Goal: Task Accomplishment & Management: Complete application form

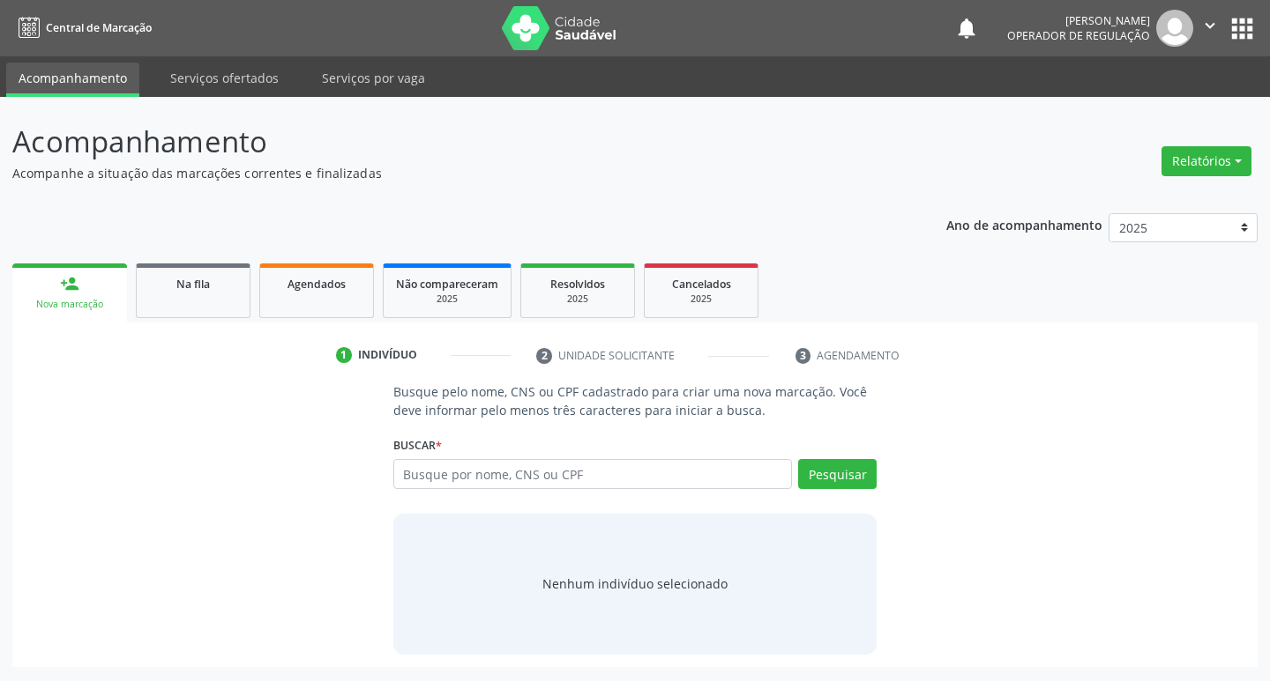
click at [480, 473] on input "text" at bounding box center [592, 474] width 399 height 30
type input "702502320817138"
click at [827, 473] on button "Pesquisar" at bounding box center [837, 474] width 78 height 30
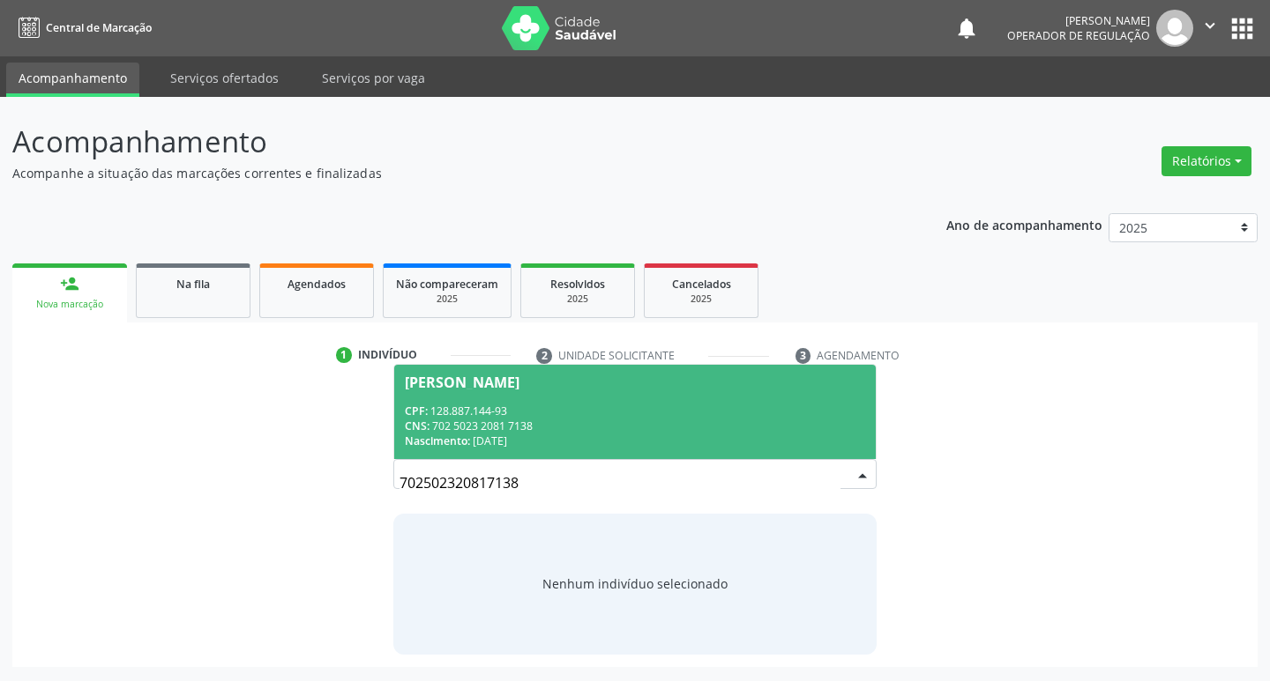
click at [514, 377] on div "[PERSON_NAME]" at bounding box center [462, 383] width 115 height 14
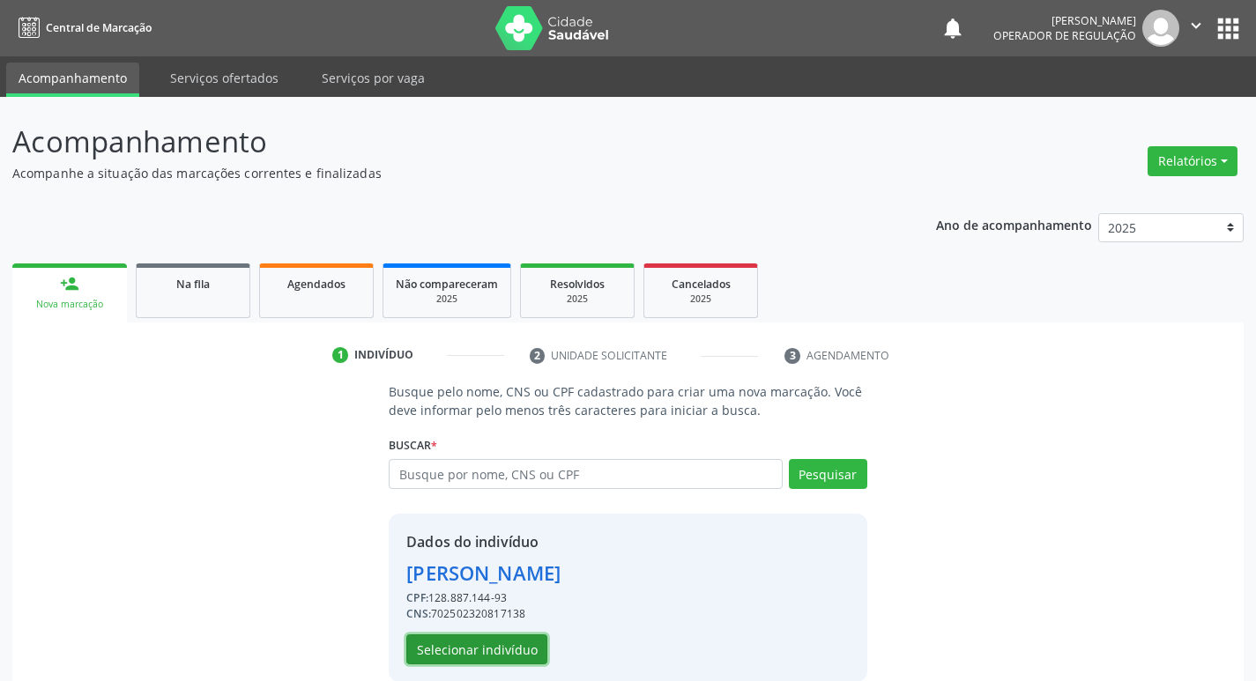
click at [514, 646] on button "Selecionar indivíduo" at bounding box center [476, 650] width 141 height 30
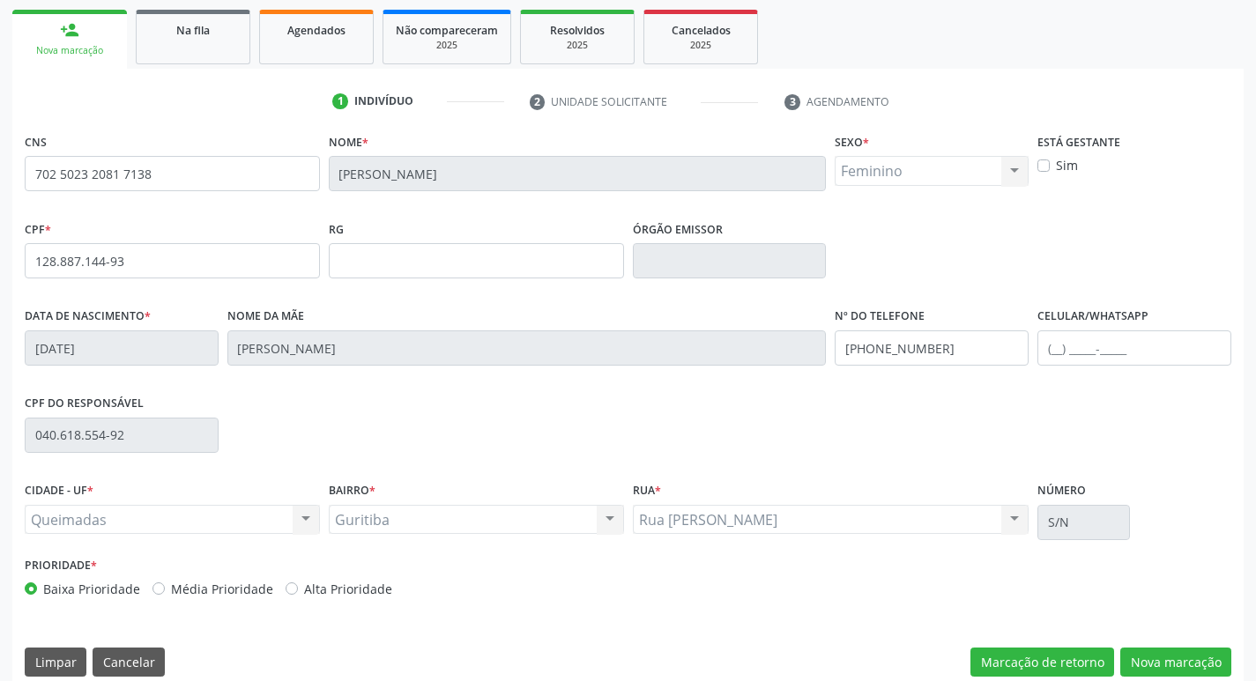
scroll to position [274, 0]
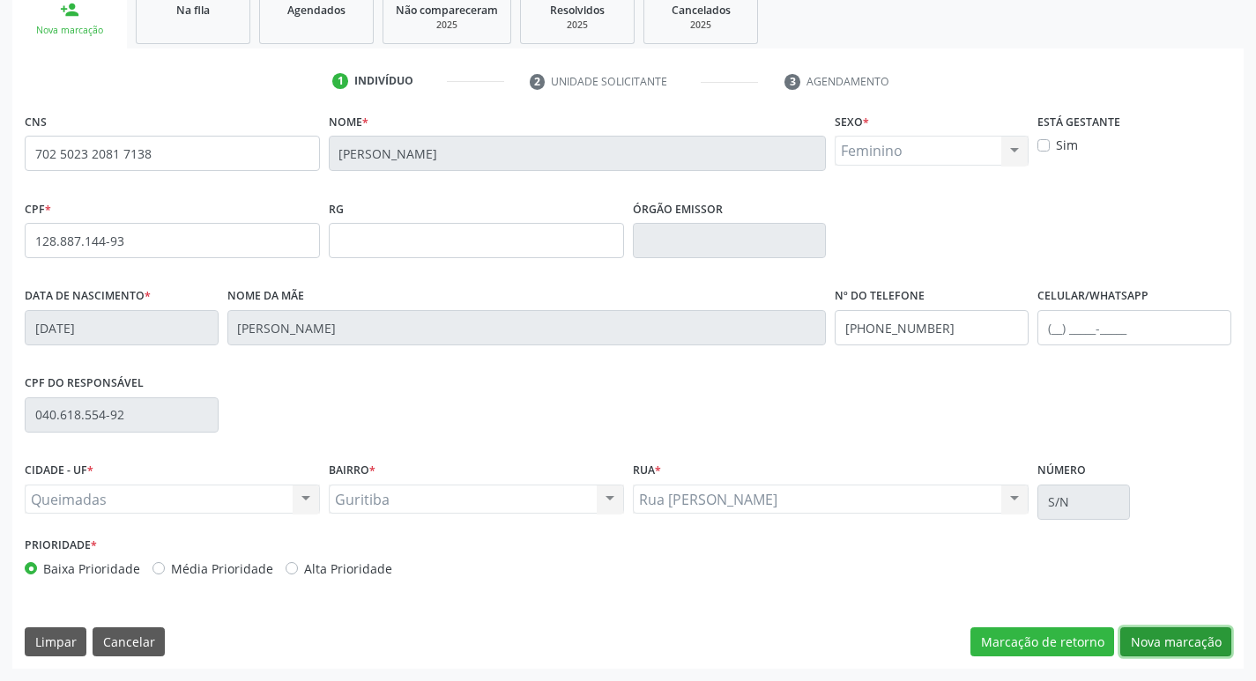
click at [1176, 638] on button "Nova marcação" at bounding box center [1176, 643] width 111 height 30
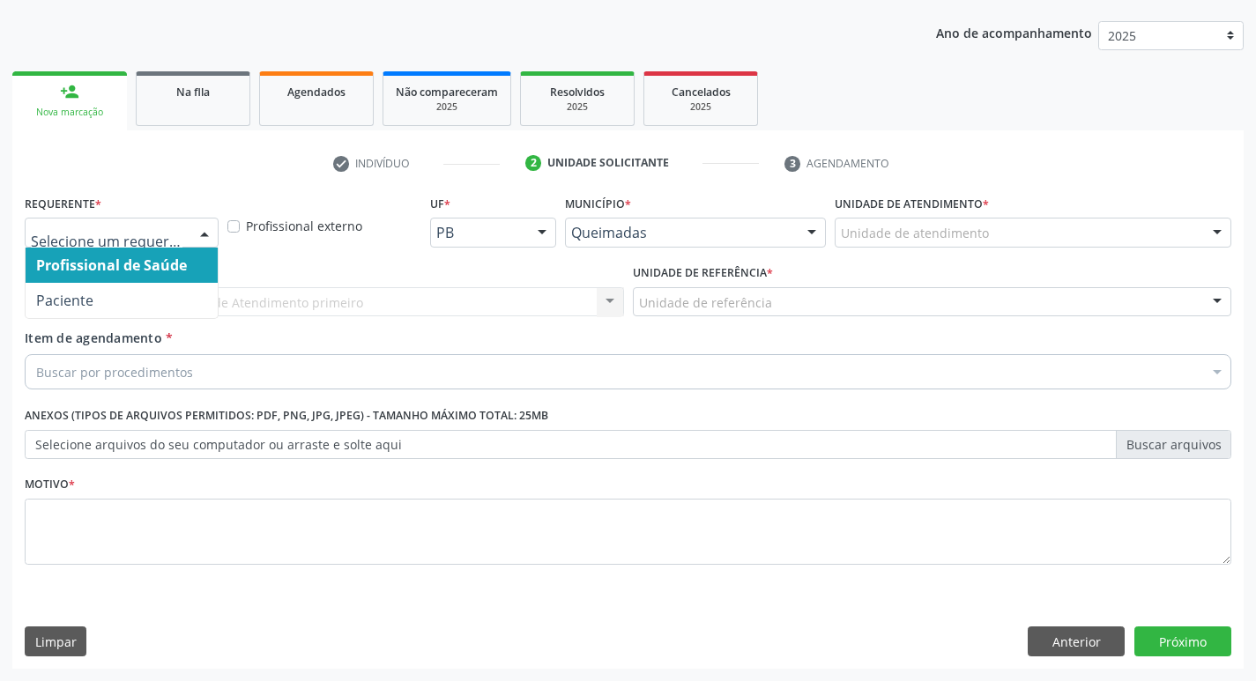
click at [209, 239] on div at bounding box center [204, 234] width 26 height 30
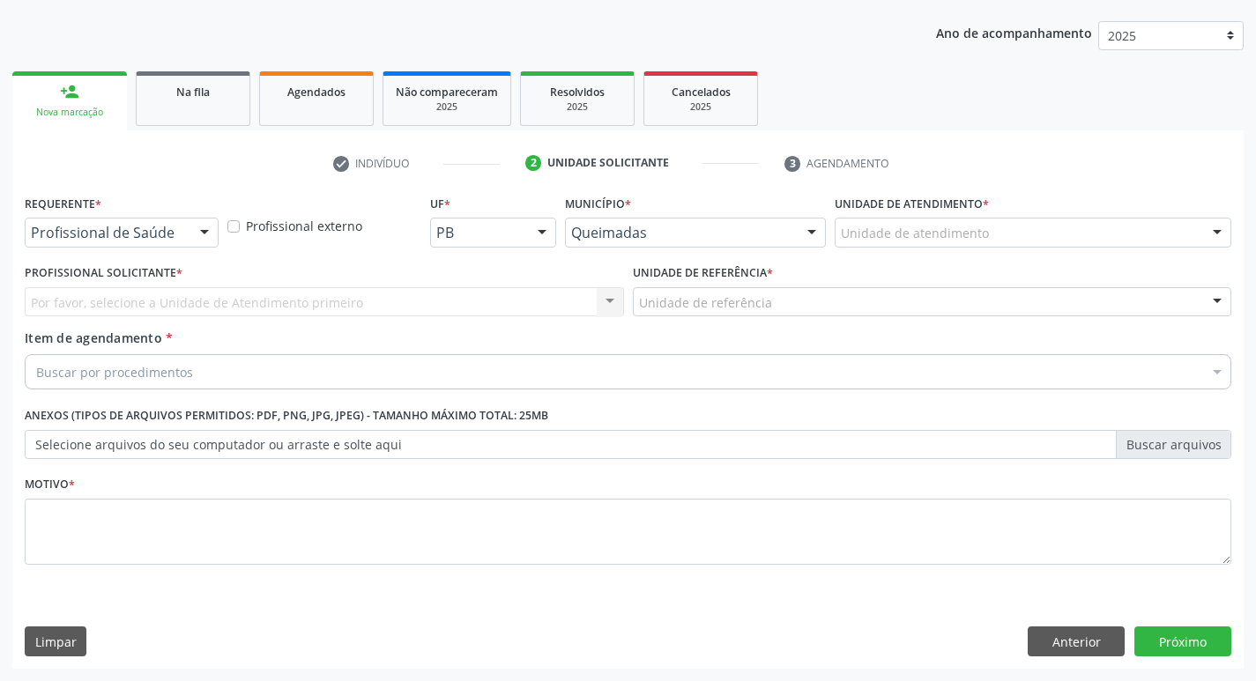
click at [244, 316] on div "Por favor, selecione a Unidade de Atendimento primeiro Nenhum resultado encontr…" at bounding box center [324, 302] width 599 height 30
click at [201, 231] on div at bounding box center [204, 234] width 26 height 30
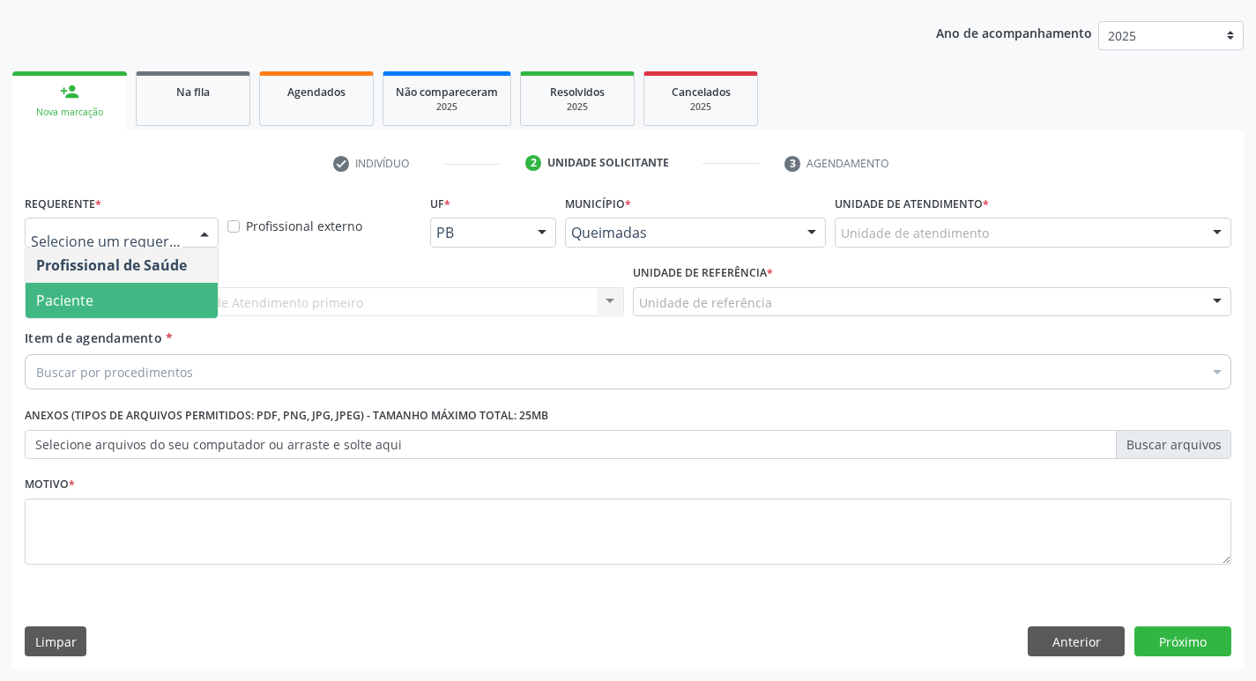
click at [163, 294] on span "Paciente" at bounding box center [122, 300] width 192 height 35
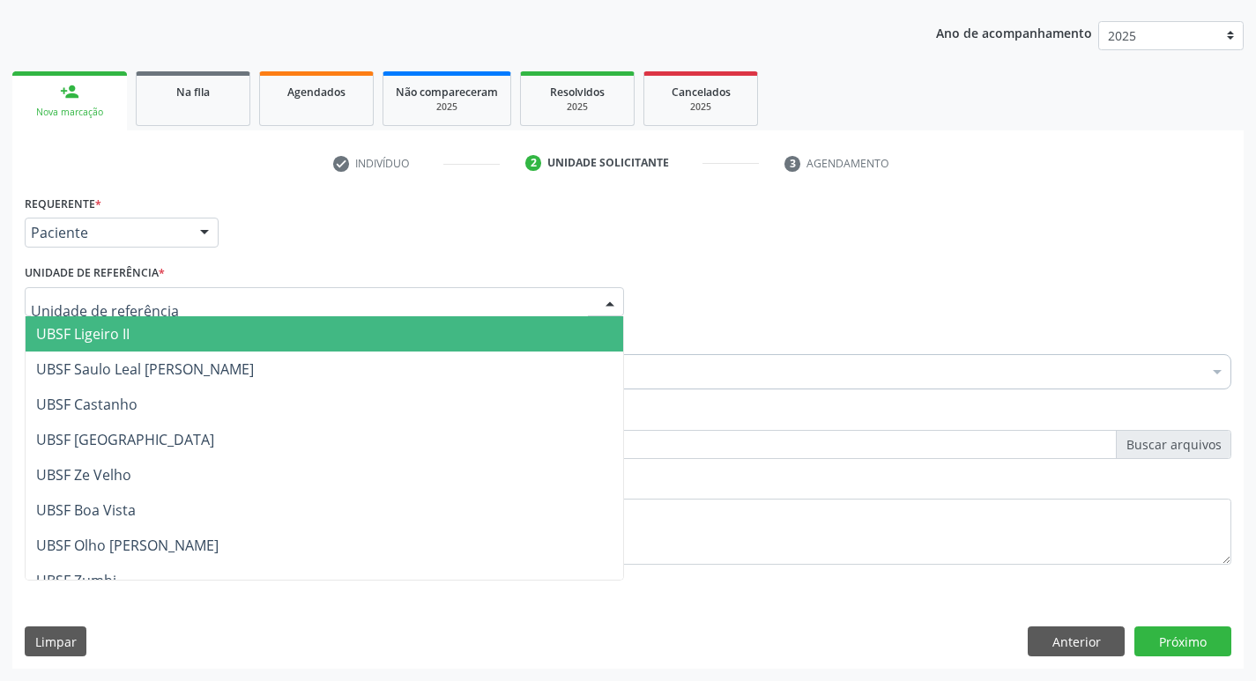
click at [163, 294] on div at bounding box center [324, 302] width 599 height 30
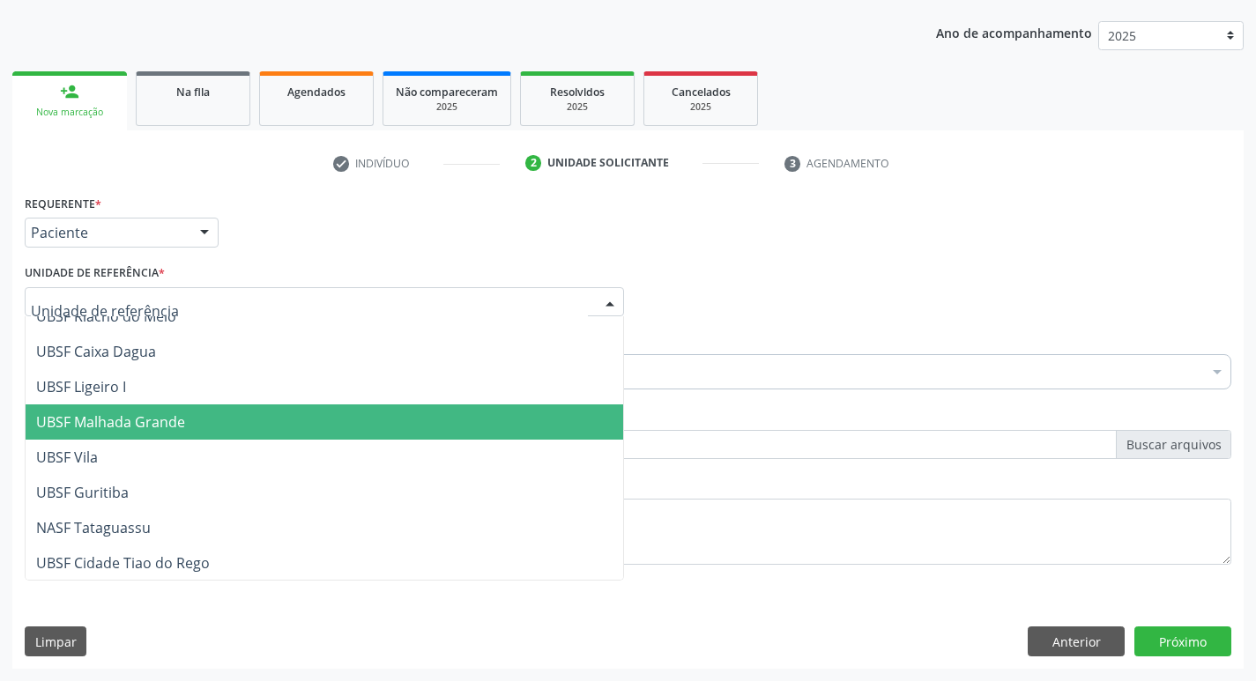
scroll to position [442, 0]
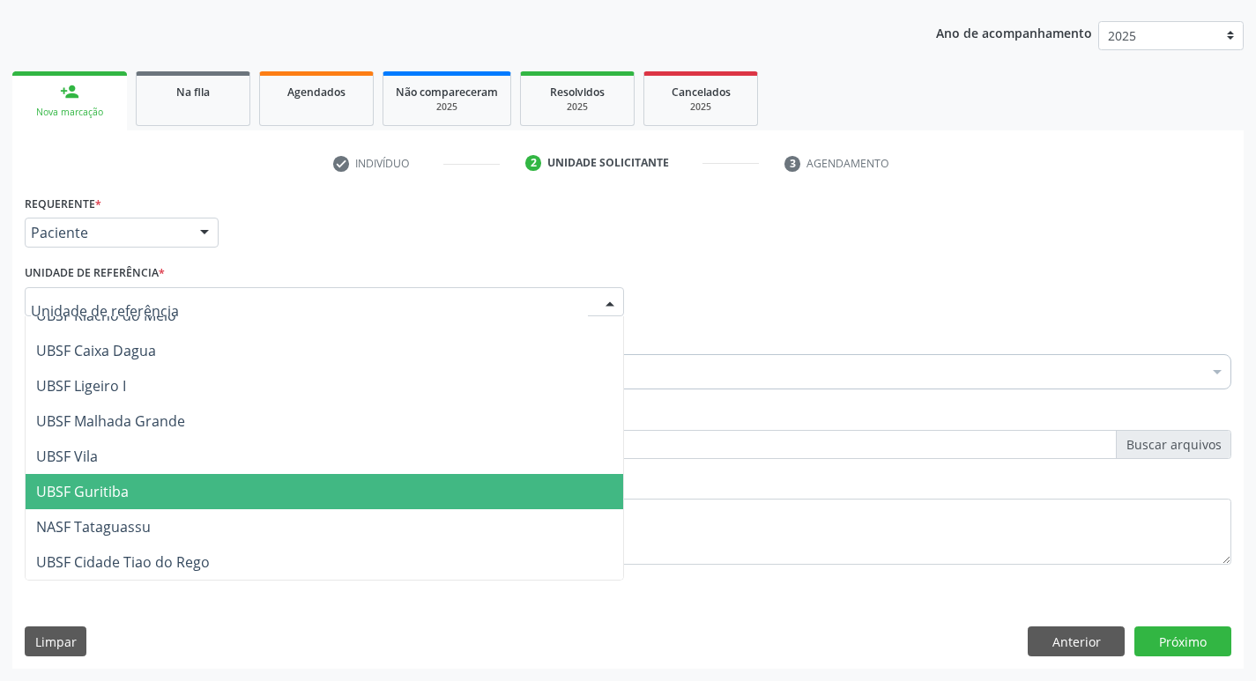
click at [175, 475] on span "UBSF Guritiba" at bounding box center [325, 491] width 598 height 35
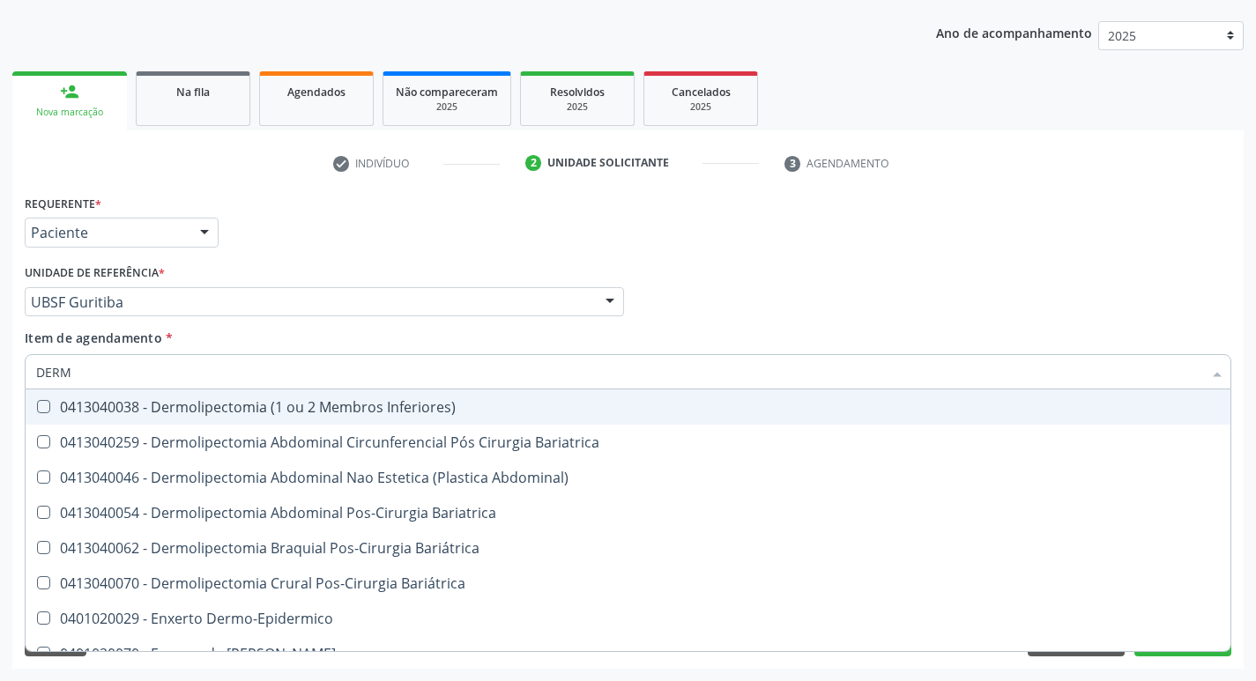
type input "DERMA"
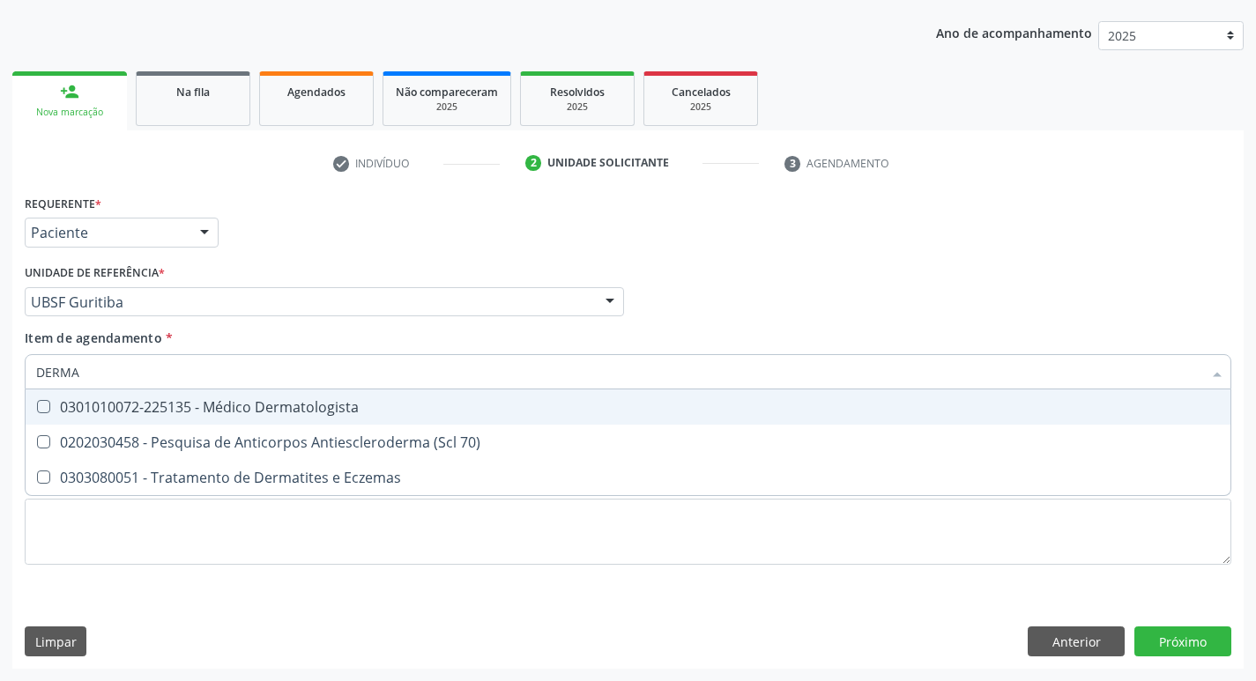
click at [40, 407] on Dermatologista at bounding box center [43, 406] width 13 height 13
click at [37, 407] on Dermatologista "checkbox" at bounding box center [31, 406] width 11 height 11
checkbox Dermatologista "true"
click at [810, 331] on div "Item de agendamento * DERMA Desfazer seleção 0301010072-225135 - Médico Dermato…" at bounding box center [628, 357] width 1207 height 56
checkbox 70\) "true"
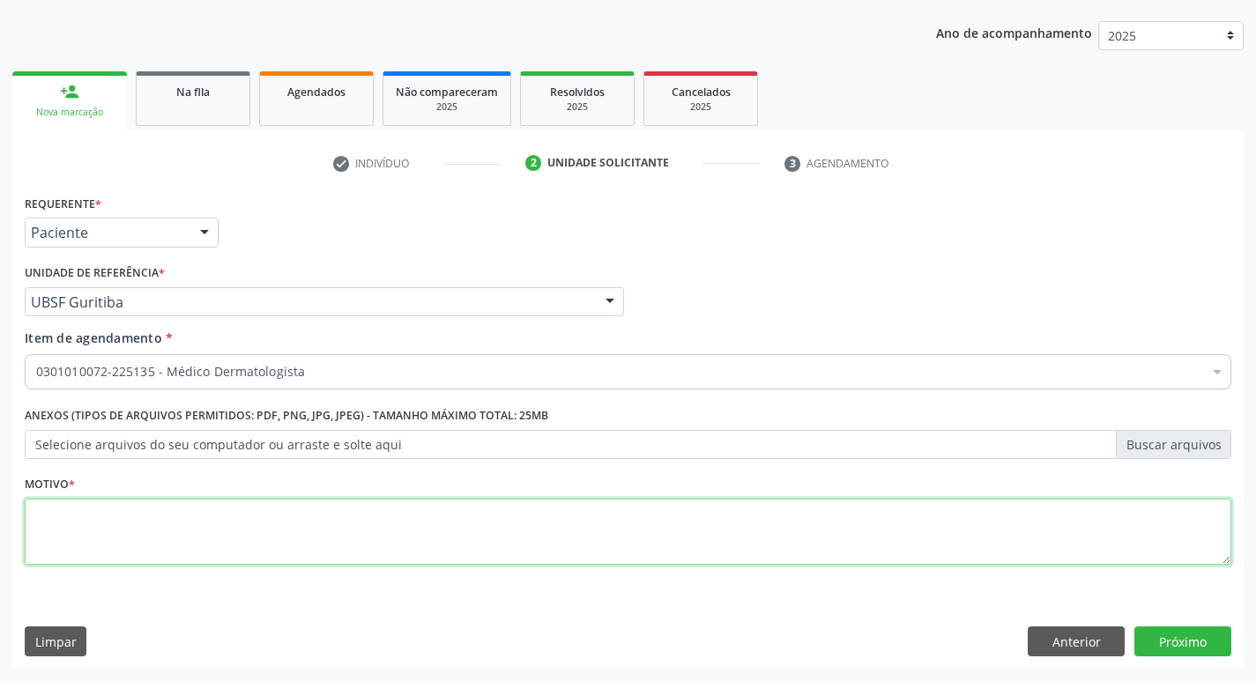
click at [47, 513] on textarea at bounding box center [628, 532] width 1207 height 67
type textarea "RETORNO [PERSON_NAME]"
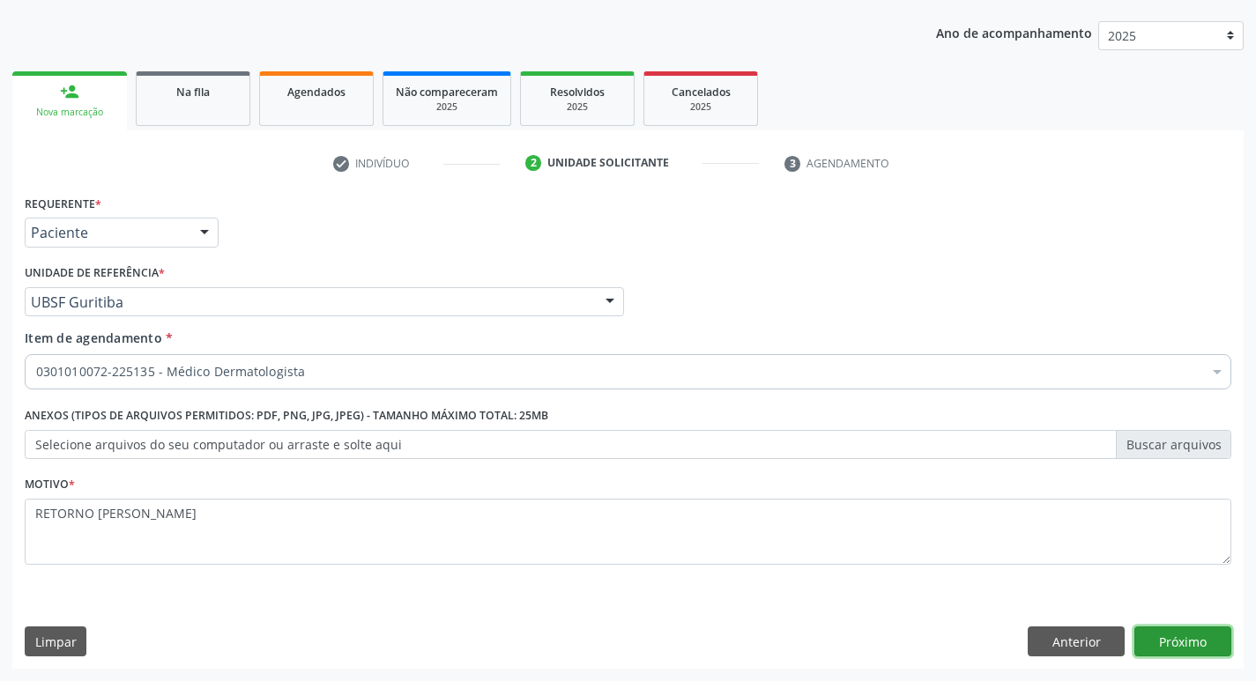
click at [1216, 634] on button "Próximo" at bounding box center [1183, 642] width 97 height 30
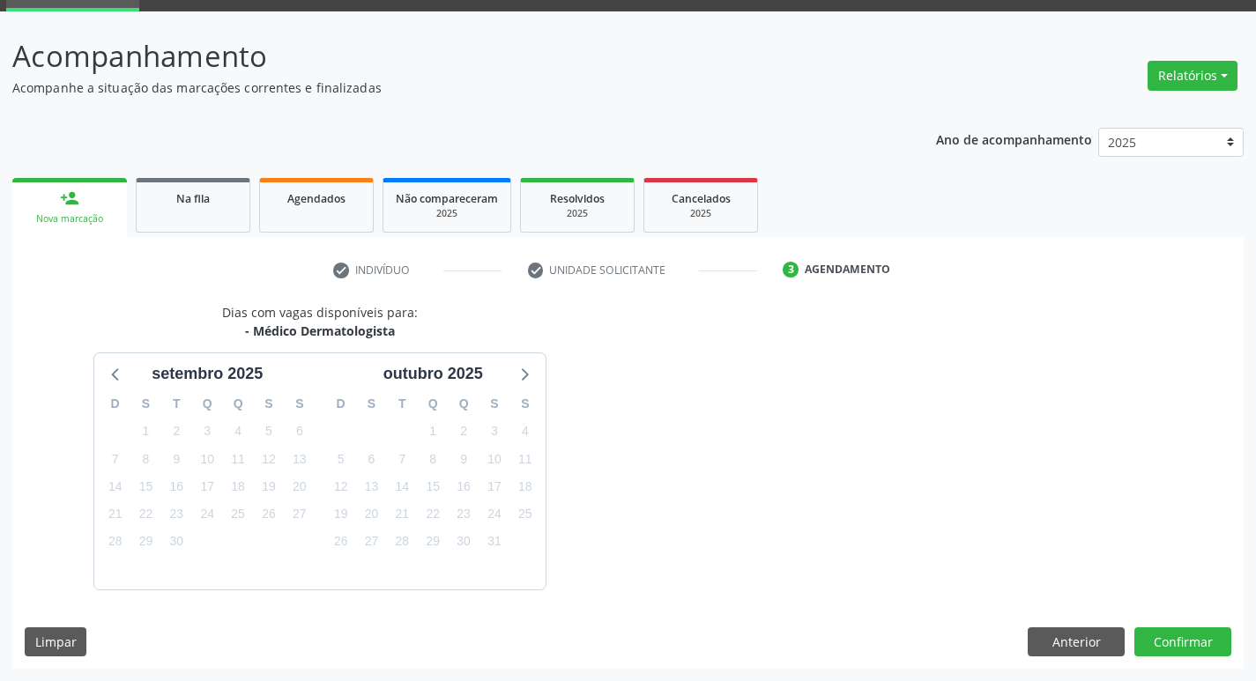
scroll to position [138, 0]
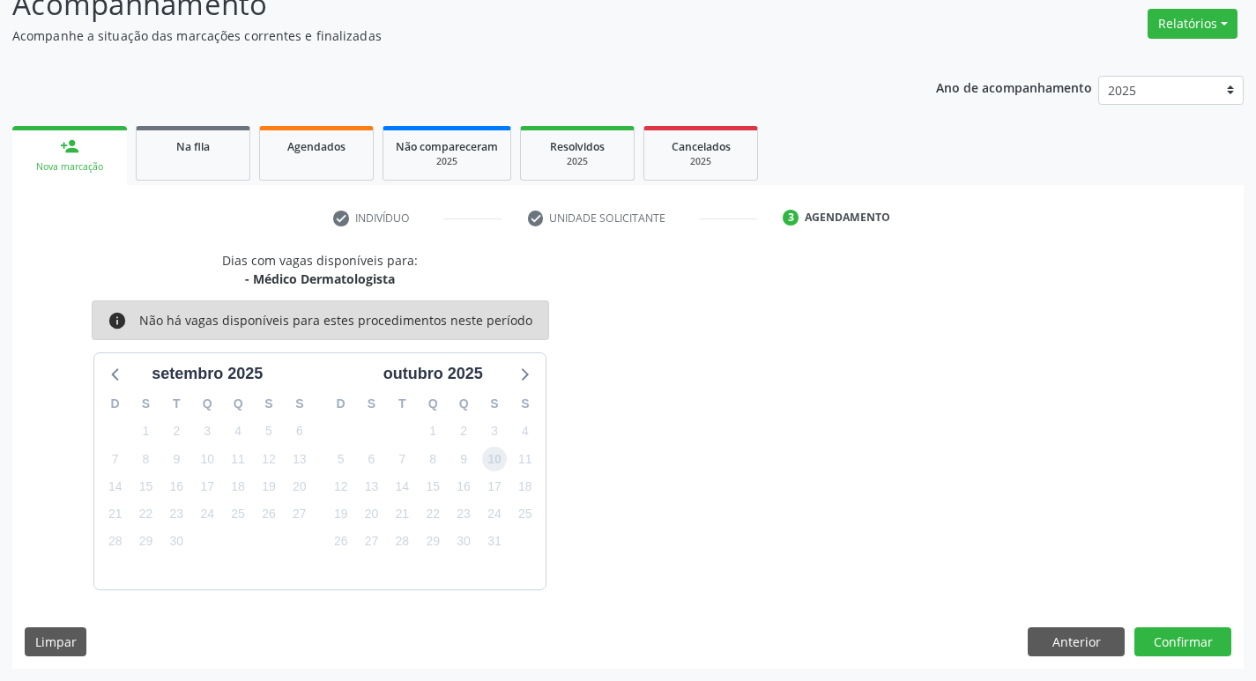
click at [488, 460] on span "10" at bounding box center [494, 459] width 25 height 25
click at [1159, 636] on button "Confirmar" at bounding box center [1183, 643] width 97 height 30
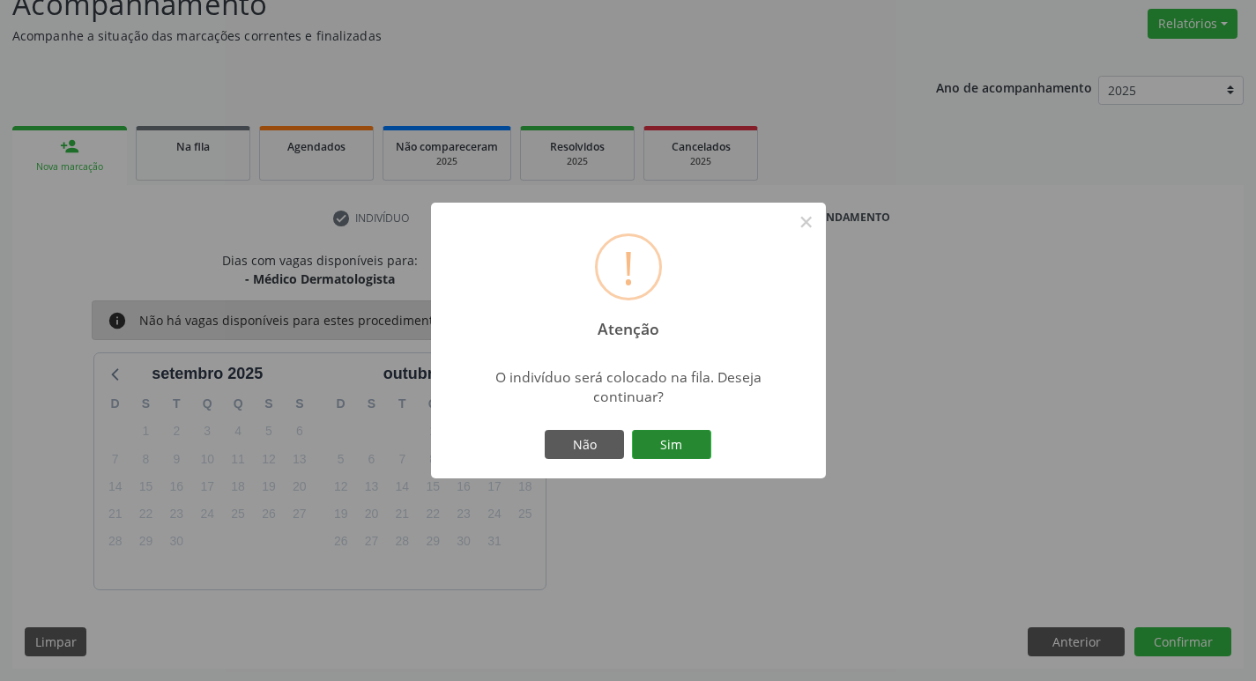
click at [666, 435] on button "Sim" at bounding box center [671, 445] width 79 height 30
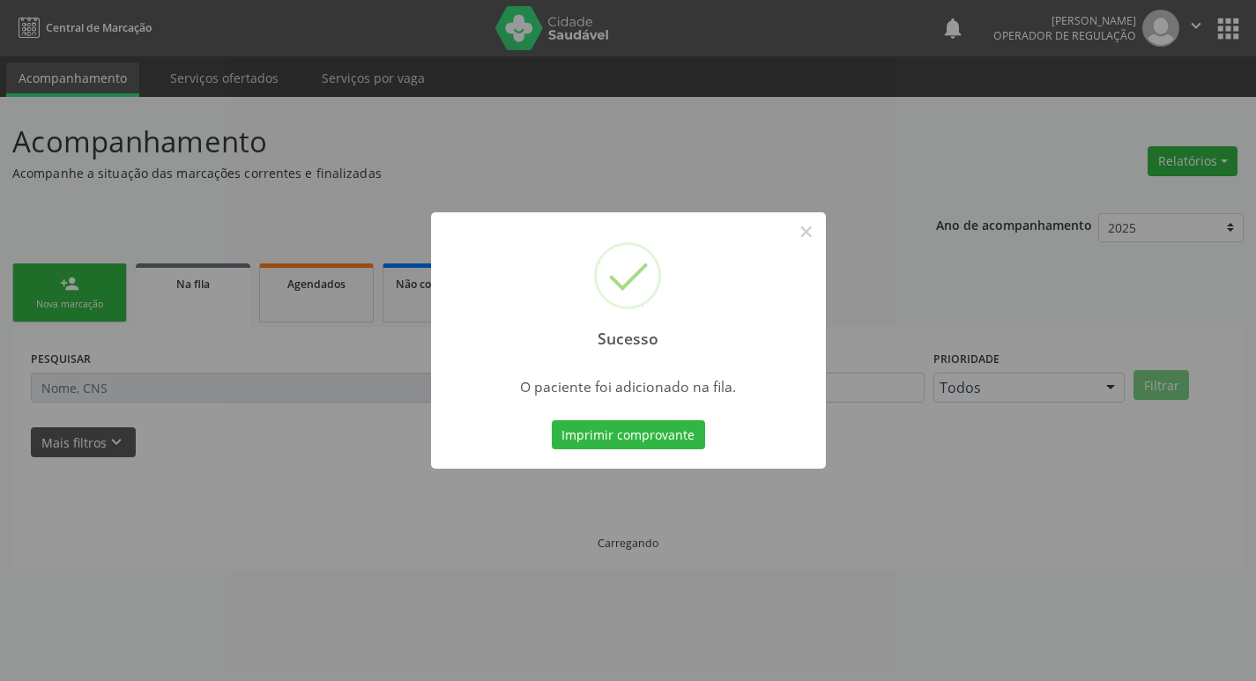
scroll to position [0, 0]
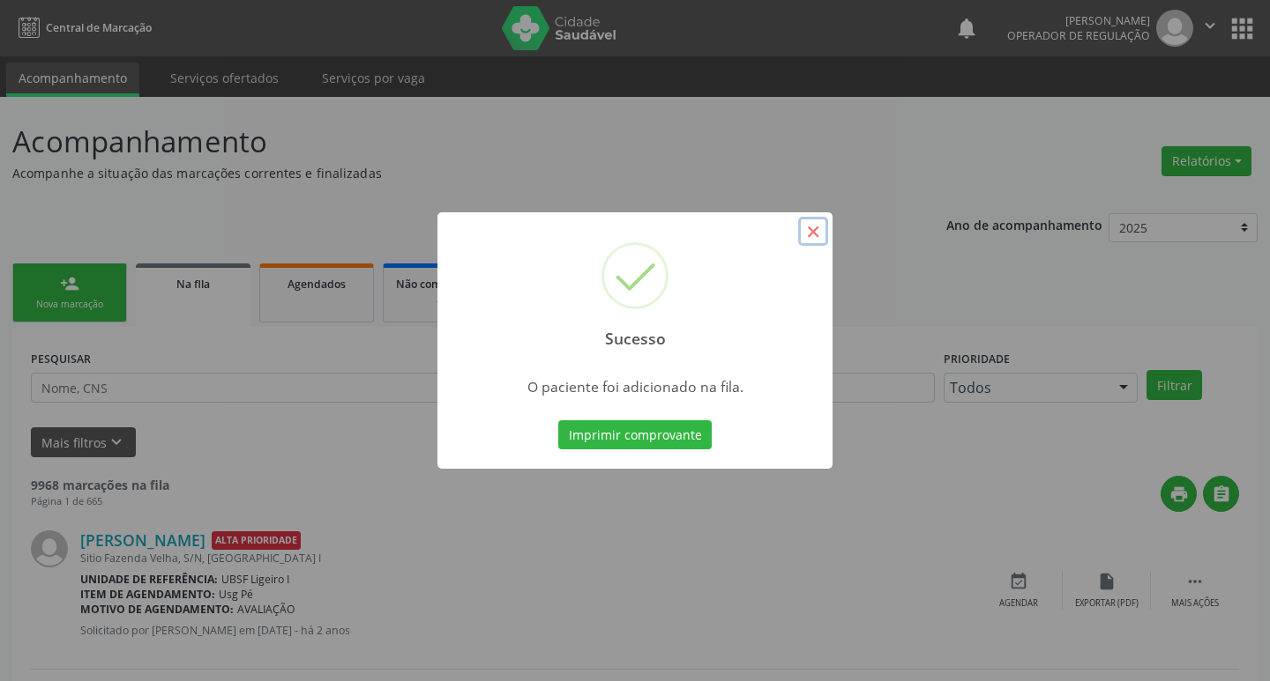
click at [810, 230] on button "×" at bounding box center [813, 232] width 30 height 30
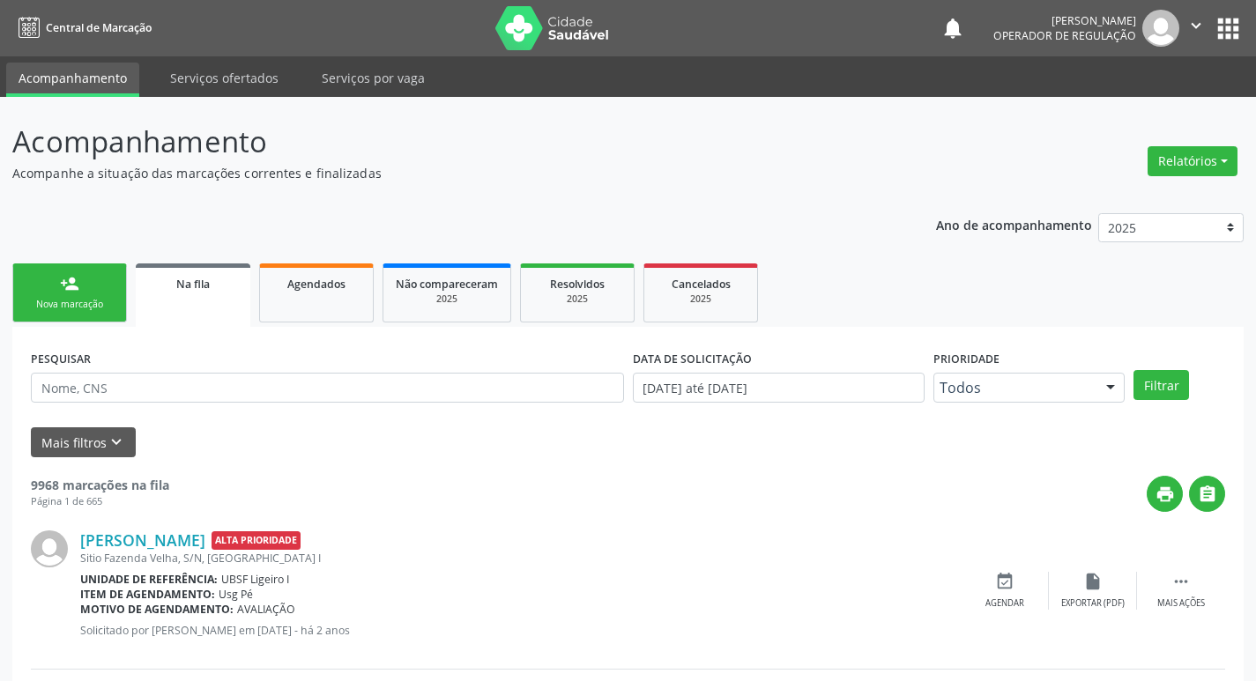
click at [76, 302] on div "Nova marcação" at bounding box center [70, 304] width 88 height 13
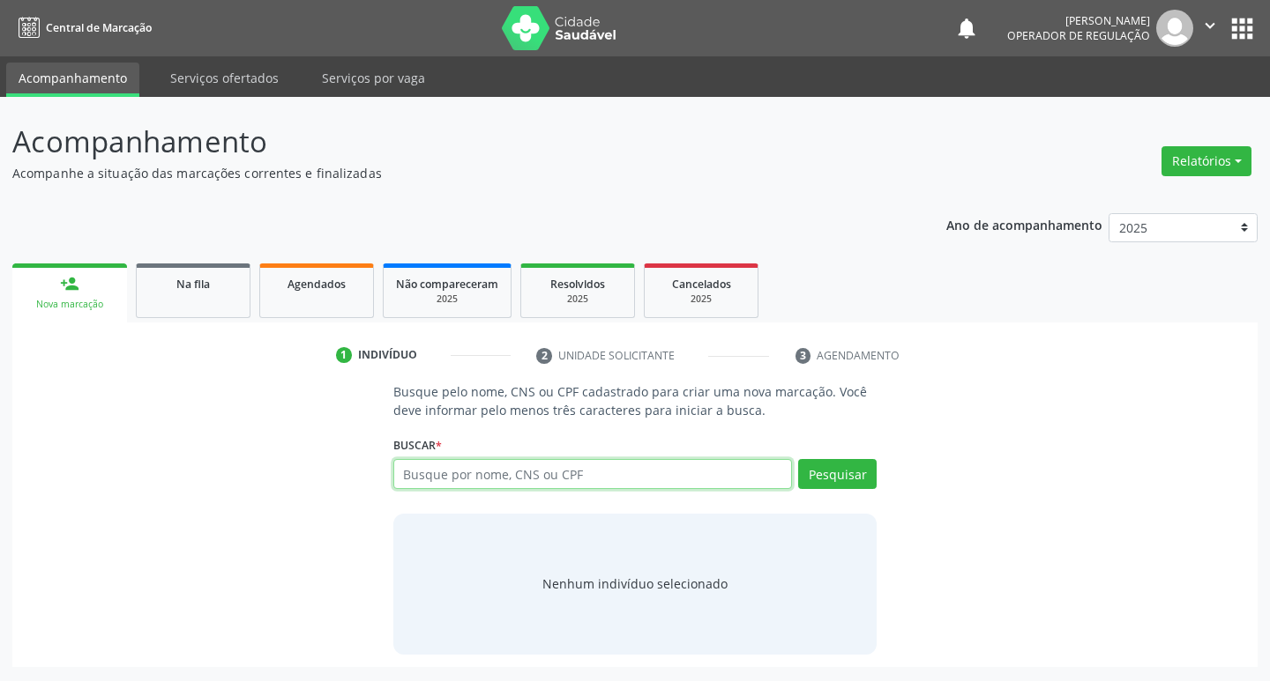
click at [515, 480] on input "text" at bounding box center [592, 474] width 399 height 30
type input "703209629783298"
click at [829, 480] on button "Pesquisar" at bounding box center [837, 474] width 78 height 30
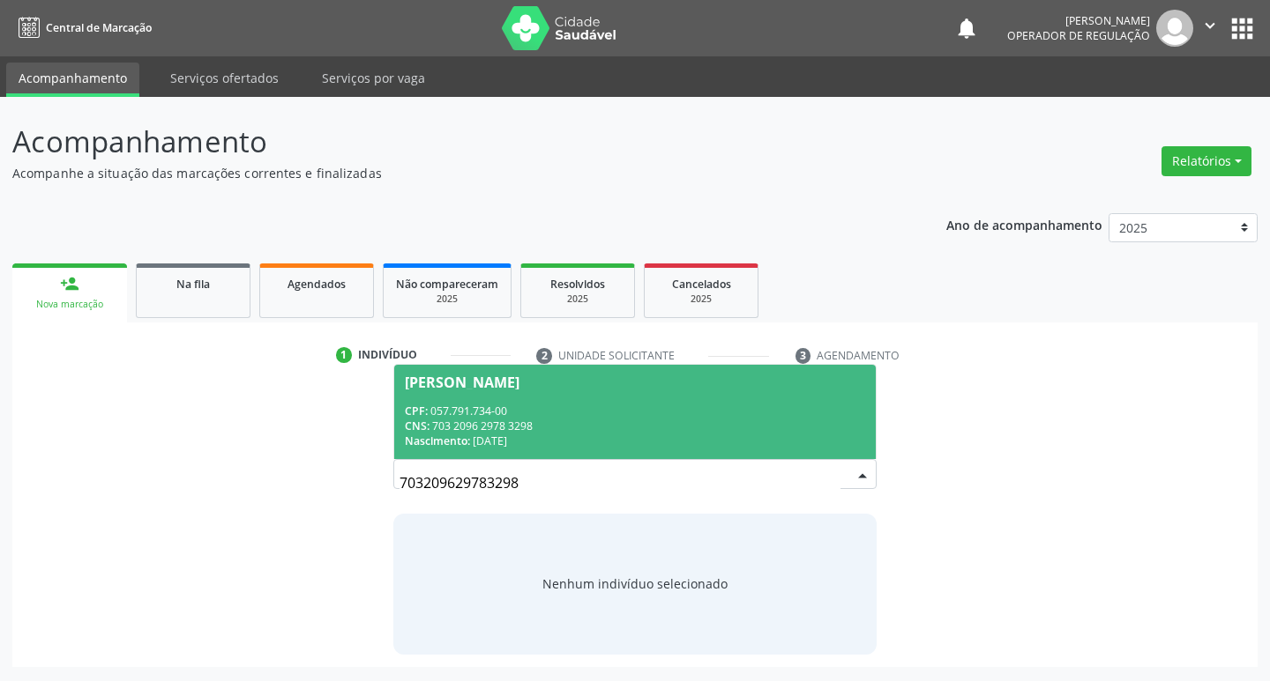
click at [519, 383] on div "[PERSON_NAME]" at bounding box center [462, 383] width 115 height 14
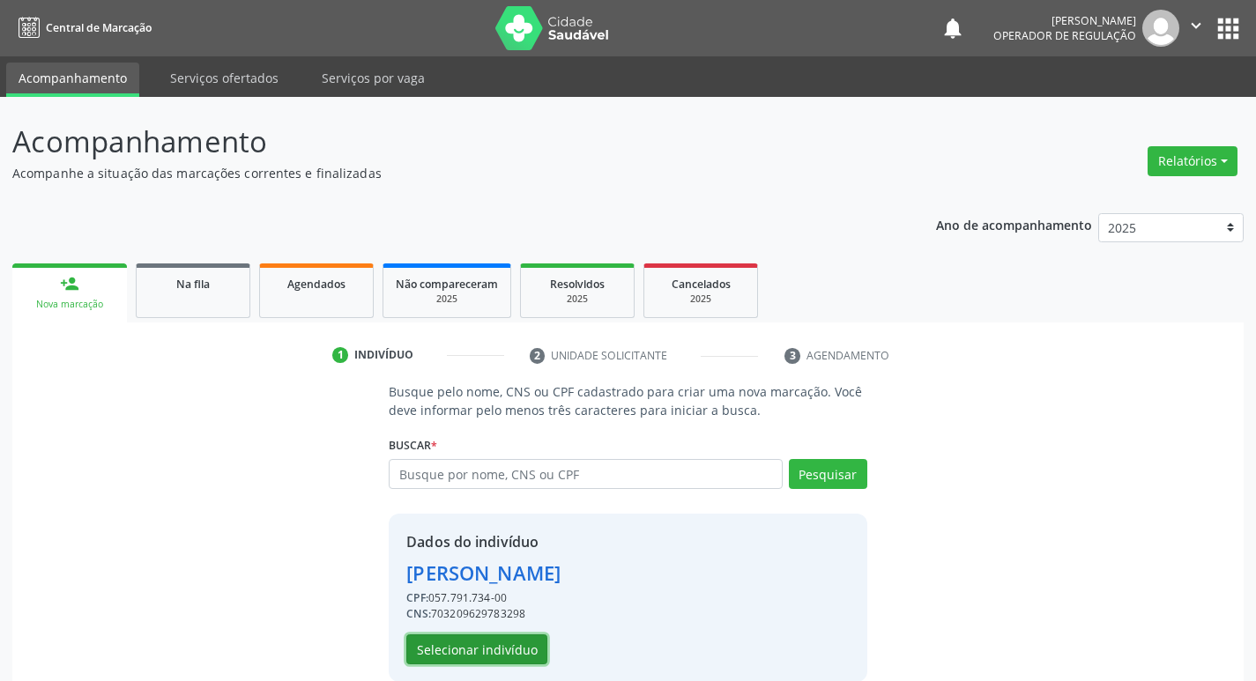
click at [514, 654] on button "Selecionar indivíduo" at bounding box center [476, 650] width 141 height 30
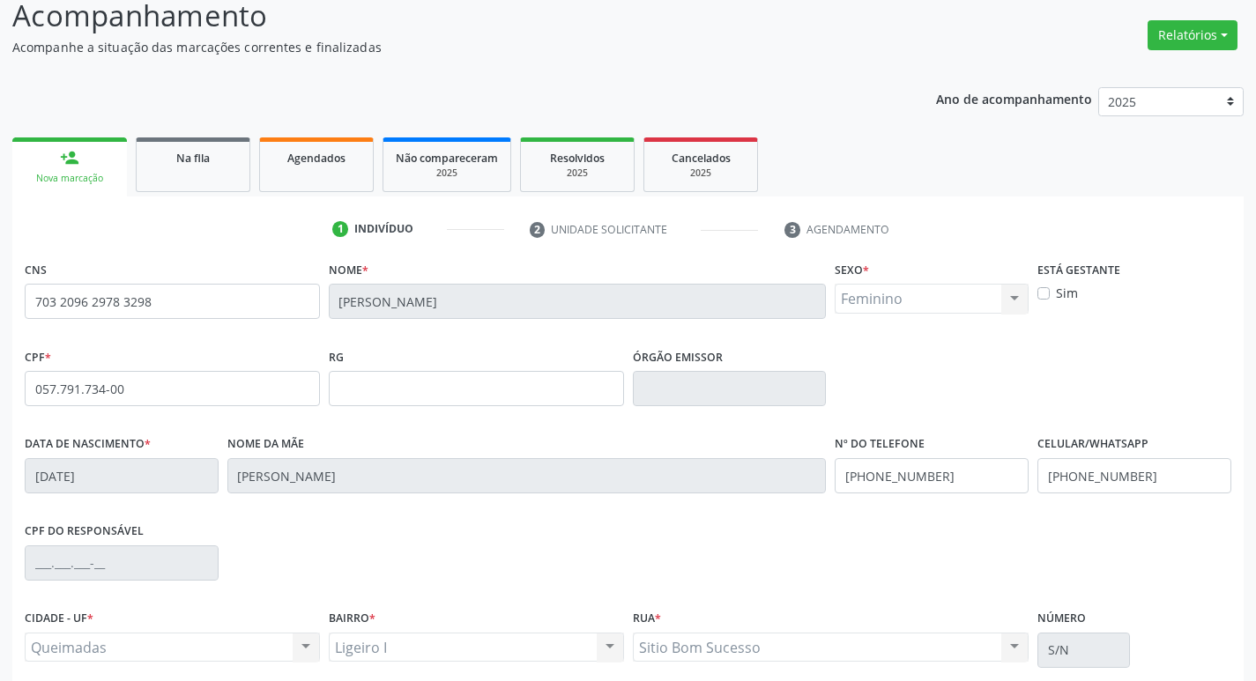
scroll to position [274, 0]
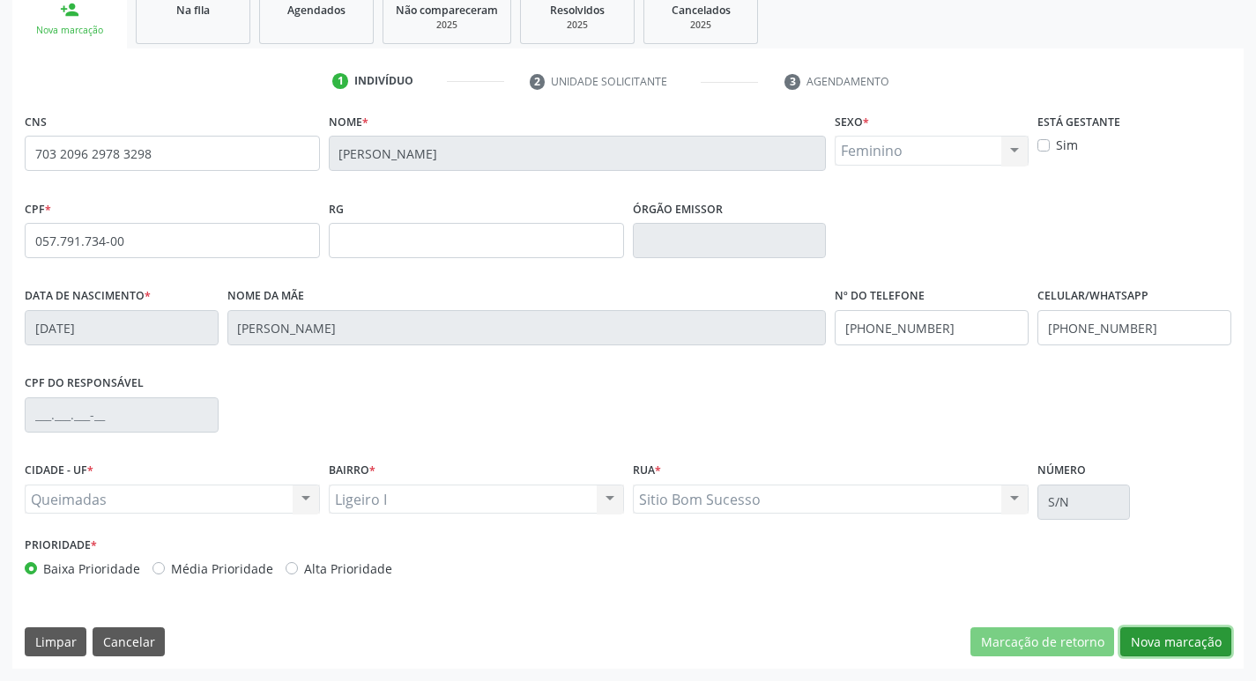
click at [1196, 650] on button "Nova marcação" at bounding box center [1176, 643] width 111 height 30
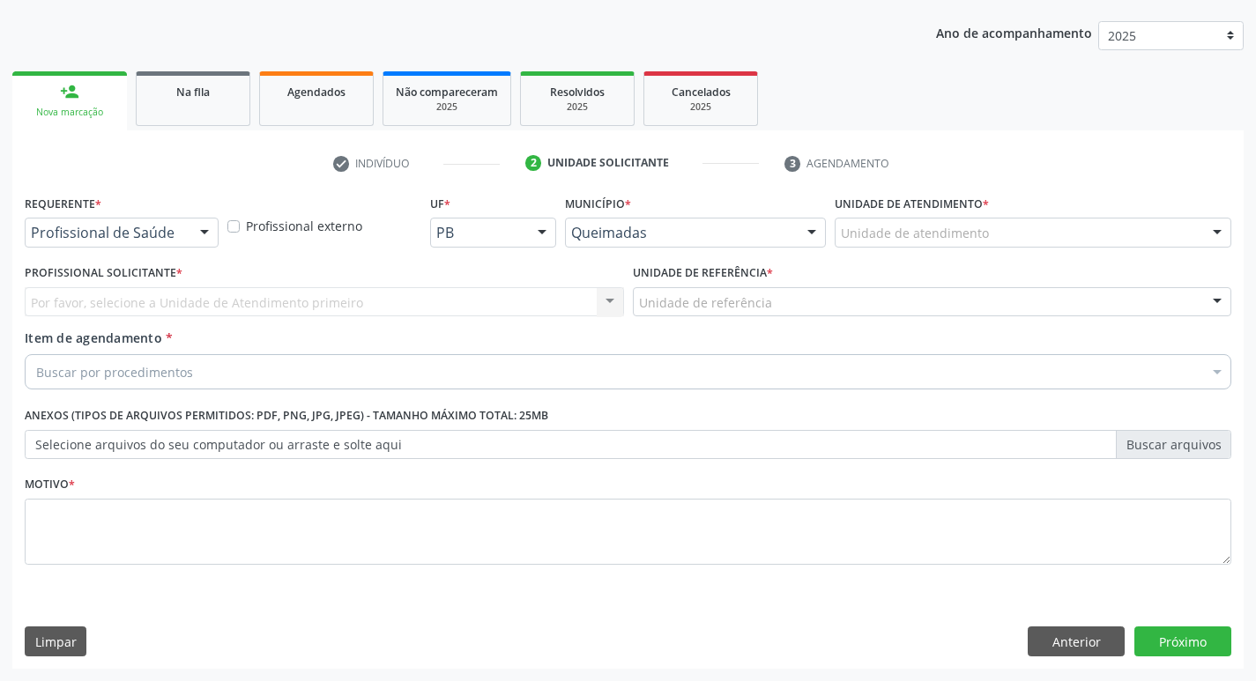
scroll to position [192, 0]
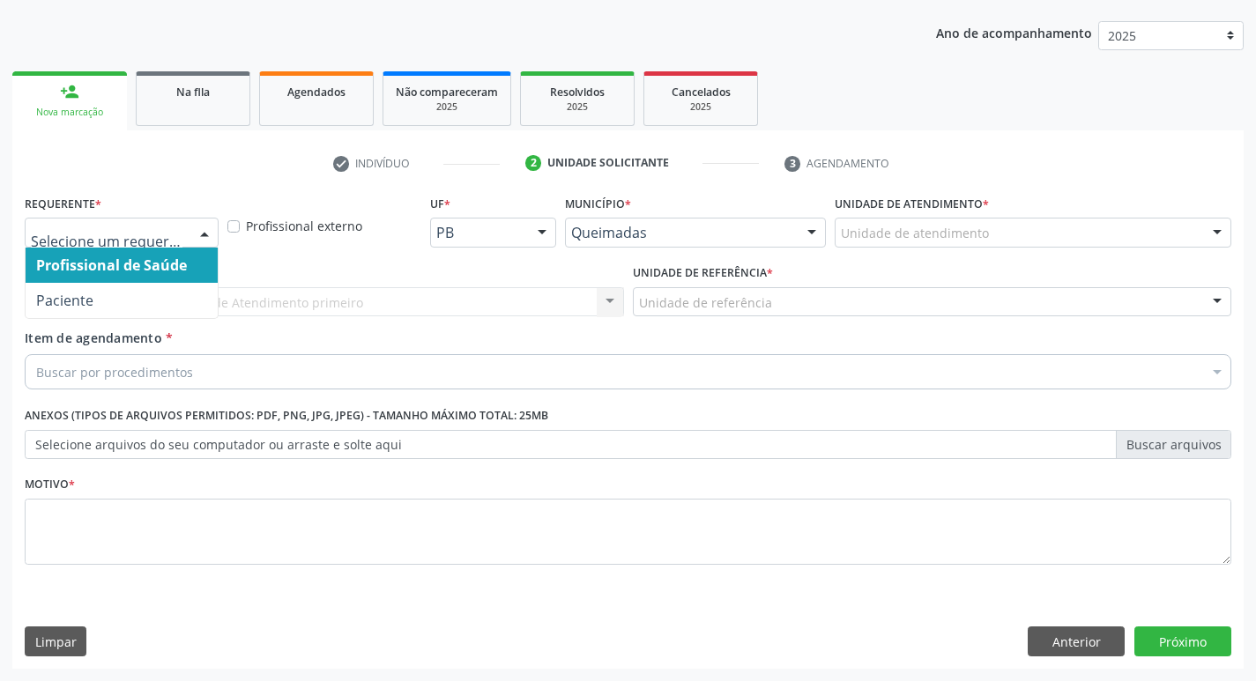
click at [204, 229] on div at bounding box center [204, 234] width 26 height 30
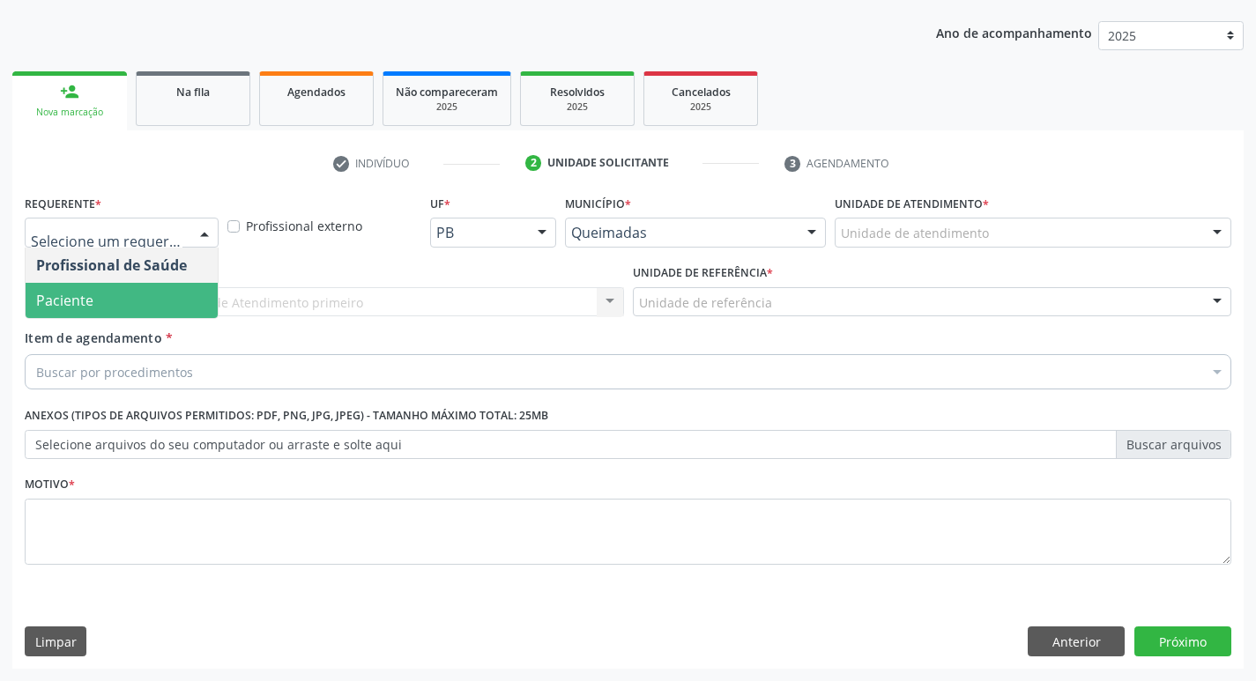
click at [173, 296] on span "Paciente" at bounding box center [122, 300] width 192 height 35
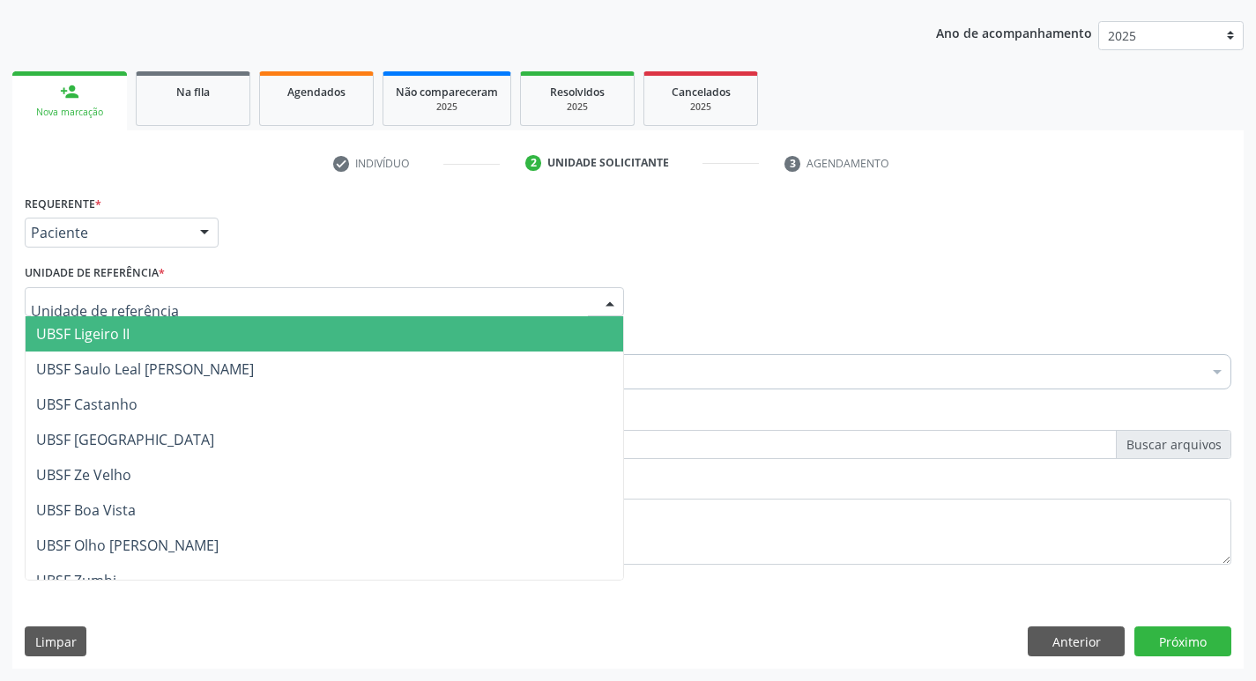
click at [171, 297] on div at bounding box center [324, 302] width 599 height 30
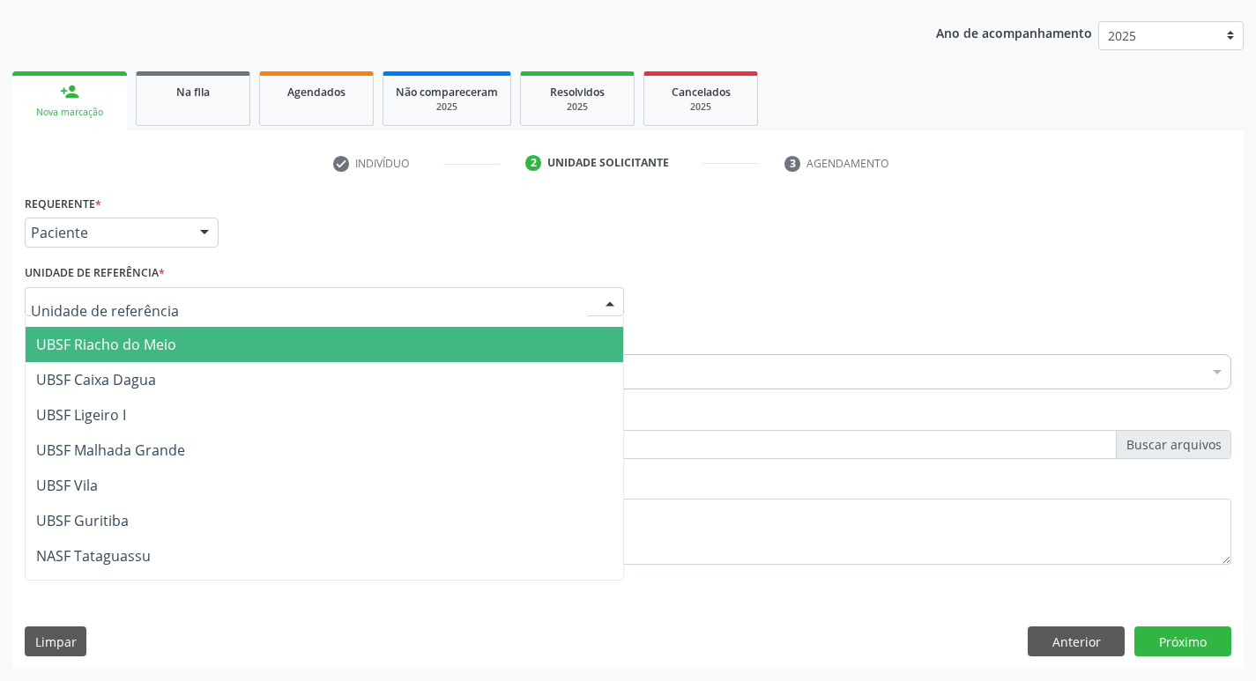
scroll to position [442, 0]
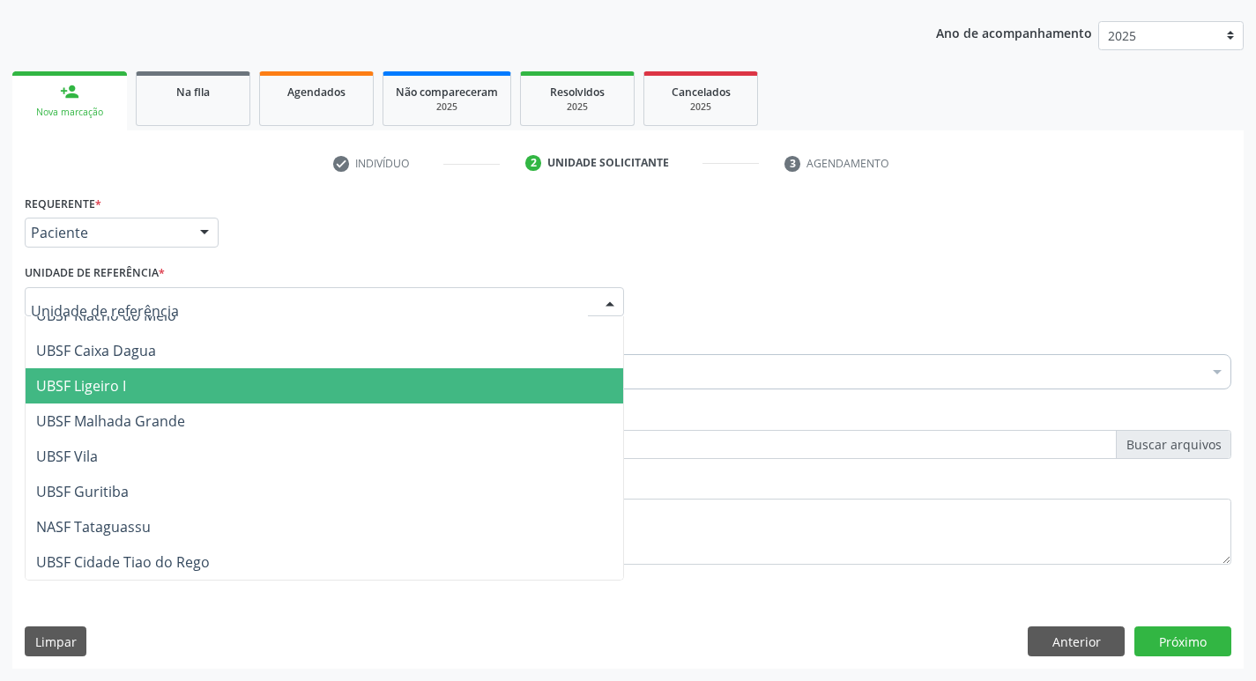
click at [244, 375] on span "UBSF Ligeiro I" at bounding box center [325, 386] width 598 height 35
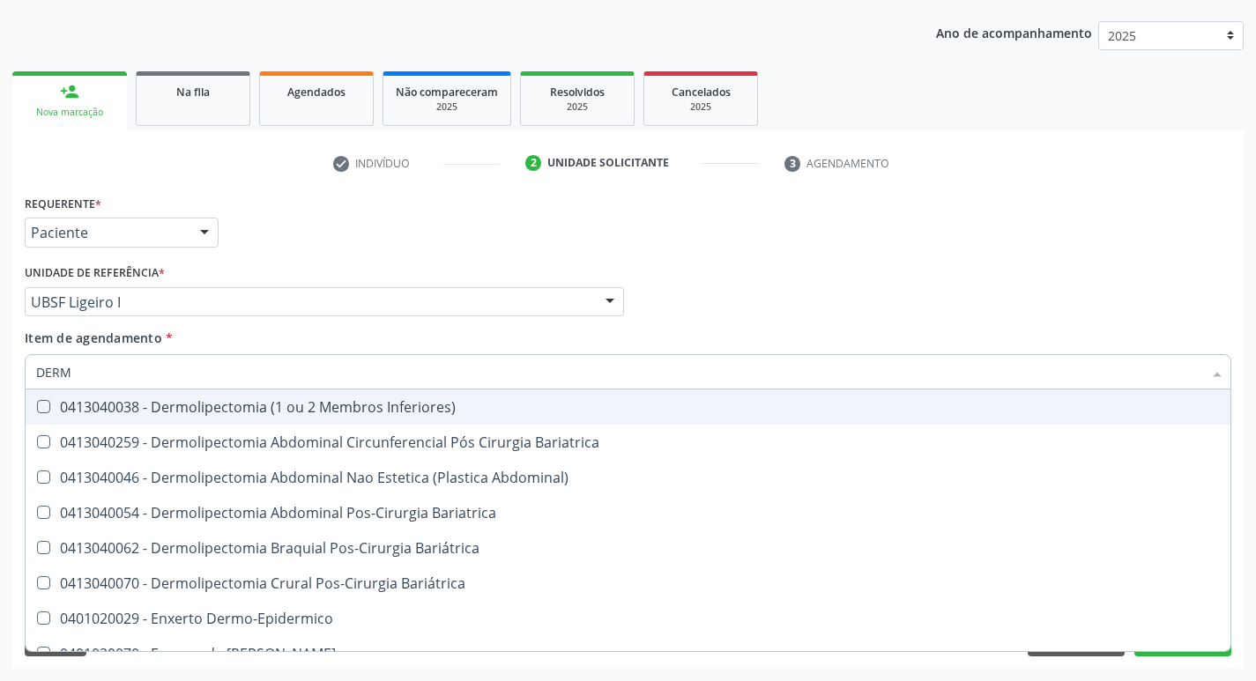
type input "DERMA"
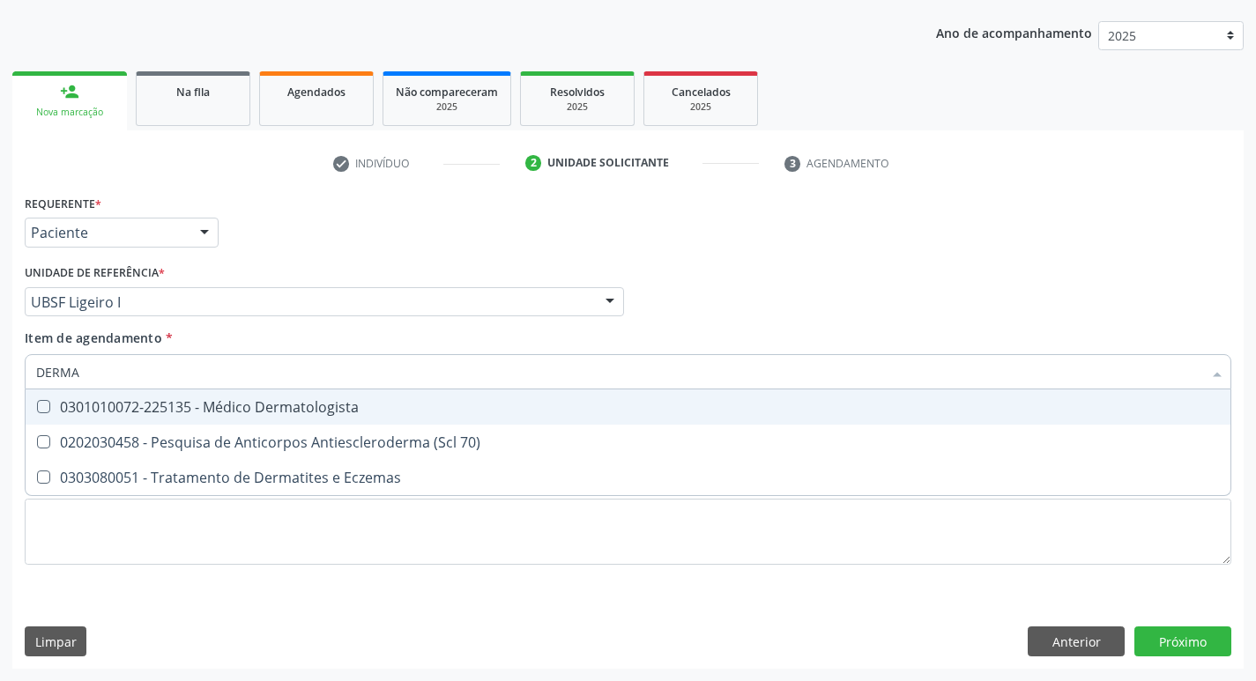
click at [45, 412] on Dermatologista at bounding box center [43, 406] width 13 height 13
click at [37, 412] on Dermatologista "checkbox" at bounding box center [31, 406] width 11 height 11
checkbox Dermatologista "true"
click at [939, 338] on div "Item de agendamento * DERMA Desfazer seleção 0301010072-225135 - Médico Dermato…" at bounding box center [628, 357] width 1207 height 56
checkbox 70\) "true"
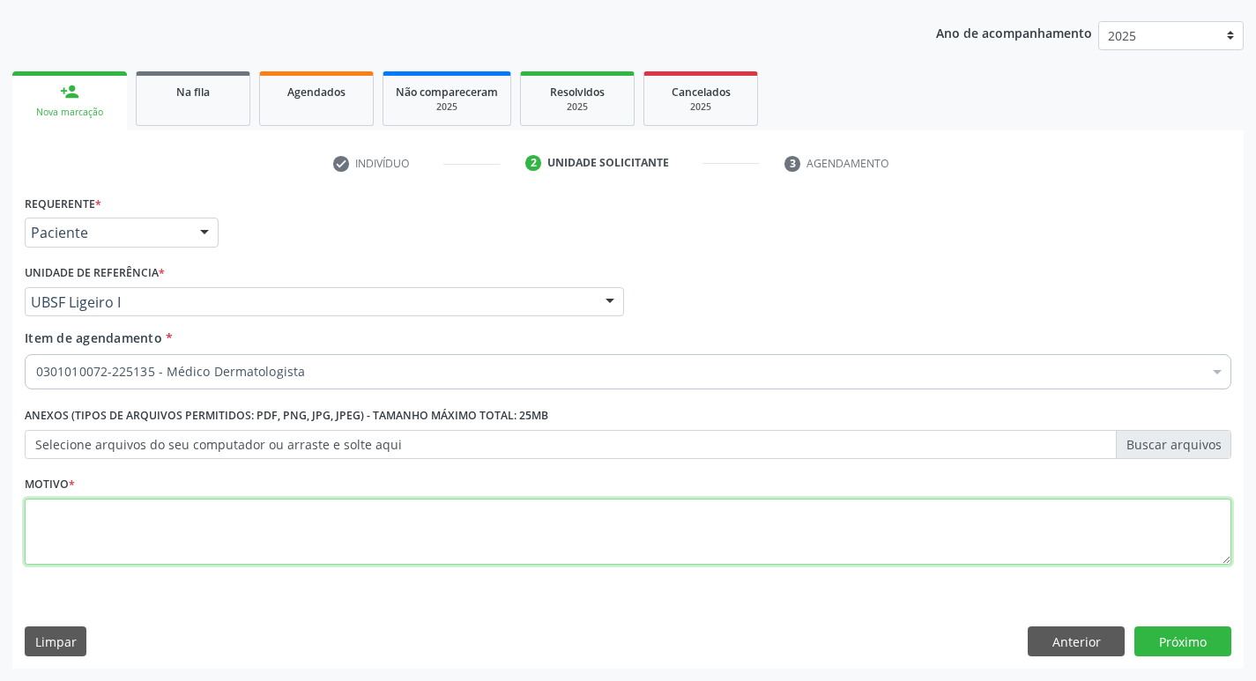
click at [89, 535] on textarea at bounding box center [628, 532] width 1207 height 67
type textarea "RERTORNO MARCELA 03/2025"
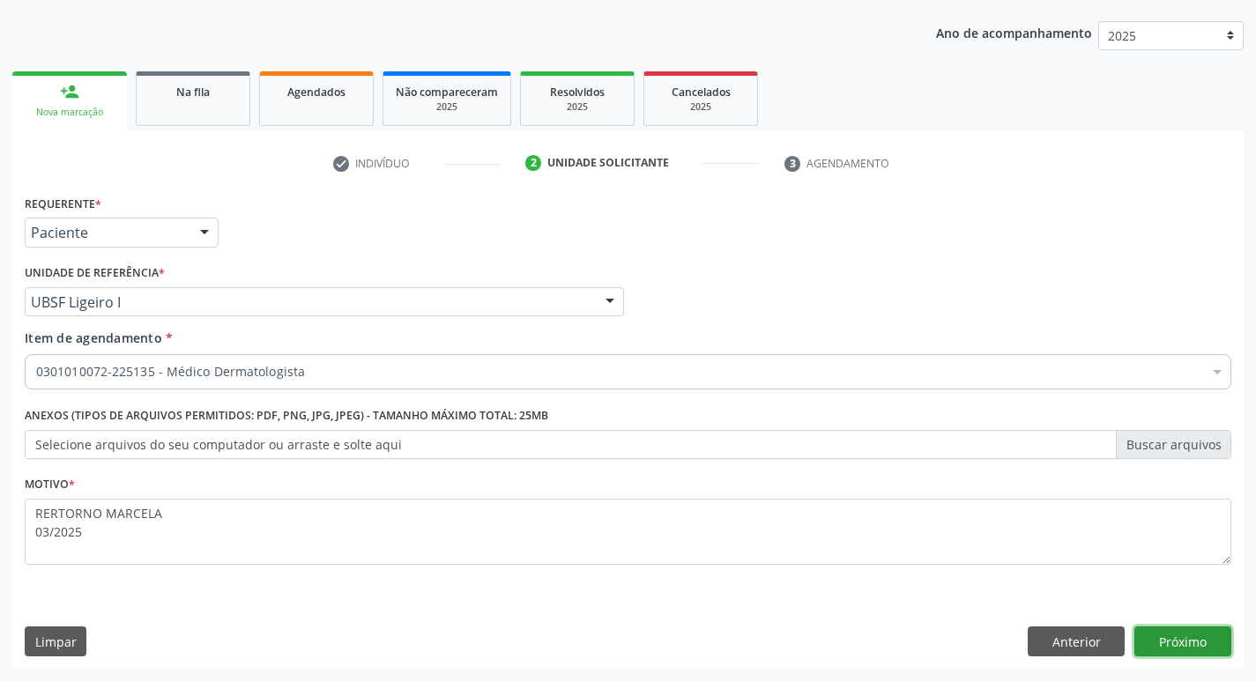
click at [1174, 655] on button "Próximo" at bounding box center [1183, 642] width 97 height 30
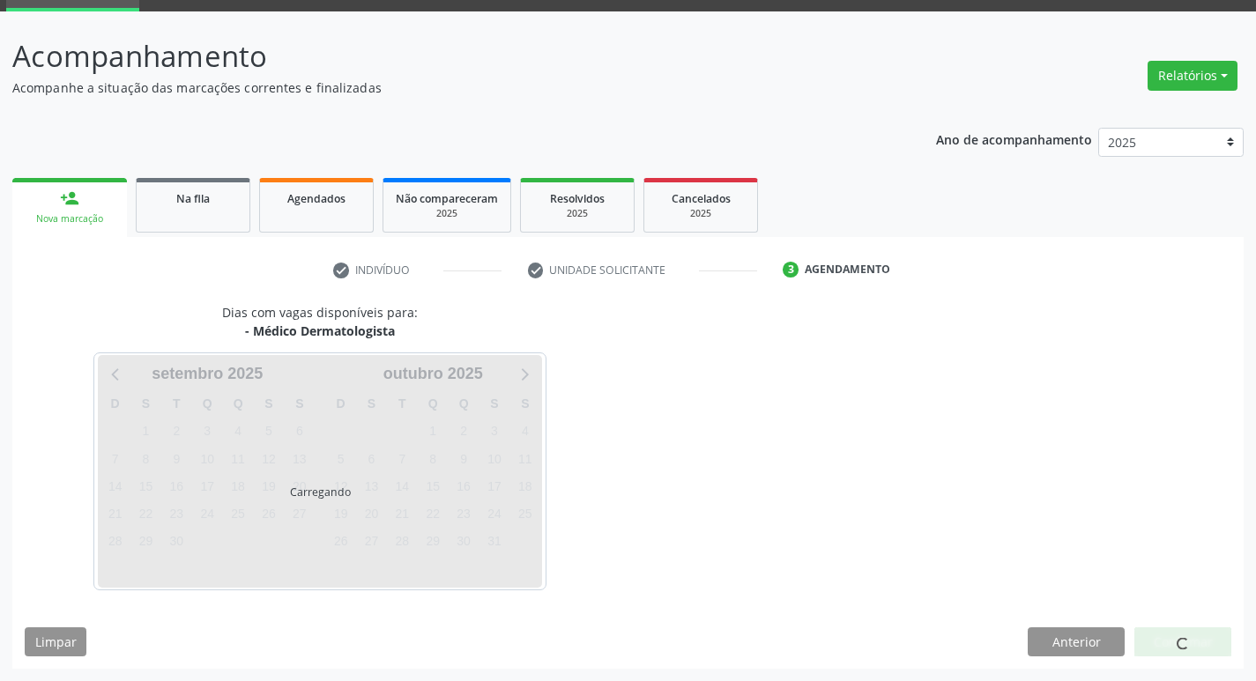
scroll to position [138, 0]
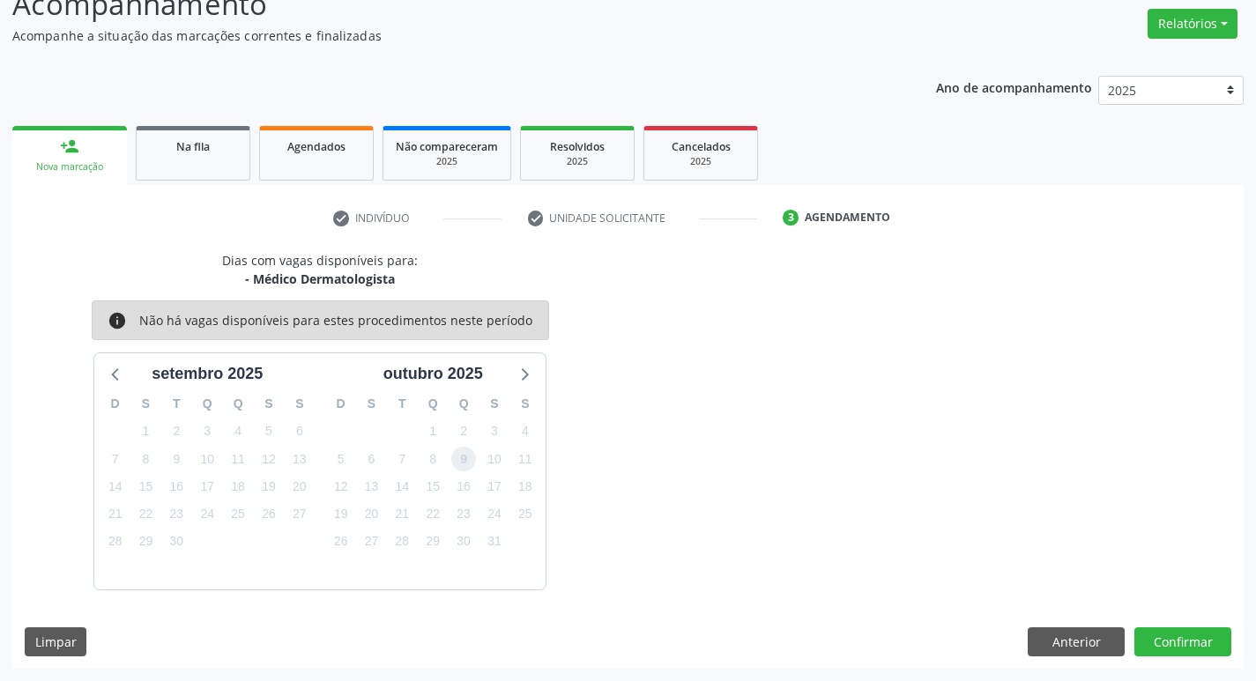
click at [465, 459] on span "9" at bounding box center [463, 459] width 25 height 25
click at [470, 454] on span "9" at bounding box center [463, 459] width 25 height 25
click at [1187, 636] on button "Confirmar" at bounding box center [1183, 643] width 97 height 30
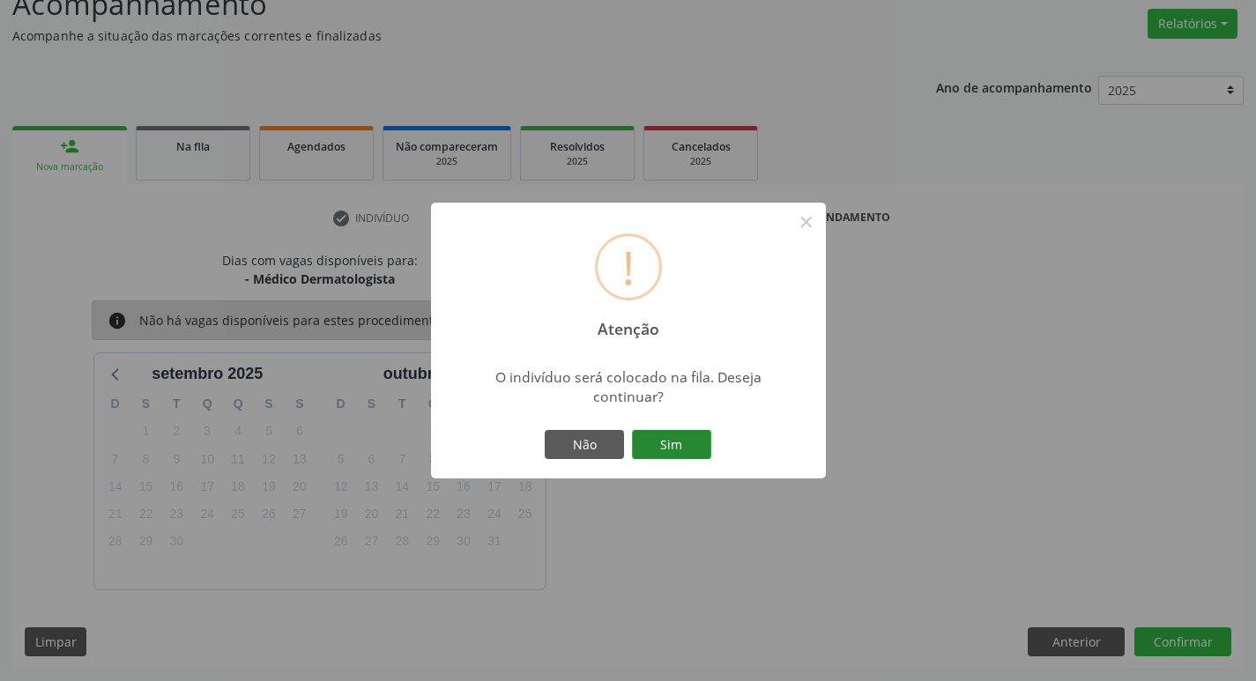
click at [668, 431] on button "Sim" at bounding box center [671, 445] width 79 height 30
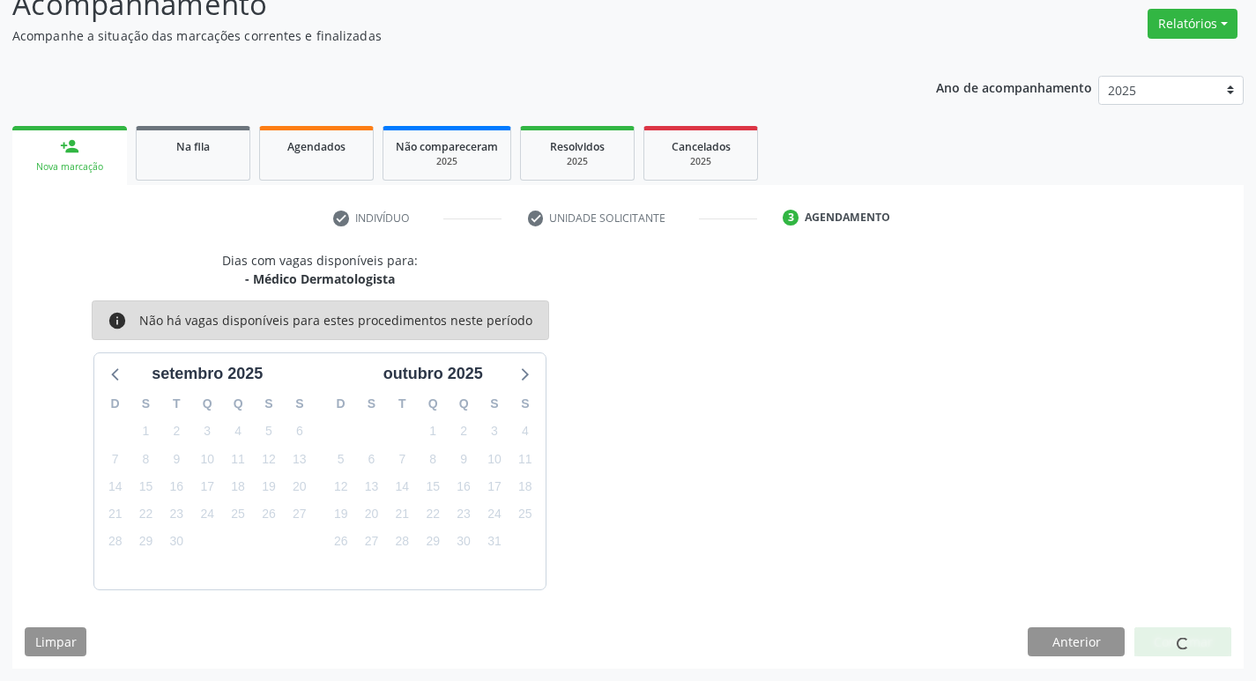
scroll to position [0, 0]
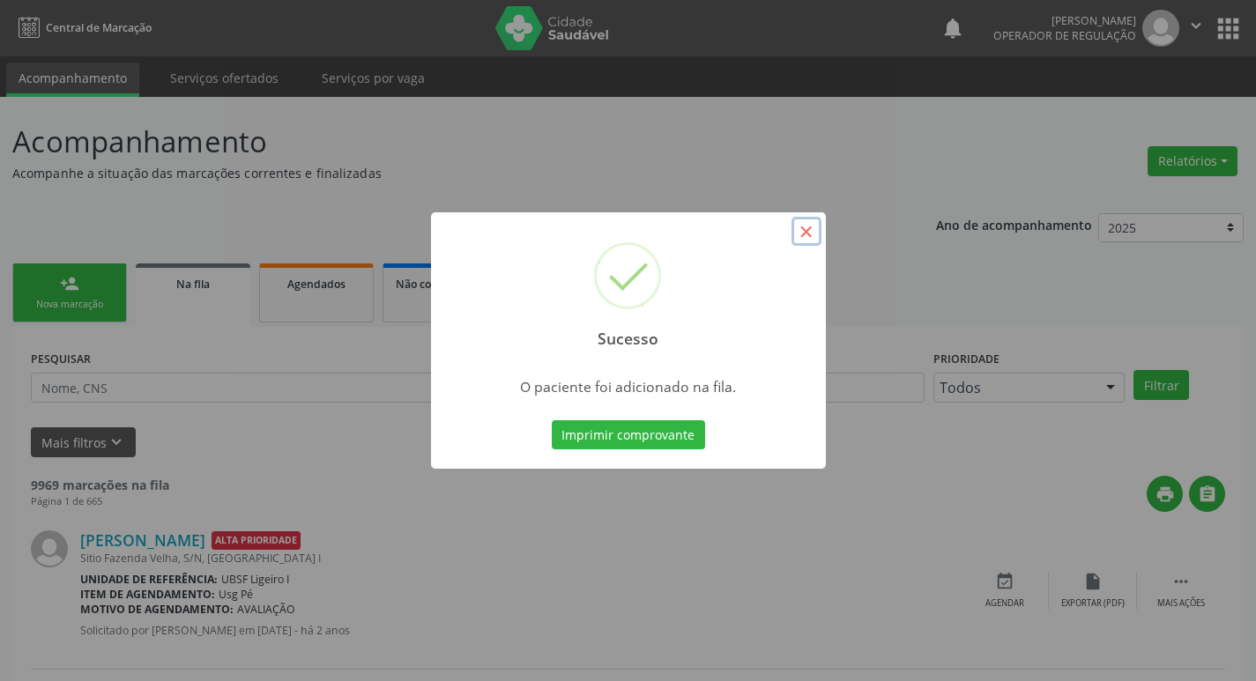
click at [804, 239] on button "×" at bounding box center [807, 232] width 30 height 30
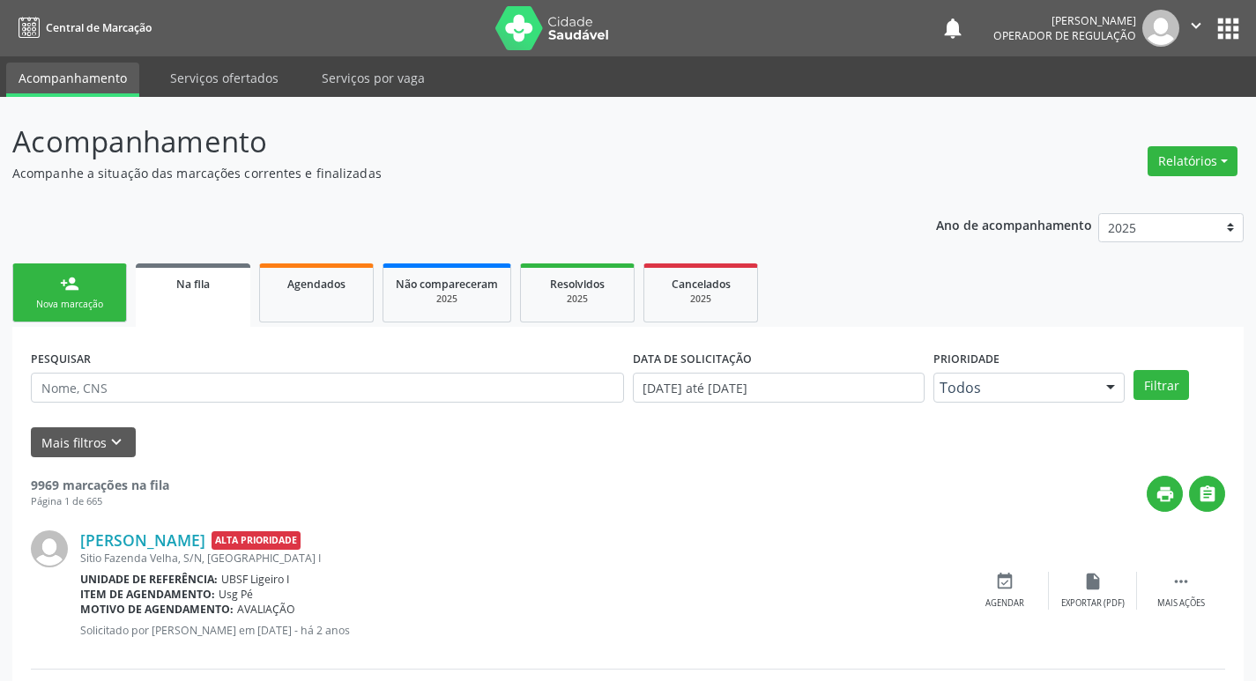
click at [93, 297] on link "person_add Nova marcação" at bounding box center [69, 293] width 115 height 59
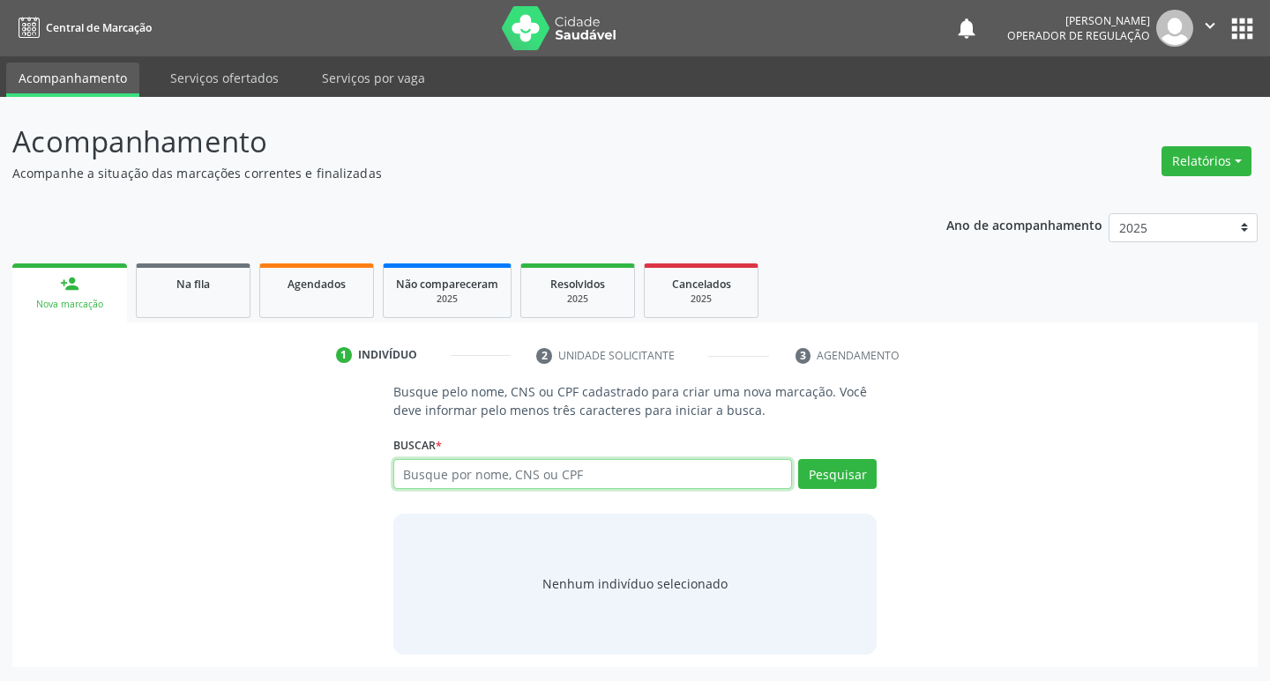
click at [508, 469] on input "text" at bounding box center [592, 474] width 399 height 30
type input "70212757877593"
click at [833, 480] on button "Pesquisar" at bounding box center [837, 474] width 78 height 30
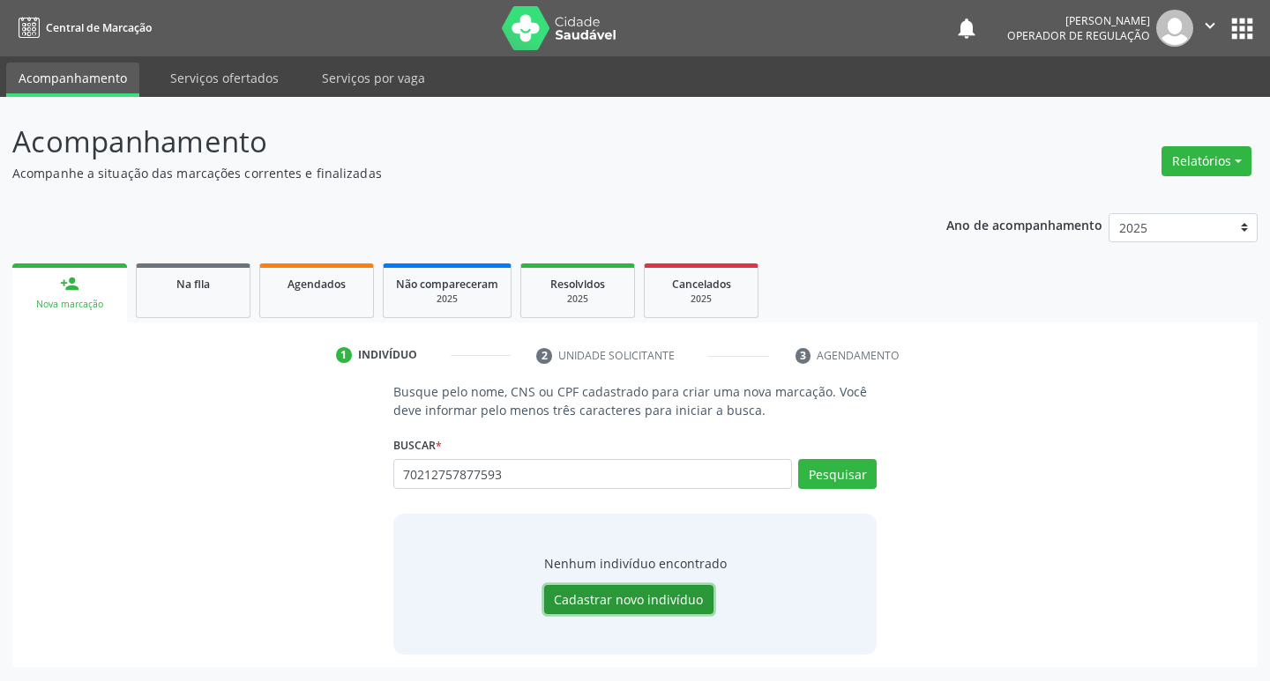
click at [699, 598] on button "Cadastrar novo indivíduo" at bounding box center [628, 600] width 169 height 30
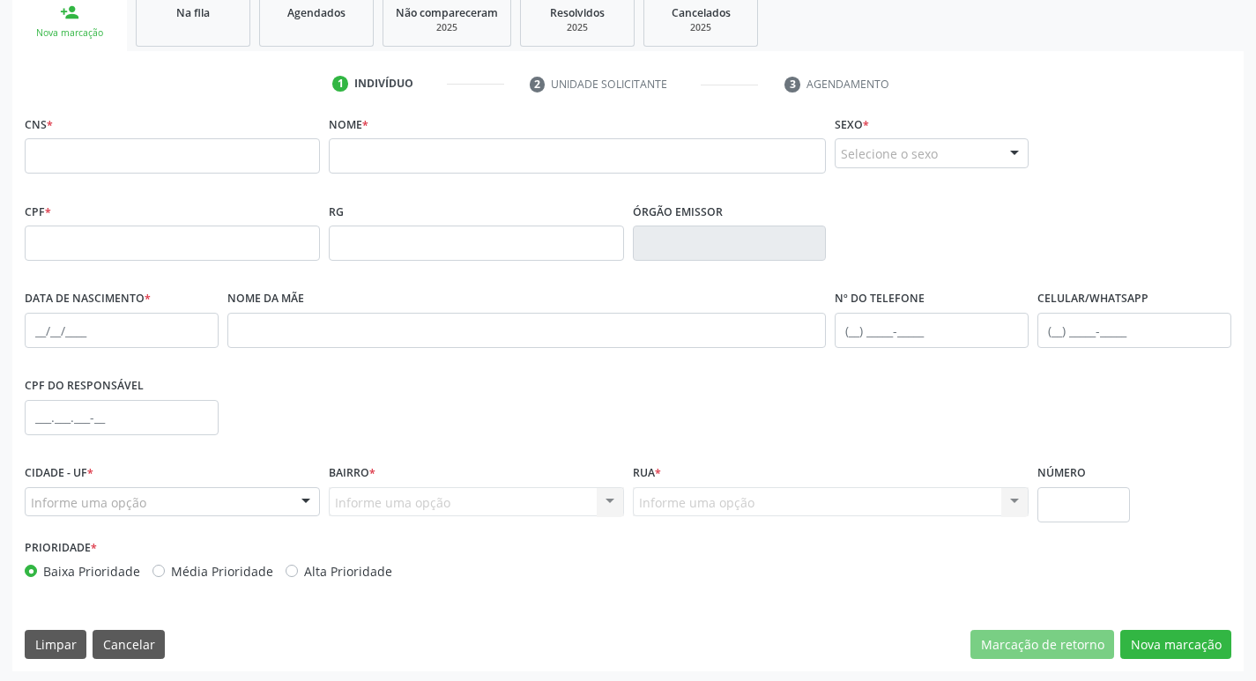
scroll to position [274, 0]
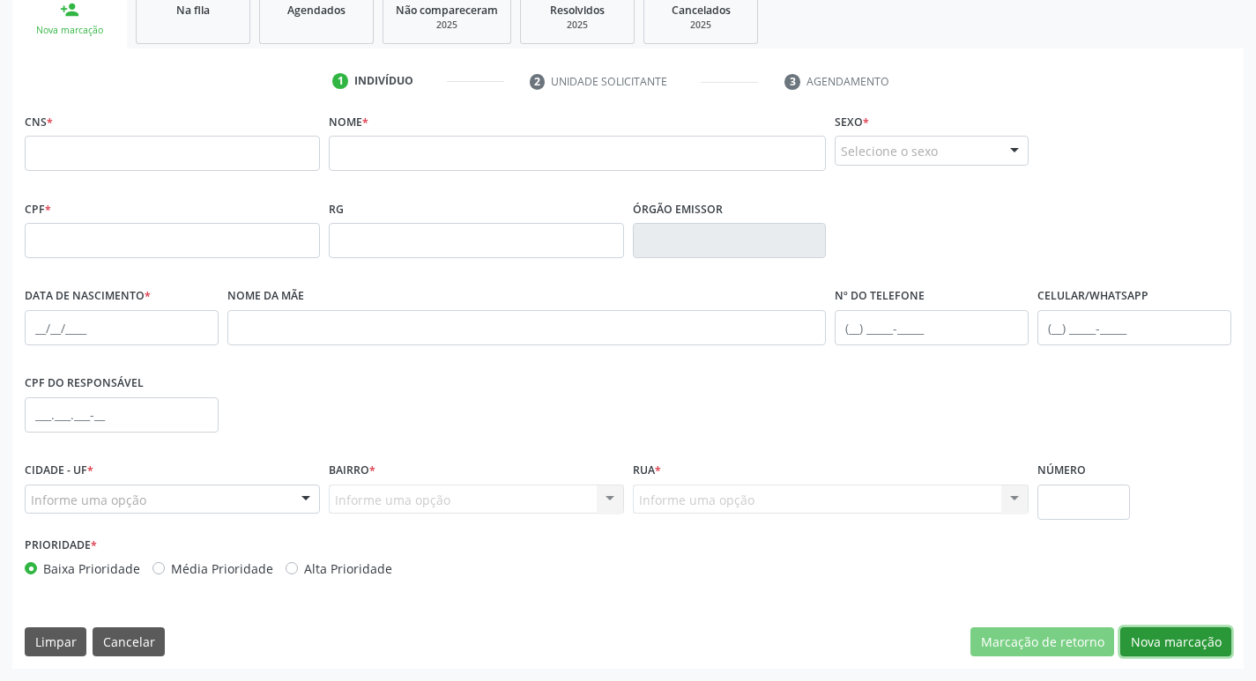
click at [1179, 645] on button "Nova marcação" at bounding box center [1176, 643] width 111 height 30
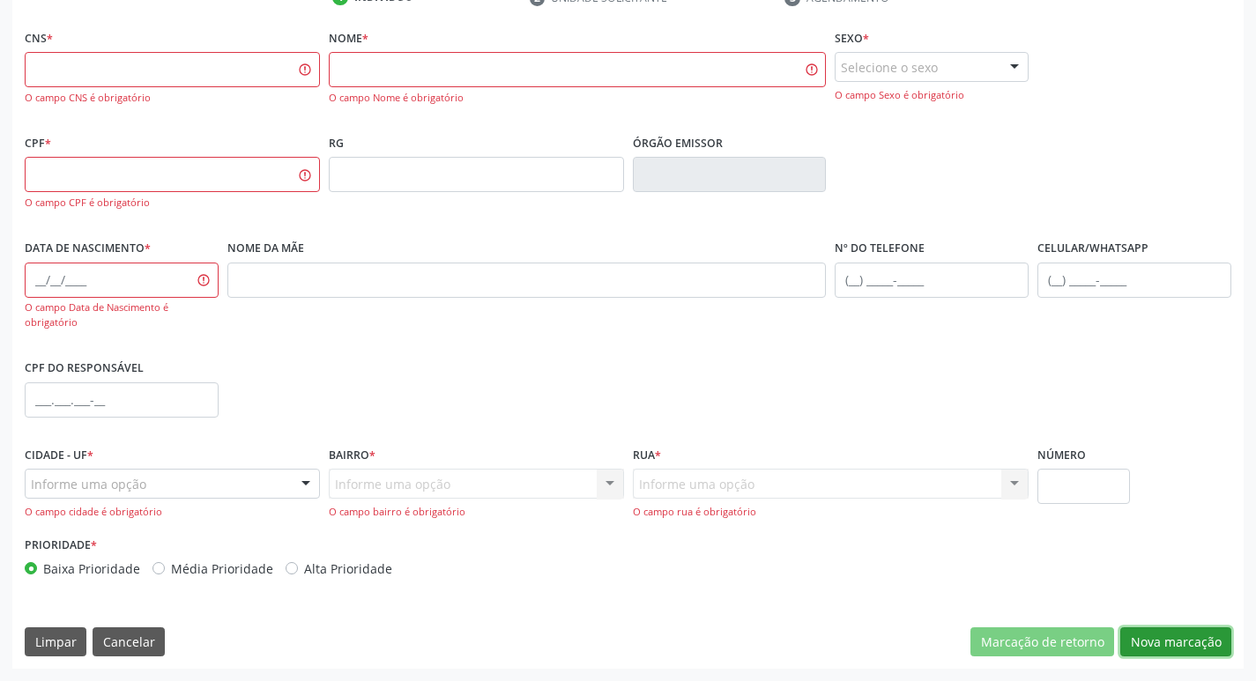
scroll to position [5, 0]
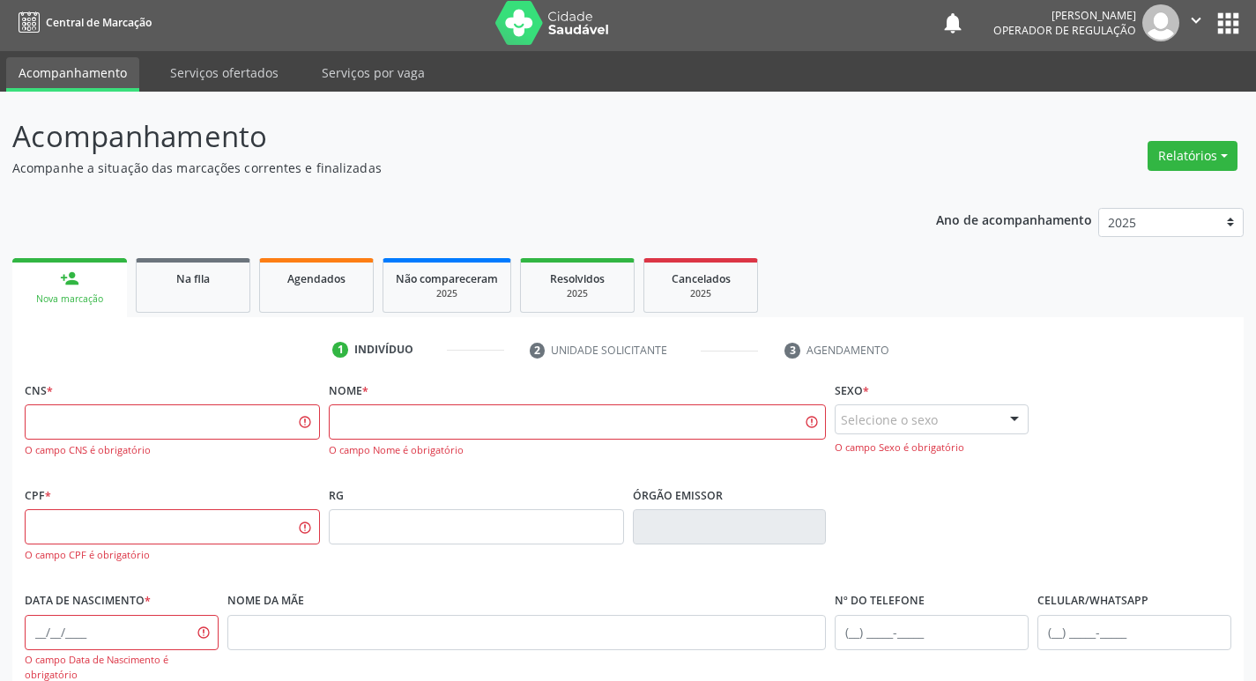
click at [99, 276] on link "person_add Nova marcação" at bounding box center [69, 287] width 115 height 59
click at [92, 296] on div "Nova marcação" at bounding box center [70, 299] width 90 height 13
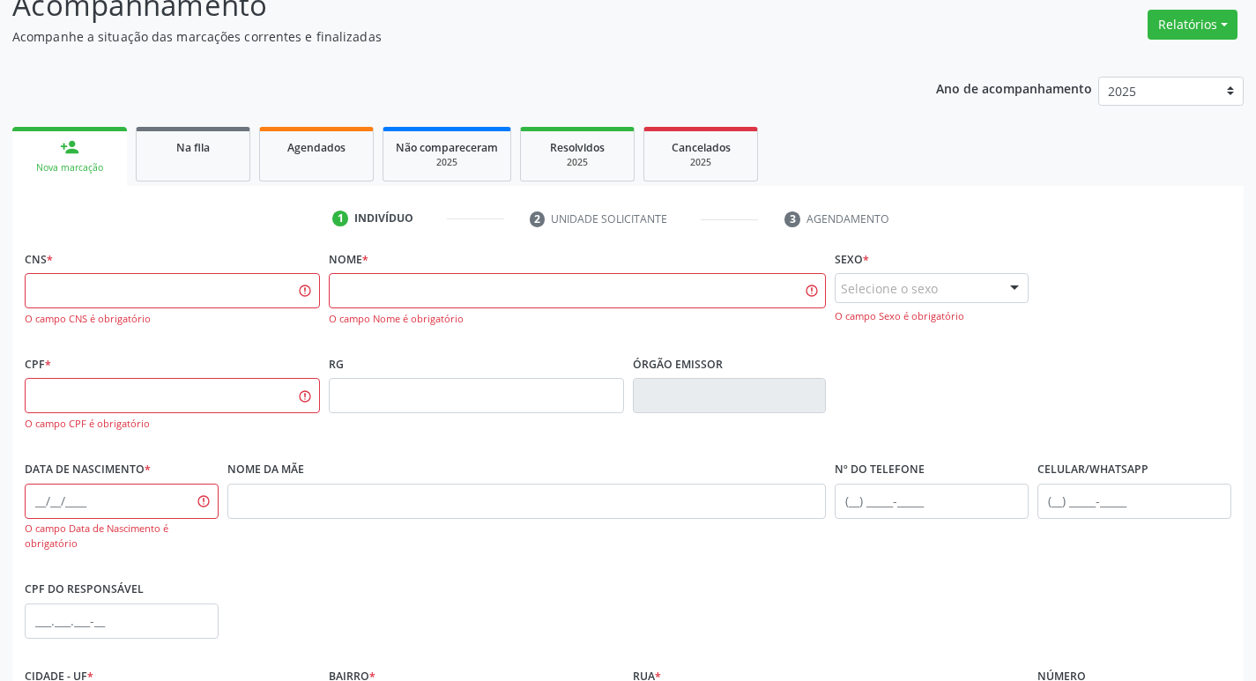
scroll to position [0, 0]
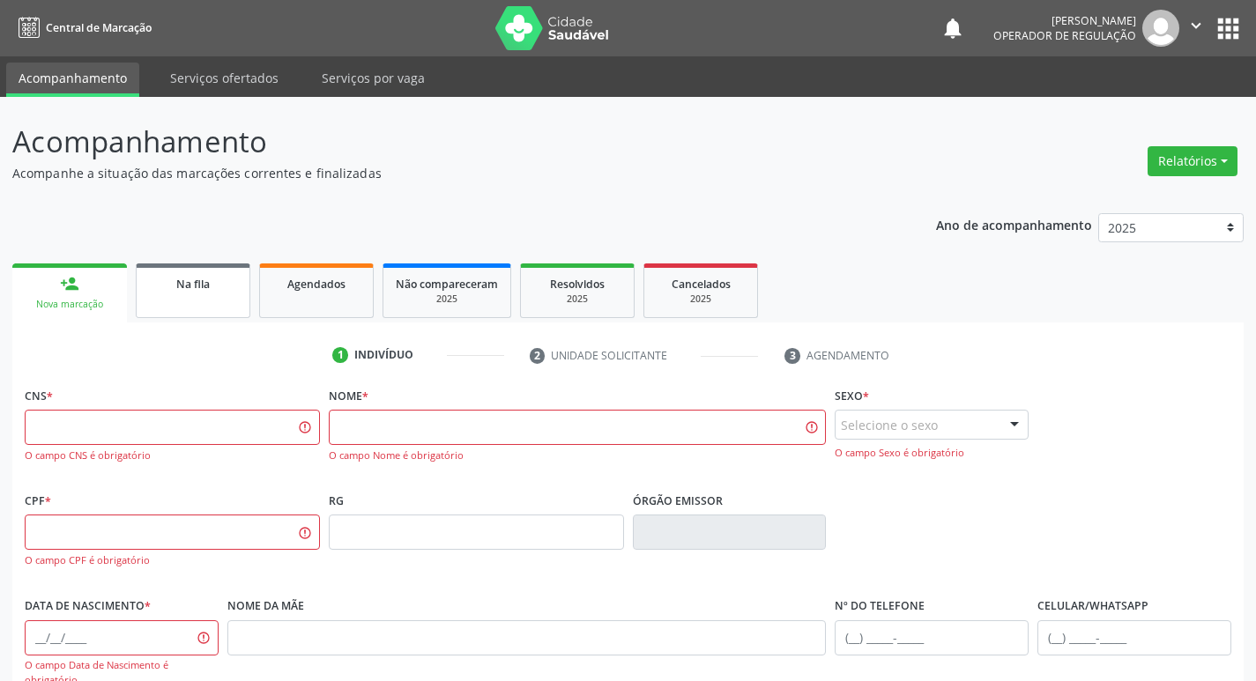
click at [201, 280] on span "Na fila" at bounding box center [193, 284] width 34 height 15
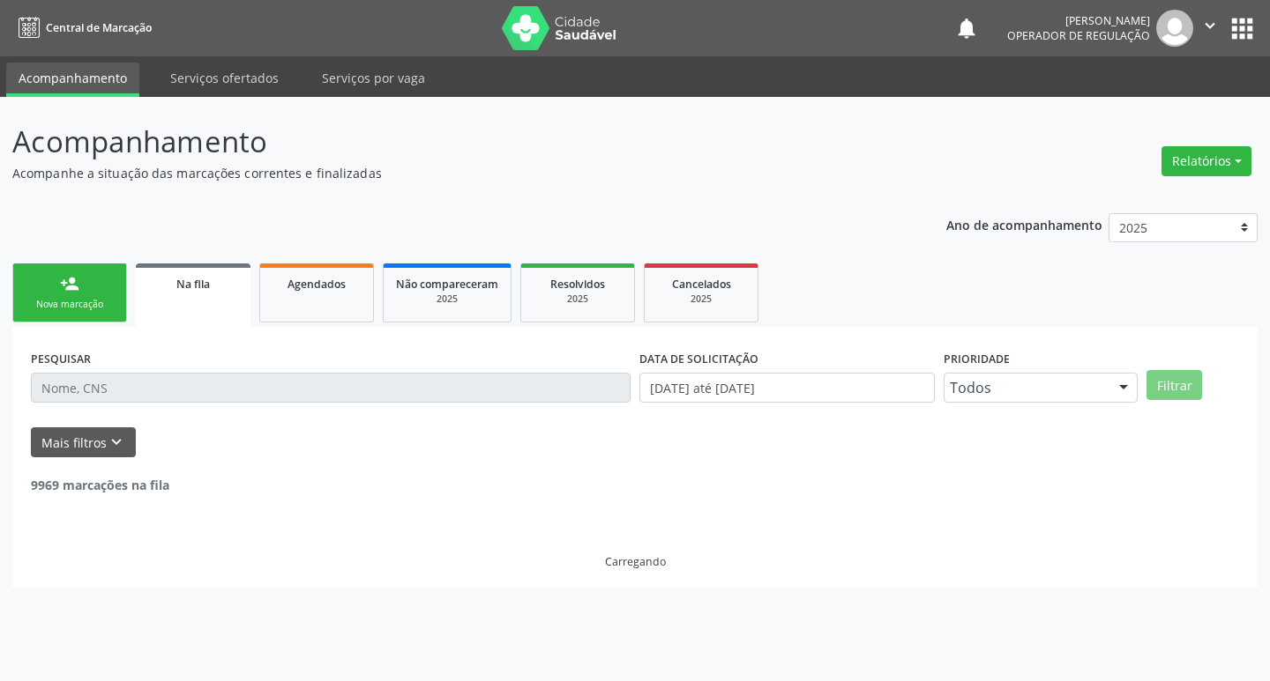
click at [104, 307] on div "Nova marcação" at bounding box center [70, 304] width 88 height 13
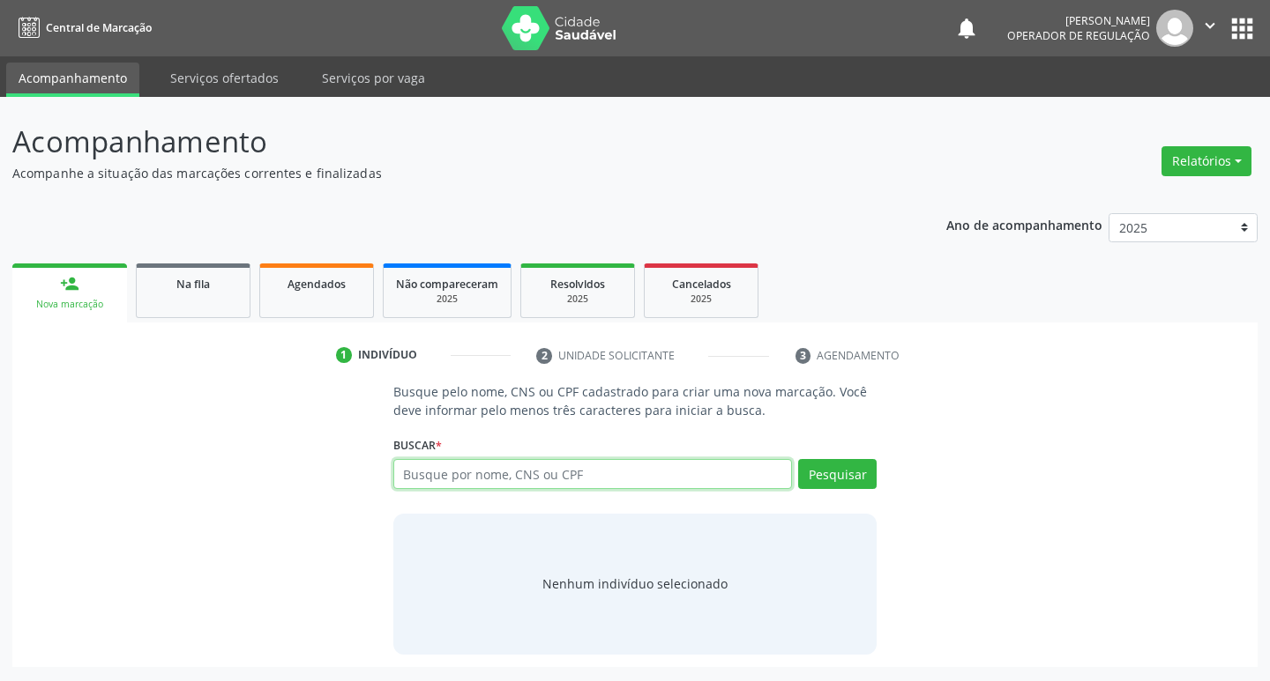
click at [465, 481] on input "text" at bounding box center [592, 474] width 399 height 30
type input "70000295104631"
click at [849, 472] on button "Pesquisar" at bounding box center [837, 474] width 78 height 30
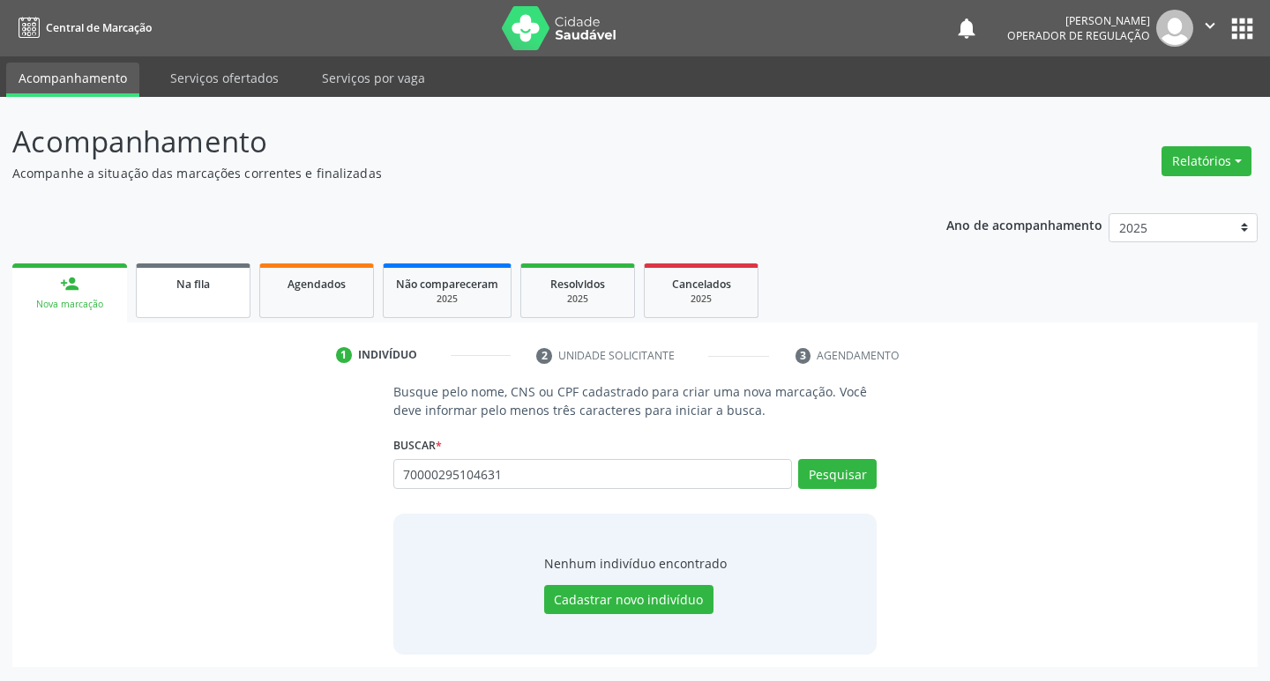
click at [201, 293] on link "Na fila" at bounding box center [193, 291] width 115 height 55
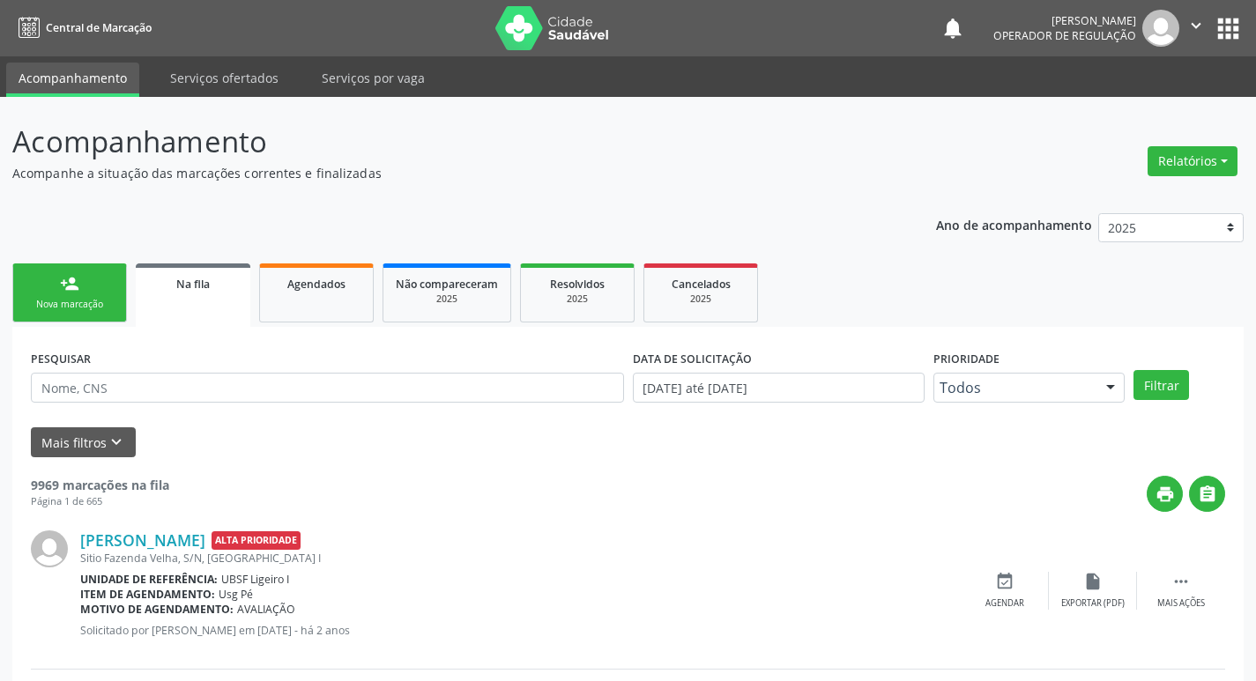
click at [106, 295] on link "person_add Nova marcação" at bounding box center [69, 293] width 115 height 59
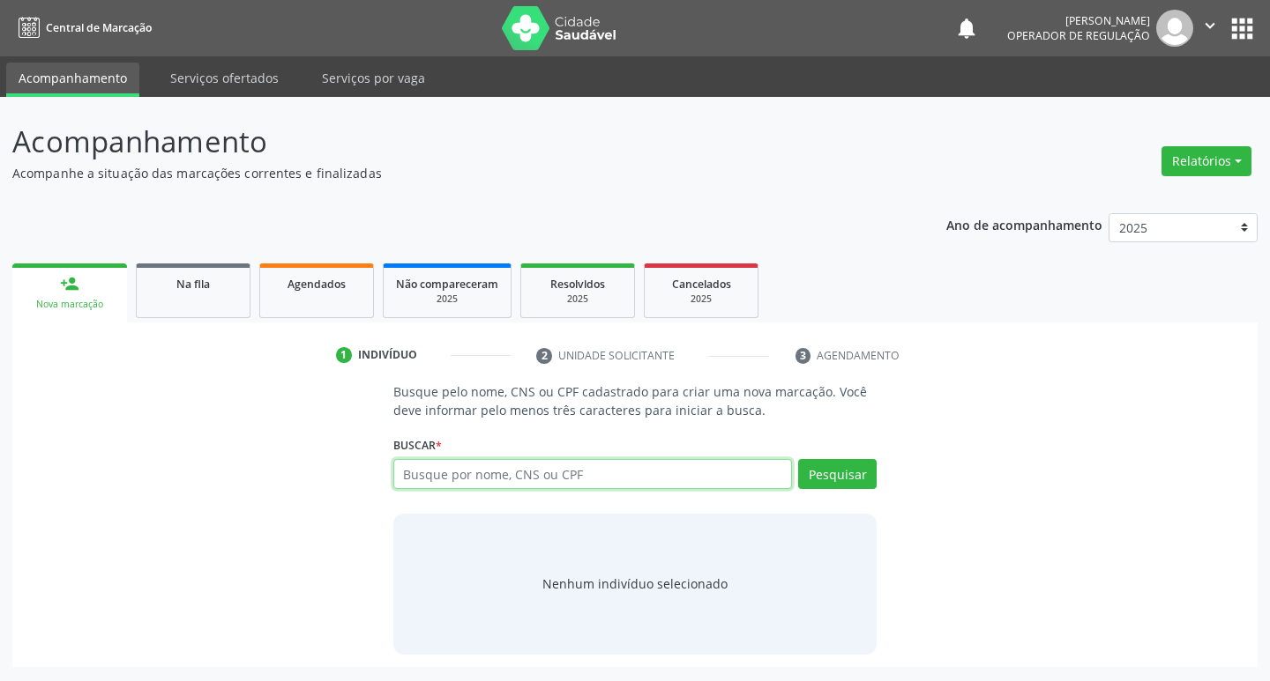
click at [503, 472] on input "text" at bounding box center [592, 474] width 399 height 30
type input "700002951046310"
click at [811, 473] on button "Pesquisar" at bounding box center [837, 474] width 78 height 30
click at [190, 287] on span "Na fila" at bounding box center [193, 284] width 34 height 15
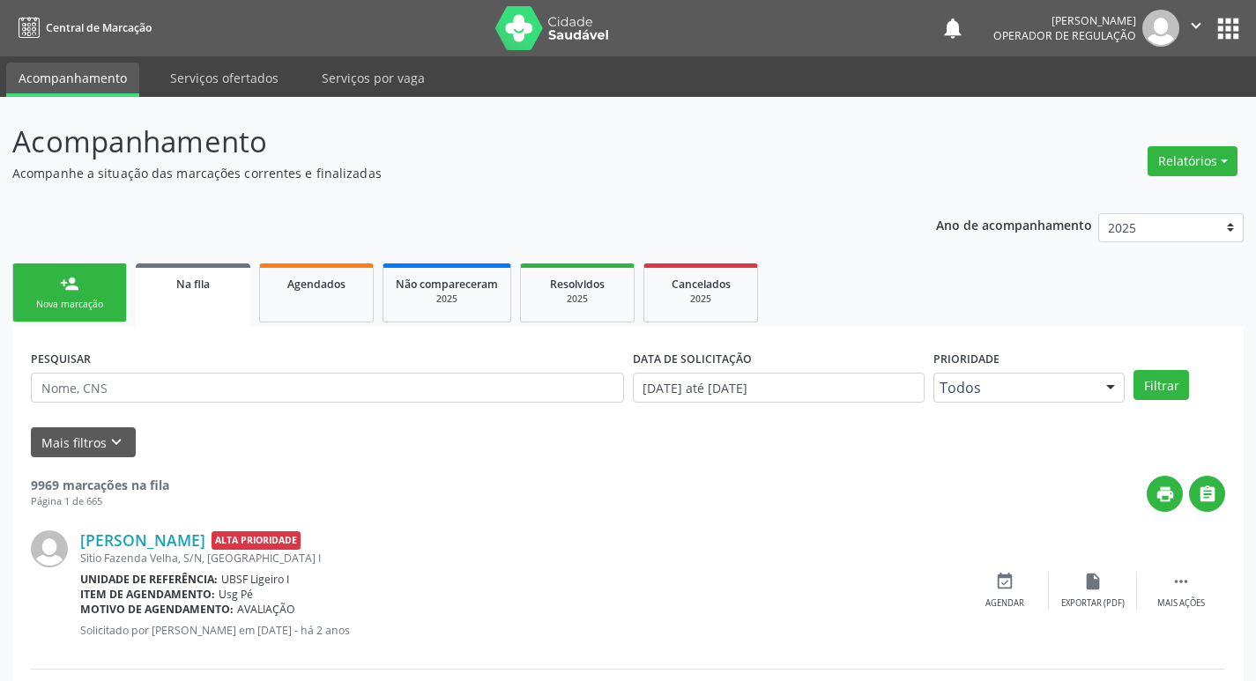
click at [101, 295] on link "person_add Nova marcação" at bounding box center [69, 293] width 115 height 59
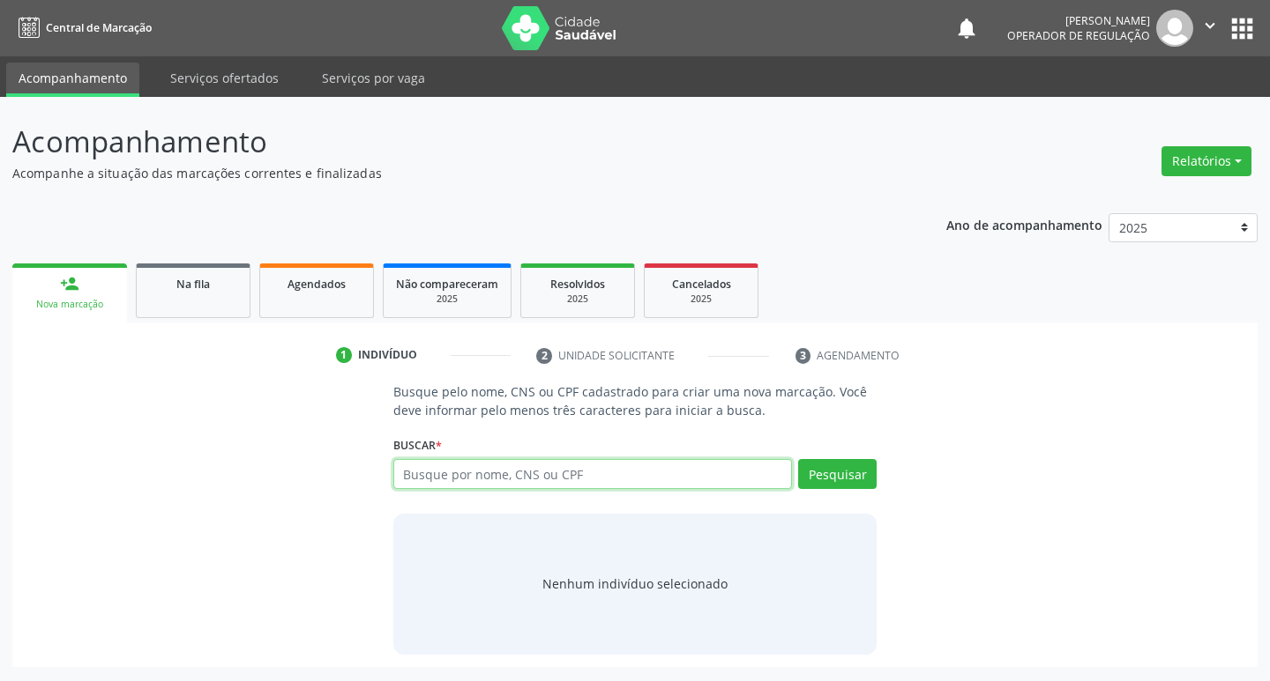
click at [490, 477] on input "text" at bounding box center [592, 474] width 399 height 30
type input "700003130885107"
click at [844, 475] on button "Pesquisar" at bounding box center [837, 474] width 78 height 30
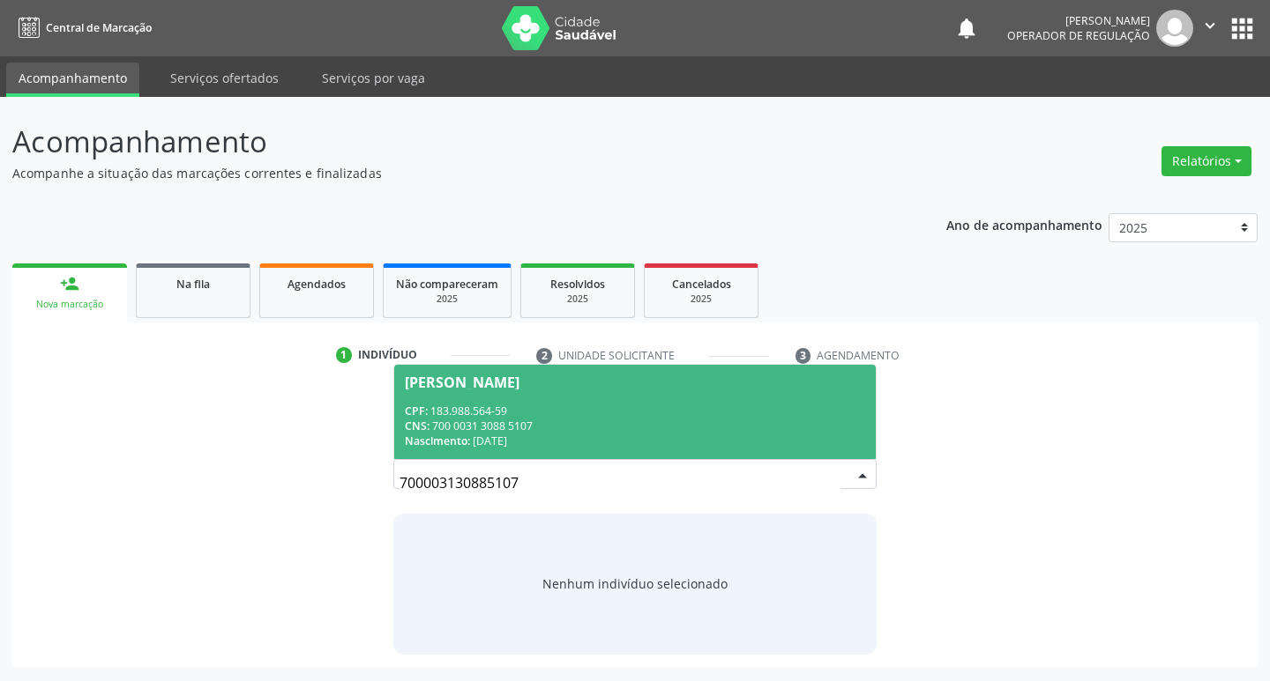
click at [519, 382] on div "[PERSON_NAME]" at bounding box center [462, 383] width 115 height 14
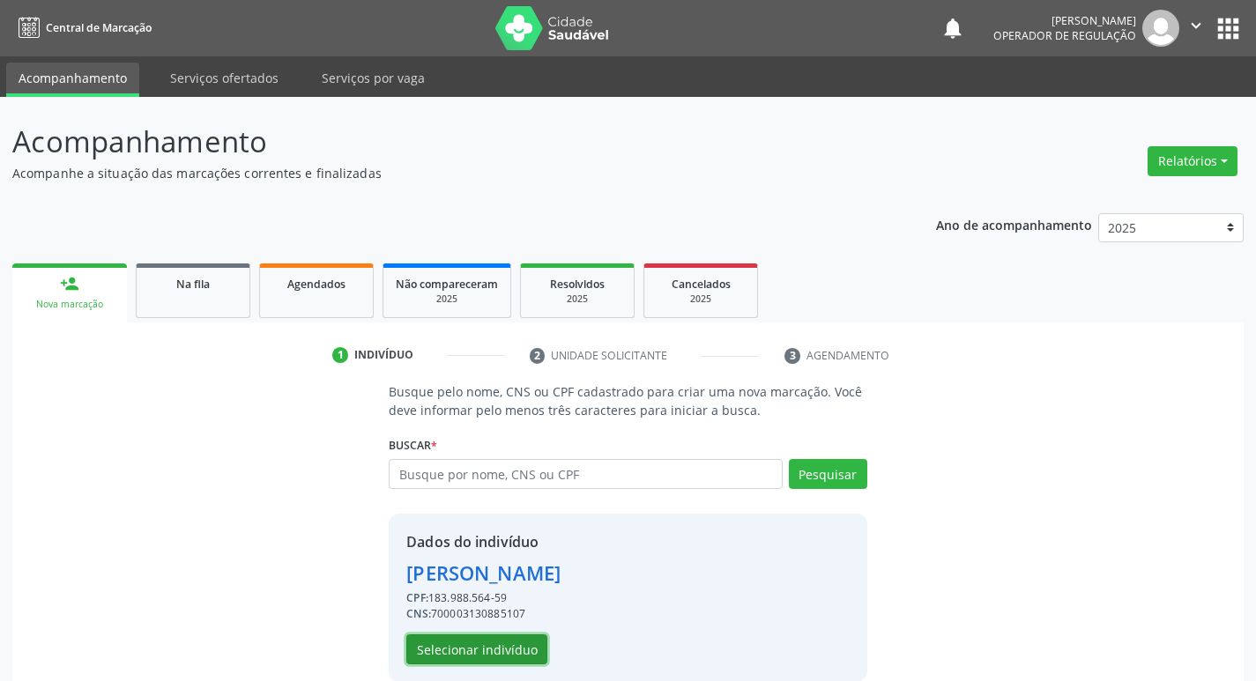
click at [515, 642] on button "Selecionar indivíduo" at bounding box center [476, 650] width 141 height 30
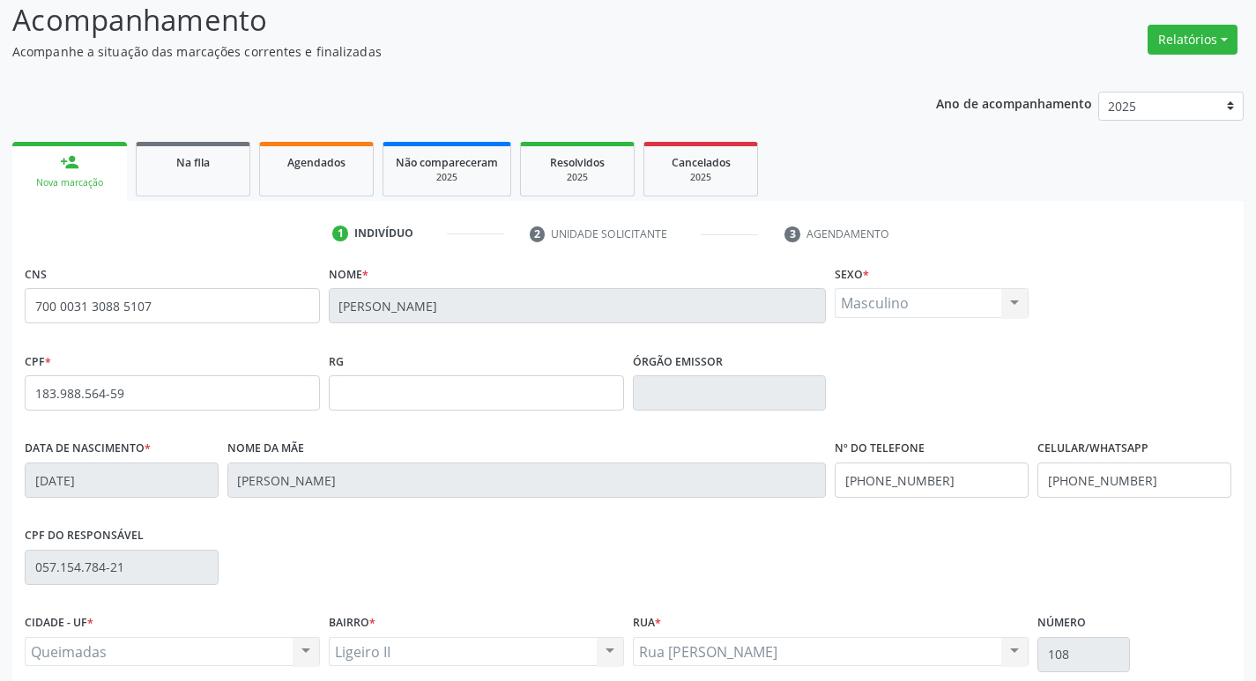
scroll to position [274, 0]
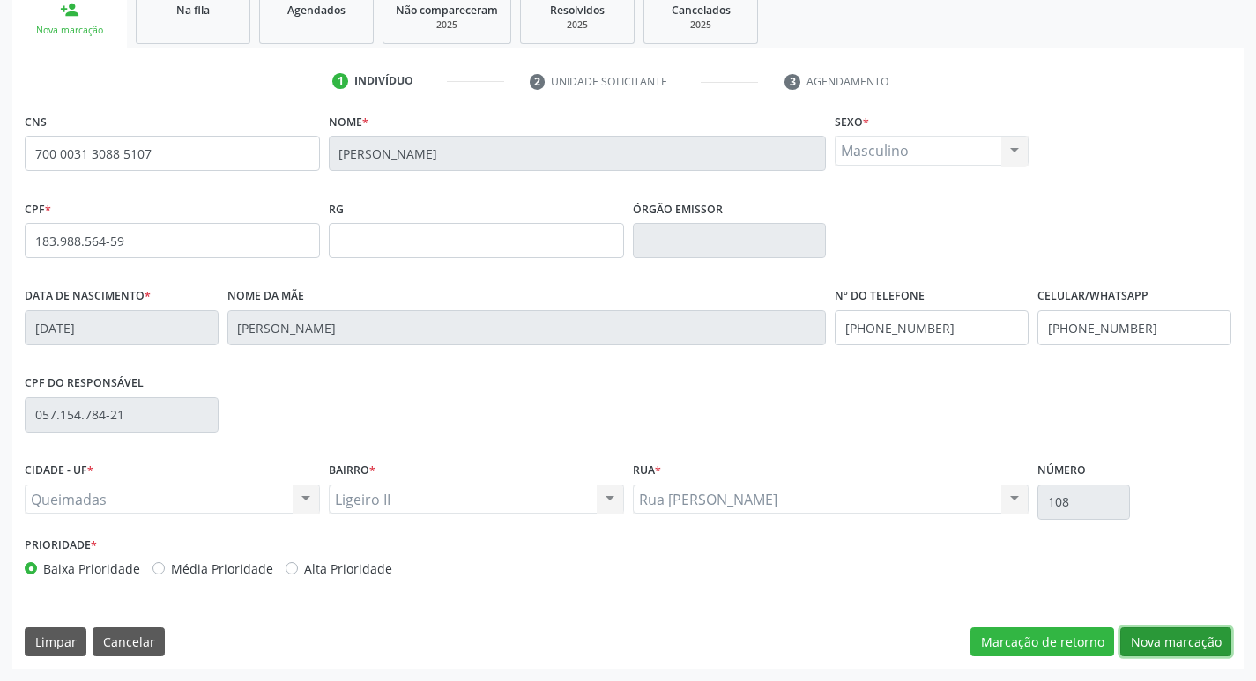
click at [1154, 648] on button "Nova marcação" at bounding box center [1176, 643] width 111 height 30
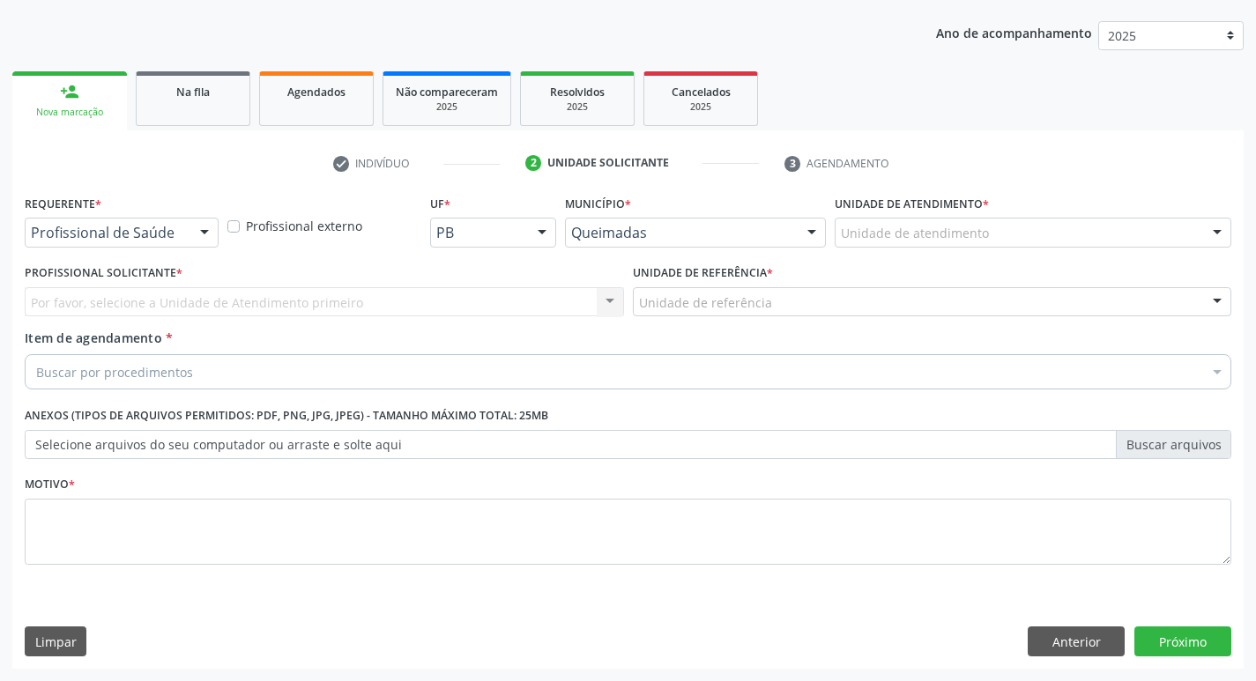
scroll to position [192, 0]
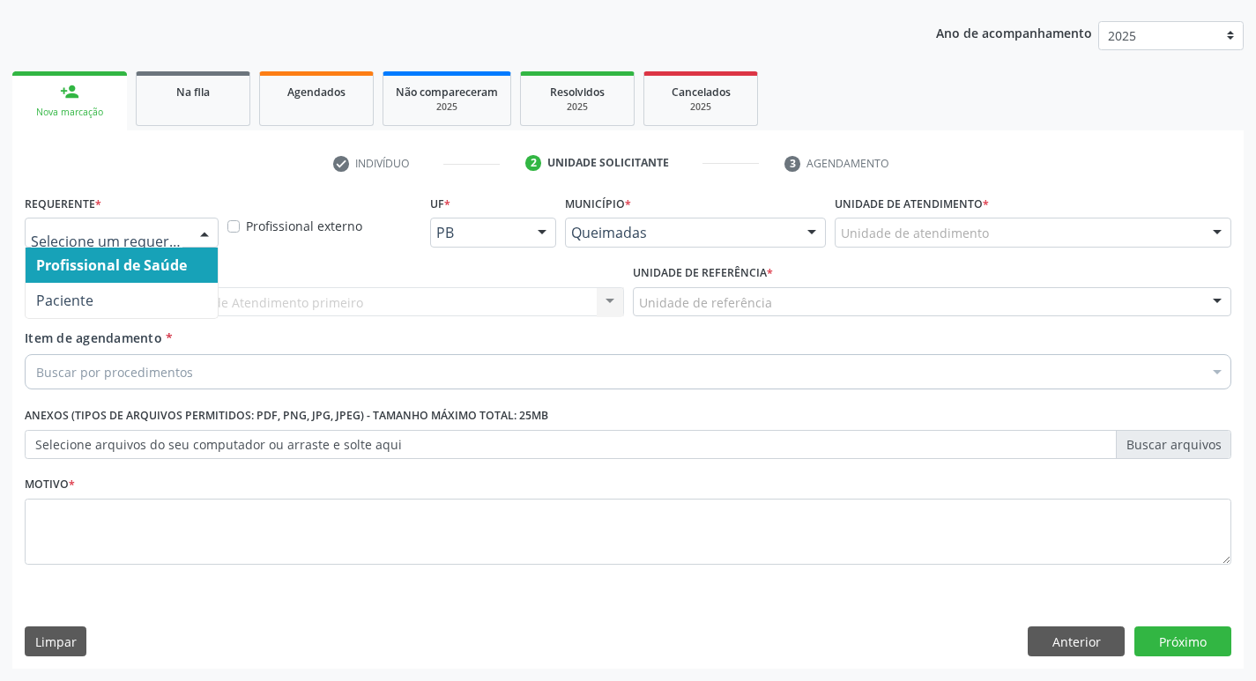
click at [211, 232] on div at bounding box center [204, 234] width 26 height 30
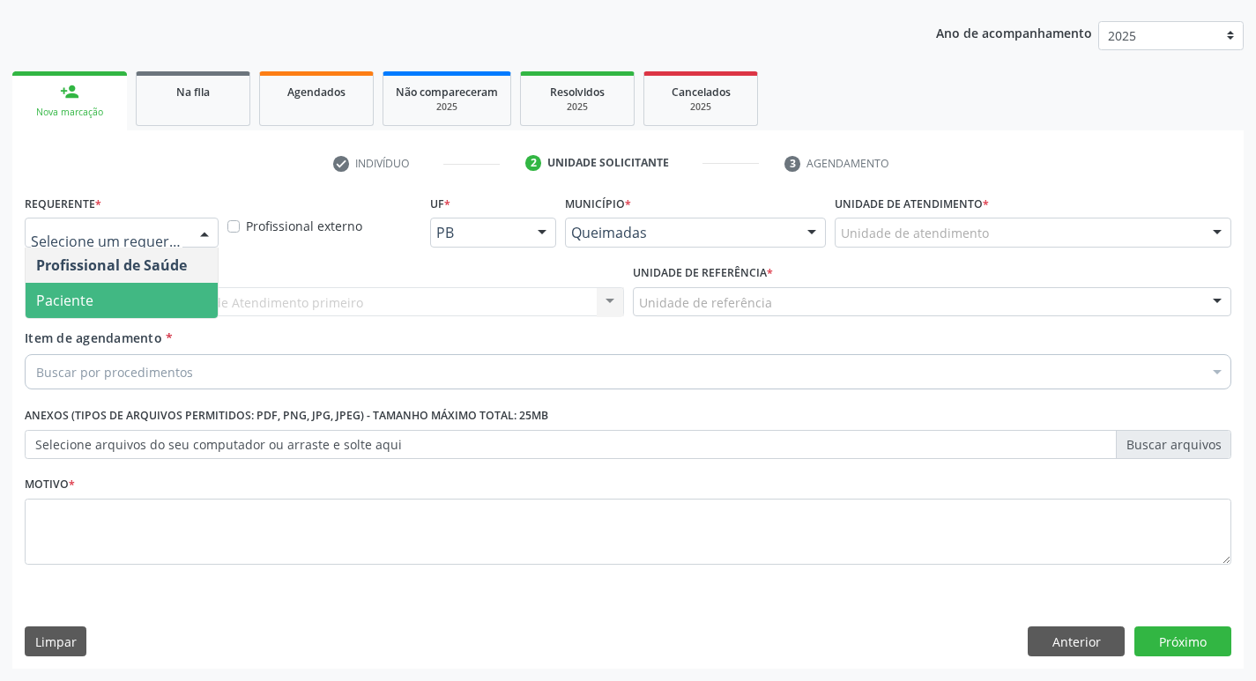
click at [193, 290] on span "Paciente" at bounding box center [122, 300] width 192 height 35
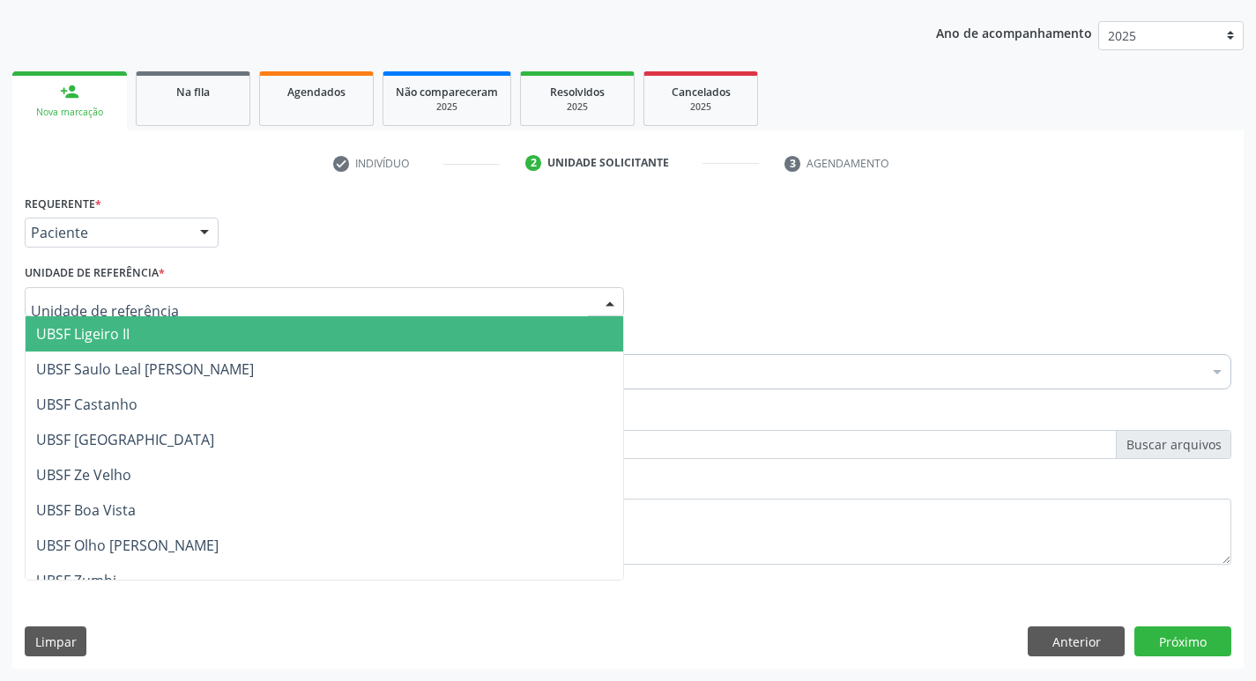
click at [193, 290] on div at bounding box center [324, 302] width 599 height 30
click at [165, 335] on span "UBSF Ligeiro II" at bounding box center [325, 333] width 598 height 35
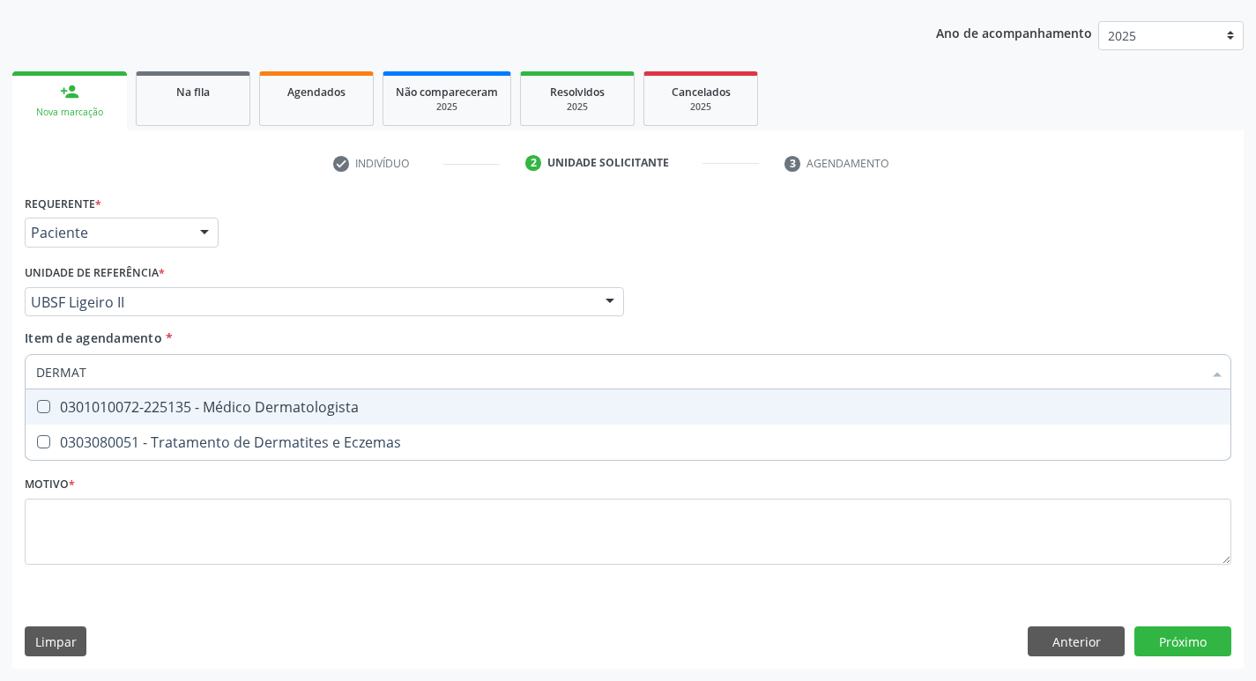
type input "DERMATO"
click at [48, 409] on Dermatologista at bounding box center [43, 406] width 13 height 13
click at [37, 409] on Dermatologista "checkbox" at bounding box center [31, 406] width 11 height 11
checkbox Dermatologista "true"
click at [930, 296] on div "Profissional Solicitante Por favor, selecione a Unidade de Atendimento primeiro…" at bounding box center [628, 294] width 1216 height 69
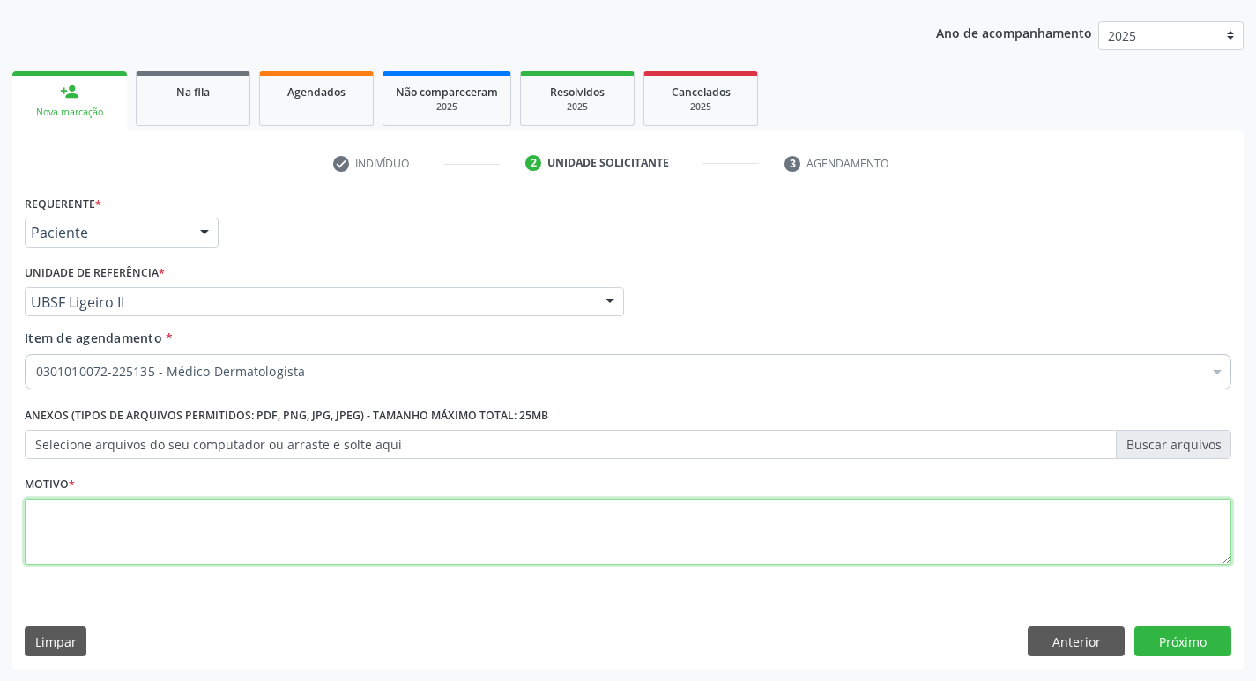
click at [46, 525] on textarea at bounding box center [628, 532] width 1207 height 67
type textarea "RETORNO"
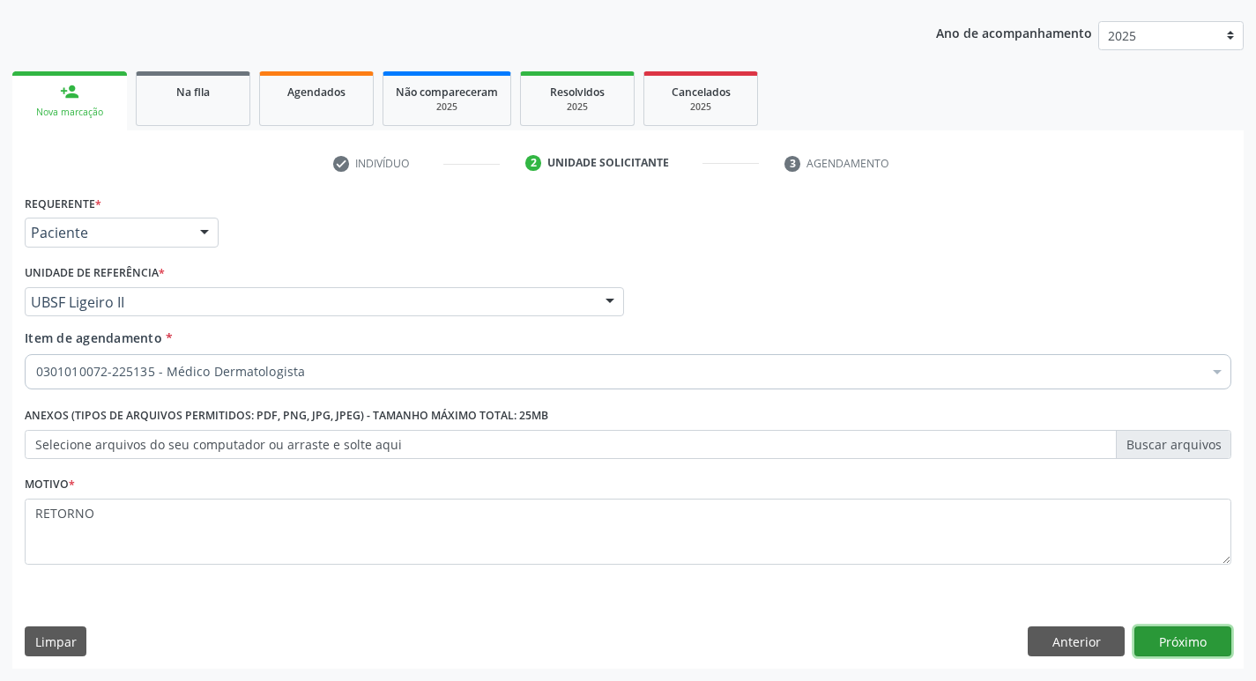
click at [1195, 643] on button "Próximo" at bounding box center [1183, 642] width 97 height 30
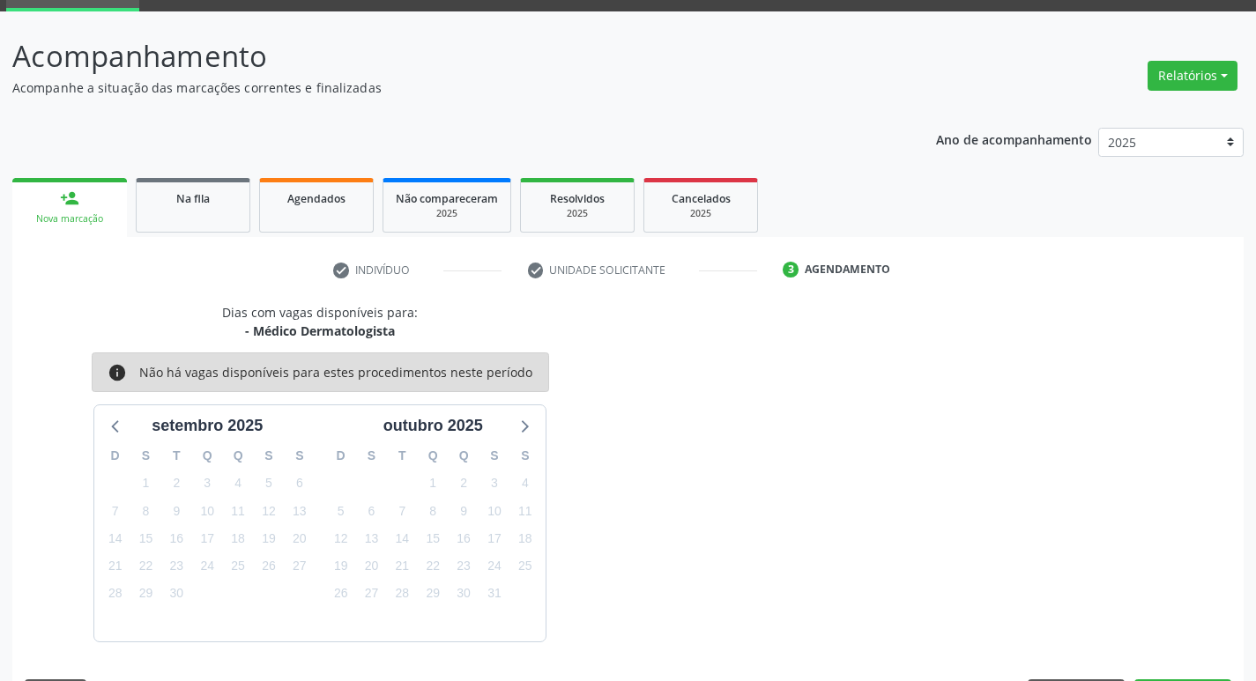
scroll to position [138, 0]
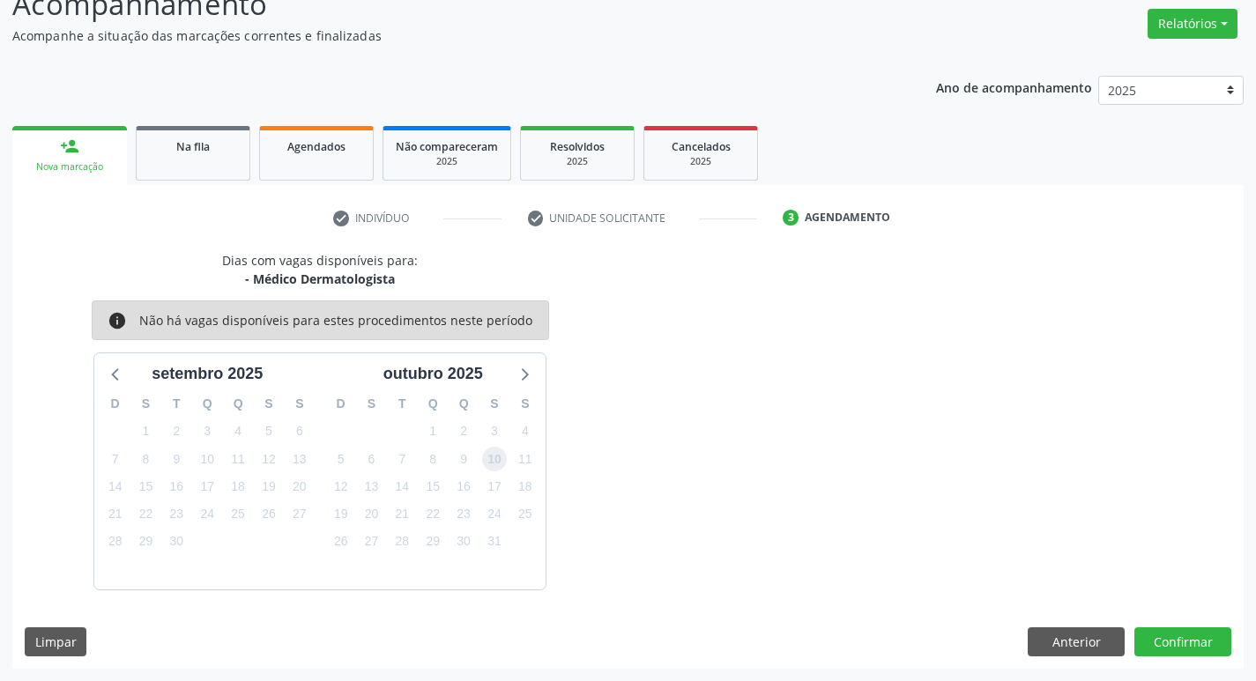
click at [501, 465] on span "10" at bounding box center [494, 459] width 25 height 25
click at [1164, 644] on button "Confirmar" at bounding box center [1183, 643] width 97 height 30
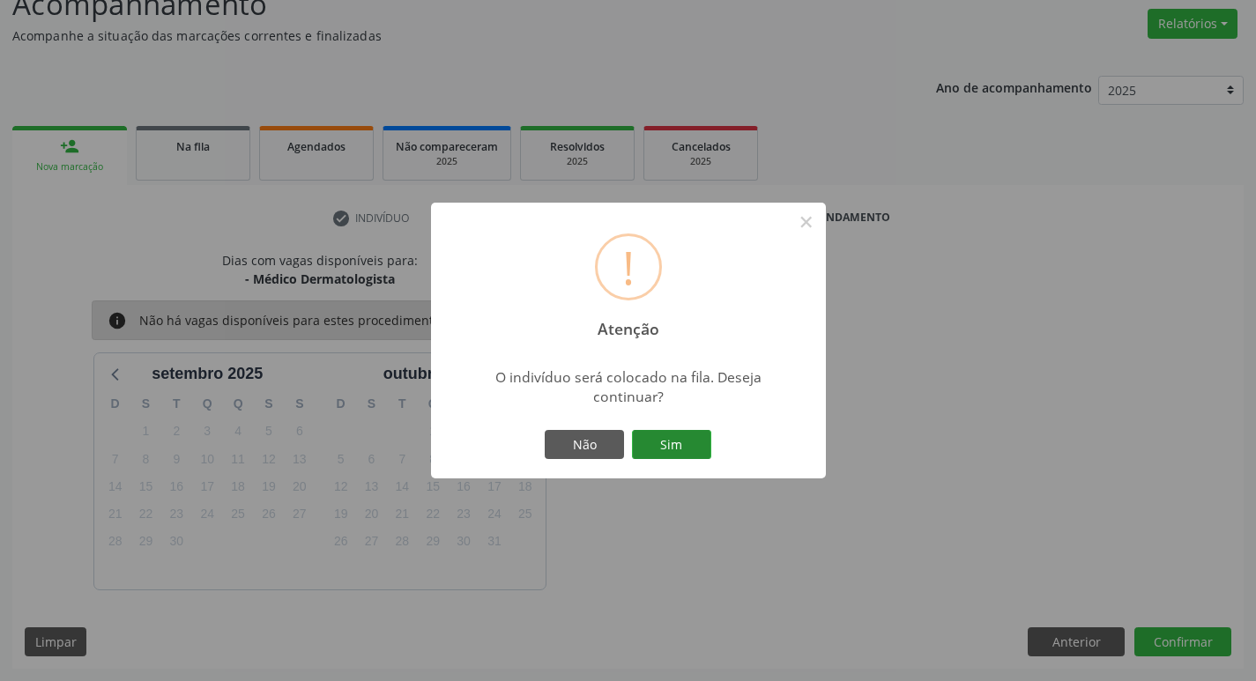
click at [679, 441] on button "Sim" at bounding box center [671, 445] width 79 height 30
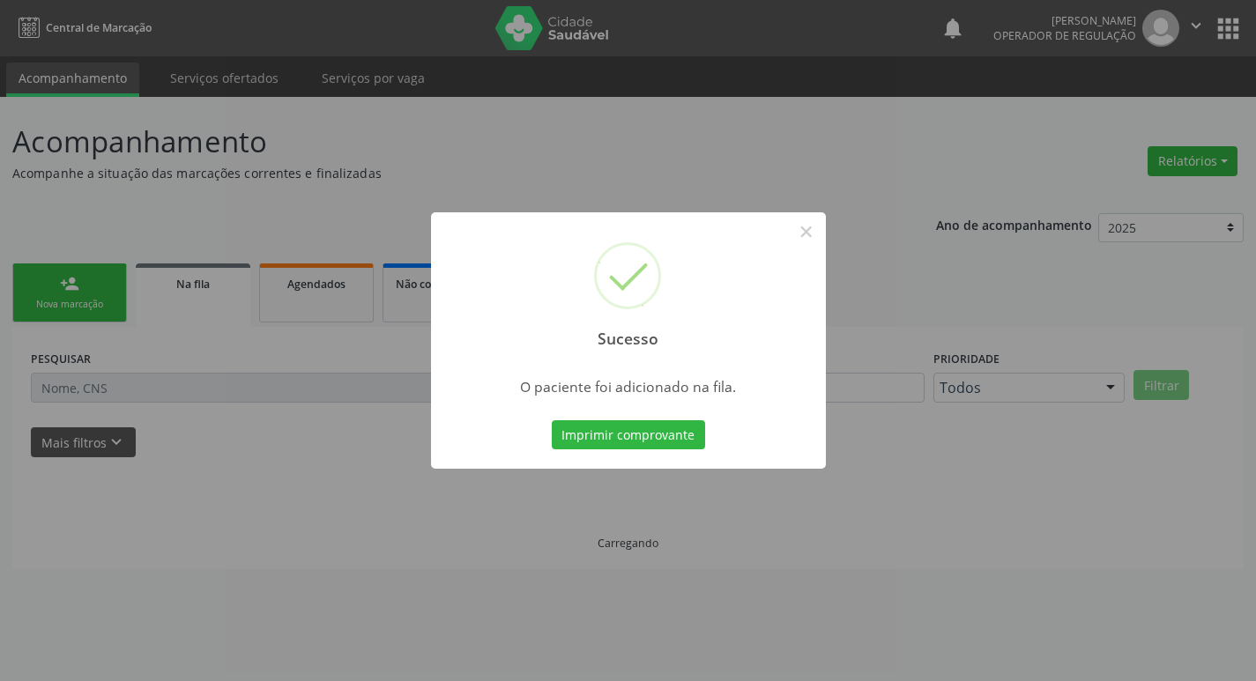
scroll to position [0, 0]
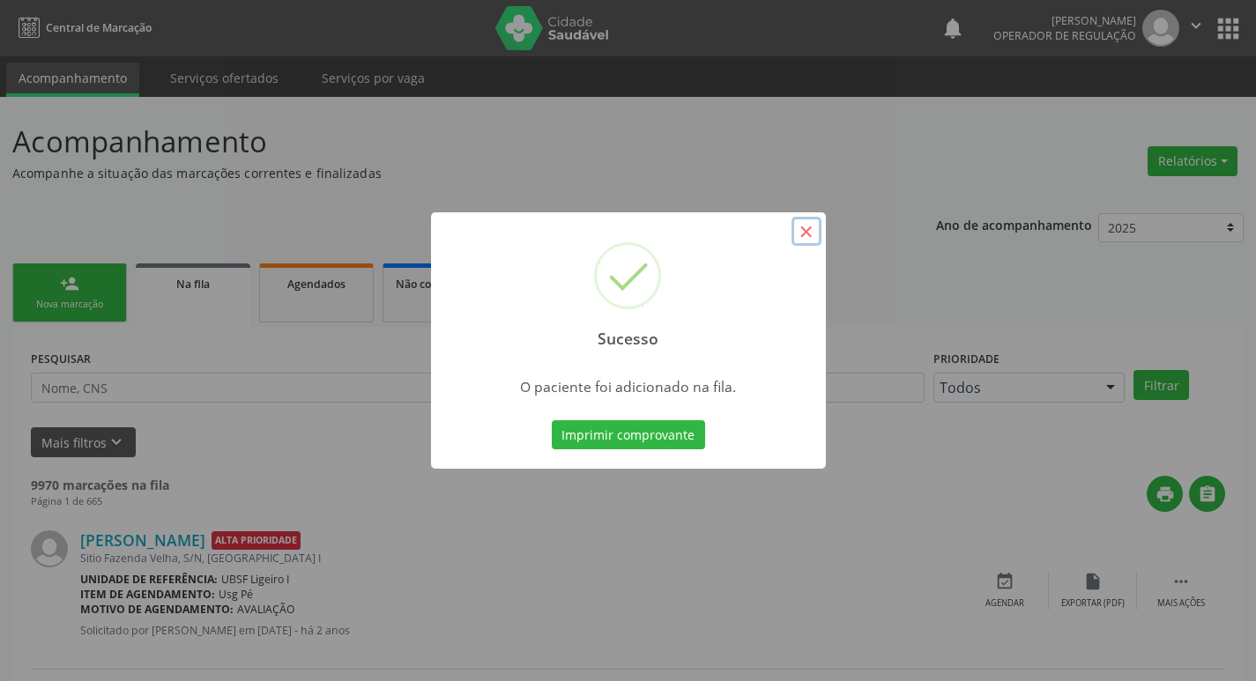
click at [809, 231] on button "×" at bounding box center [807, 232] width 30 height 30
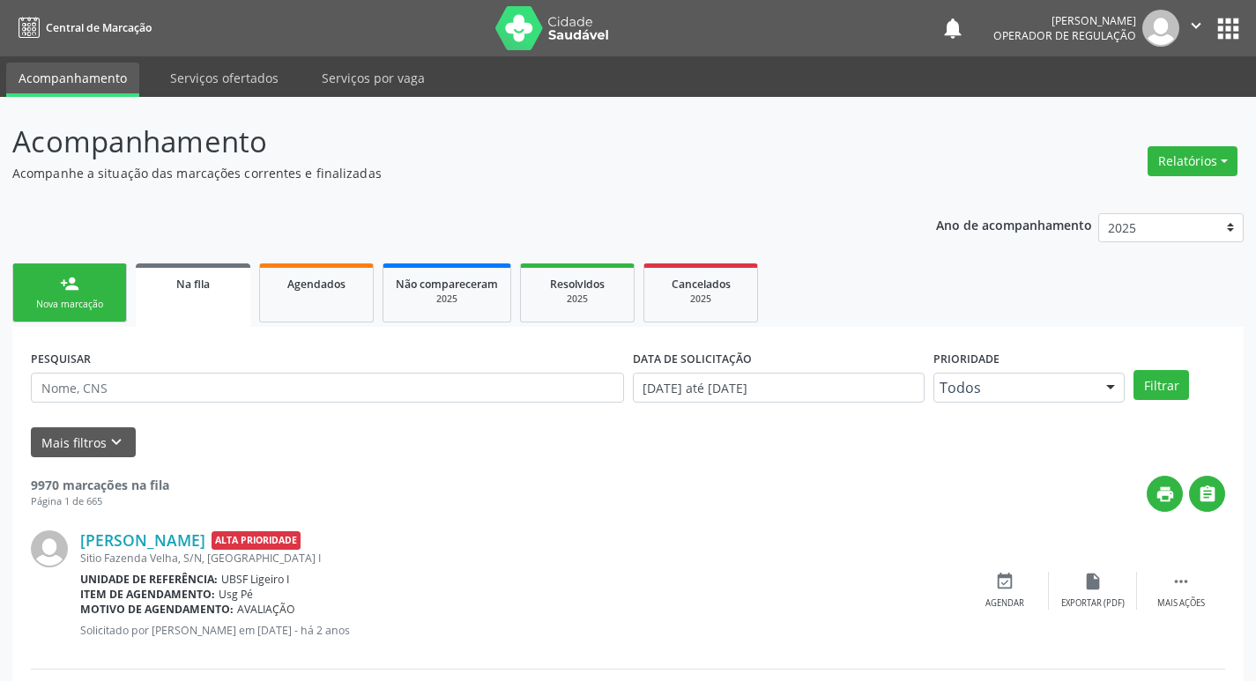
click at [55, 295] on link "person_add Nova marcação" at bounding box center [69, 293] width 115 height 59
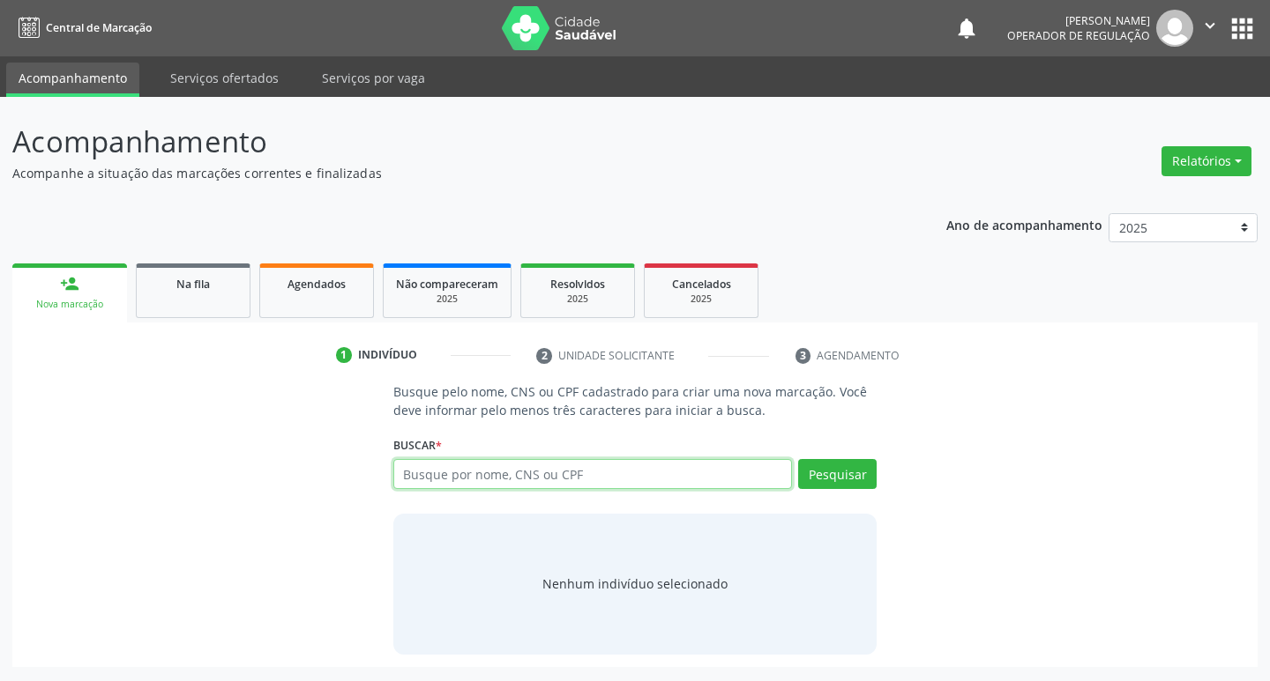
click at [556, 472] on input "text" at bounding box center [592, 474] width 399 height 30
click at [465, 472] on input "text" at bounding box center [592, 474] width 399 height 30
click at [475, 468] on input "text" at bounding box center [592, 474] width 399 height 30
type input "705003464060352"
click at [840, 473] on button "Pesquisar" at bounding box center [837, 474] width 78 height 30
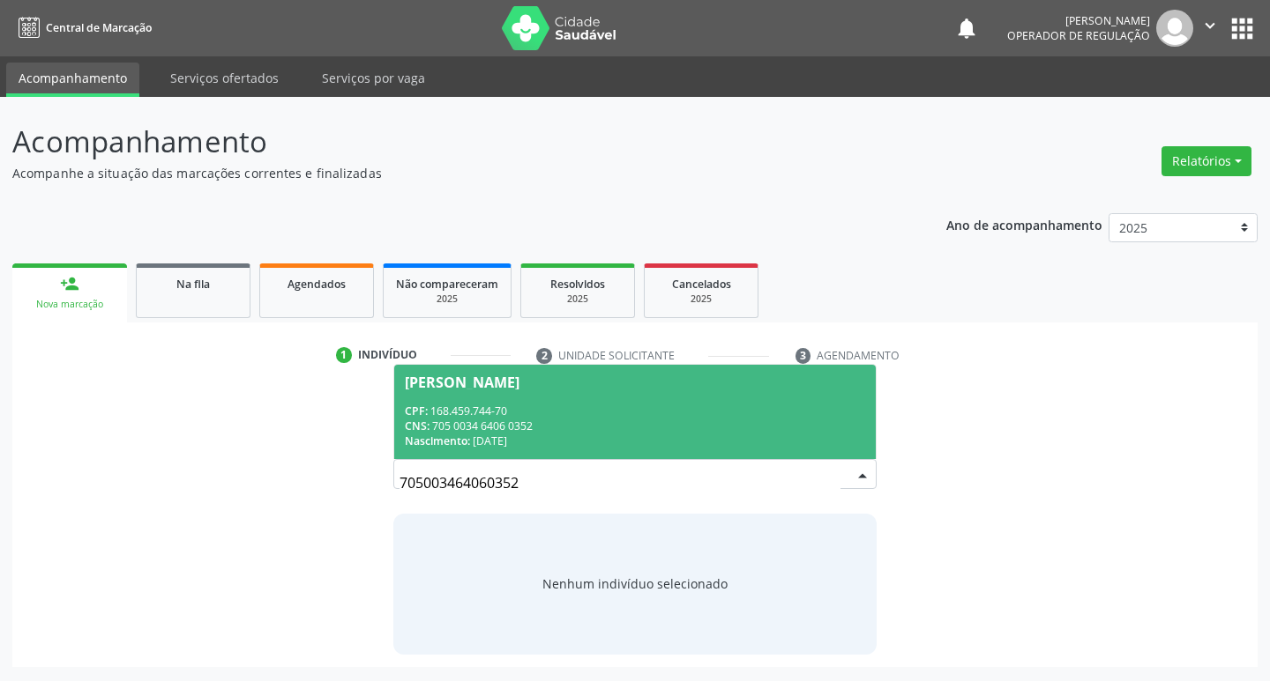
click at [519, 380] on div "[PERSON_NAME]" at bounding box center [462, 383] width 115 height 14
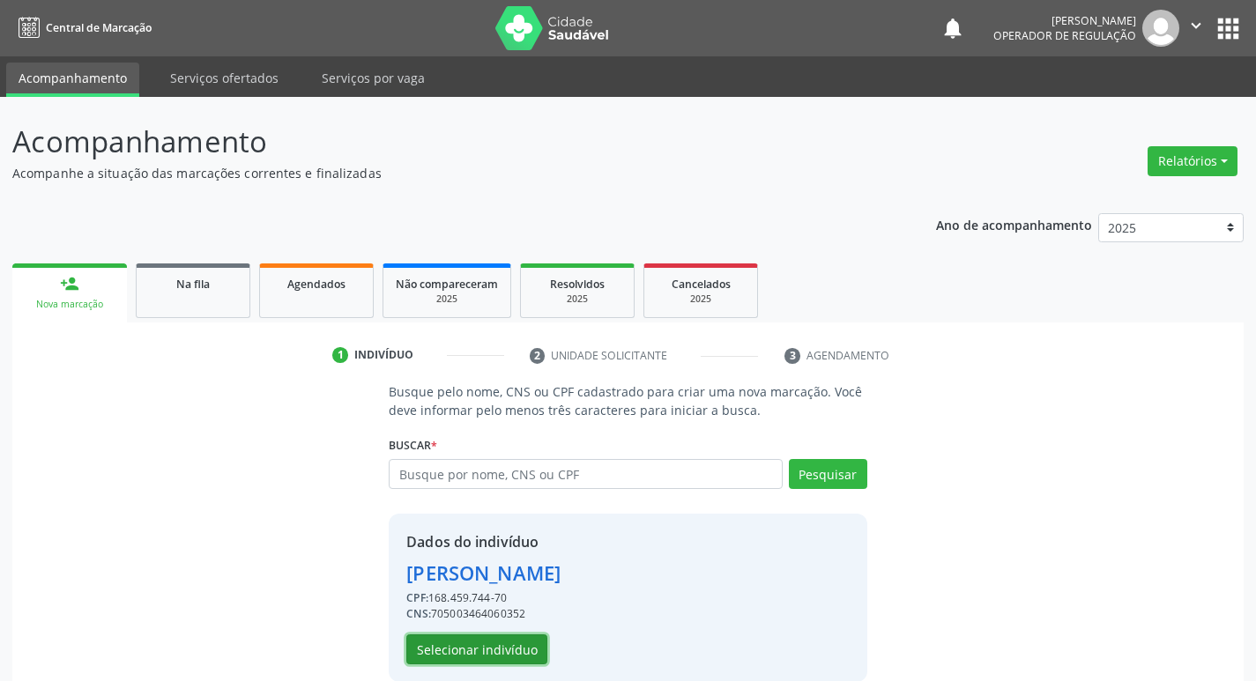
click at [520, 646] on button "Selecionar indivíduo" at bounding box center [476, 650] width 141 height 30
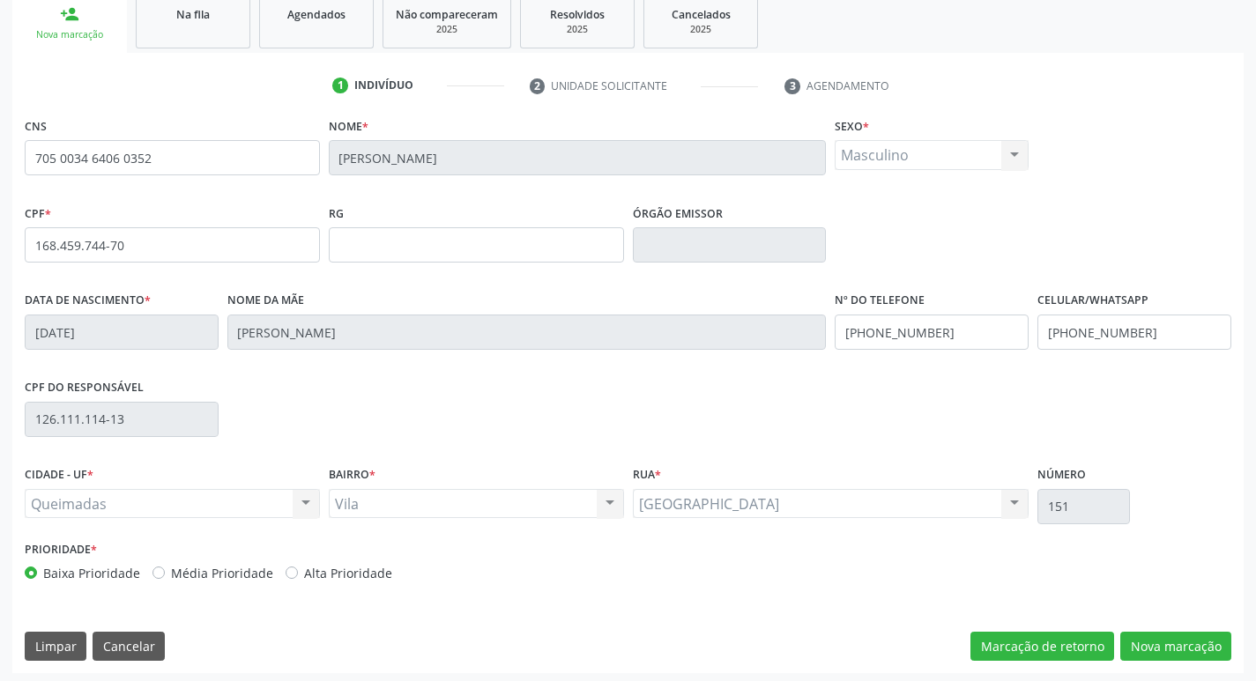
scroll to position [274, 0]
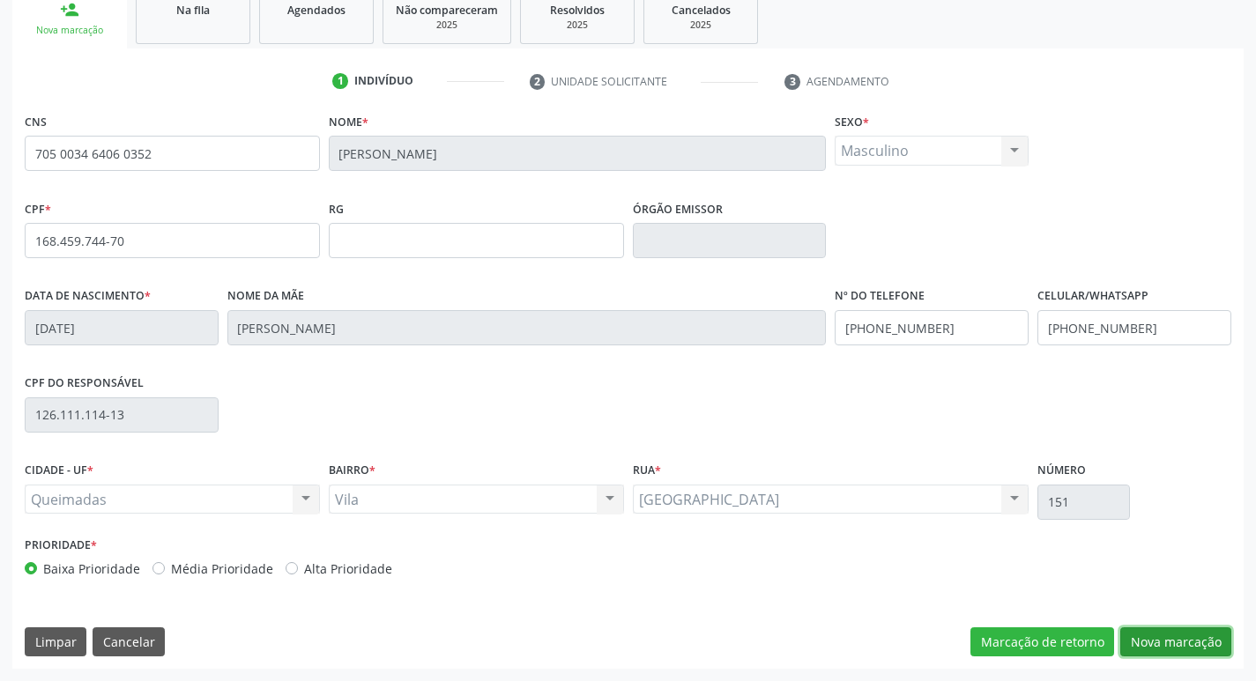
click at [1173, 651] on button "Nova marcação" at bounding box center [1176, 643] width 111 height 30
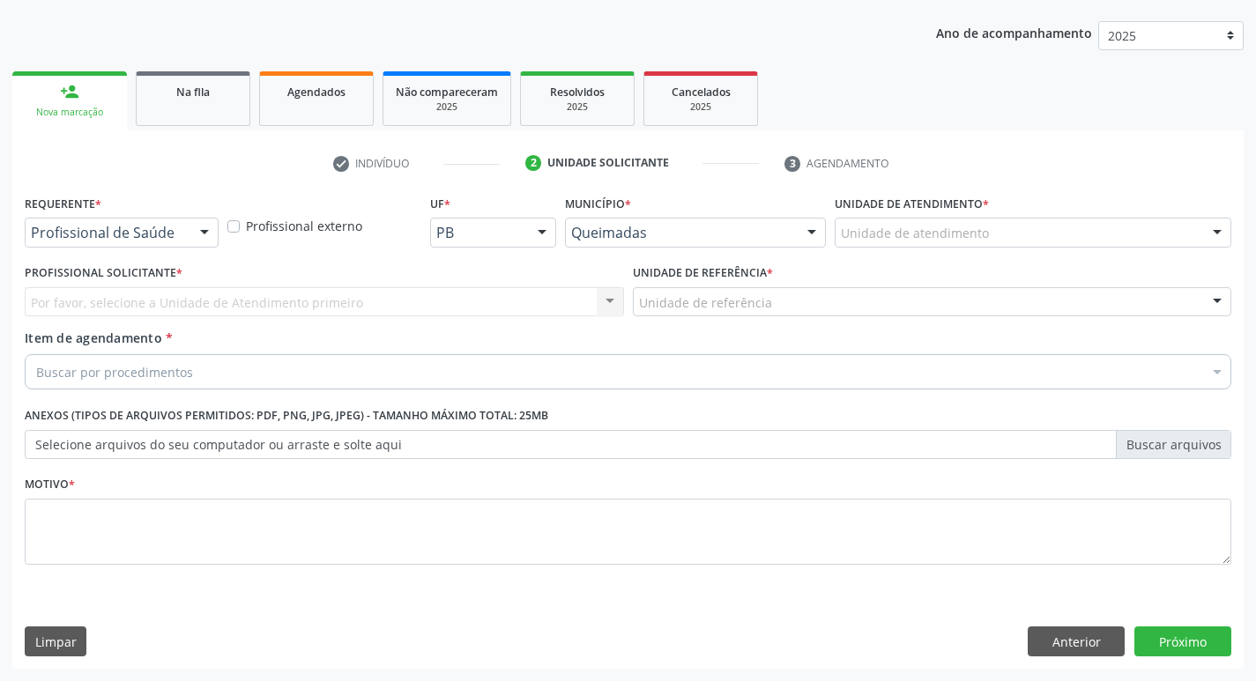
scroll to position [192, 0]
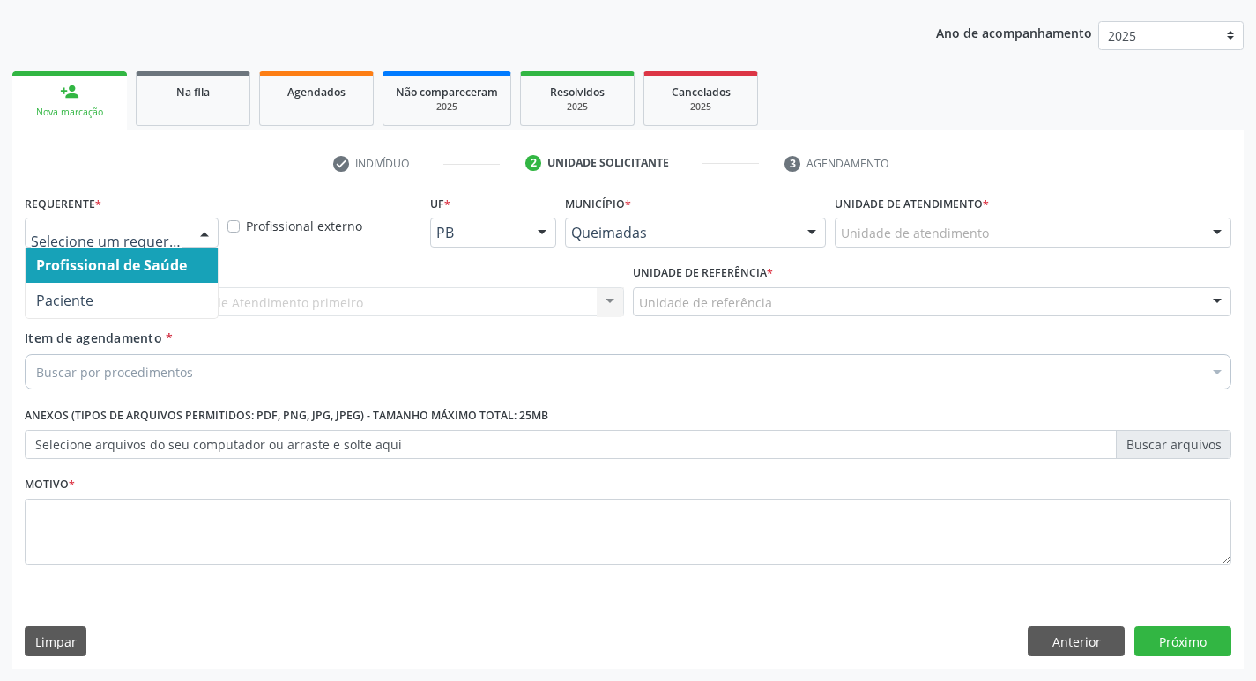
click at [203, 234] on div at bounding box center [204, 234] width 26 height 30
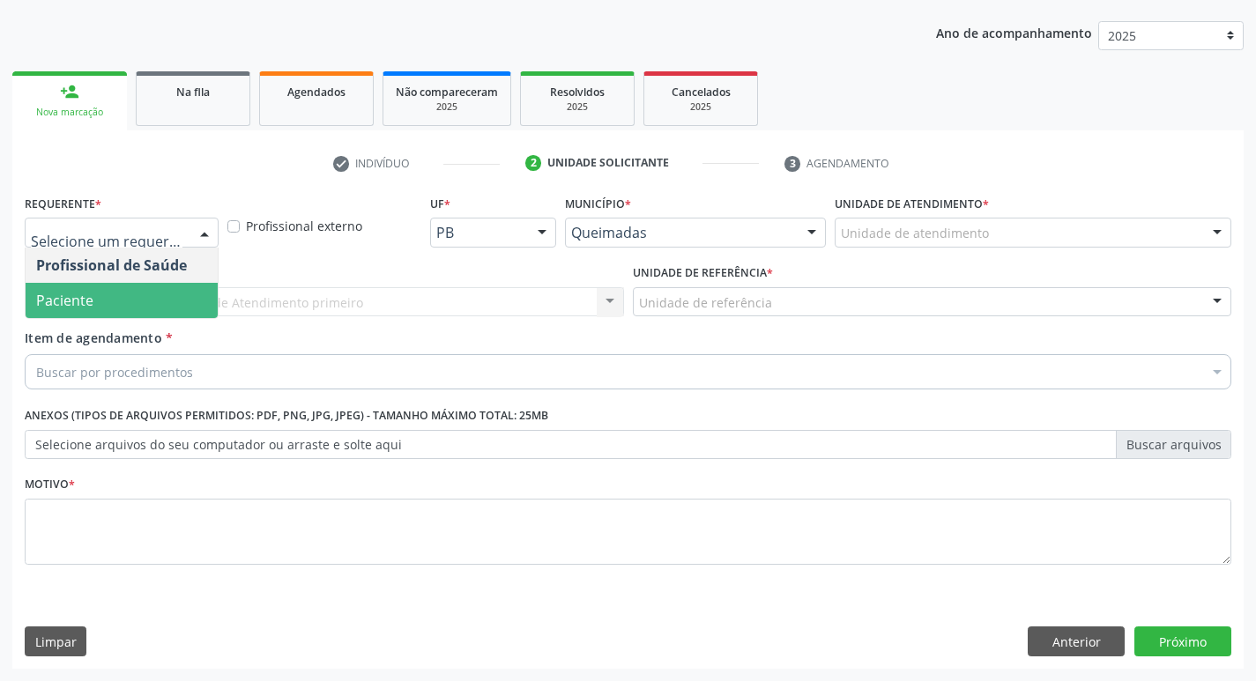
click at [192, 298] on span "Paciente" at bounding box center [122, 300] width 192 height 35
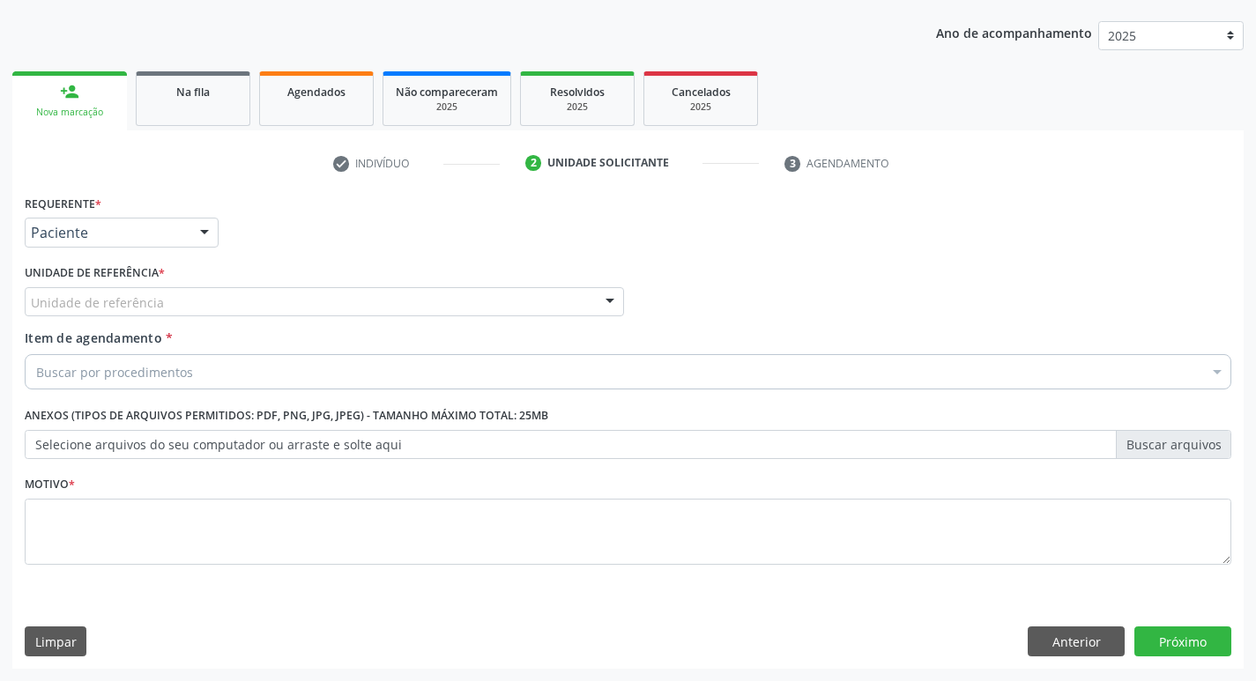
click at [192, 296] on div "Unidade de referência" at bounding box center [324, 302] width 599 height 30
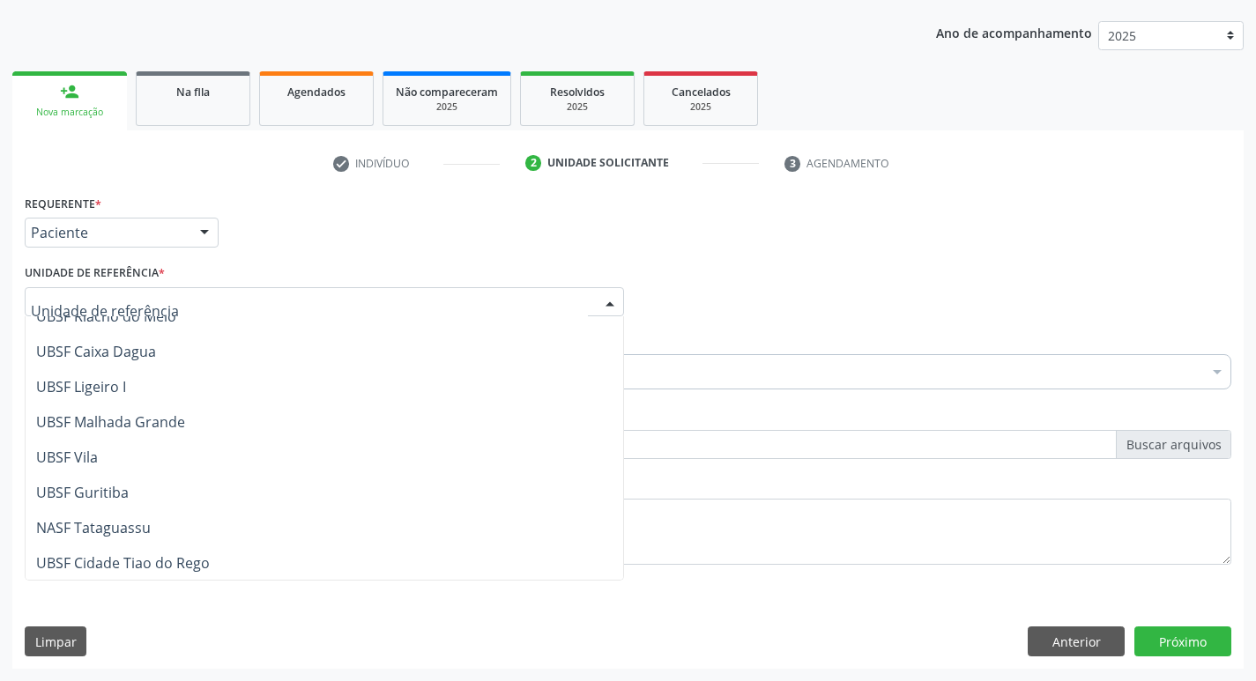
scroll to position [442, 0]
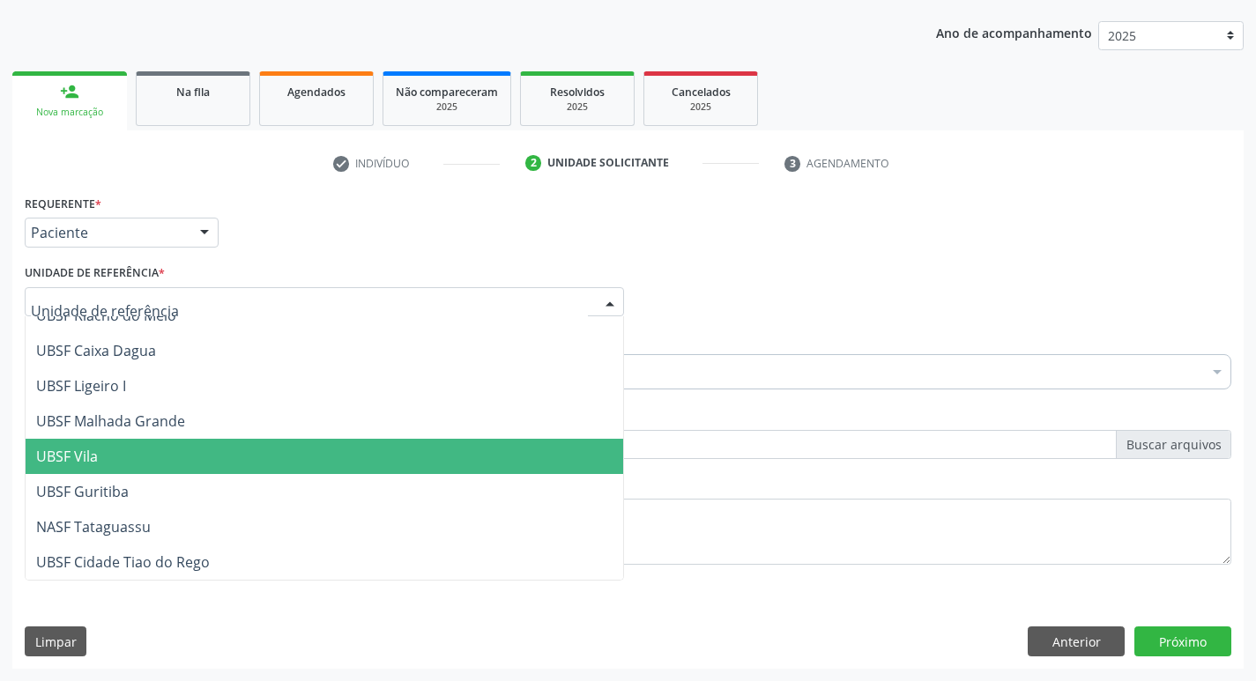
click at [156, 455] on span "UBSF Vila" at bounding box center [325, 456] width 598 height 35
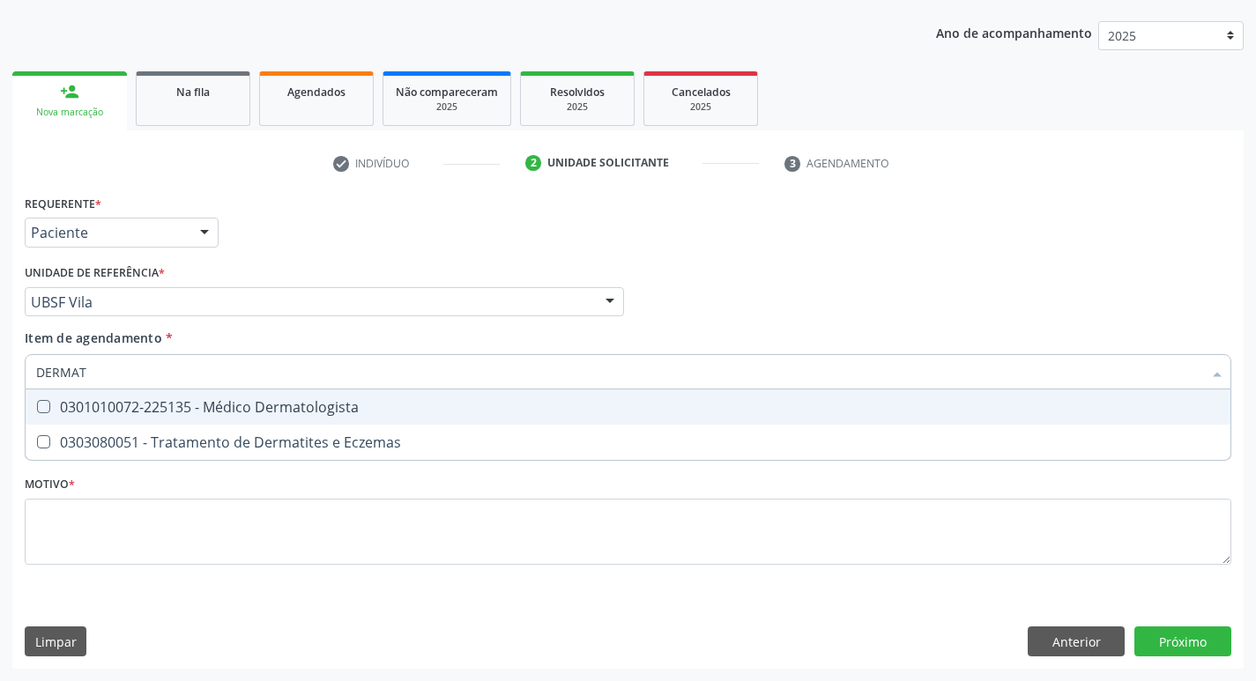
type input "DERMATO"
click at [42, 404] on Dermatologista at bounding box center [43, 406] width 13 height 13
click at [37, 404] on Dermatologista "checkbox" at bounding box center [31, 406] width 11 height 11
checkbox Dermatologista "true"
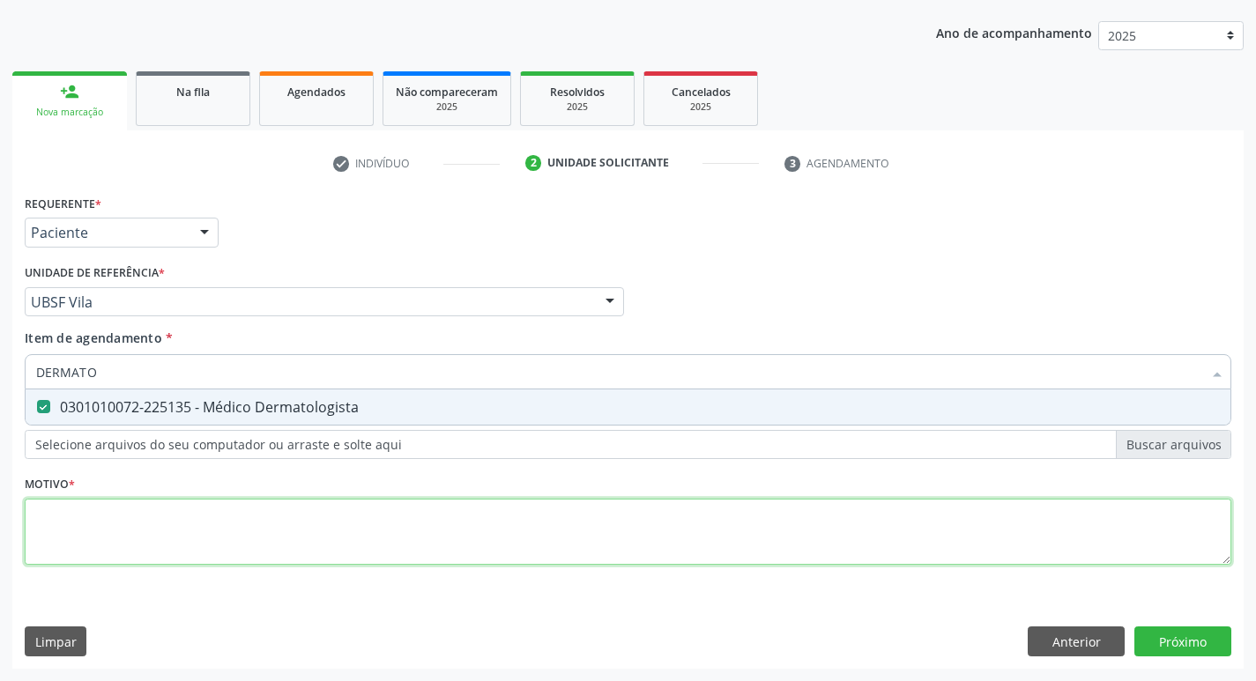
click at [46, 514] on div "Requerente * Paciente Profissional de Saúde Paciente Nenhum resultado encontrad…" at bounding box center [628, 389] width 1207 height 399
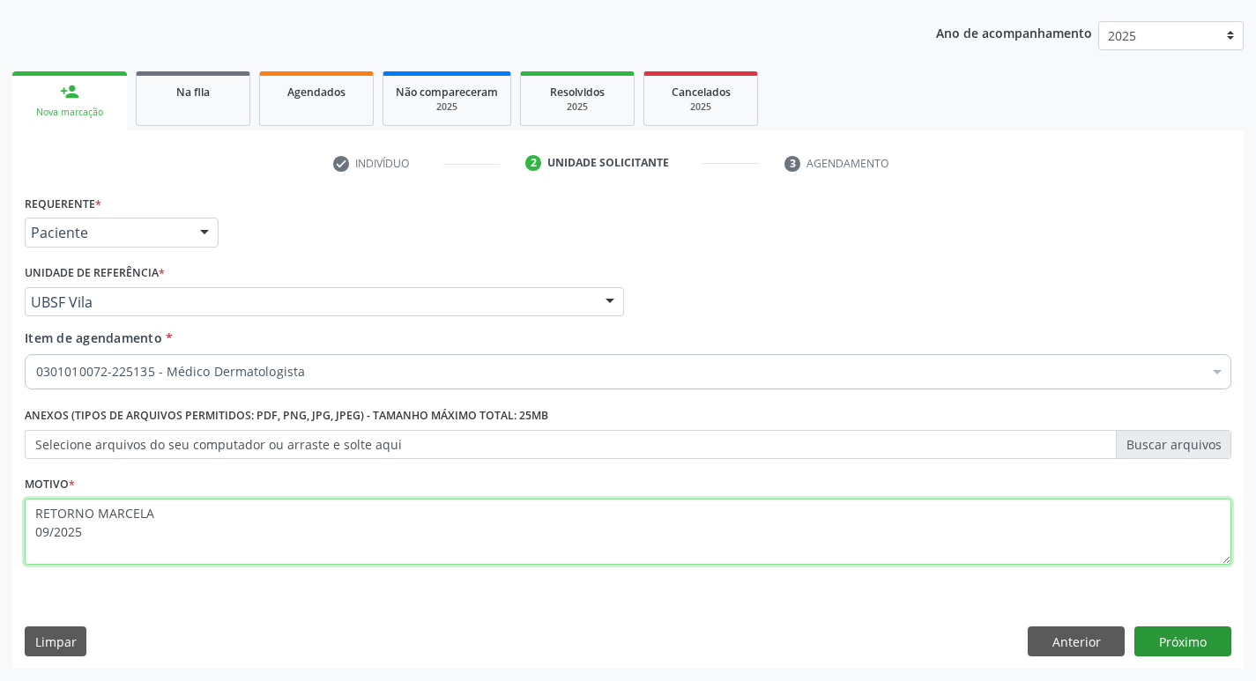
type textarea "RETORNO MARCELA 09/2025"
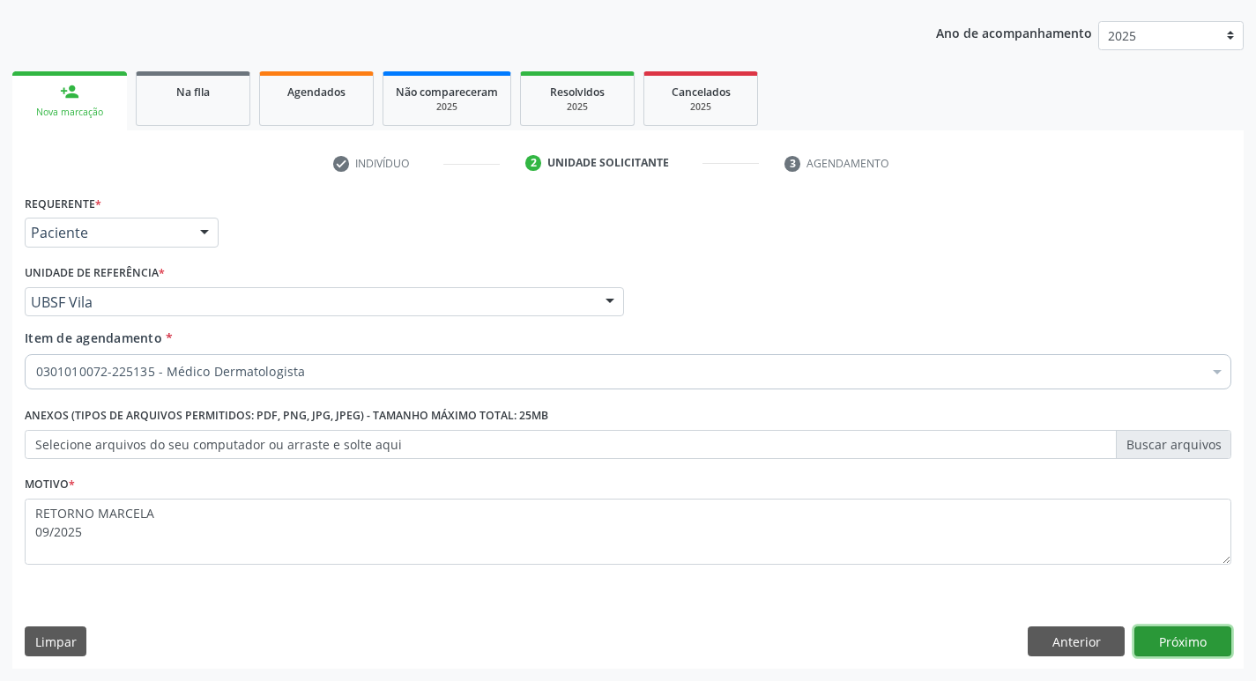
click at [1187, 647] on button "Próximo" at bounding box center [1183, 642] width 97 height 30
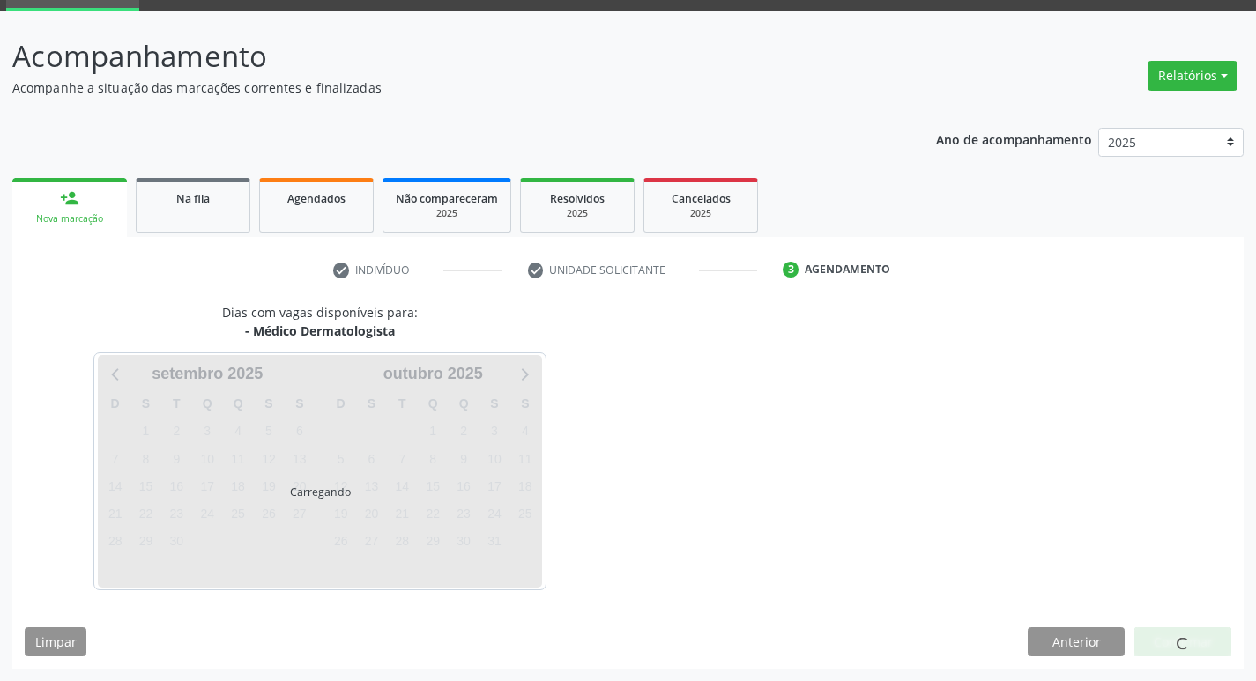
scroll to position [138, 0]
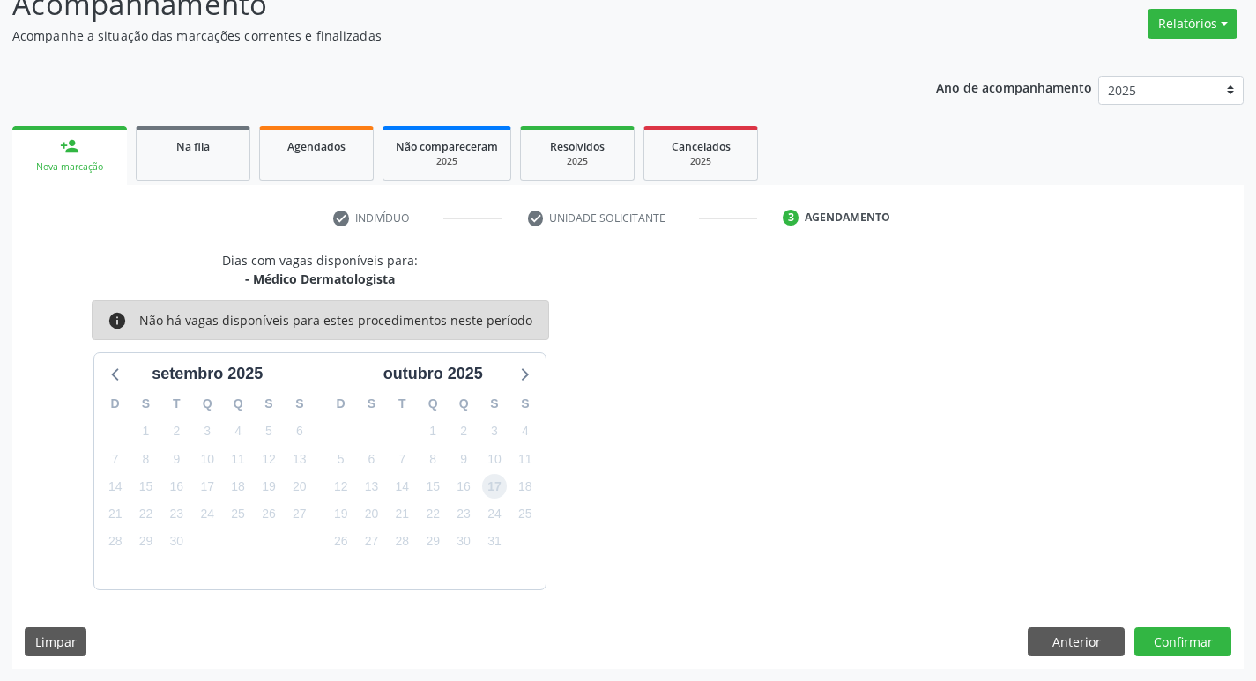
click at [498, 491] on span "17" at bounding box center [494, 486] width 25 height 25
click at [1202, 637] on button "Confirmar" at bounding box center [1183, 643] width 97 height 30
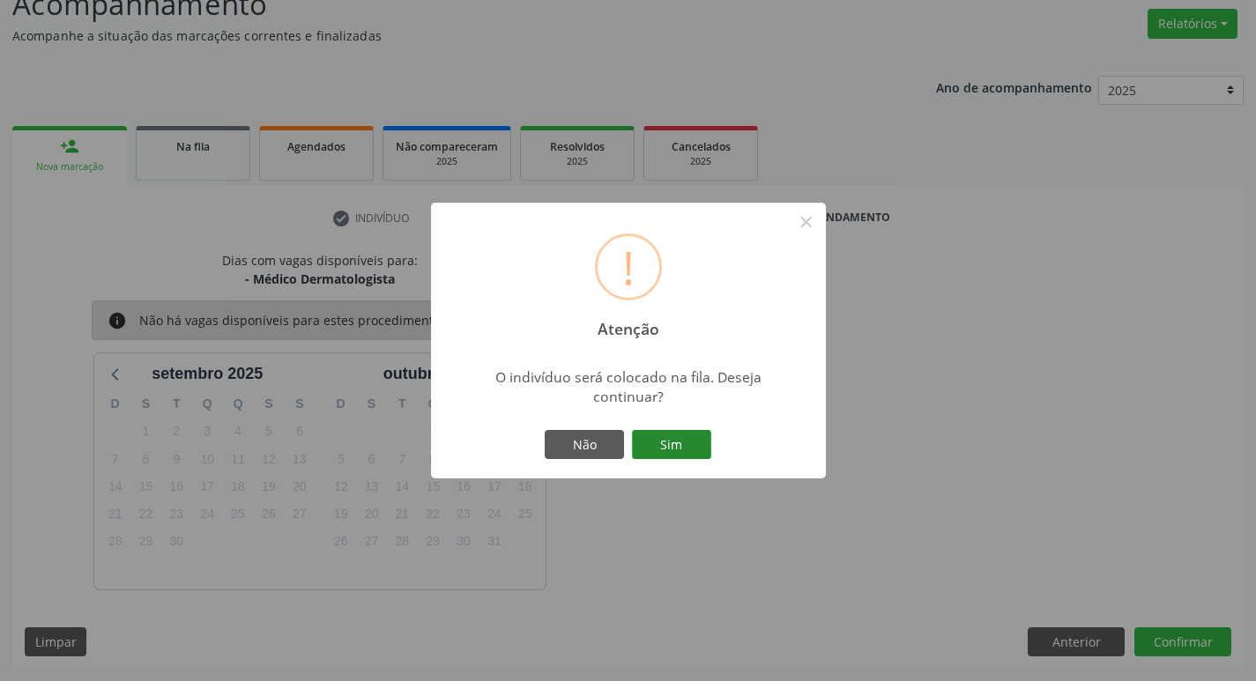
click at [676, 447] on button "Sim" at bounding box center [671, 445] width 79 height 30
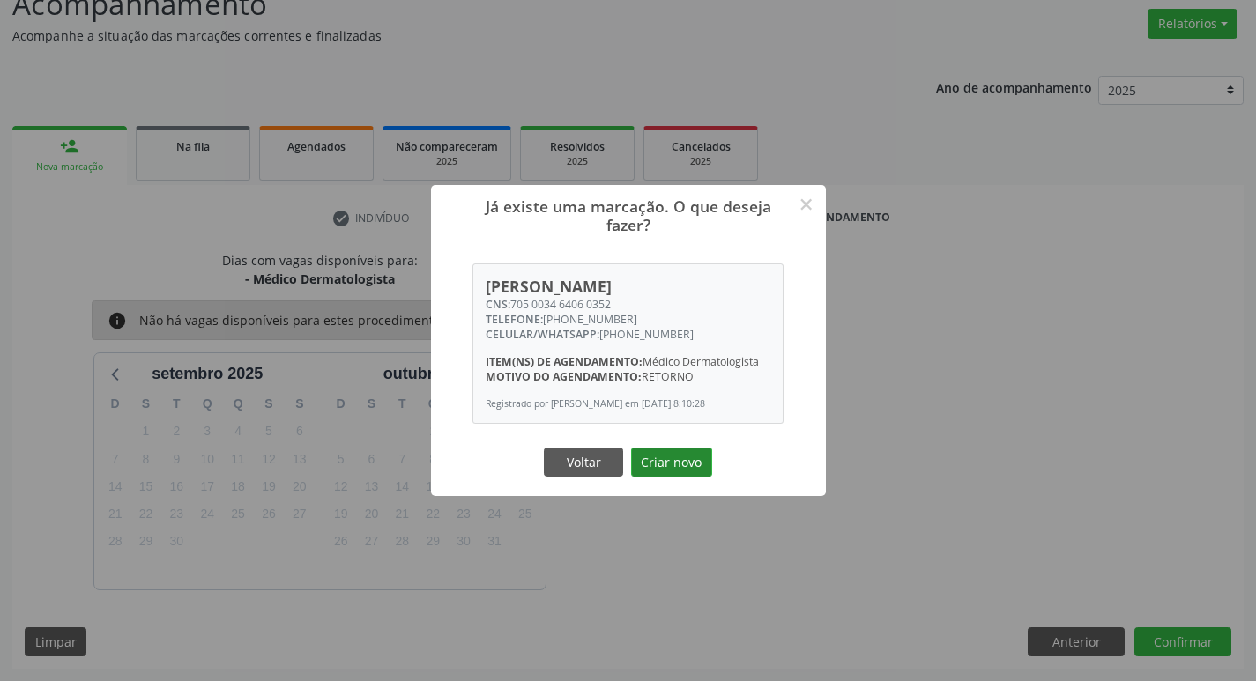
click at [674, 466] on button "Criar novo" at bounding box center [671, 463] width 81 height 30
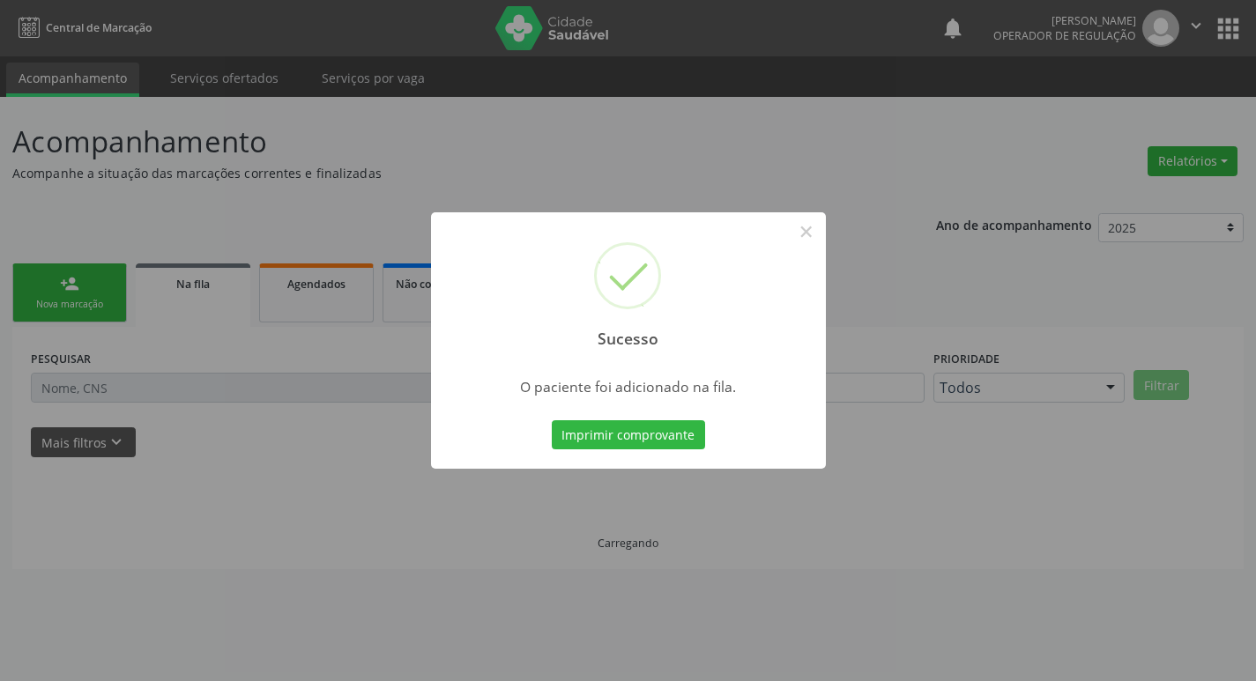
scroll to position [0, 0]
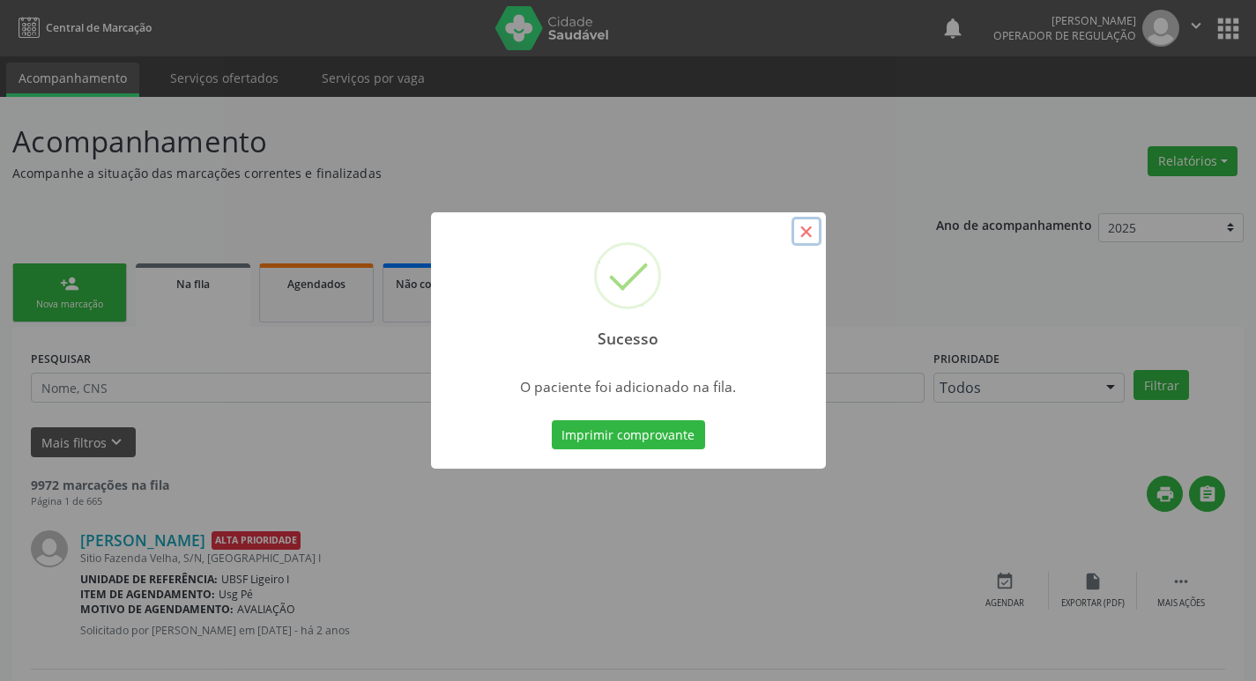
click at [817, 234] on button "×" at bounding box center [807, 232] width 30 height 30
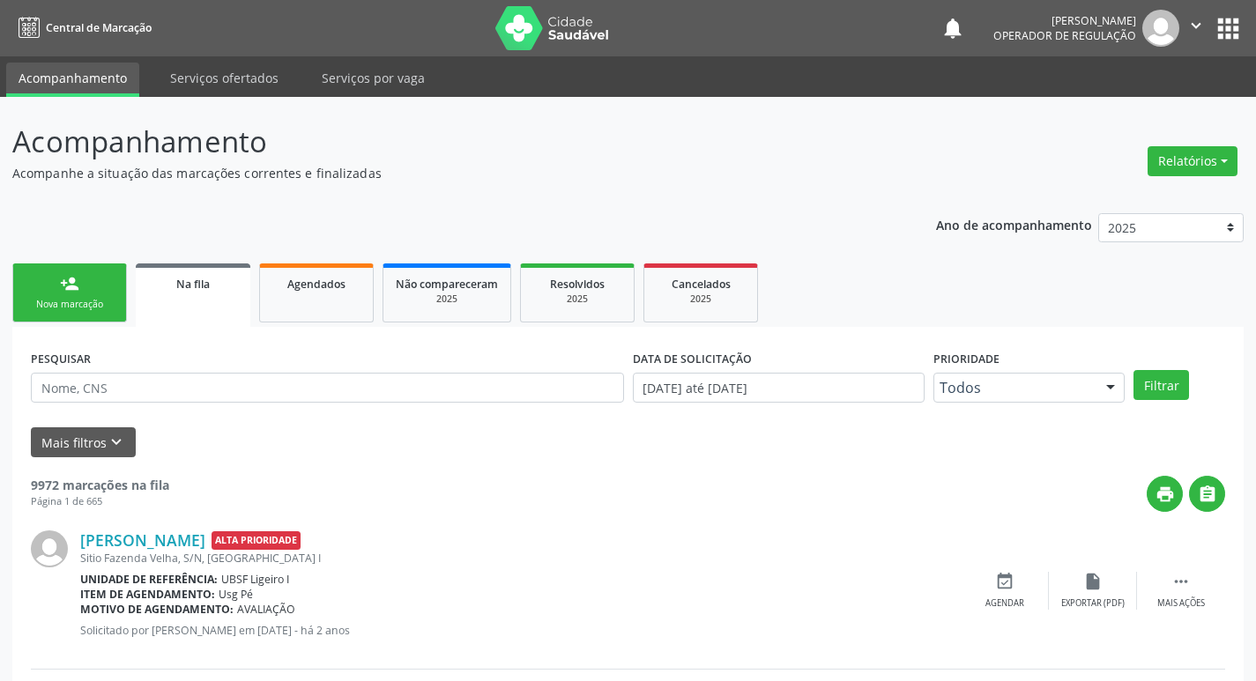
click at [122, 301] on link "person_add Nova marcação" at bounding box center [69, 293] width 115 height 59
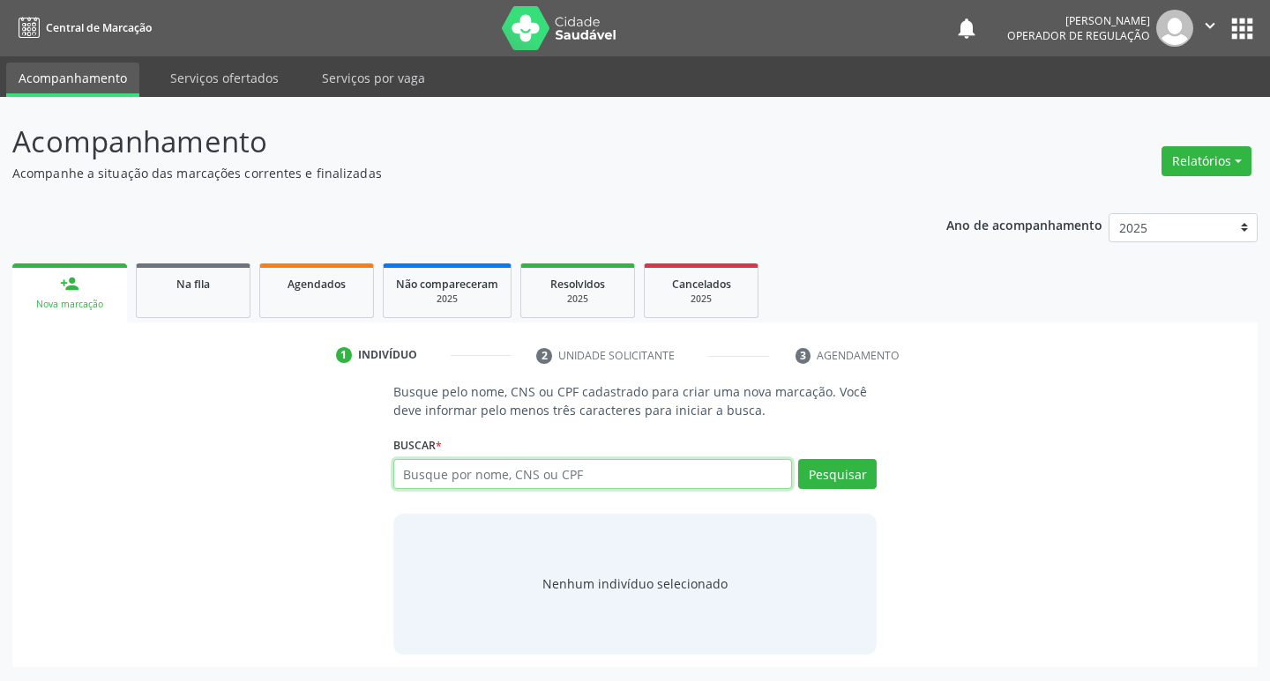
click at [465, 476] on input "text" at bounding box center [592, 474] width 399 height 30
type input "704201206771181"
click at [837, 482] on button "Pesquisar" at bounding box center [837, 474] width 78 height 30
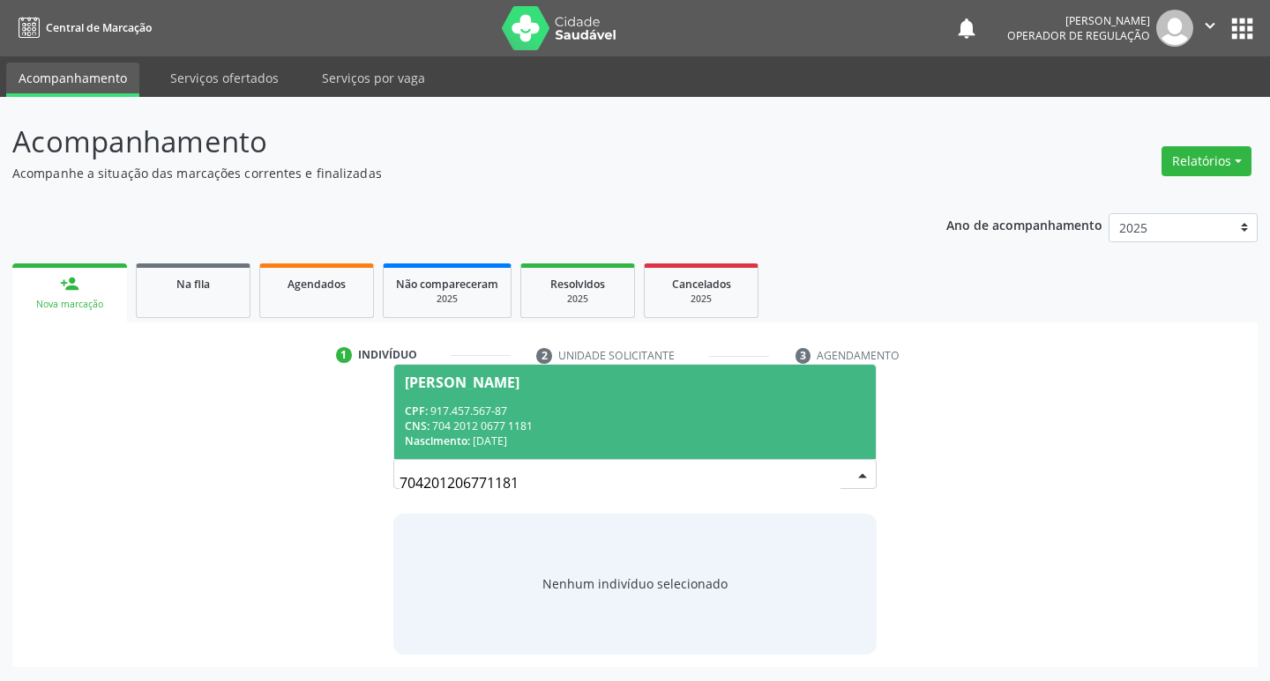
click at [519, 384] on div "[PERSON_NAME]" at bounding box center [462, 383] width 115 height 14
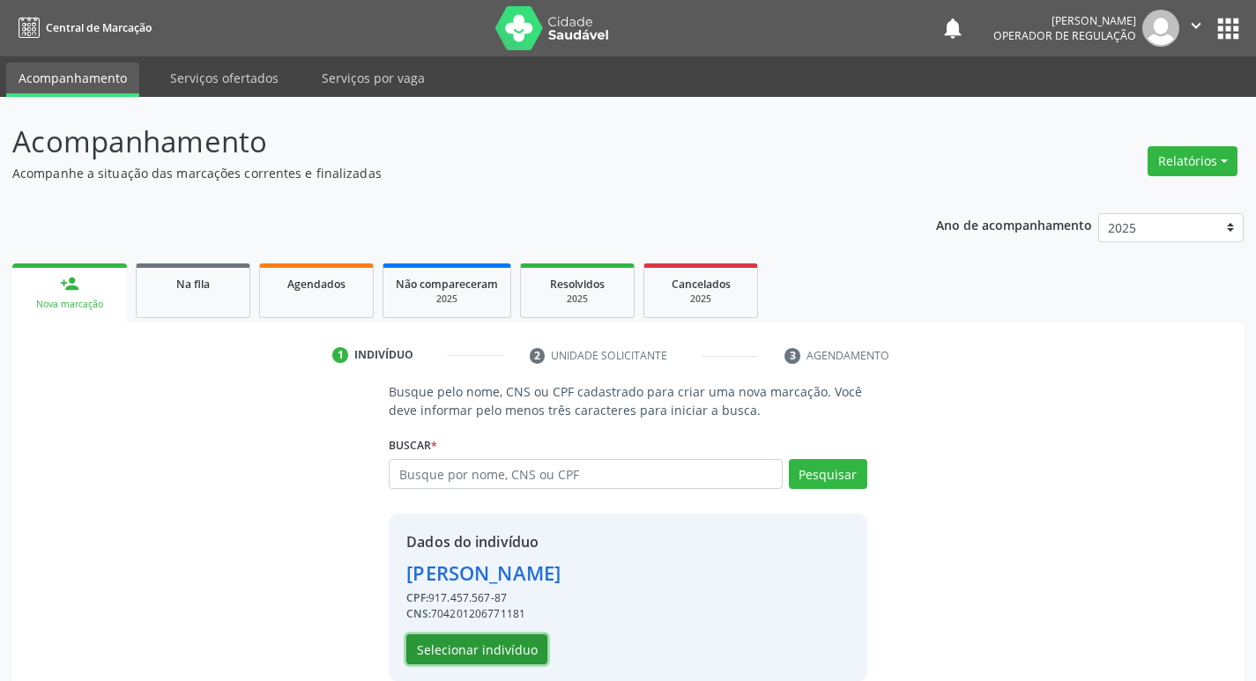
click at [522, 646] on button "Selecionar indivíduo" at bounding box center [476, 650] width 141 height 30
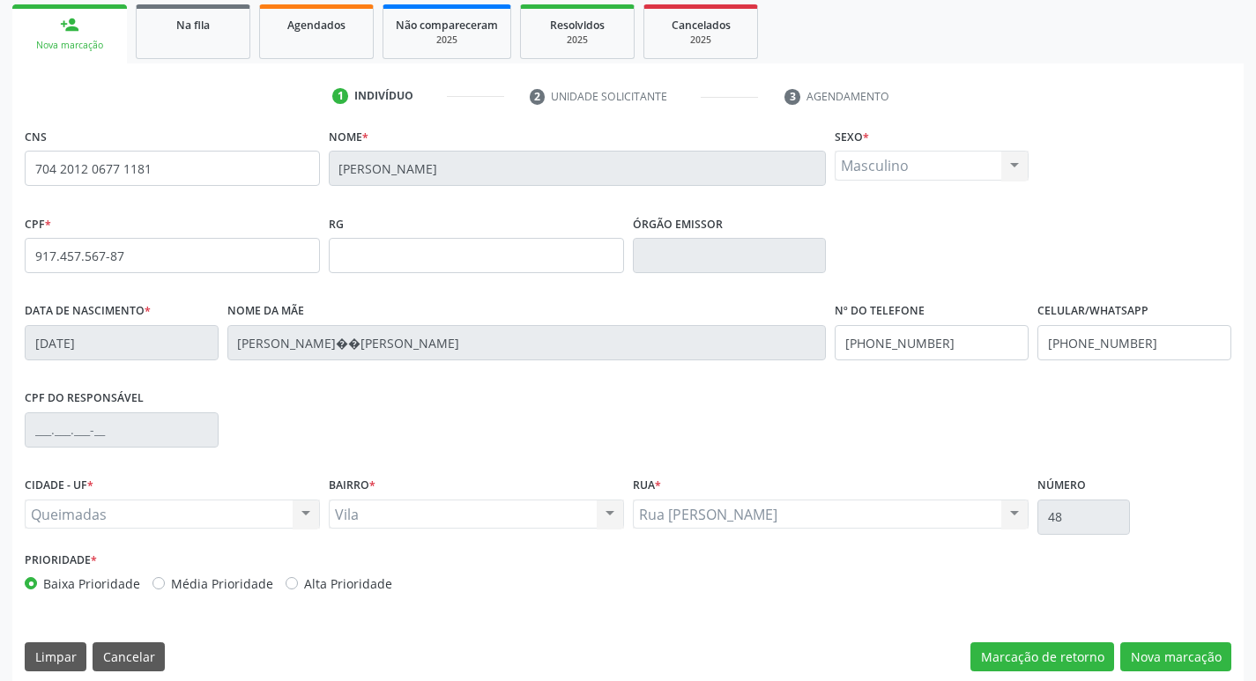
scroll to position [274, 0]
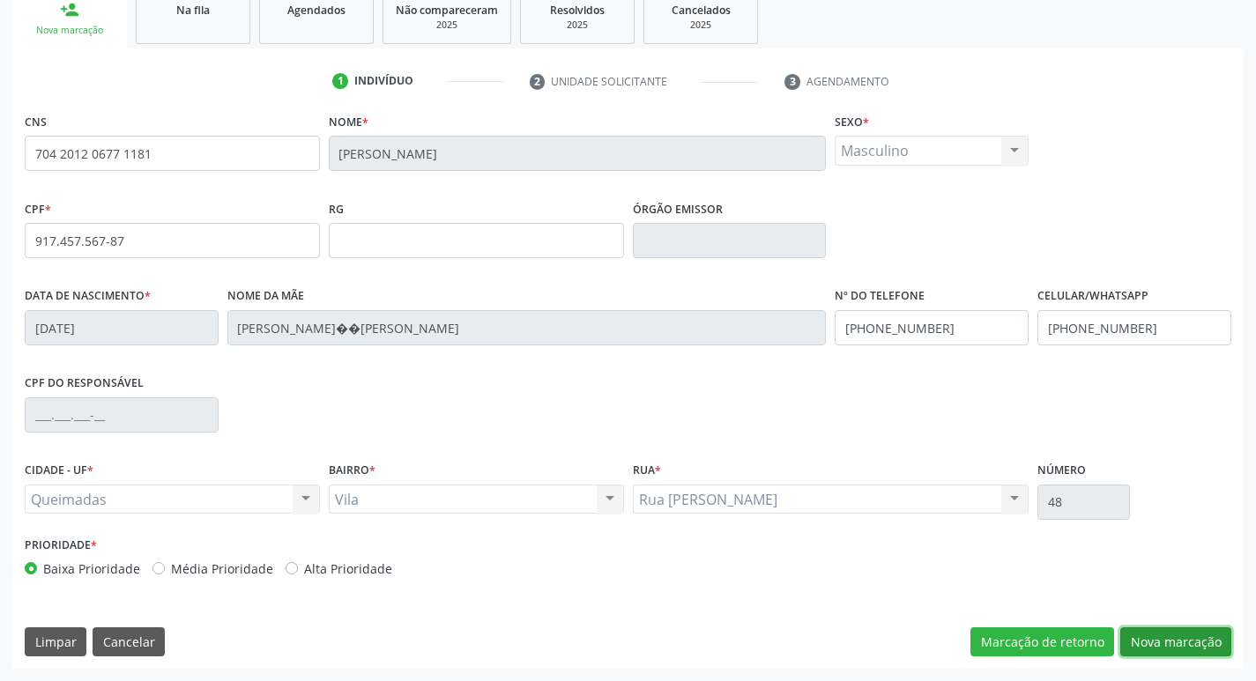
click at [1149, 647] on button "Nova marcação" at bounding box center [1176, 643] width 111 height 30
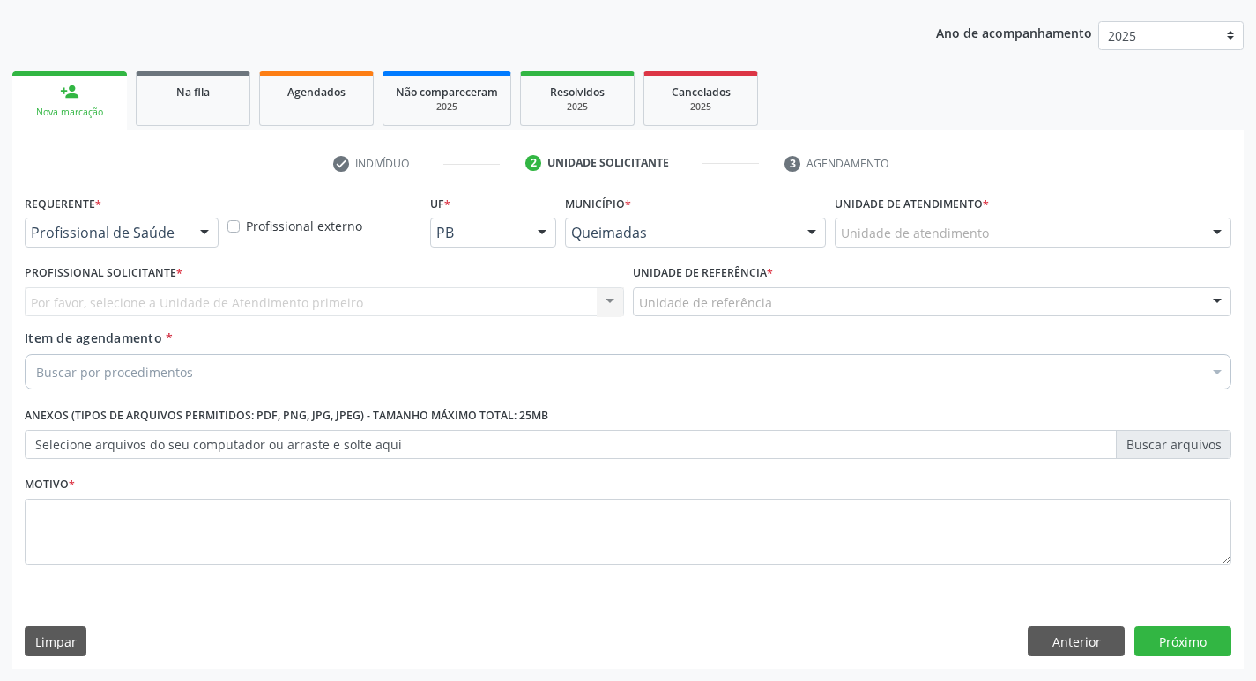
click at [202, 232] on div at bounding box center [204, 234] width 26 height 30
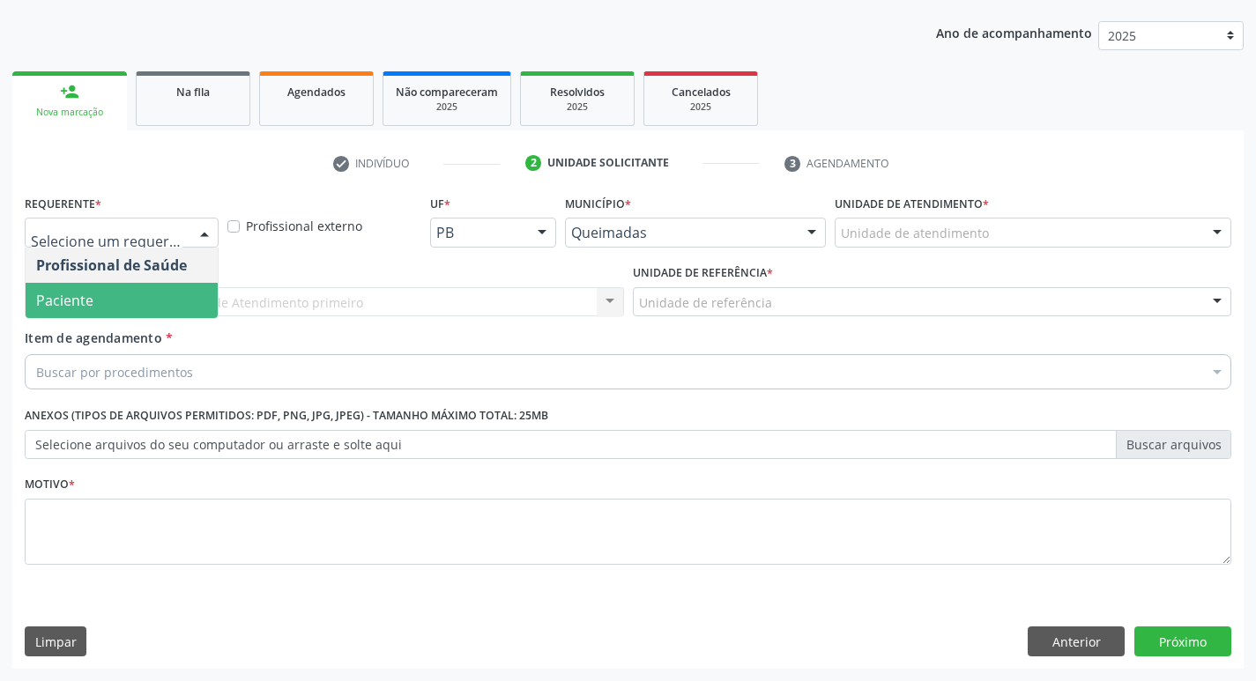
click at [173, 294] on span "Paciente" at bounding box center [122, 300] width 192 height 35
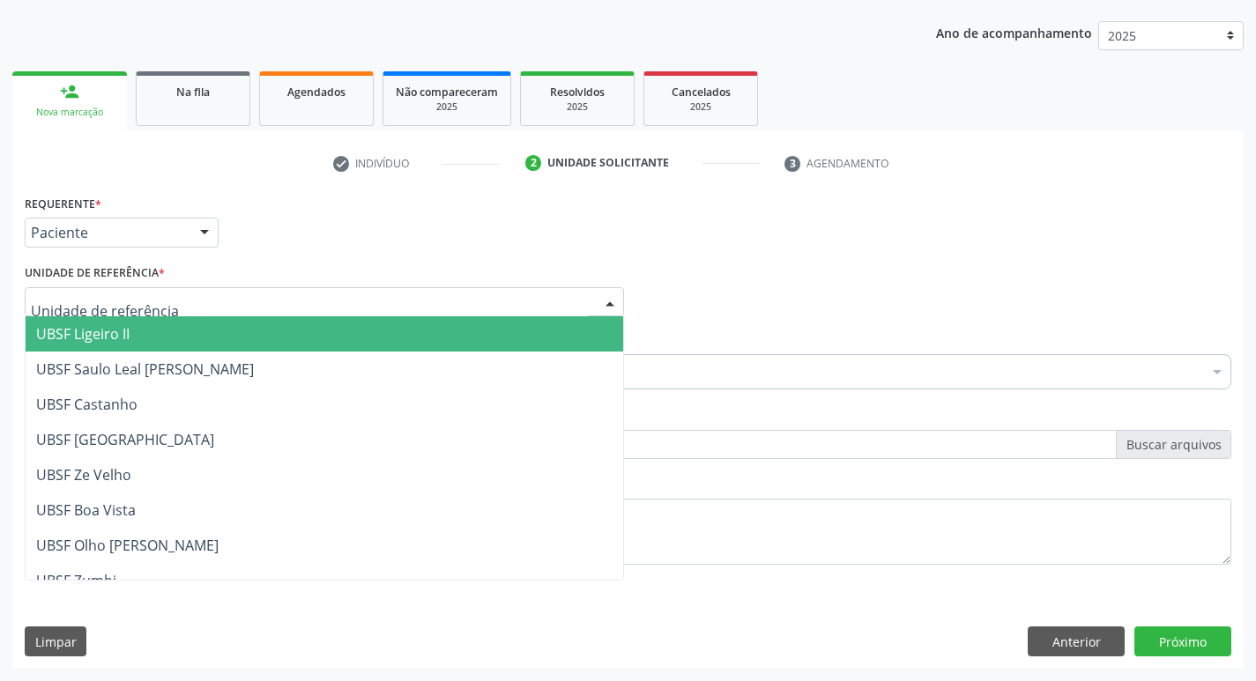
click at [172, 297] on div at bounding box center [324, 302] width 599 height 30
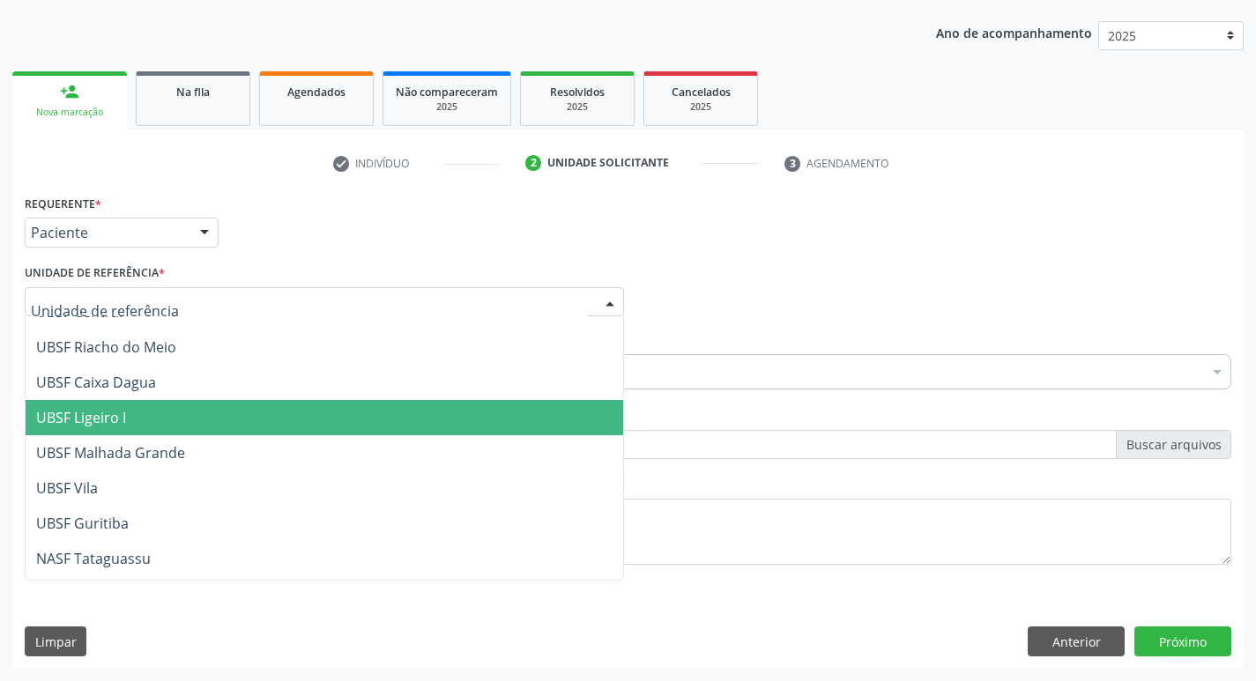
scroll to position [441, 0]
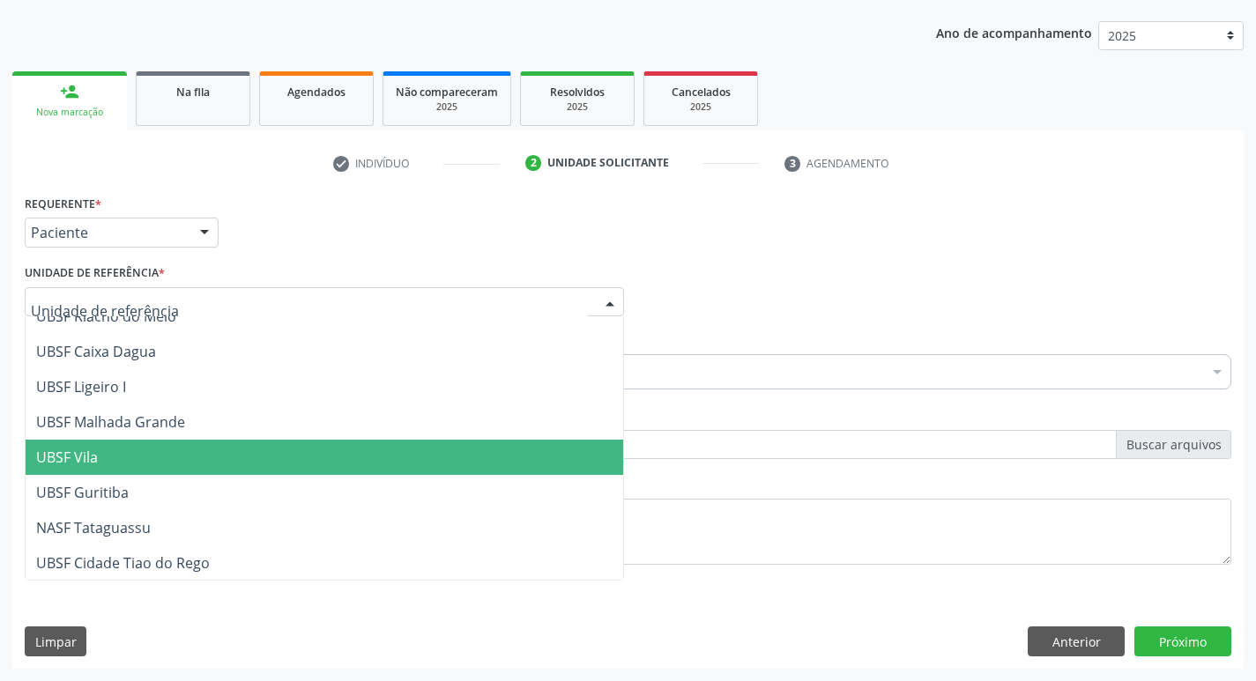
click at [145, 463] on span "UBSF Vila" at bounding box center [325, 457] width 598 height 35
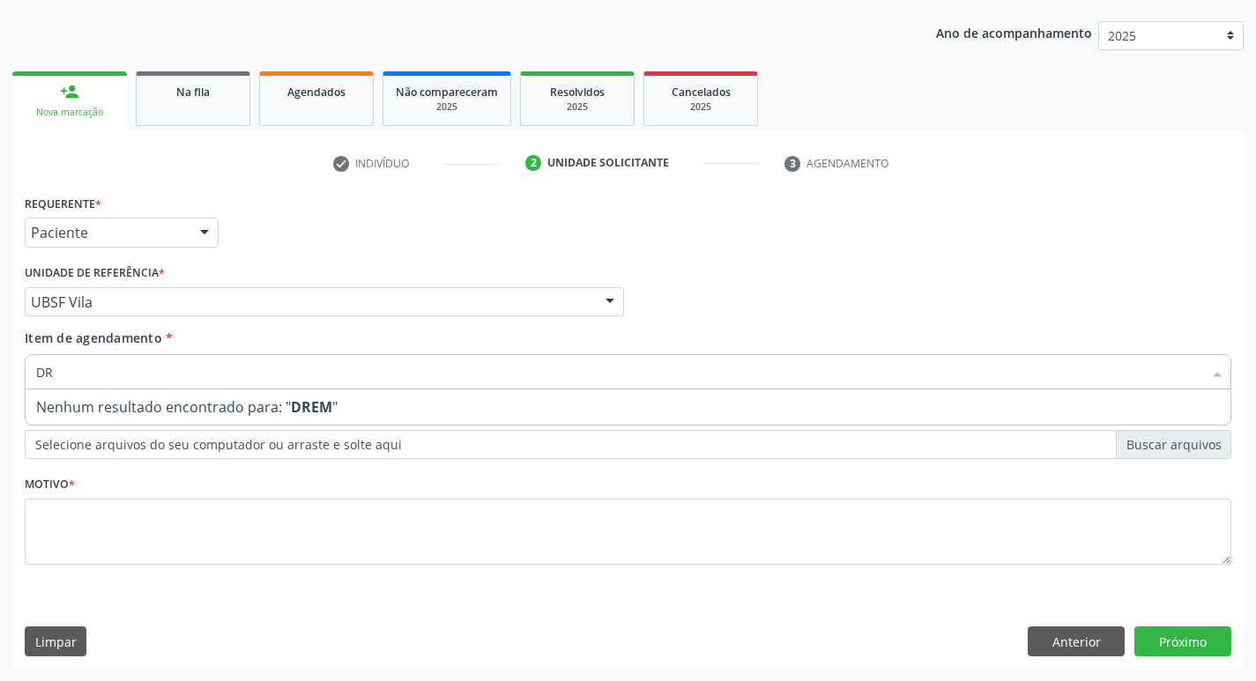
type input "D"
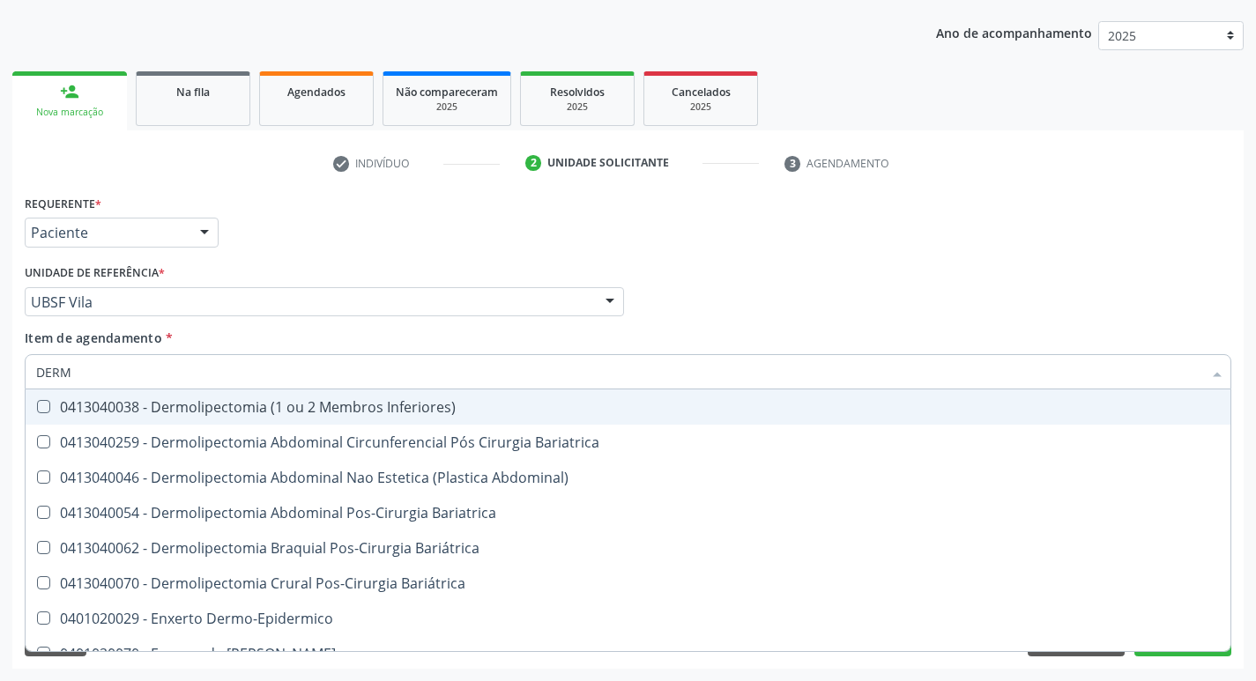
type input "DERMA"
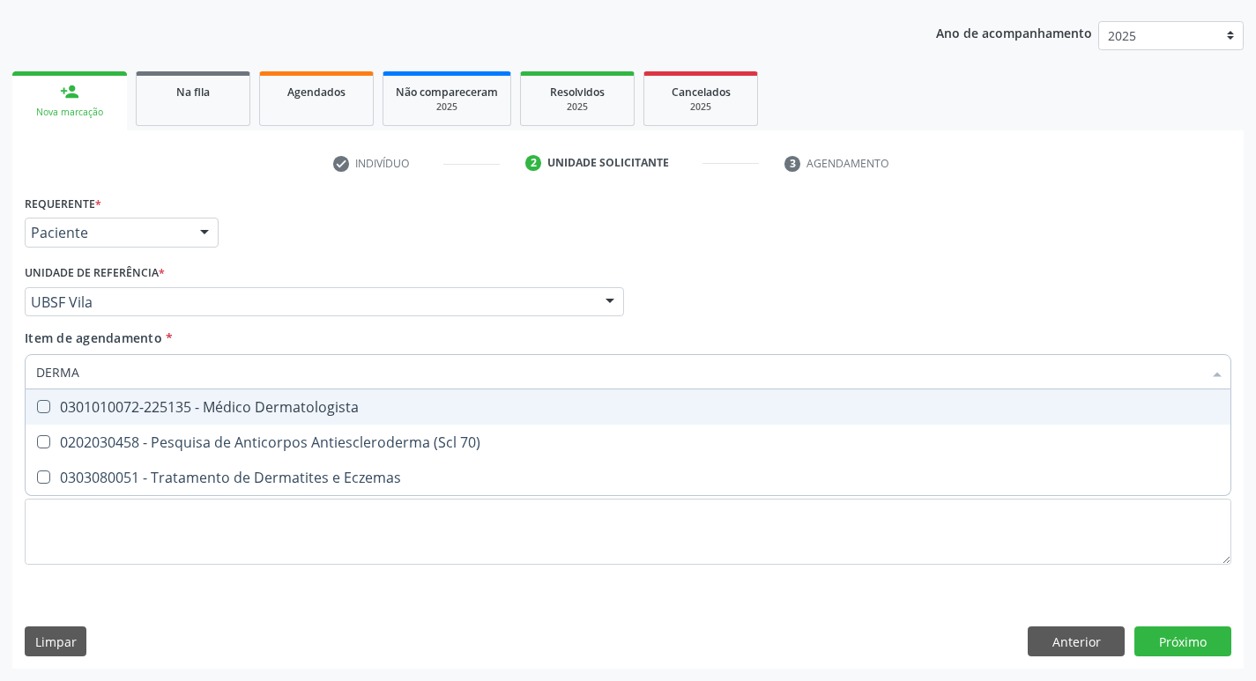
click at [46, 410] on Dermatologista at bounding box center [43, 406] width 13 height 13
click at [37, 410] on Dermatologista "checkbox" at bounding box center [31, 406] width 11 height 11
checkbox Dermatologista "true"
click at [905, 298] on div "Profissional Solicitante Por favor, selecione a Unidade de Atendimento primeiro…" at bounding box center [628, 294] width 1216 height 69
checkbox 70\) "true"
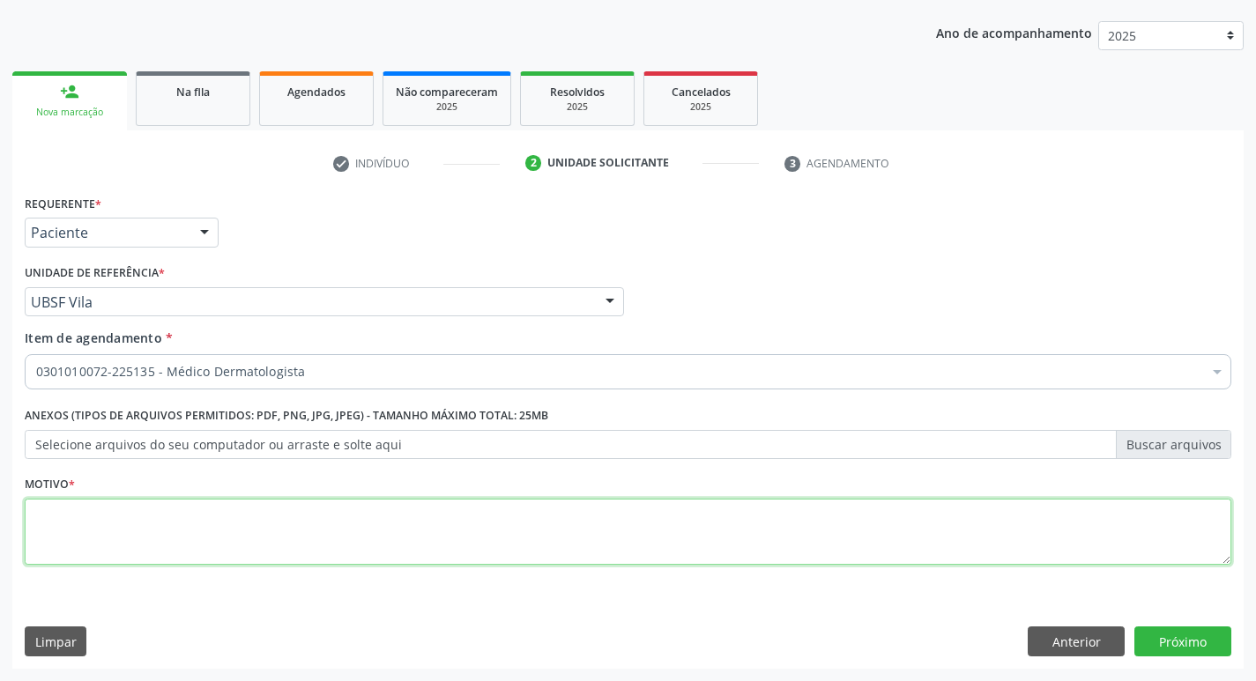
click at [42, 519] on textarea at bounding box center [628, 532] width 1207 height 67
type textarea "RETORNO MARCELA 09/2025"
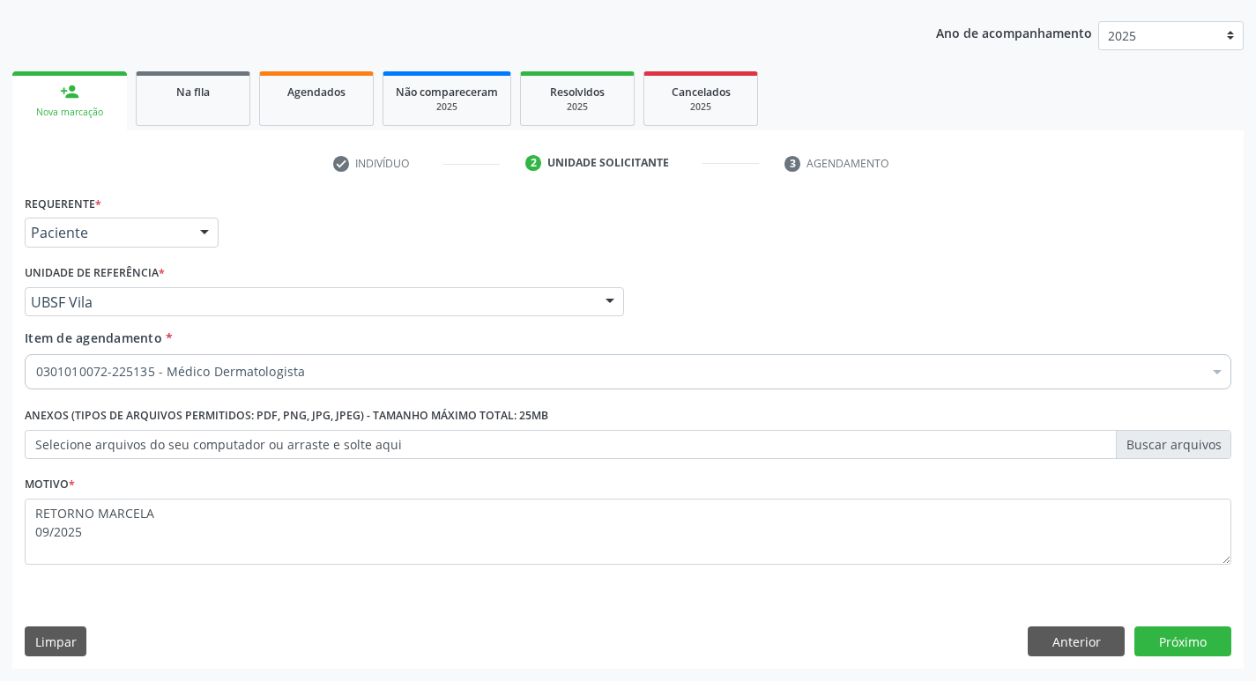
click at [1177, 615] on div "Requerente * Paciente Profissional de Saúde Paciente Nenhum resultado encontrad…" at bounding box center [628, 429] width 1232 height 479
click at [1150, 644] on button "Próximo" at bounding box center [1183, 642] width 97 height 30
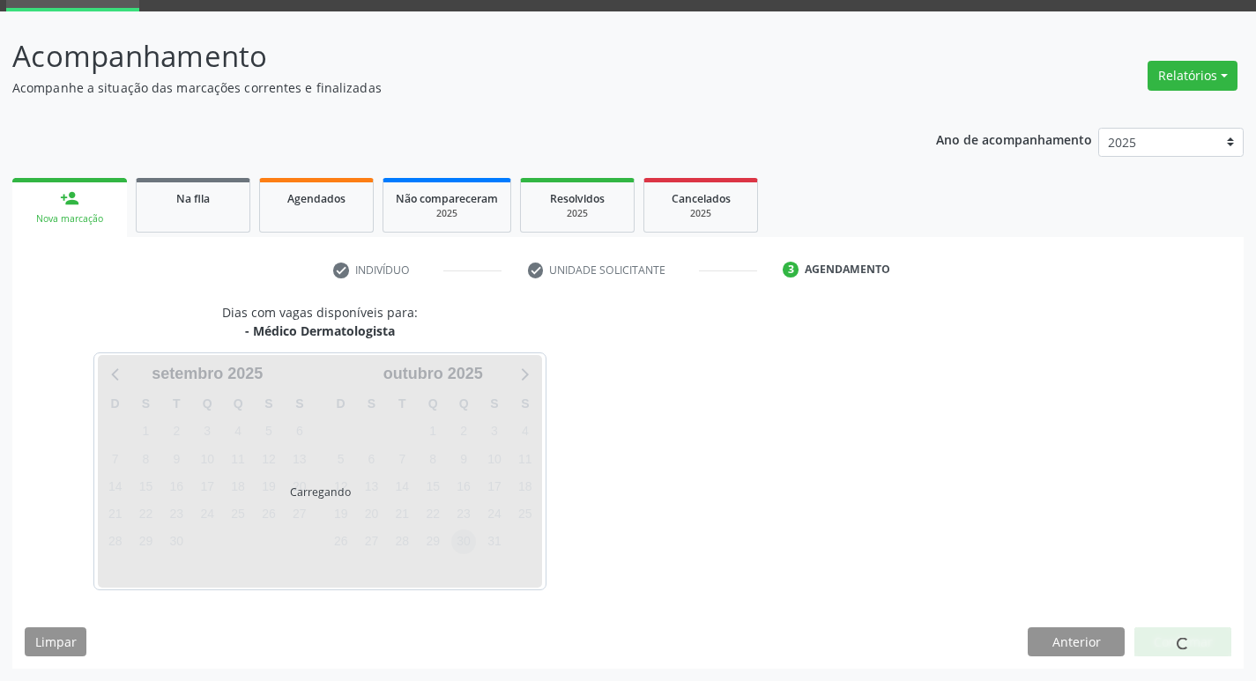
scroll to position [138, 0]
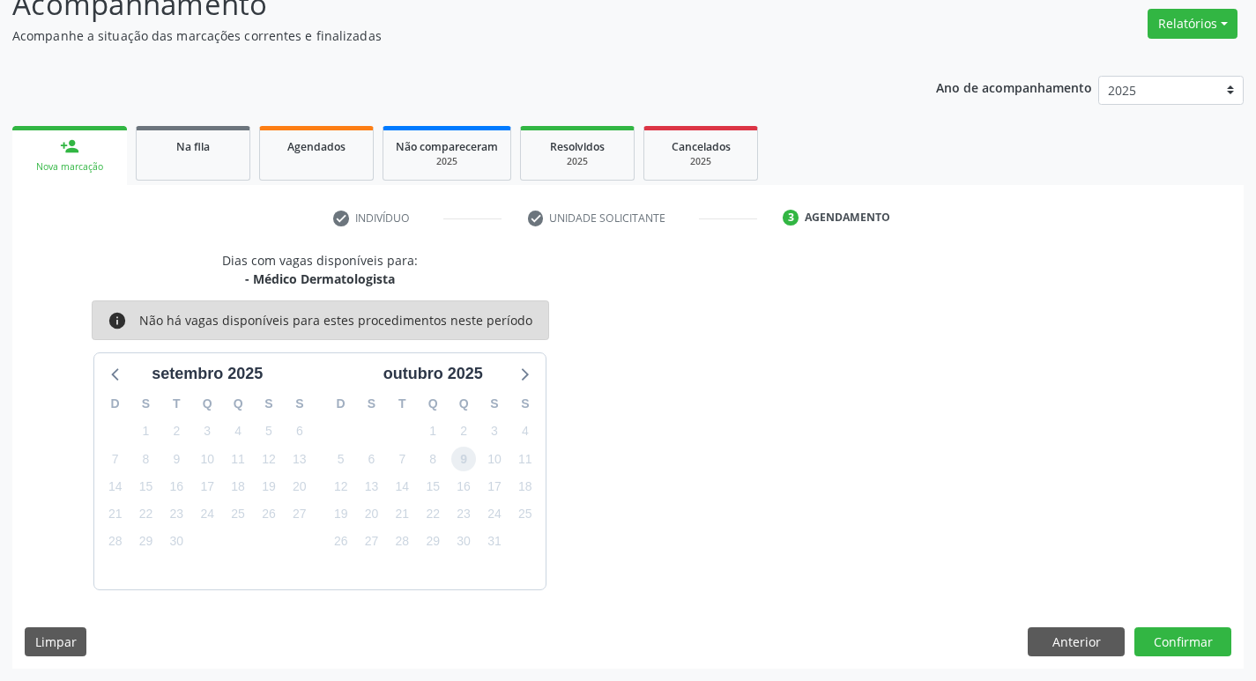
click at [463, 464] on span "9" at bounding box center [463, 459] width 25 height 25
click at [1179, 639] on button "Confirmar" at bounding box center [1183, 643] width 97 height 30
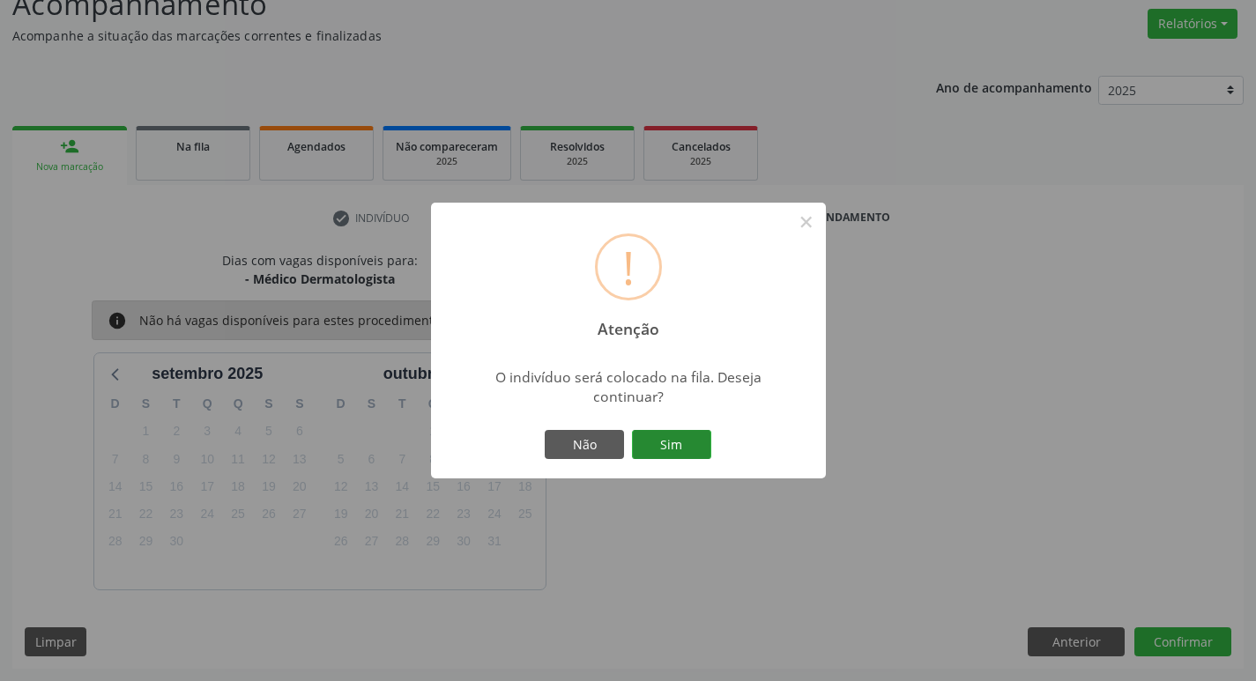
click at [681, 443] on button "Sim" at bounding box center [671, 445] width 79 height 30
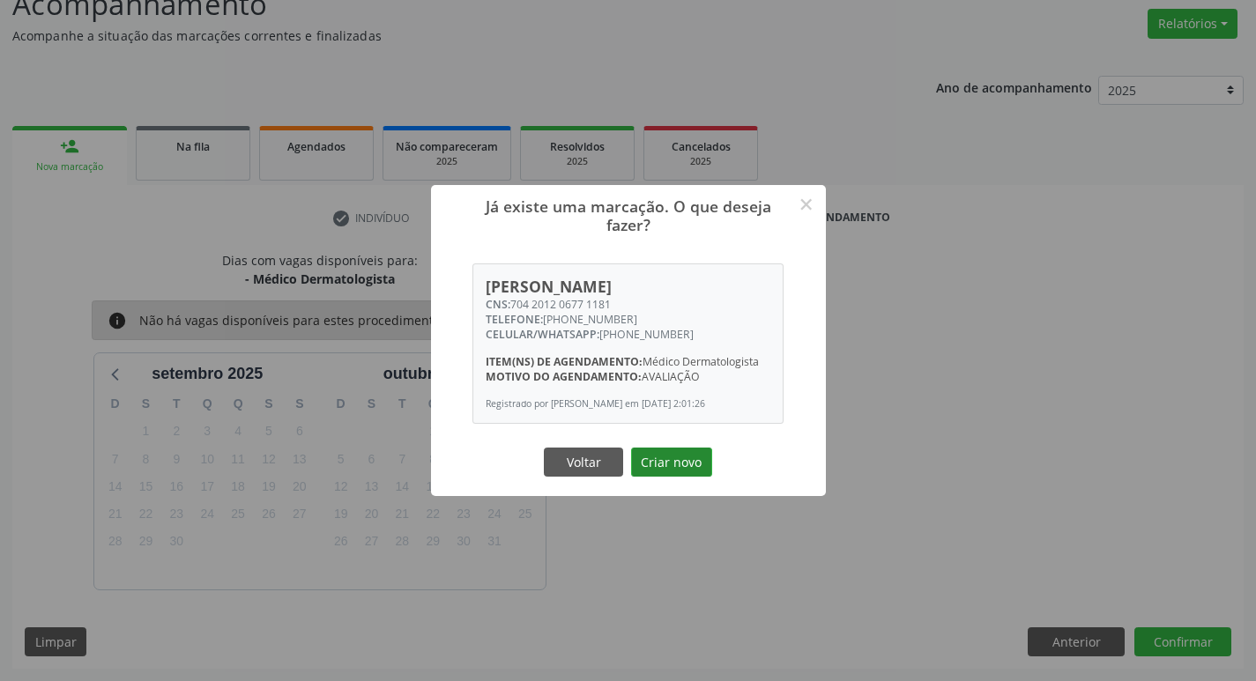
click at [648, 468] on button "Criar novo" at bounding box center [671, 463] width 81 height 30
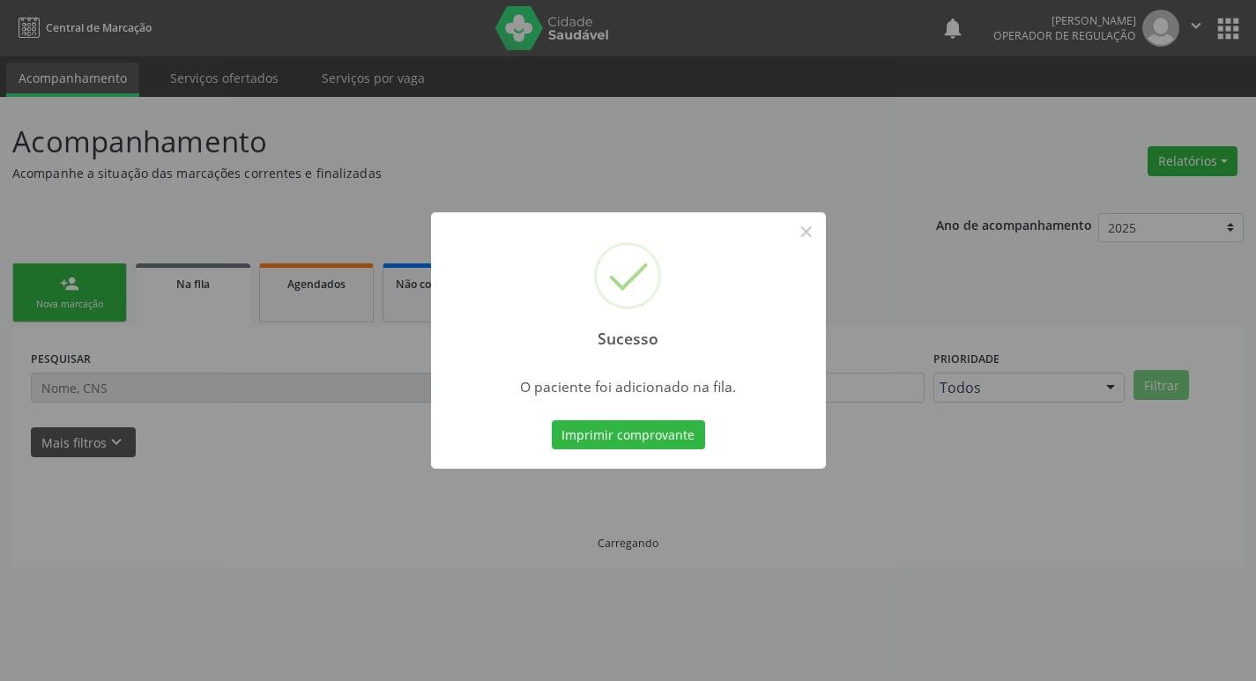
scroll to position [0, 0]
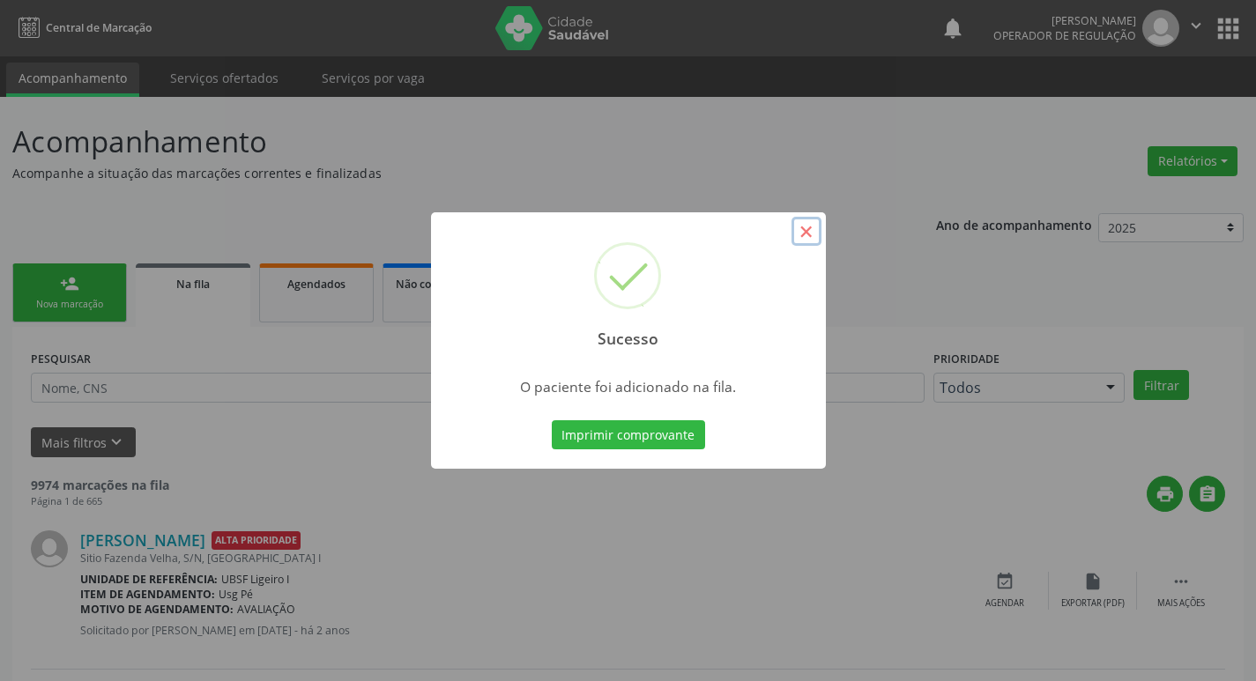
click at [806, 233] on button "×" at bounding box center [807, 232] width 30 height 30
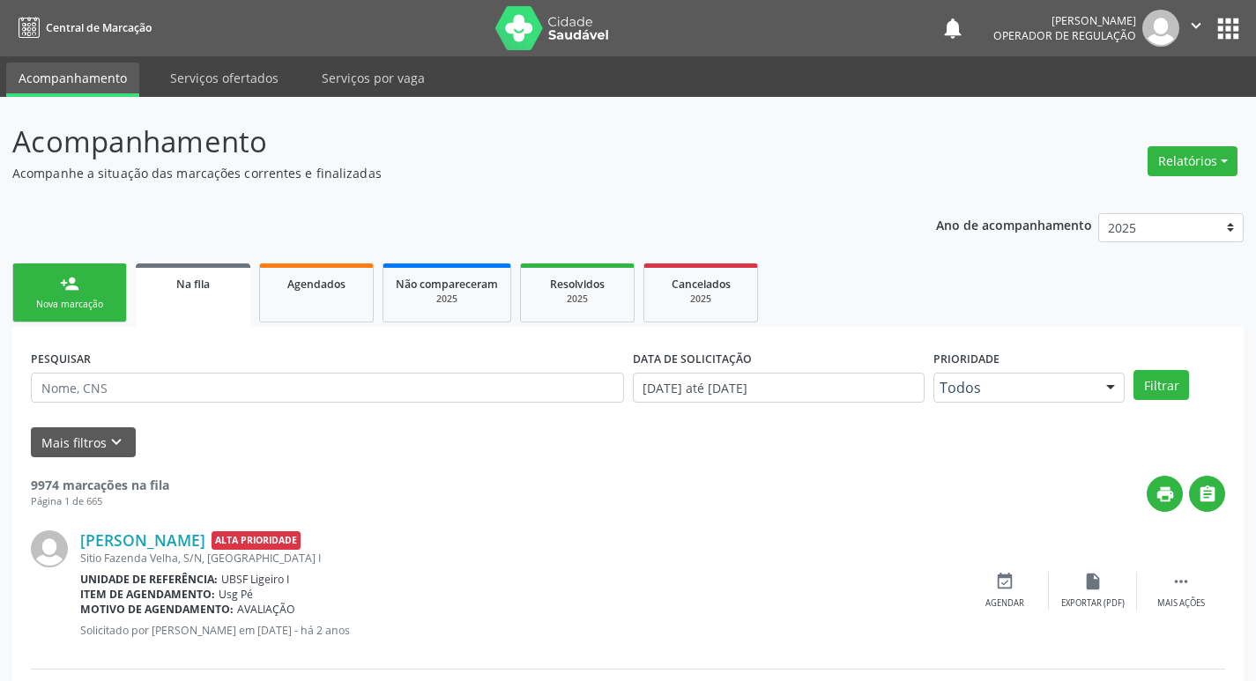
click at [91, 305] on div "Nova marcação" at bounding box center [70, 304] width 88 height 13
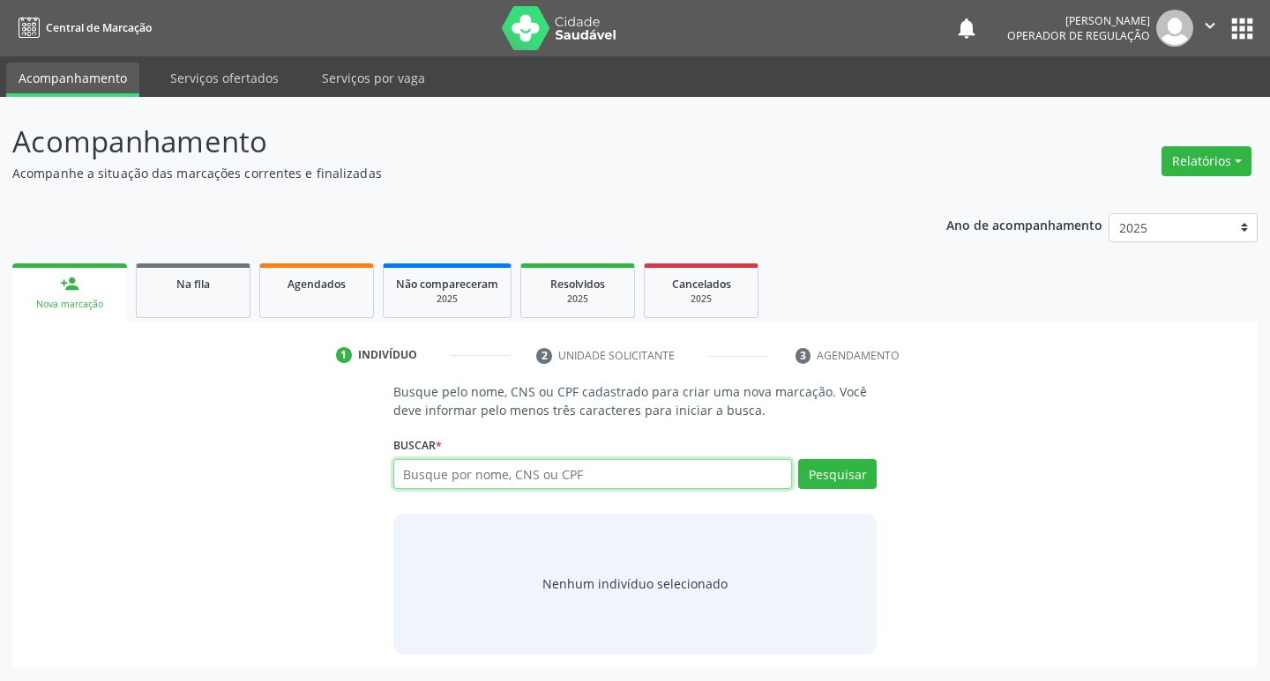
click at [471, 474] on input "text" at bounding box center [592, 474] width 399 height 30
click at [475, 467] on input "text" at bounding box center [592, 474] width 399 height 30
click at [475, 465] on input "text" at bounding box center [592, 474] width 399 height 30
type input "706801293819928"
click at [854, 476] on button "Pesquisar" at bounding box center [837, 474] width 78 height 30
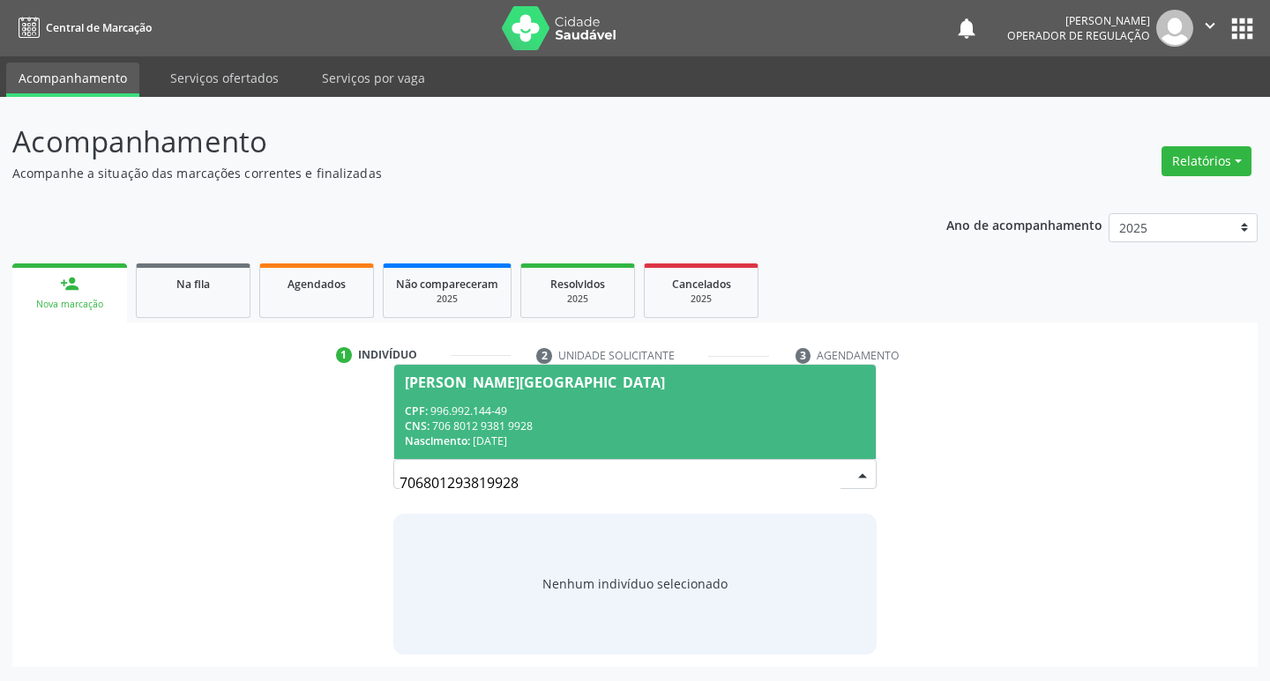
click at [464, 386] on div "[PERSON_NAME][GEOGRAPHIC_DATA]" at bounding box center [535, 383] width 260 height 14
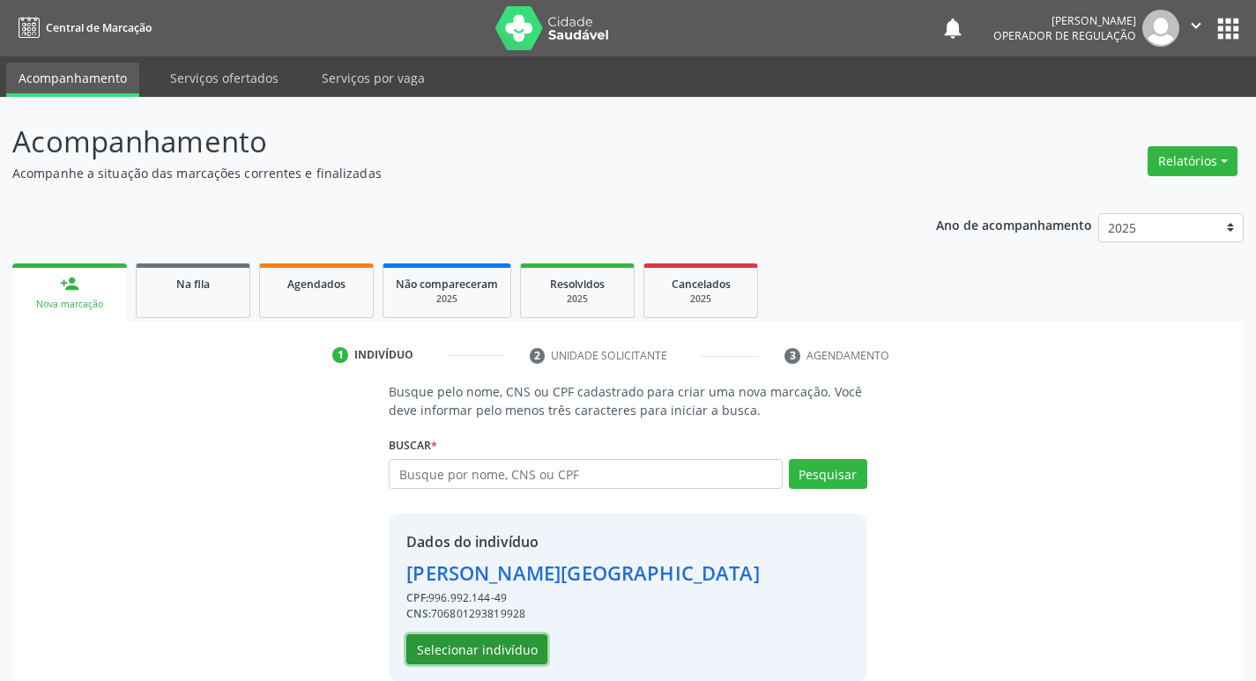
click at [429, 649] on button "Selecionar indivíduo" at bounding box center [476, 650] width 141 height 30
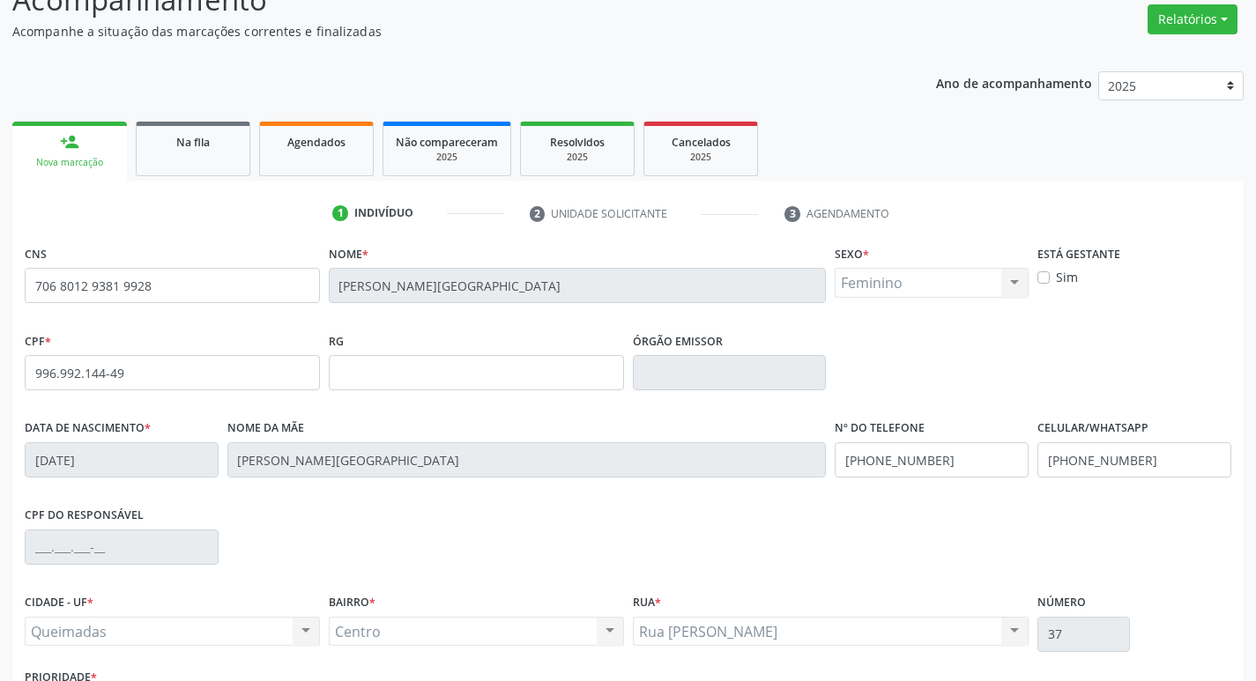
scroll to position [274, 0]
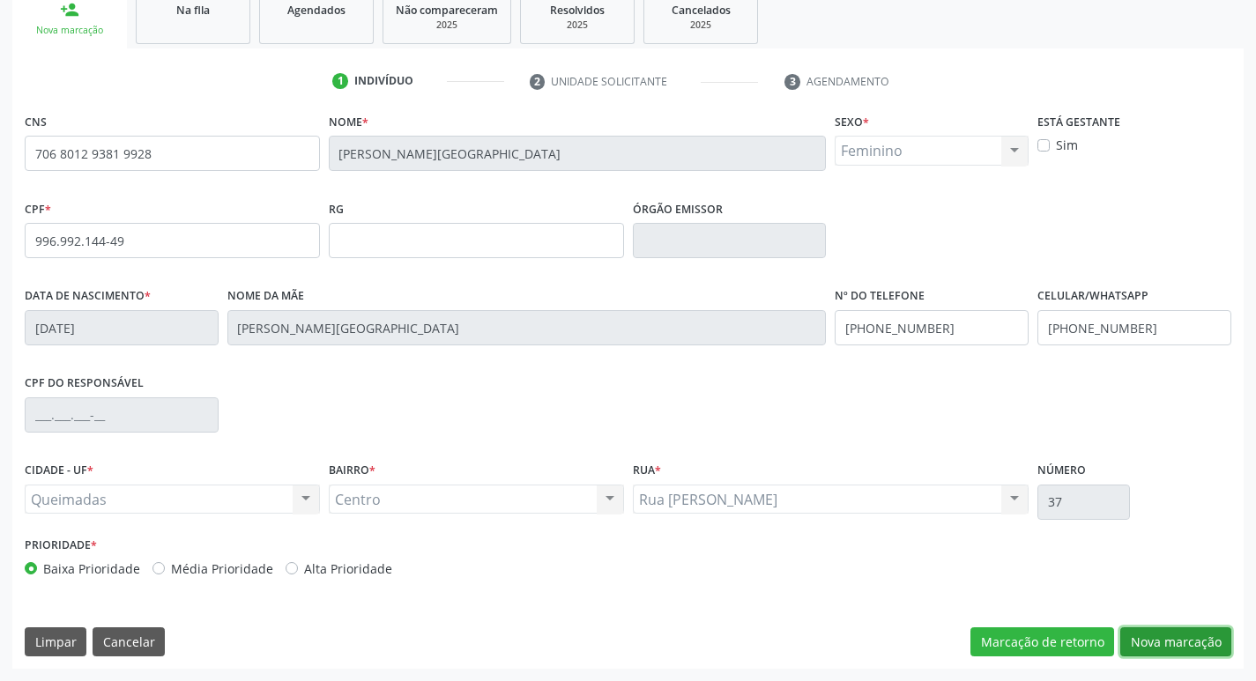
click at [1204, 655] on button "Nova marcação" at bounding box center [1176, 643] width 111 height 30
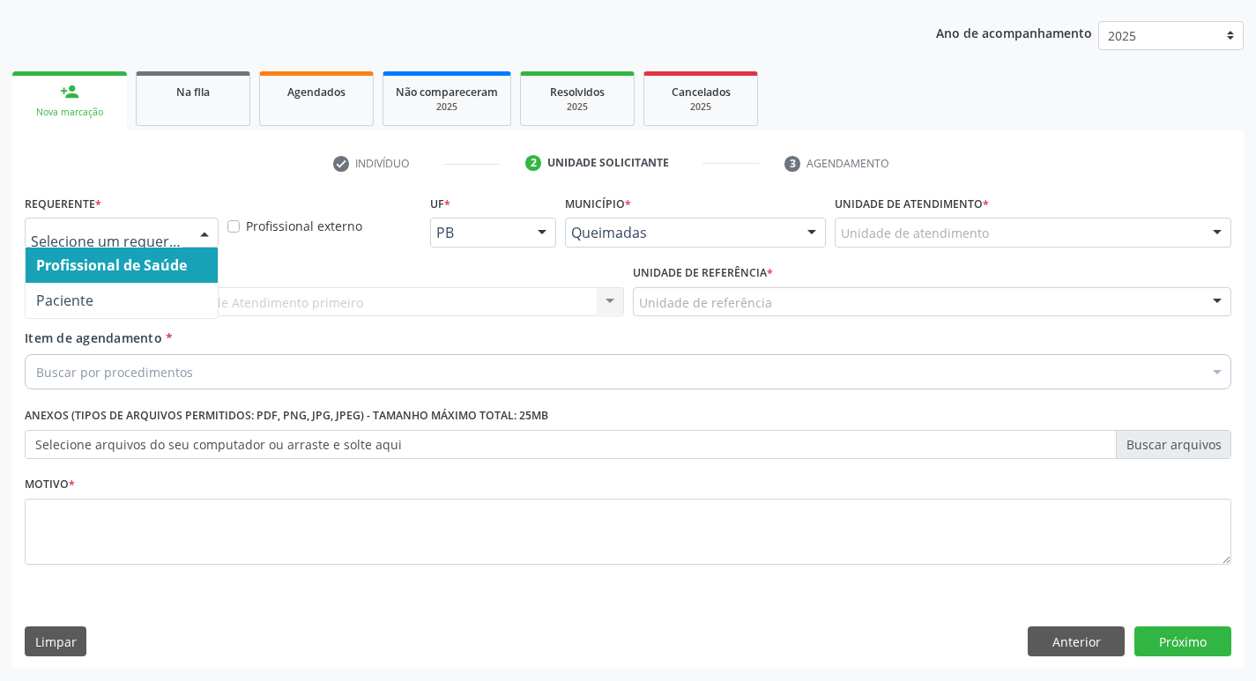
click at [211, 224] on div at bounding box center [204, 234] width 26 height 30
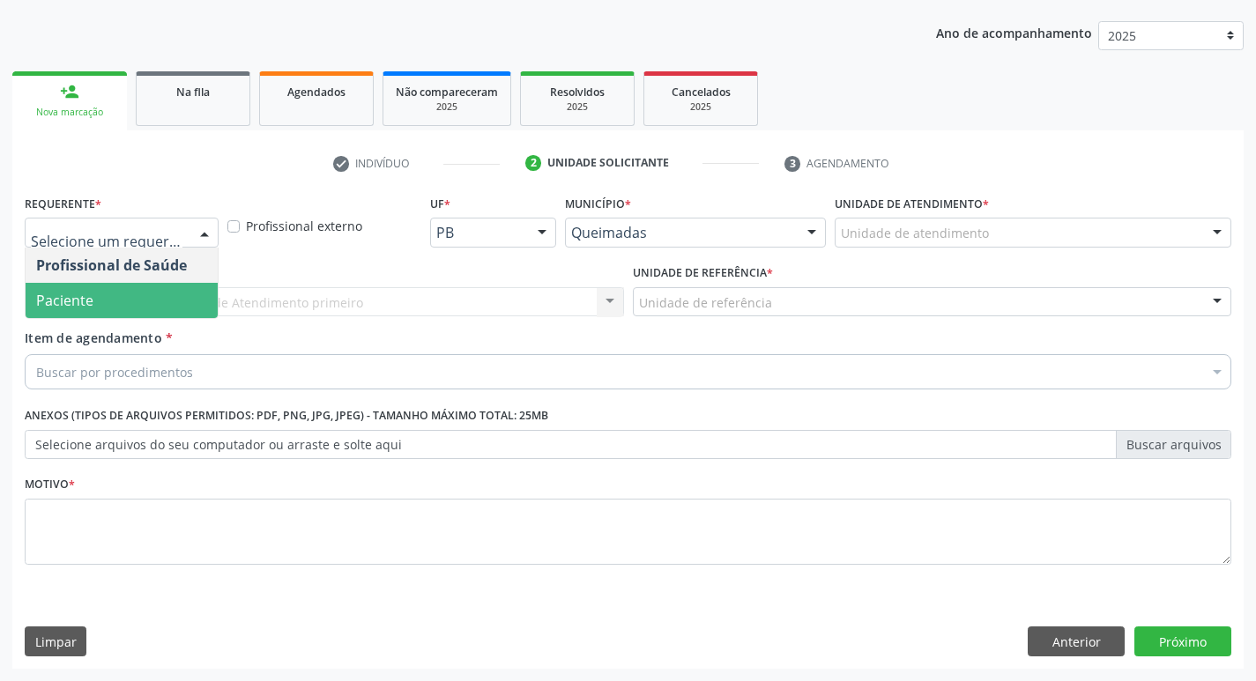
click at [166, 287] on span "Paciente" at bounding box center [122, 300] width 192 height 35
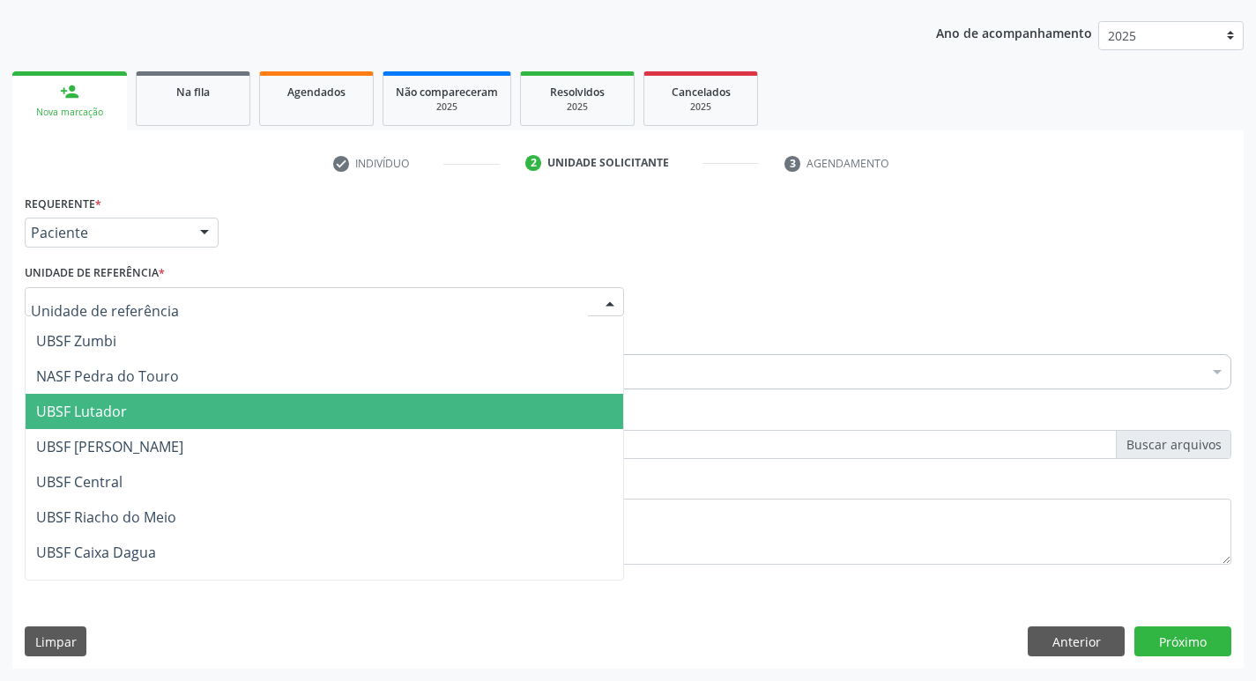
scroll to position [264, 0]
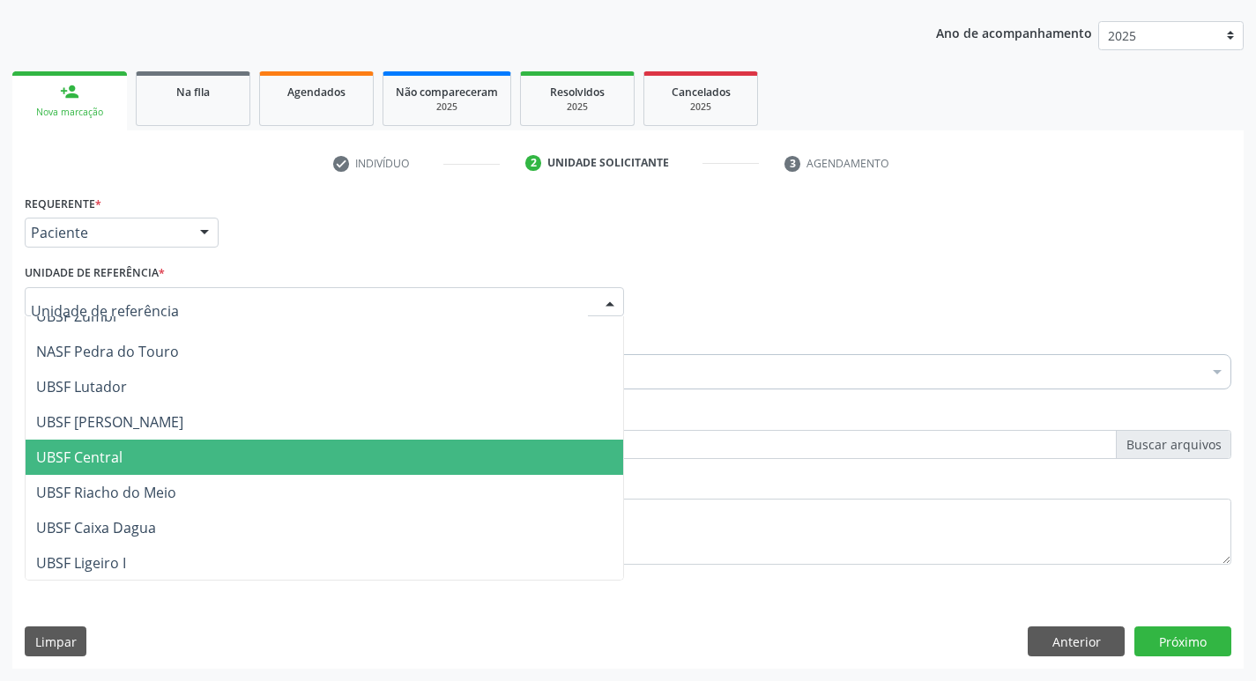
click at [134, 449] on span "UBSF Central" at bounding box center [325, 457] width 598 height 35
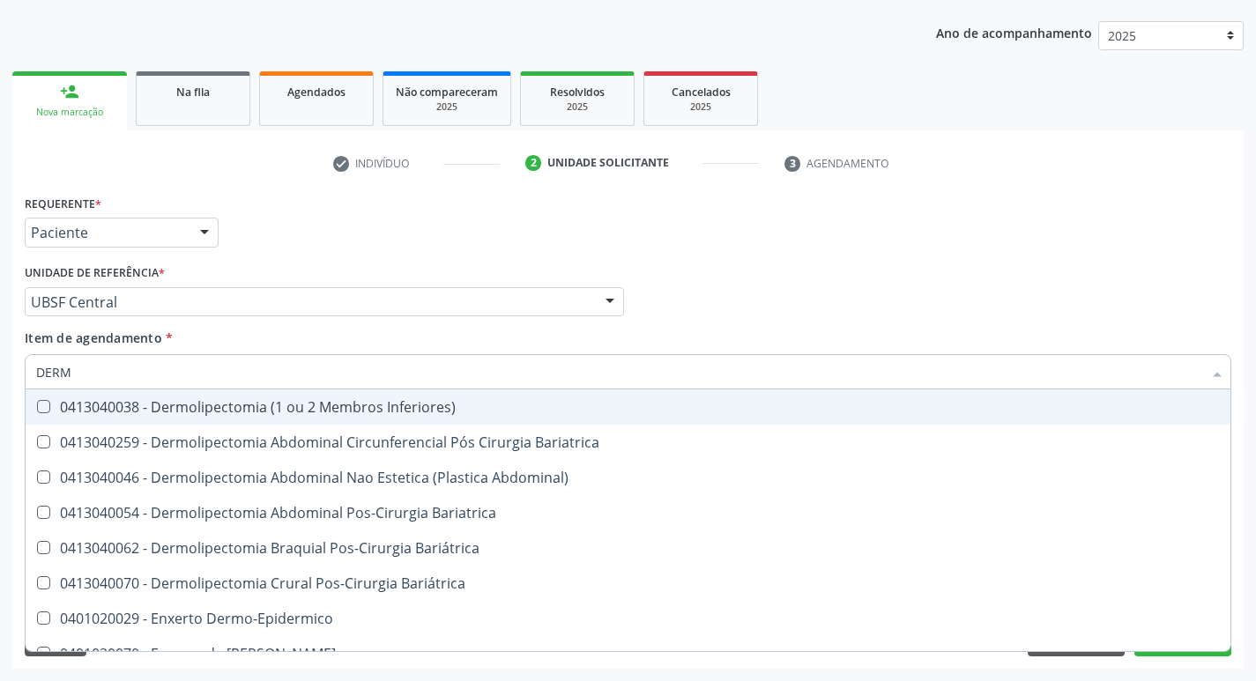
type input "DERMA"
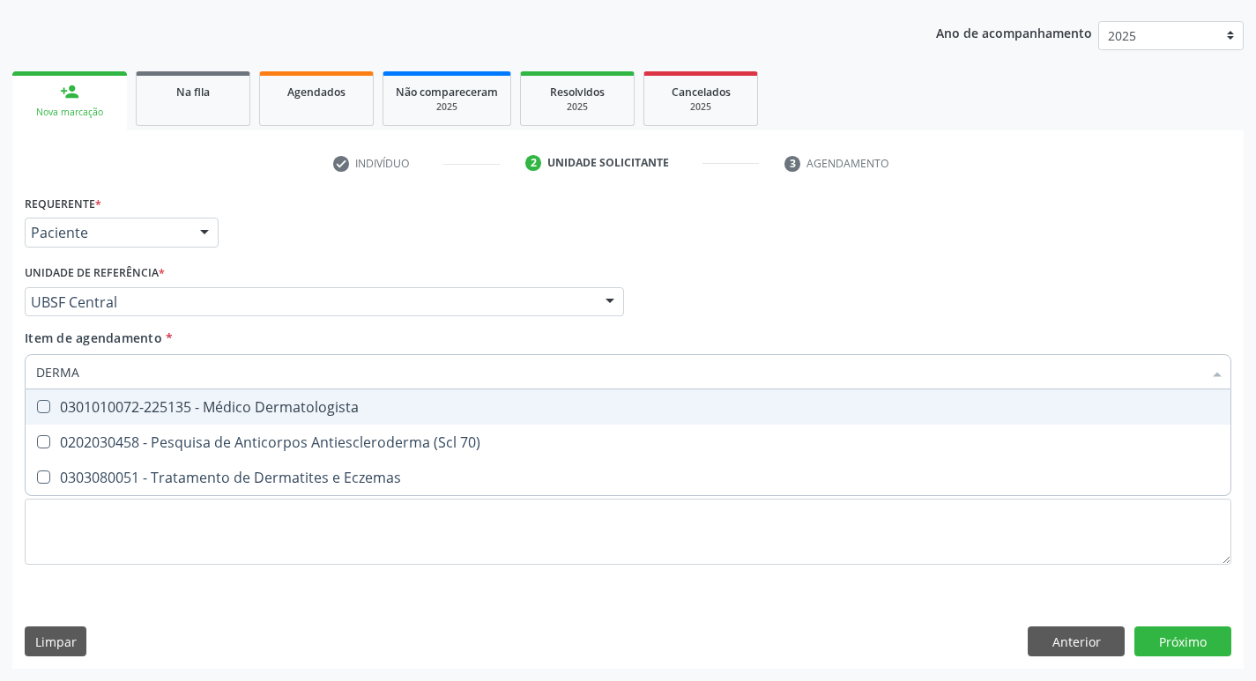
click at [34, 406] on div at bounding box center [32, 407] width 13 height 14
checkbox Dermatologista "true"
click at [693, 332] on div "Item de agendamento * DERMA Desfazer seleção 0301010072-225135 - Médico Dermato…" at bounding box center [628, 357] width 1207 height 56
checkbox 70\) "true"
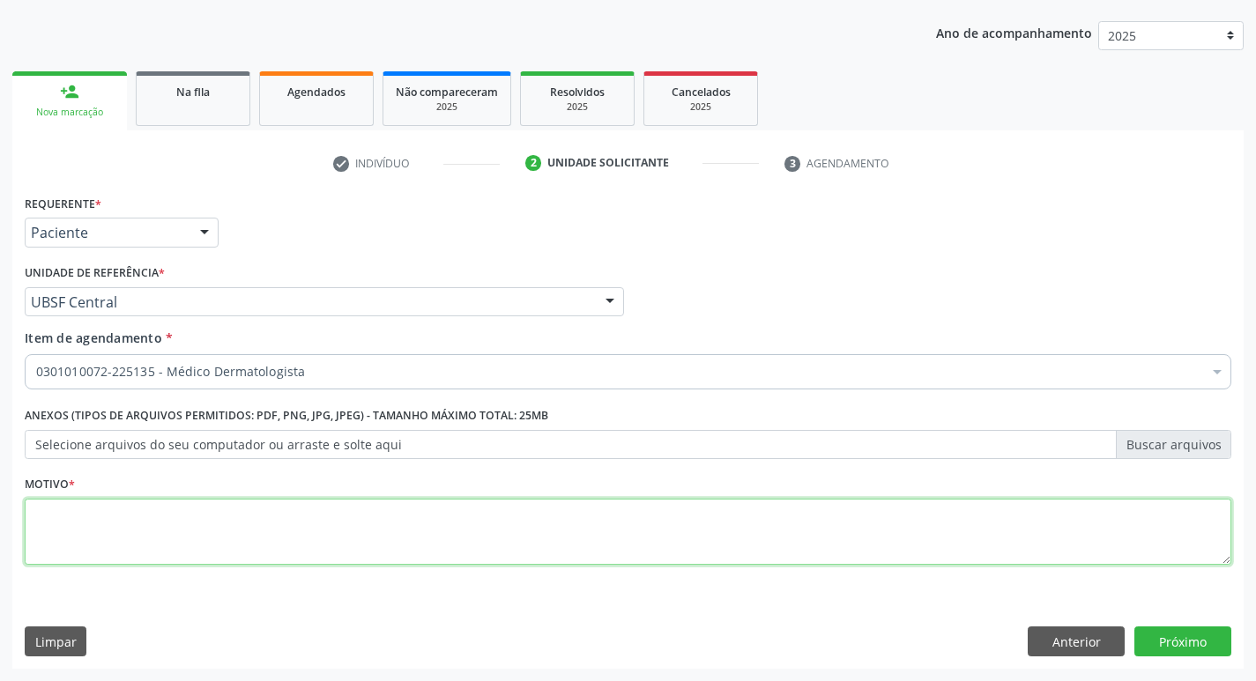
click at [48, 530] on textarea at bounding box center [628, 532] width 1207 height 67
type textarea "RETORNO MARCE"
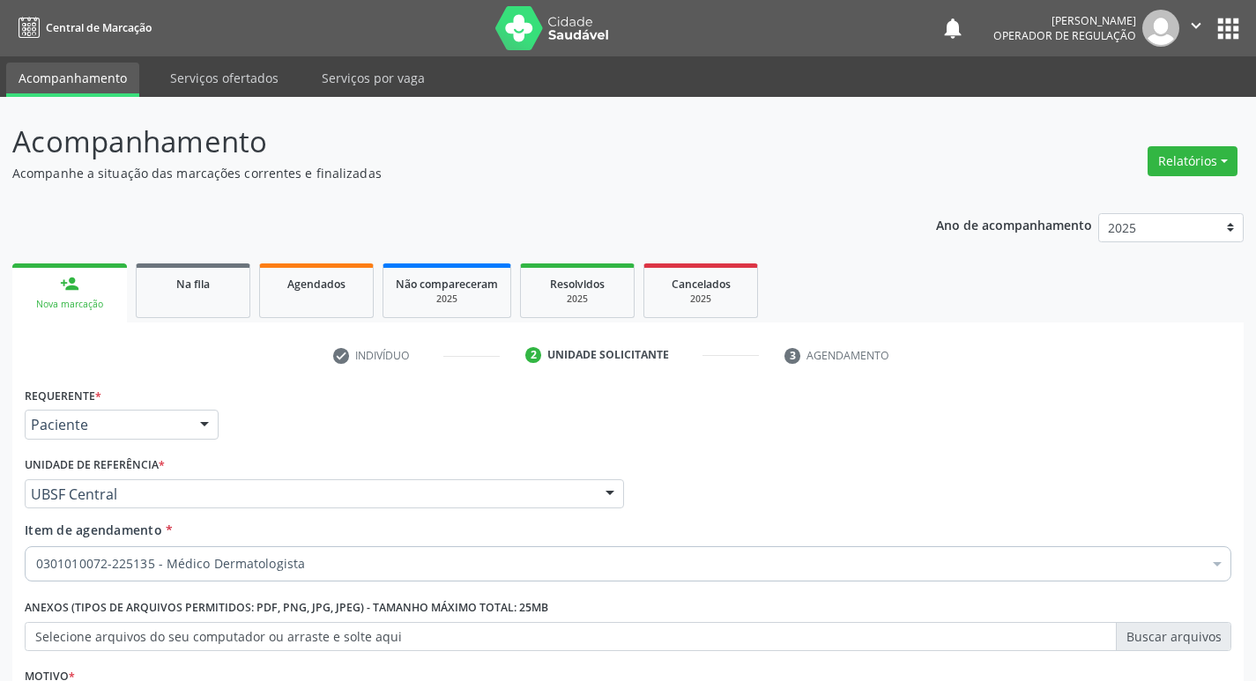
scroll to position [192, 0]
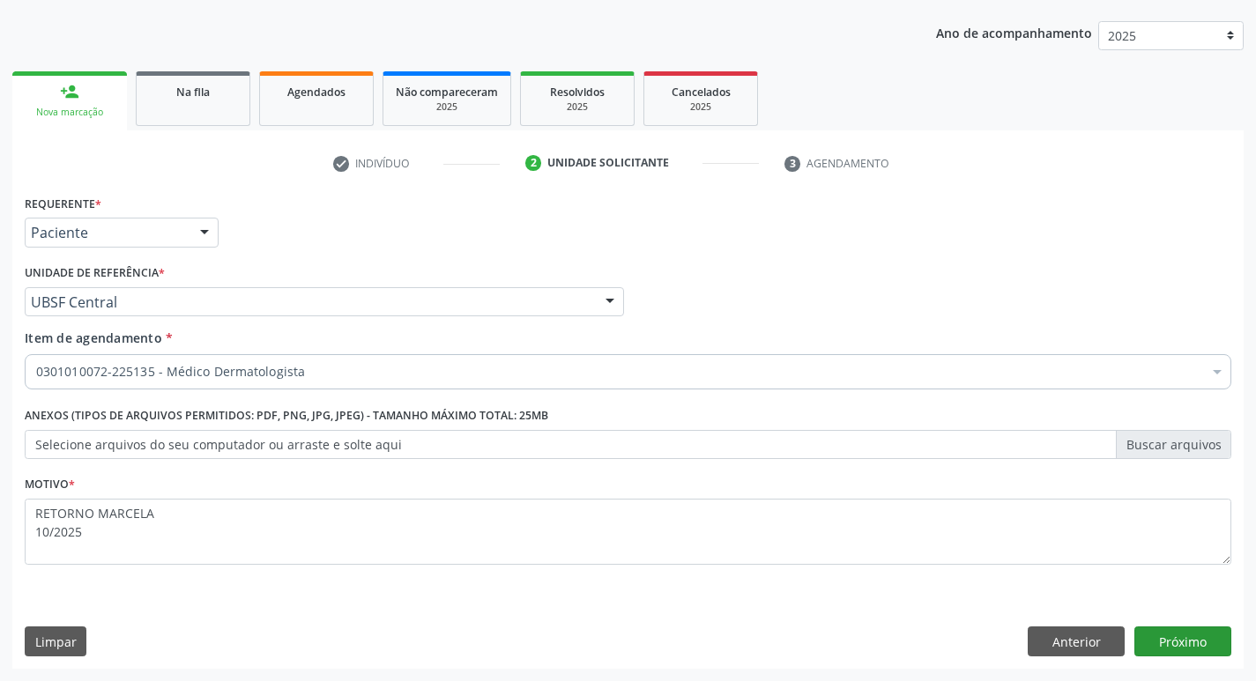
type textarea "RETORNO MARCELA 10/2025"
click at [1188, 645] on button "Próximo" at bounding box center [1183, 642] width 97 height 30
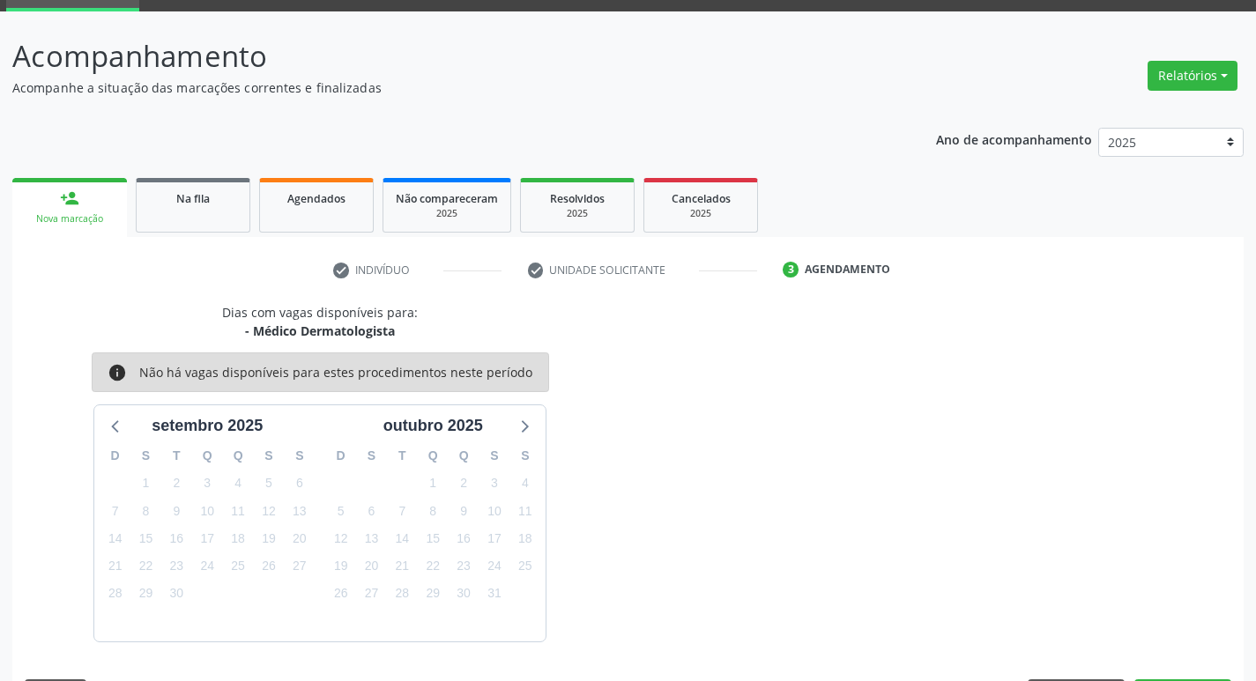
scroll to position [138, 0]
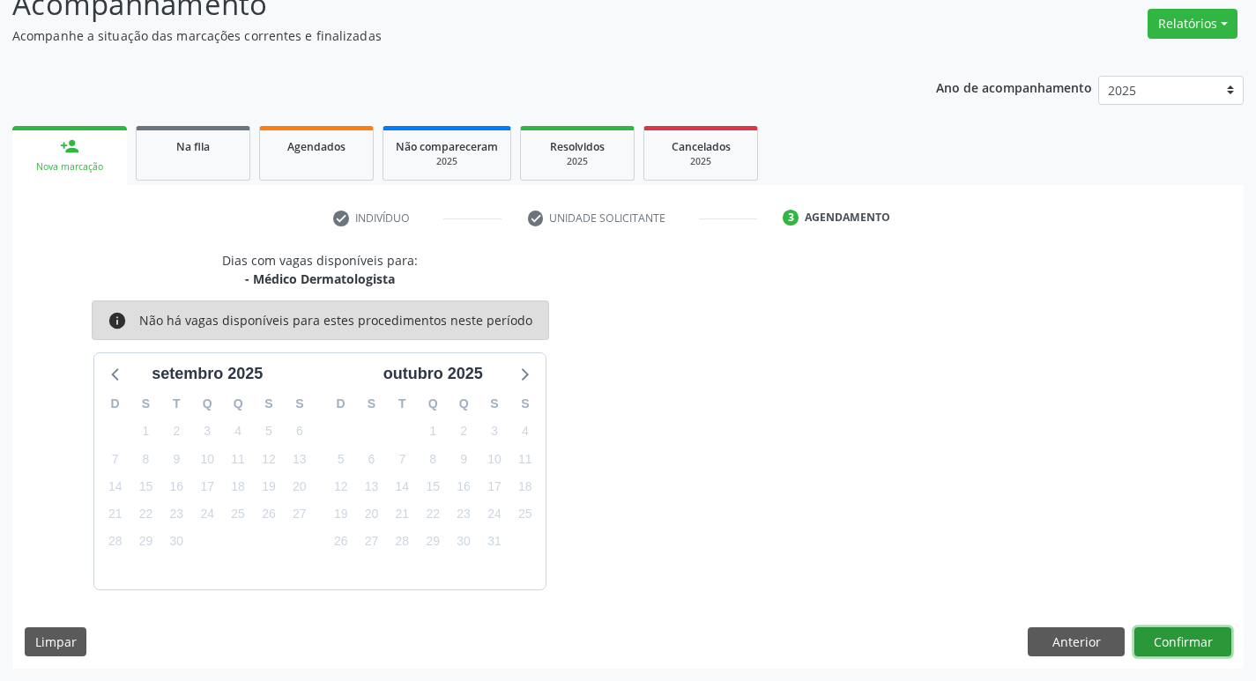
click at [1190, 645] on button "Confirmar" at bounding box center [1183, 643] width 97 height 30
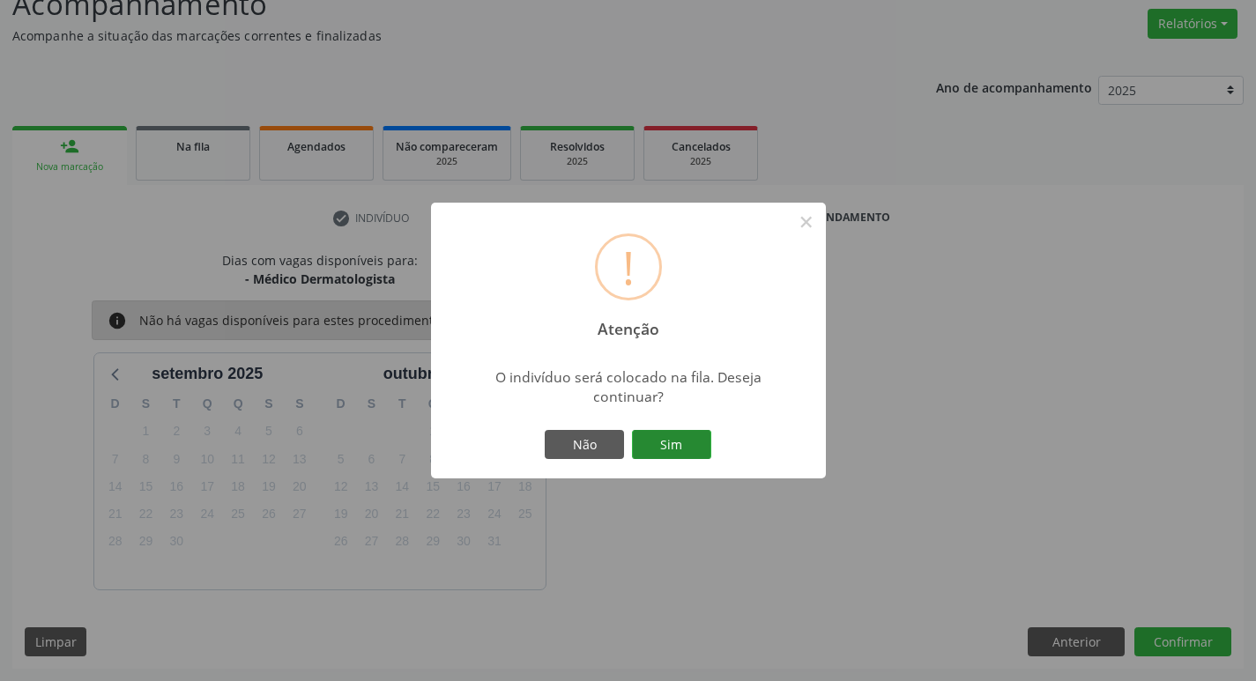
click at [678, 446] on button "Sim" at bounding box center [671, 445] width 79 height 30
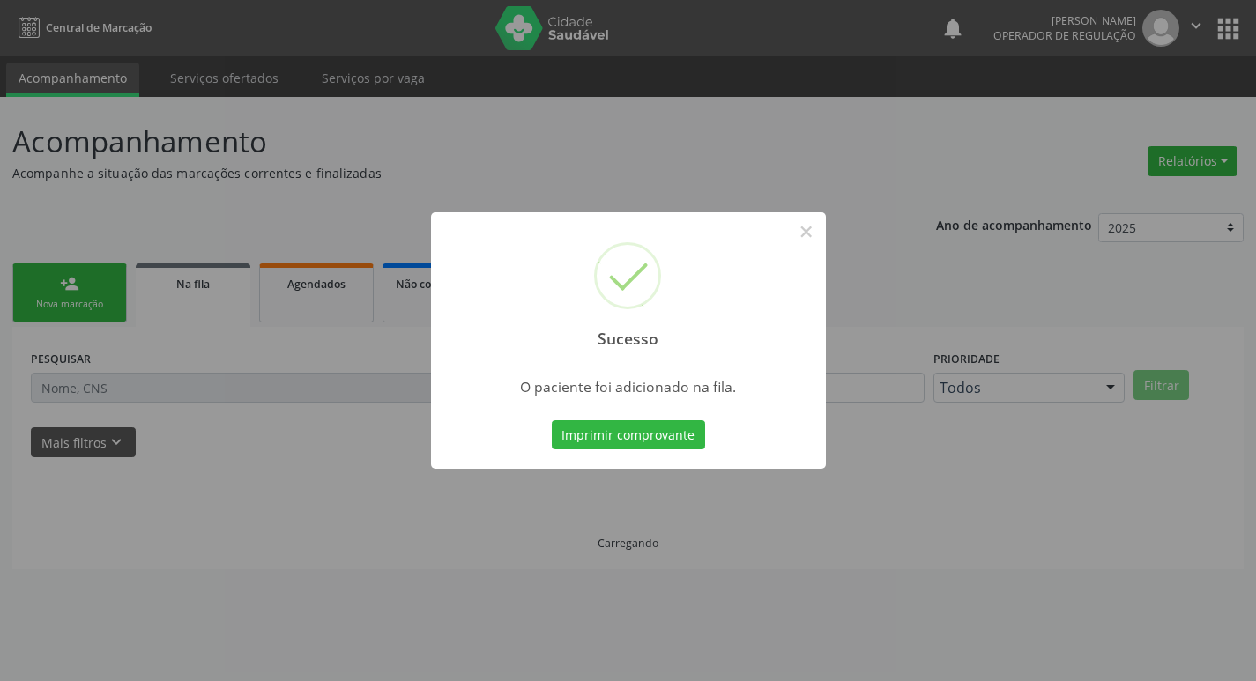
scroll to position [0, 0]
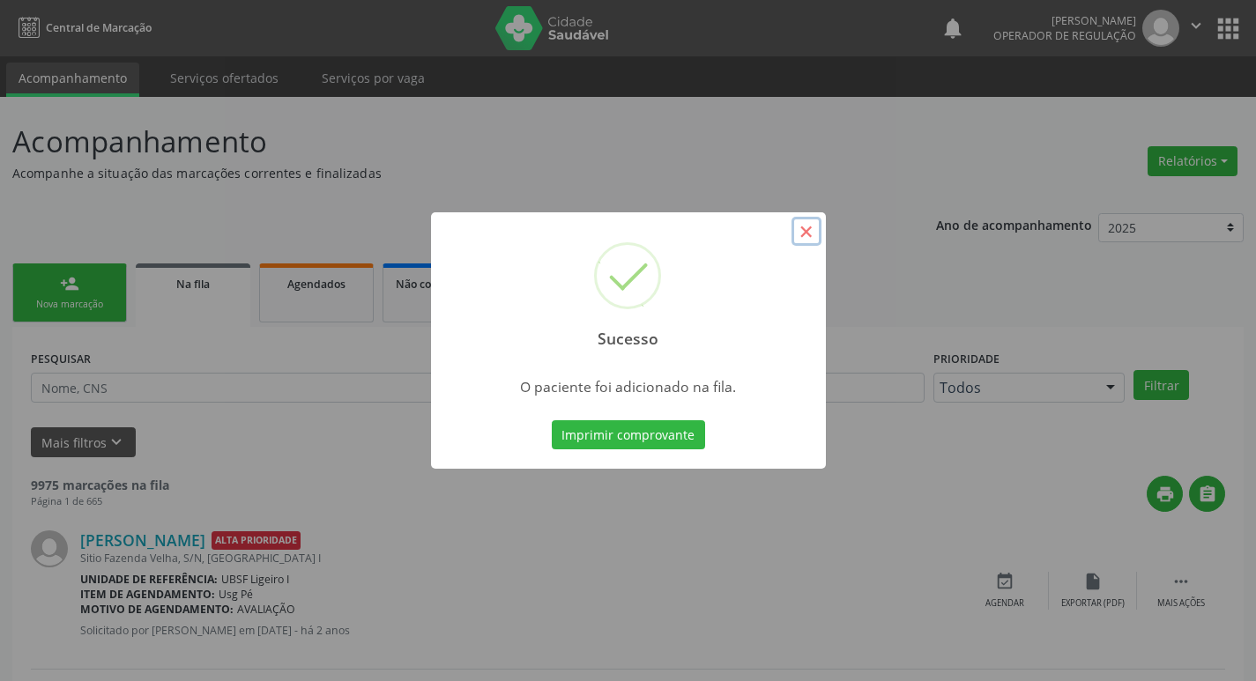
click at [811, 232] on button "×" at bounding box center [807, 232] width 30 height 30
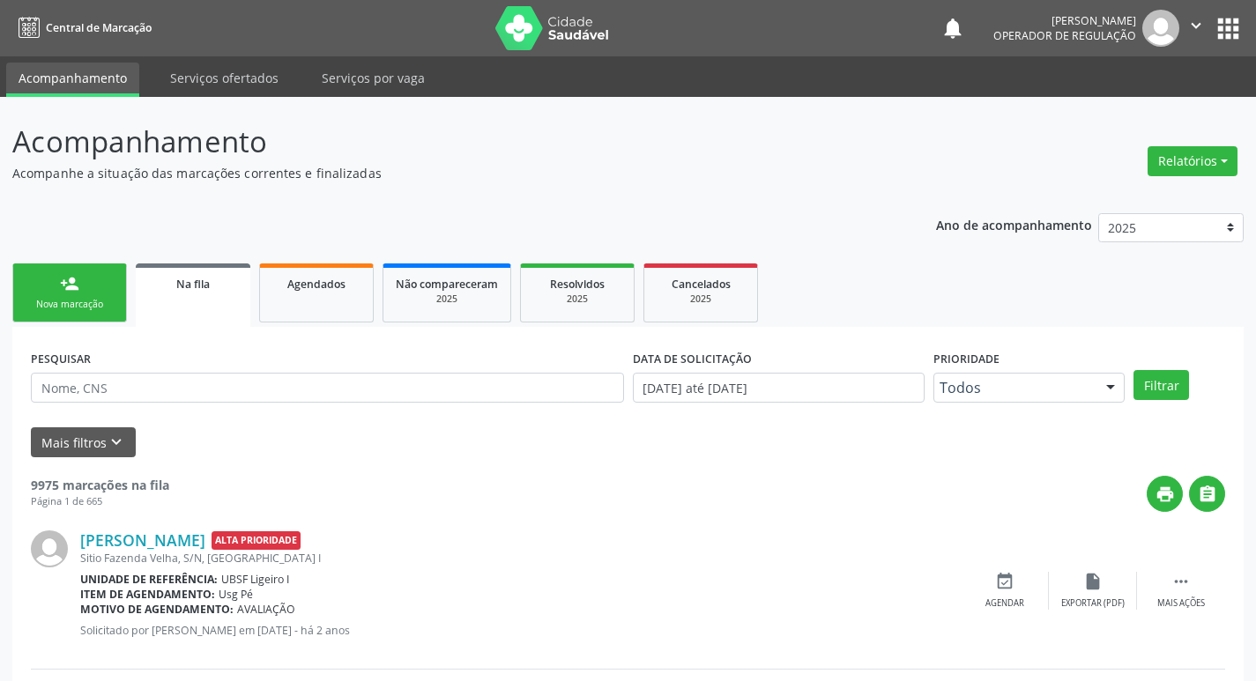
click at [84, 296] on link "person_add Nova marcação" at bounding box center [69, 293] width 115 height 59
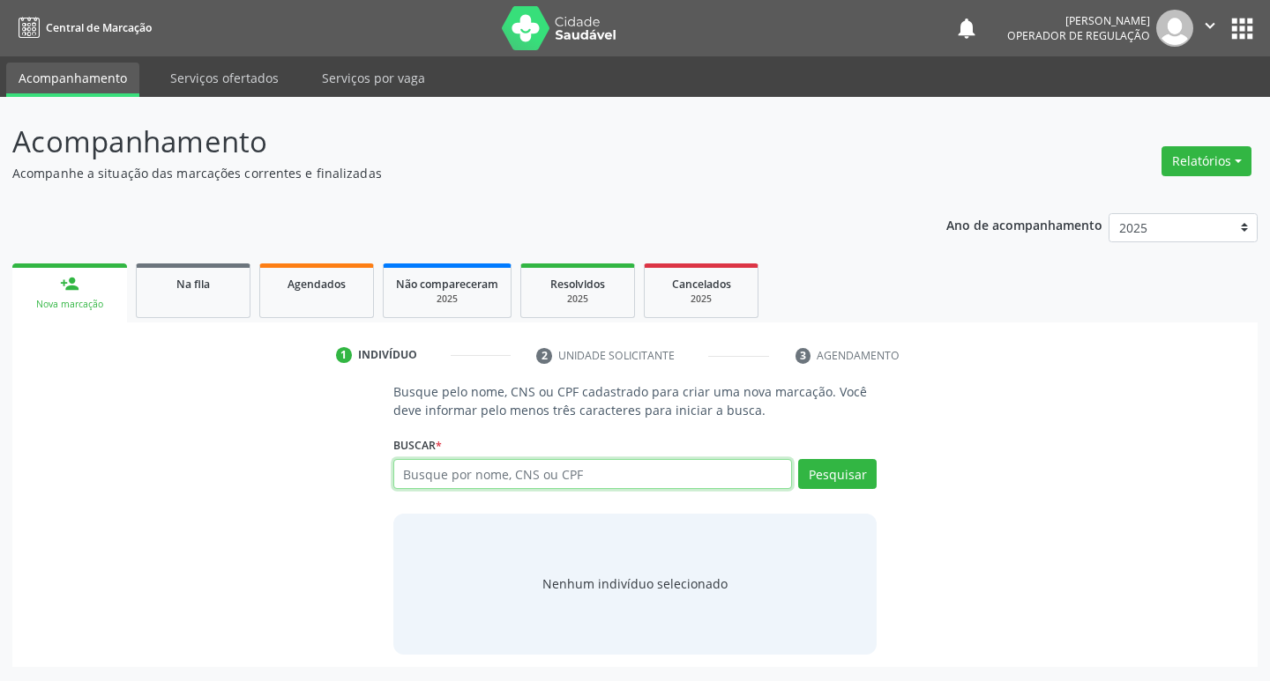
click at [497, 468] on input "text" at bounding box center [592, 474] width 399 height 30
click at [480, 475] on input "text" at bounding box center [592, 474] width 399 height 30
click at [486, 473] on input "text" at bounding box center [592, 474] width 399 height 30
type input "701101814292480"
click at [822, 480] on button "Pesquisar" at bounding box center [837, 474] width 78 height 30
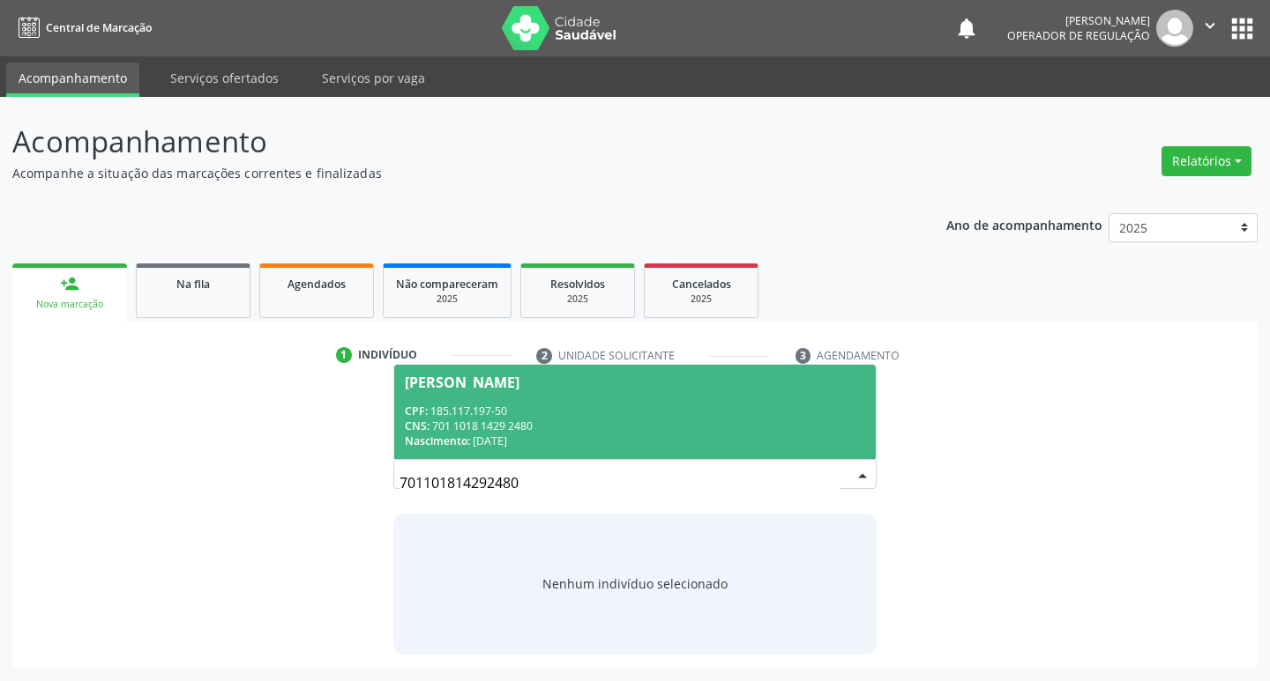
click at [570, 370] on span "Guilhereme da Silva Sabino CPF: 185.117.197-50 CNS: 701 1018 1429 2480 Nascimen…" at bounding box center [635, 412] width 482 height 94
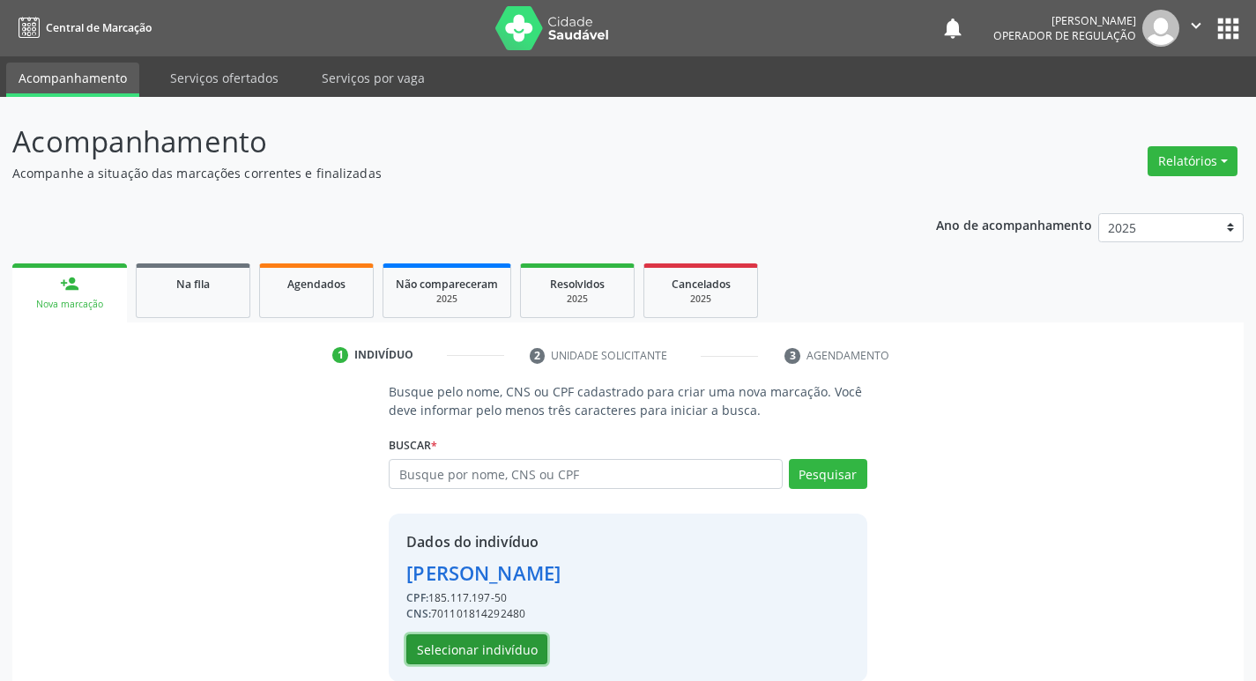
click at [508, 653] on button "Selecionar indivíduo" at bounding box center [476, 650] width 141 height 30
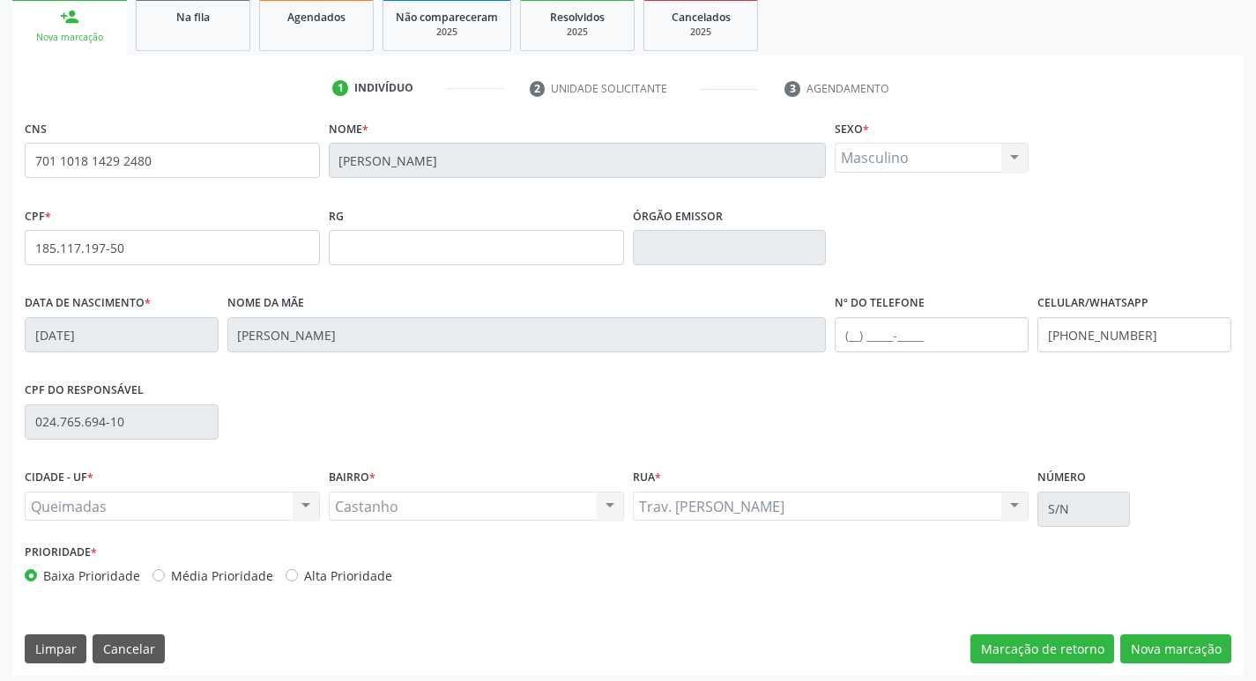
scroll to position [274, 0]
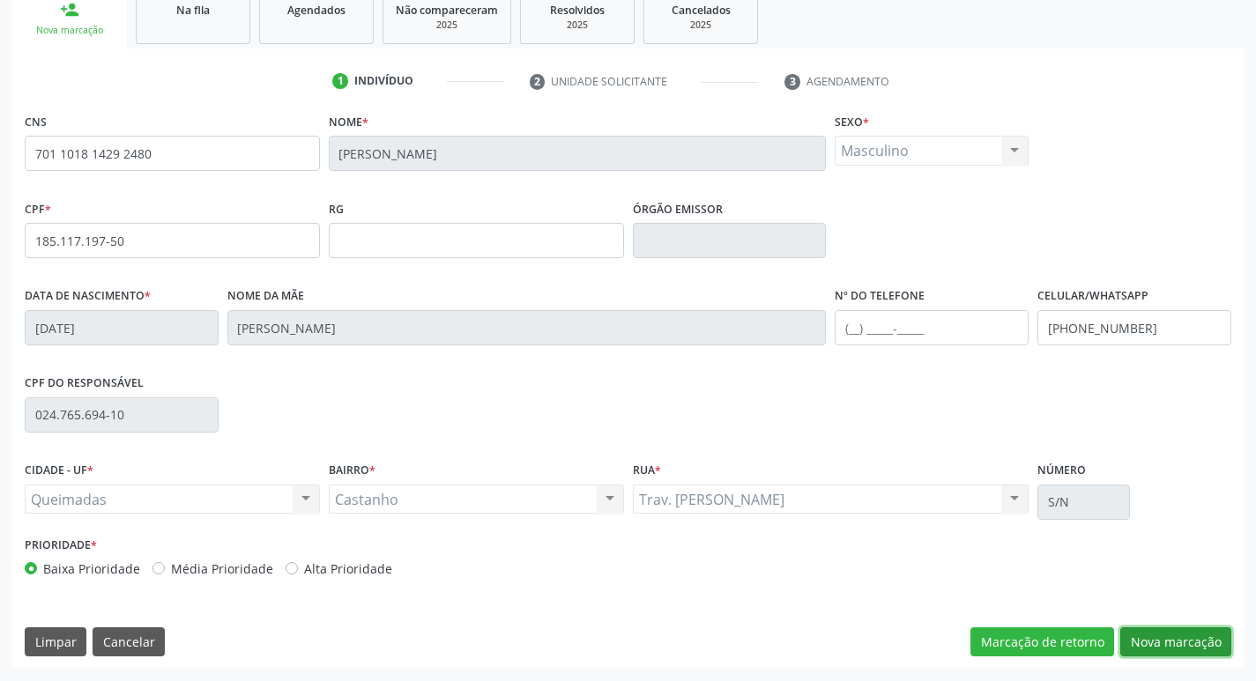
click at [1183, 646] on button "Nova marcação" at bounding box center [1176, 643] width 111 height 30
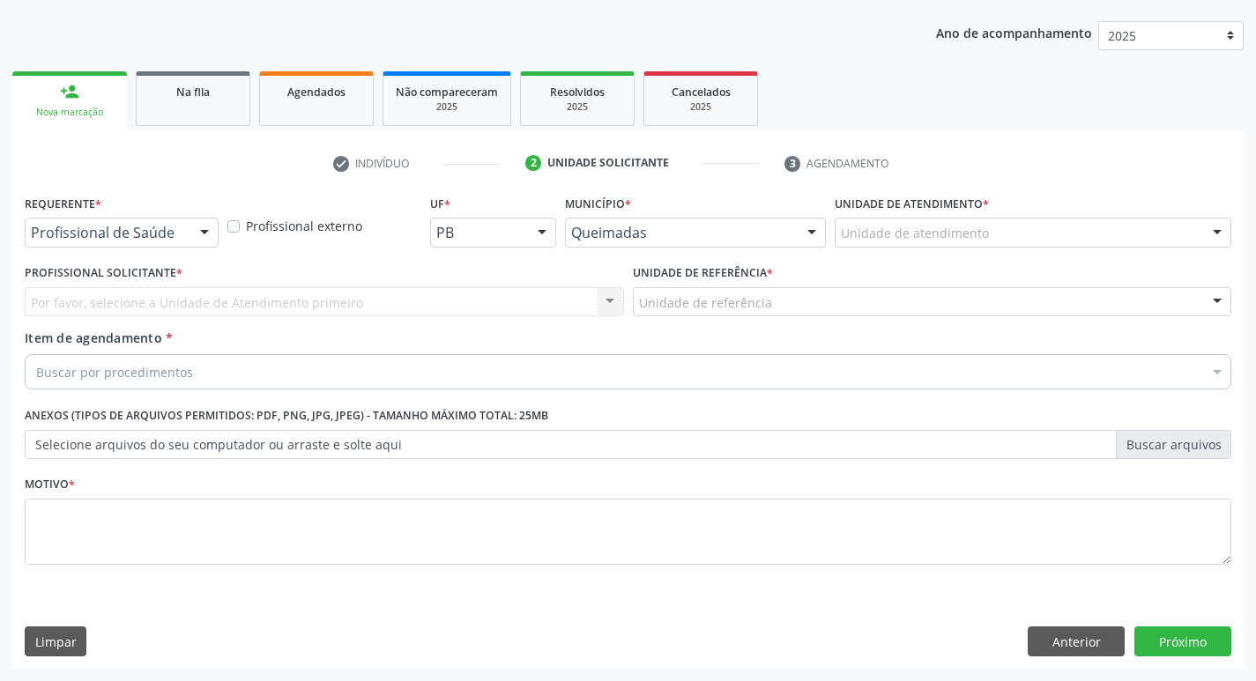
scroll to position [192, 0]
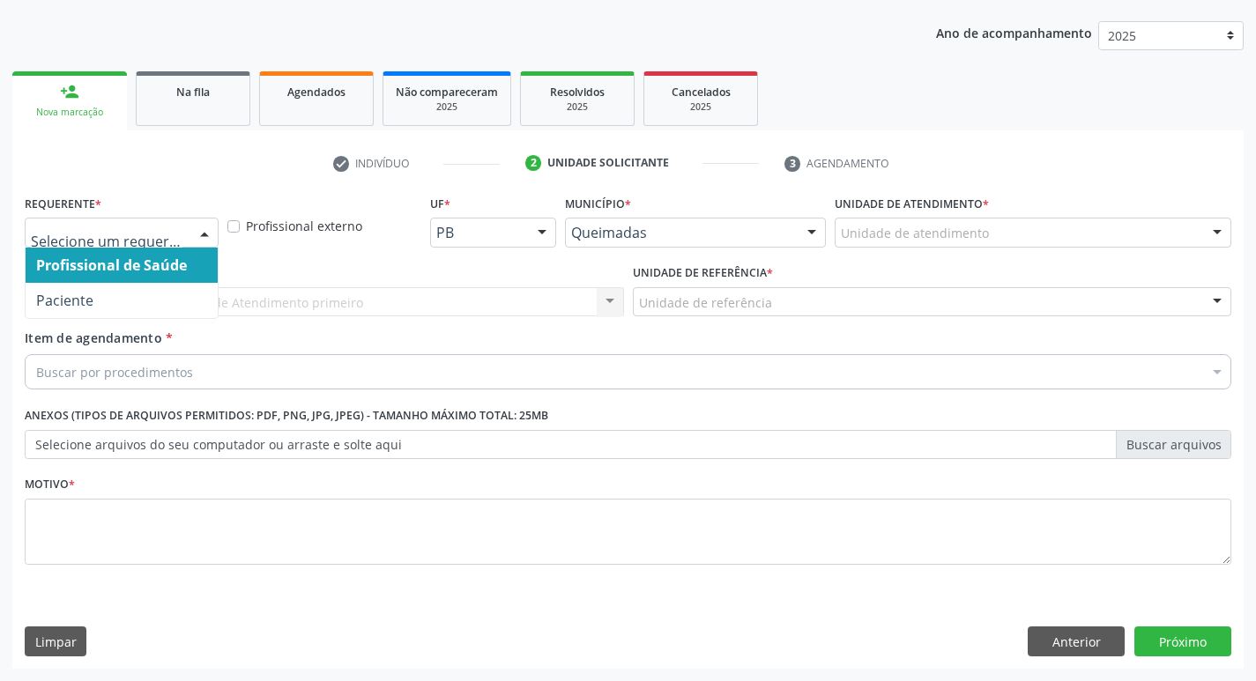
click at [202, 238] on div at bounding box center [204, 234] width 26 height 30
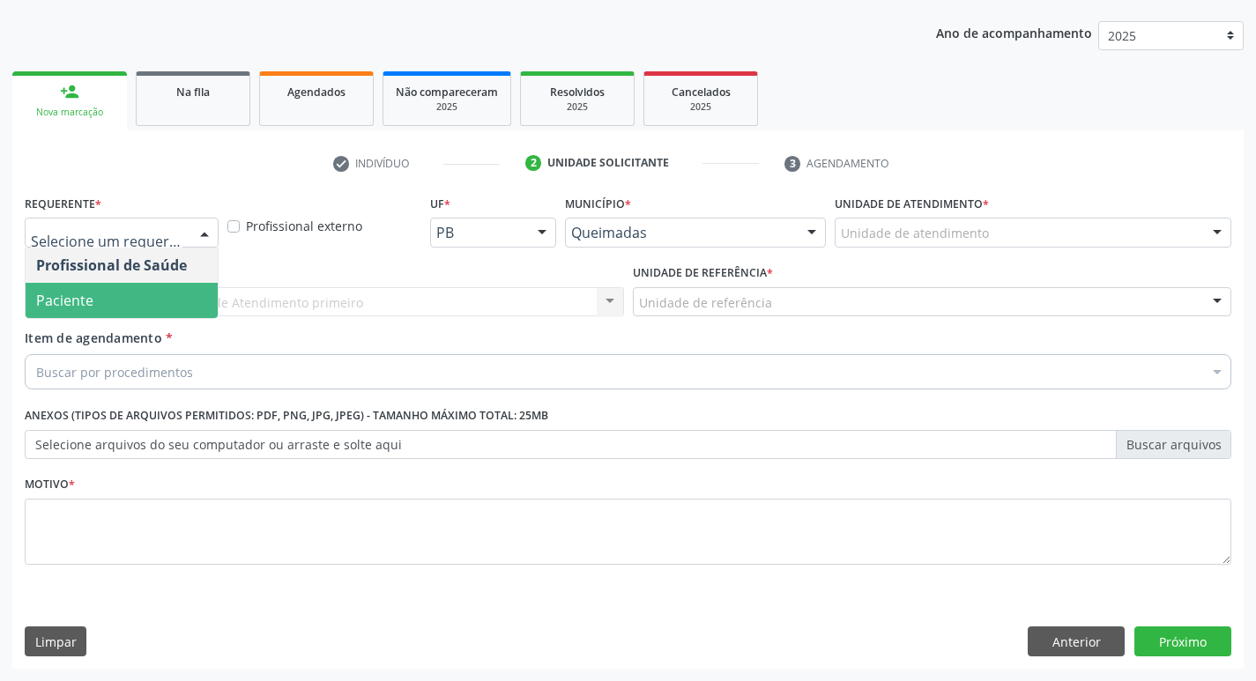
click at [180, 304] on span "Paciente" at bounding box center [122, 300] width 192 height 35
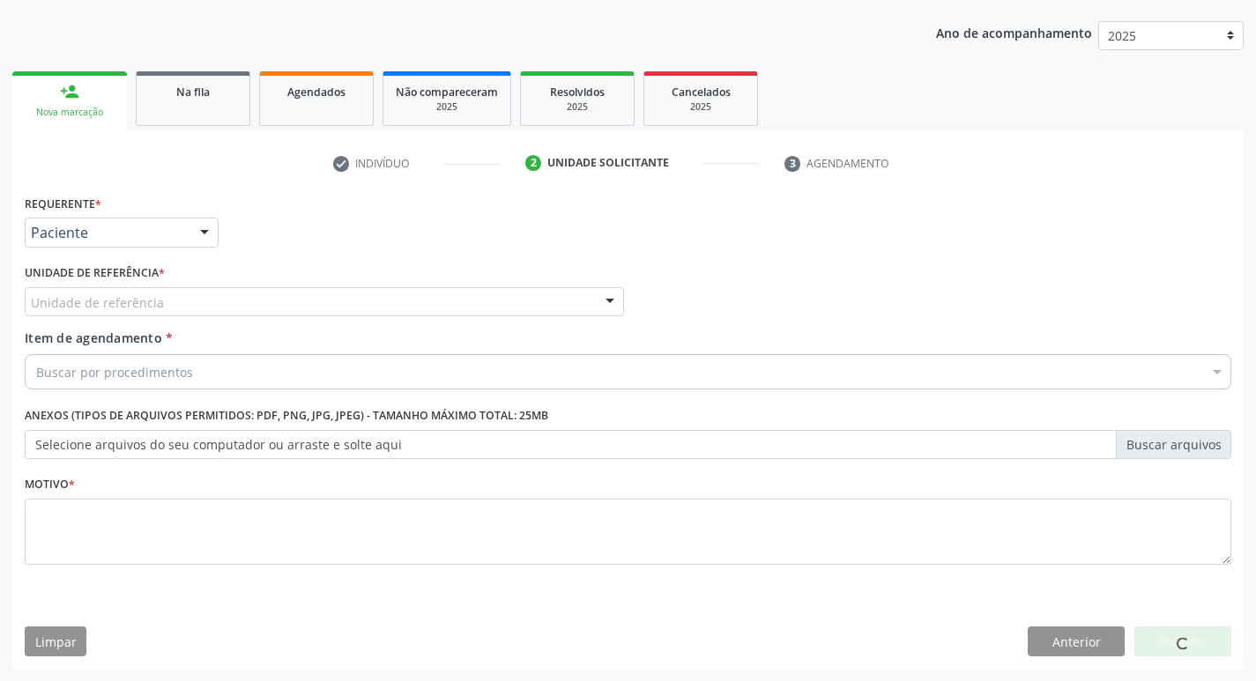
click at [178, 303] on div "Unidade de referência" at bounding box center [324, 302] width 599 height 30
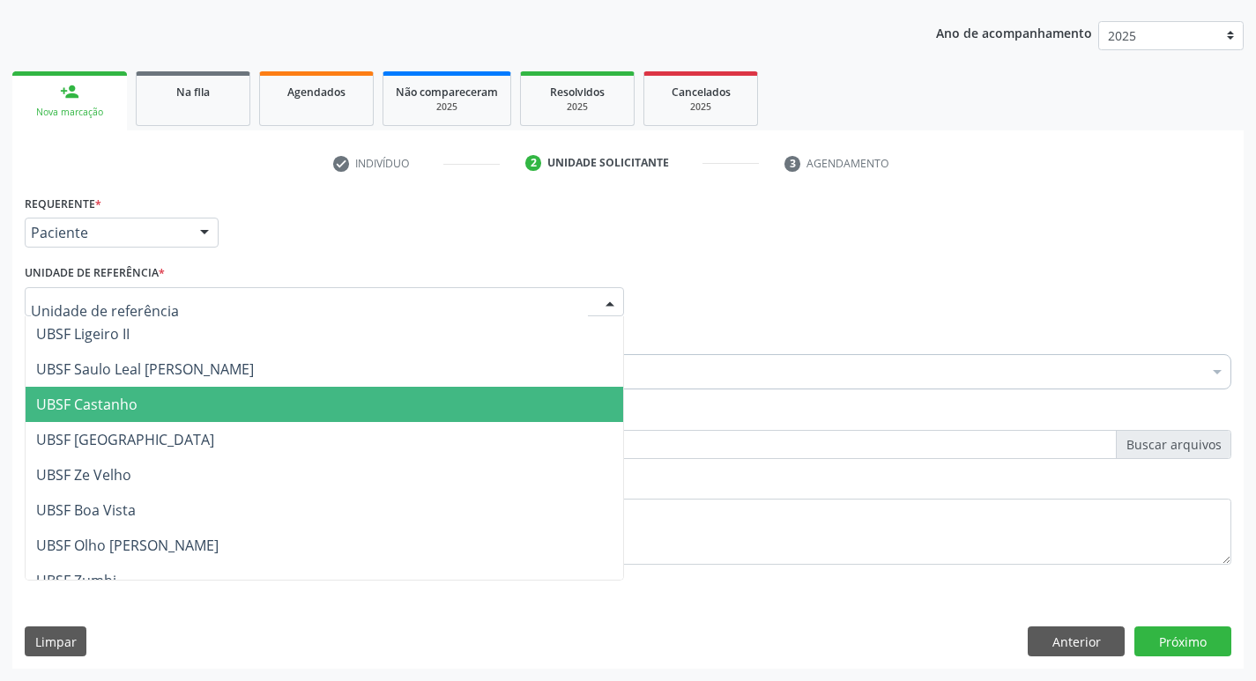
click at [168, 391] on span "UBSF Castanho" at bounding box center [325, 404] width 598 height 35
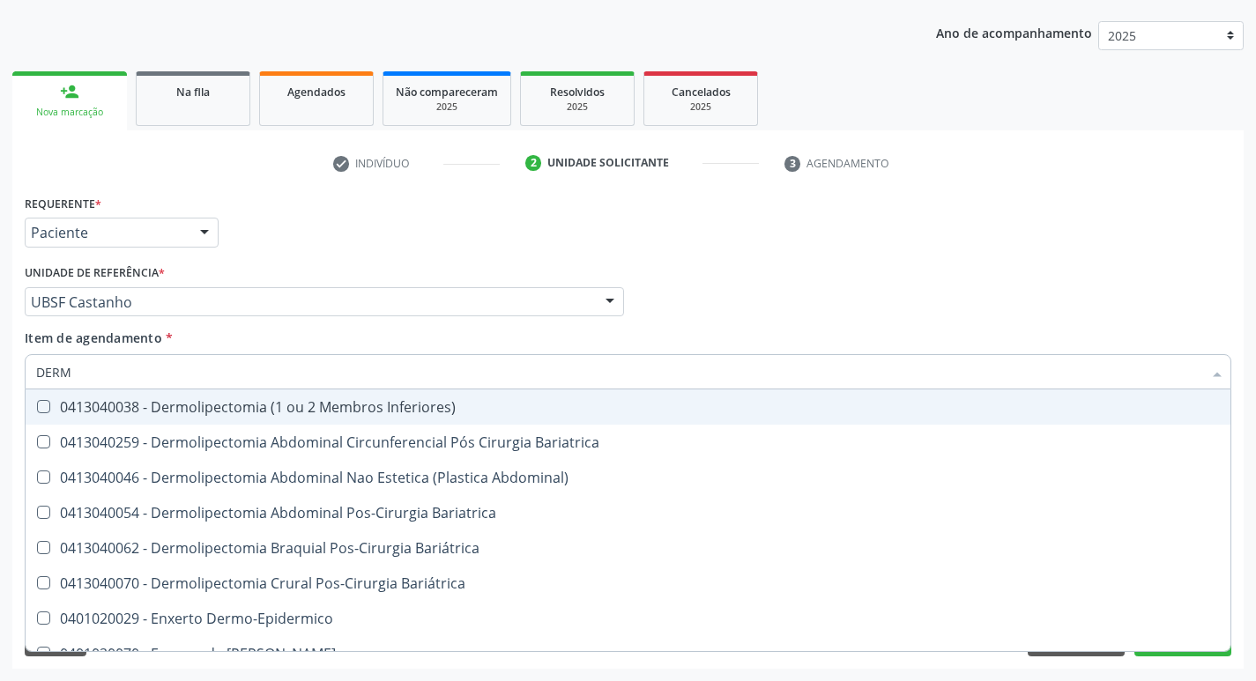
type input "DERMA"
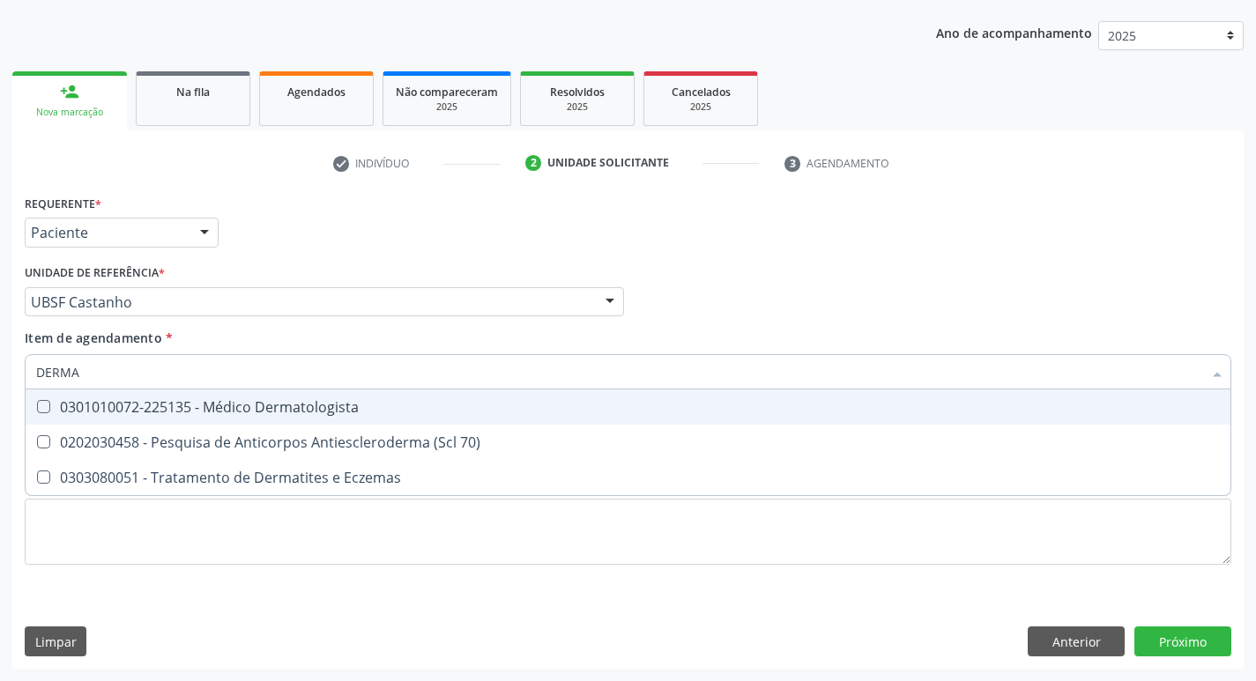
click at [34, 408] on div at bounding box center [32, 407] width 13 height 14
checkbox Dermatologista "true"
drag, startPoint x: 740, startPoint y: 291, endPoint x: 731, endPoint y: 153, distance: 138.7
click at [741, 289] on div "Profissional Solicitante Por favor, selecione a Unidade de Atendimento primeiro…" at bounding box center [628, 294] width 1216 height 69
checkbox 70\) "true"
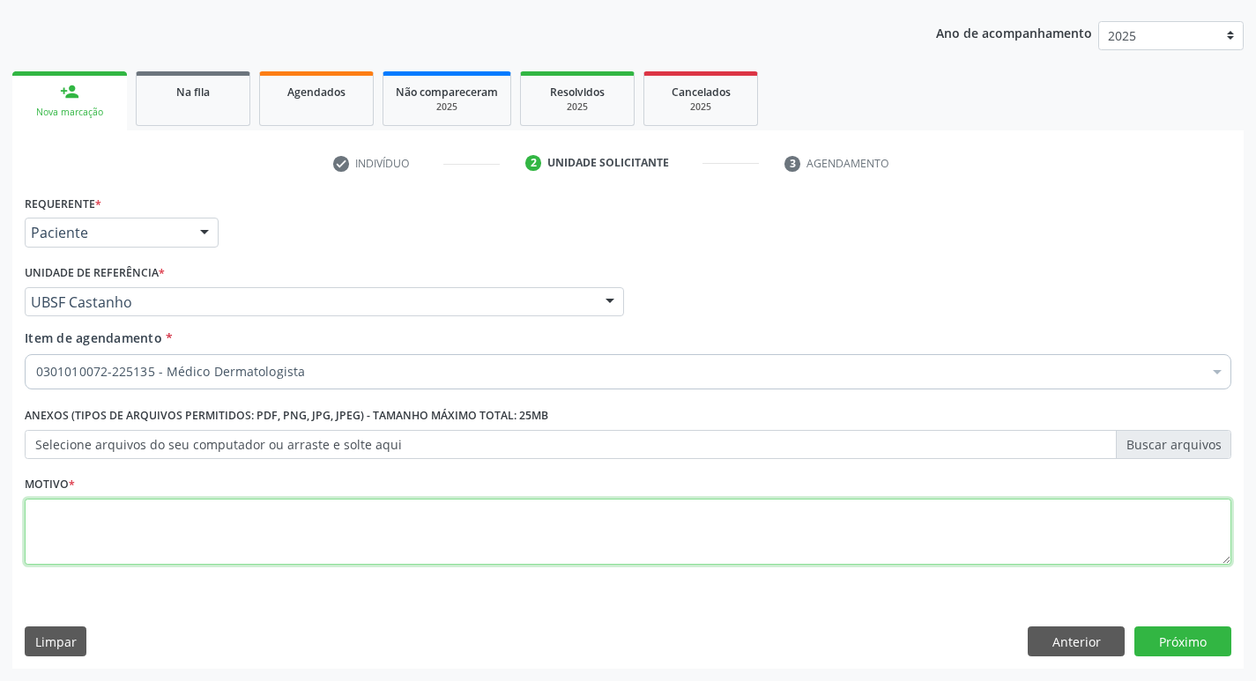
click at [65, 541] on textarea at bounding box center [628, 532] width 1207 height 67
click at [53, 528] on textarea at bounding box center [628, 532] width 1207 height 67
type textarea "RETORNO MARCELA 10/2025"
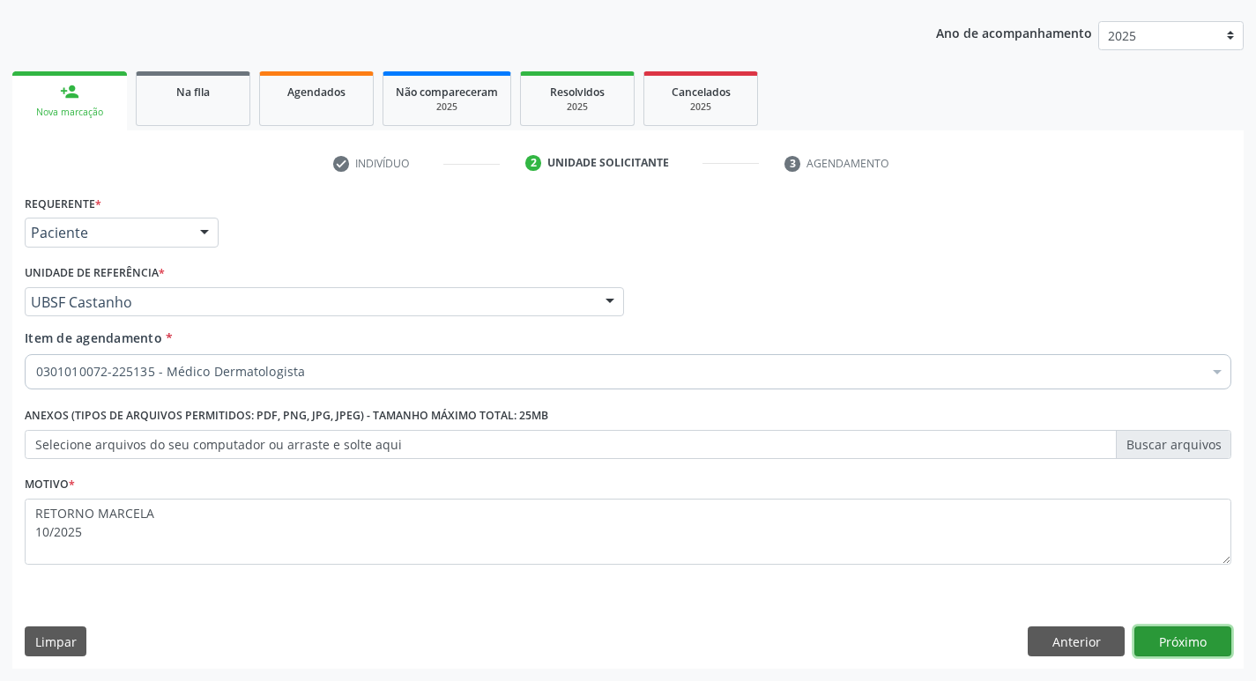
click at [1183, 644] on button "Próximo" at bounding box center [1183, 642] width 97 height 30
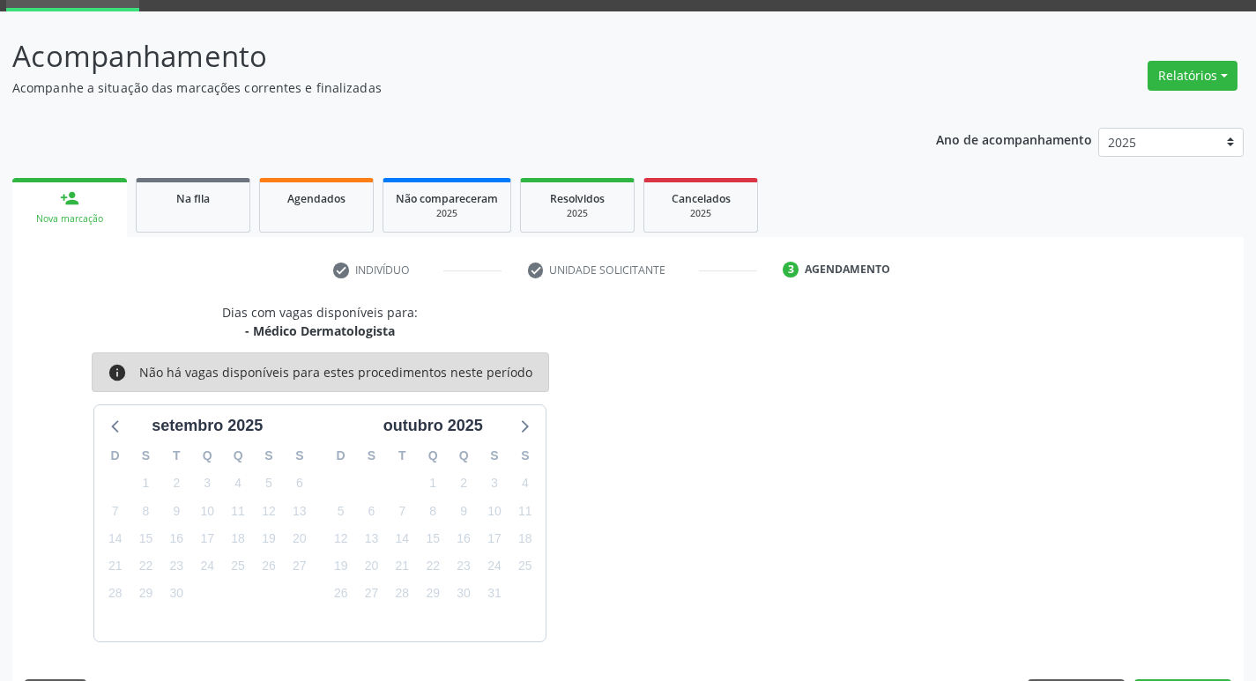
scroll to position [138, 0]
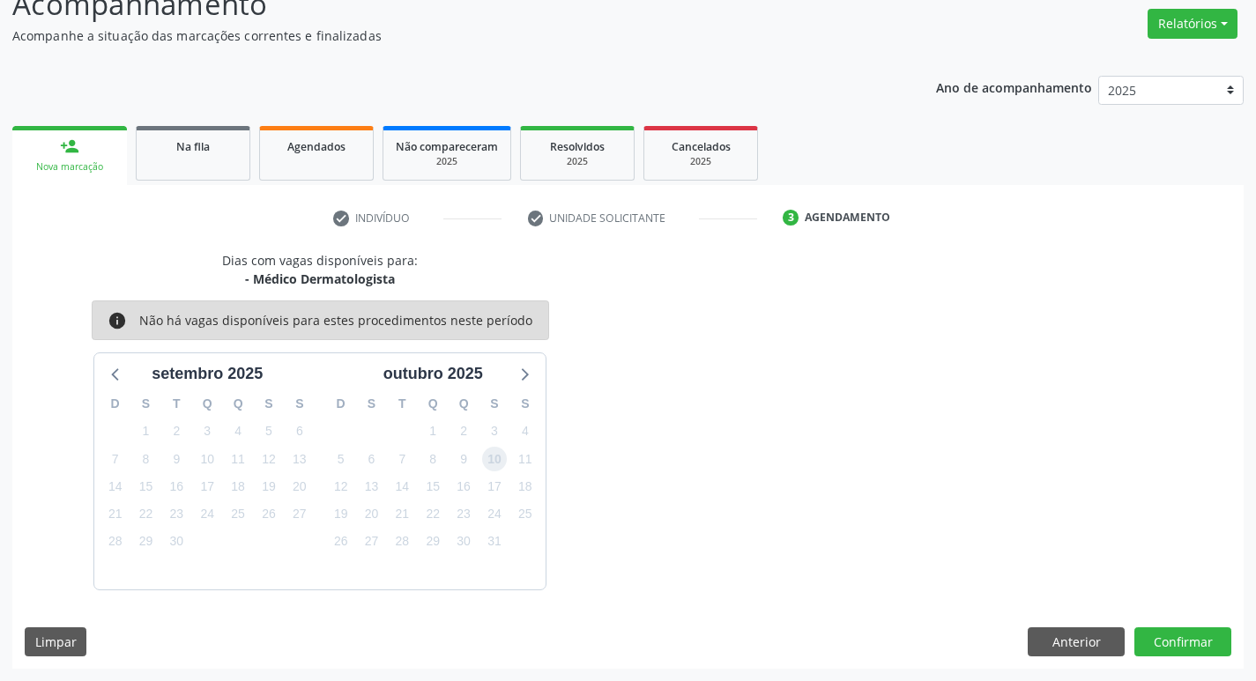
click at [498, 467] on span "10" at bounding box center [494, 459] width 25 height 25
click at [1186, 652] on button "Confirmar" at bounding box center [1183, 643] width 97 height 30
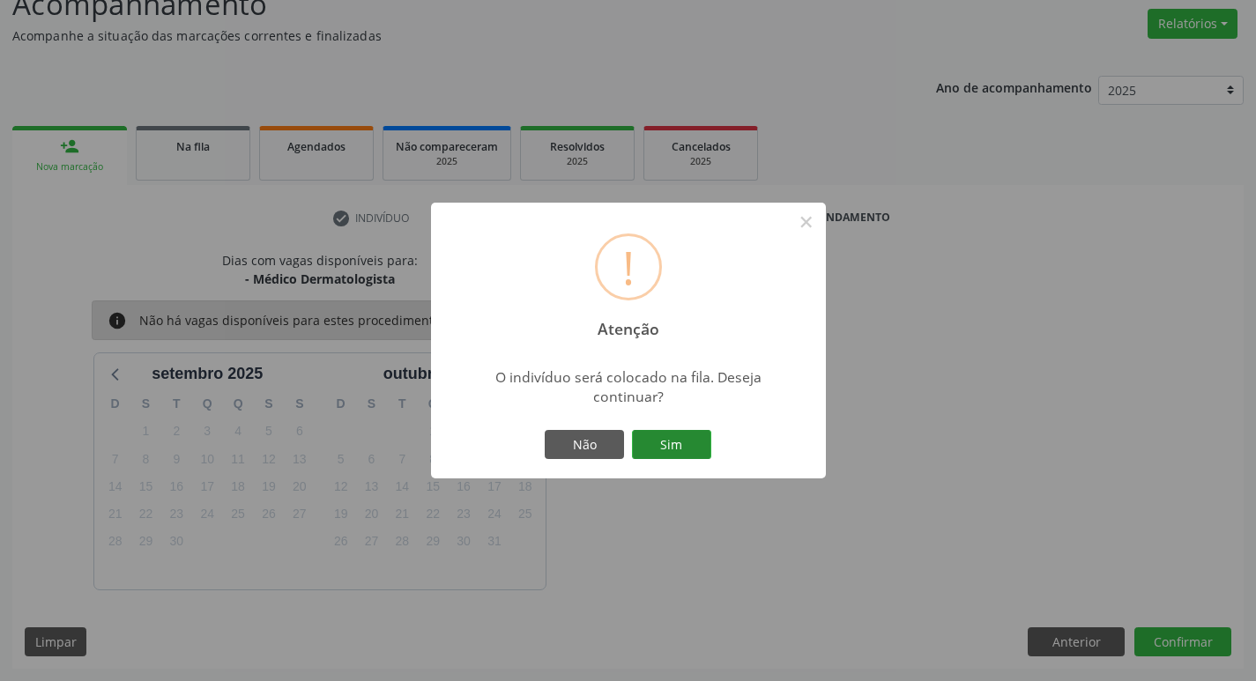
click at [660, 446] on button "Sim" at bounding box center [671, 445] width 79 height 30
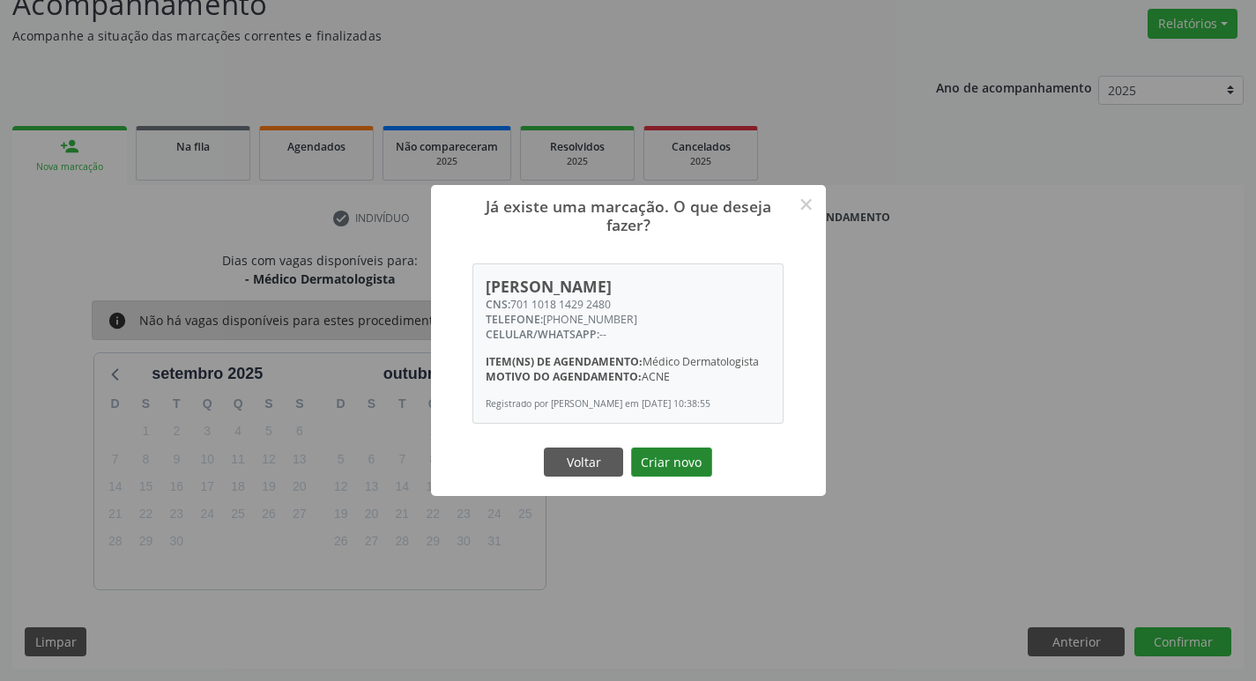
click at [695, 475] on button "Criar novo" at bounding box center [671, 463] width 81 height 30
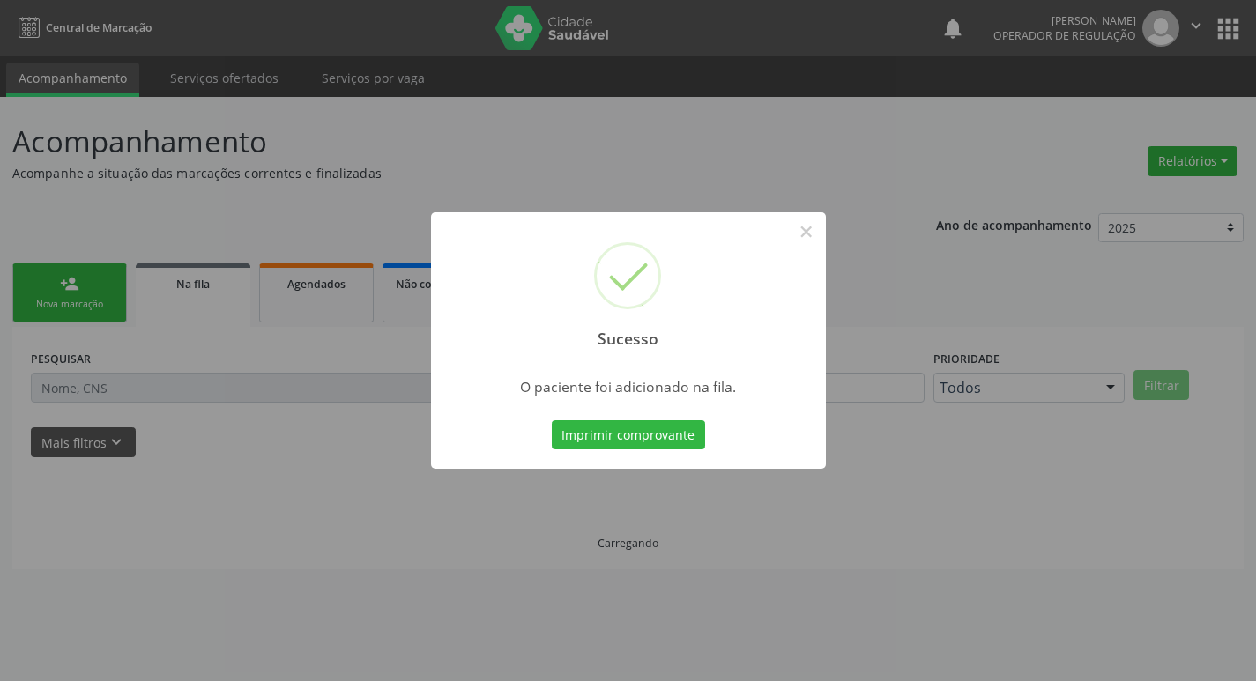
scroll to position [0, 0]
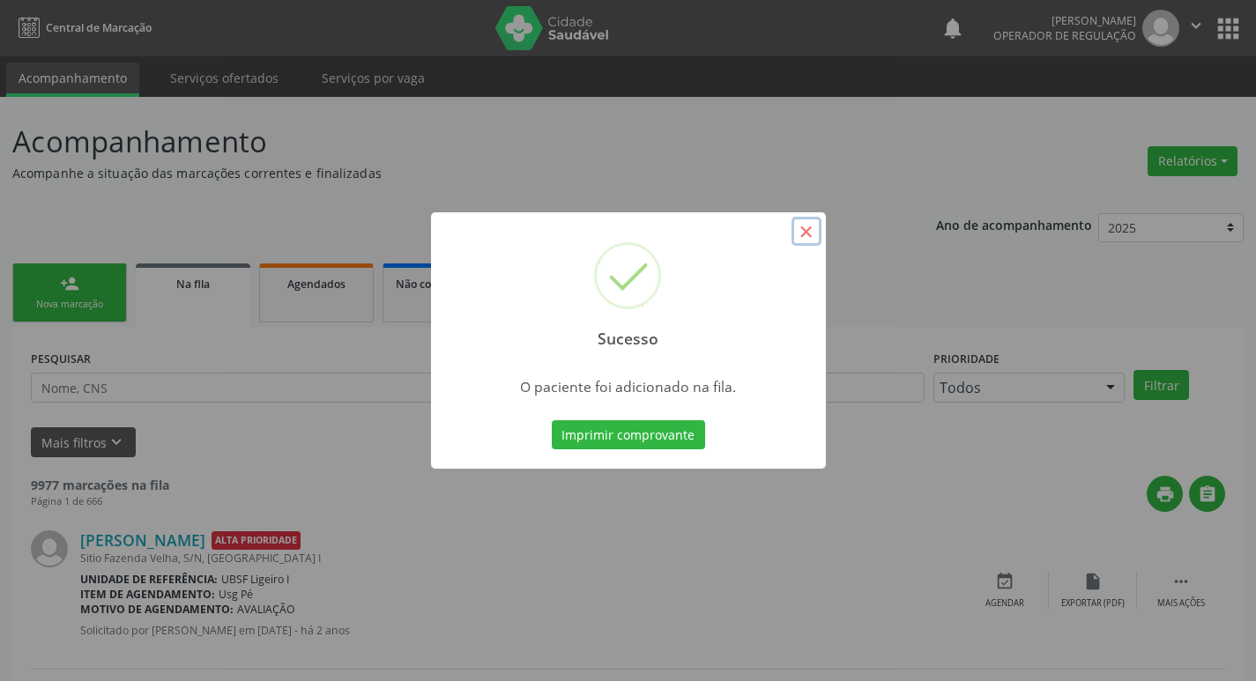
click at [813, 231] on button "×" at bounding box center [807, 232] width 30 height 30
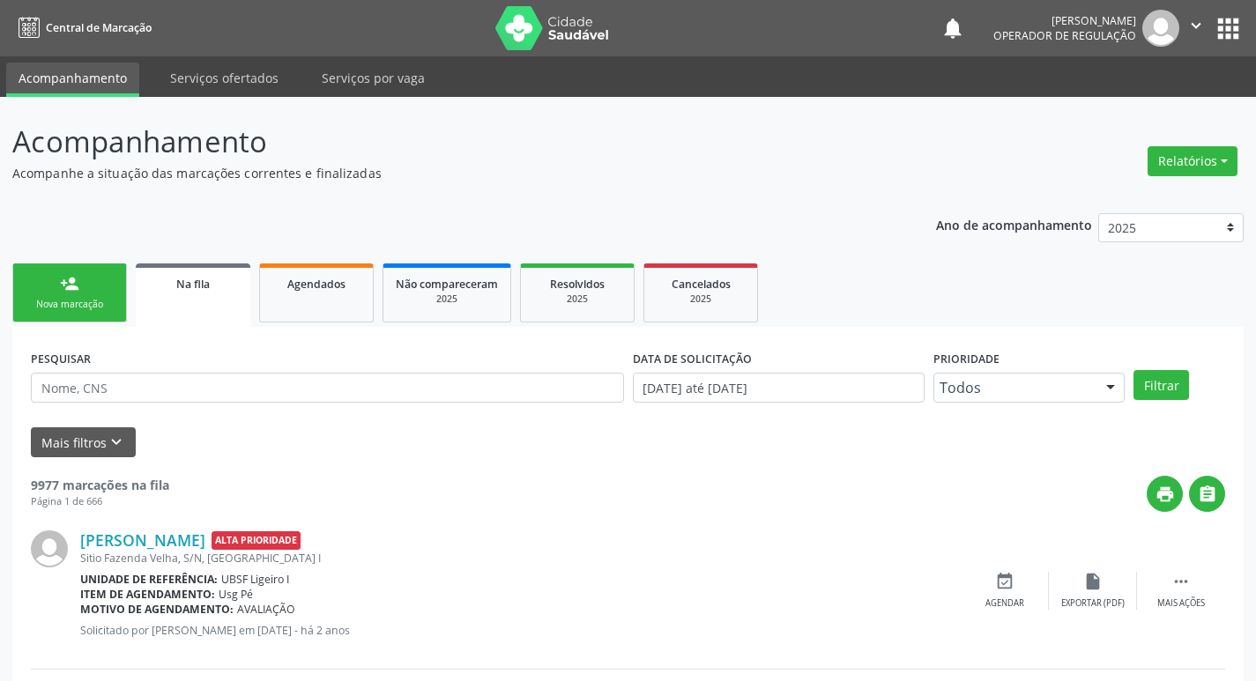
click at [106, 305] on div "Nova marcação" at bounding box center [70, 304] width 88 height 13
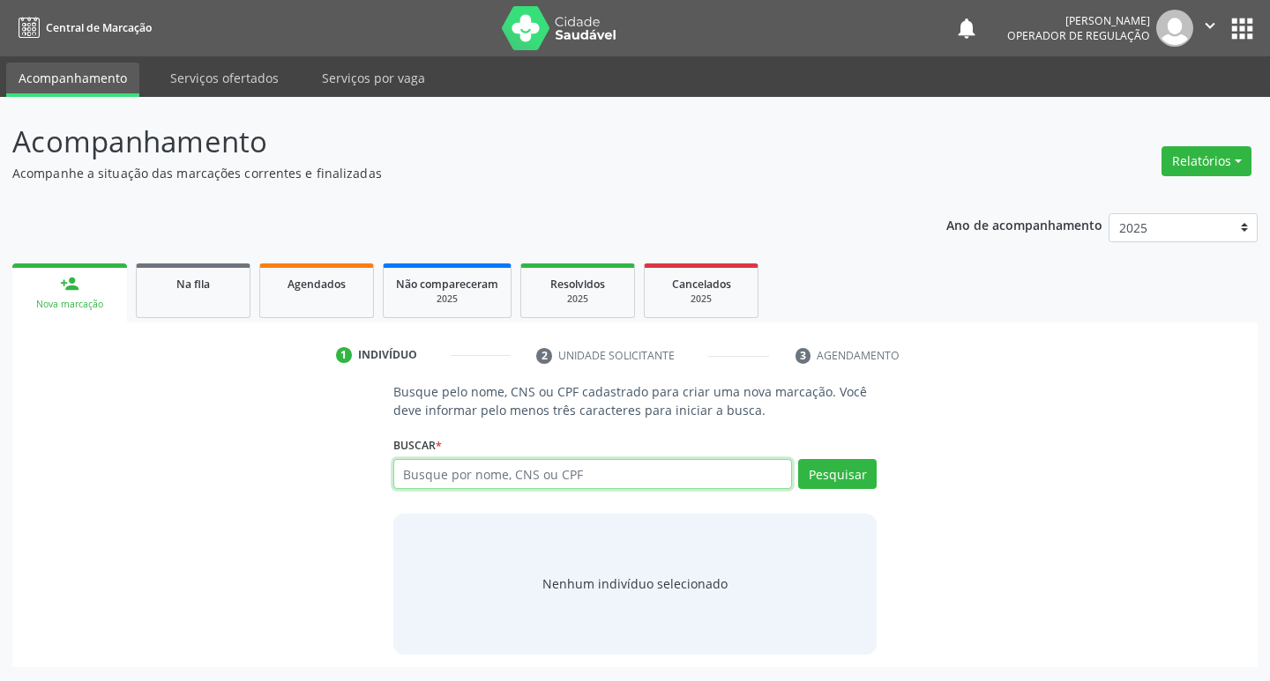
click at [435, 470] on input "text" at bounding box center [592, 474] width 399 height 30
click at [470, 467] on input "text" at bounding box center [592, 474] width 399 height 30
type input "705602456016416"
click at [846, 480] on button "Pesquisar" at bounding box center [837, 474] width 78 height 30
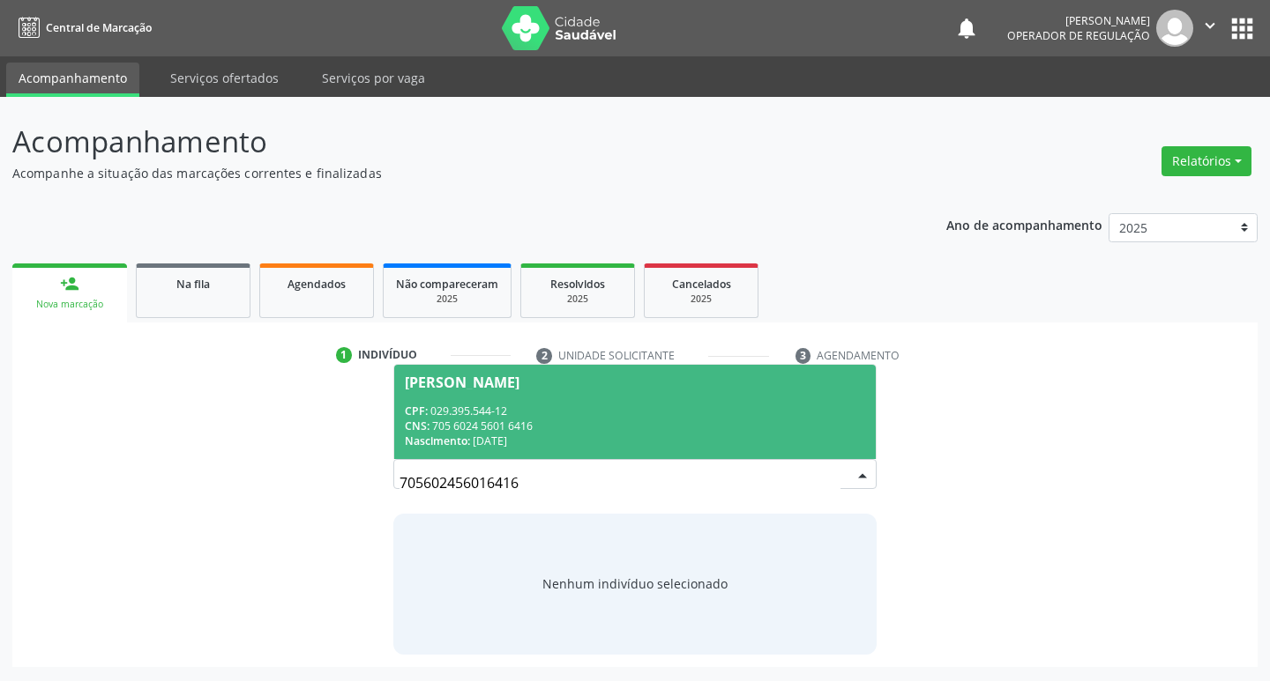
click at [475, 382] on div "Maria José Gomes da Silva" at bounding box center [462, 383] width 115 height 14
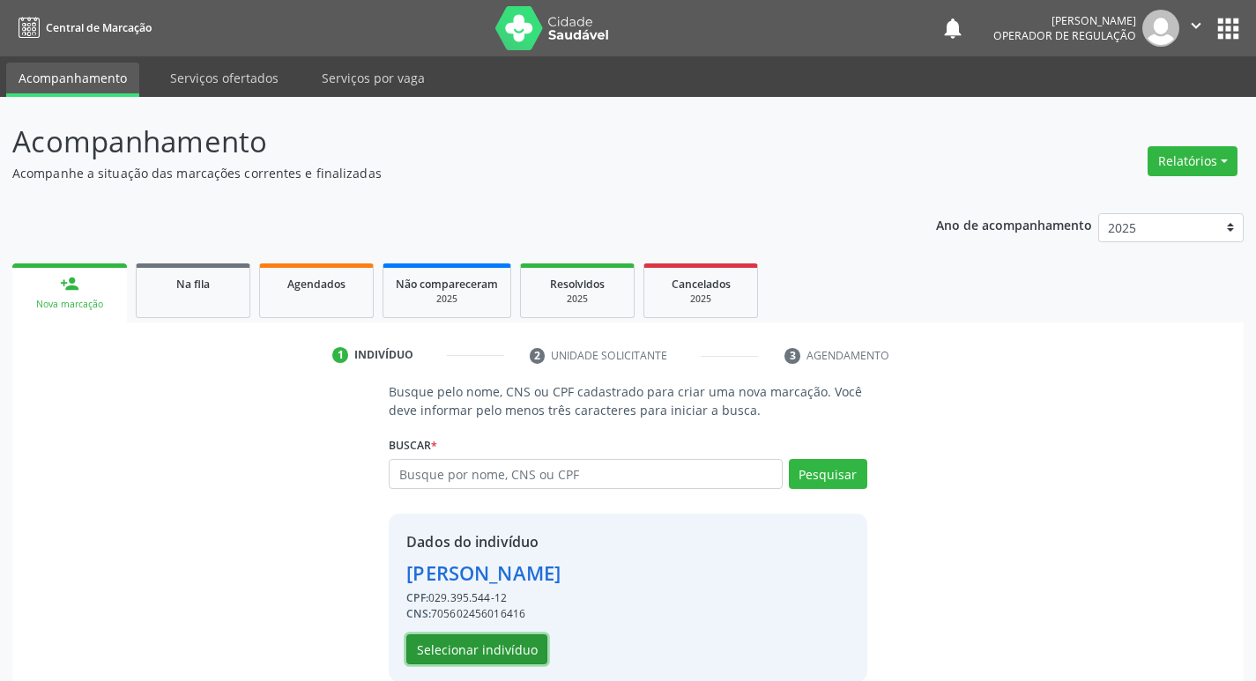
click at [515, 650] on button "Selecionar indivíduo" at bounding box center [476, 650] width 141 height 30
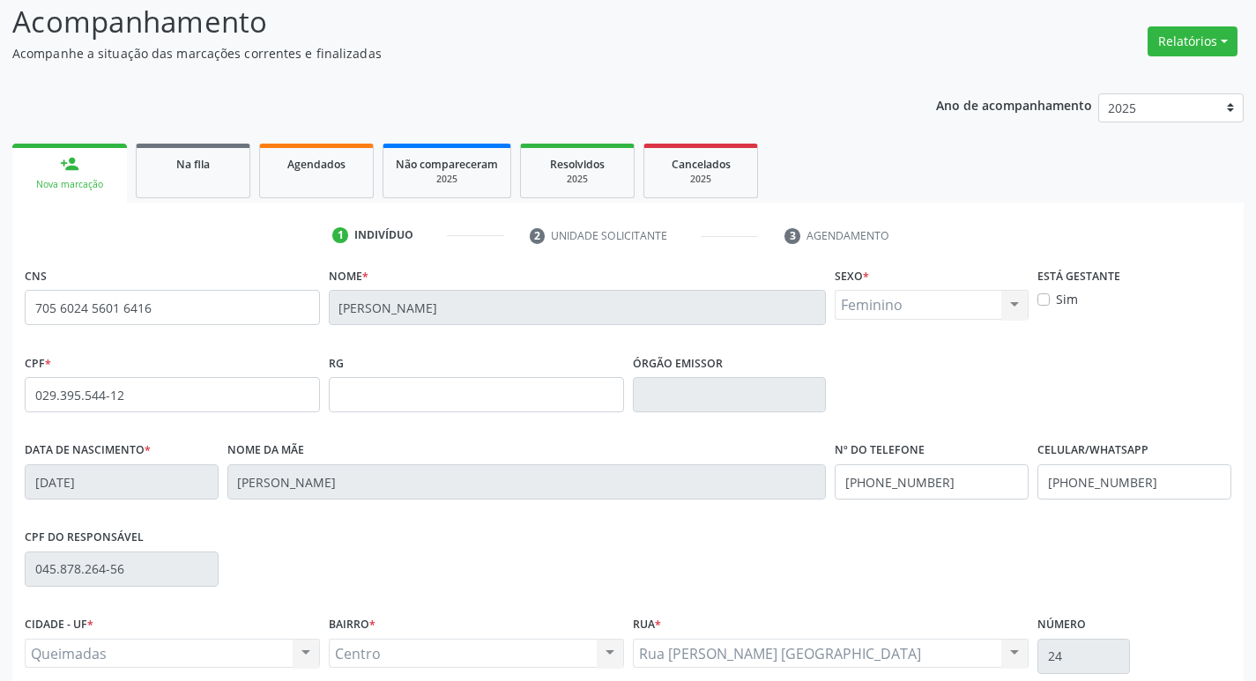
scroll to position [274, 0]
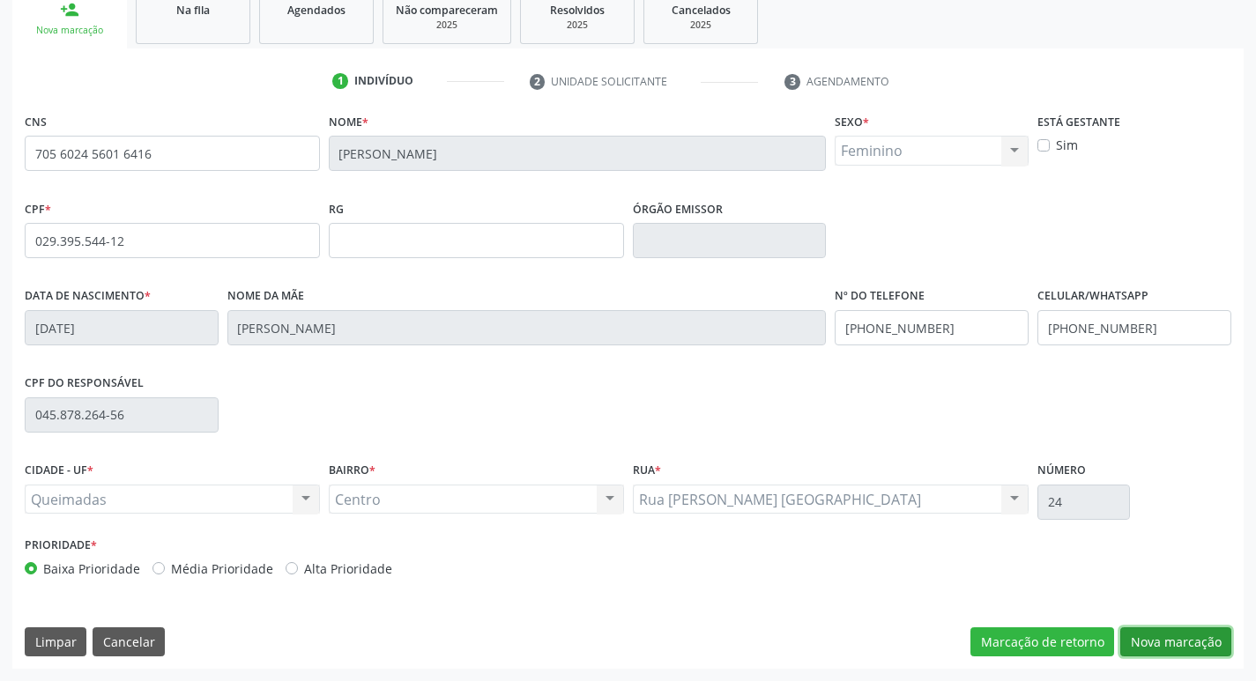
click at [1180, 643] on button "Nova marcação" at bounding box center [1176, 643] width 111 height 30
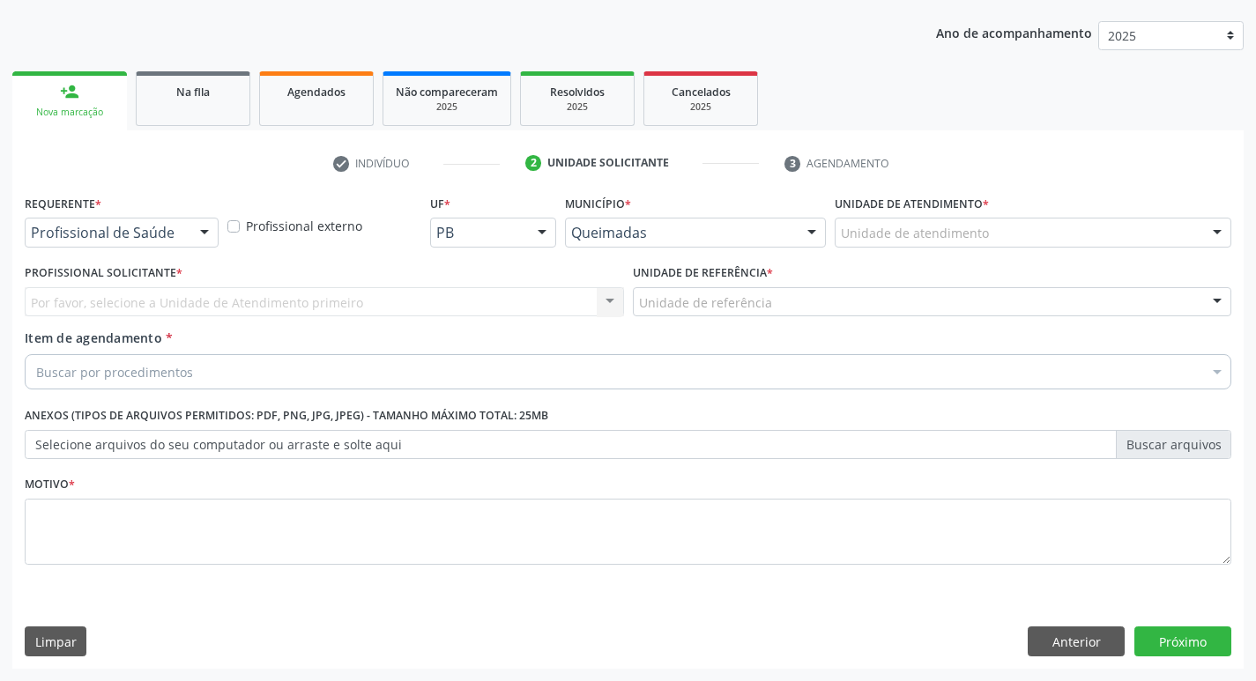
scroll to position [192, 0]
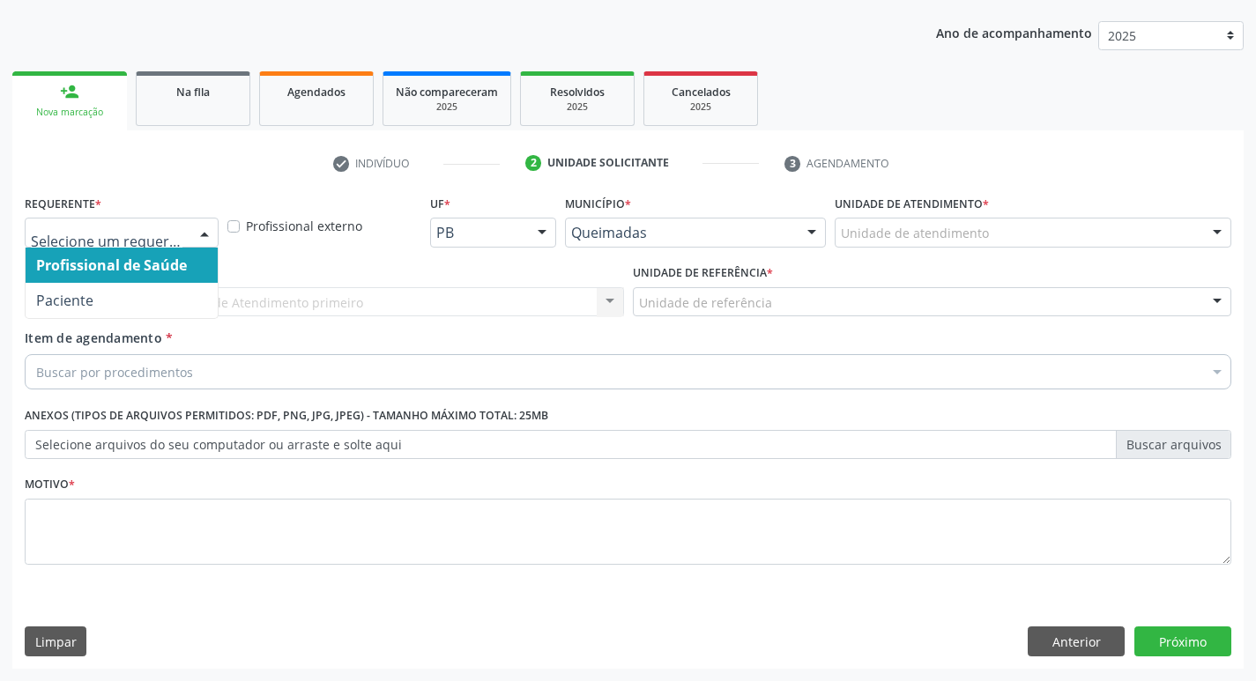
click at [208, 232] on div at bounding box center [204, 234] width 26 height 30
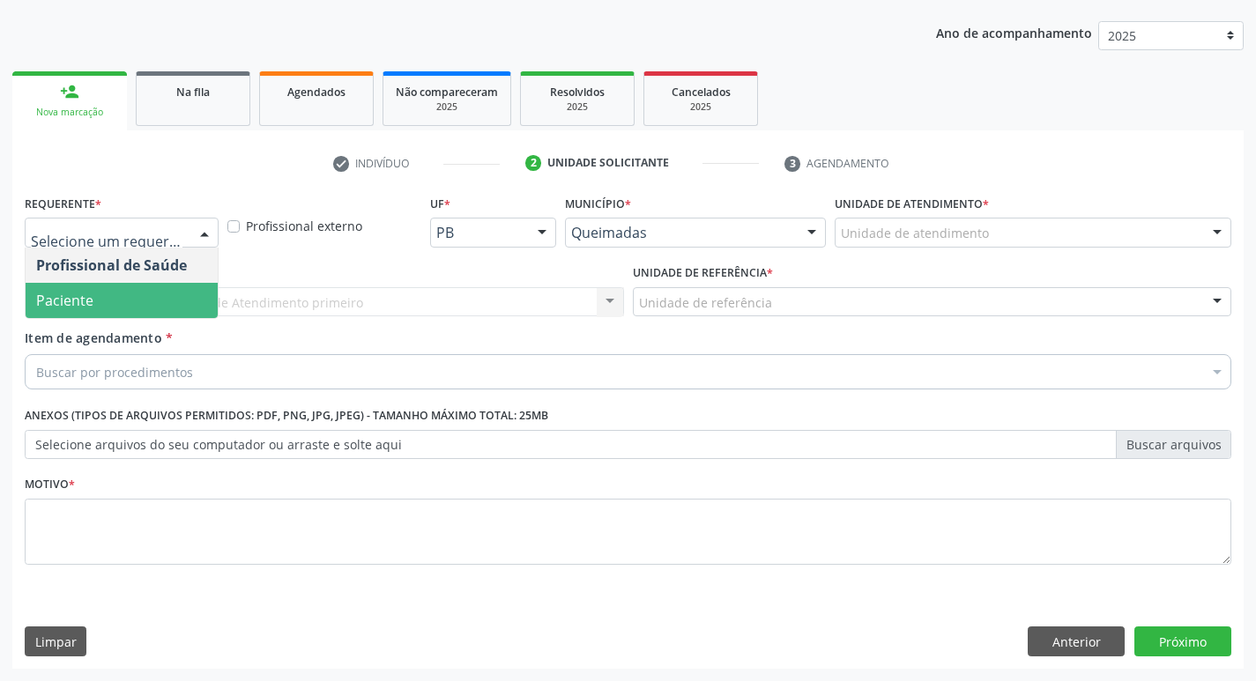
click at [184, 294] on span "Paciente" at bounding box center [122, 300] width 192 height 35
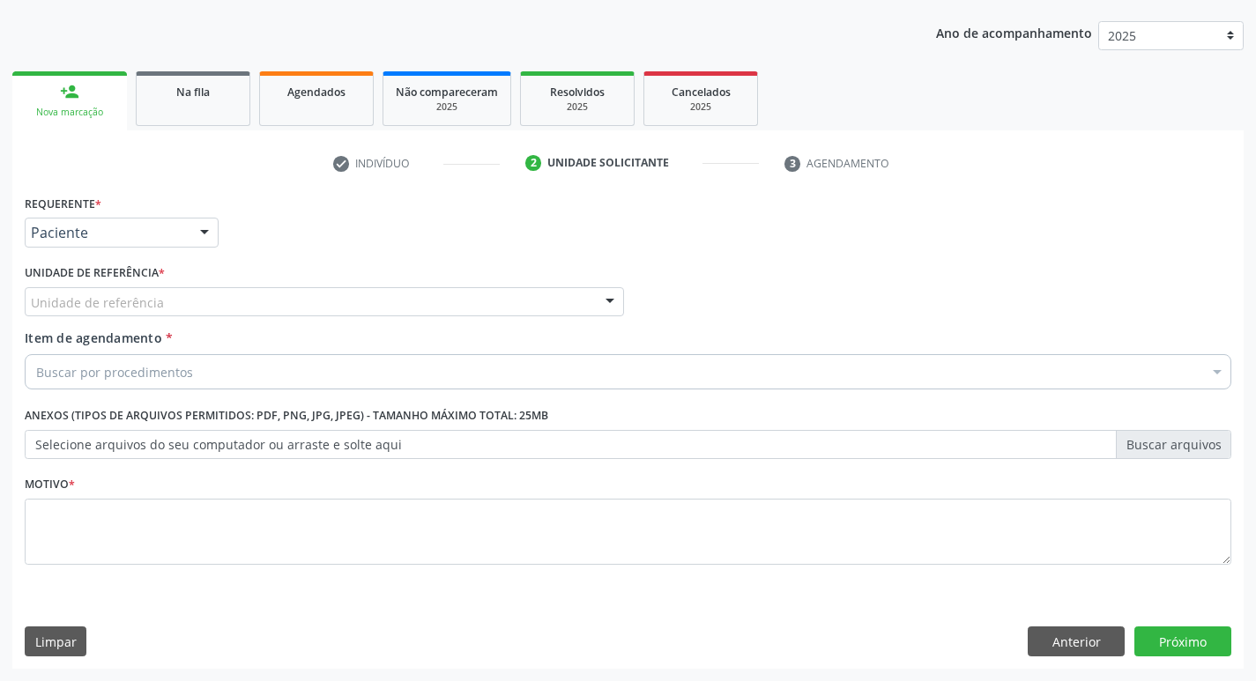
click at [184, 294] on div "Unidade de referência" at bounding box center [324, 302] width 599 height 30
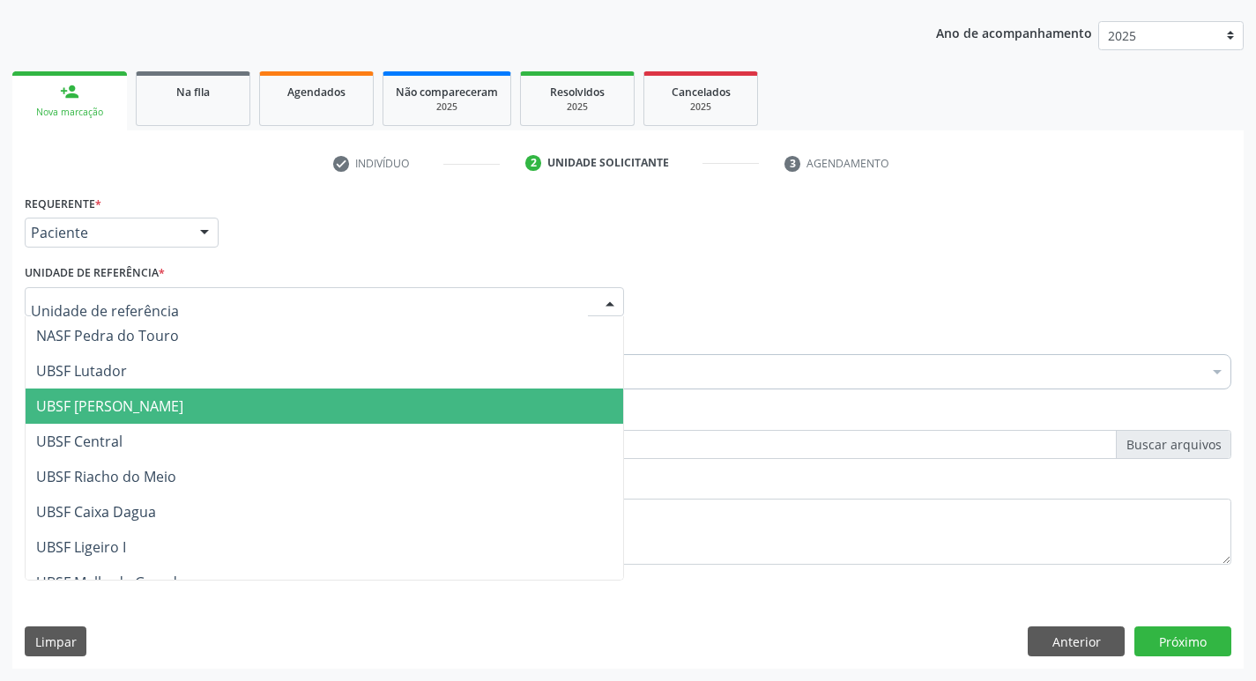
scroll to position [353, 0]
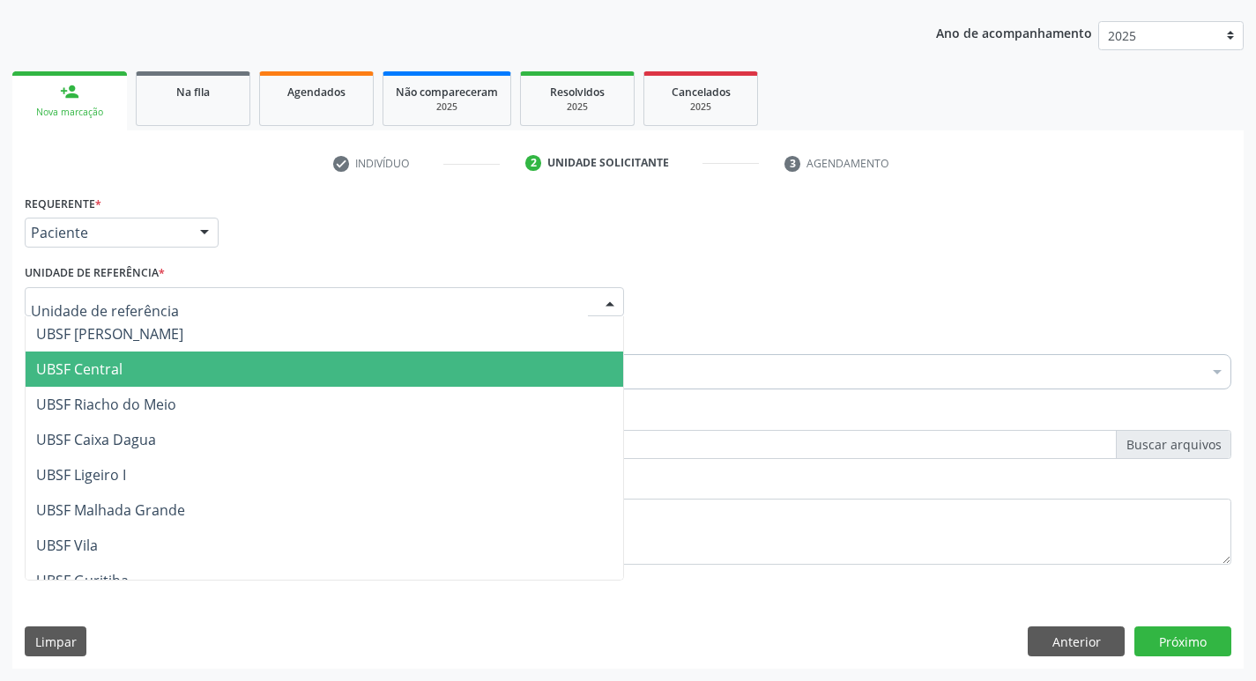
click at [154, 369] on span "UBSF Central" at bounding box center [325, 369] width 598 height 35
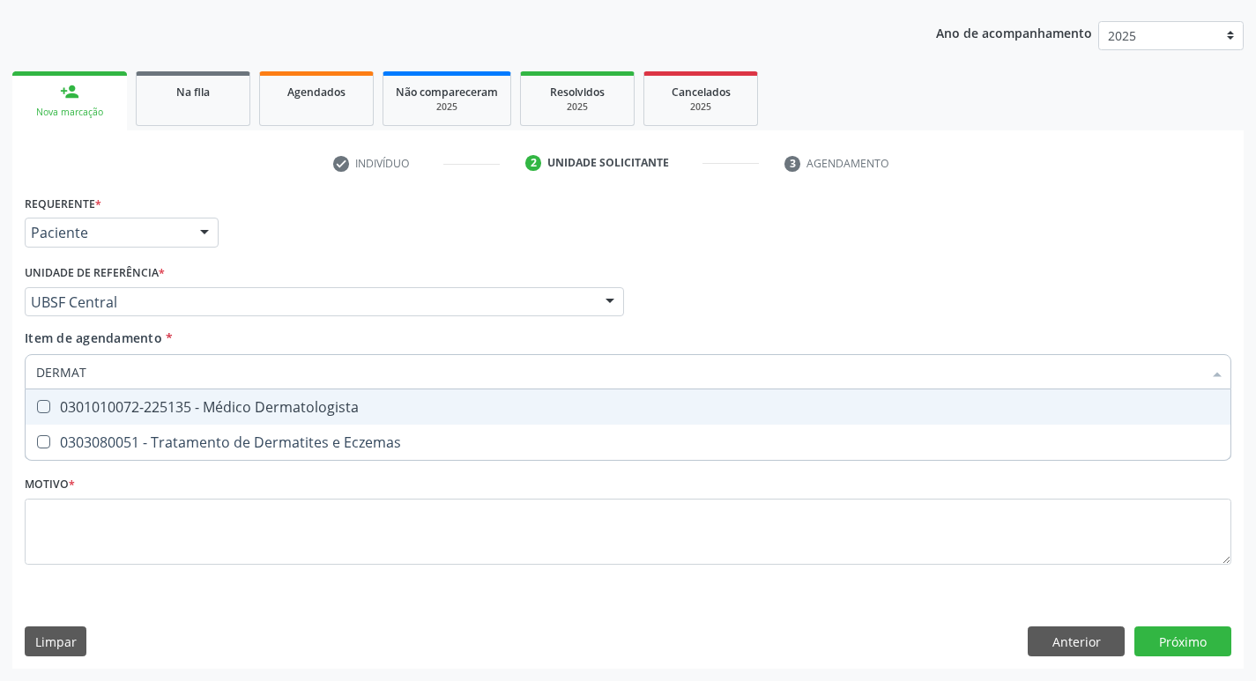
type input "DERMATO"
click at [43, 403] on Dermatologista at bounding box center [43, 406] width 13 height 13
click at [37, 403] on Dermatologista "checkbox" at bounding box center [31, 406] width 11 height 11
checkbox Dermatologista "true"
click at [840, 283] on div "Profissional Solicitante Por favor, selecione a Unidade de Atendimento primeiro…" at bounding box center [628, 294] width 1216 height 69
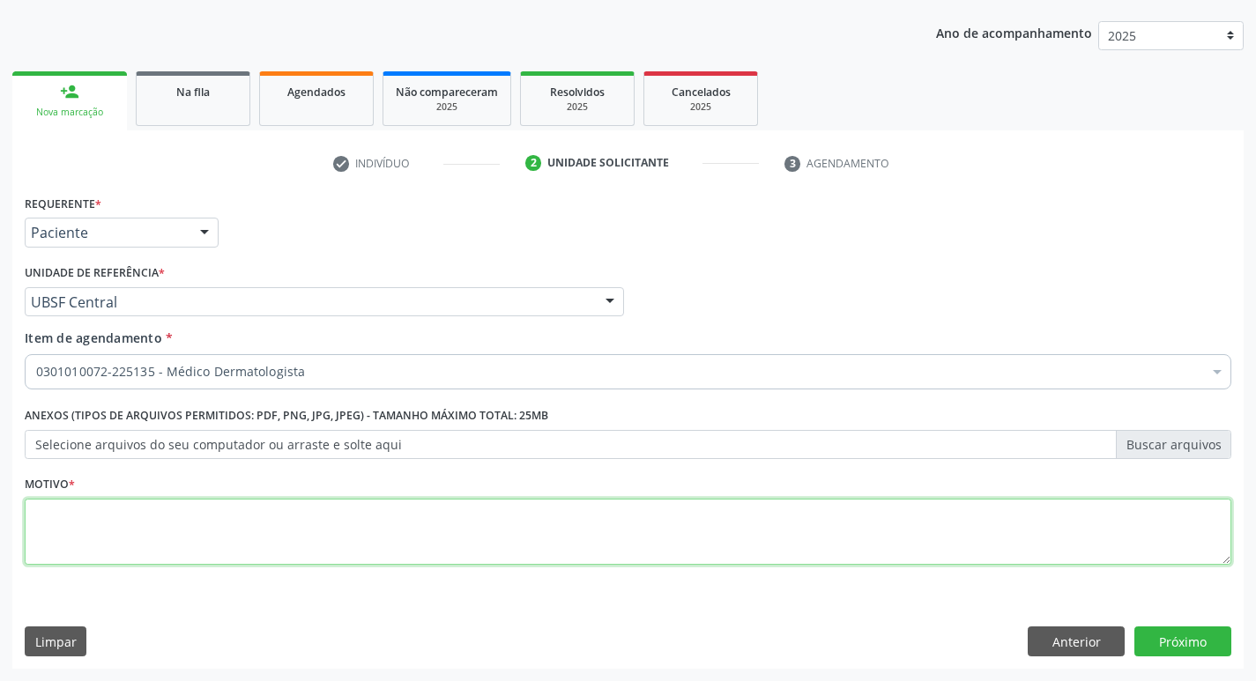
click at [58, 524] on textarea at bounding box center [628, 532] width 1207 height 67
type textarea "RETORNO MARCELA 11/2025"
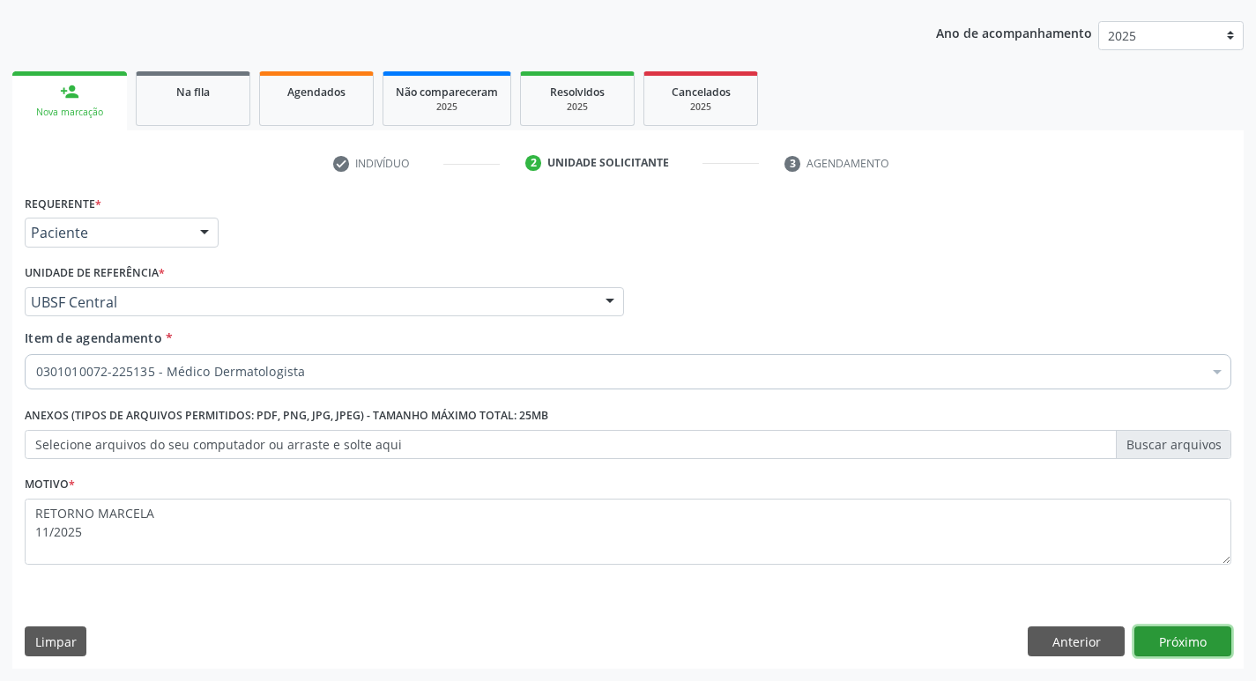
click at [1197, 648] on button "Próximo" at bounding box center [1183, 642] width 97 height 30
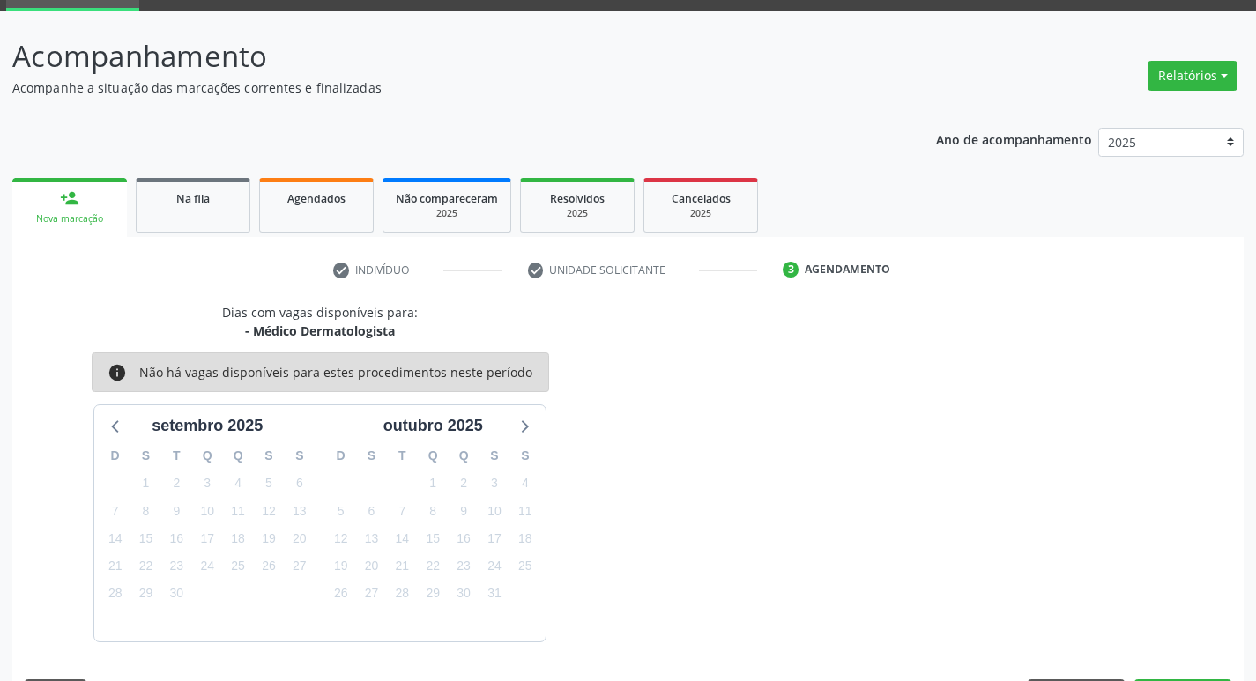
scroll to position [138, 0]
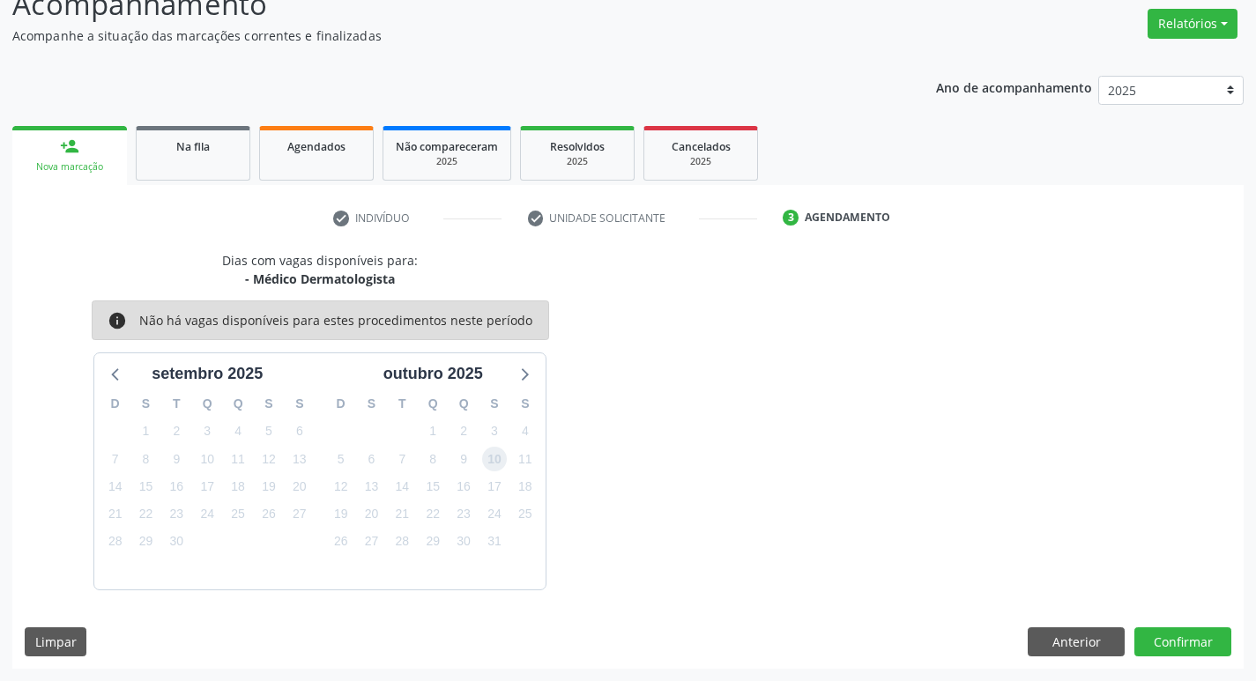
click at [501, 455] on span "10" at bounding box center [494, 459] width 25 height 25
click at [1179, 645] on button "Confirmar" at bounding box center [1183, 643] width 97 height 30
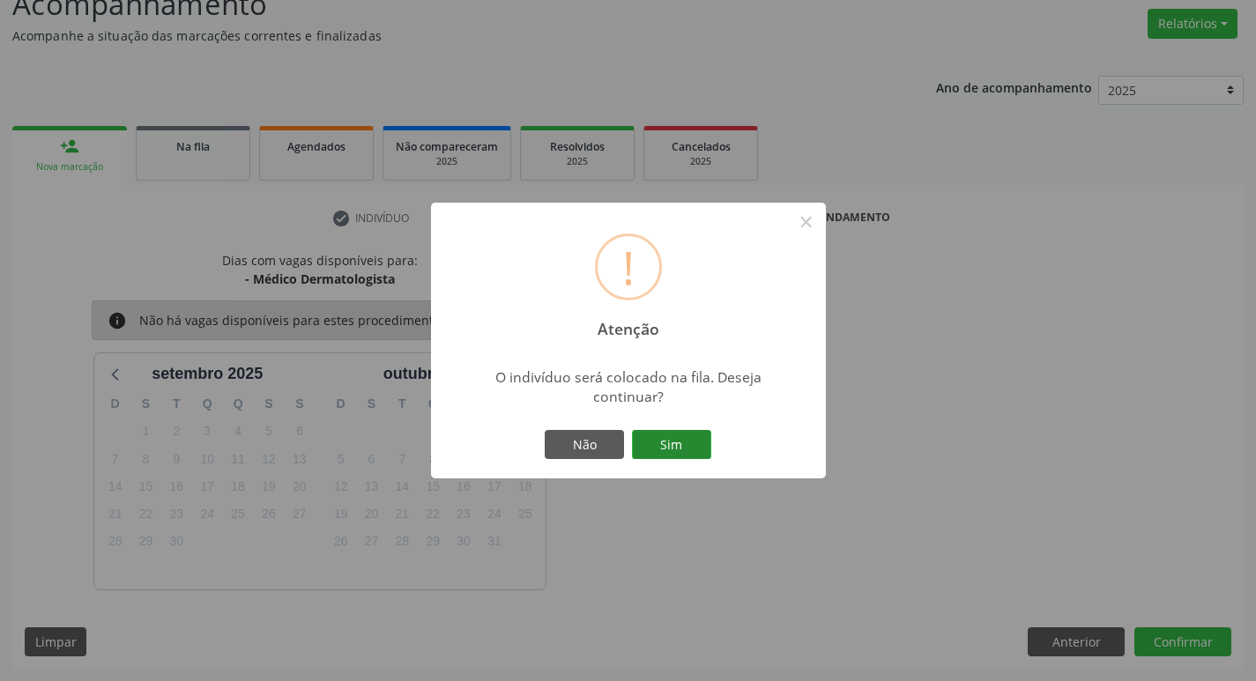
click at [668, 448] on button "Sim" at bounding box center [671, 445] width 79 height 30
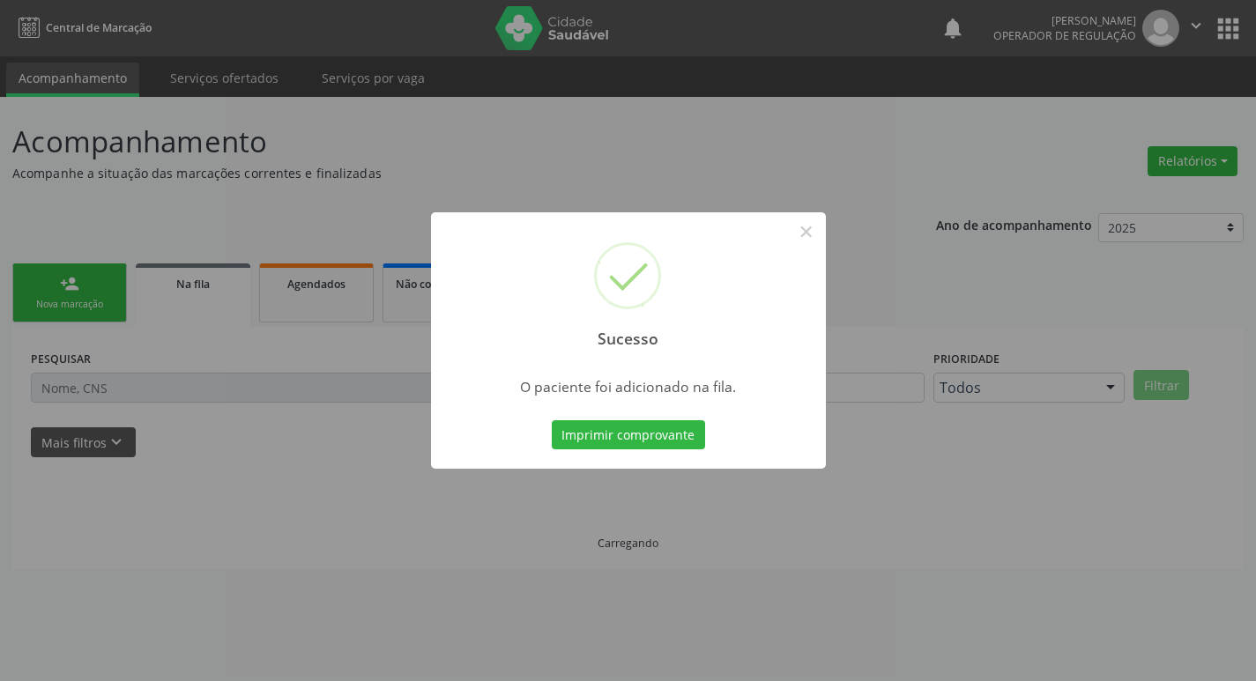
scroll to position [0, 0]
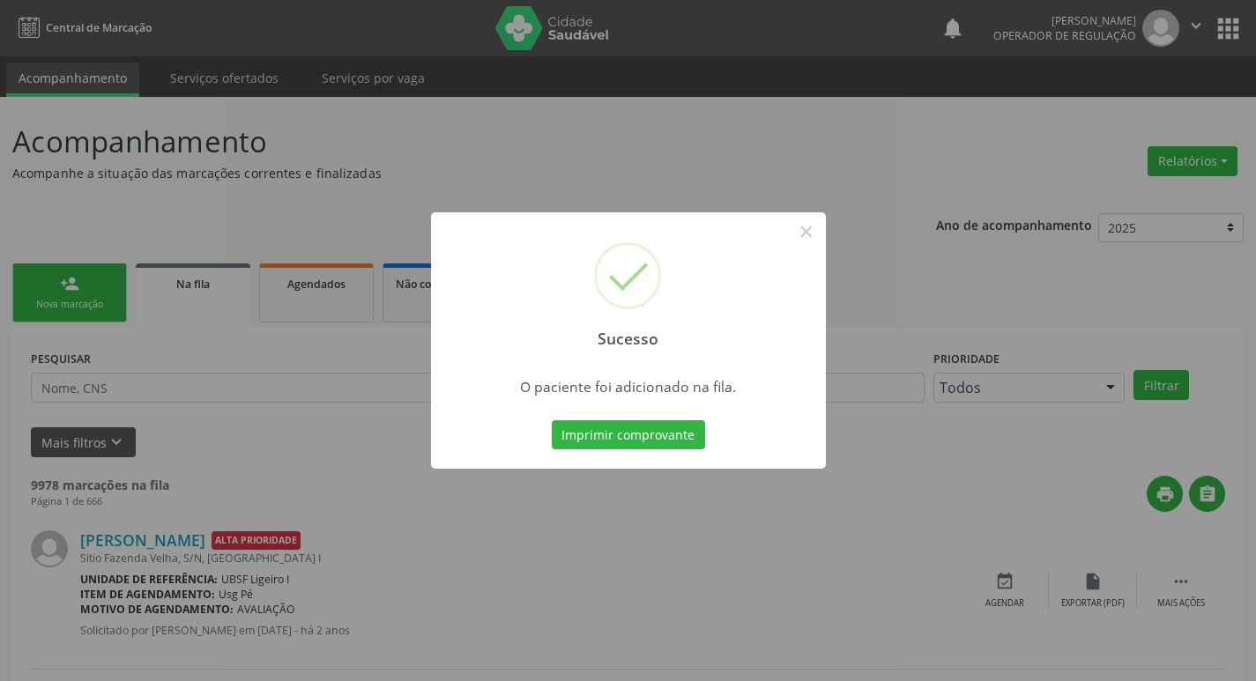
click at [799, 215] on div "Sucesso ×" at bounding box center [628, 288] width 395 height 152
click at [814, 233] on button "×" at bounding box center [807, 232] width 30 height 30
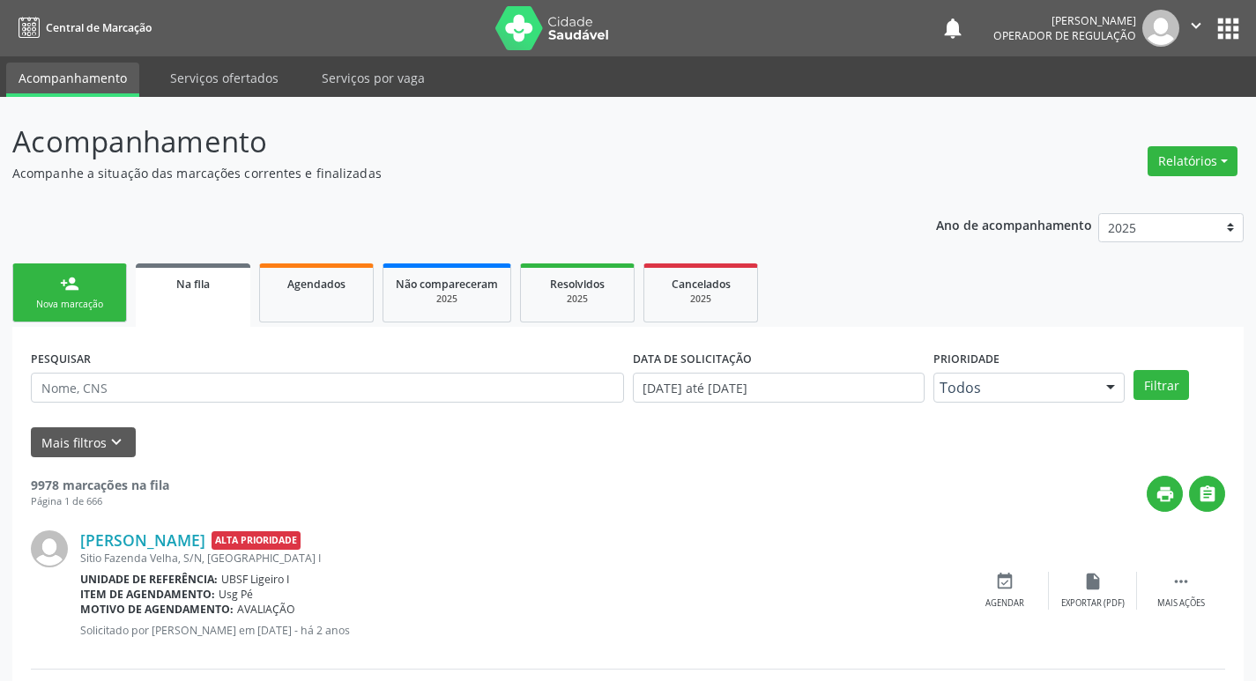
click at [88, 296] on link "person_add Nova marcação" at bounding box center [69, 293] width 115 height 59
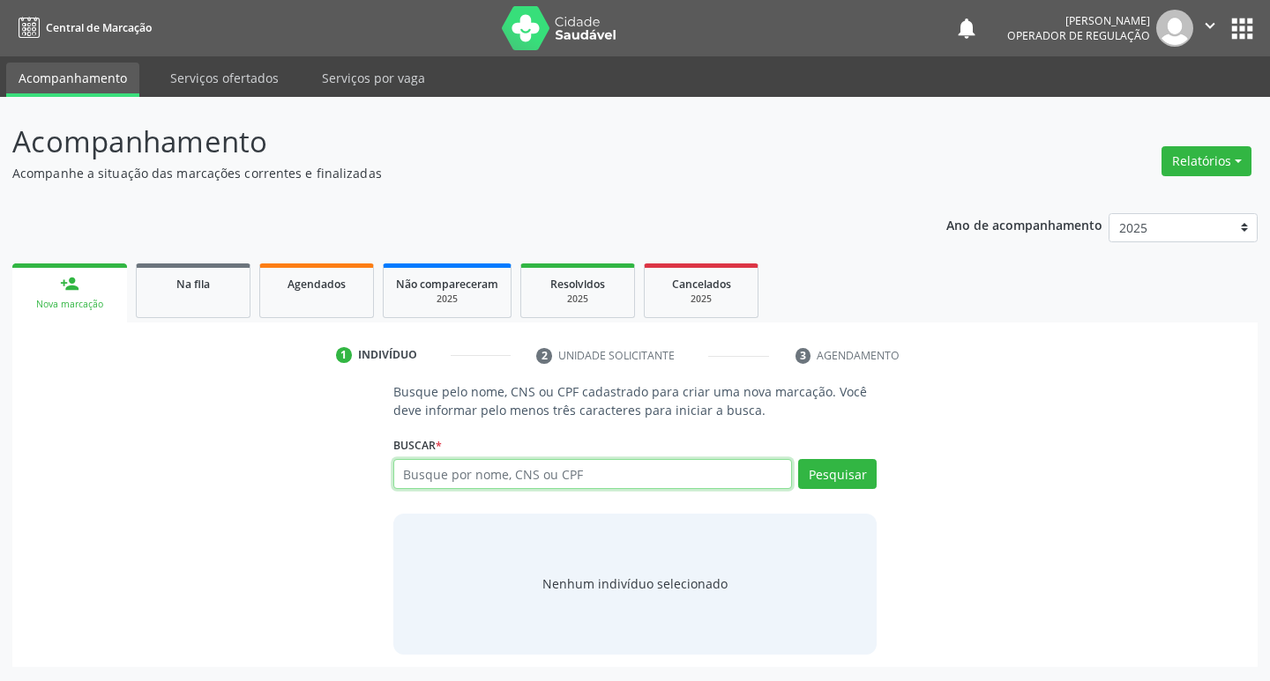
click at [454, 477] on input "text" at bounding box center [592, 474] width 399 height 30
click at [458, 476] on input "text" at bounding box center [592, 474] width 399 height 30
type input "704002382624261"
click at [824, 469] on button "Pesquisar" at bounding box center [837, 474] width 78 height 30
type input "704002382624261"
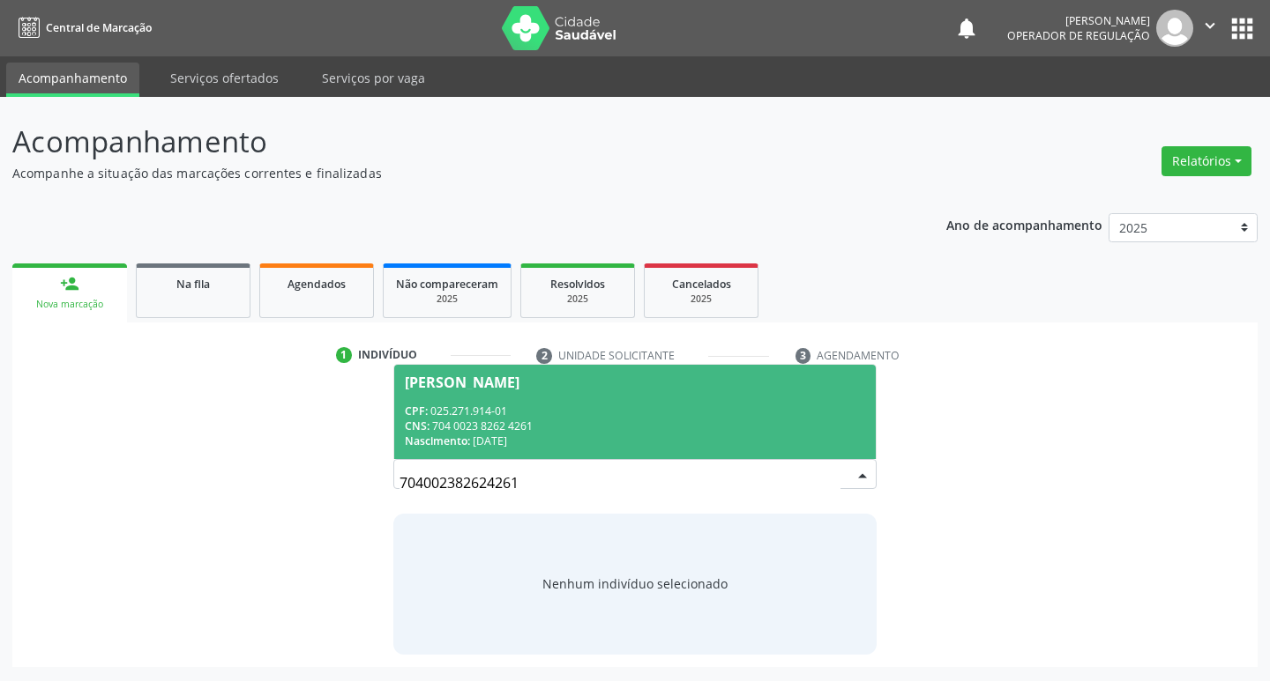
click at [530, 370] on span "Marineide Valentim Alves CPF: 025.271.914-01 CNS: 704 0023 8262 4261 Nascimento…" at bounding box center [635, 412] width 482 height 94
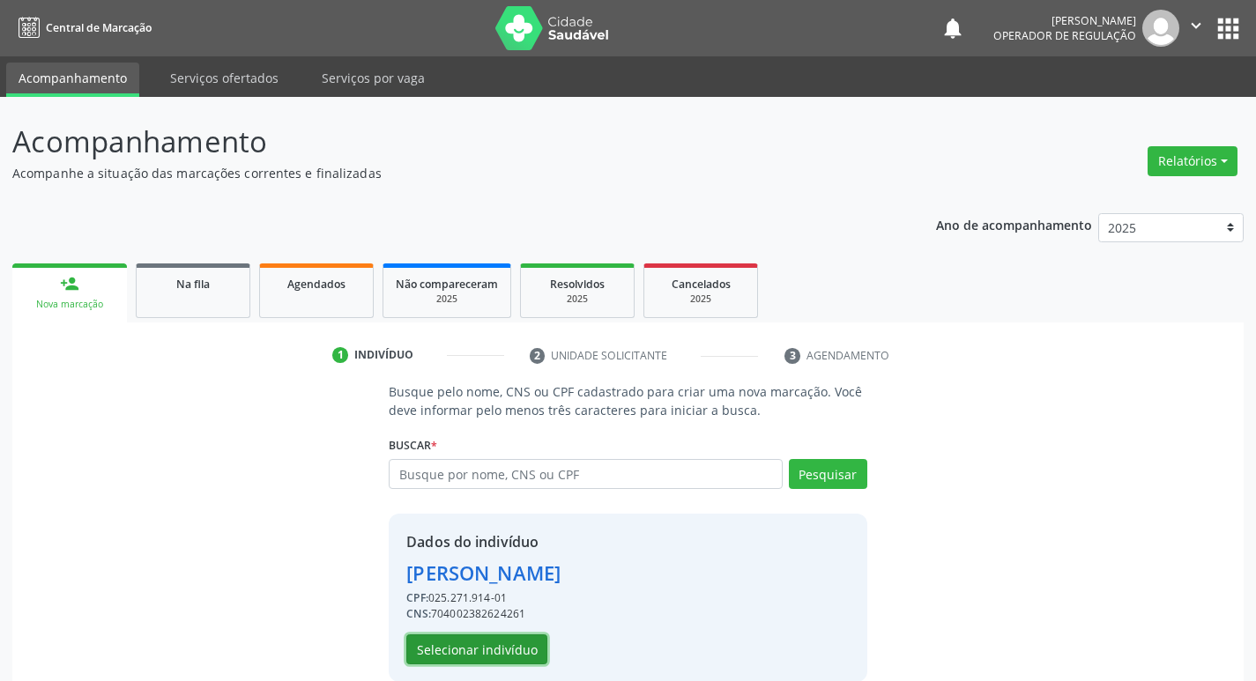
click at [495, 648] on button "Selecionar indivíduo" at bounding box center [476, 650] width 141 height 30
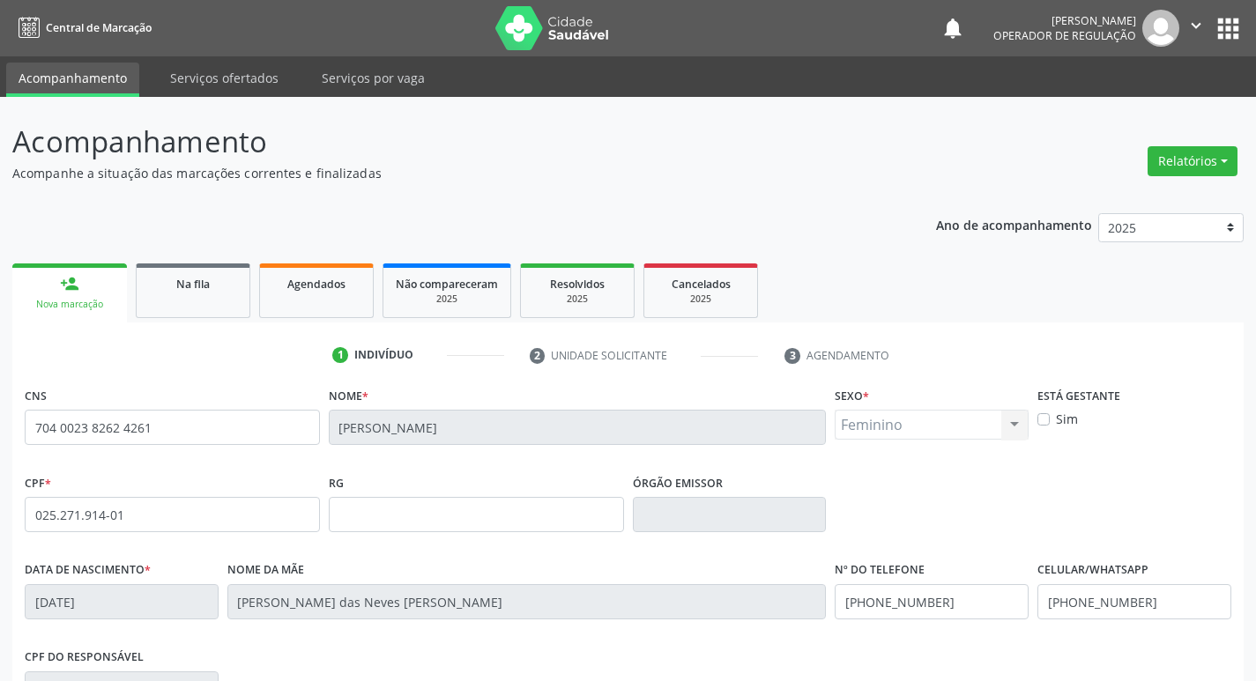
scroll to position [274, 0]
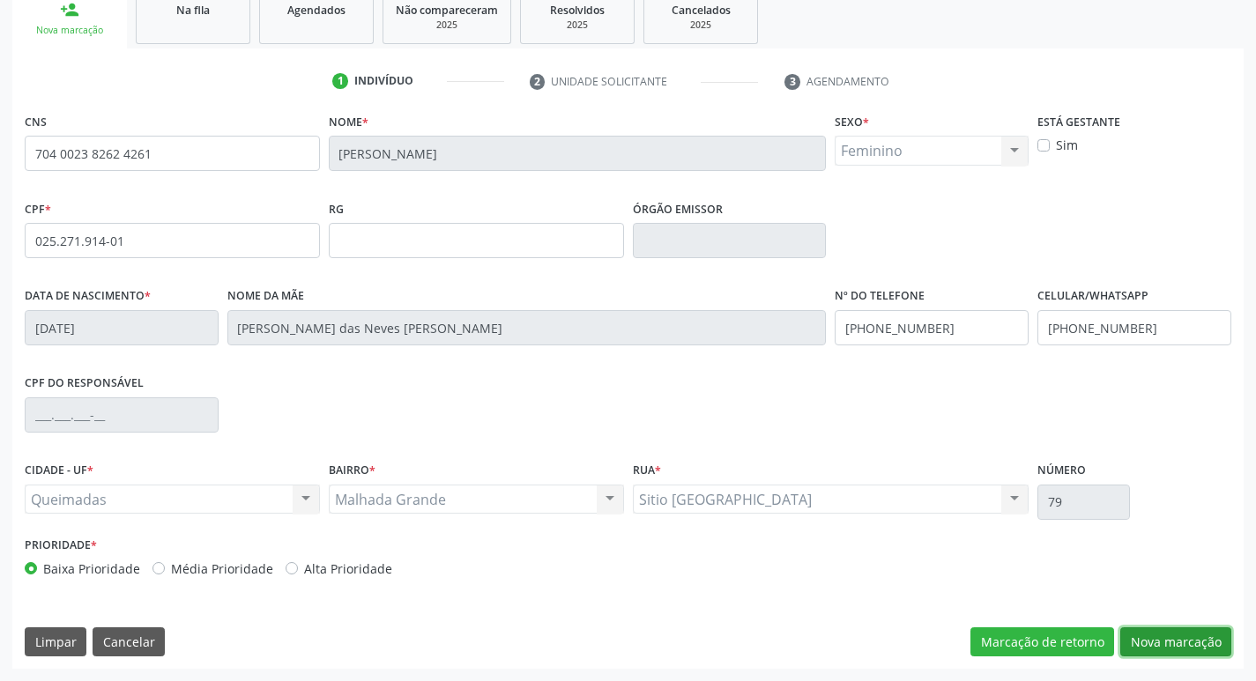
click at [1174, 649] on button "Nova marcação" at bounding box center [1176, 643] width 111 height 30
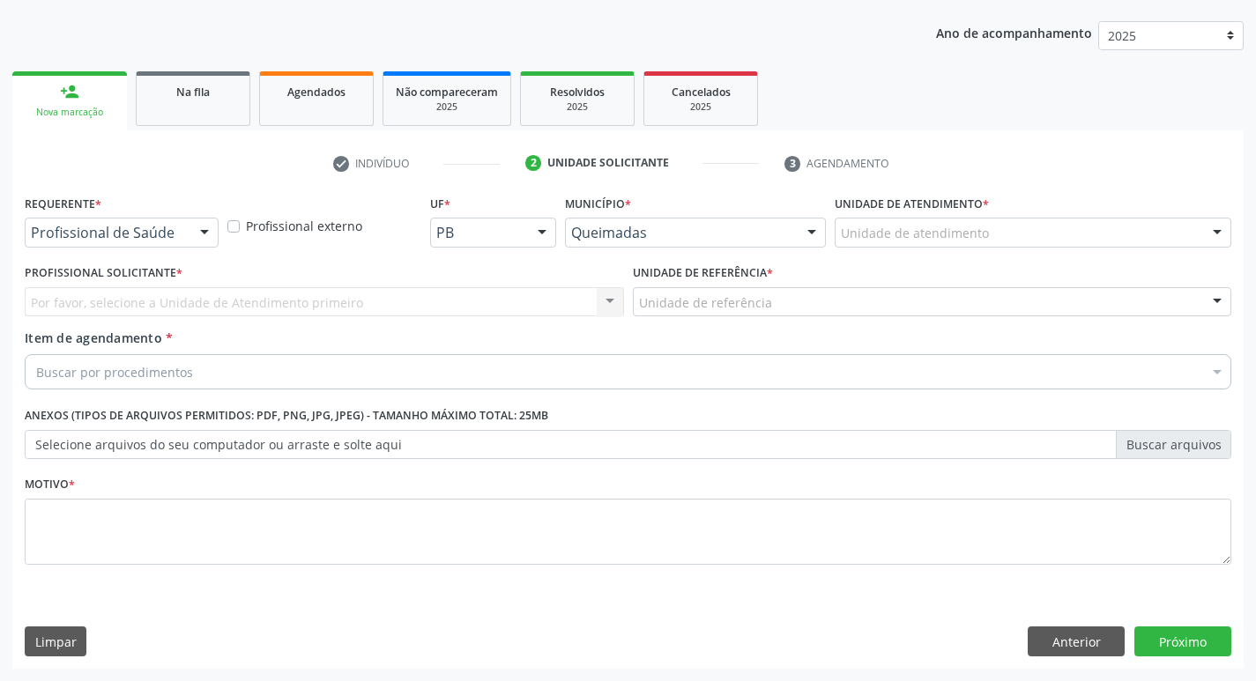
scroll to position [192, 0]
click at [210, 236] on div at bounding box center [204, 234] width 26 height 30
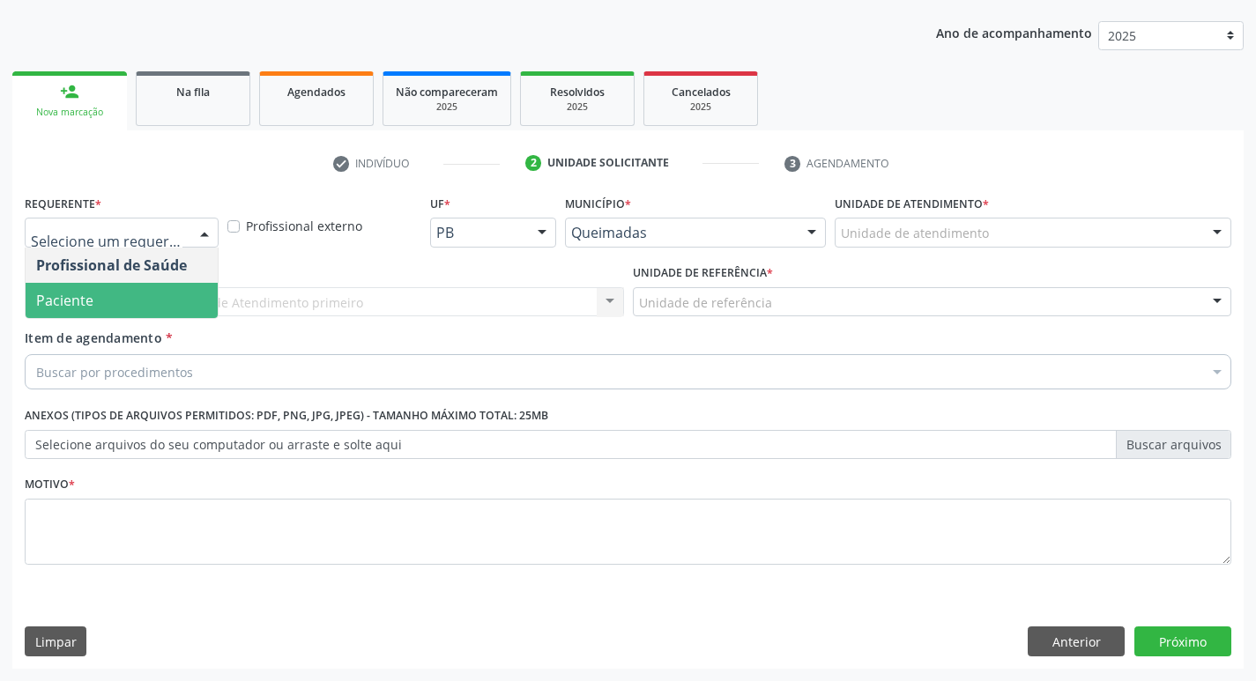
click at [182, 292] on span "Paciente" at bounding box center [122, 300] width 192 height 35
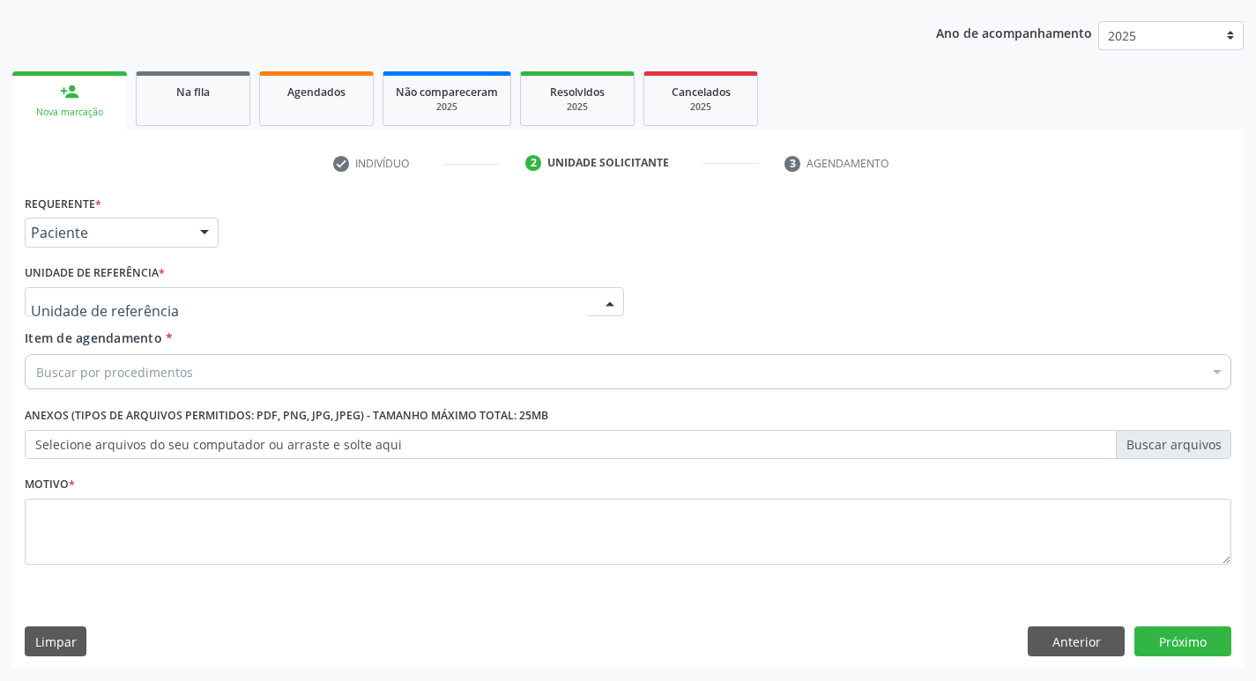
click at [182, 294] on div at bounding box center [324, 302] width 599 height 30
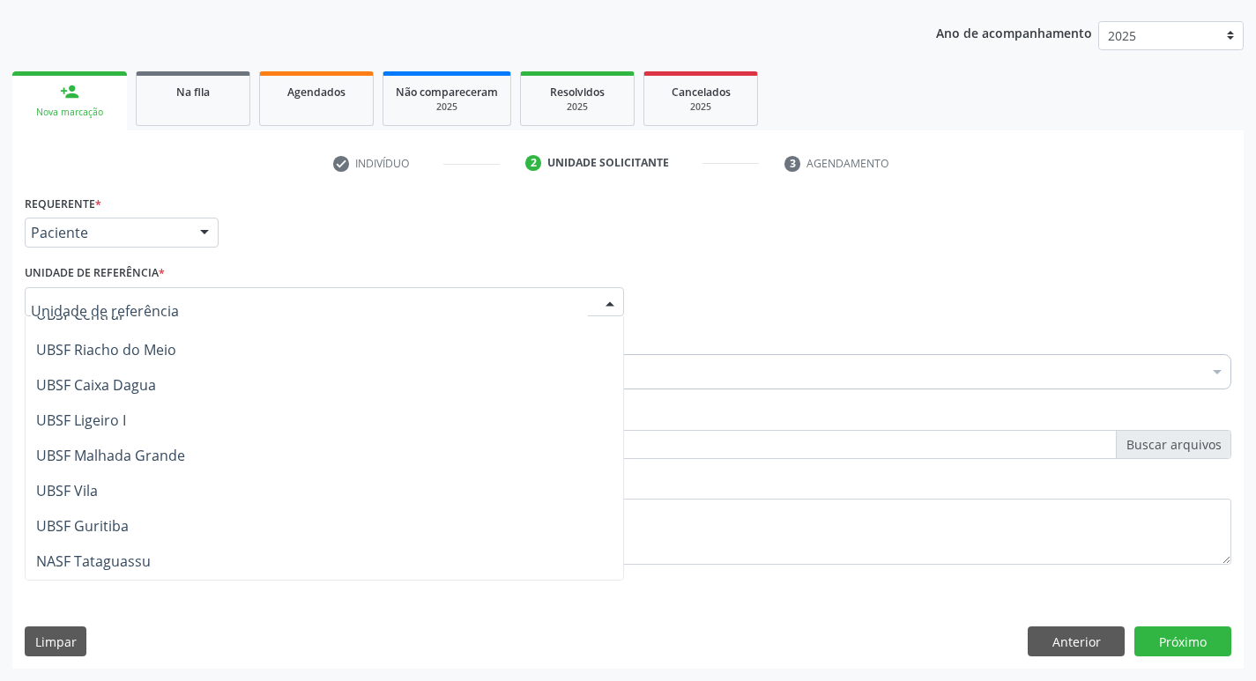
scroll to position [442, 0]
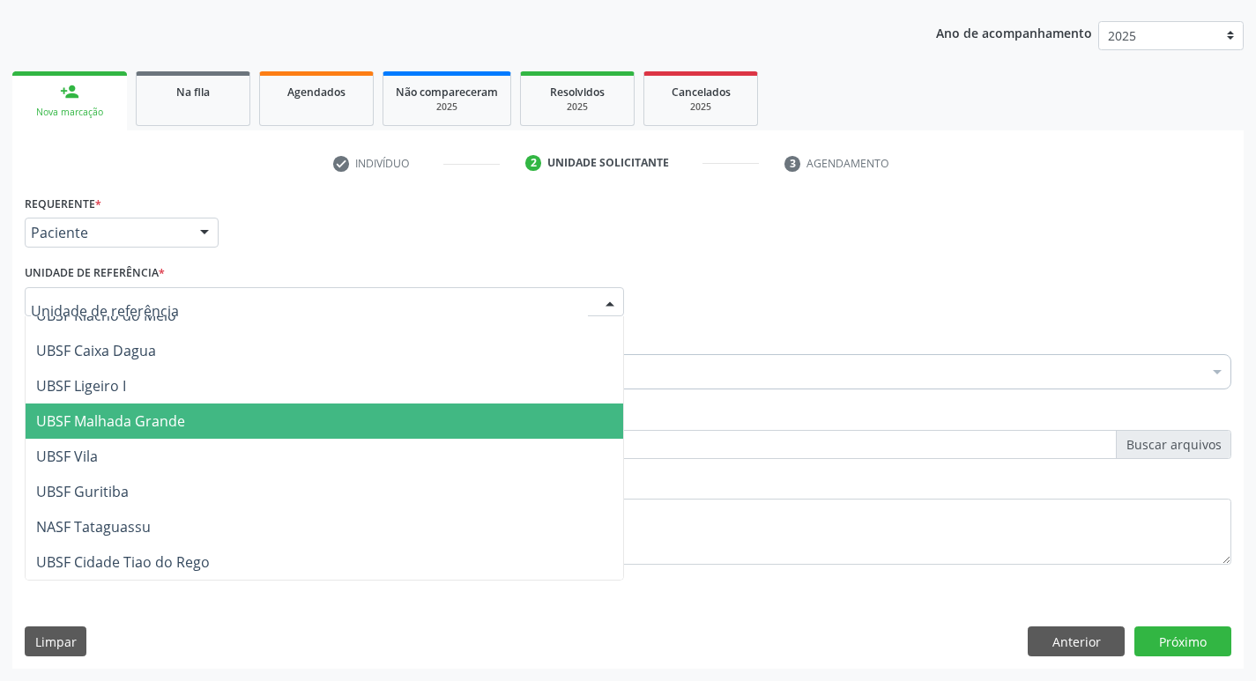
click at [179, 415] on span "UBSF Malhada Grande" at bounding box center [110, 421] width 149 height 19
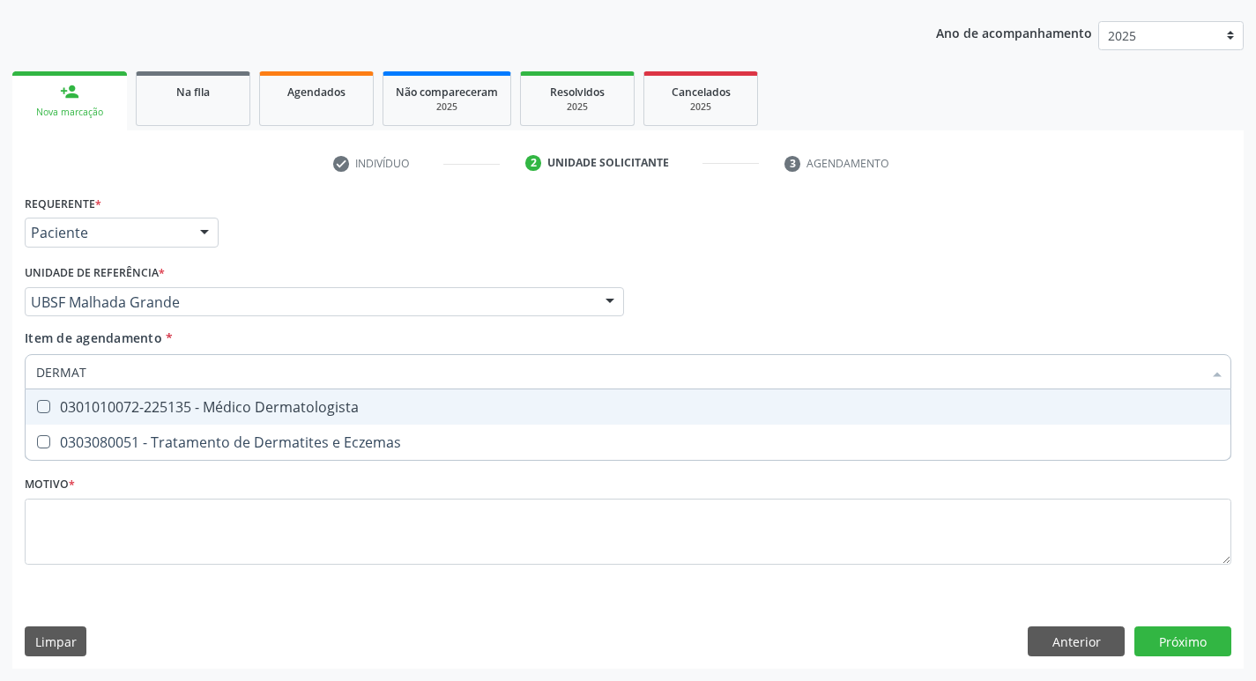
type input "DERMATO"
click at [44, 406] on Dermatologista at bounding box center [43, 406] width 13 height 13
click at [37, 406] on Dermatologista "checkbox" at bounding box center [31, 406] width 11 height 11
checkbox Dermatologista "true"
click at [960, 331] on div "Item de agendamento * DERMATO Desfazer seleção 0301010072-225135 - Médico Derma…" at bounding box center [628, 357] width 1207 height 56
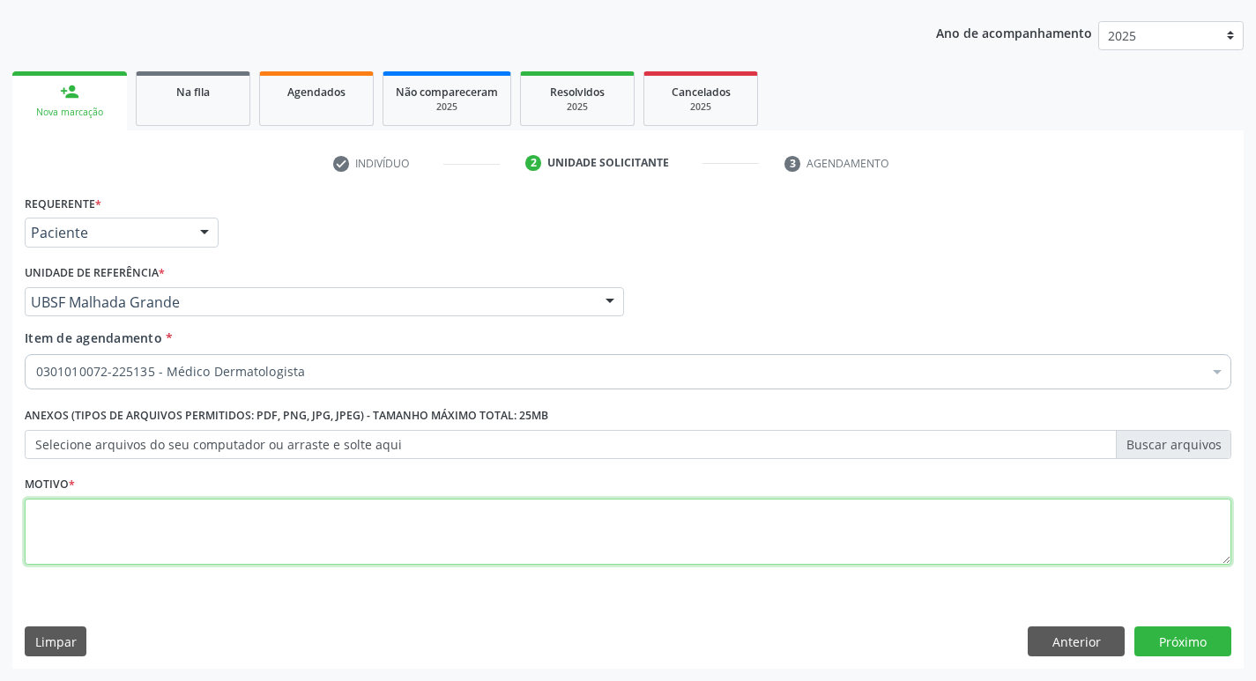
click at [95, 525] on textarea at bounding box center [628, 532] width 1207 height 67
type textarea "RETORNO MARCELA 11/2025"
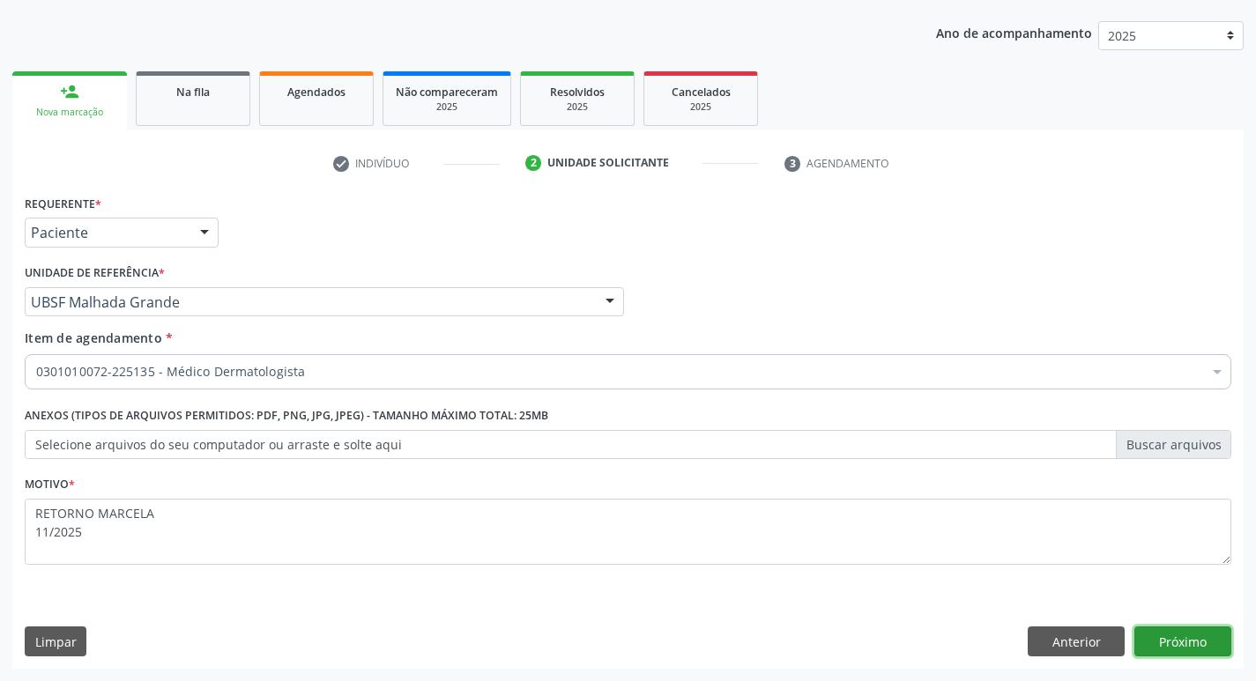
click at [1195, 644] on button "Próximo" at bounding box center [1183, 642] width 97 height 30
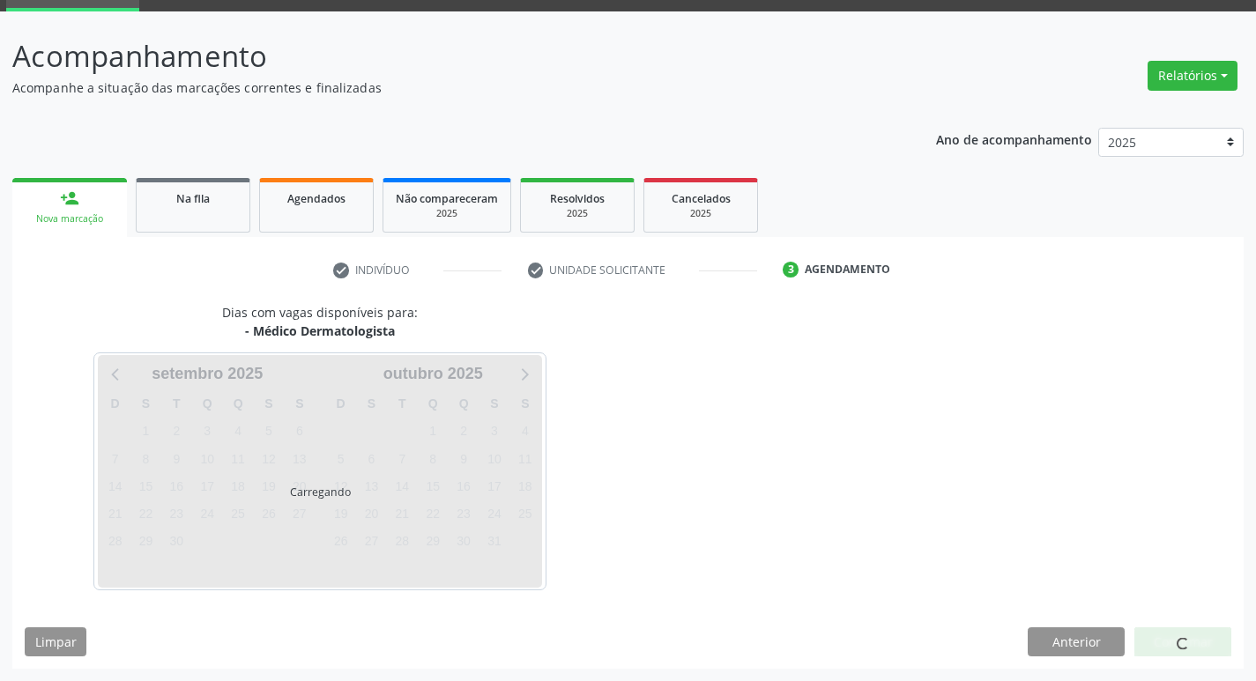
scroll to position [138, 0]
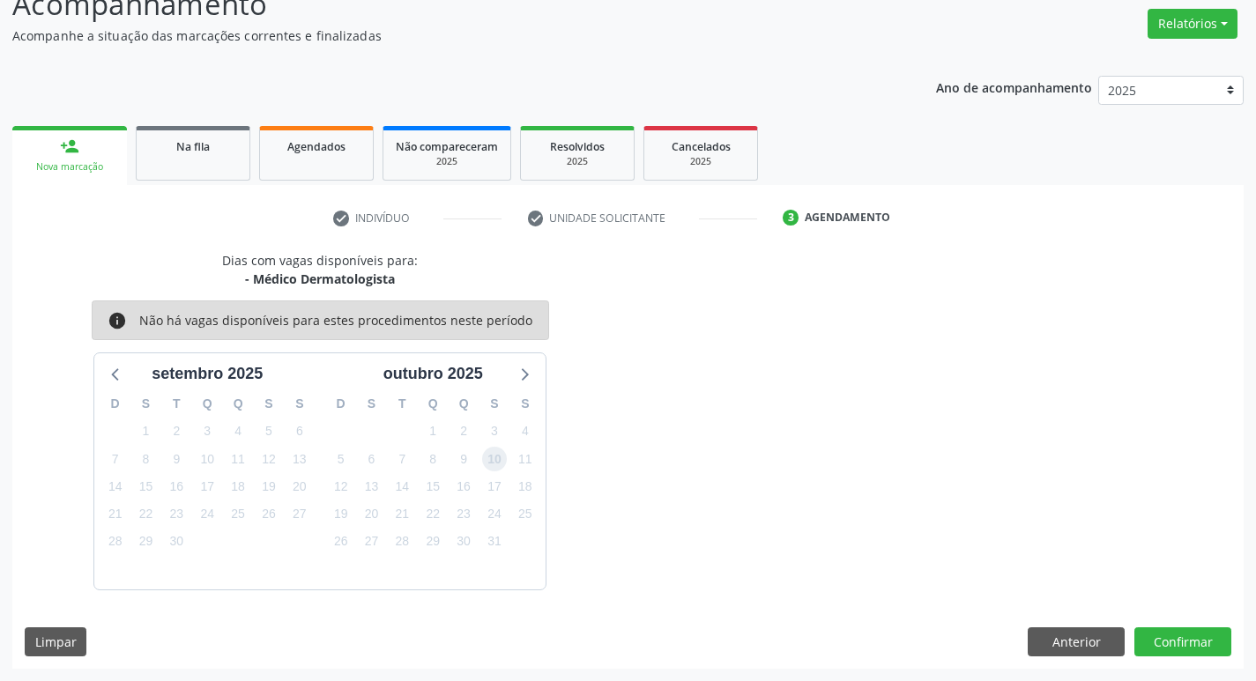
click at [498, 451] on span "10" at bounding box center [494, 459] width 25 height 25
click at [1186, 644] on button "Confirmar" at bounding box center [1183, 643] width 97 height 30
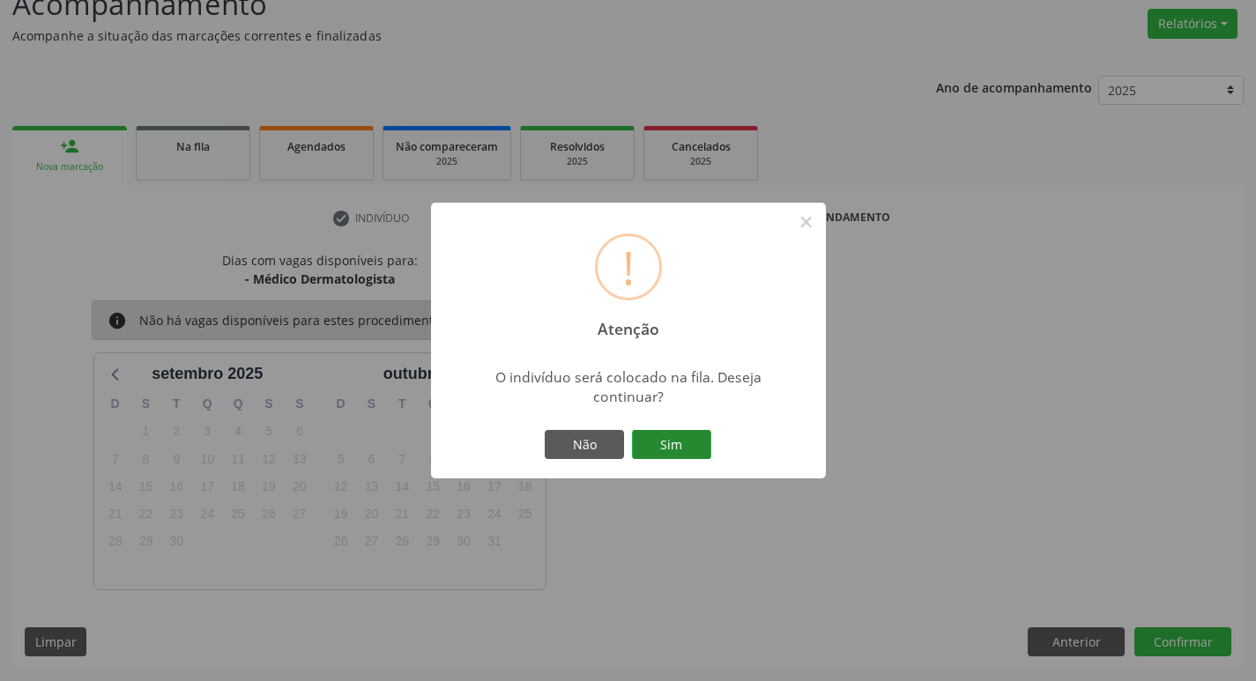
click at [700, 455] on button "Sim" at bounding box center [671, 445] width 79 height 30
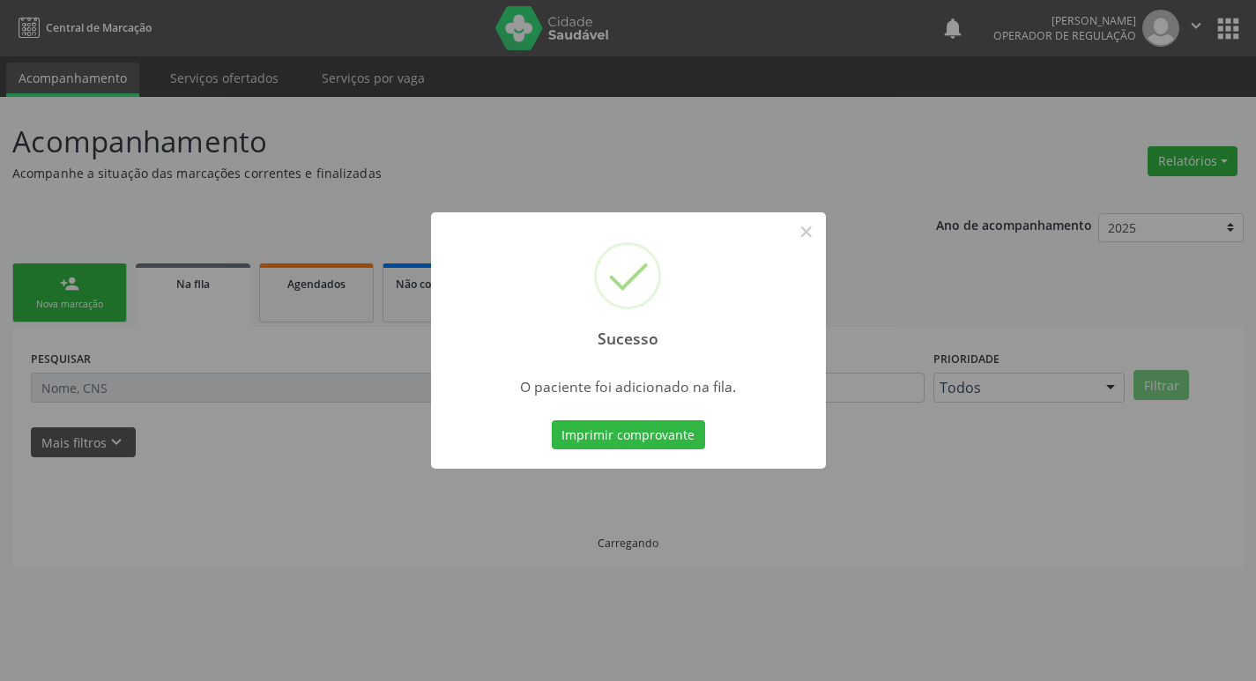
scroll to position [0, 0]
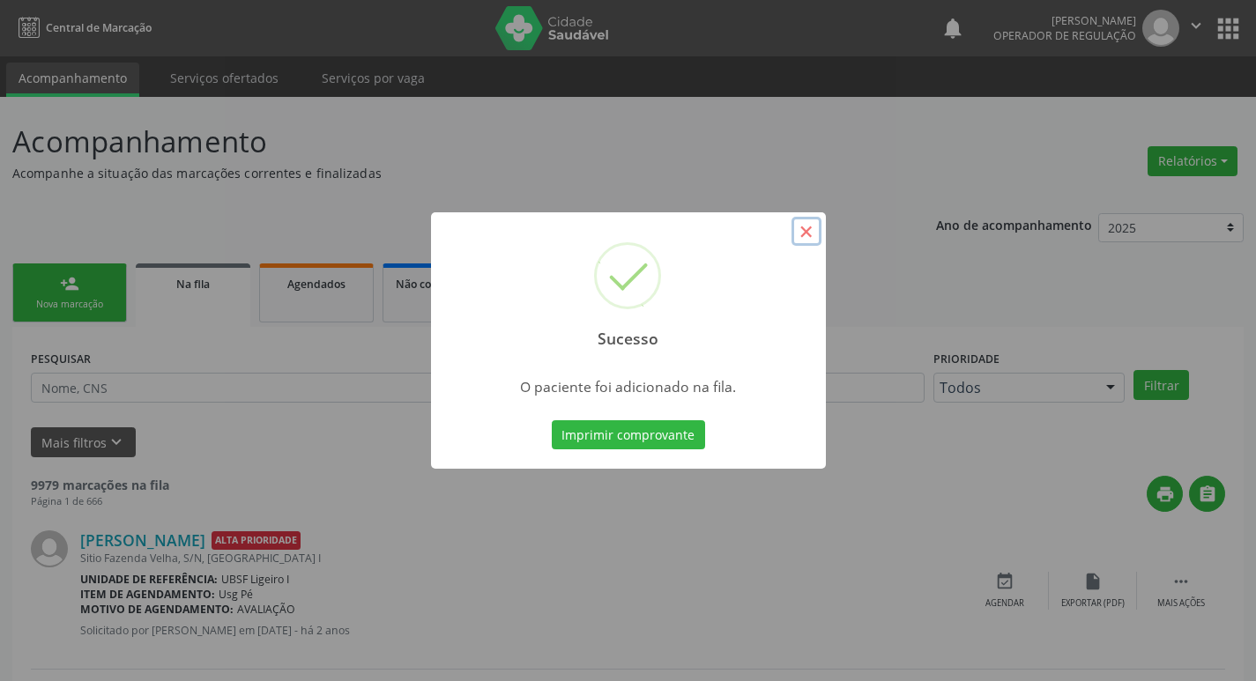
click at [813, 227] on button "×" at bounding box center [807, 232] width 30 height 30
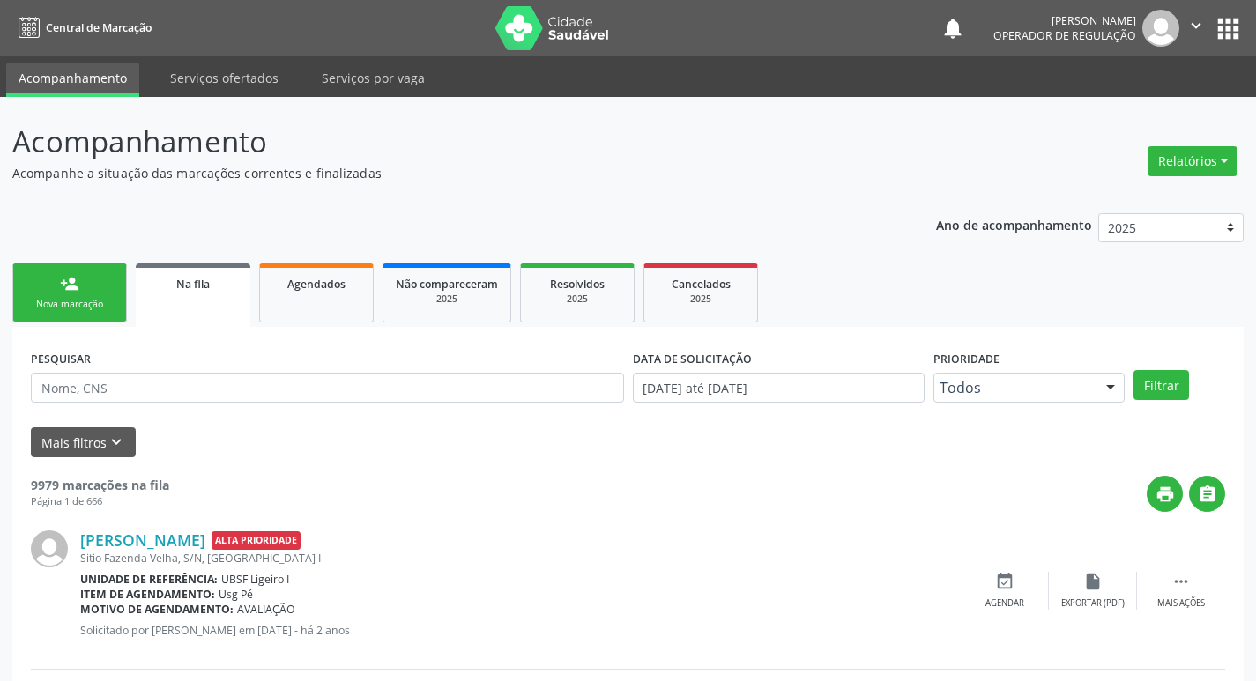
click at [93, 275] on link "person_add Nova marcação" at bounding box center [69, 293] width 115 height 59
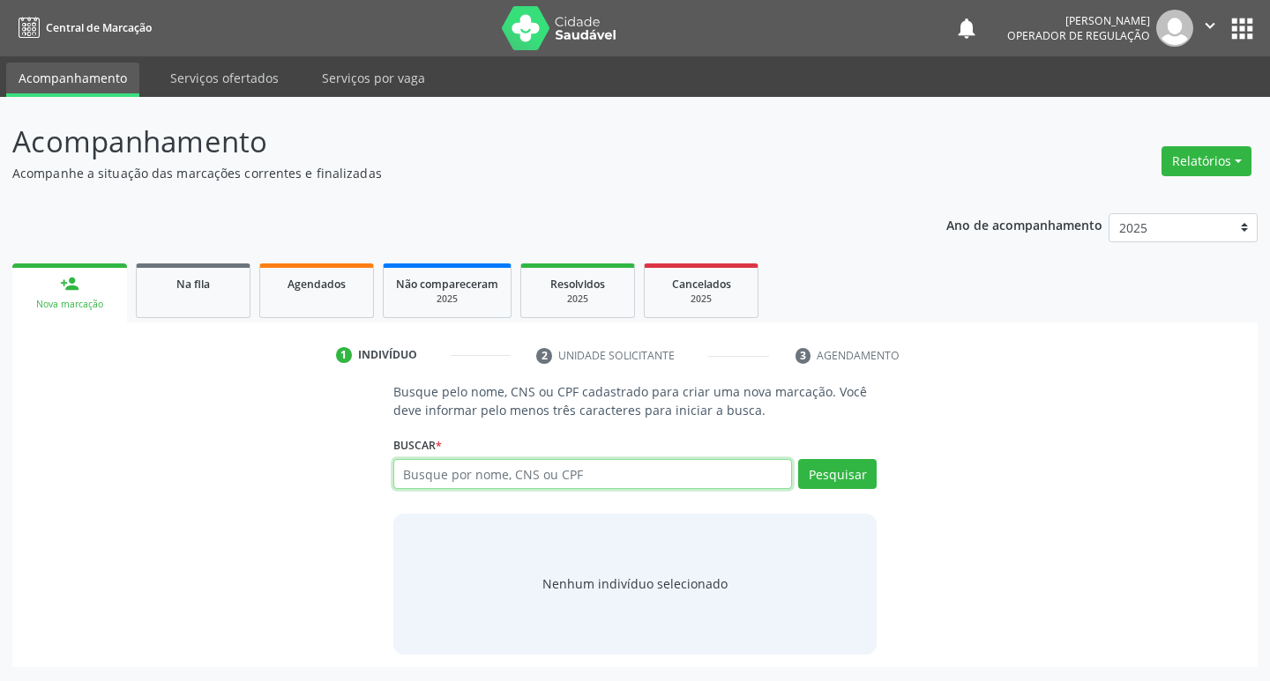
click at [458, 474] on input "text" at bounding box center [592, 474] width 399 height 30
click at [453, 475] on input "text" at bounding box center [592, 474] width 399 height 30
type input "706800288671720"
click at [841, 473] on button "Pesquisar" at bounding box center [837, 474] width 78 height 30
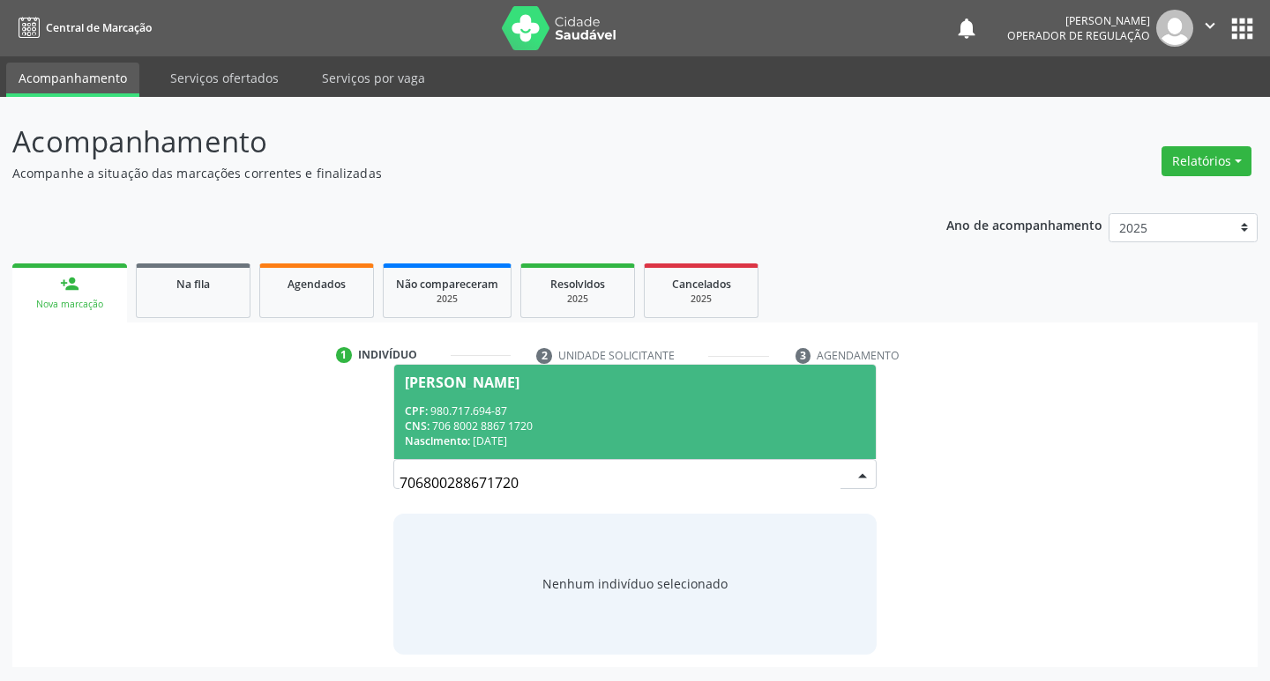
click at [554, 371] on span "Simone Maria de Figueiredo CPF: 980.717.694-87 CNS: 706 8002 8867 1720 Nascimen…" at bounding box center [635, 412] width 482 height 94
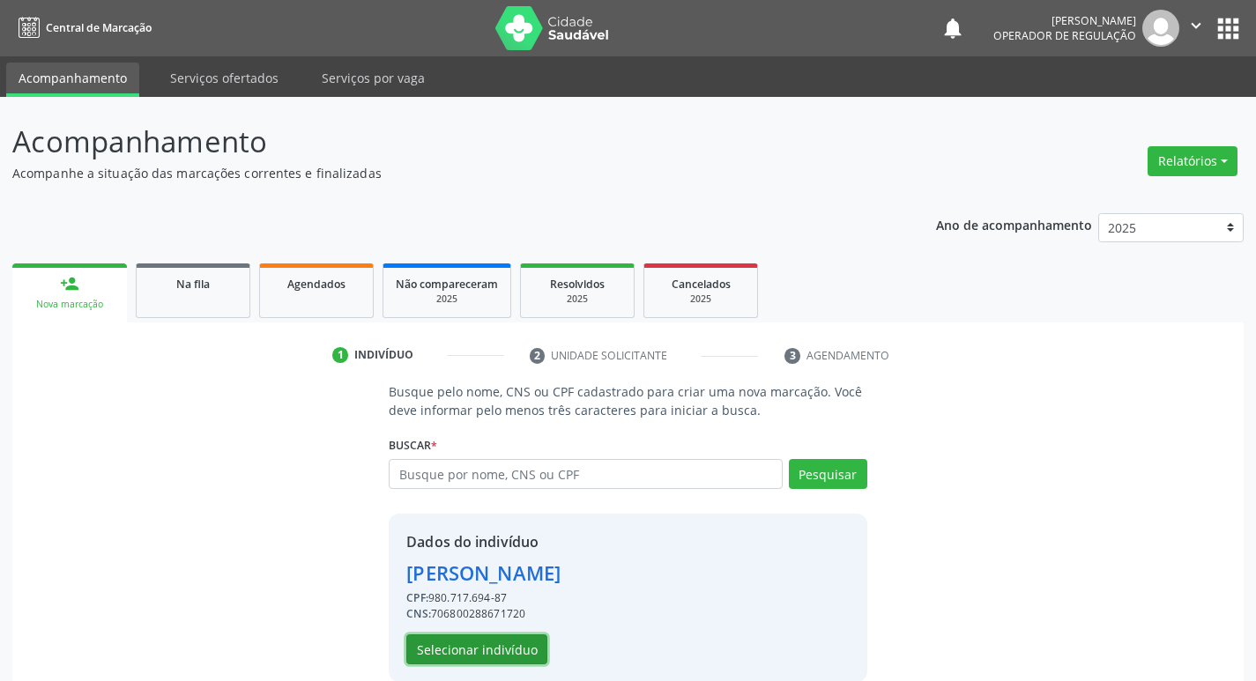
click at [499, 650] on button "Selecionar indivíduo" at bounding box center [476, 650] width 141 height 30
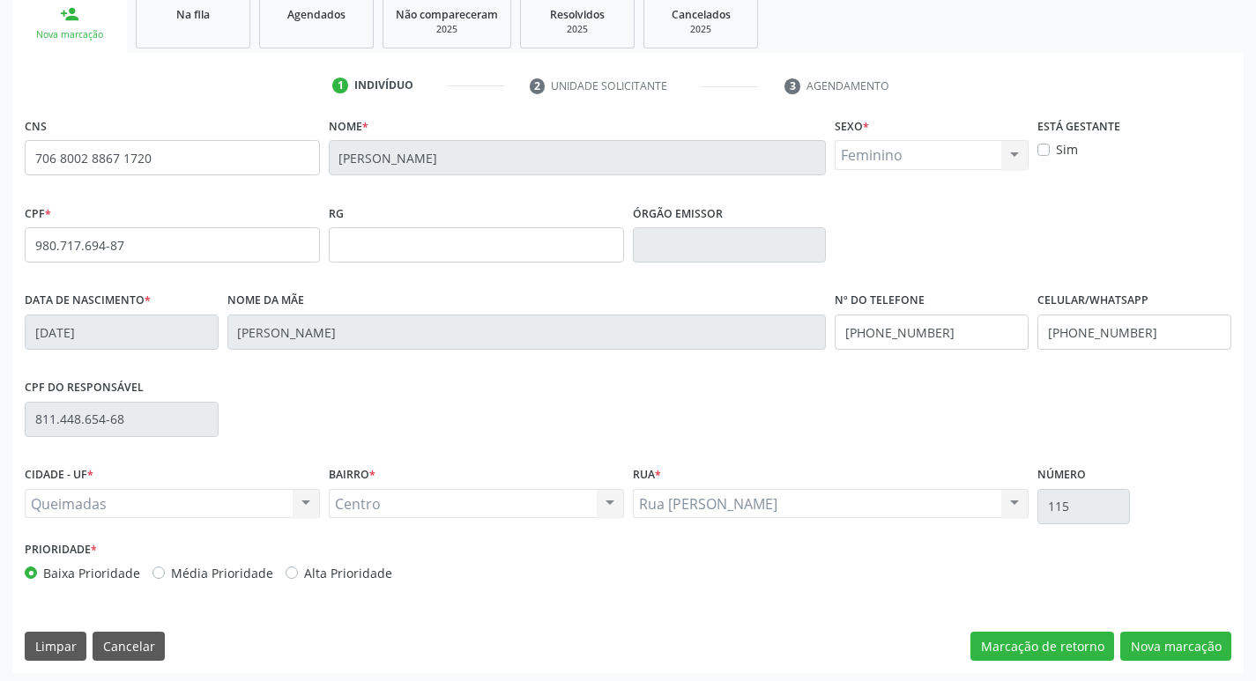
scroll to position [274, 0]
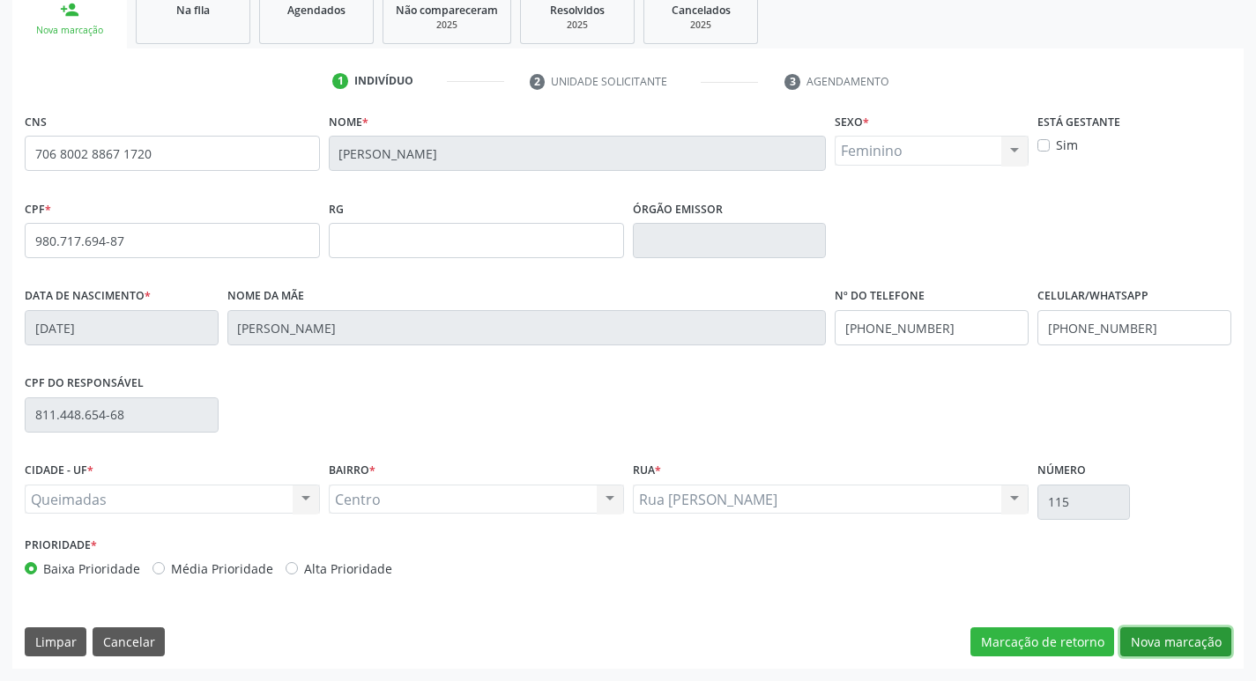
click at [1167, 638] on button "Nova marcação" at bounding box center [1176, 643] width 111 height 30
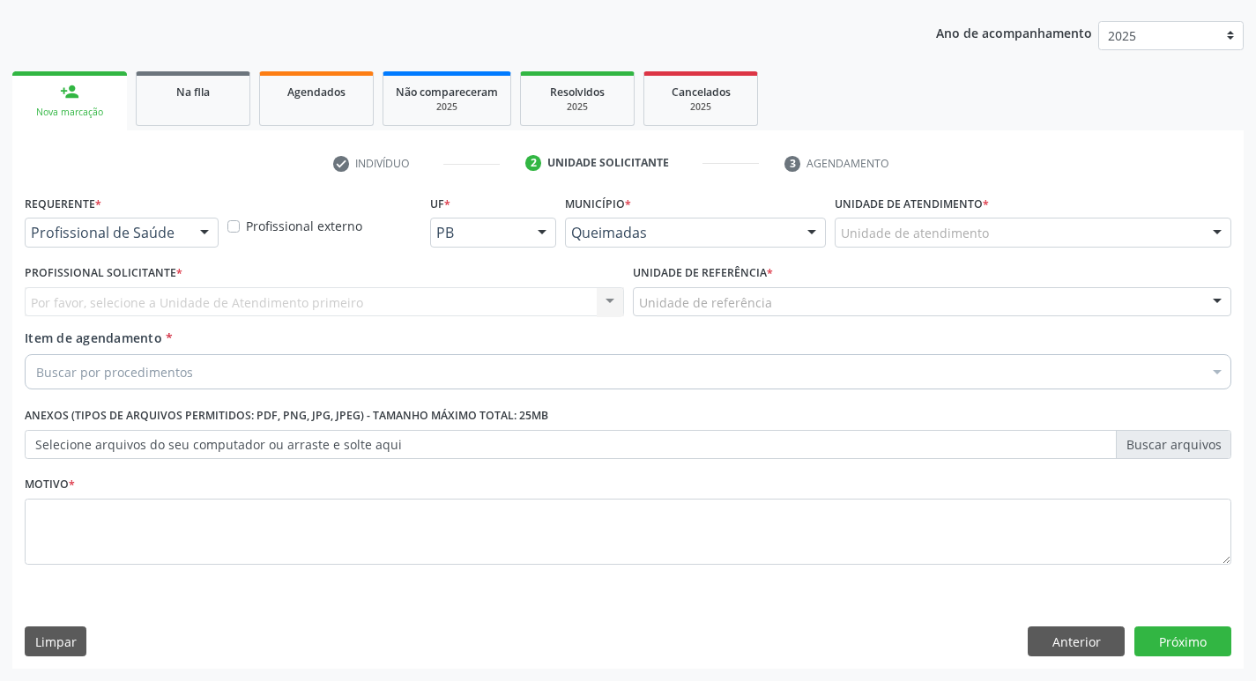
scroll to position [192, 0]
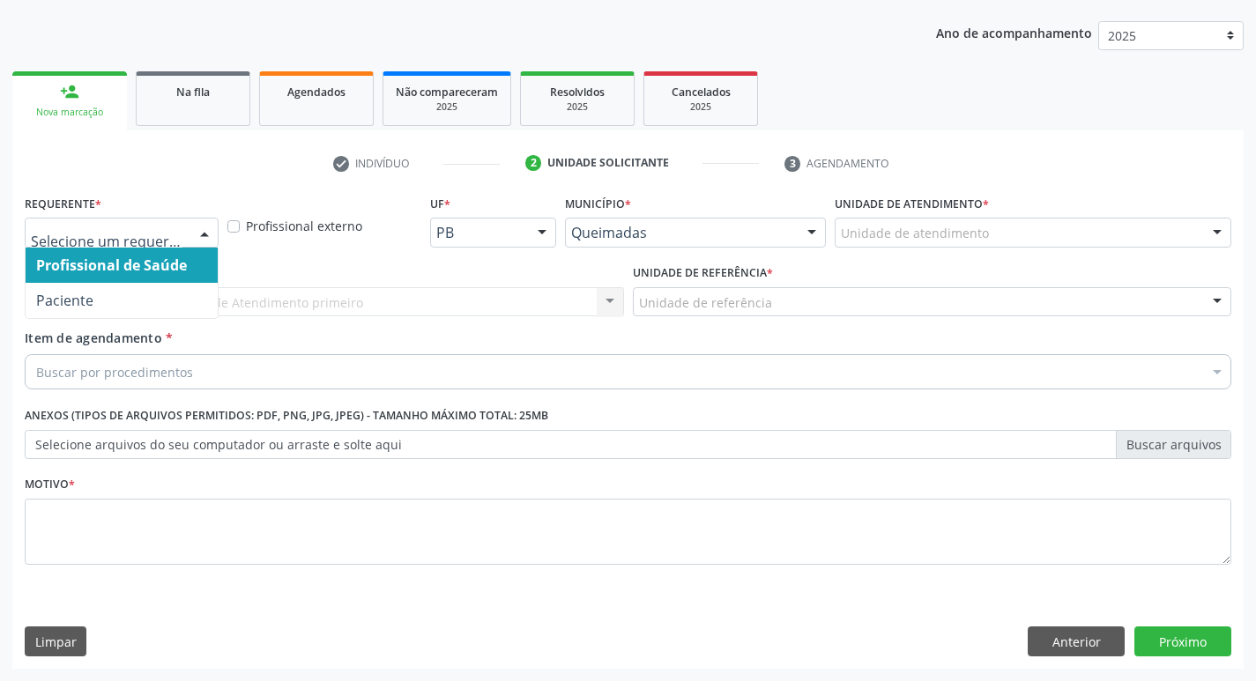
click at [202, 232] on div at bounding box center [204, 234] width 26 height 30
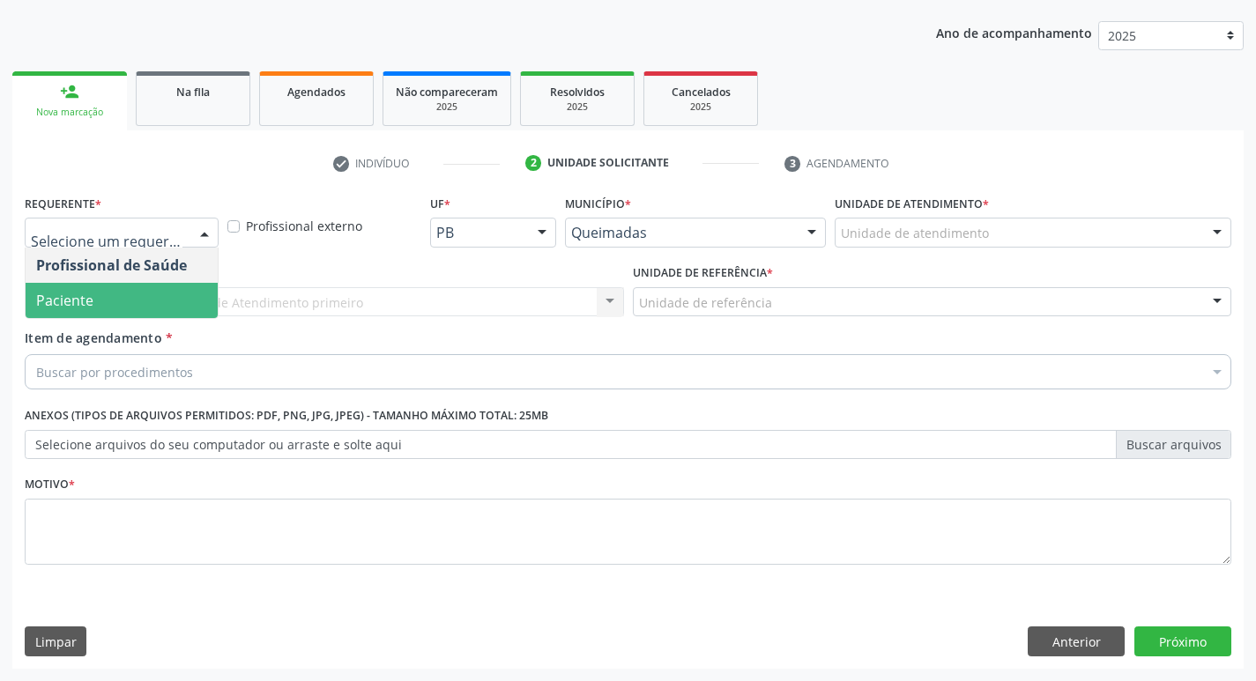
click at [197, 292] on span "Paciente" at bounding box center [122, 300] width 192 height 35
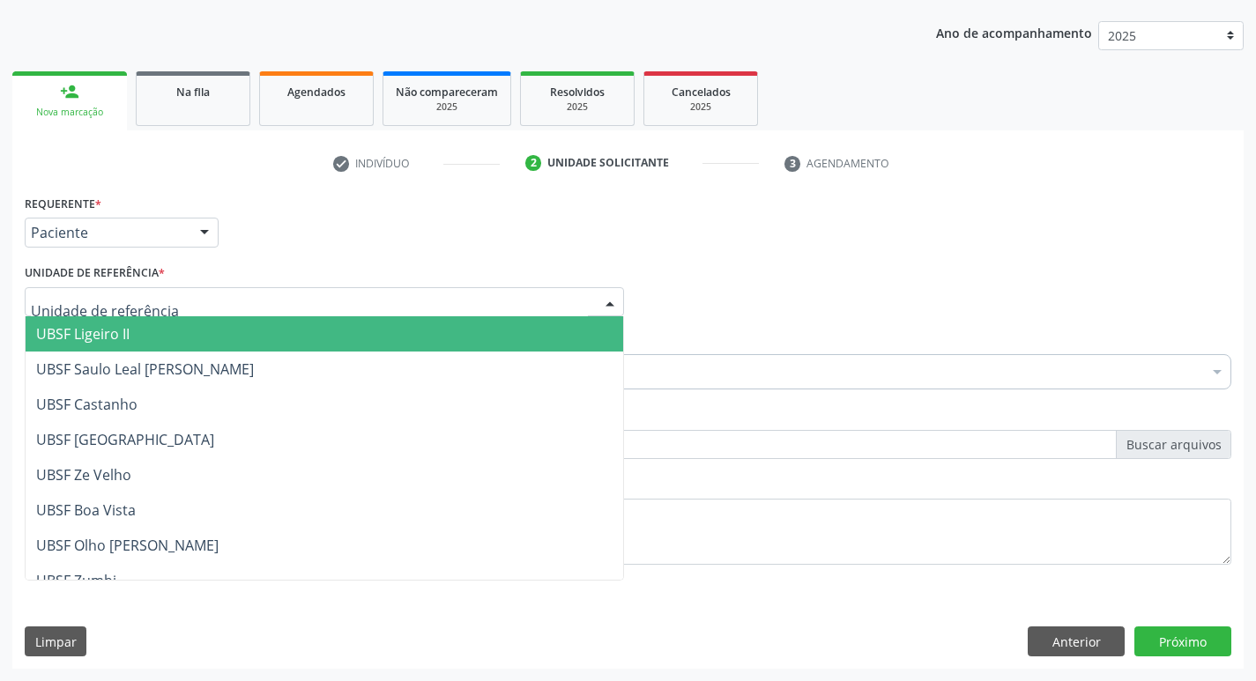
click at [197, 292] on div at bounding box center [324, 302] width 599 height 30
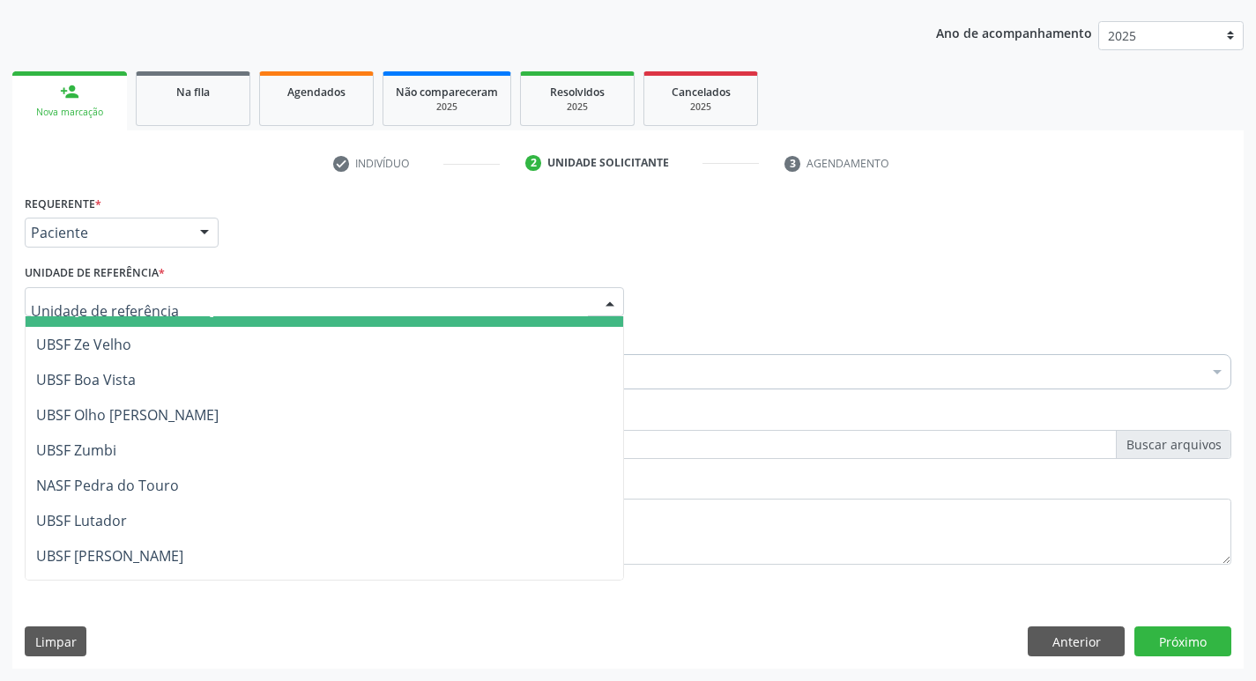
scroll to position [264, 0]
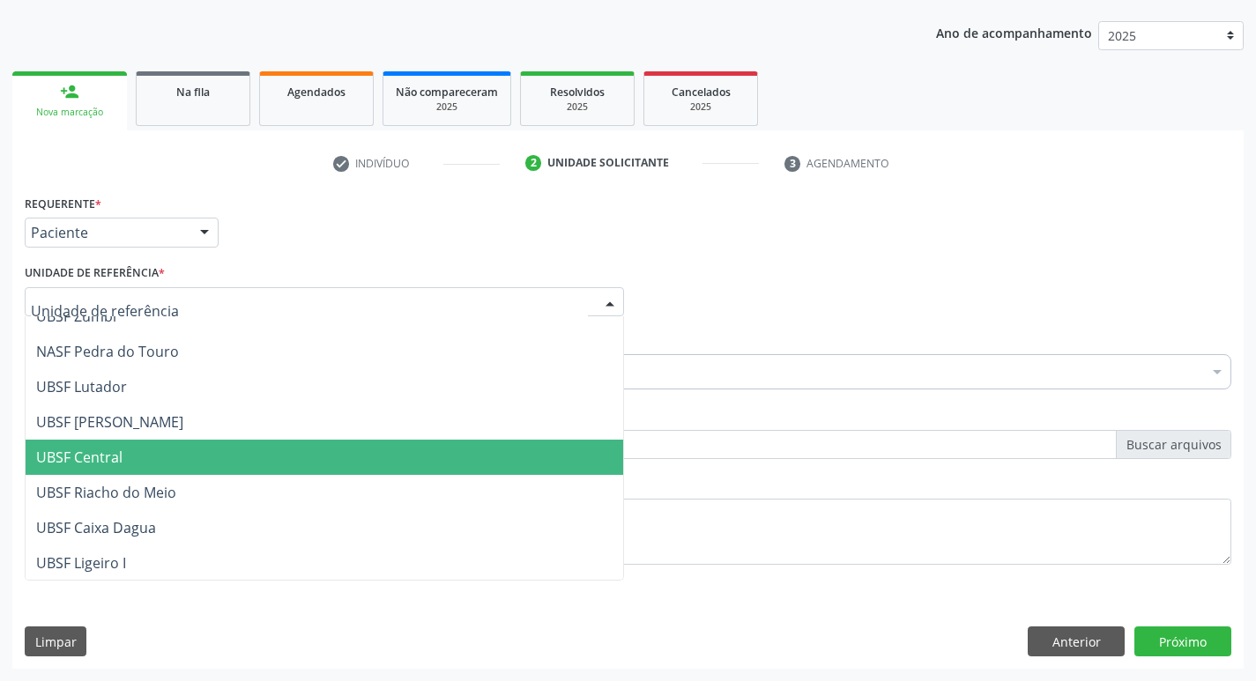
click at [171, 450] on span "UBSF Central" at bounding box center [325, 457] width 598 height 35
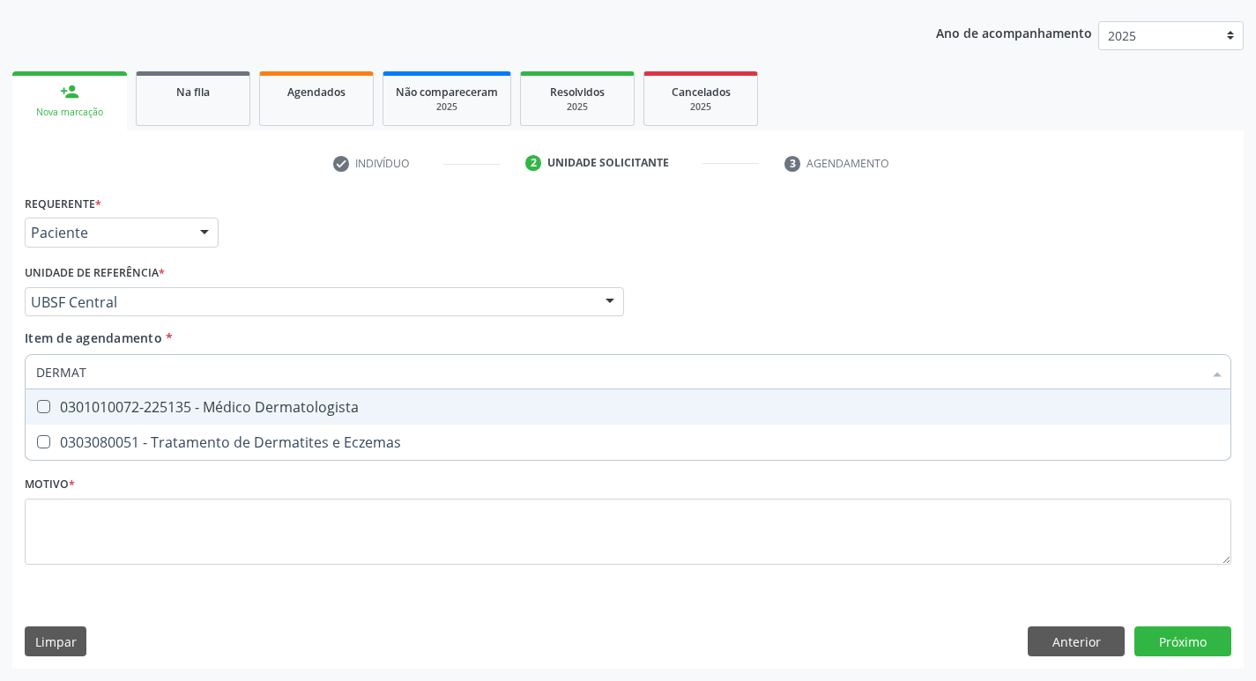
type input "DERMA"
click at [38, 404] on Dermatologista at bounding box center [43, 406] width 13 height 13
click at [37, 404] on Dermatologista "checkbox" at bounding box center [31, 406] width 11 height 11
checkbox Dermatologista "true"
click at [916, 273] on div "Profissional Solicitante Por favor, selecione a Unidade de Atendimento primeiro…" at bounding box center [628, 294] width 1216 height 69
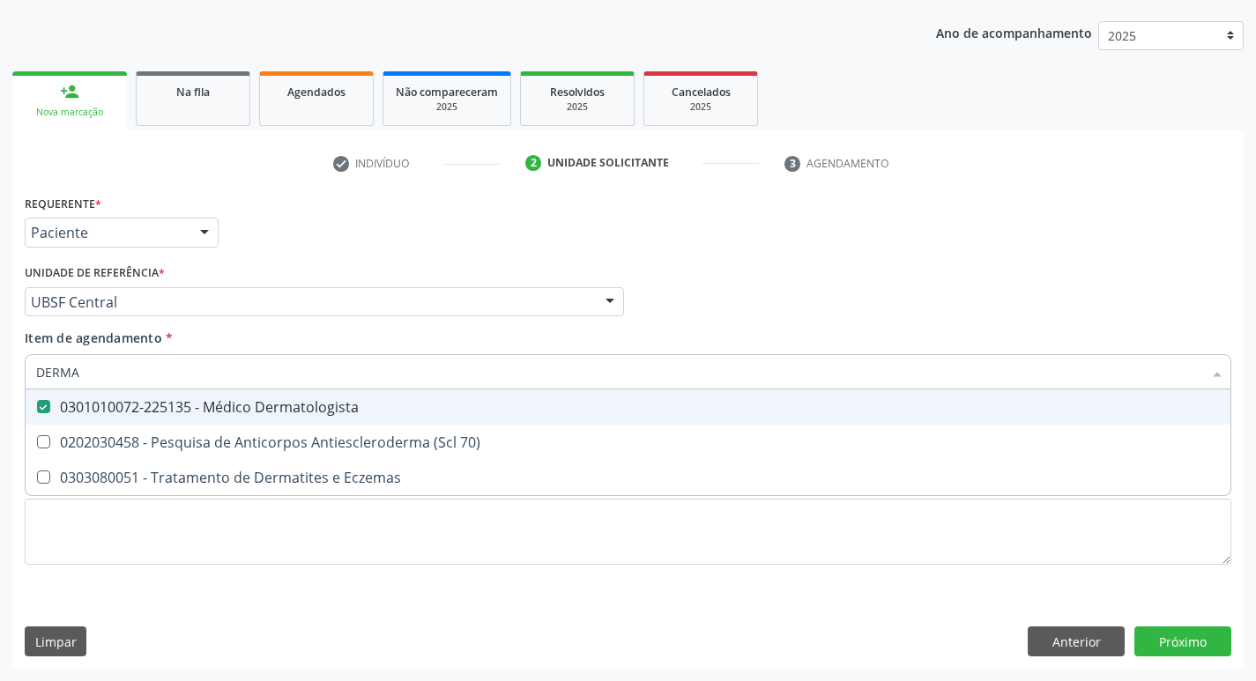
checkbox 70\) "true"
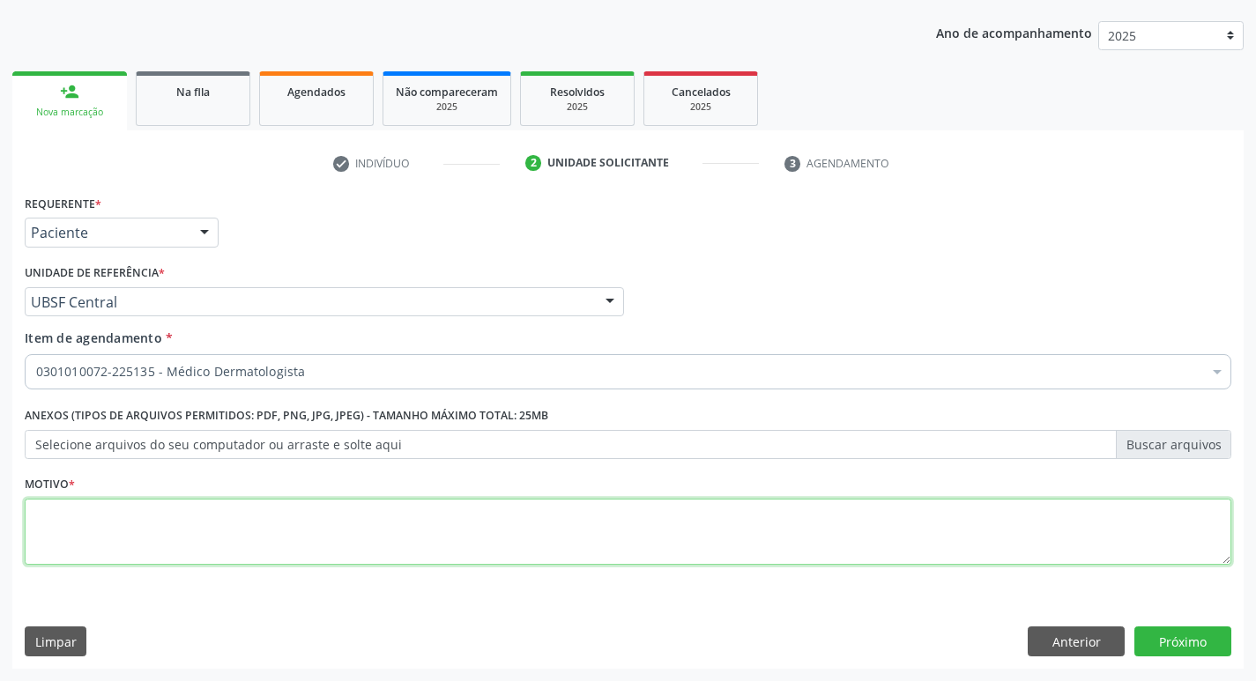
click at [83, 516] on textarea at bounding box center [628, 532] width 1207 height 67
type textarea "RETORNO MARCELA 11/2025"
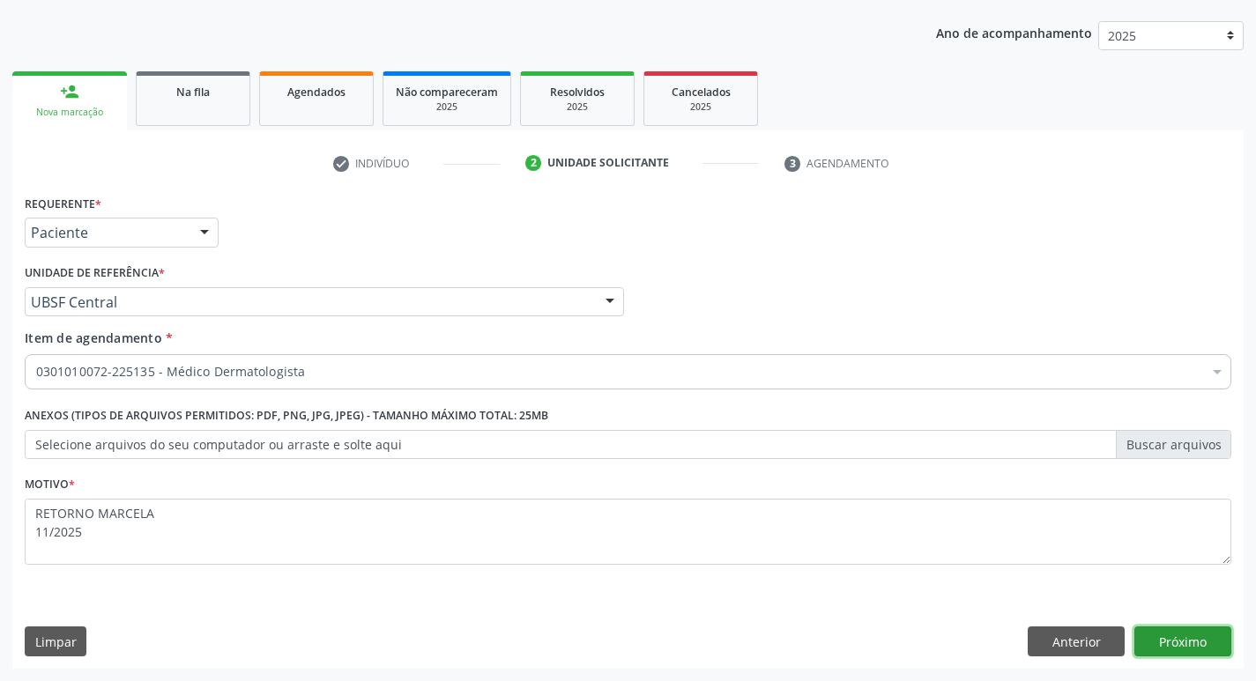
click at [1193, 644] on button "Próximo" at bounding box center [1183, 642] width 97 height 30
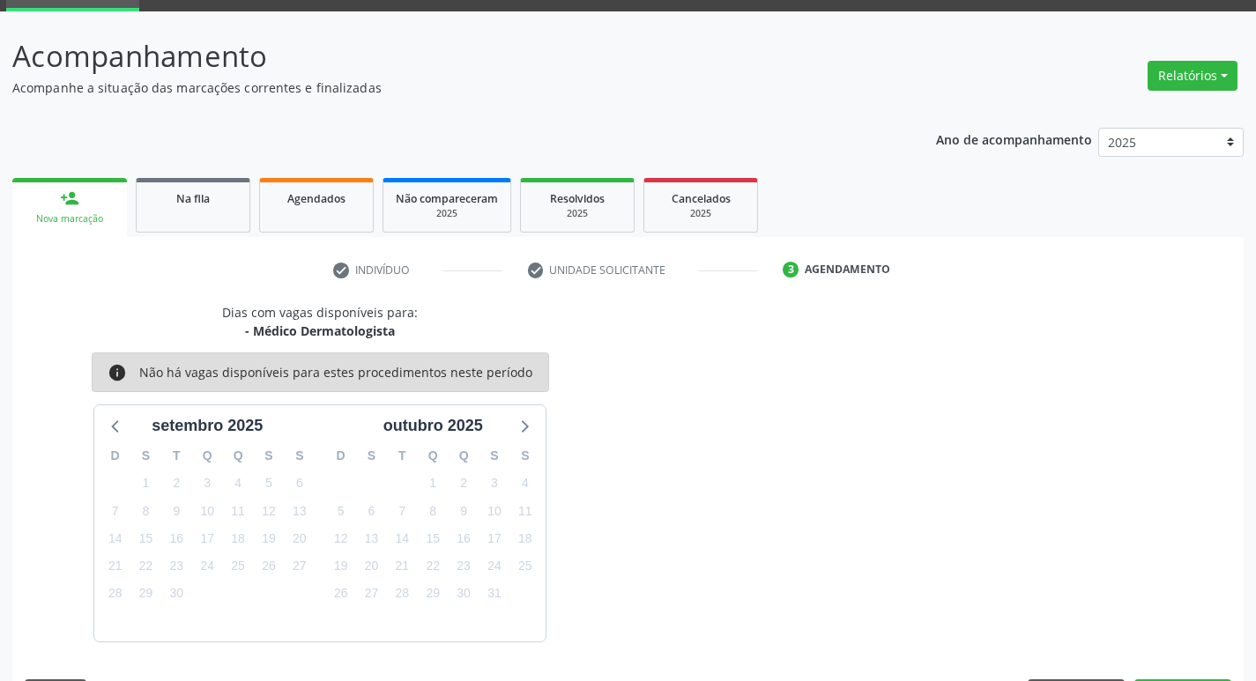
scroll to position [138, 0]
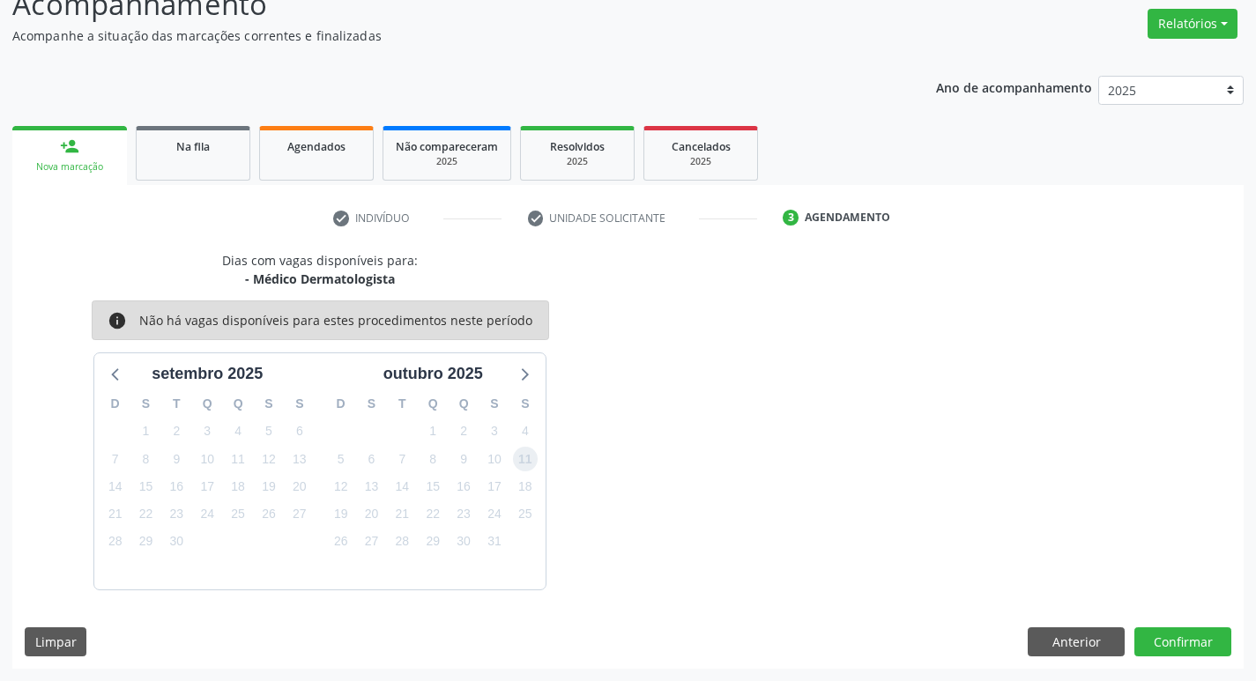
click at [529, 459] on span "11" at bounding box center [525, 459] width 25 height 25
click at [1167, 652] on button "Confirmar" at bounding box center [1183, 643] width 97 height 30
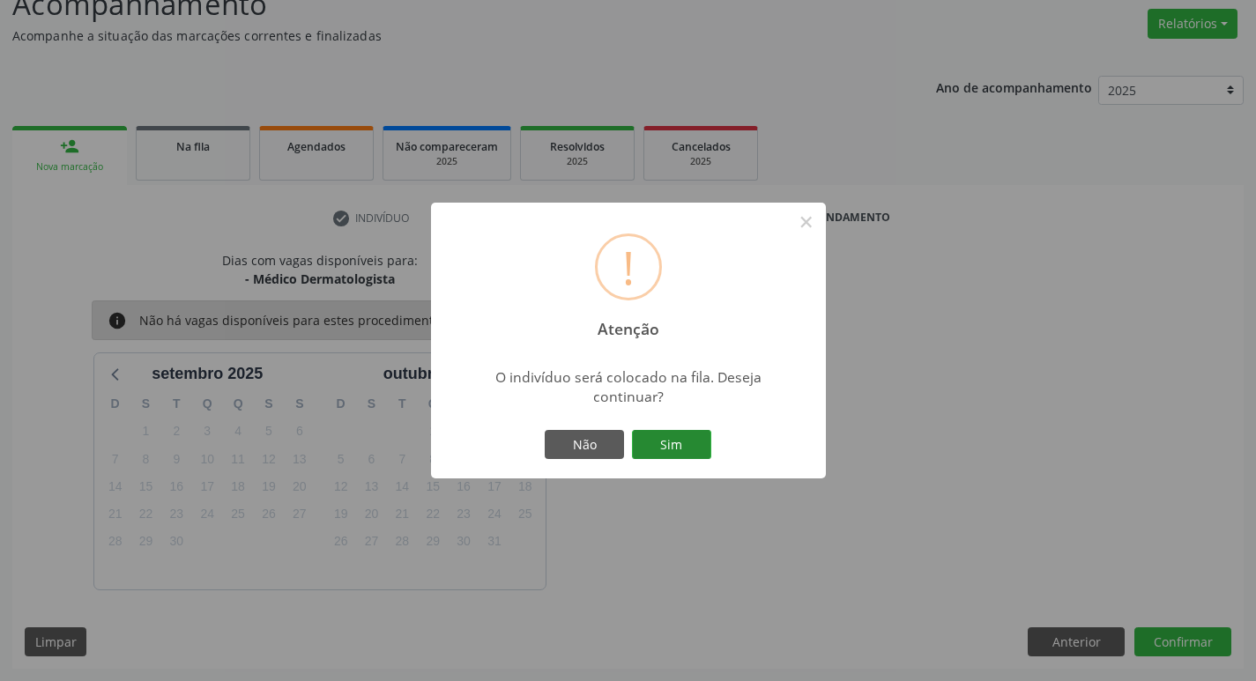
click at [667, 448] on button "Sim" at bounding box center [671, 445] width 79 height 30
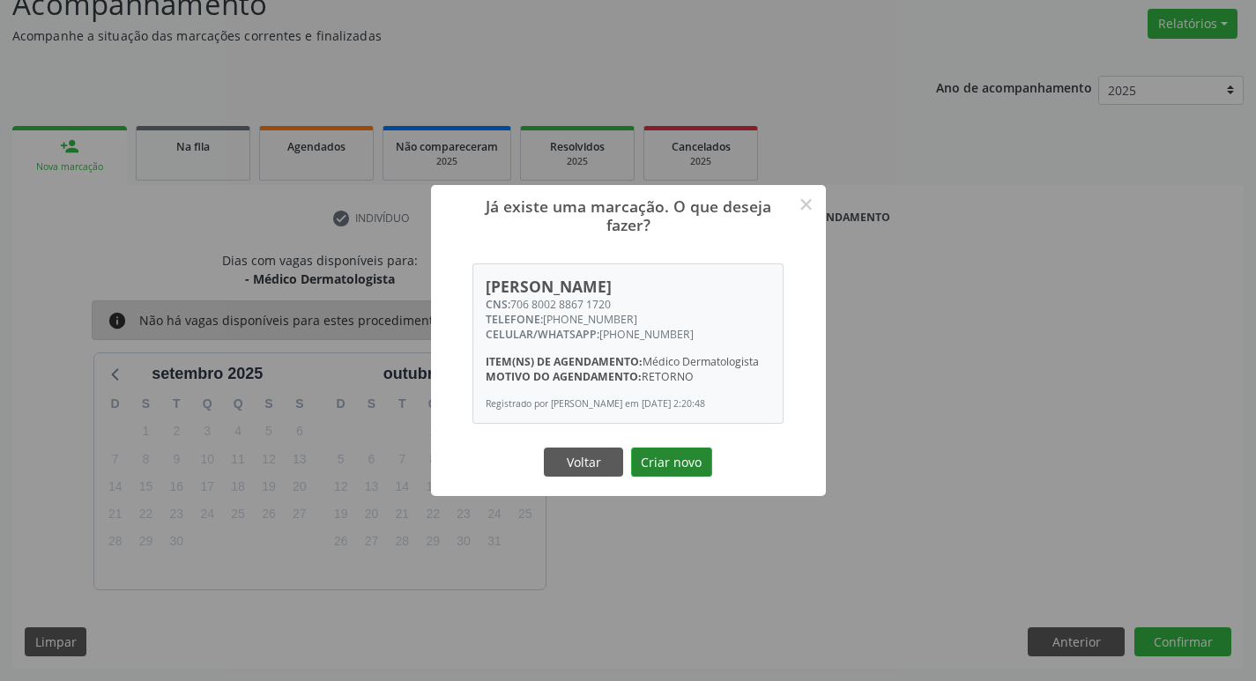
click at [679, 463] on button "Criar novo" at bounding box center [671, 463] width 81 height 30
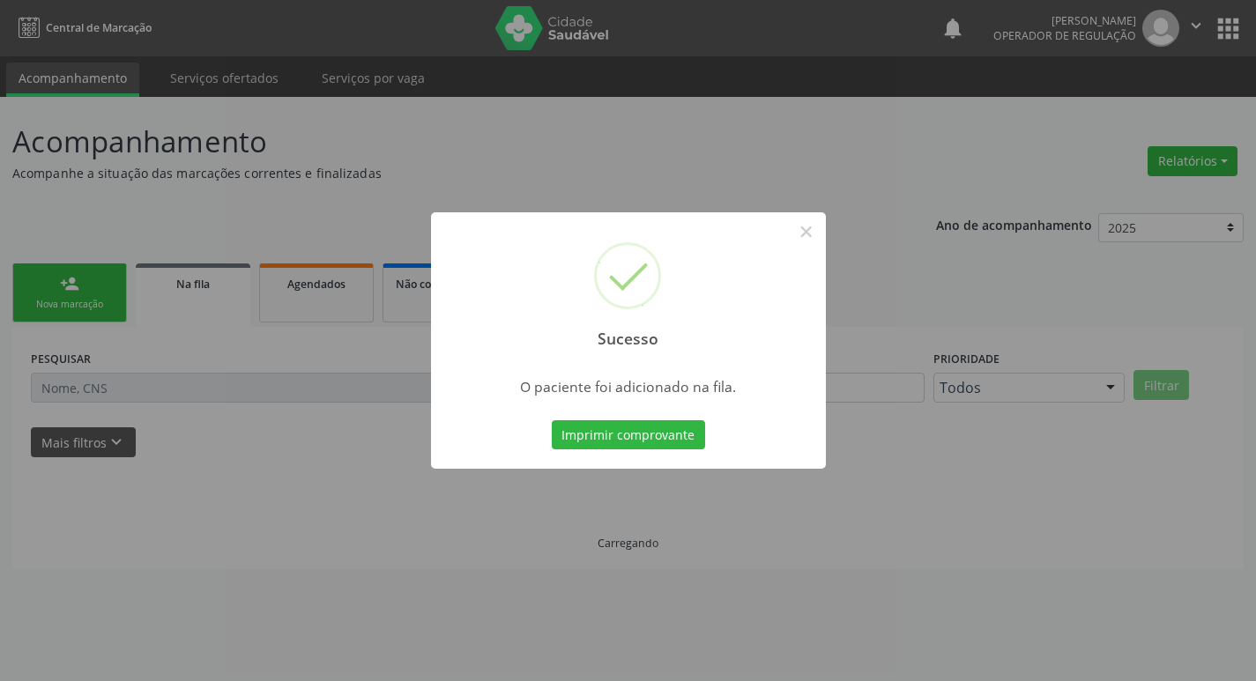
scroll to position [0, 0]
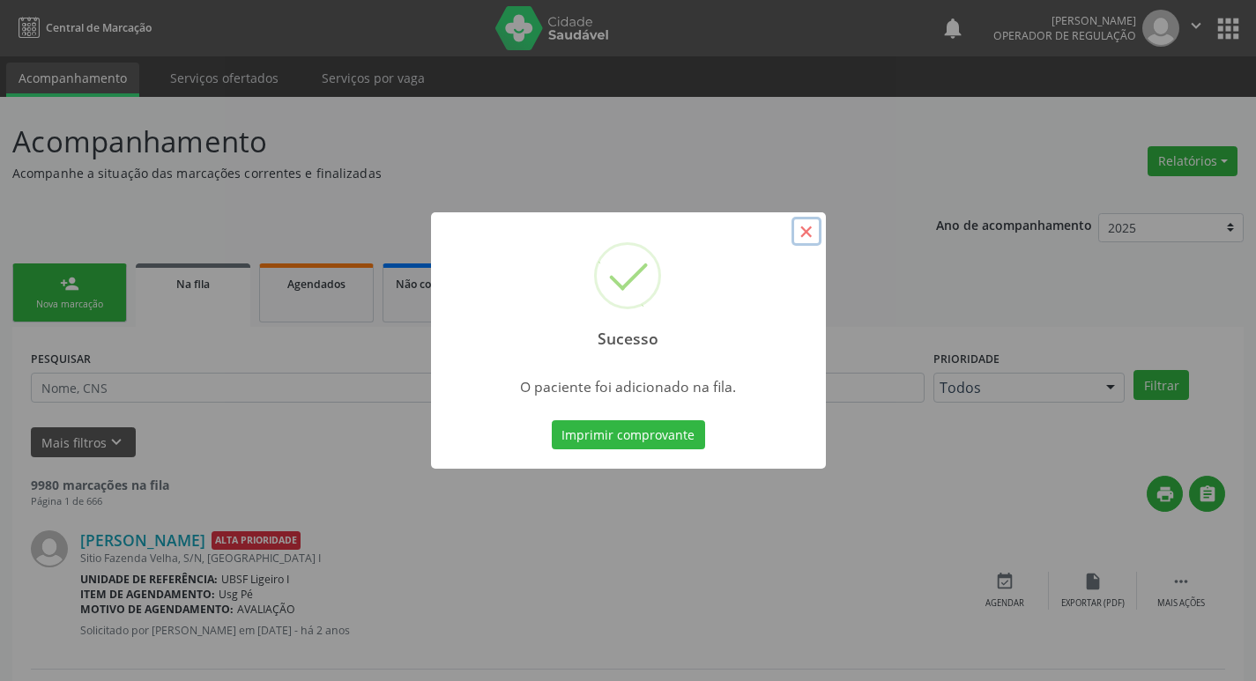
click at [807, 234] on button "×" at bounding box center [807, 232] width 30 height 30
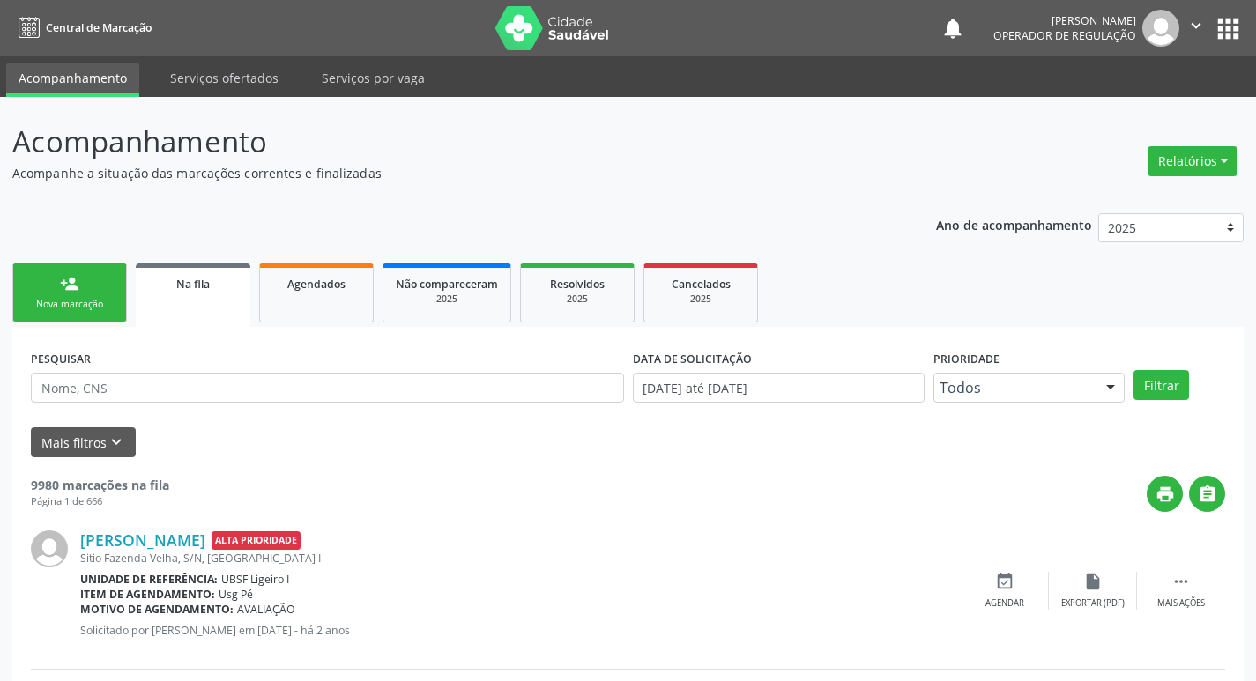
click at [78, 306] on div "Nova marcação" at bounding box center [70, 304] width 88 height 13
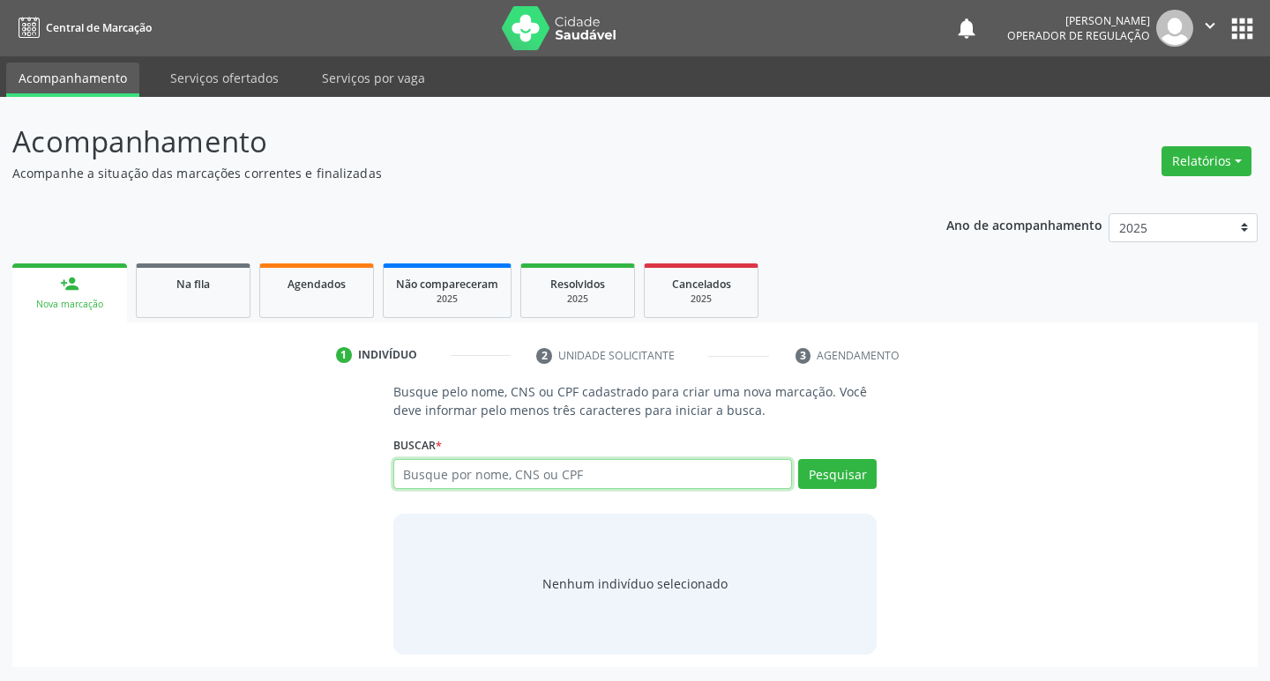
click at [465, 474] on input "text" at bounding box center [592, 474] width 399 height 30
click at [452, 478] on input "text" at bounding box center [592, 474] width 399 height 30
type input "705404422356994"
click at [850, 479] on button "Pesquisar" at bounding box center [837, 474] width 78 height 30
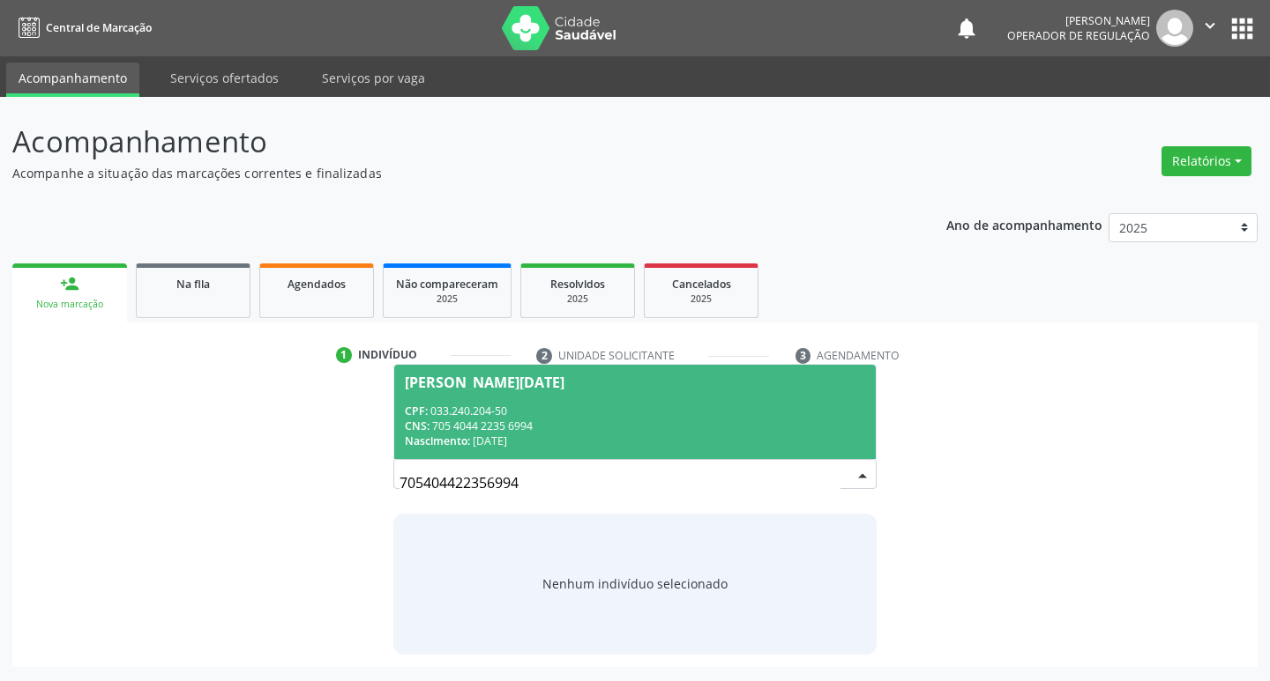
click at [562, 379] on div "Vera Lucia de Oliveira Bezerra" at bounding box center [485, 383] width 160 height 14
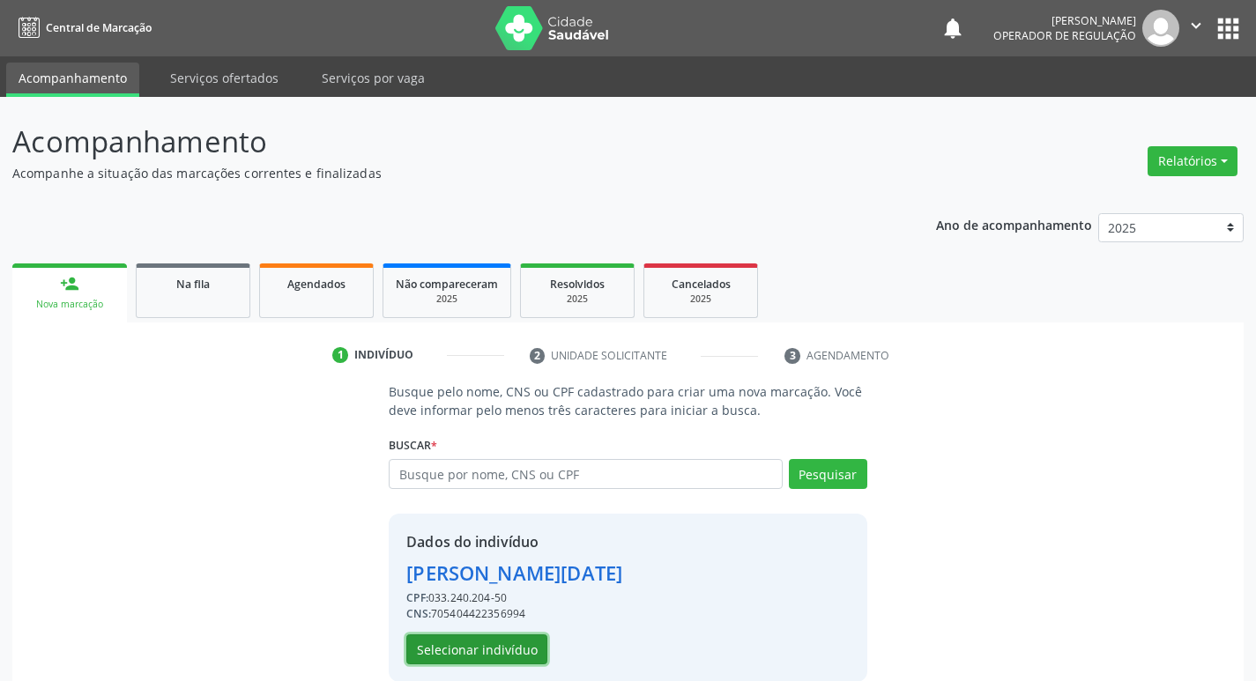
click at [510, 664] on button "Selecionar indivíduo" at bounding box center [476, 650] width 141 height 30
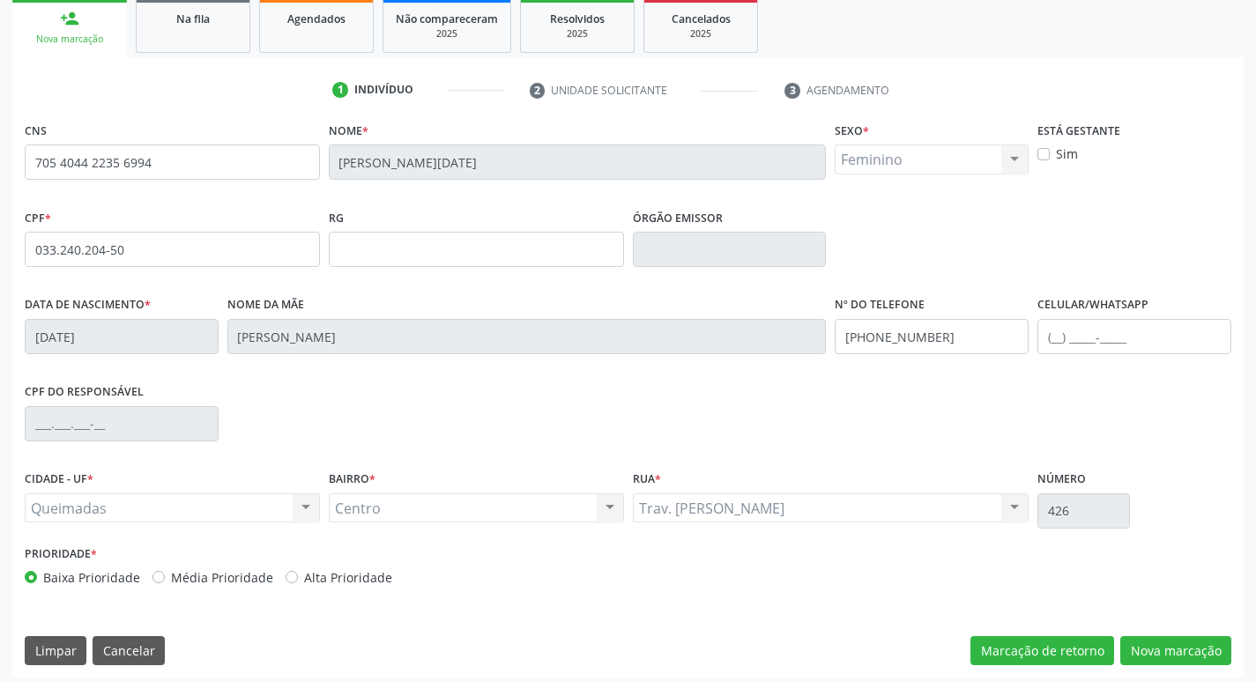
scroll to position [274, 0]
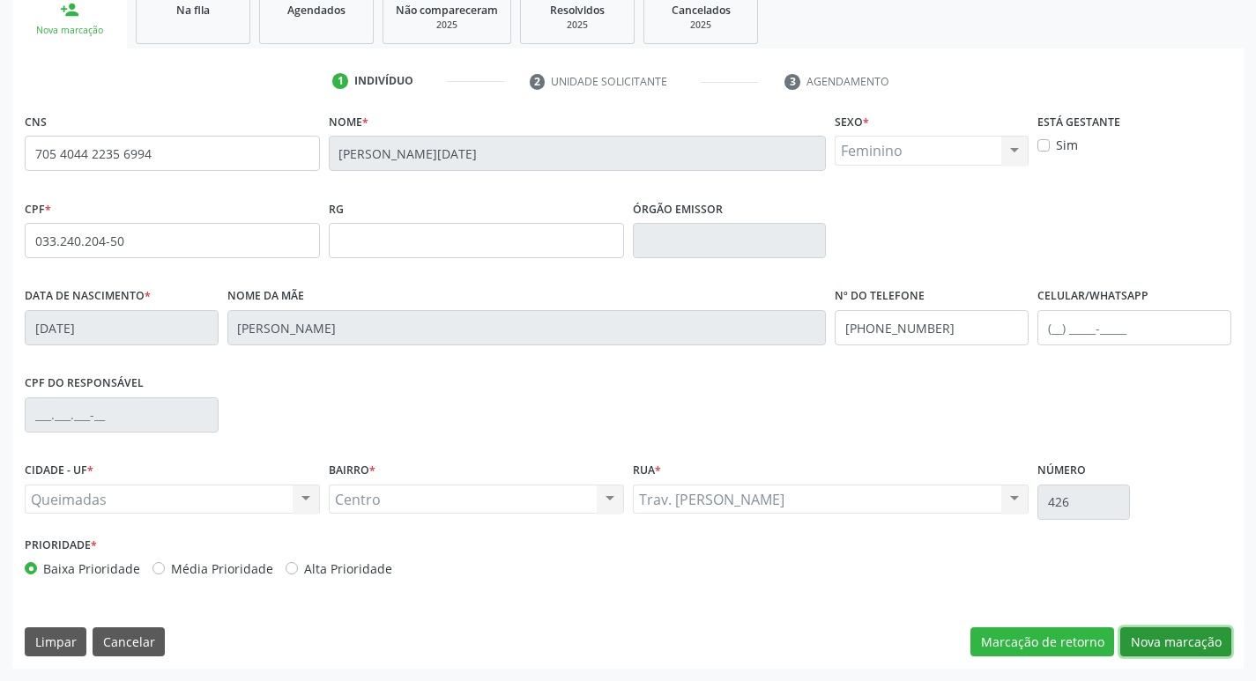
click at [1179, 637] on button "Nova marcação" at bounding box center [1176, 643] width 111 height 30
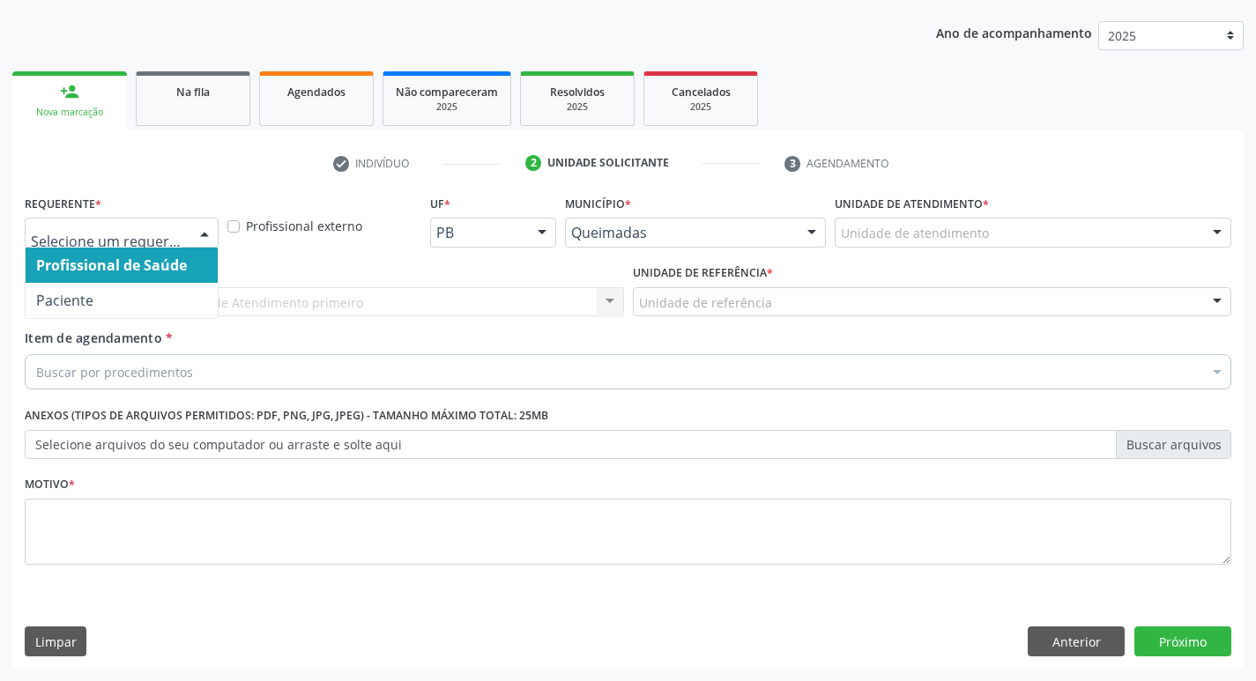
click at [212, 230] on div at bounding box center [204, 234] width 26 height 30
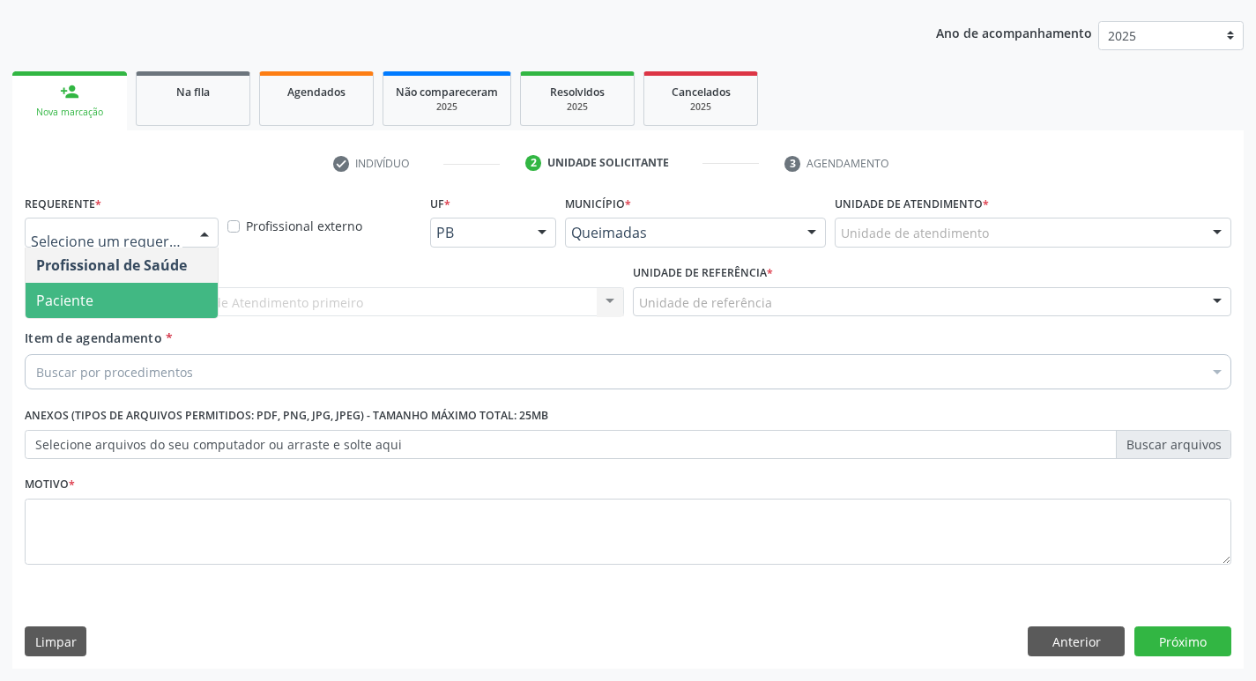
click at [150, 283] on span "Paciente" at bounding box center [122, 300] width 192 height 35
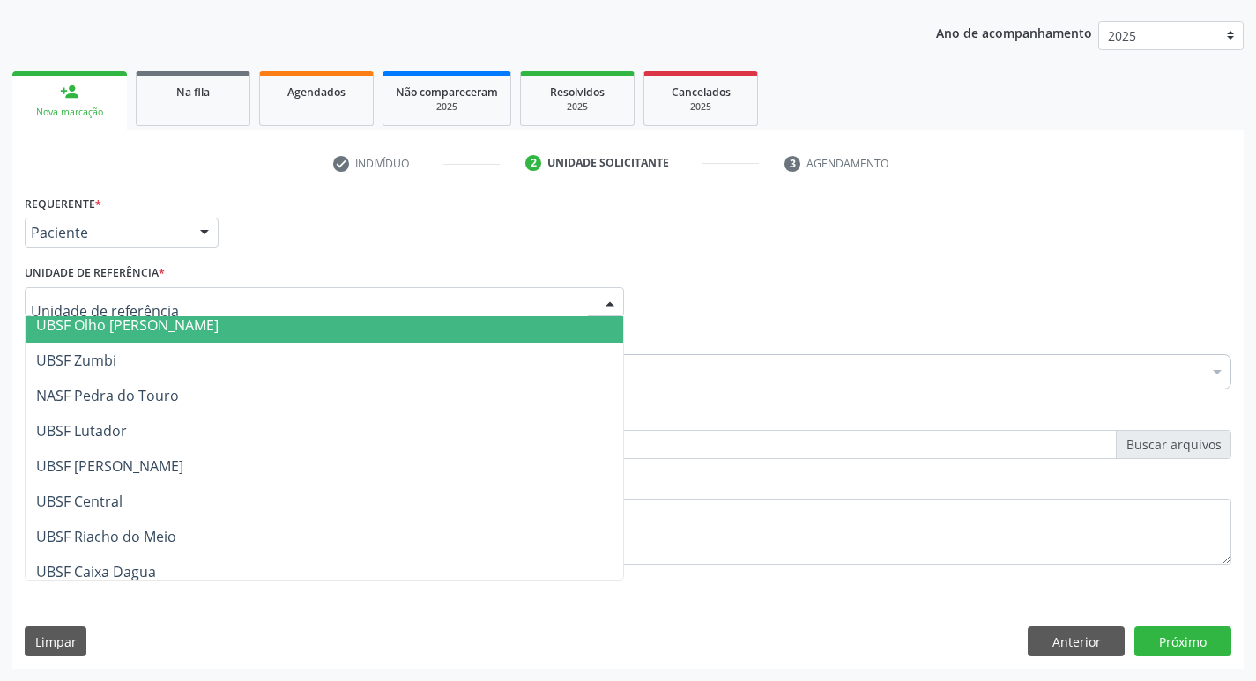
scroll to position [264, 0]
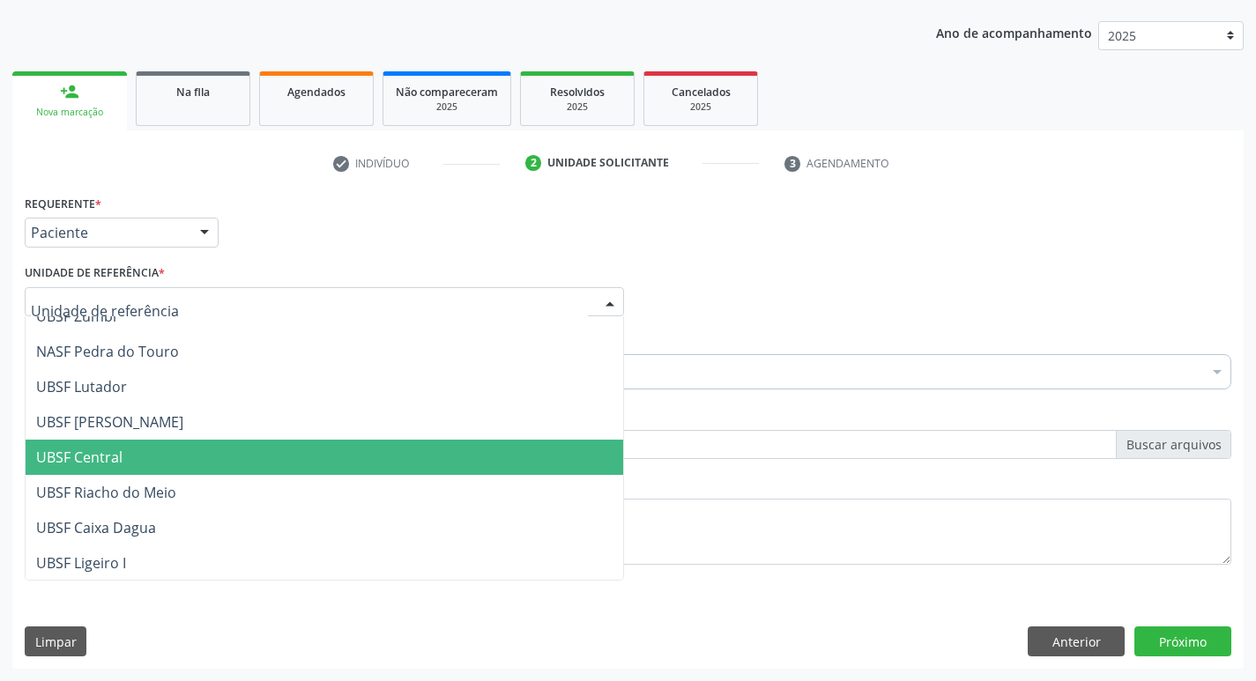
click at [170, 461] on span "UBSF Central" at bounding box center [325, 457] width 598 height 35
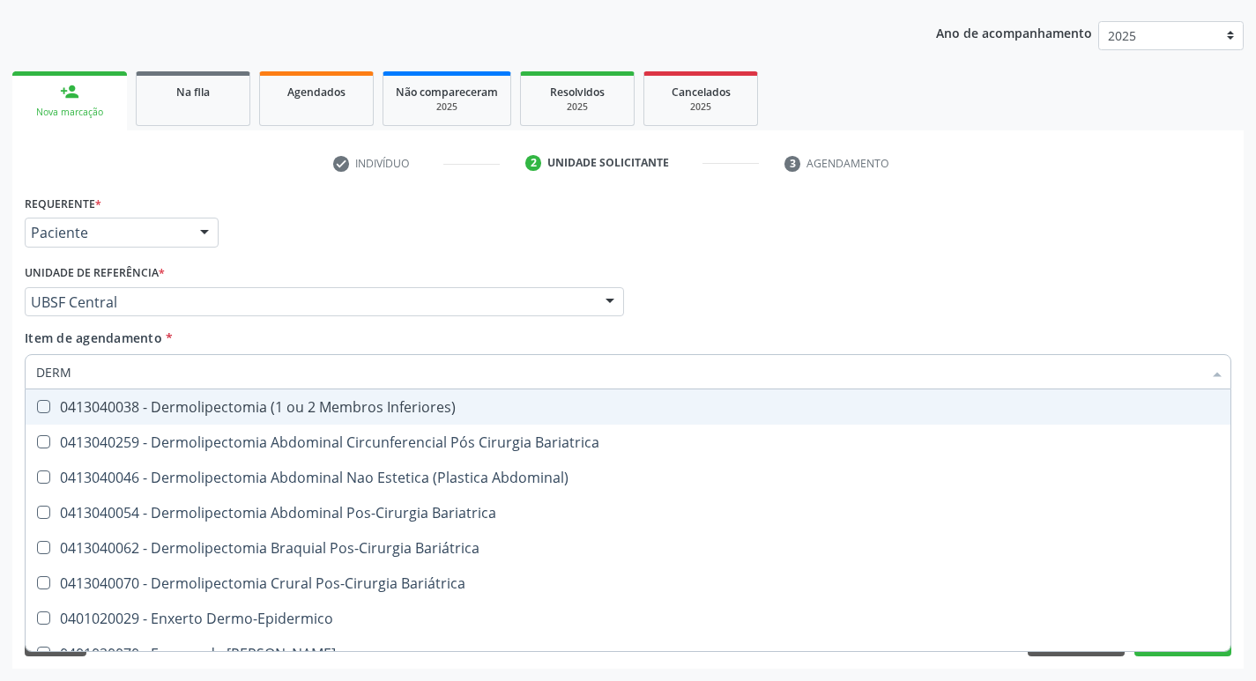
type input "DERMA"
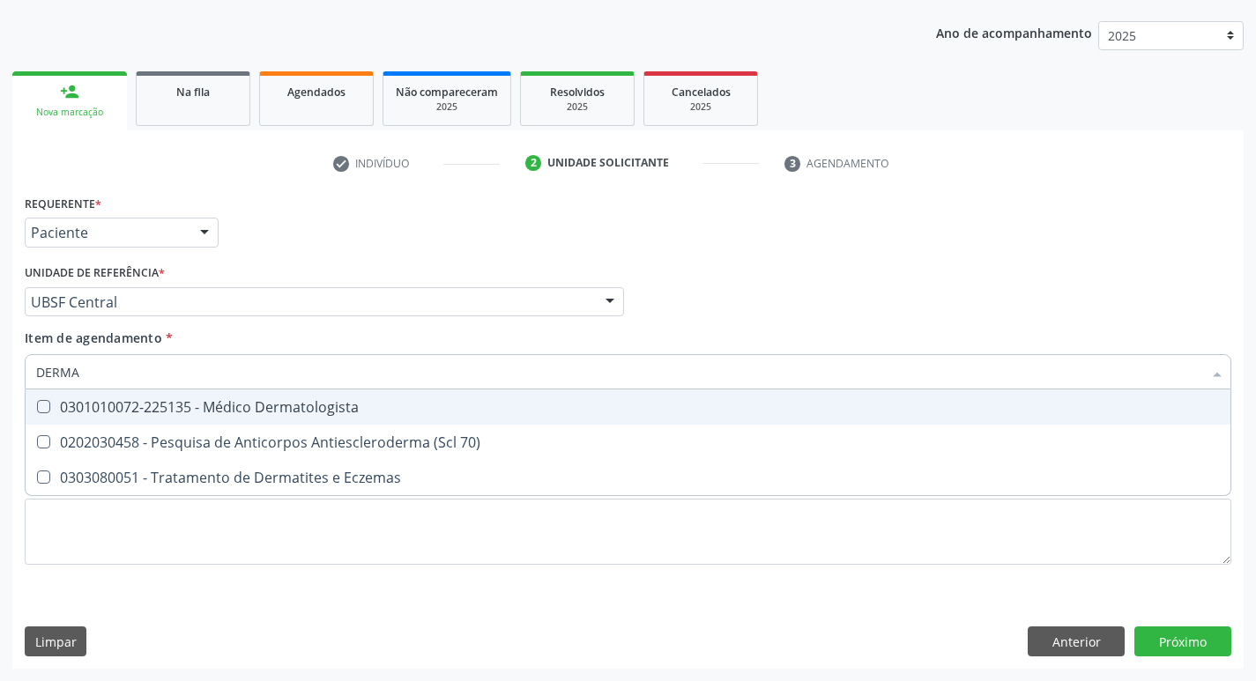
click at [34, 405] on div at bounding box center [32, 407] width 13 height 14
checkbox Dermatologista "true"
click at [761, 332] on div "Item de agendamento * DERMA Desfazer seleção 0301010072-225135 - Médico Dermato…" at bounding box center [628, 357] width 1207 height 56
checkbox 70\) "true"
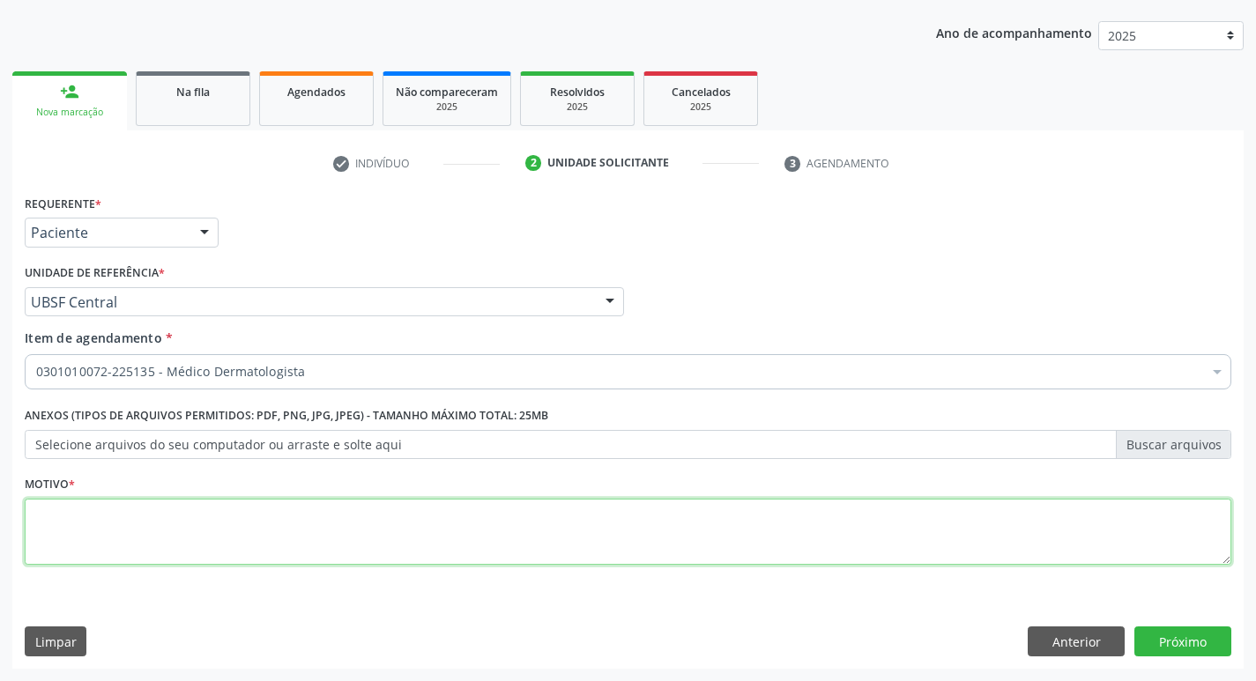
click at [60, 520] on textarea at bounding box center [628, 532] width 1207 height 67
type textarea "RETORNO MARCELA 11/2025"
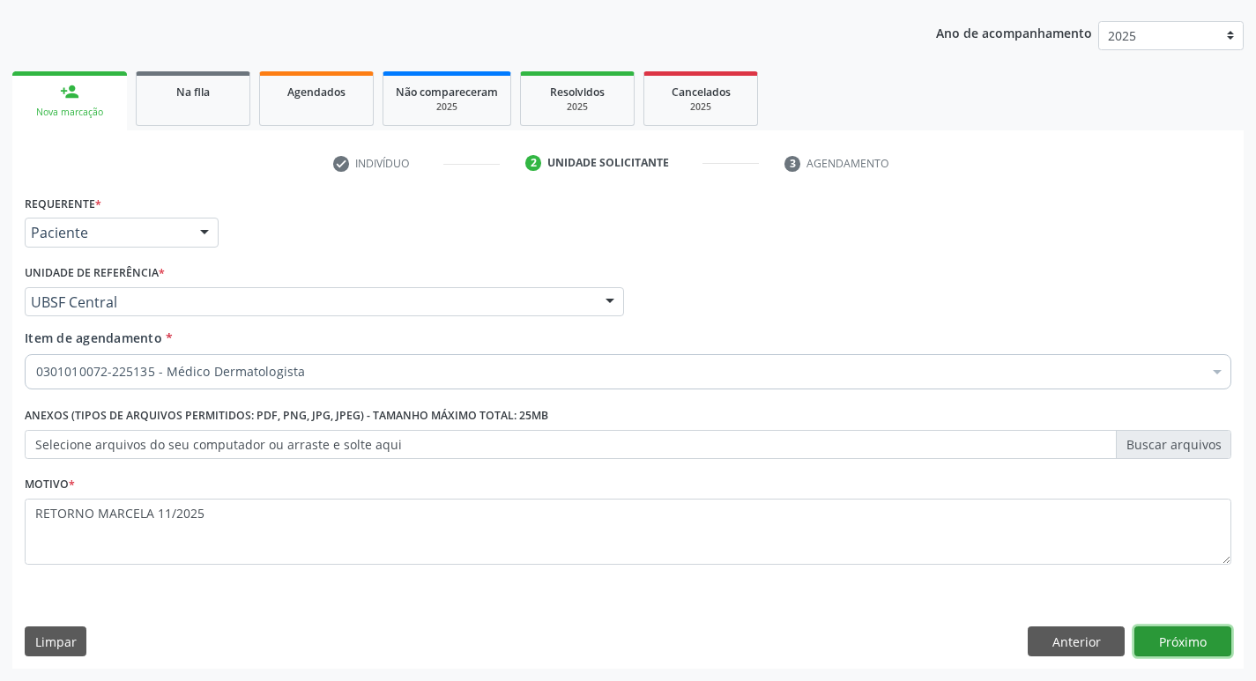
click at [1173, 637] on button "Próximo" at bounding box center [1183, 642] width 97 height 30
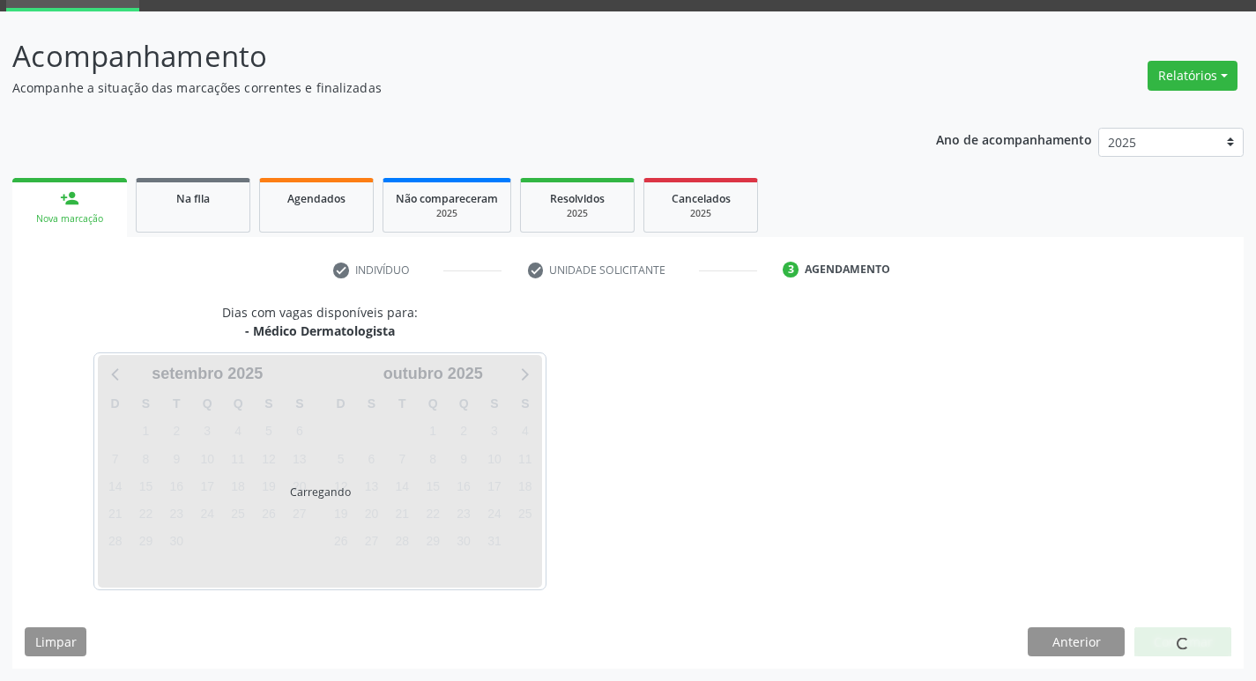
scroll to position [138, 0]
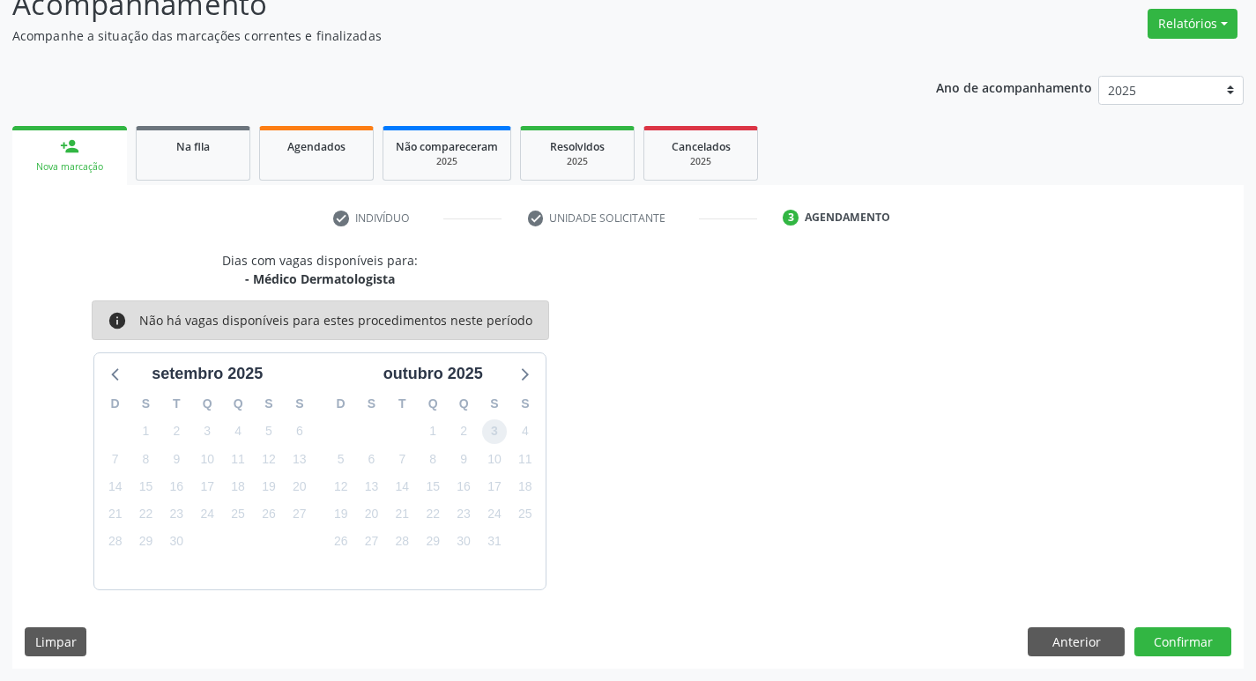
click at [495, 430] on span "3" at bounding box center [494, 432] width 25 height 25
click at [1163, 629] on button "Confirmar" at bounding box center [1183, 643] width 97 height 30
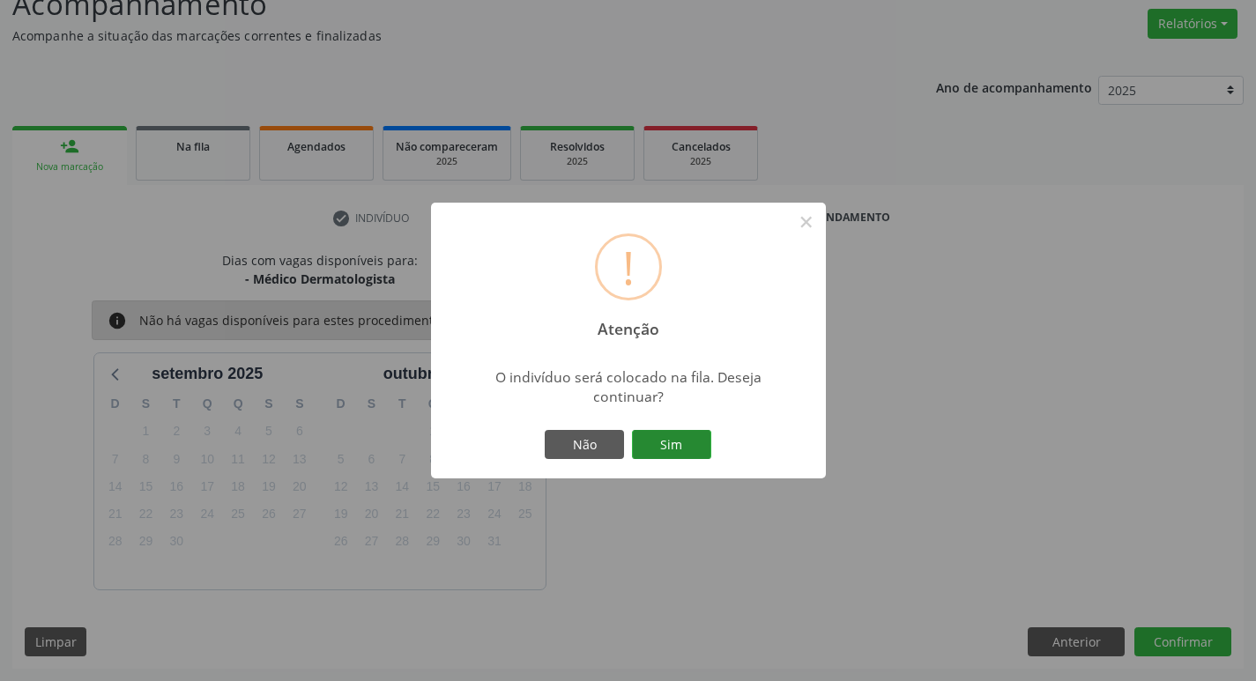
click at [681, 452] on button "Sim" at bounding box center [671, 445] width 79 height 30
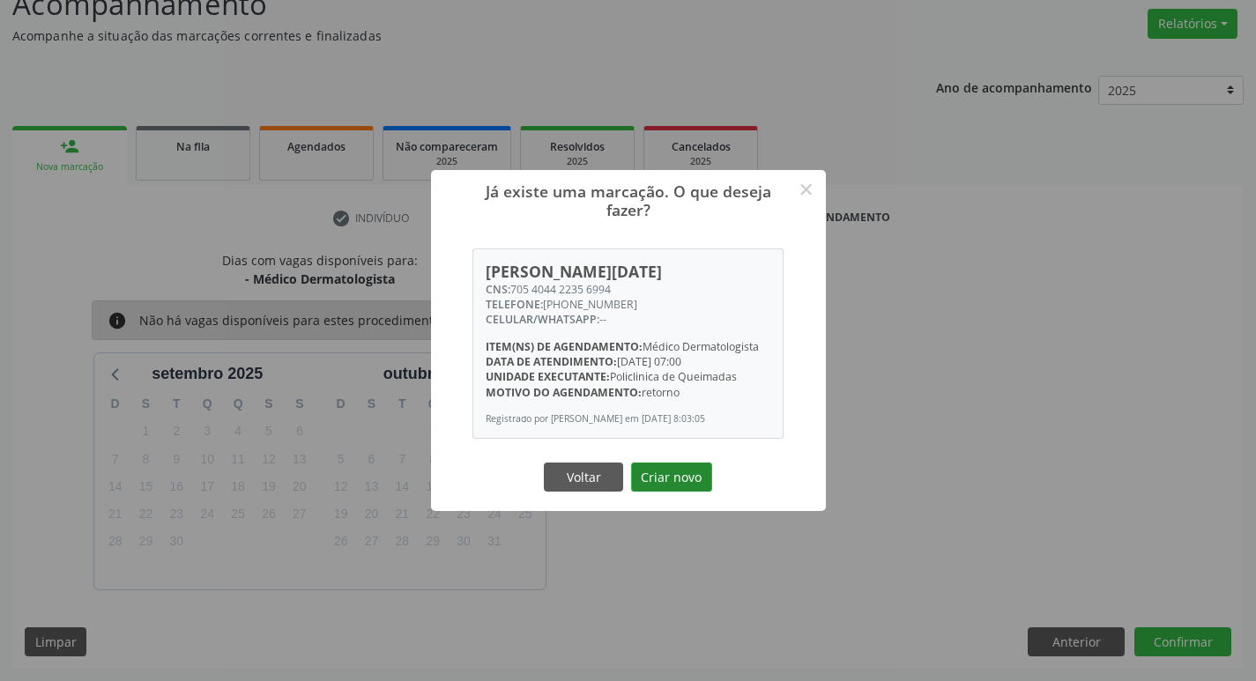
click at [669, 478] on button "Criar novo" at bounding box center [671, 478] width 81 height 30
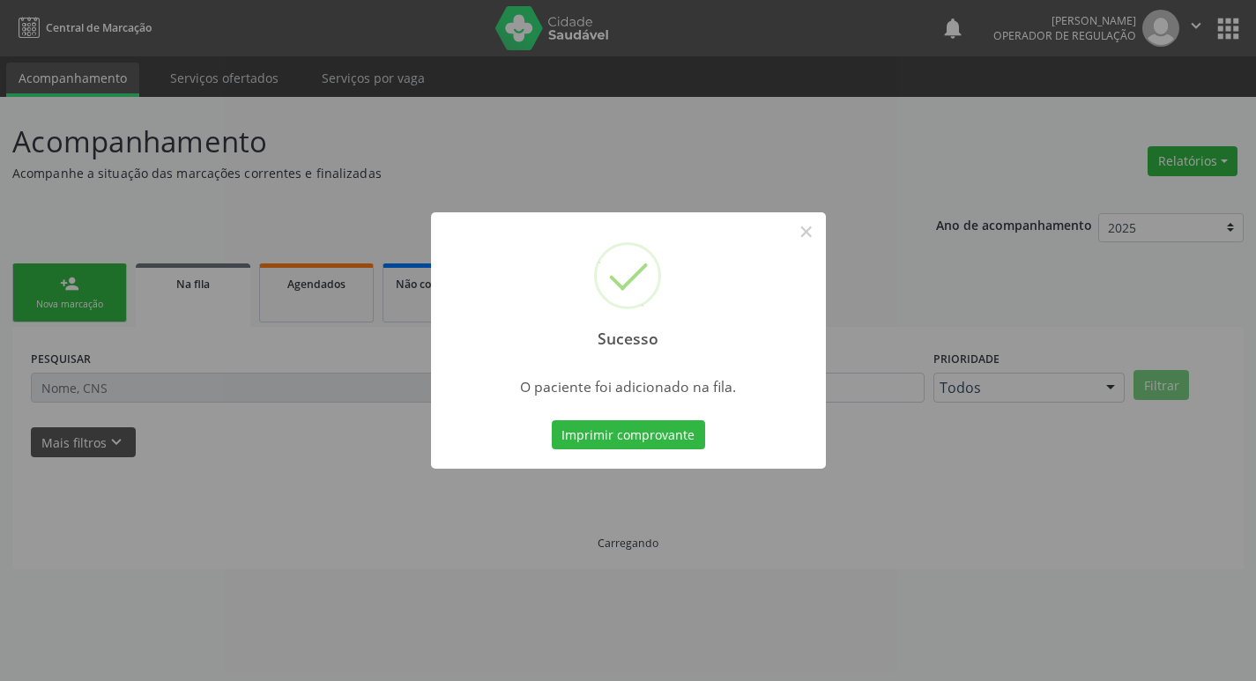
scroll to position [0, 0]
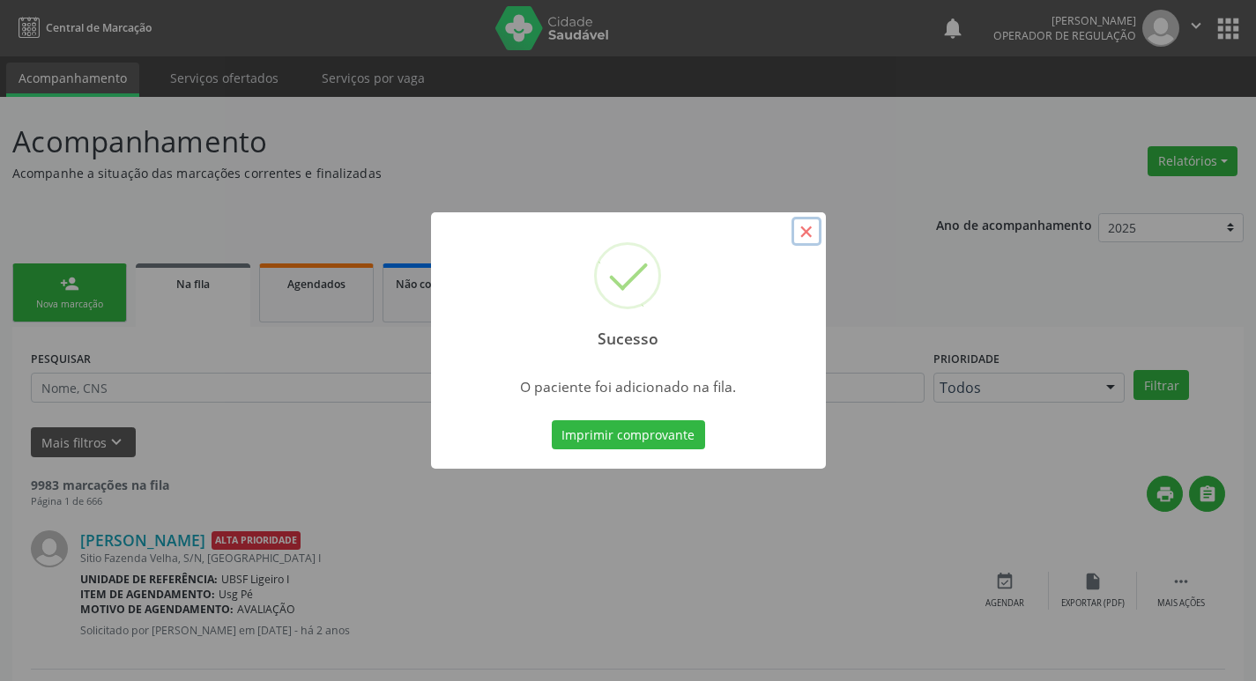
click at [808, 236] on button "×" at bounding box center [807, 232] width 30 height 30
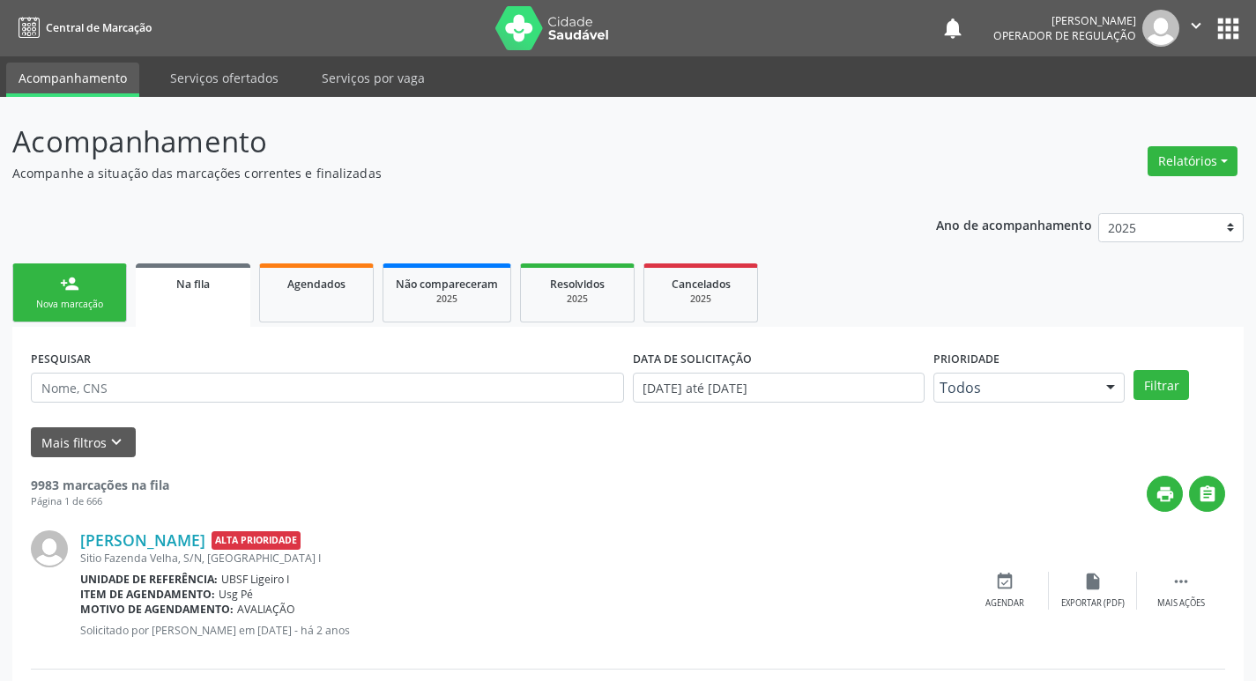
click at [94, 309] on div "Nova marcação" at bounding box center [70, 304] width 88 height 13
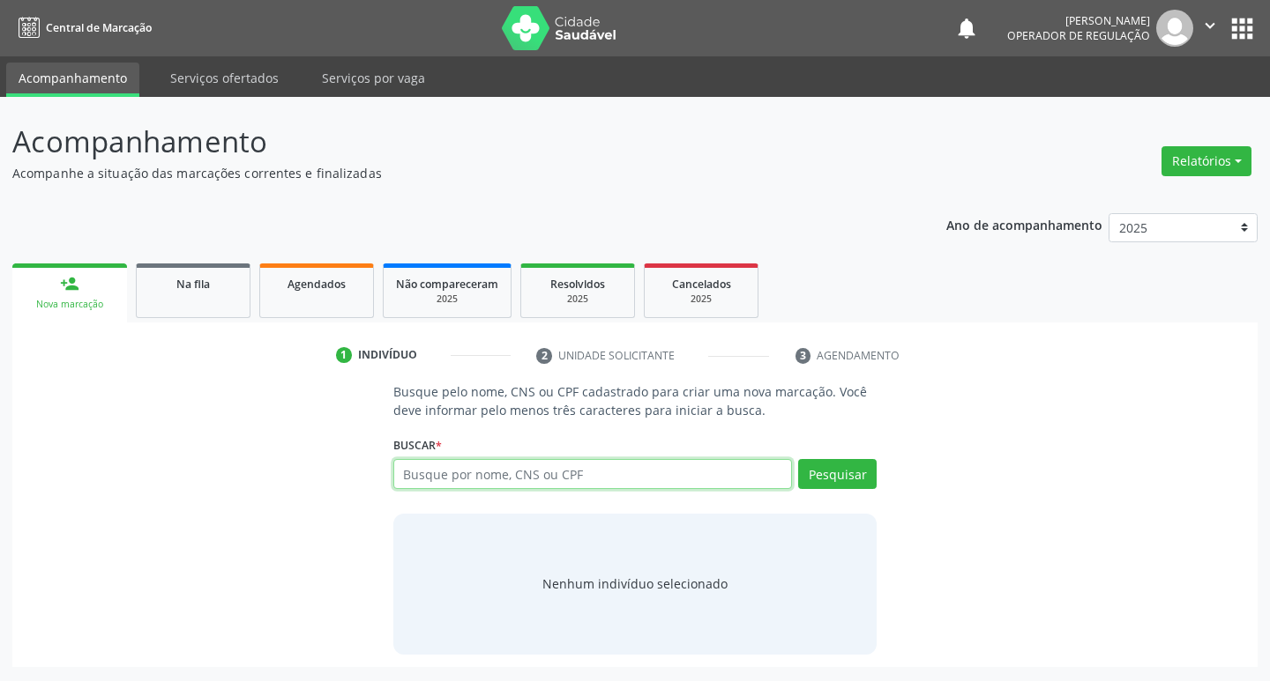
click at [462, 465] on input "text" at bounding box center [592, 474] width 399 height 30
click at [483, 466] on input "text" at bounding box center [592, 474] width 399 height 30
click at [459, 475] on input "text" at bounding box center [592, 474] width 399 height 30
type input "700008426796707"
click at [853, 474] on button "Pesquisar" at bounding box center [837, 474] width 78 height 30
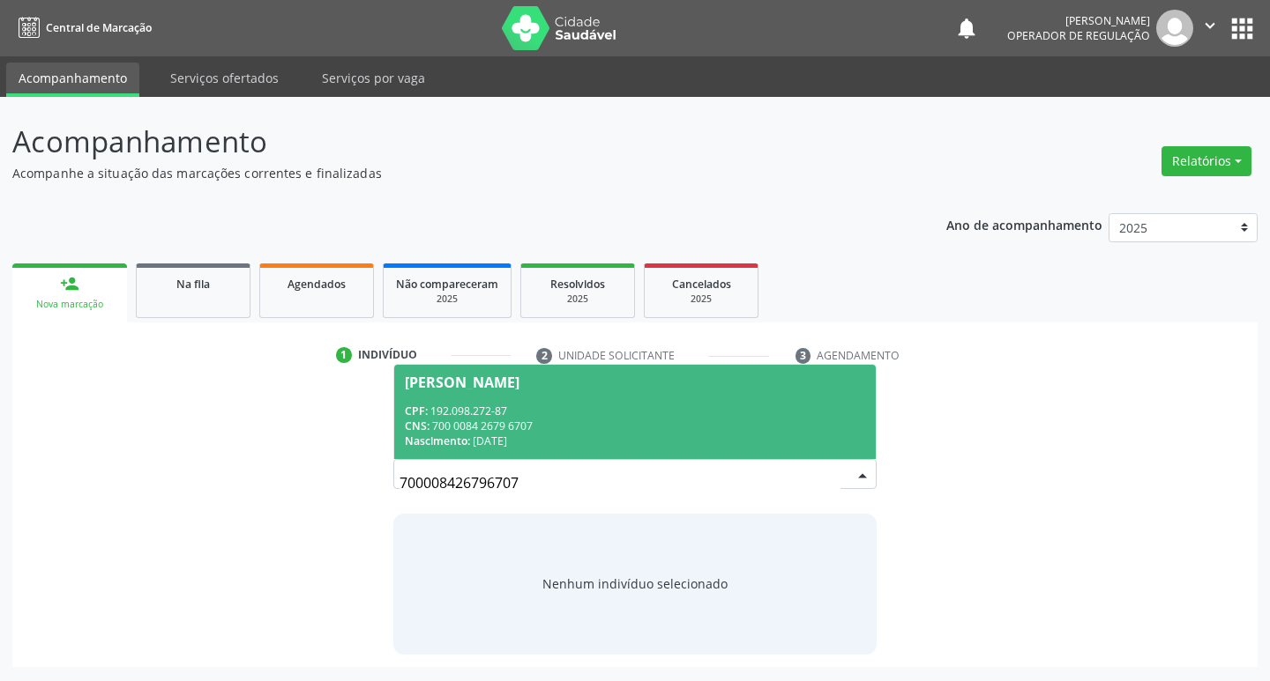
click at [519, 386] on div "Maria do Carmo Peres da Silva" at bounding box center [462, 383] width 115 height 14
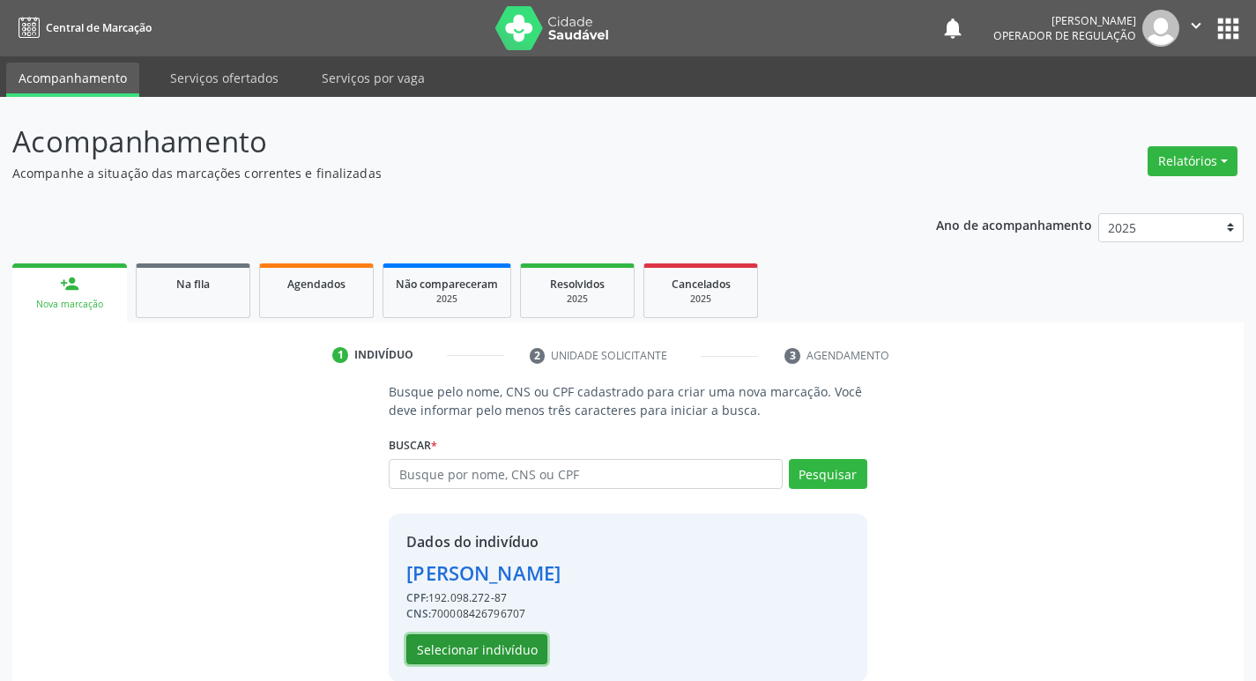
click at [523, 661] on button "Selecionar indivíduo" at bounding box center [476, 650] width 141 height 30
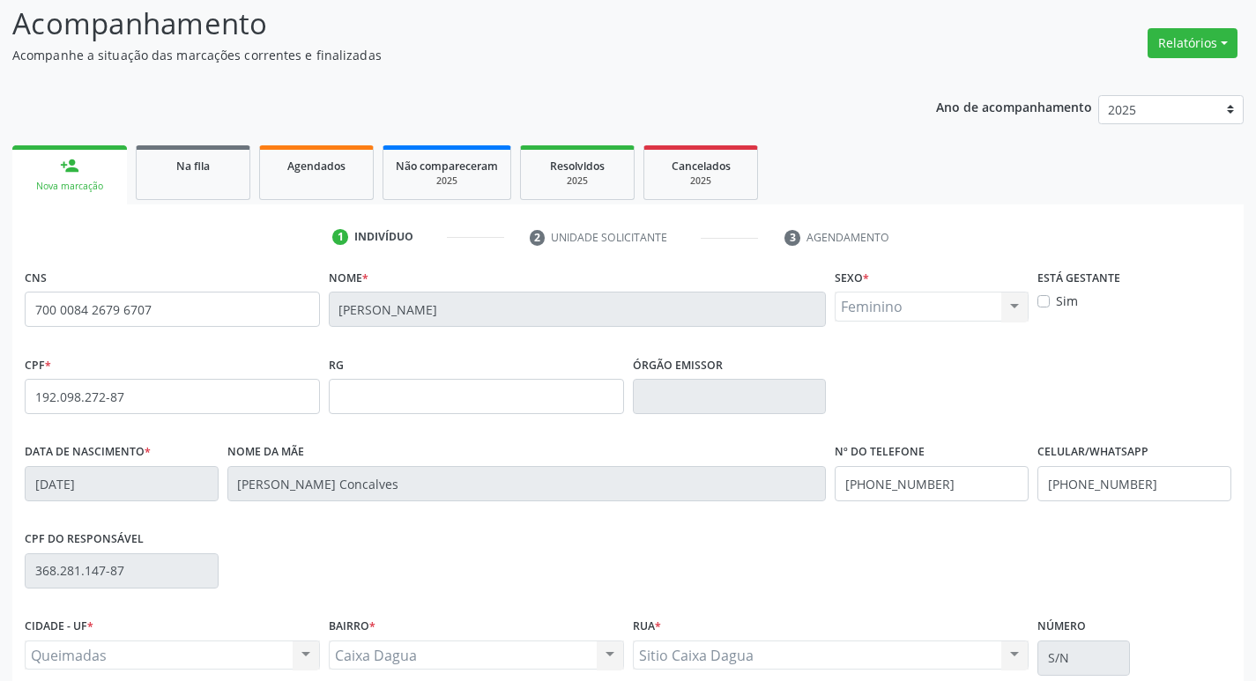
scroll to position [274, 0]
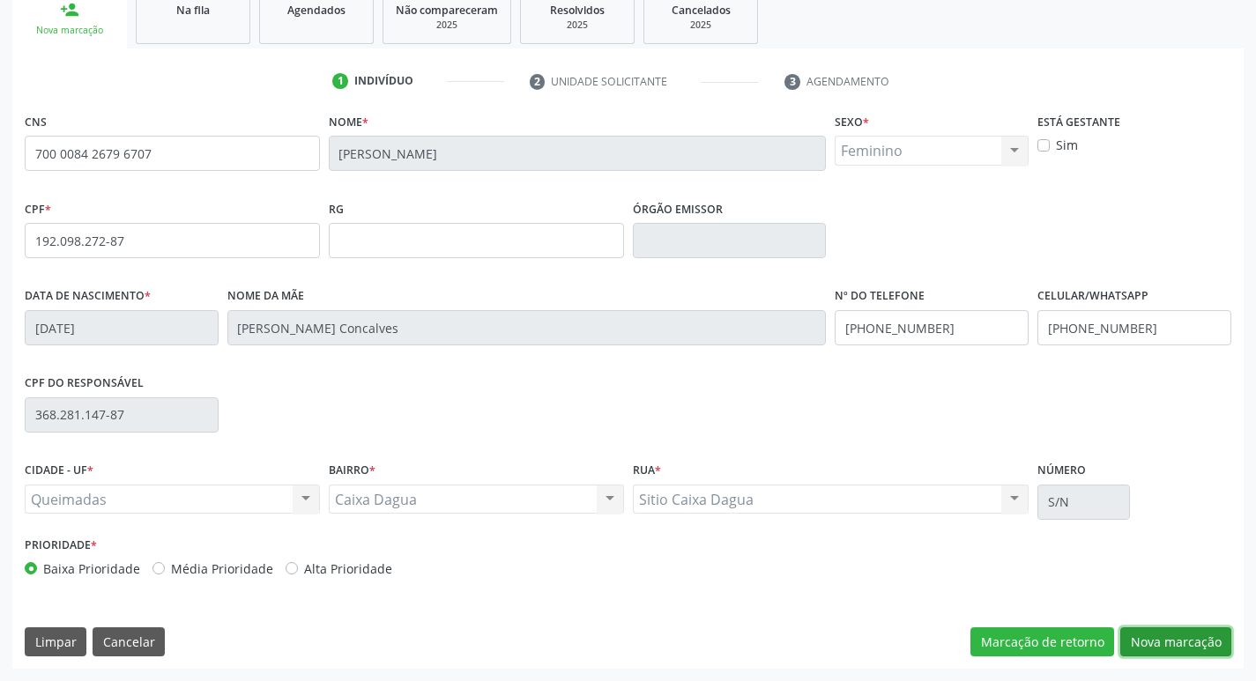
click at [1191, 637] on button "Nova marcação" at bounding box center [1176, 643] width 111 height 30
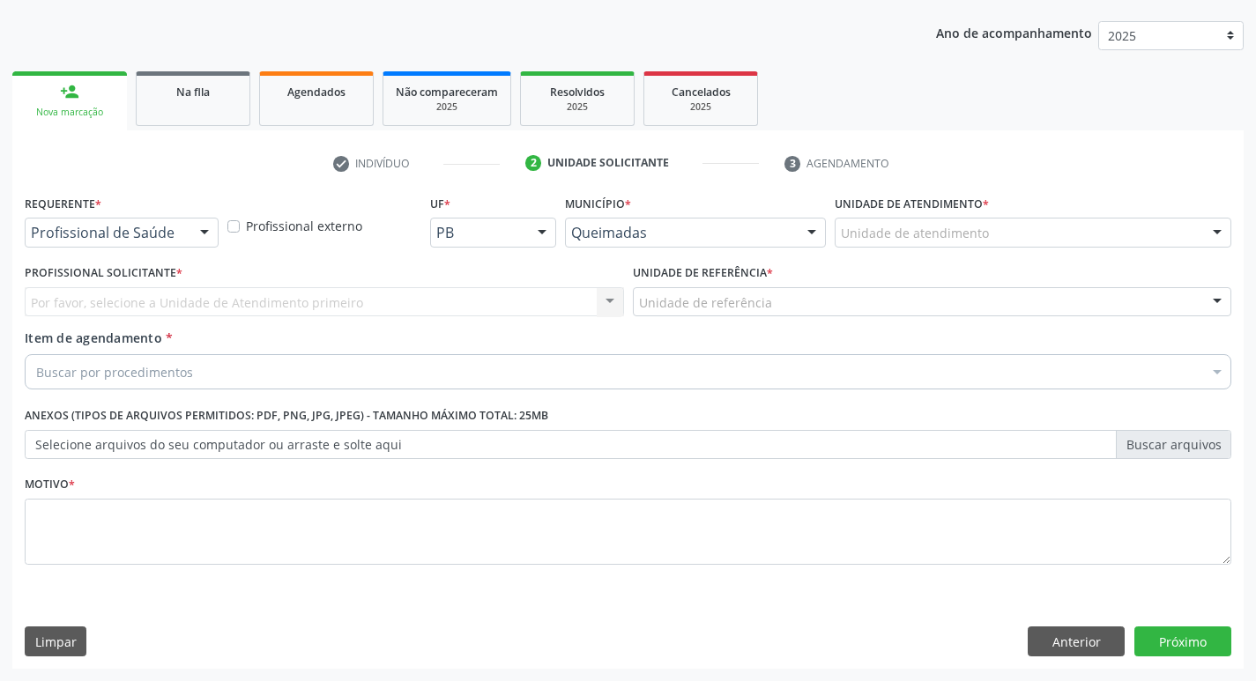
scroll to position [192, 0]
click at [205, 234] on div at bounding box center [204, 234] width 26 height 30
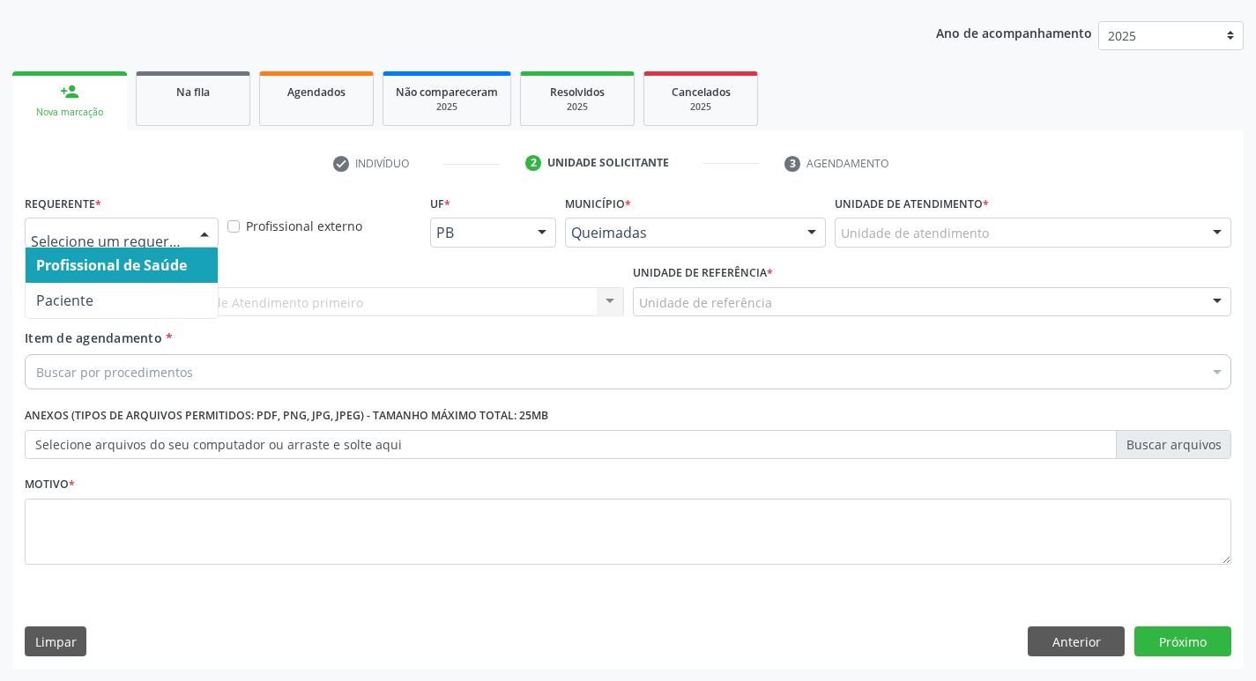
click at [199, 281] on span "Profissional de Saúde" at bounding box center [122, 265] width 192 height 35
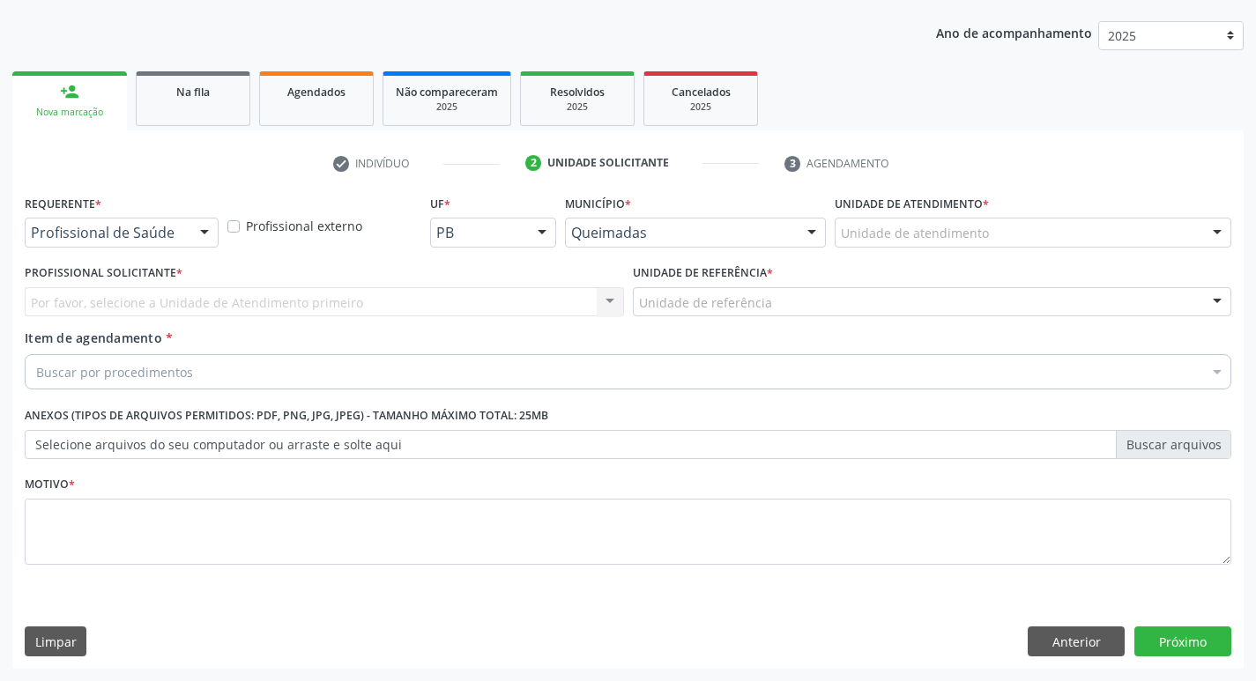
click at [202, 232] on div at bounding box center [204, 234] width 26 height 30
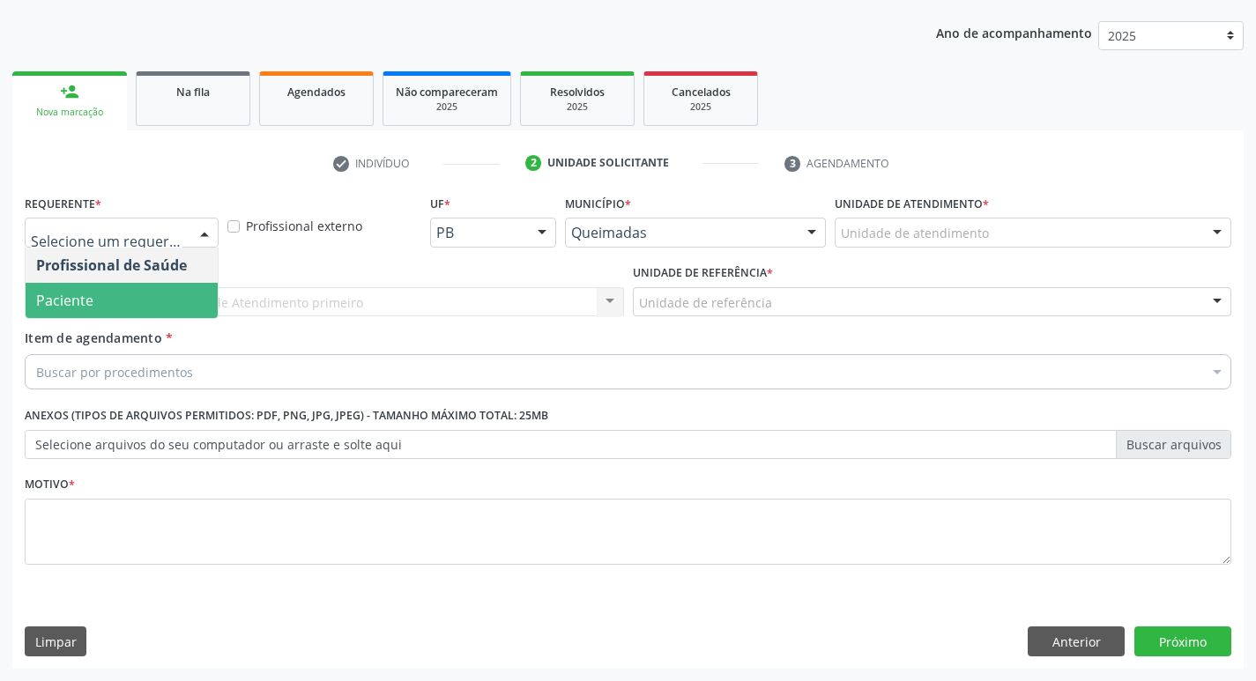
click at [177, 309] on span "Paciente" at bounding box center [122, 300] width 192 height 35
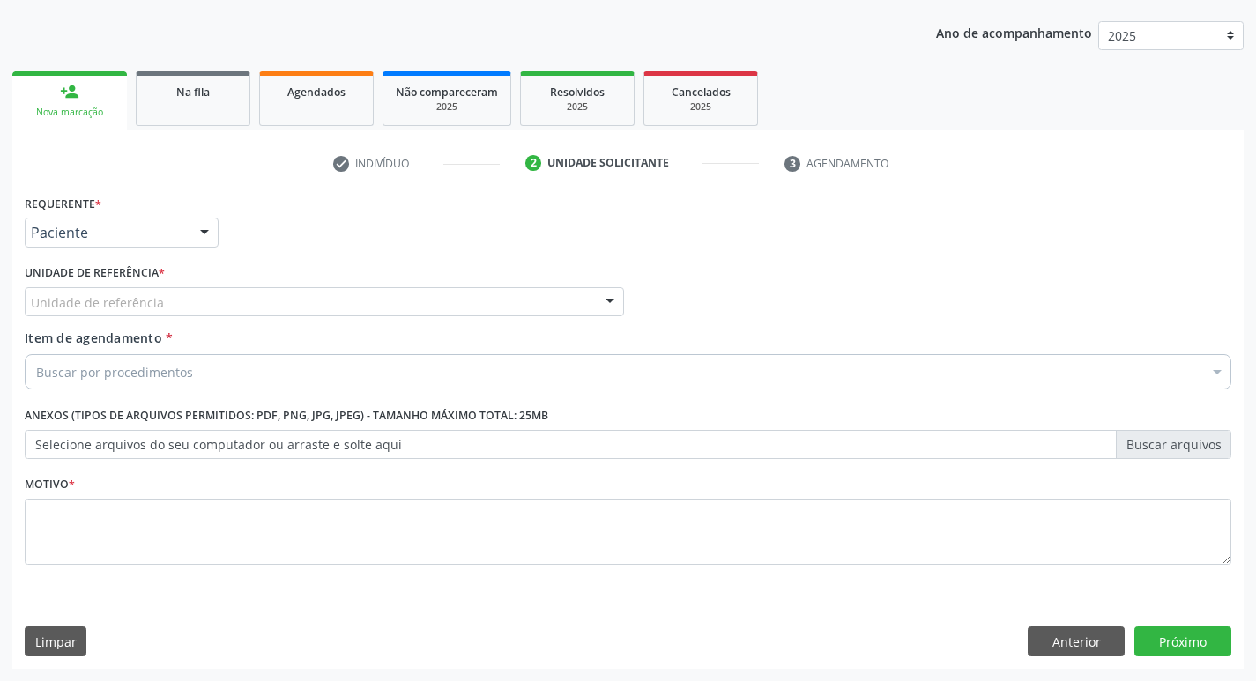
click at [175, 304] on div "Unidade de referência" at bounding box center [324, 302] width 599 height 30
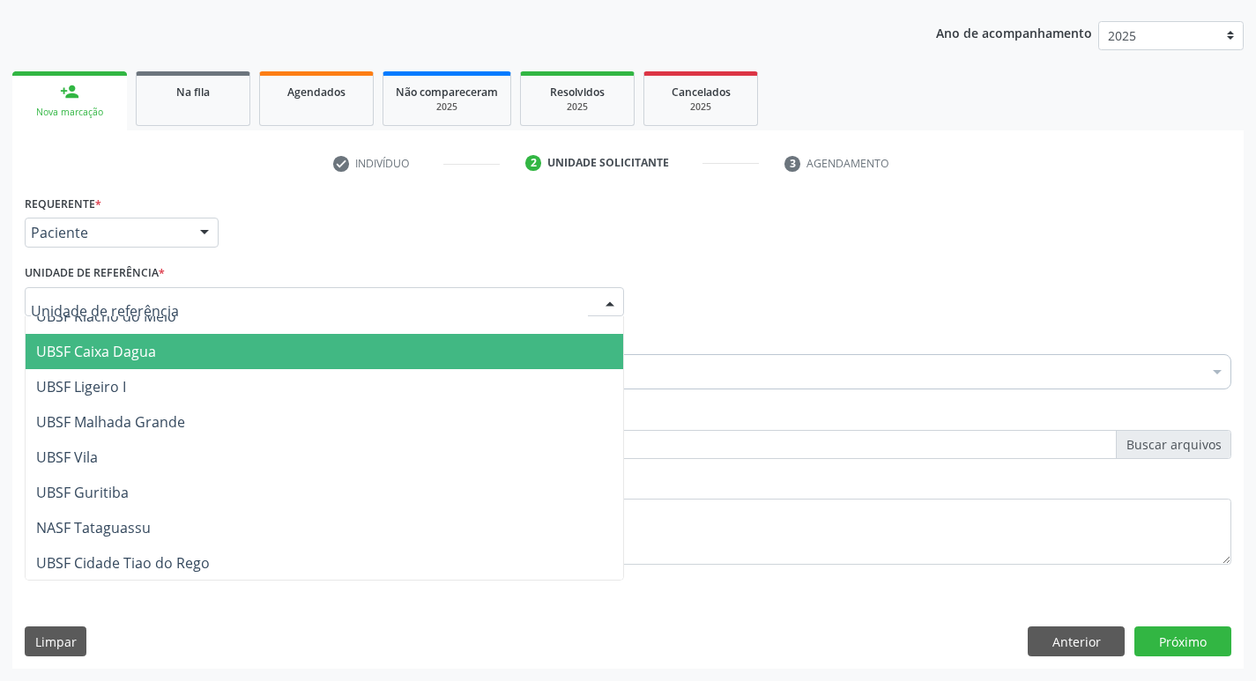
scroll to position [442, 0]
click at [205, 348] on span "UBSF Caixa Dagua" at bounding box center [325, 350] width 598 height 35
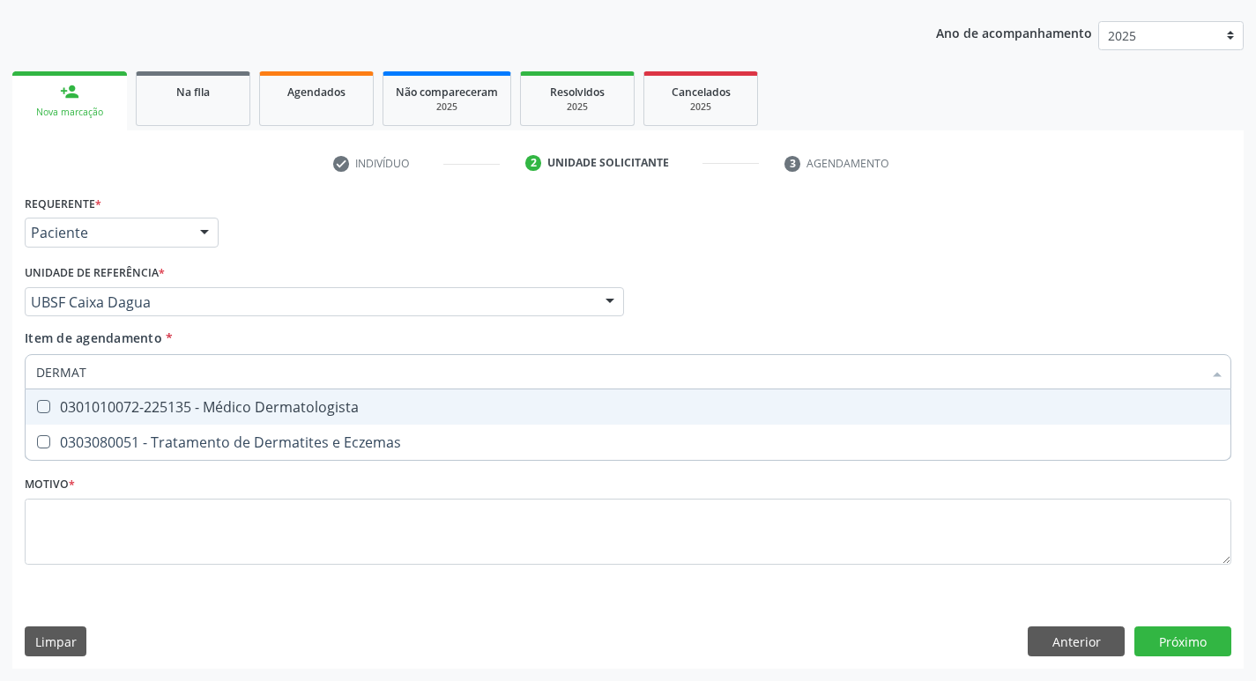
type input "DERMATO"
click at [37, 410] on Dermatologista at bounding box center [43, 406] width 13 height 13
click at [37, 410] on Dermatologista "checkbox" at bounding box center [31, 406] width 11 height 11
checkbox Dermatologista "true"
click at [835, 322] on div "Profissional Solicitante Por favor, selecione a Unidade de Atendimento primeiro…" at bounding box center [628, 294] width 1216 height 69
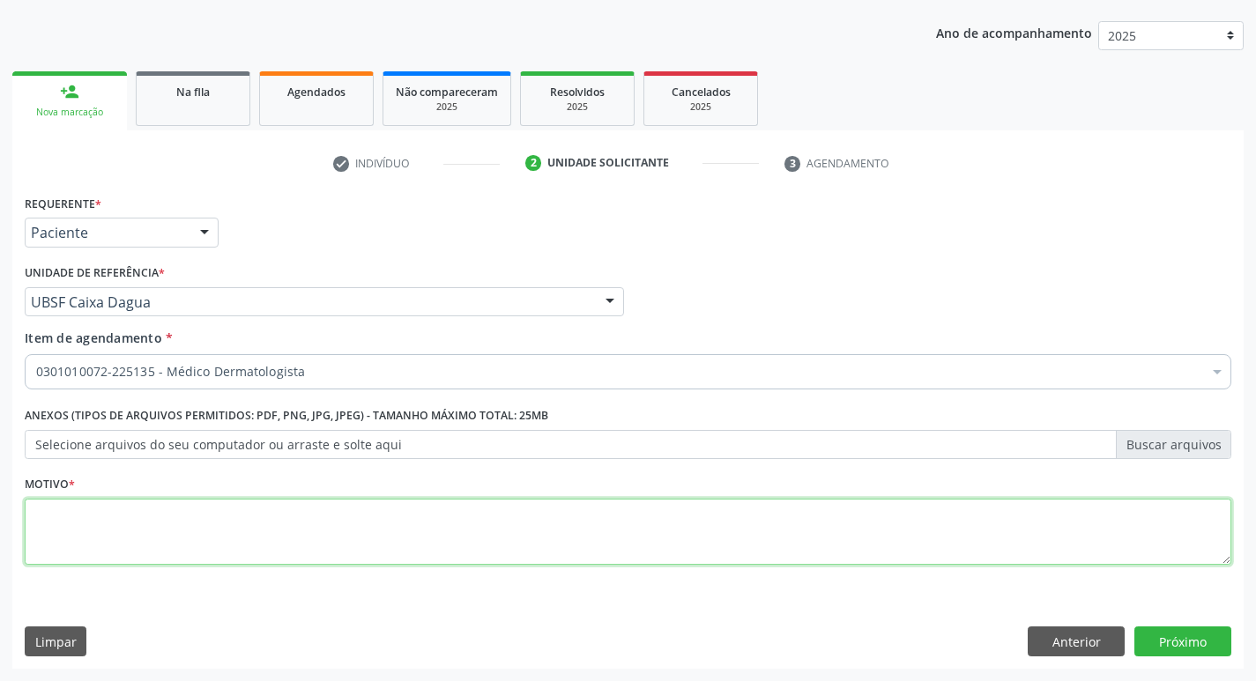
click at [63, 527] on textarea at bounding box center [628, 532] width 1207 height 67
type textarea "RETORNO MARCELA 11/2025"
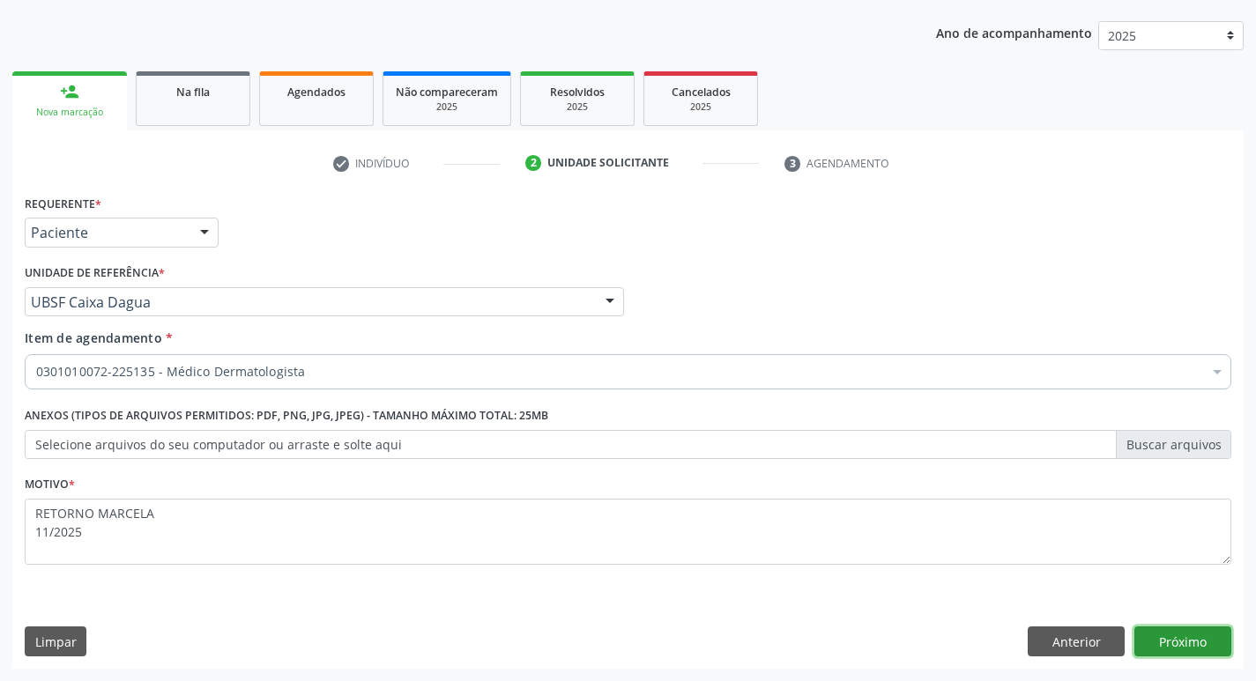
click at [1182, 643] on button "Próximo" at bounding box center [1183, 642] width 97 height 30
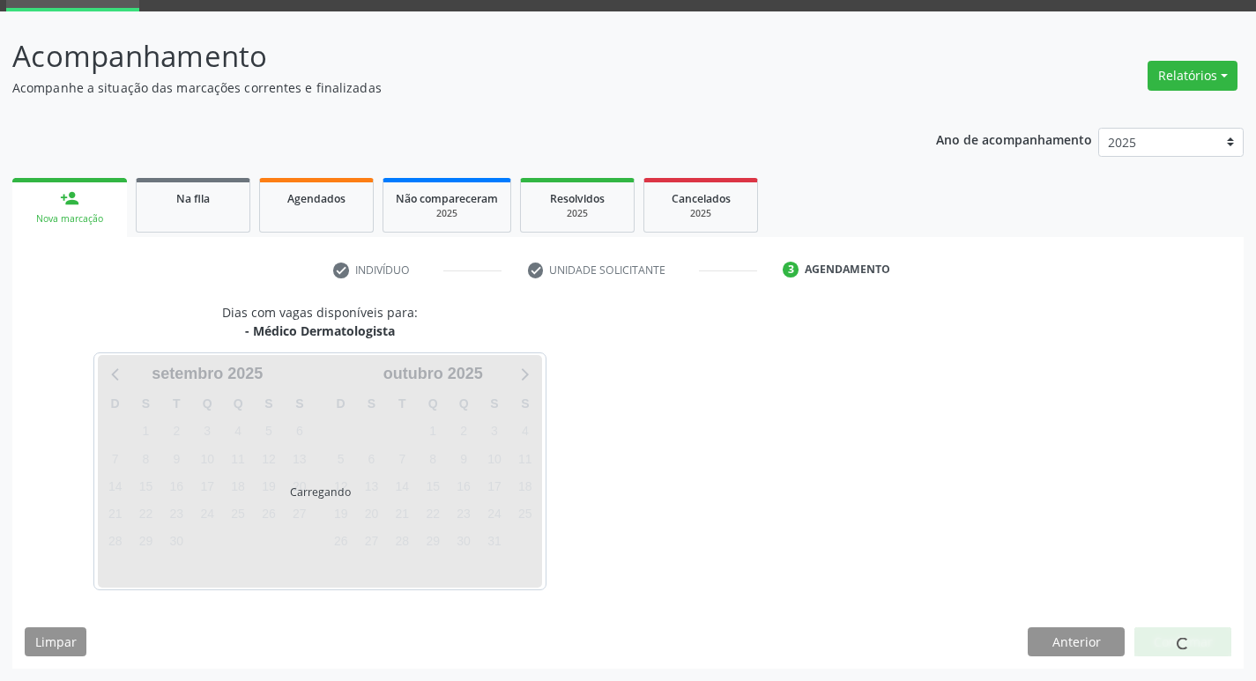
scroll to position [138, 0]
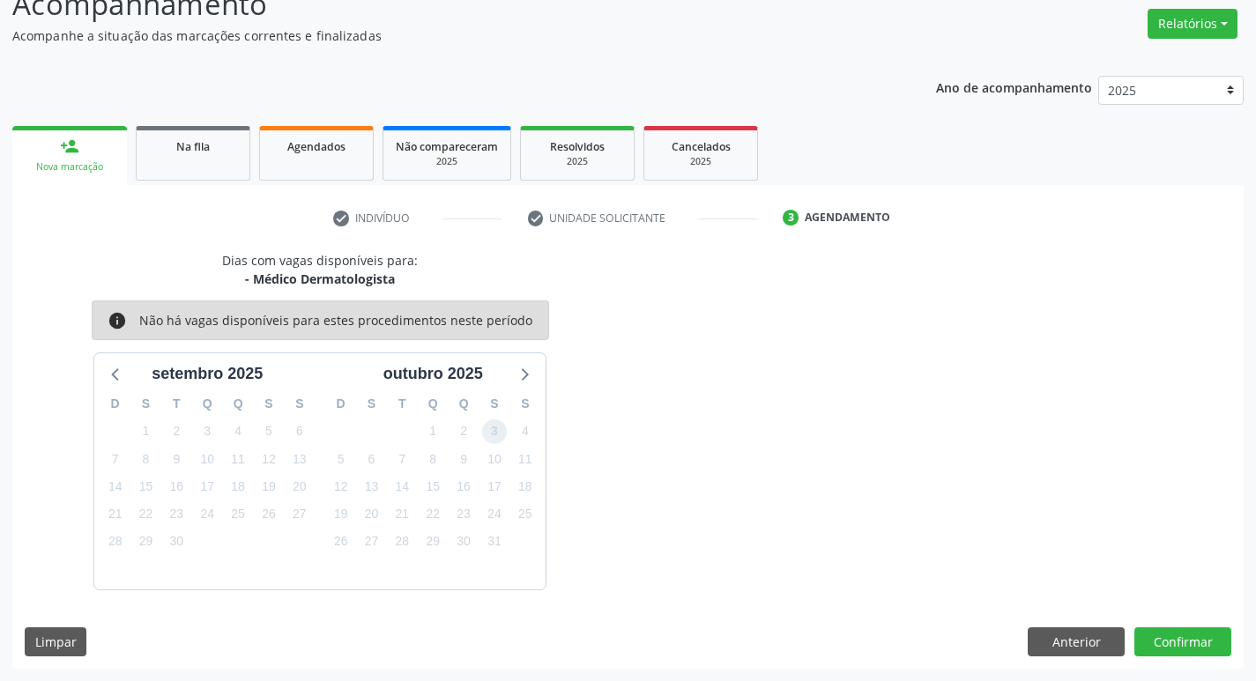
click at [495, 436] on span "3" at bounding box center [494, 432] width 25 height 25
click at [1193, 642] on button "Confirmar" at bounding box center [1183, 643] width 97 height 30
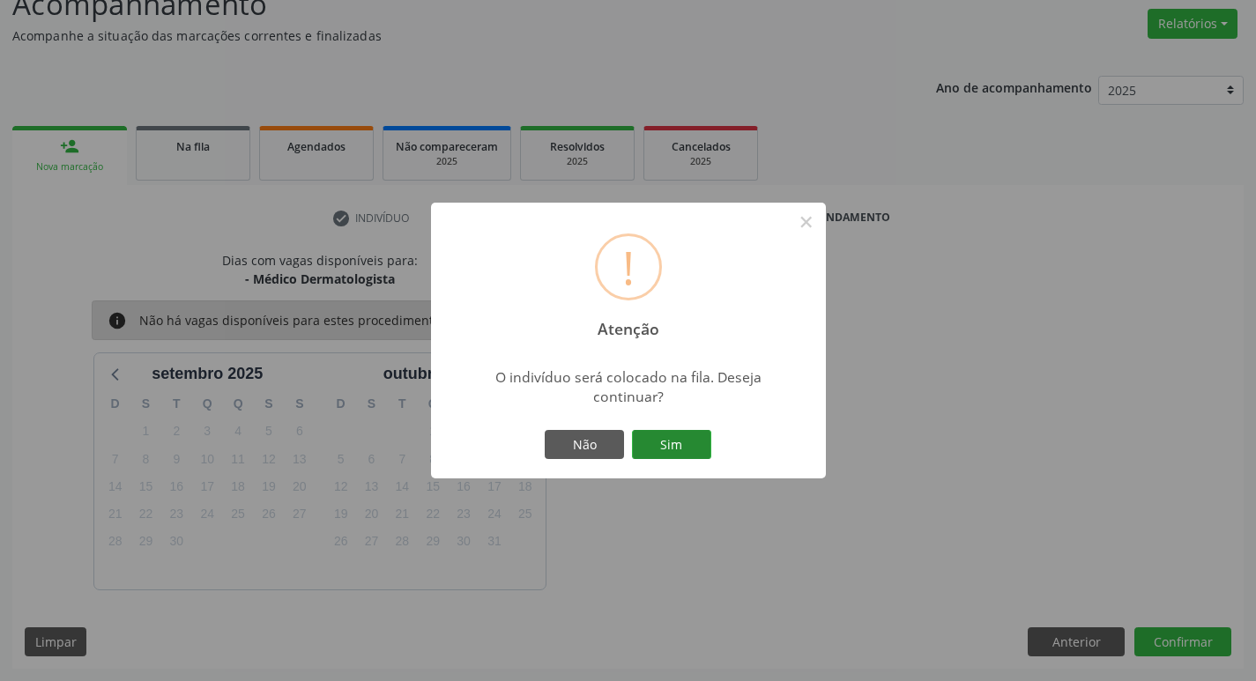
click at [667, 446] on button "Sim" at bounding box center [671, 445] width 79 height 30
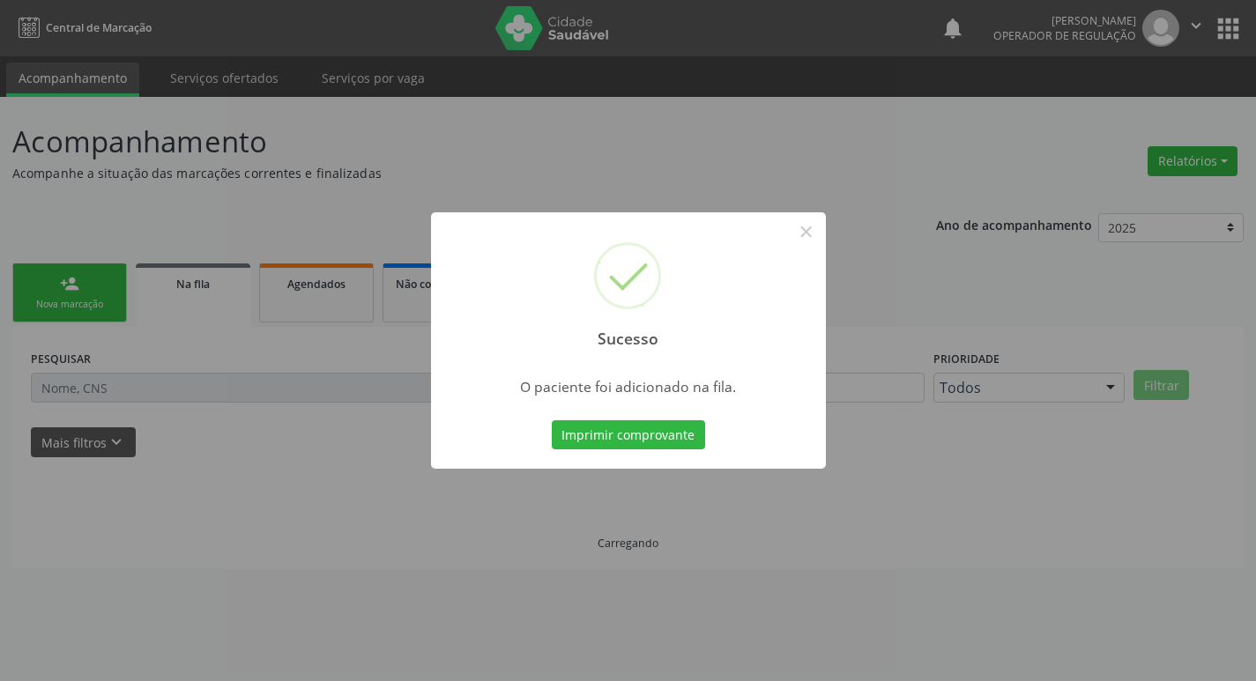
scroll to position [0, 0]
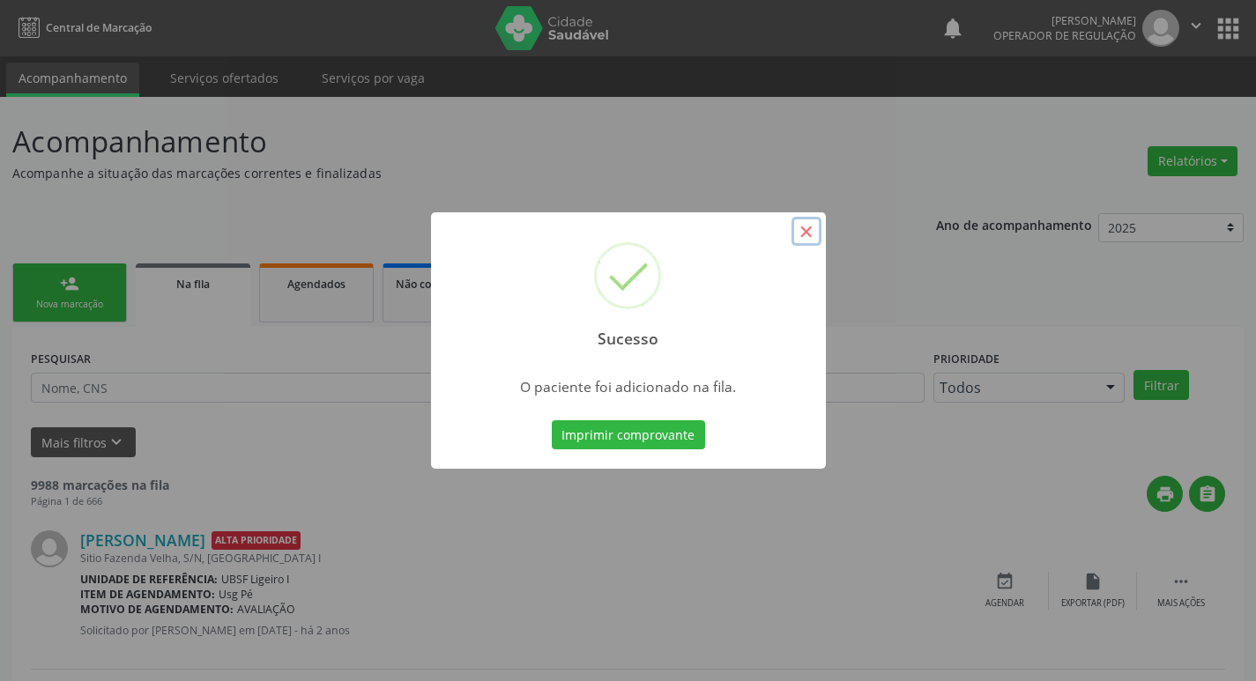
click at [801, 235] on button "×" at bounding box center [807, 232] width 30 height 30
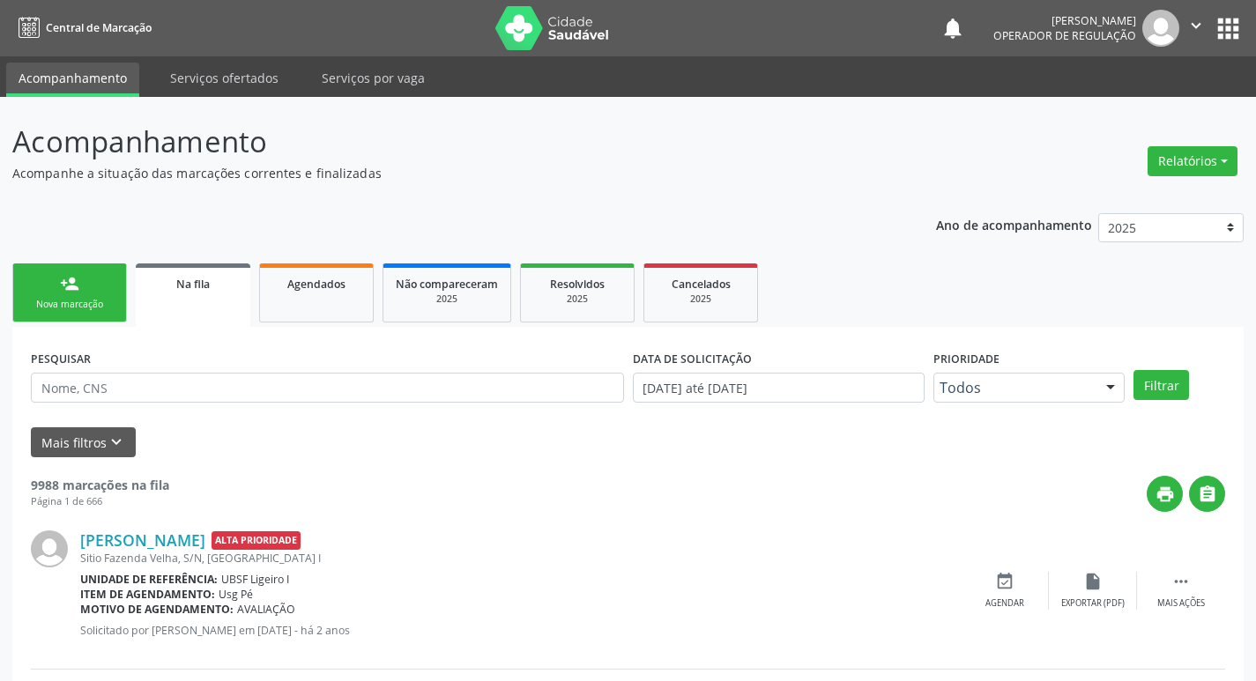
click at [49, 299] on div "Nova marcação" at bounding box center [70, 304] width 88 height 13
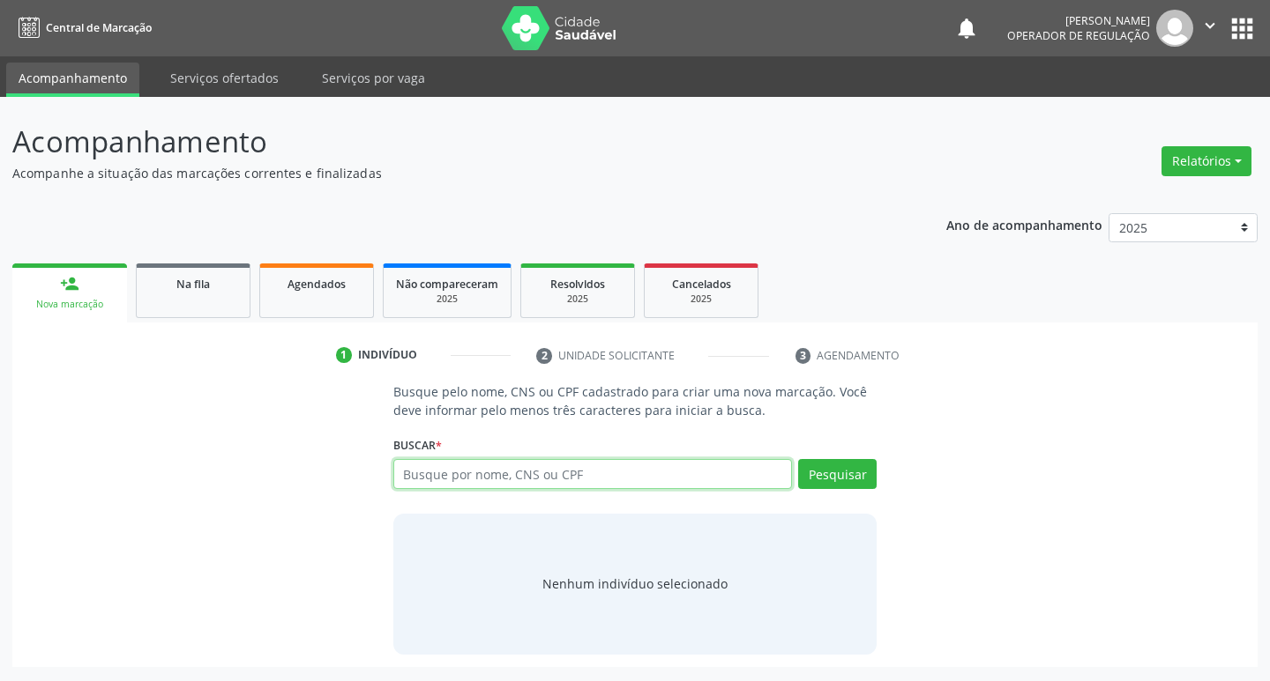
click at [483, 472] on input "text" at bounding box center [592, 474] width 399 height 30
click at [438, 486] on input "text" at bounding box center [592, 474] width 399 height 30
type input "706809768456325"
click at [824, 471] on button "Pesquisar" at bounding box center [837, 474] width 78 height 30
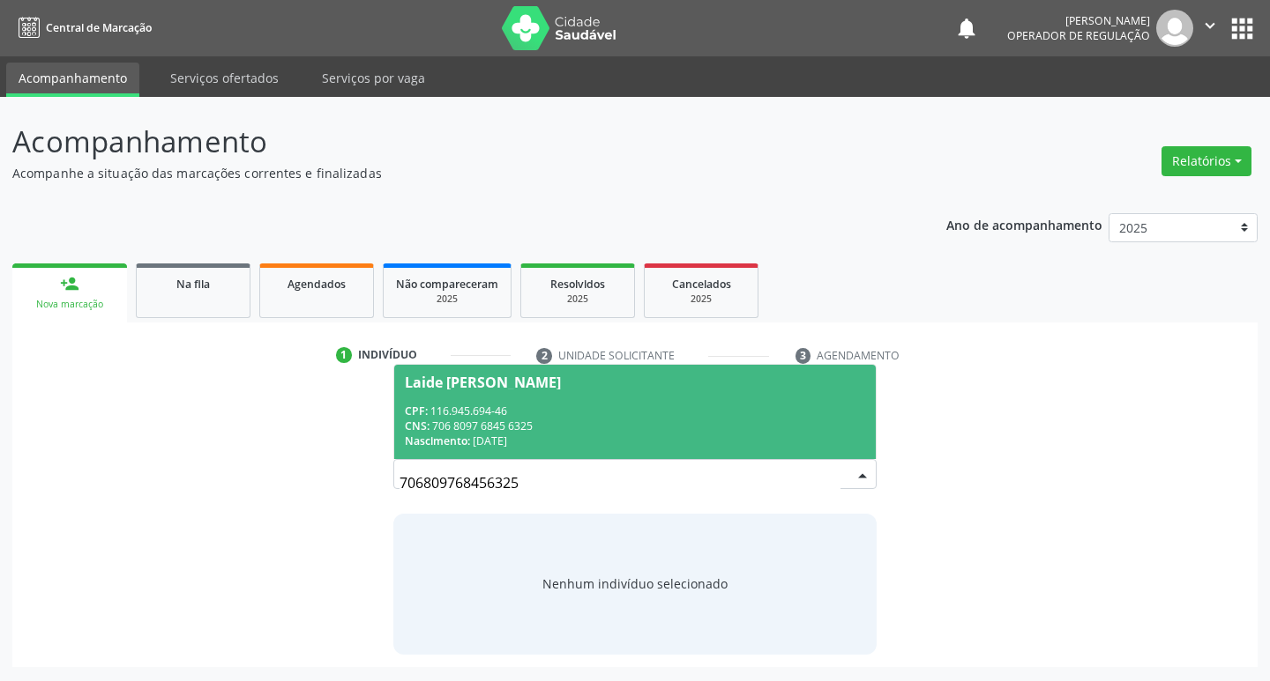
click at [514, 376] on div "Laide Laura Morais Silva" at bounding box center [483, 383] width 156 height 14
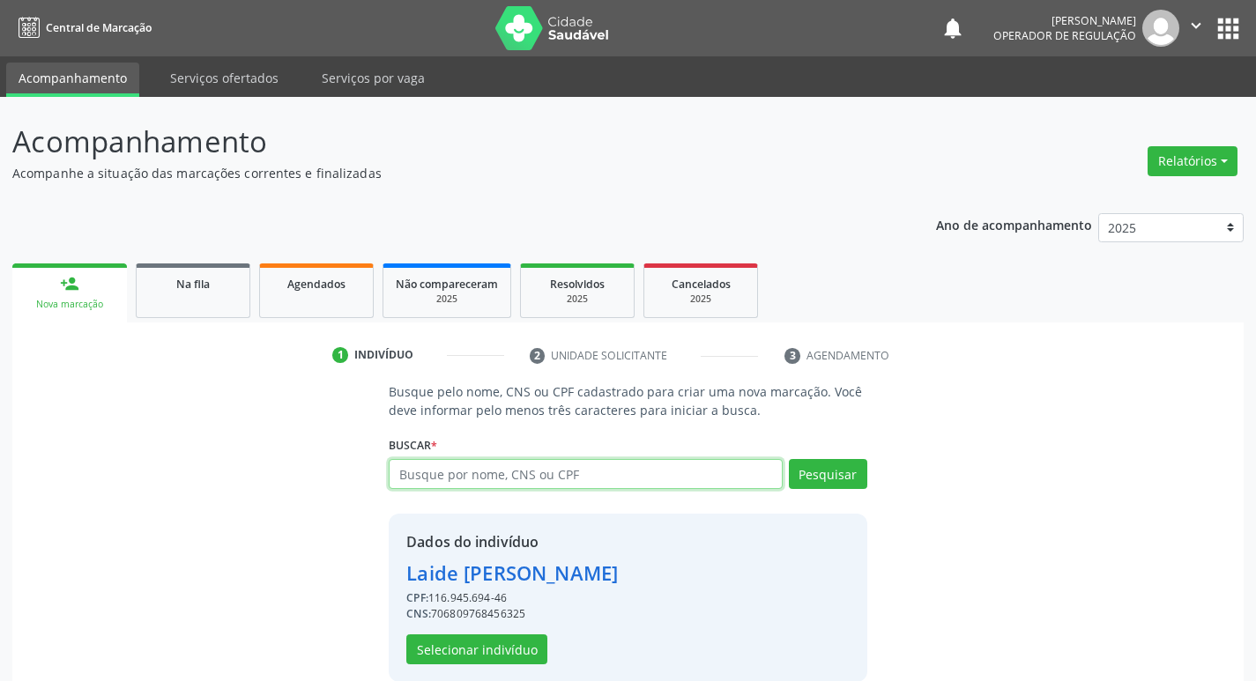
click at [497, 470] on input "text" at bounding box center [585, 474] width 393 height 30
click at [489, 659] on button "Selecionar indivíduo" at bounding box center [476, 650] width 141 height 30
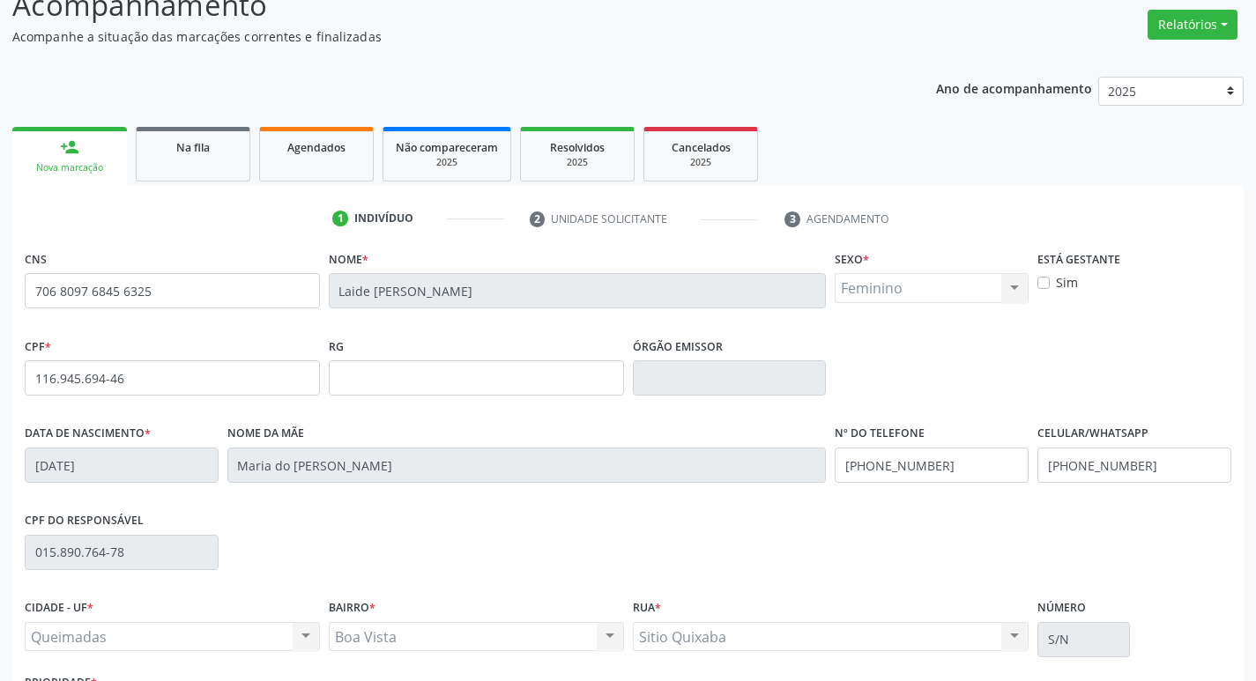
scroll to position [274, 0]
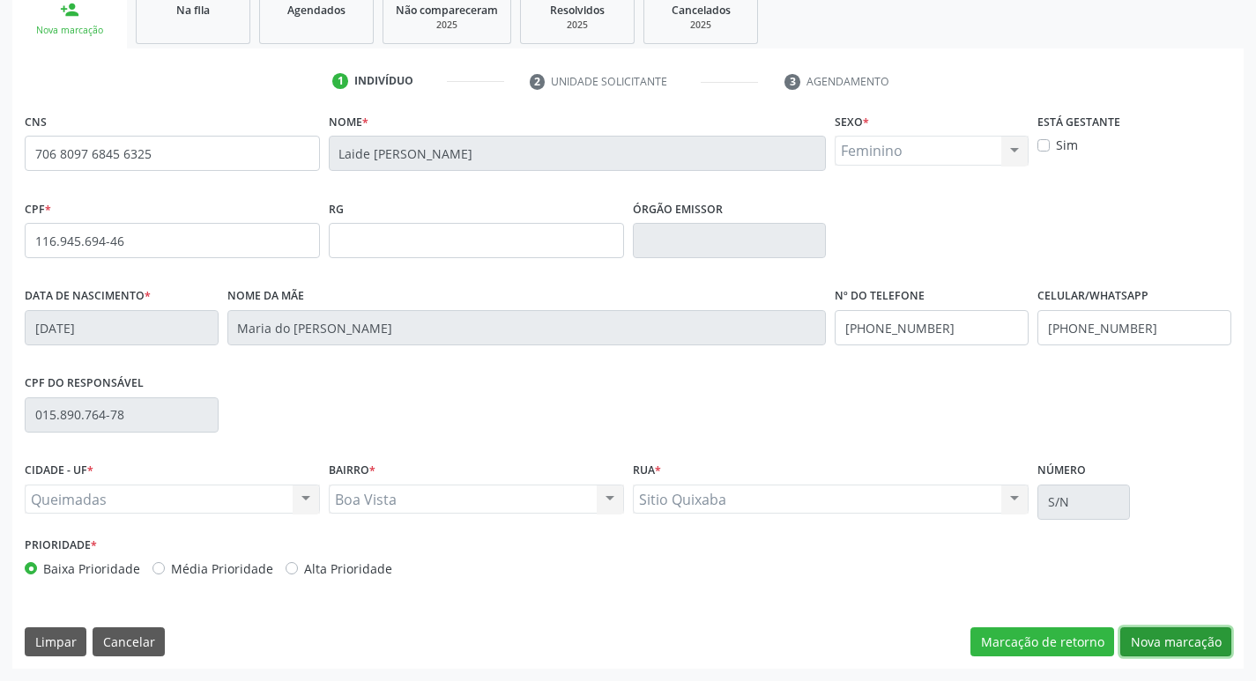
click at [1128, 635] on button "Nova marcação" at bounding box center [1176, 643] width 111 height 30
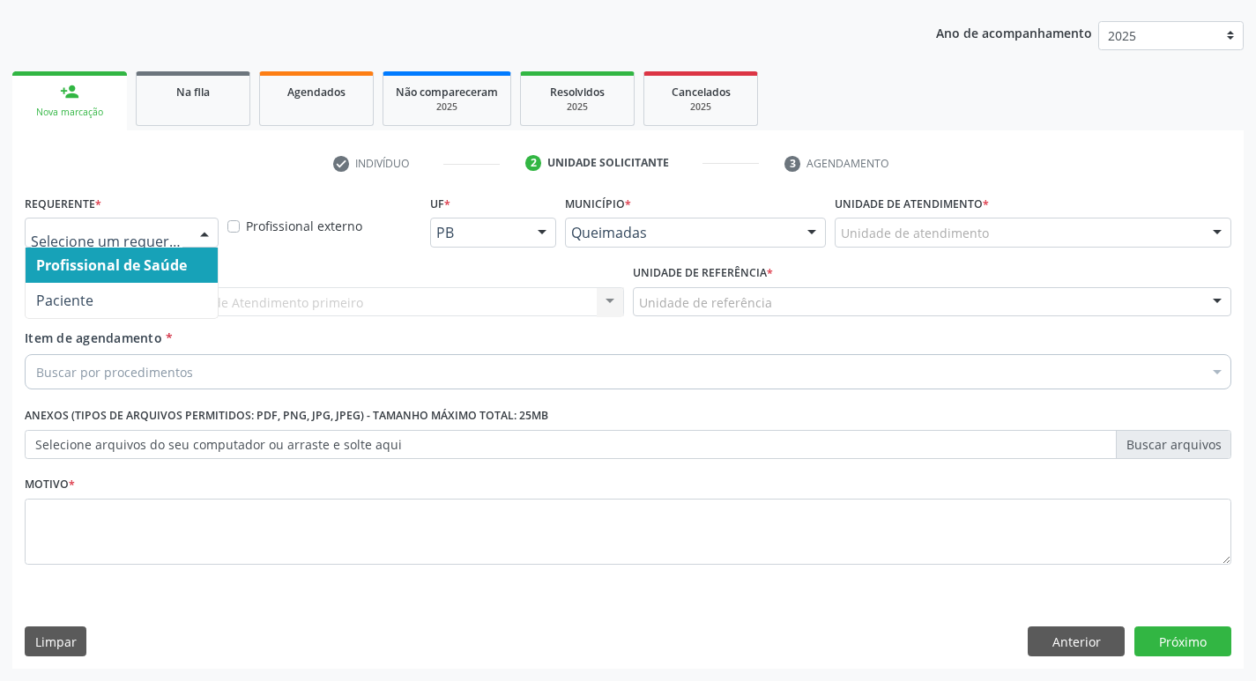
click at [207, 229] on div at bounding box center [204, 234] width 26 height 30
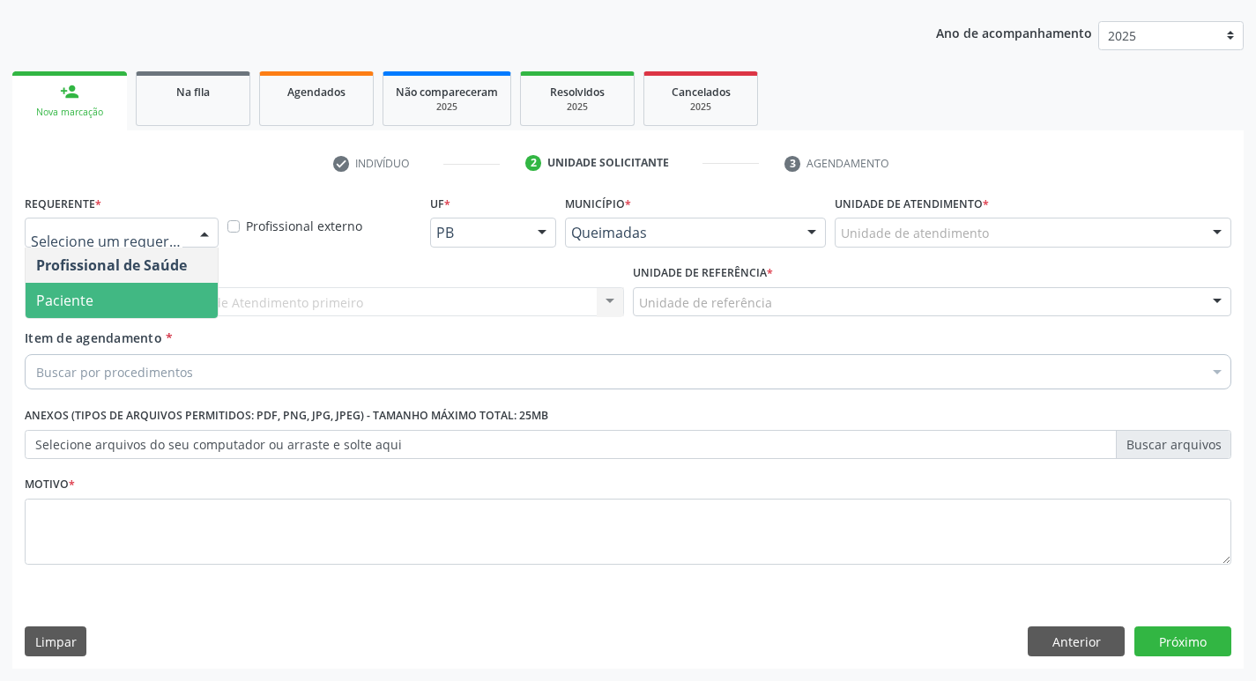
click at [173, 287] on span "Paciente" at bounding box center [122, 300] width 192 height 35
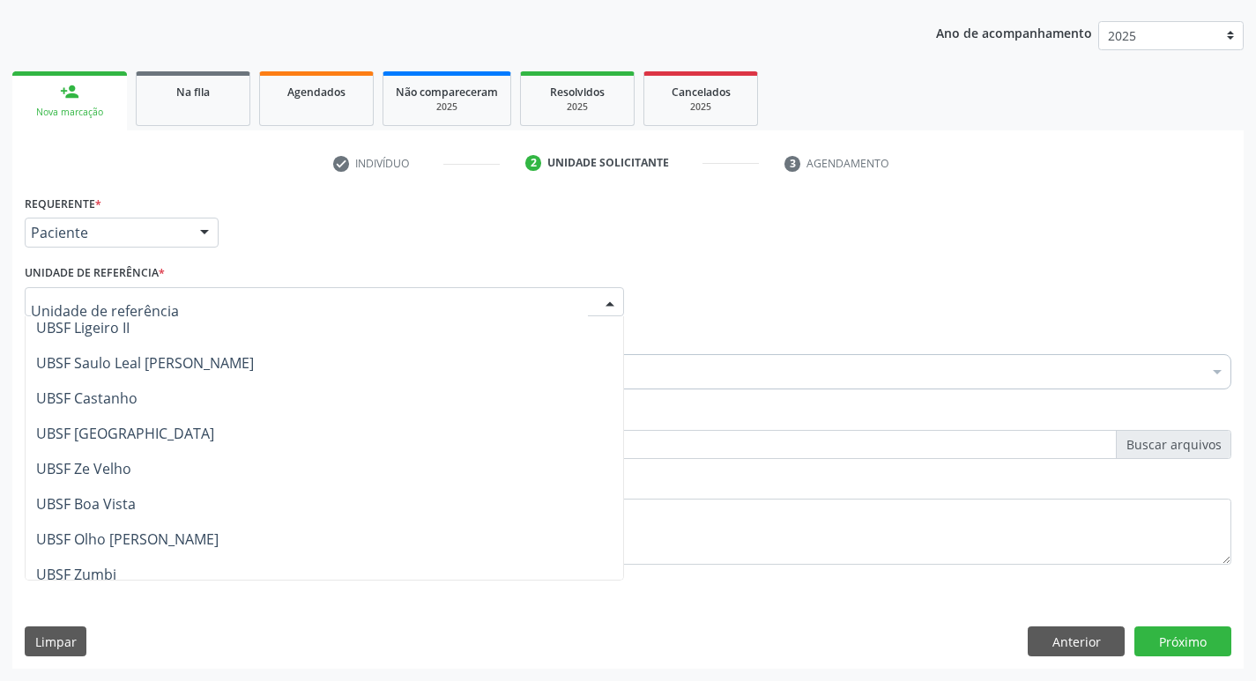
scroll to position [1, 0]
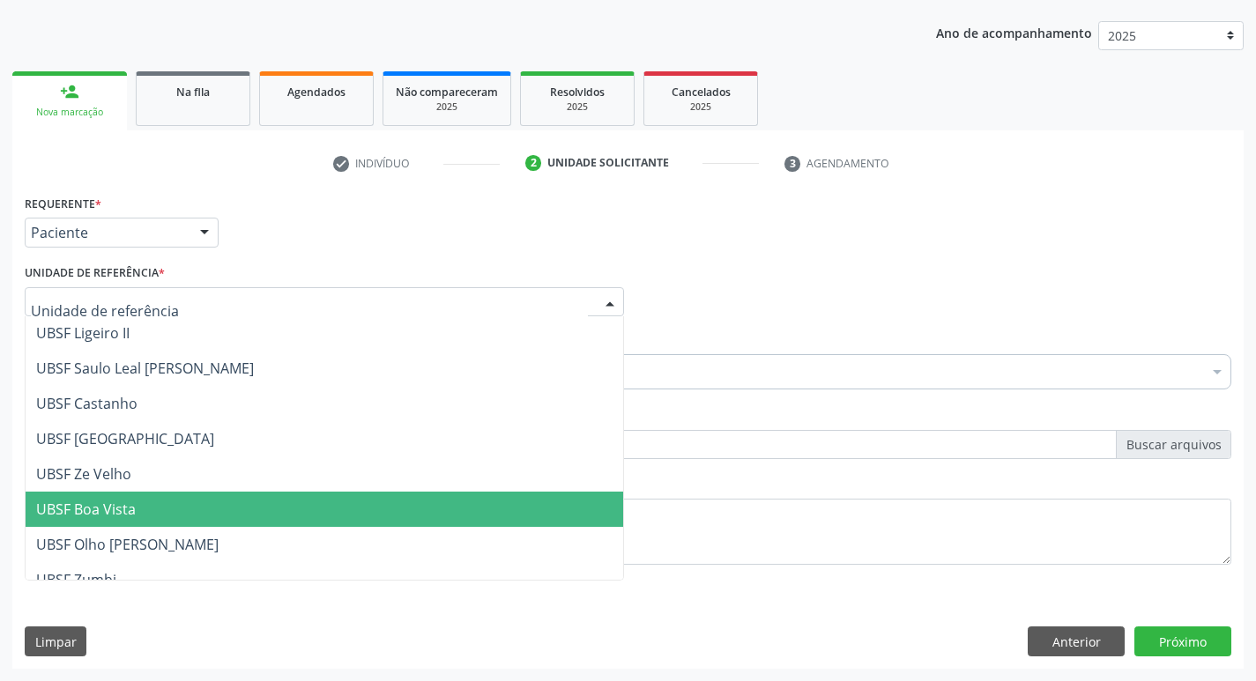
click at [147, 495] on span "UBSF Boa Vista" at bounding box center [325, 509] width 598 height 35
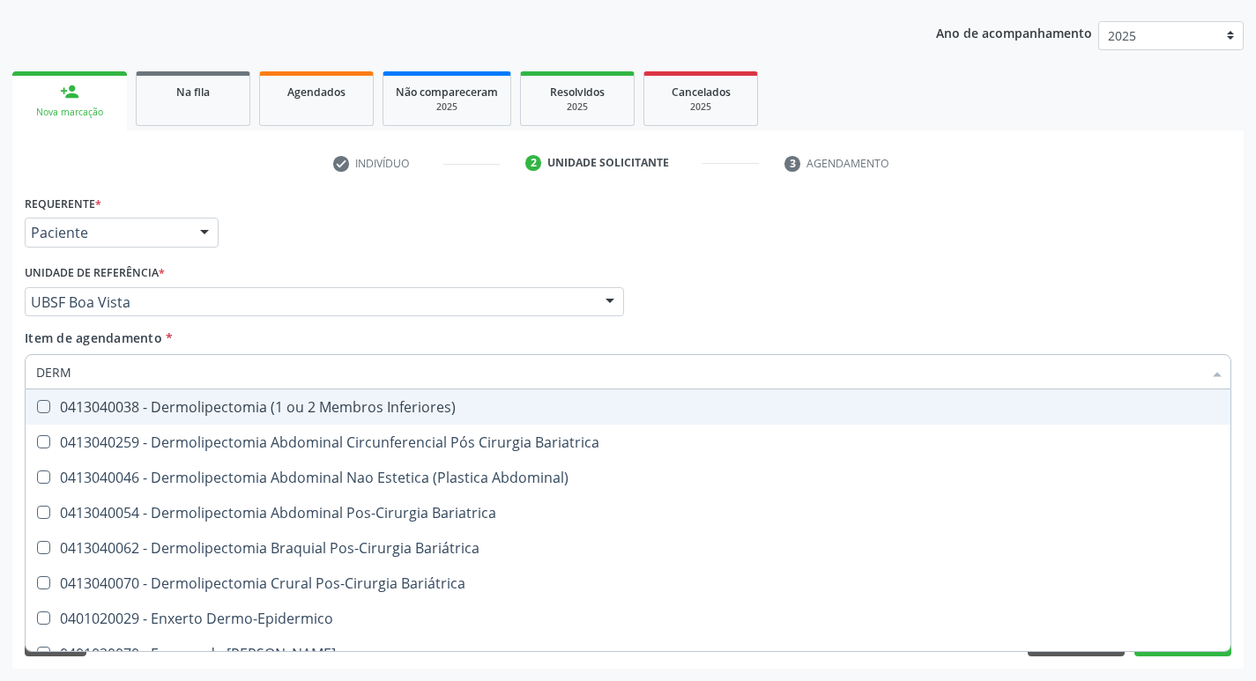
type input "DERMA"
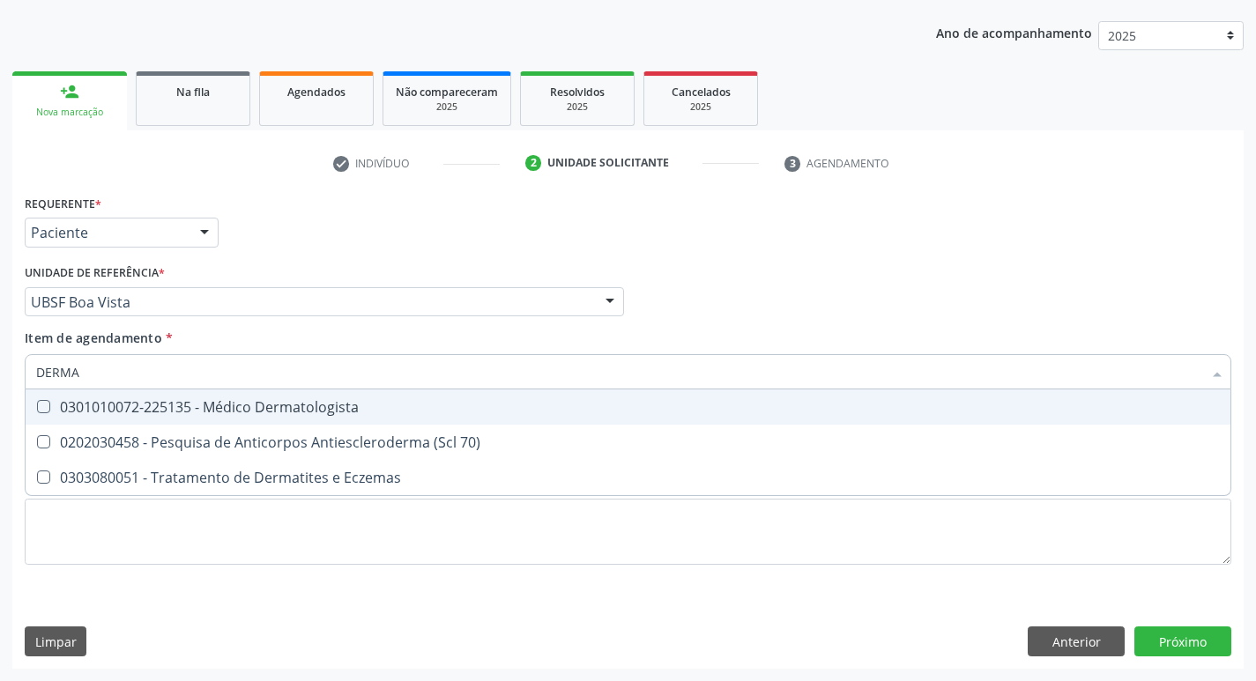
click at [38, 408] on Dermatologista at bounding box center [43, 406] width 13 height 13
click at [37, 408] on Dermatologista "checkbox" at bounding box center [31, 406] width 11 height 11
checkbox Dermatologista "true"
click at [1029, 272] on div "Profissional Solicitante Por favor, selecione a Unidade de Atendimento primeiro…" at bounding box center [628, 294] width 1216 height 69
checkbox 70\) "true"
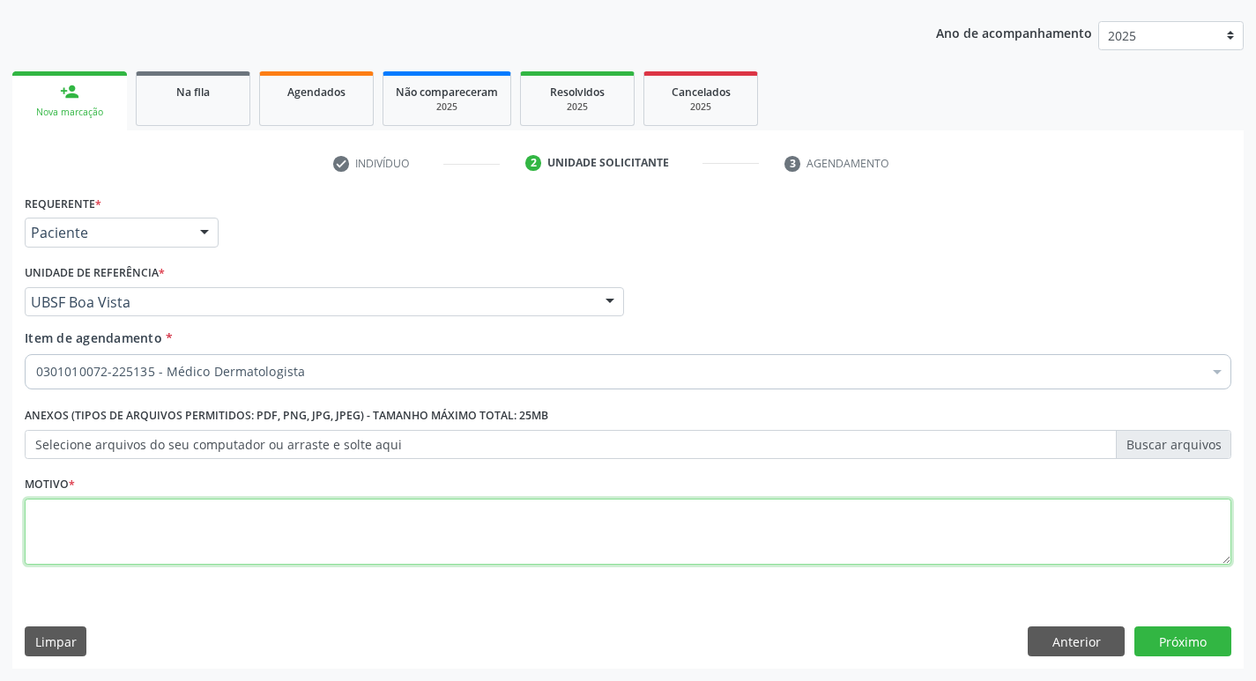
click at [83, 513] on textarea at bounding box center [628, 532] width 1207 height 67
type textarea "RETORNO MARCELA 11/2025"
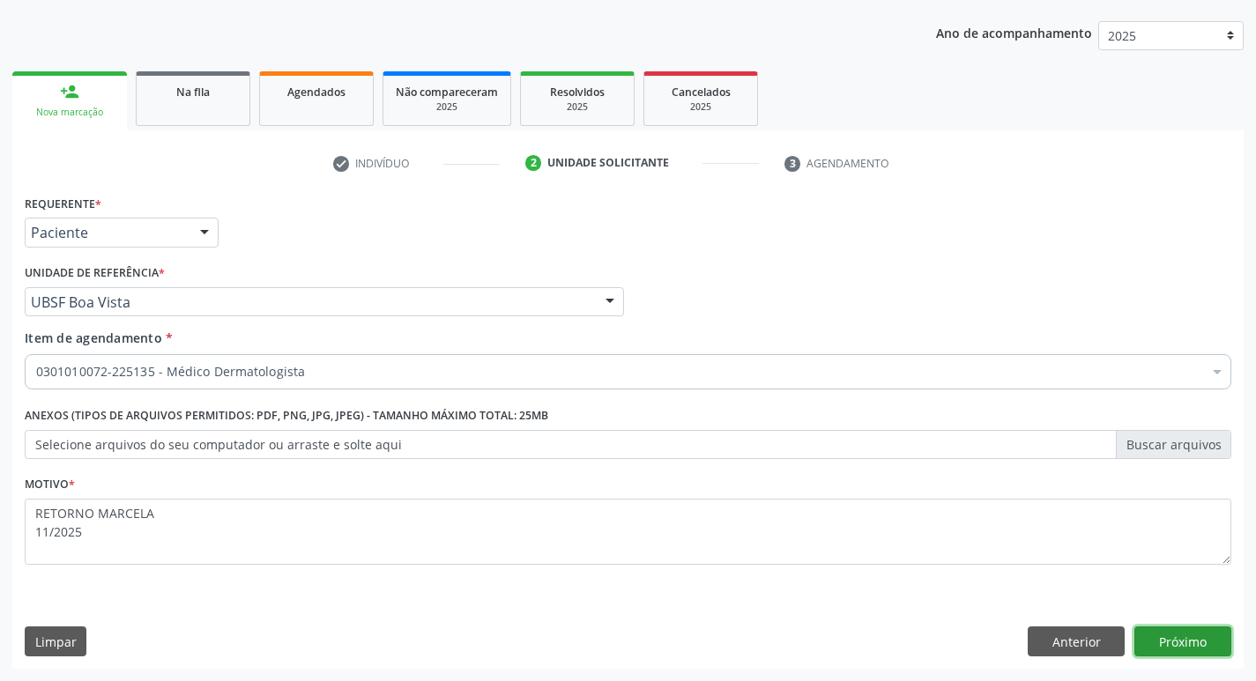
click at [1178, 646] on button "Próximo" at bounding box center [1183, 642] width 97 height 30
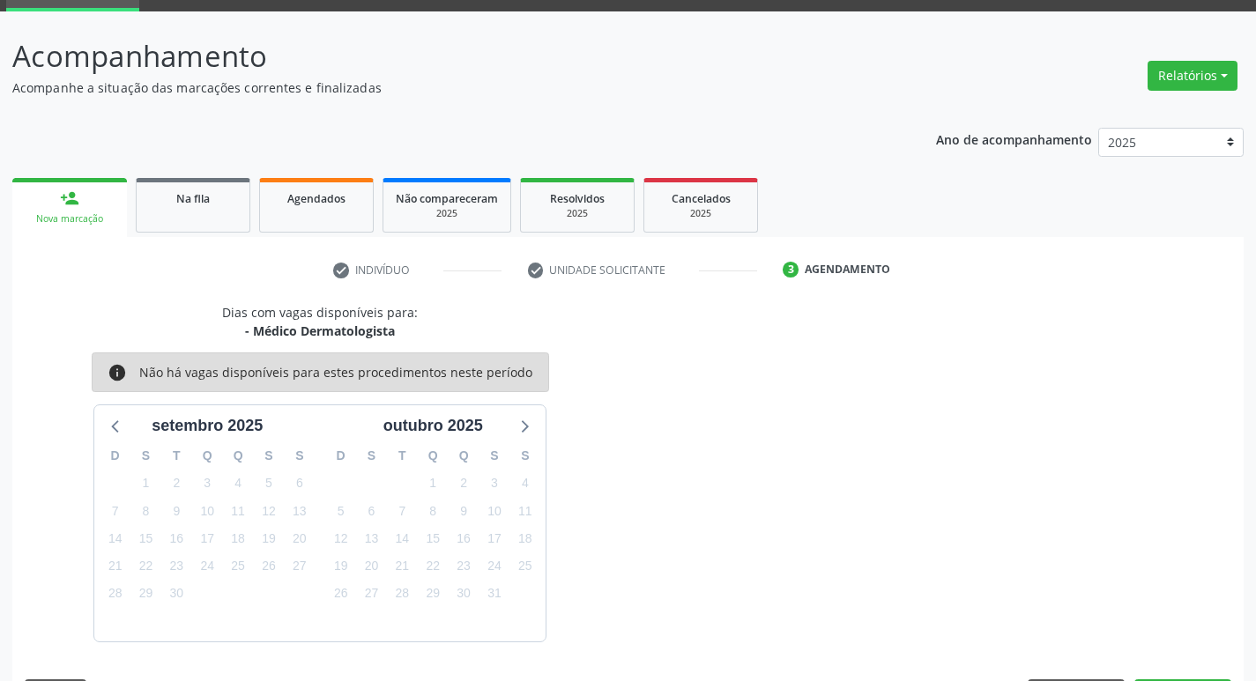
scroll to position [138, 0]
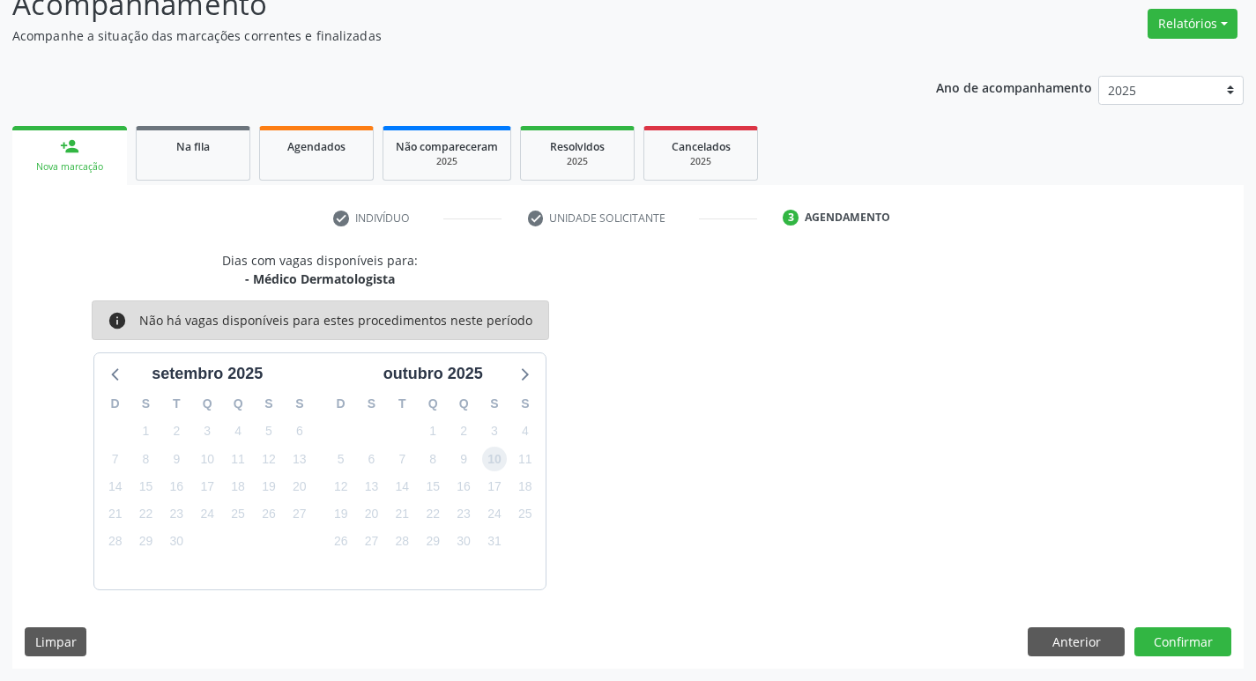
click at [491, 459] on span "10" at bounding box center [494, 459] width 25 height 25
click at [1211, 643] on button "Confirmar" at bounding box center [1183, 643] width 97 height 30
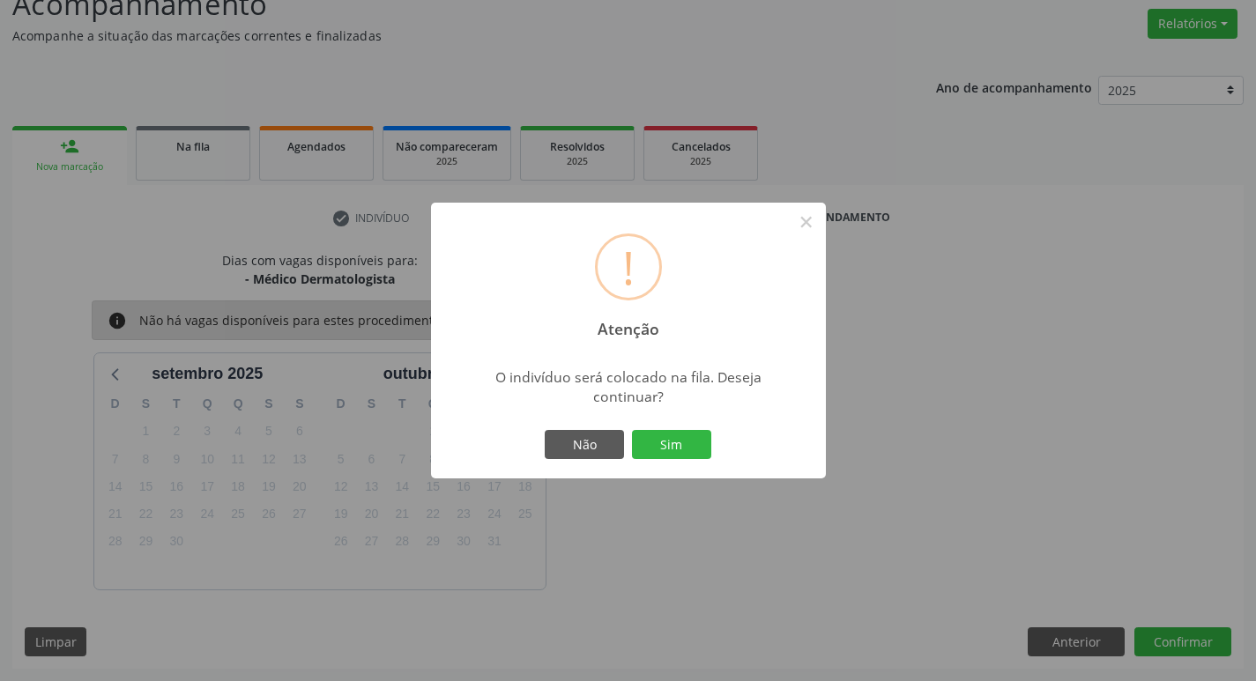
click at [719, 443] on div "! Atenção × O indivíduo será colocado na fila. Deseja continuar? Não Sim" at bounding box center [628, 341] width 395 height 277
click at [697, 444] on button "Sim" at bounding box center [671, 445] width 79 height 30
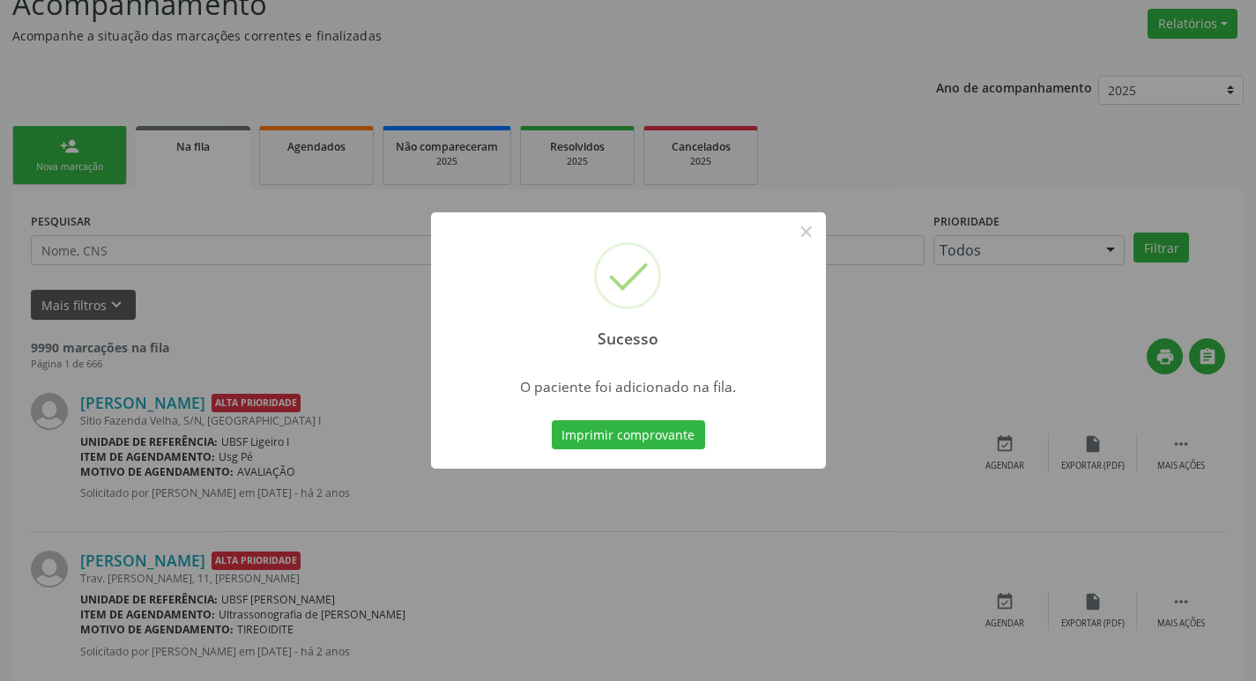
scroll to position [0, 0]
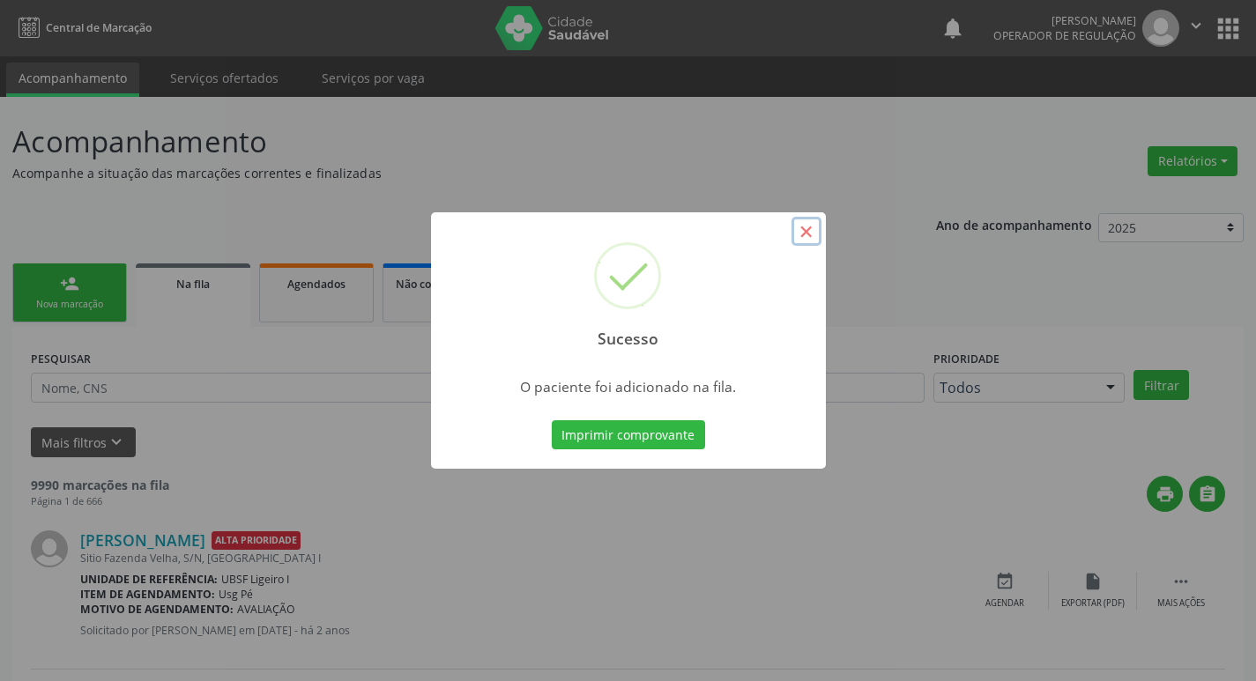
click at [807, 224] on button "×" at bounding box center [807, 232] width 30 height 30
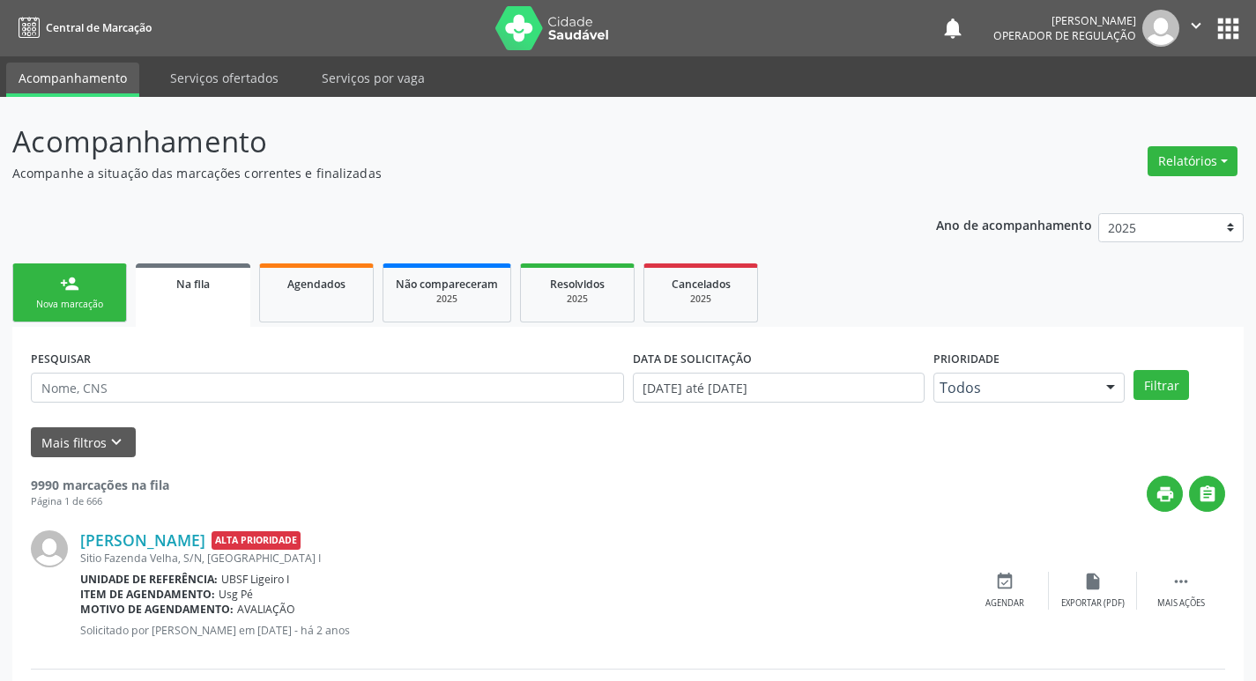
click at [122, 301] on link "person_add Nova marcação" at bounding box center [69, 293] width 115 height 59
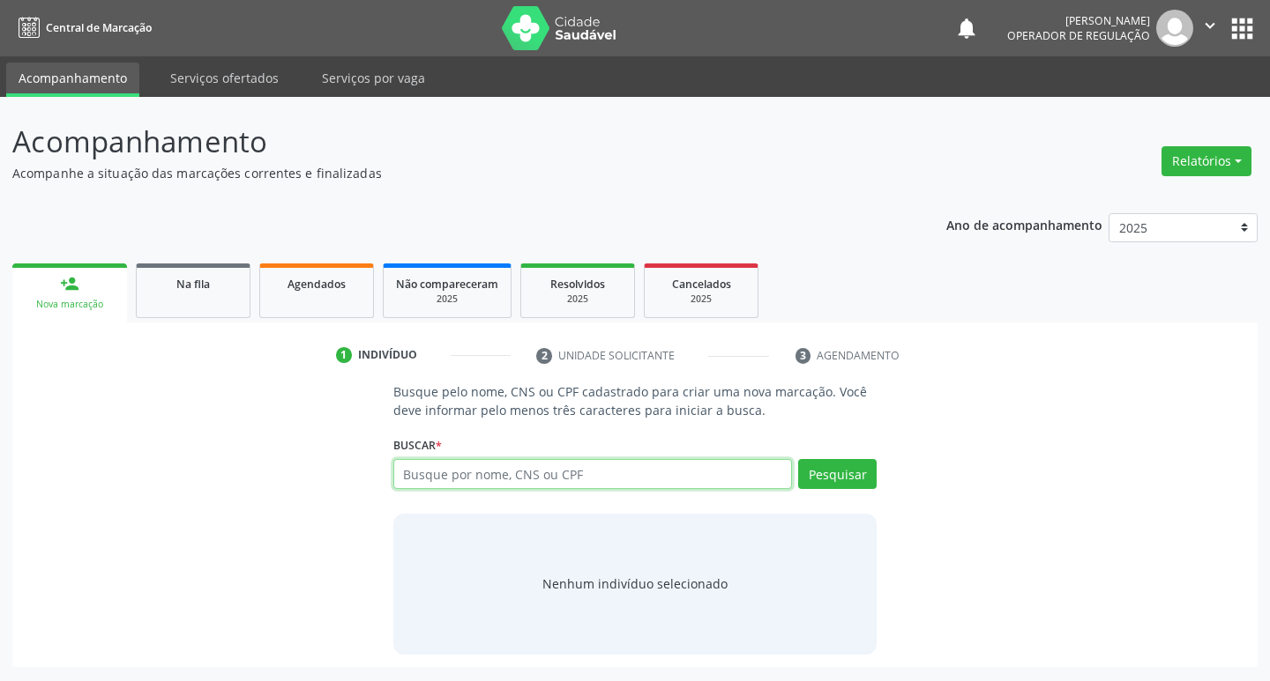
click at [464, 468] on input "text" at bounding box center [592, 474] width 399 height 30
type input "705003641273655"
click at [860, 485] on button "Pesquisar" at bounding box center [837, 474] width 78 height 30
click at [562, 354] on li "2 Unidade solicitante" at bounding box center [652, 356] width 258 height 30
click at [813, 477] on button "Pesquisar" at bounding box center [837, 474] width 78 height 30
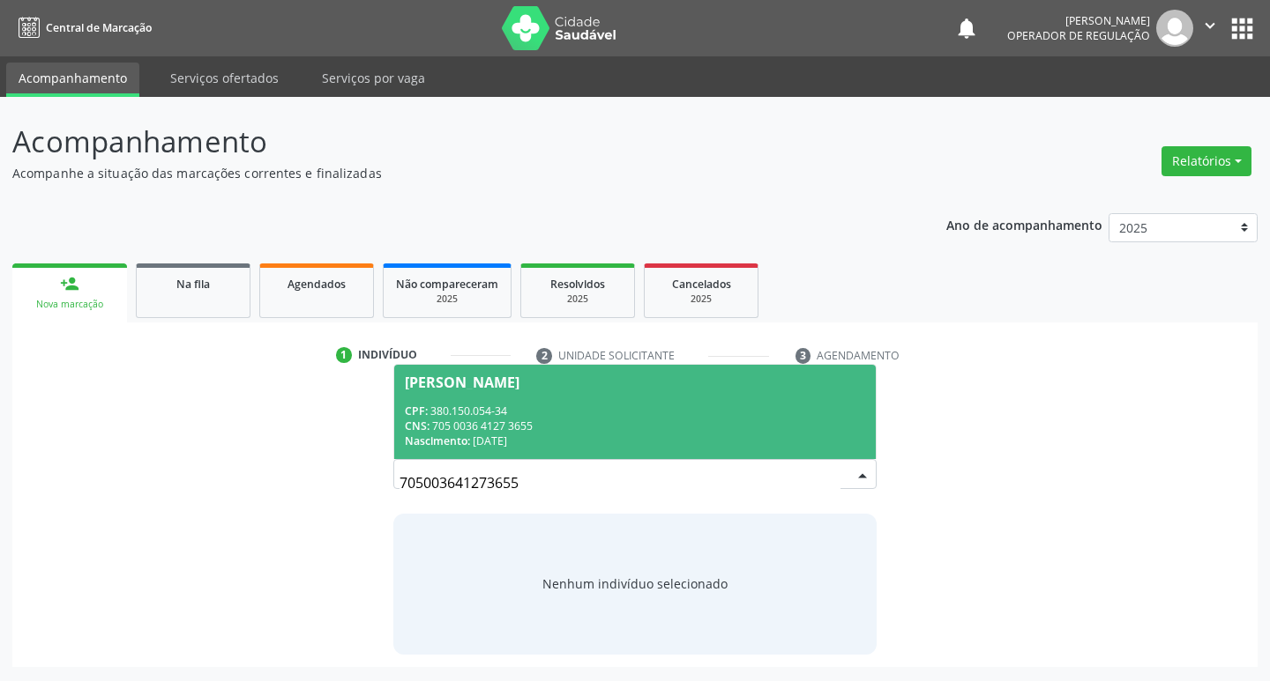
click at [516, 387] on div "João Antonio do Nascimento" at bounding box center [462, 383] width 115 height 14
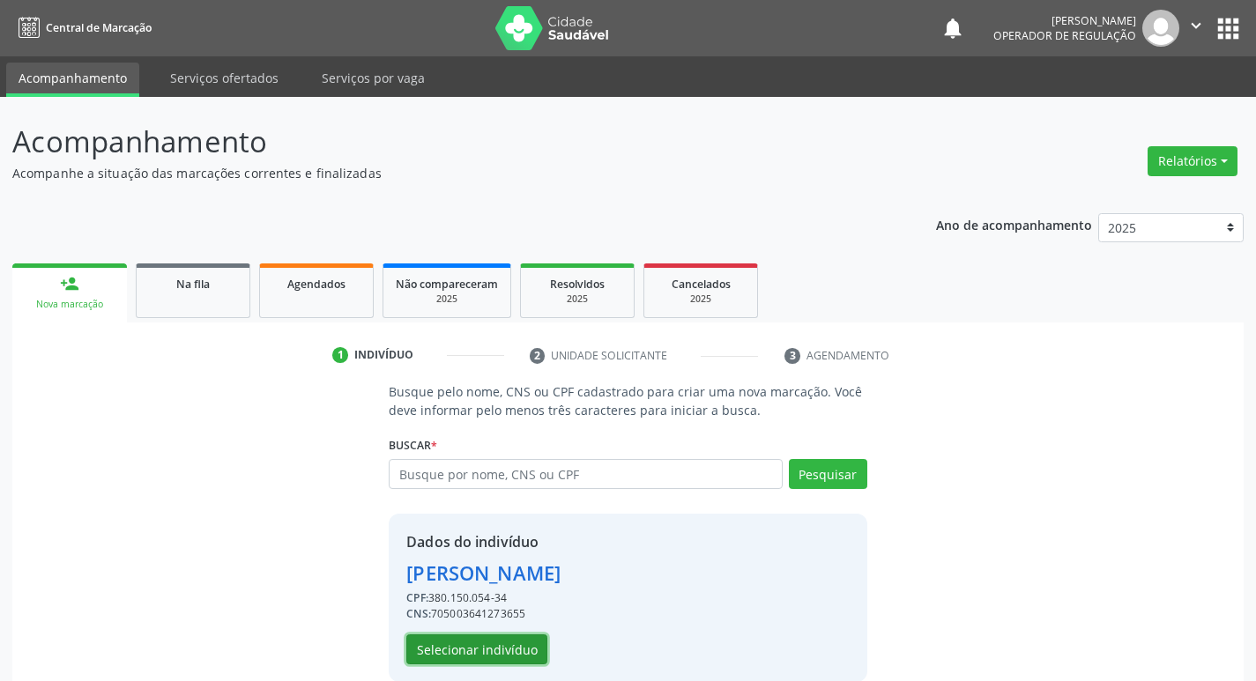
click at [499, 651] on button "Selecionar indivíduo" at bounding box center [476, 650] width 141 height 30
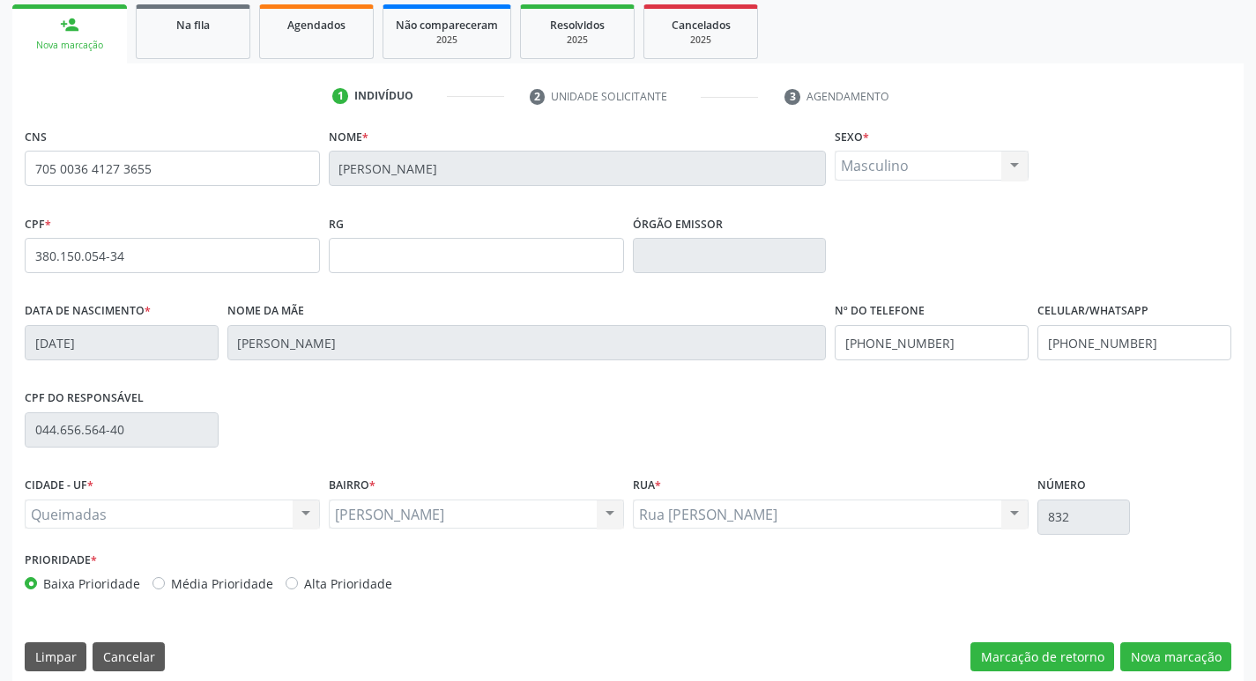
scroll to position [274, 0]
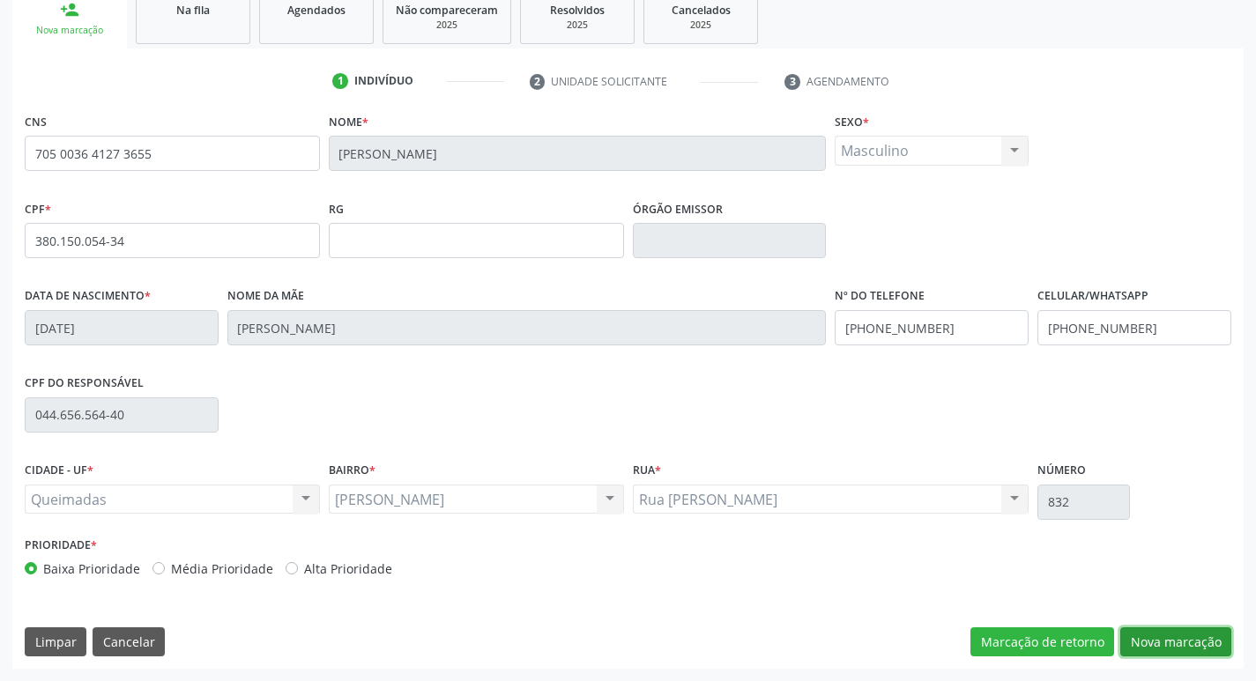
click at [1180, 642] on button "Nova marcação" at bounding box center [1176, 643] width 111 height 30
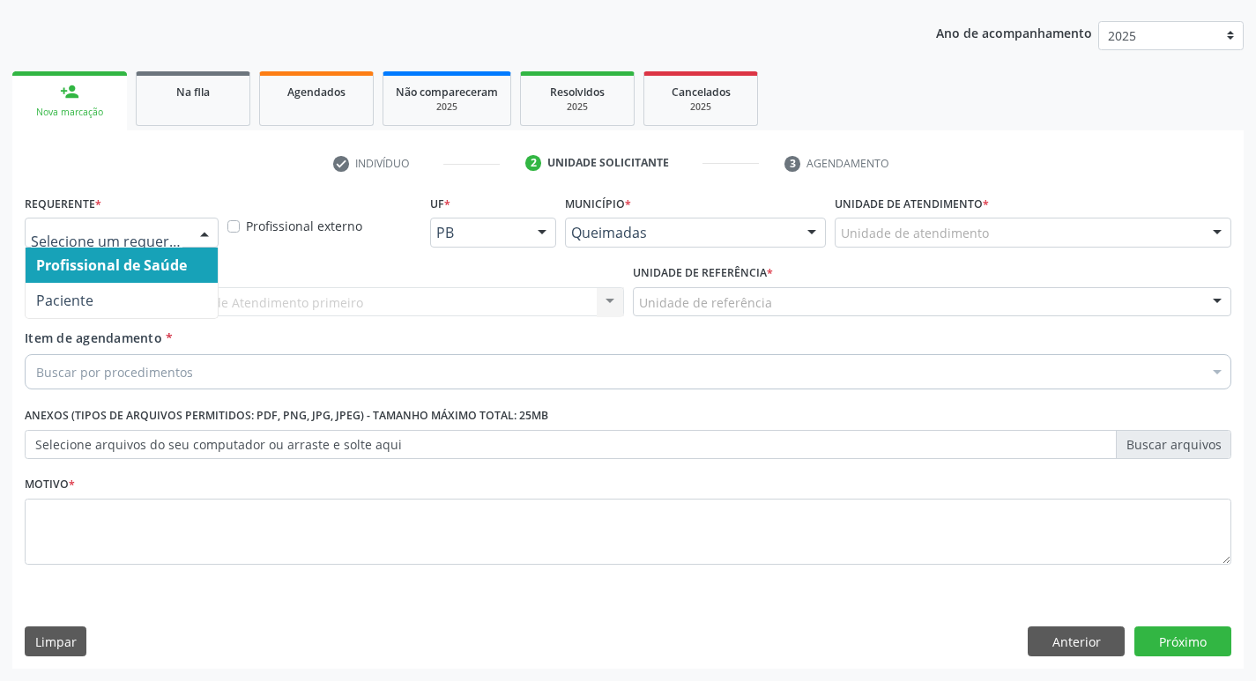
click at [201, 226] on div at bounding box center [204, 234] width 26 height 30
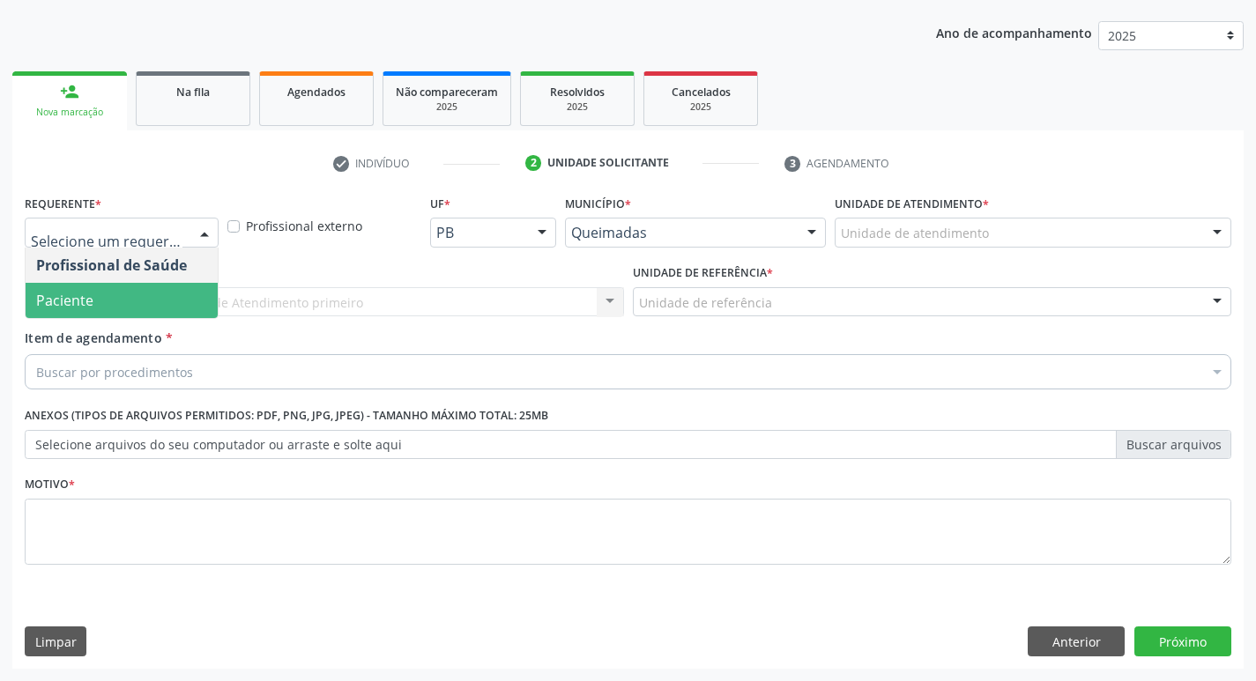
click at [191, 307] on span "Paciente" at bounding box center [122, 300] width 192 height 35
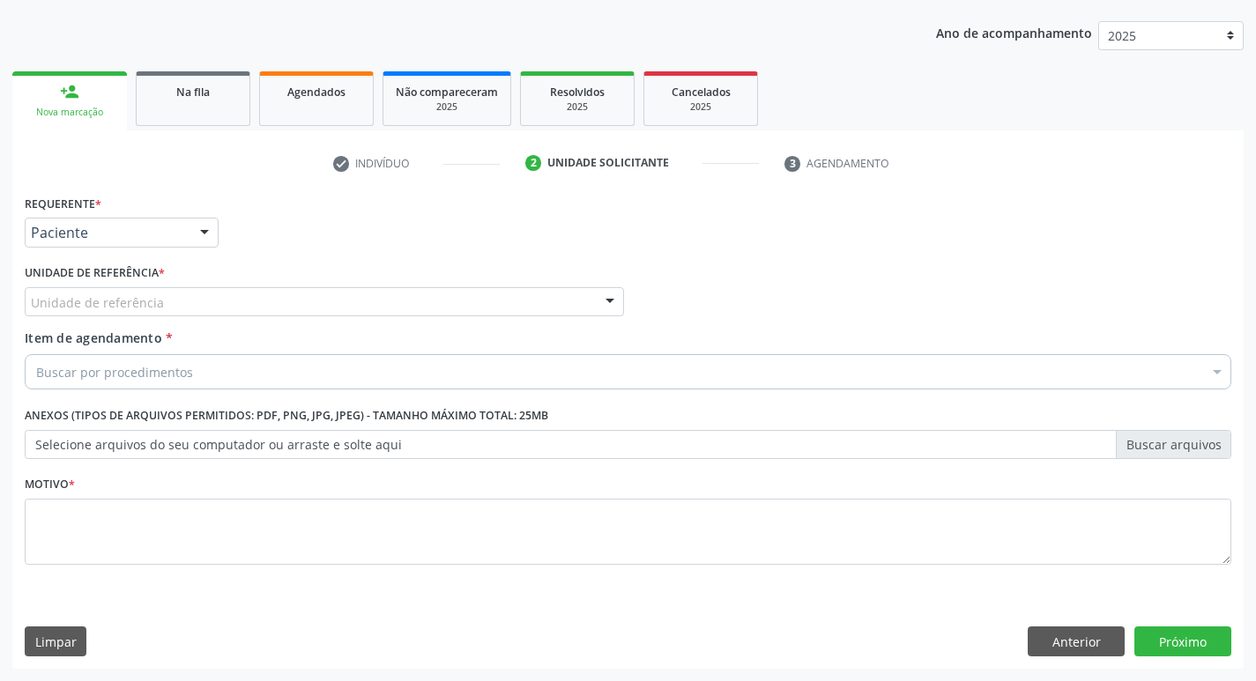
click at [160, 305] on div "Unidade de referência" at bounding box center [324, 302] width 599 height 30
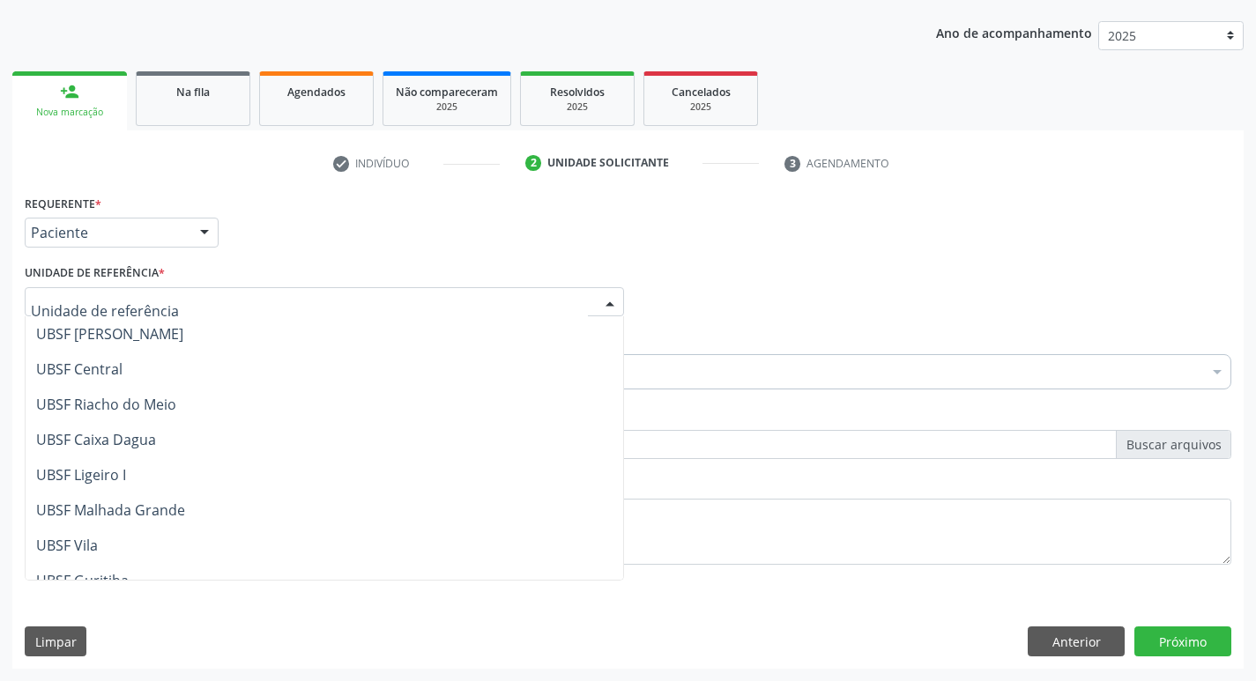
scroll to position [442, 0]
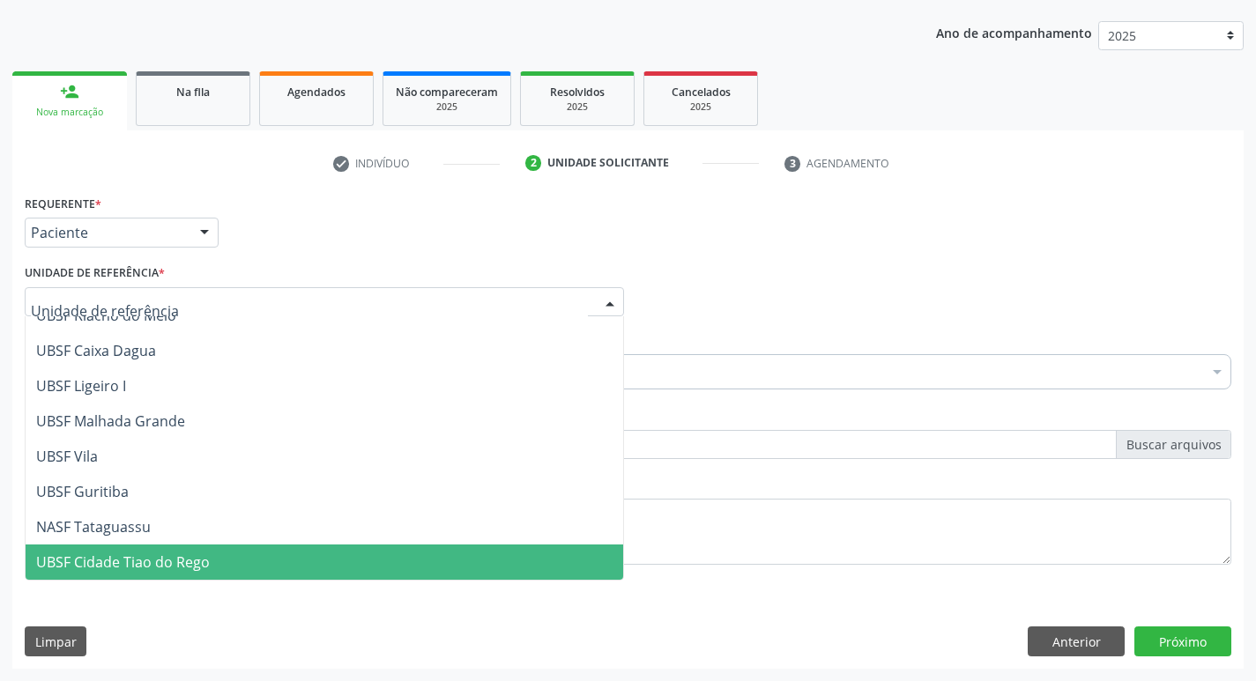
click at [152, 553] on span "UBSF Cidade Tiao do Rego" at bounding box center [123, 562] width 174 height 19
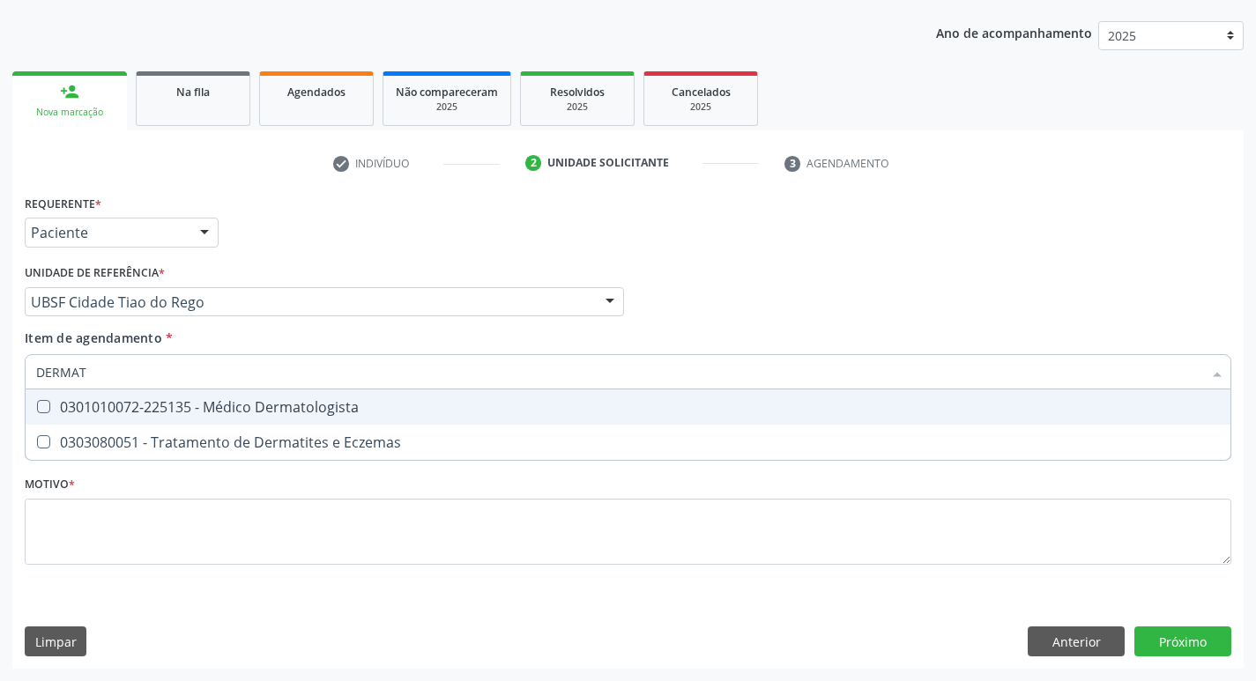
type input "DERMATO"
click at [39, 412] on div "0301010072-225135 - Médico Dermatologista" at bounding box center [628, 407] width 1184 height 14
checkbox Dermatologista "true"
click at [776, 331] on div "Item de agendamento * DERMATO Desfazer seleção 0301010072-225135 - Médico Derma…" at bounding box center [628, 357] width 1207 height 56
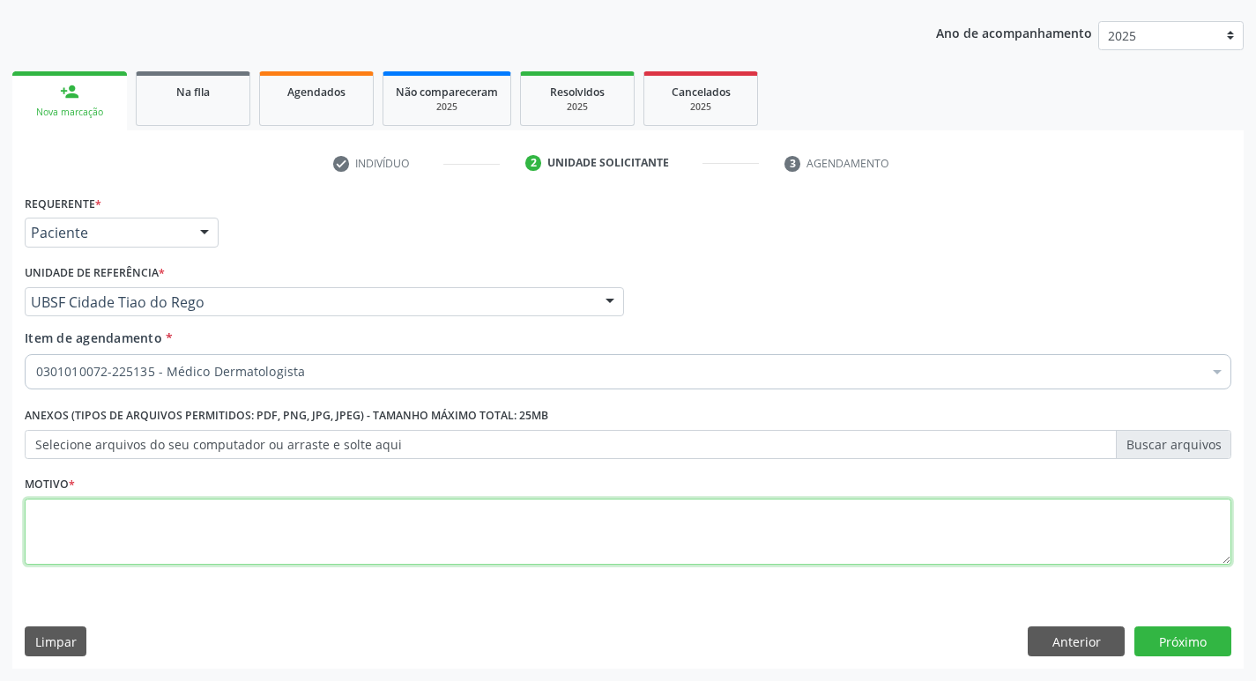
click at [39, 522] on textarea at bounding box center [628, 532] width 1207 height 67
type textarea "RETORNO MARCELA 11/2025"
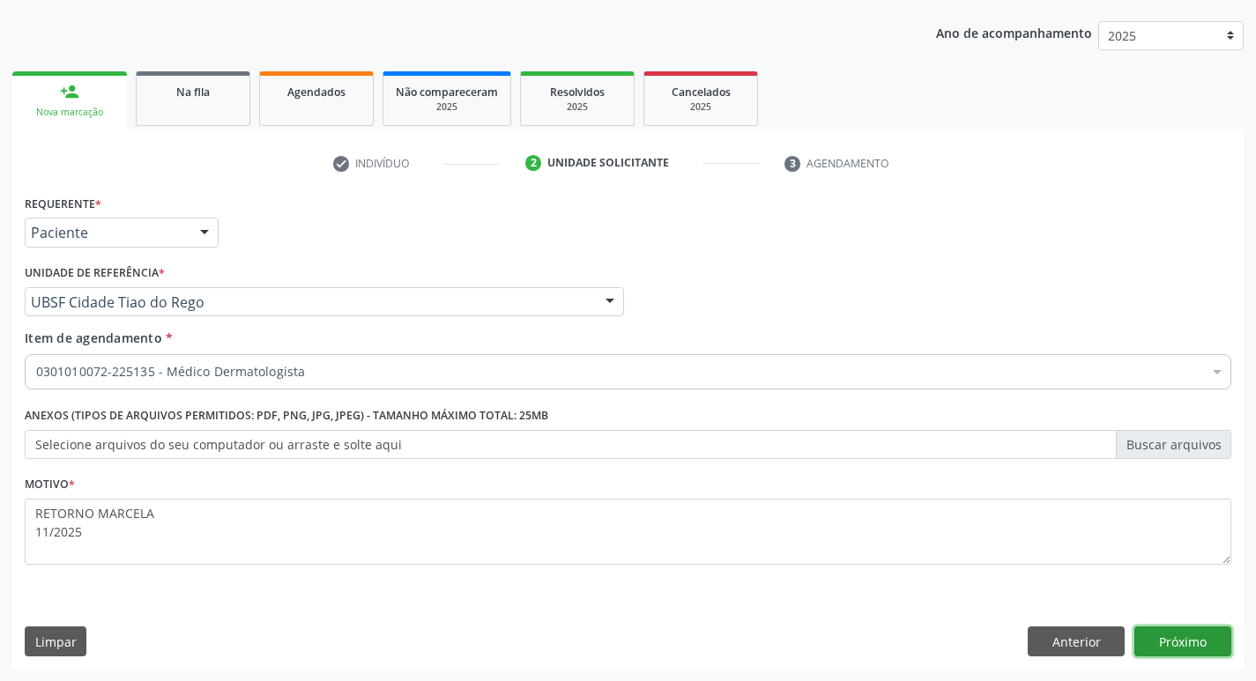
click at [1178, 631] on button "Próximo" at bounding box center [1183, 642] width 97 height 30
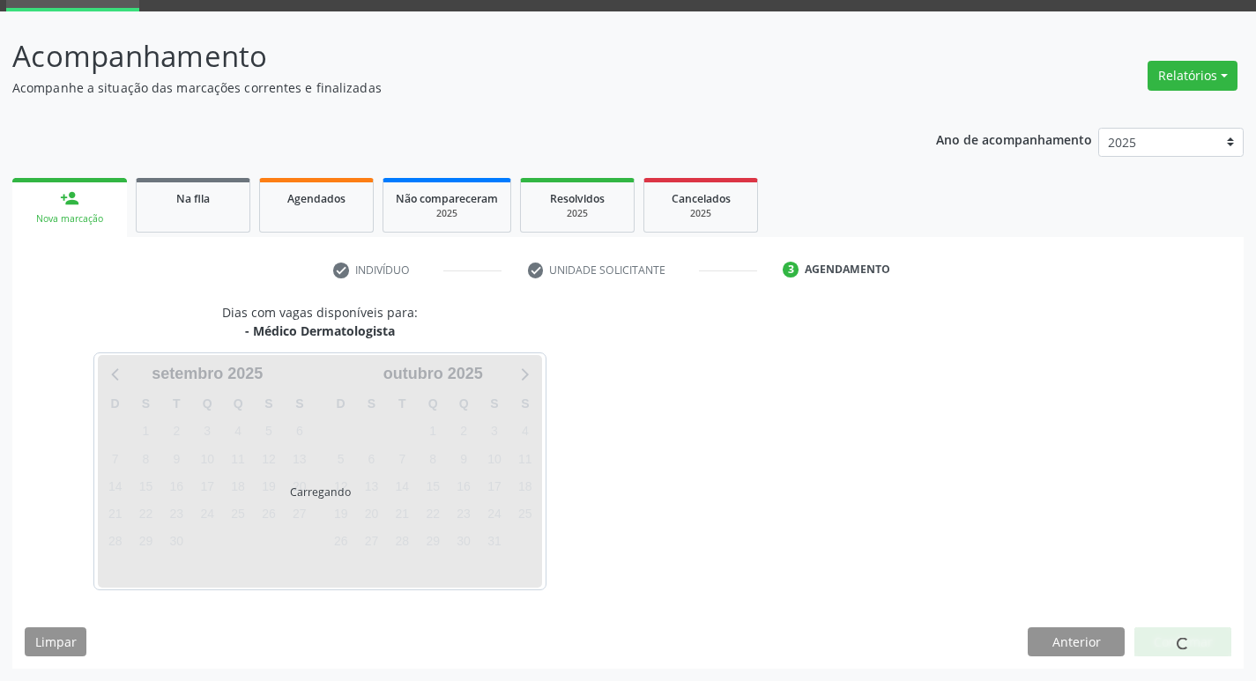
scroll to position [138, 0]
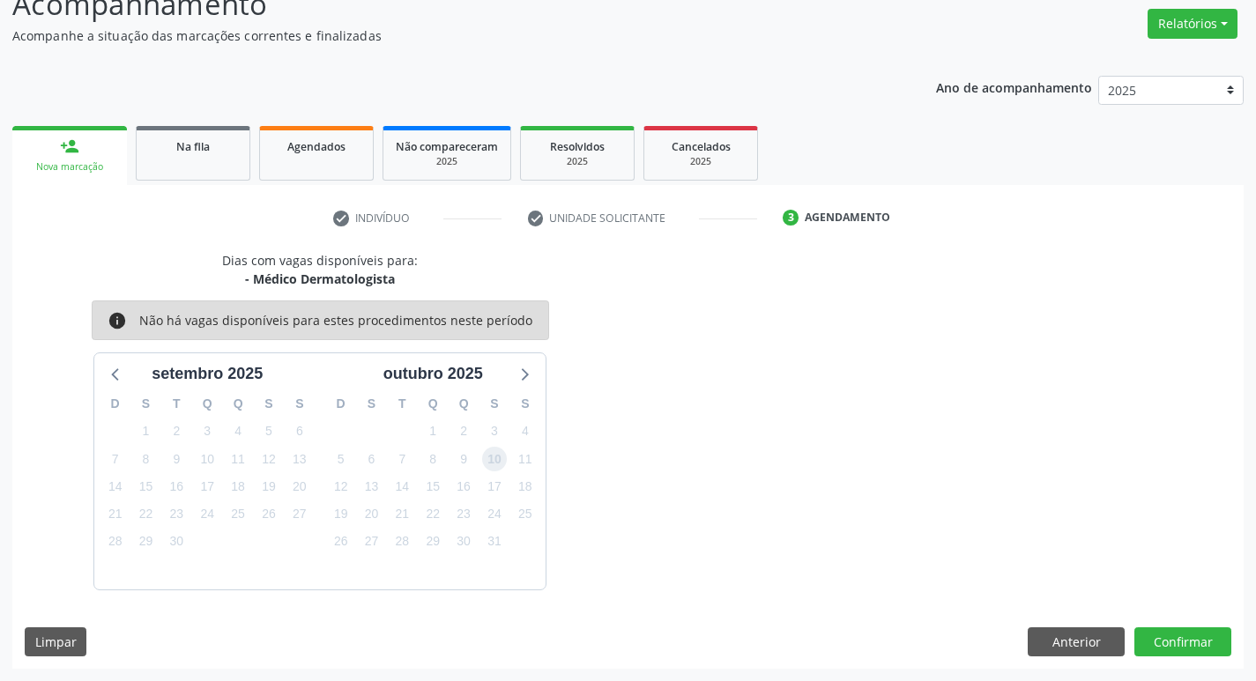
click at [488, 467] on span "10" at bounding box center [494, 459] width 25 height 25
click at [1204, 644] on button "Confirmar" at bounding box center [1183, 643] width 97 height 30
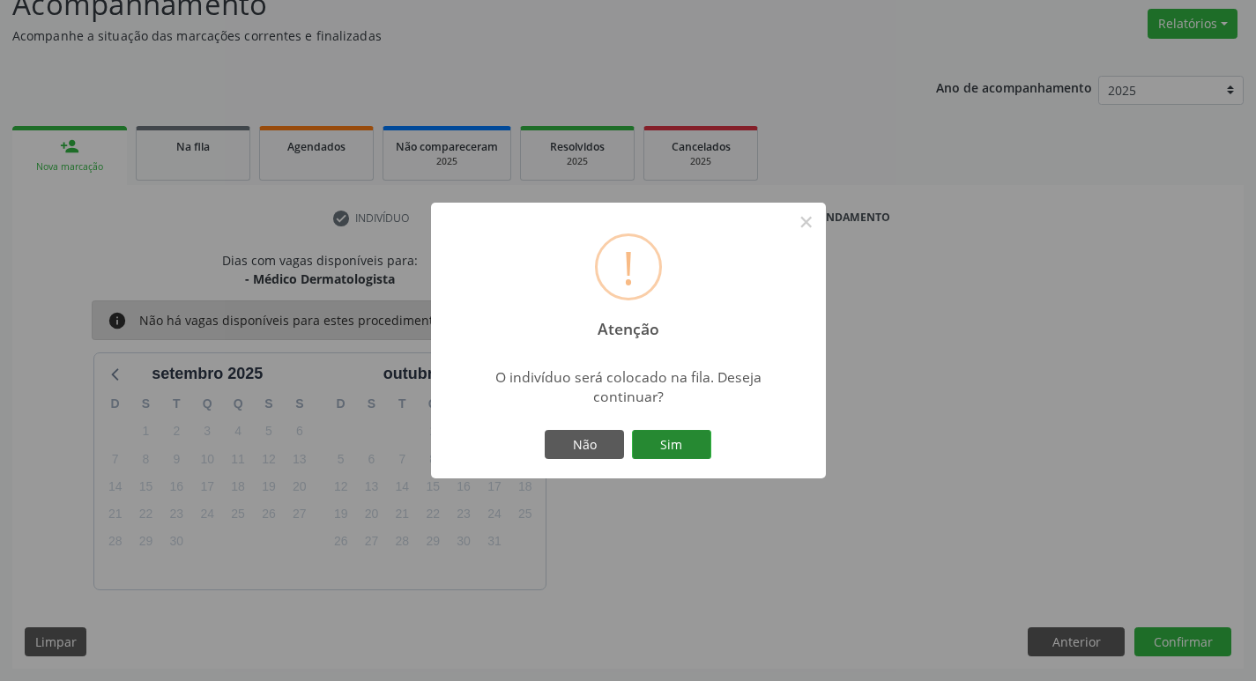
click at [680, 455] on button "Sim" at bounding box center [671, 445] width 79 height 30
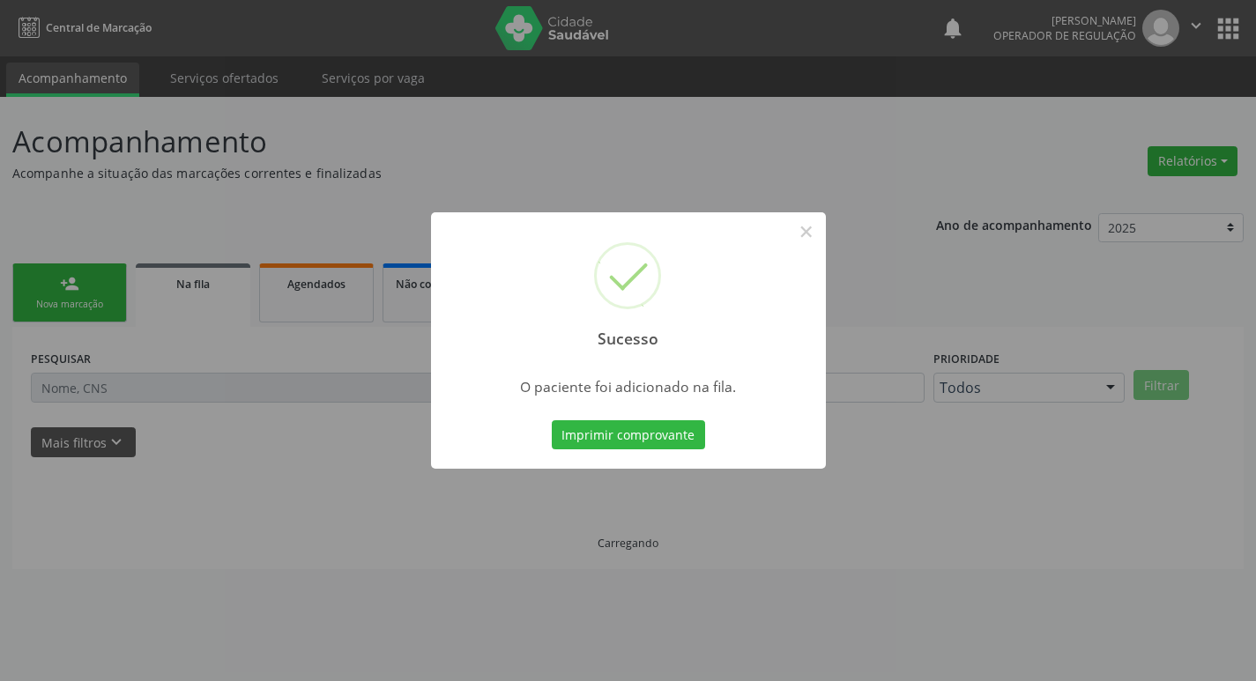
scroll to position [0, 0]
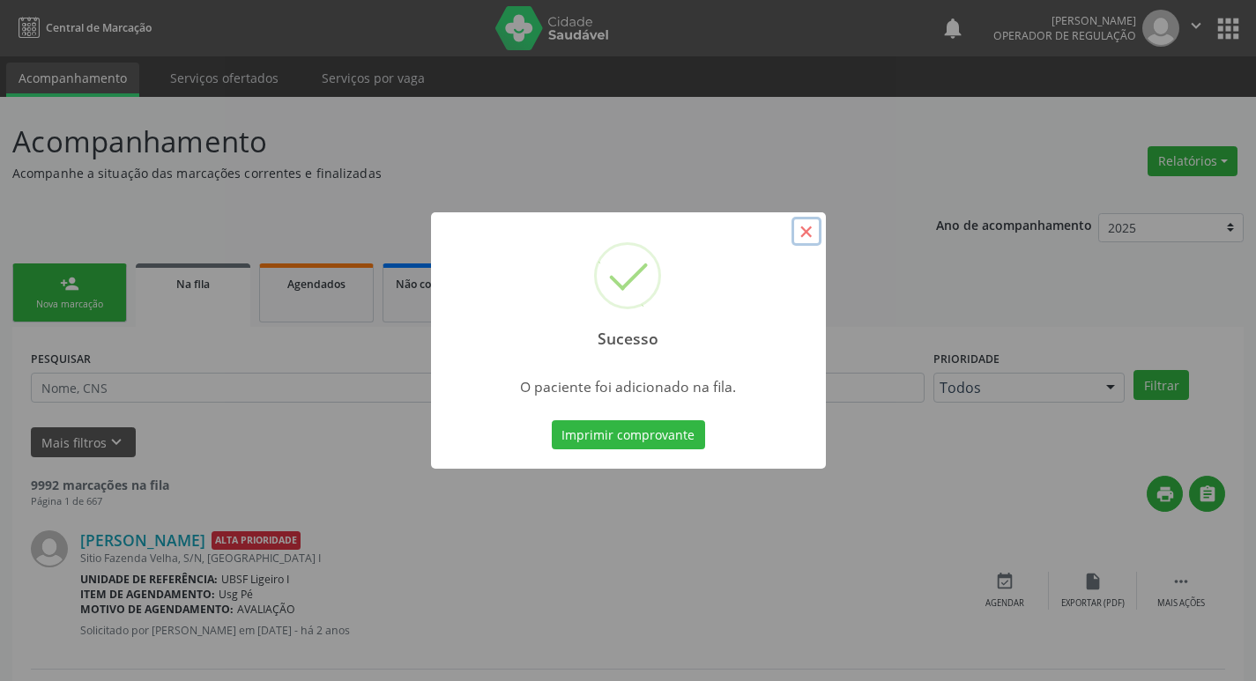
click at [800, 226] on button "×" at bounding box center [807, 232] width 30 height 30
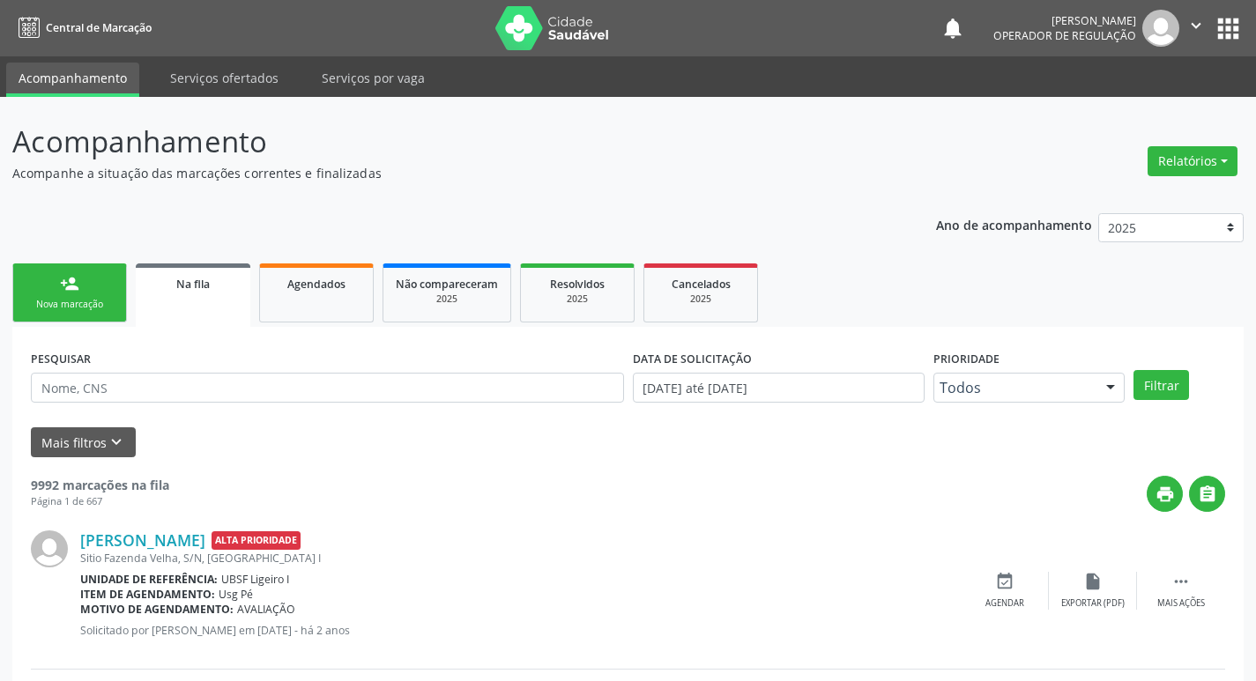
click at [95, 313] on link "person_add Nova marcação" at bounding box center [69, 293] width 115 height 59
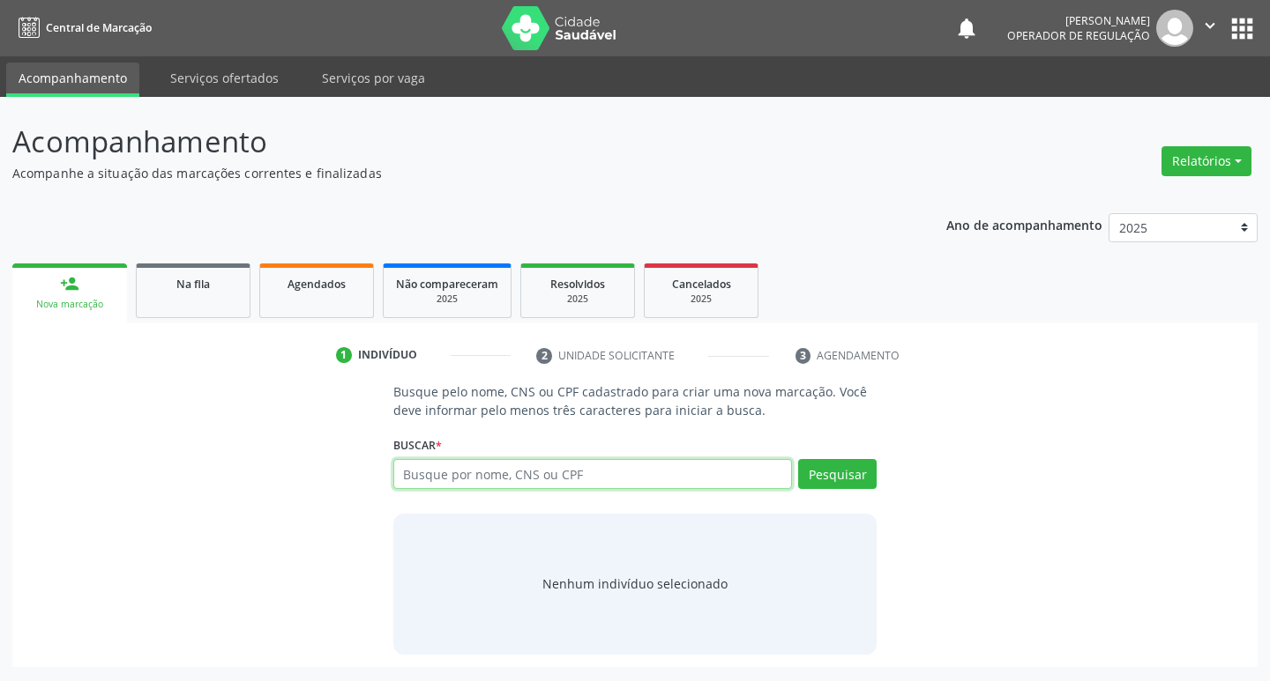
click at [449, 471] on input "text" at bounding box center [592, 474] width 399 height 30
type input "704208288552280"
click at [826, 474] on button "Pesquisar" at bounding box center [837, 474] width 78 height 30
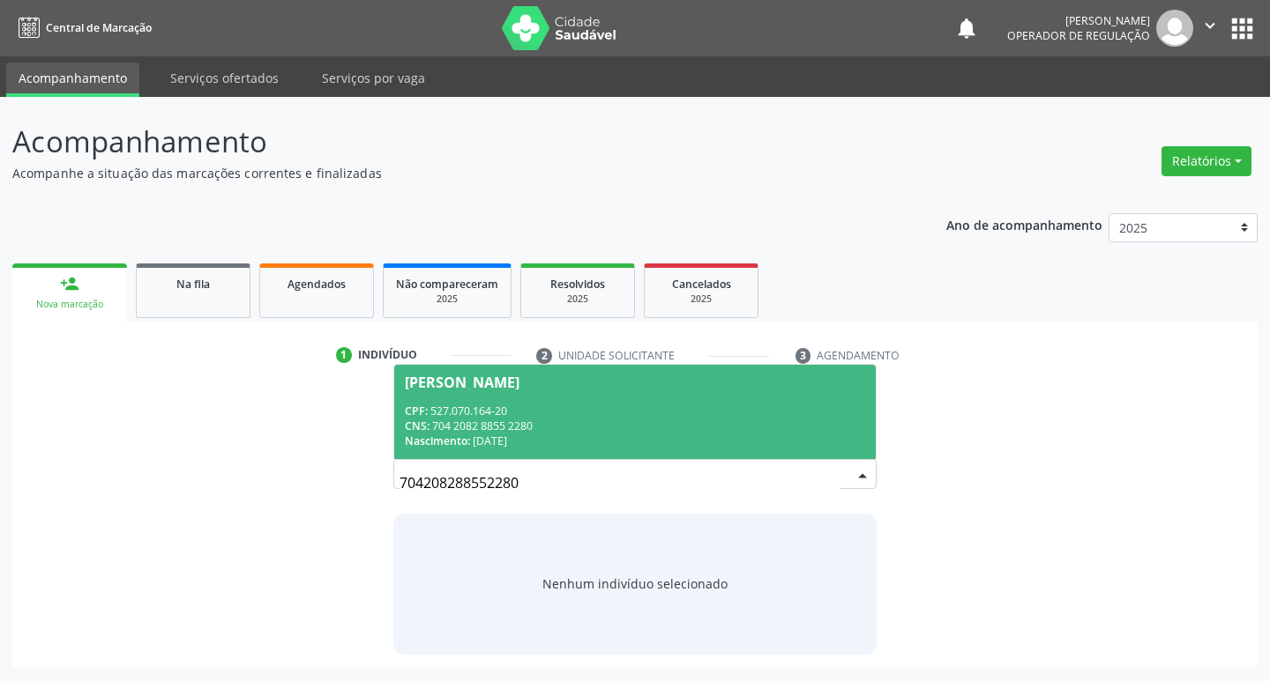
click at [476, 380] on div "Manoel Vicente da Silva" at bounding box center [462, 383] width 115 height 14
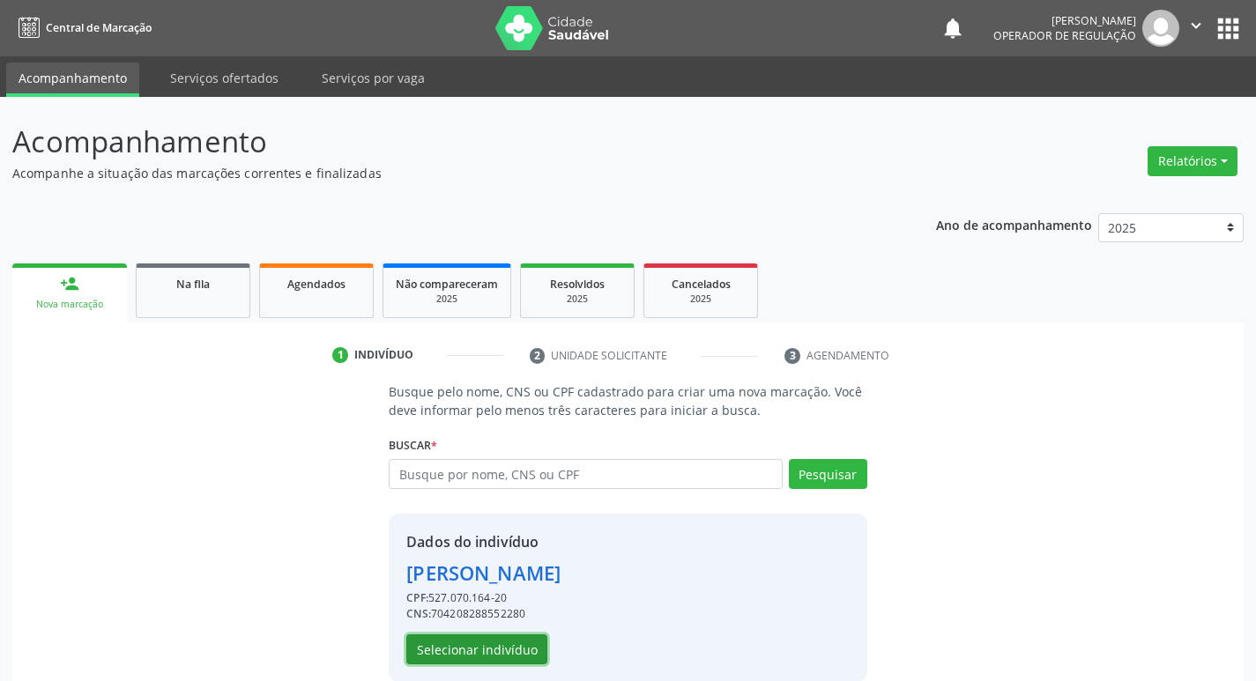
click at [480, 645] on button "Selecionar indivíduo" at bounding box center [476, 650] width 141 height 30
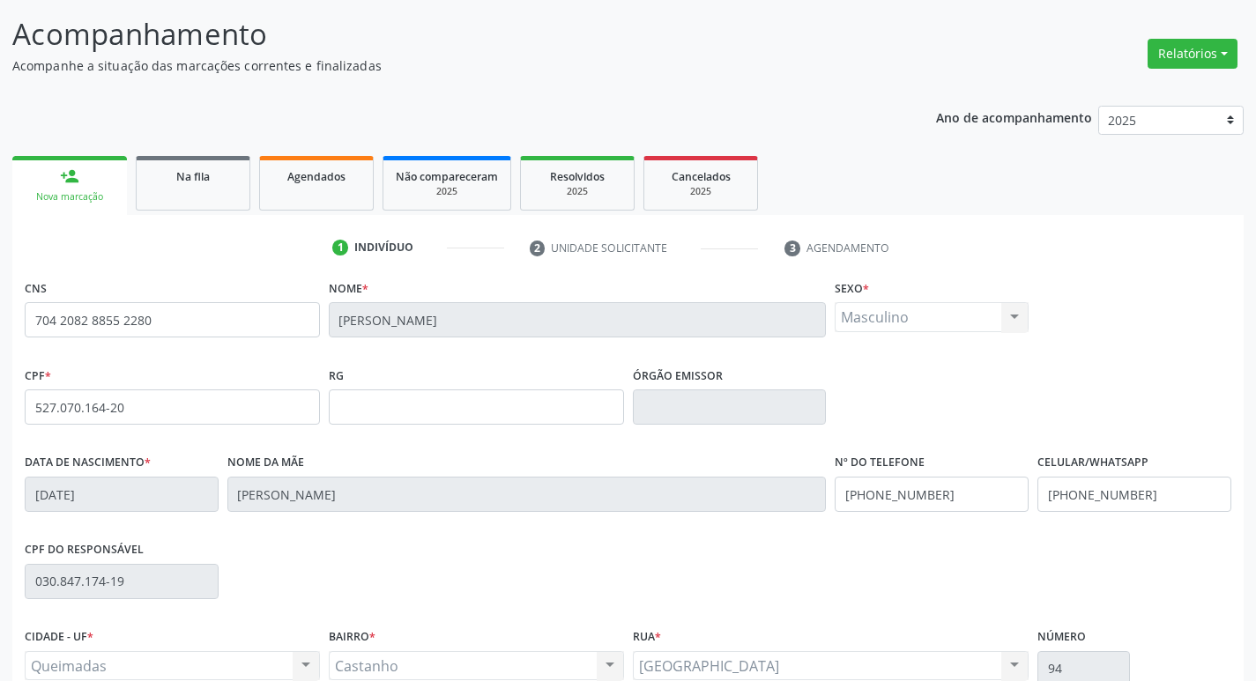
scroll to position [274, 0]
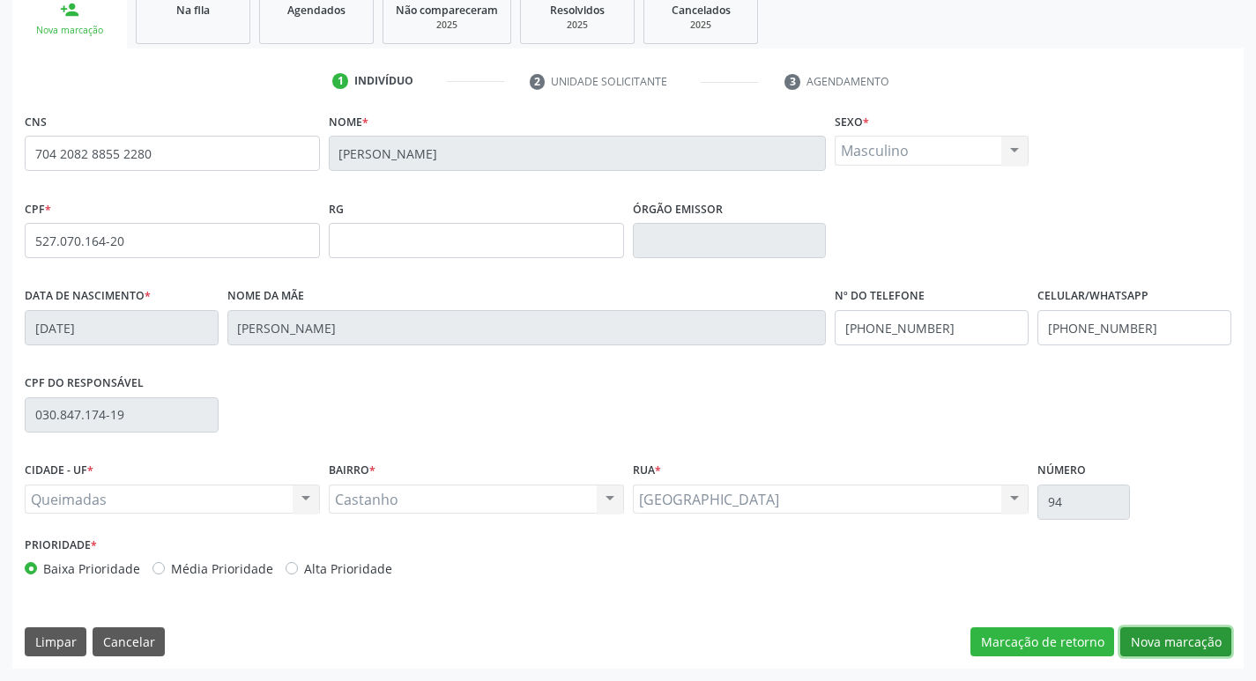
click at [1179, 639] on button "Nova marcação" at bounding box center [1176, 643] width 111 height 30
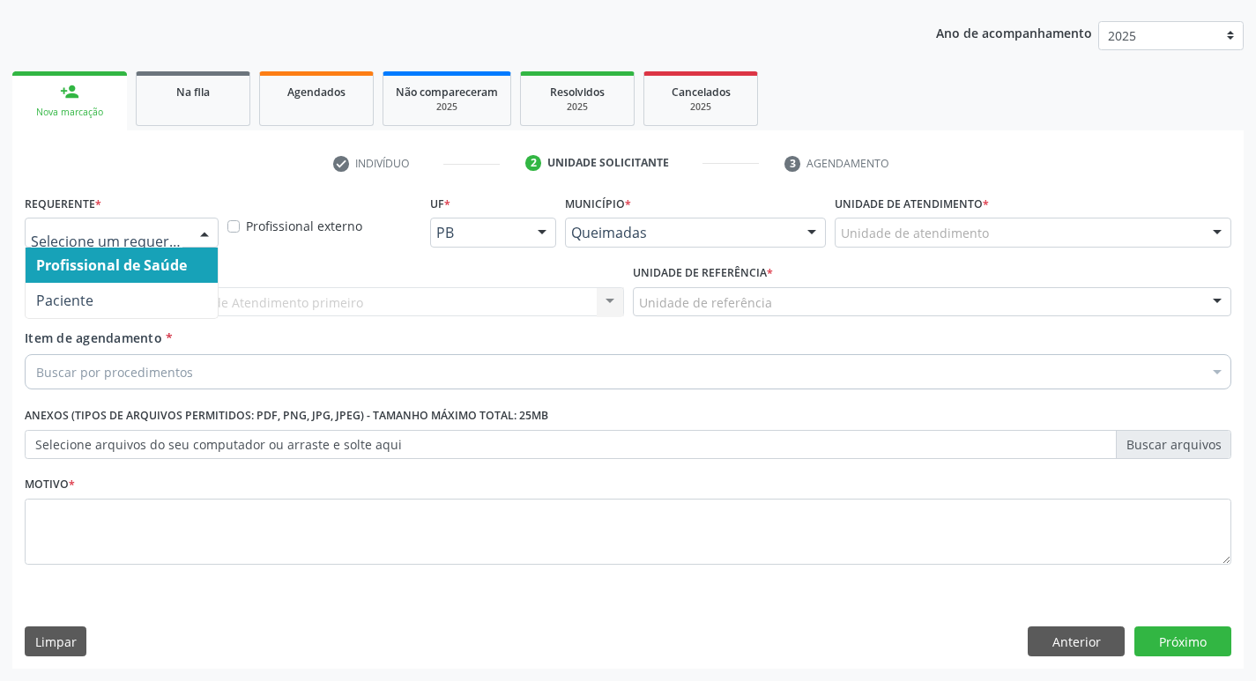
click at [203, 231] on div at bounding box center [204, 234] width 26 height 30
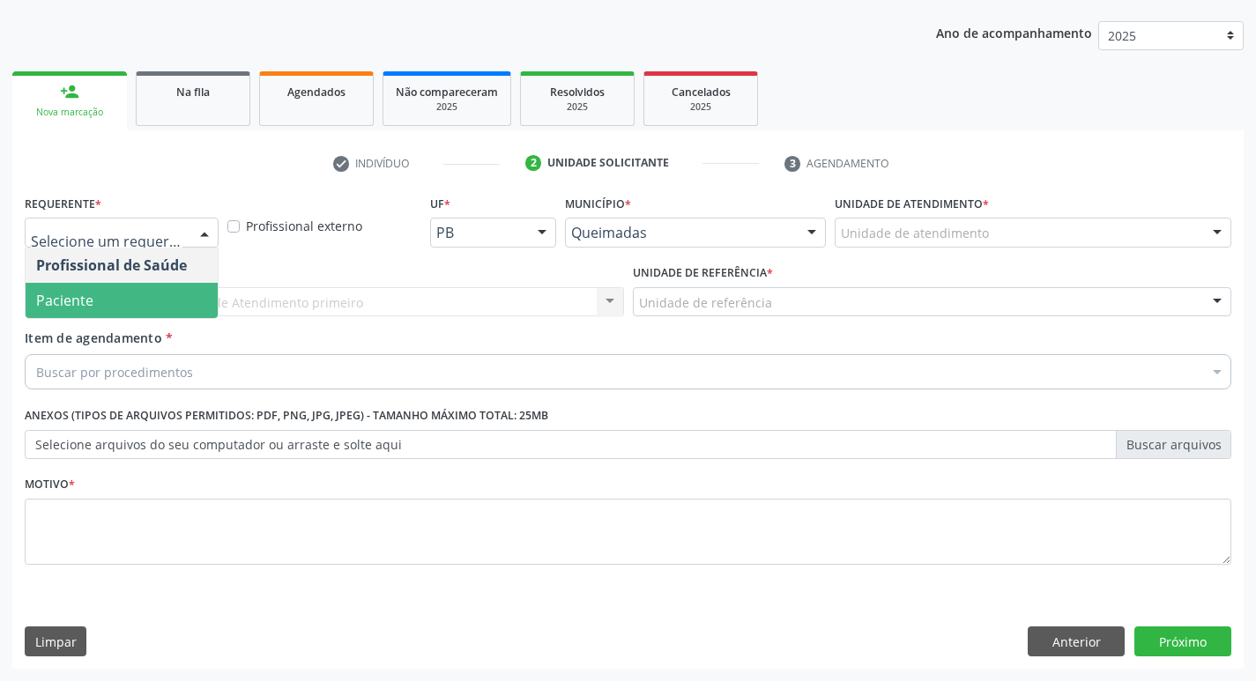
click at [174, 292] on span "Paciente" at bounding box center [122, 300] width 192 height 35
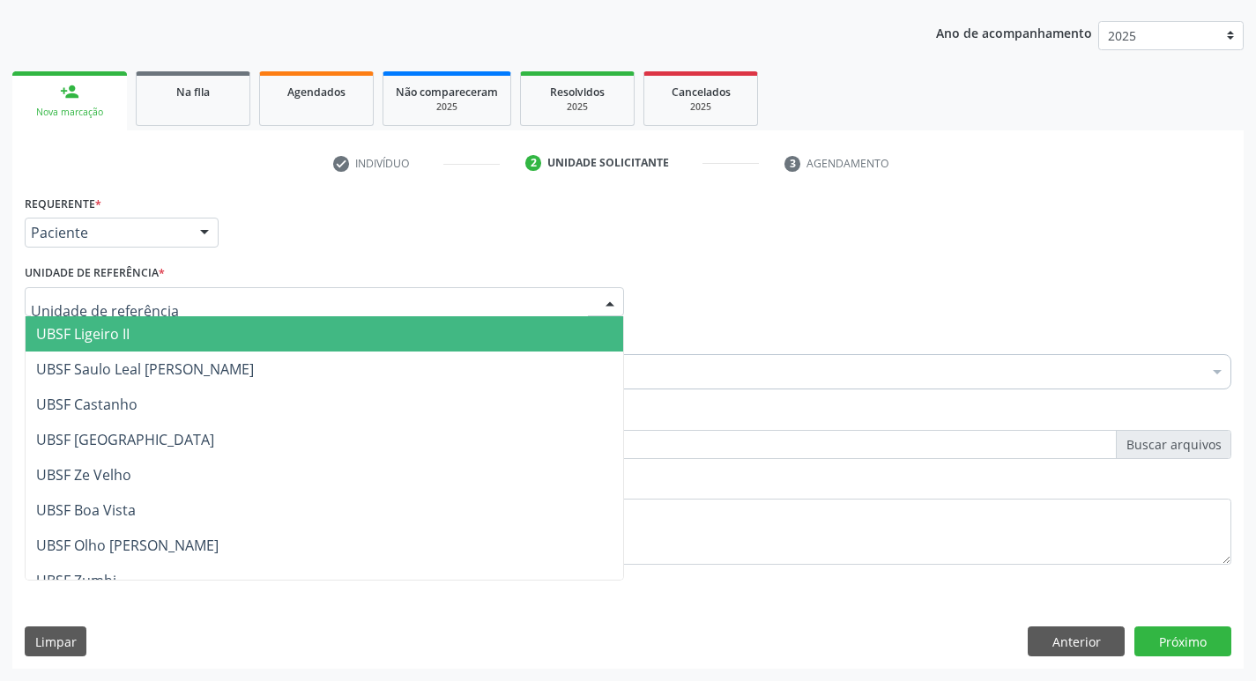
click at [168, 294] on div at bounding box center [324, 302] width 599 height 30
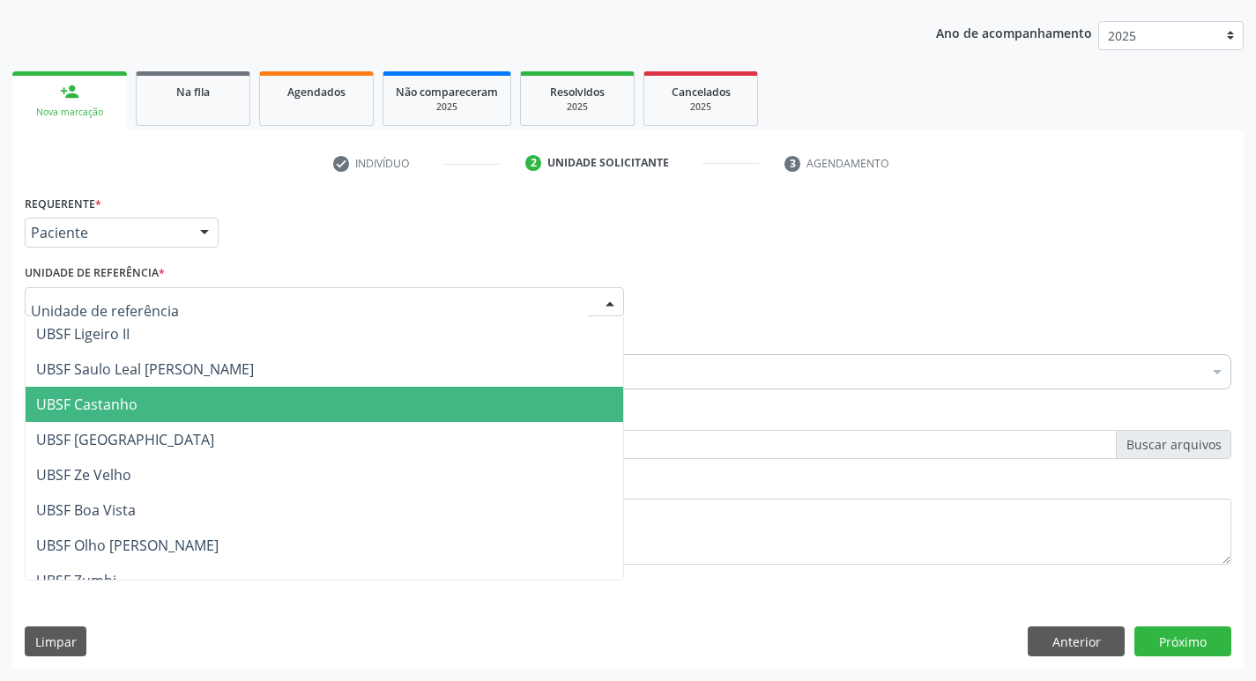
click at [154, 395] on span "UBSF Castanho" at bounding box center [325, 404] width 598 height 35
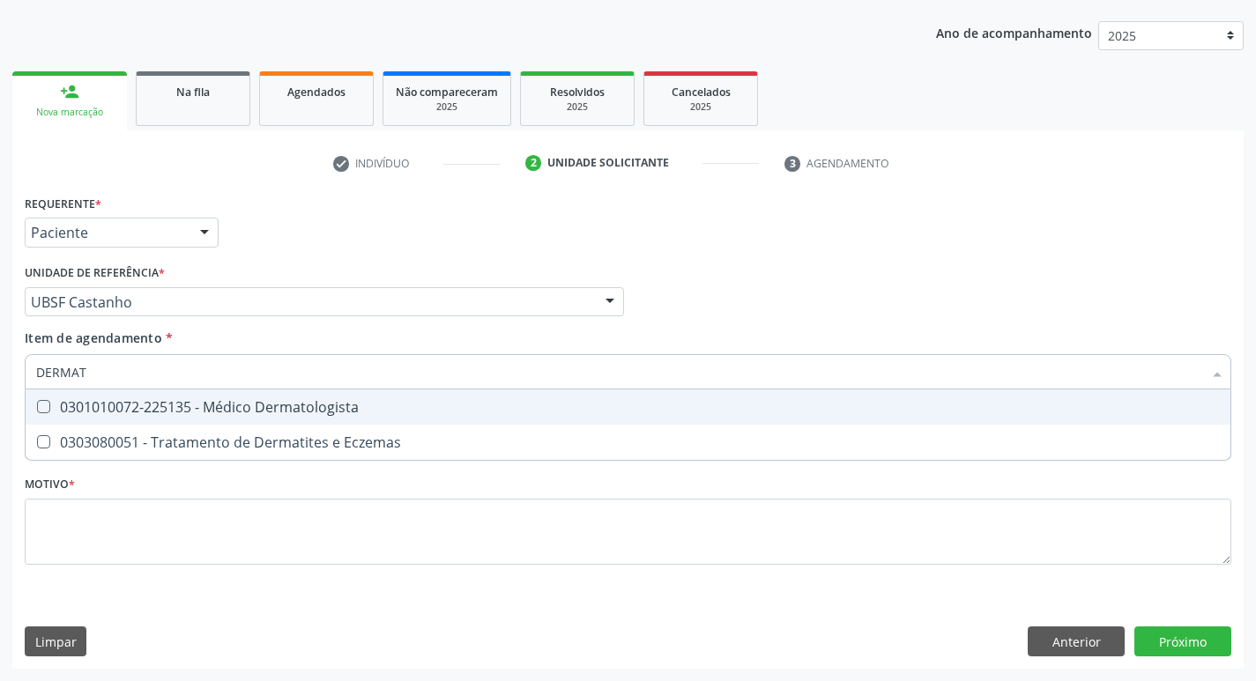
type input "DERMATO"
click at [47, 406] on Dermatologista at bounding box center [43, 406] width 13 height 13
click at [37, 406] on Dermatologista "checkbox" at bounding box center [31, 406] width 11 height 11
checkbox Dermatologista "true"
click at [1064, 252] on div "Requerente * Paciente Profissional de Saúde Paciente Nenhum resultado encontrad…" at bounding box center [628, 224] width 1216 height 69
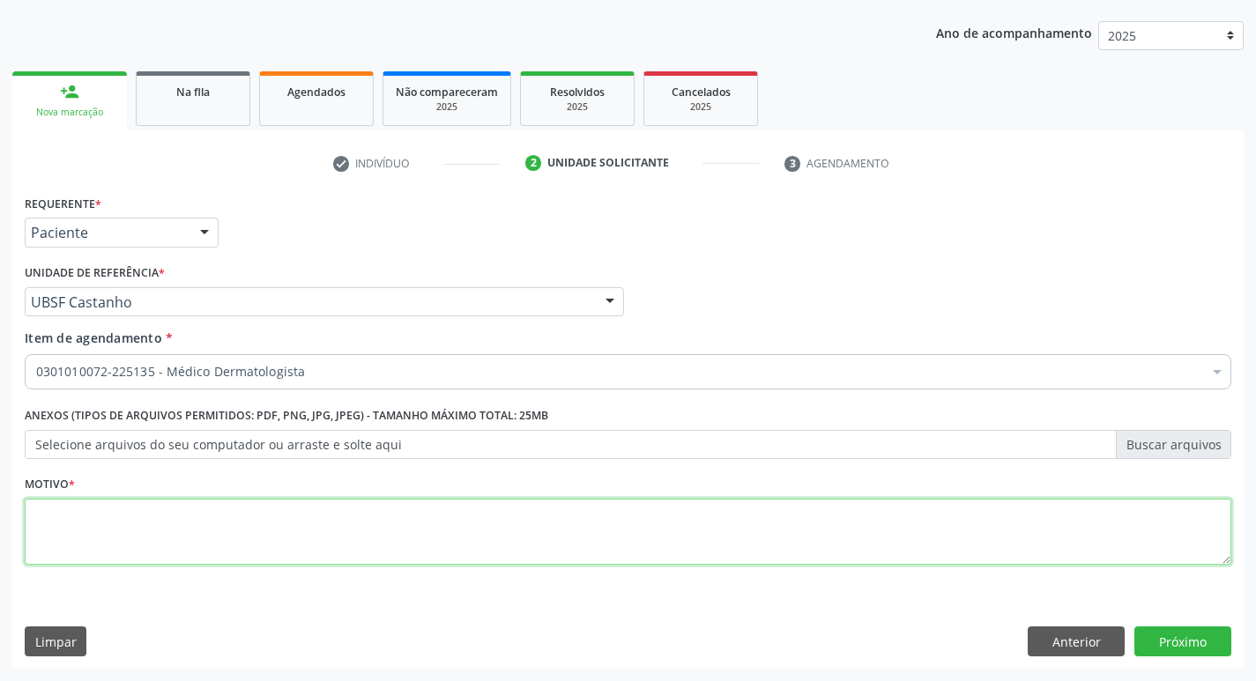
click at [41, 518] on textarea at bounding box center [628, 532] width 1207 height 67
type textarea "RETORMO MARCELA 12/2025"
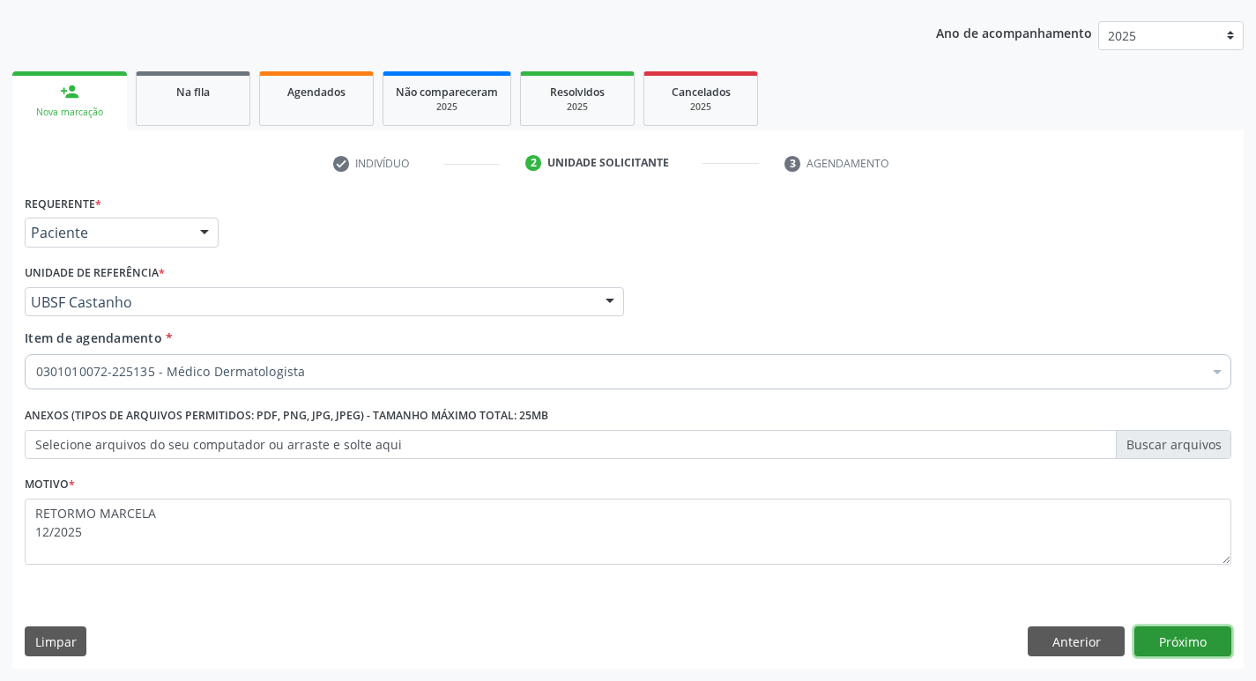
click at [1181, 644] on button "Próximo" at bounding box center [1183, 642] width 97 height 30
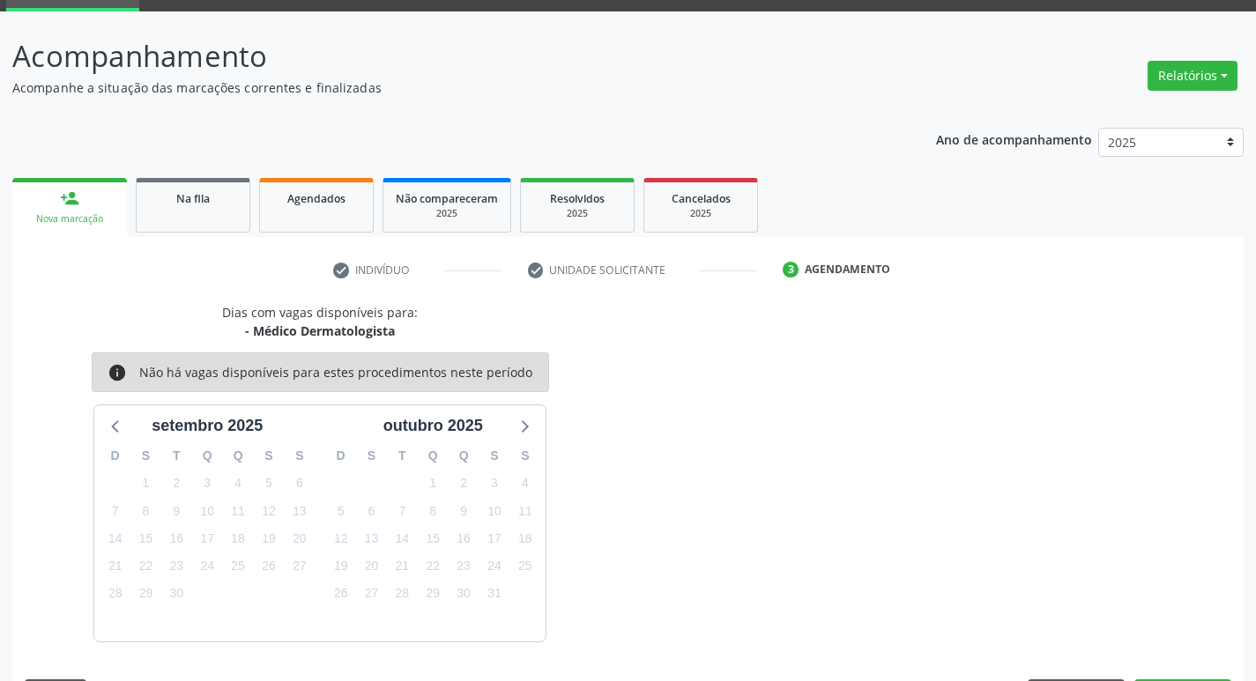
scroll to position [138, 0]
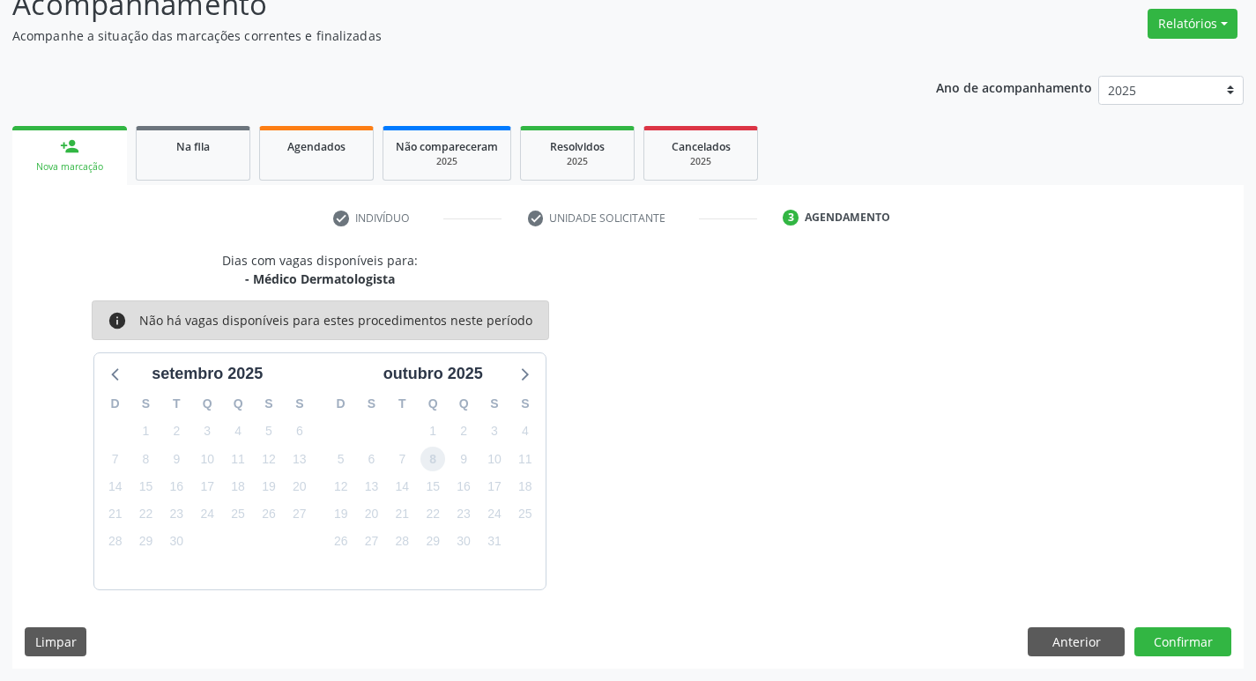
click at [436, 460] on span "8" at bounding box center [433, 459] width 25 height 25
click at [1158, 635] on button "Confirmar" at bounding box center [1183, 643] width 97 height 30
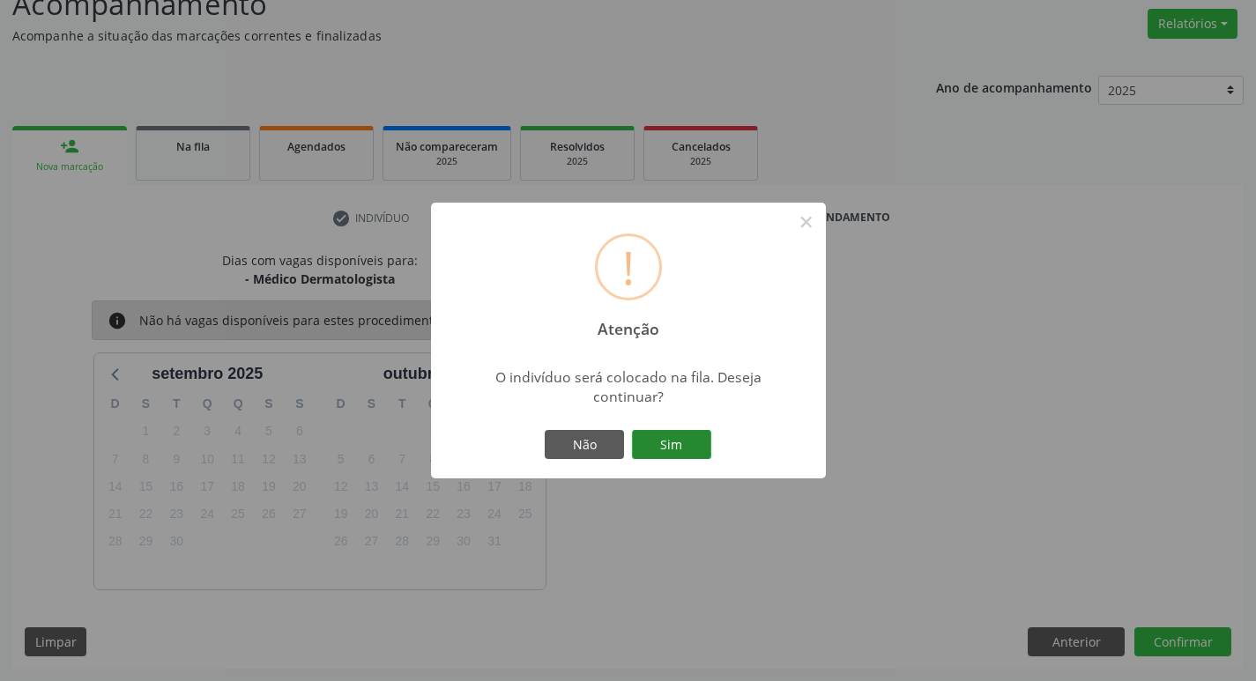
click at [691, 436] on button "Sim" at bounding box center [671, 445] width 79 height 30
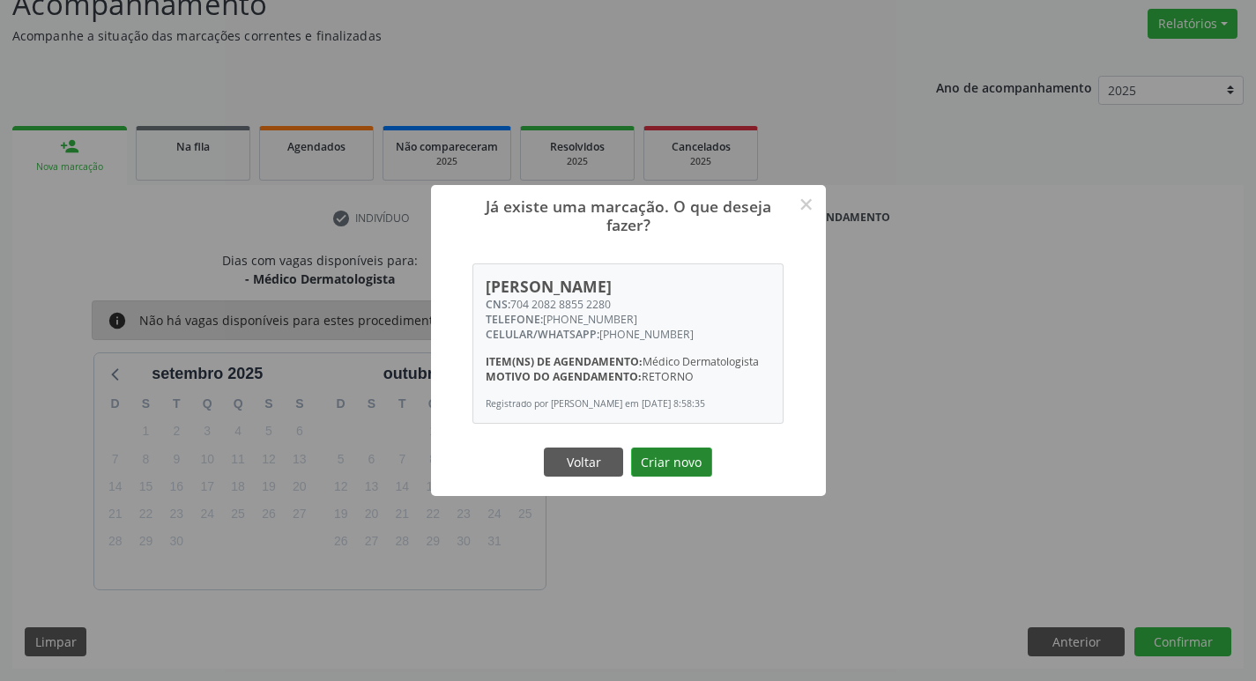
click at [671, 466] on button "Criar novo" at bounding box center [671, 463] width 81 height 30
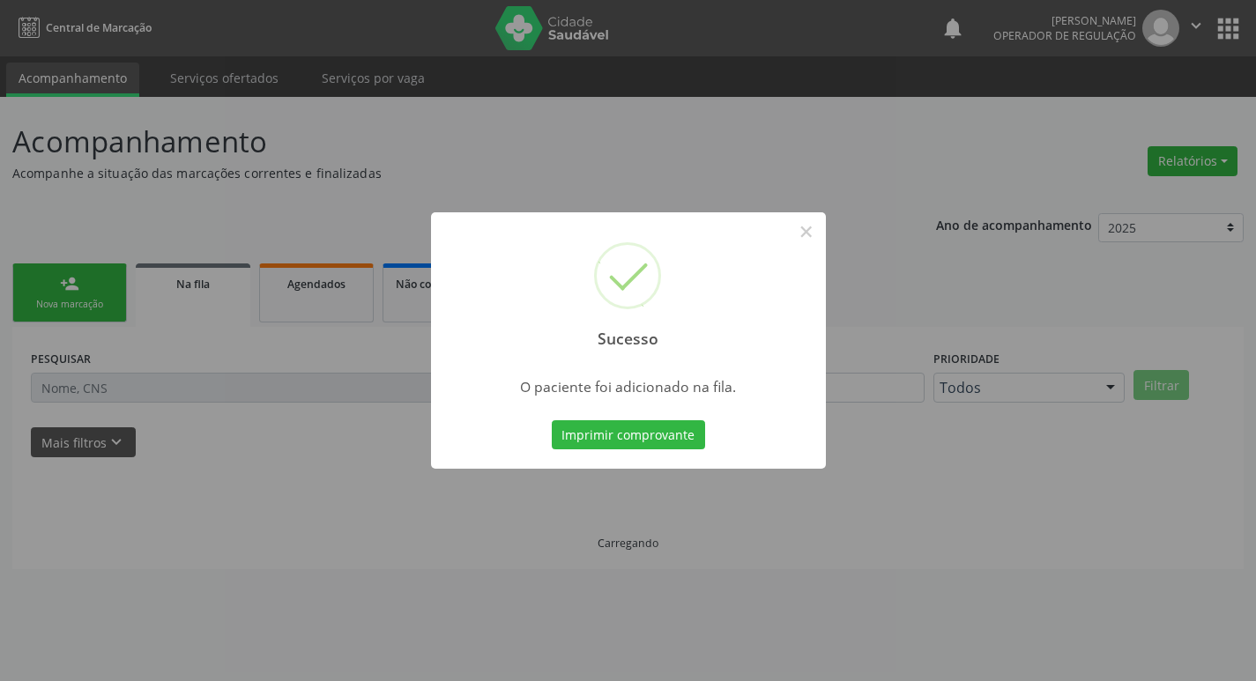
scroll to position [0, 0]
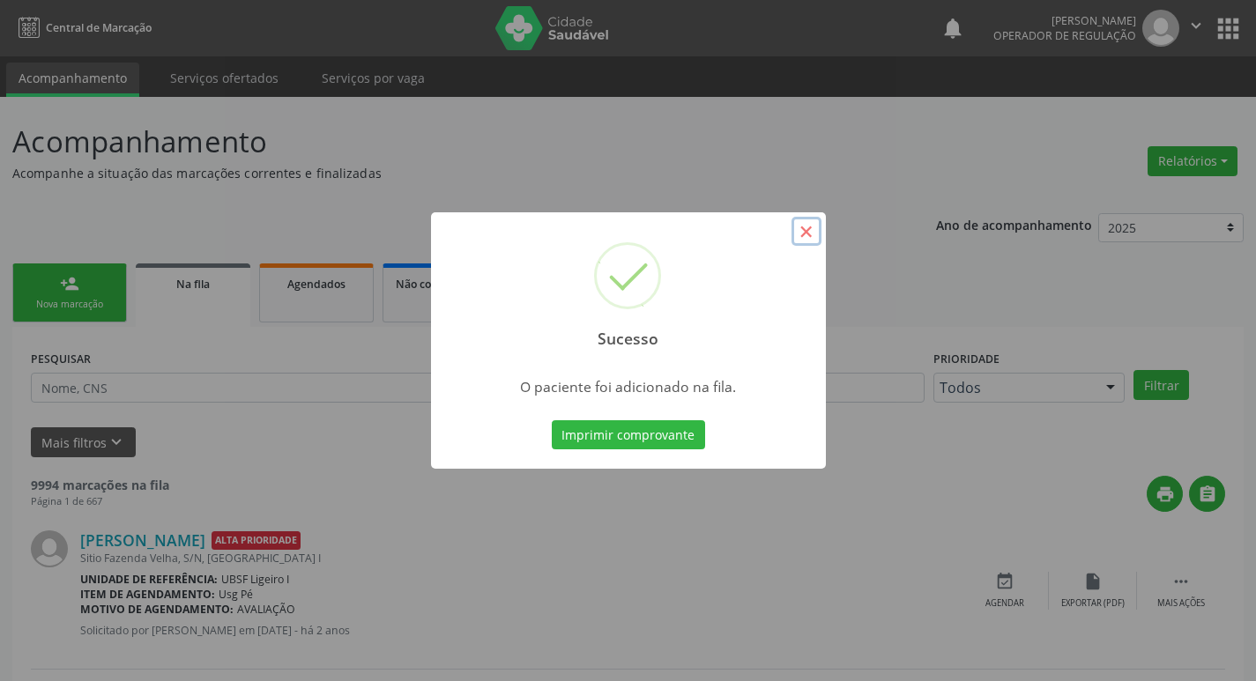
click at [807, 241] on button "×" at bounding box center [807, 232] width 30 height 30
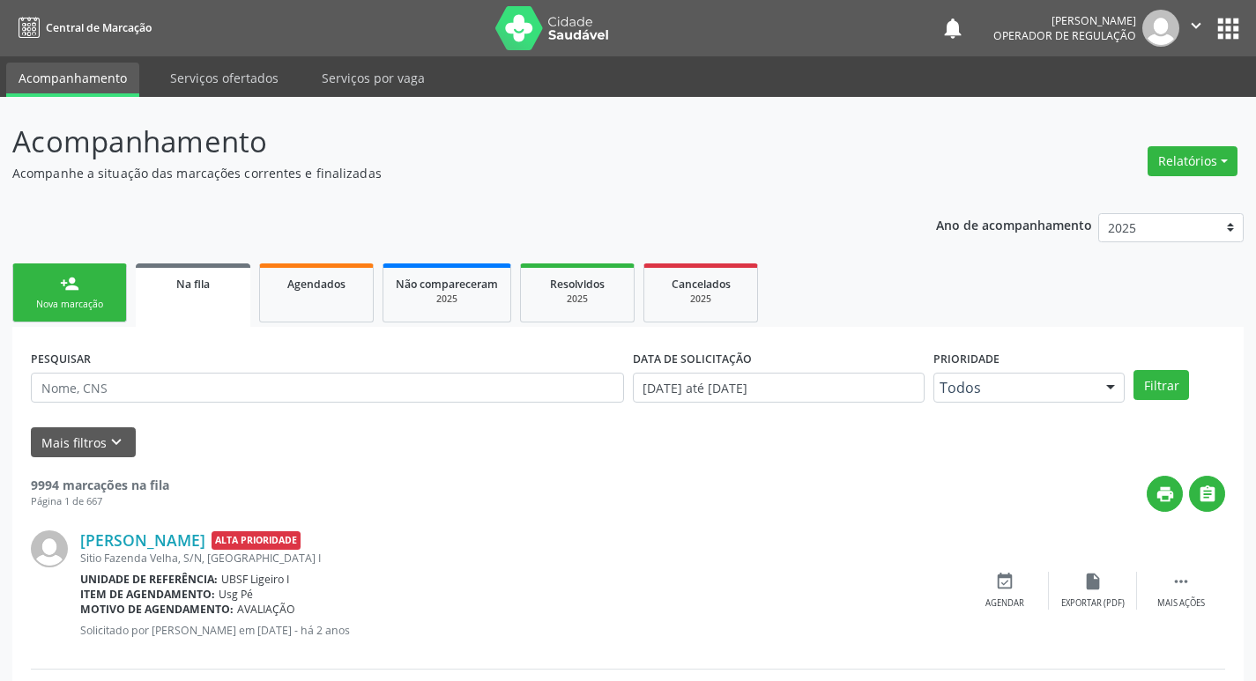
click at [99, 290] on link "person_add Nova marcação" at bounding box center [69, 293] width 115 height 59
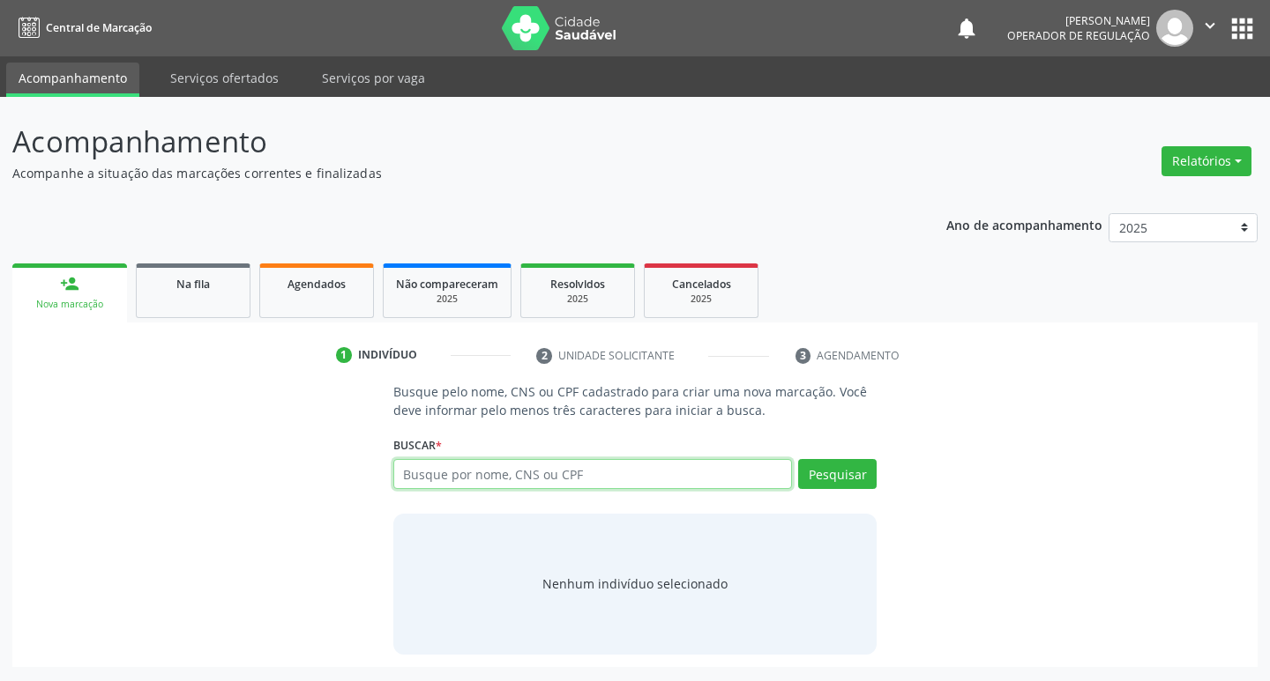
click at [457, 479] on input "text" at bounding box center [592, 474] width 399 height 30
type input "706007865756449"
click at [846, 473] on button "Pesquisar" at bounding box center [837, 474] width 78 height 30
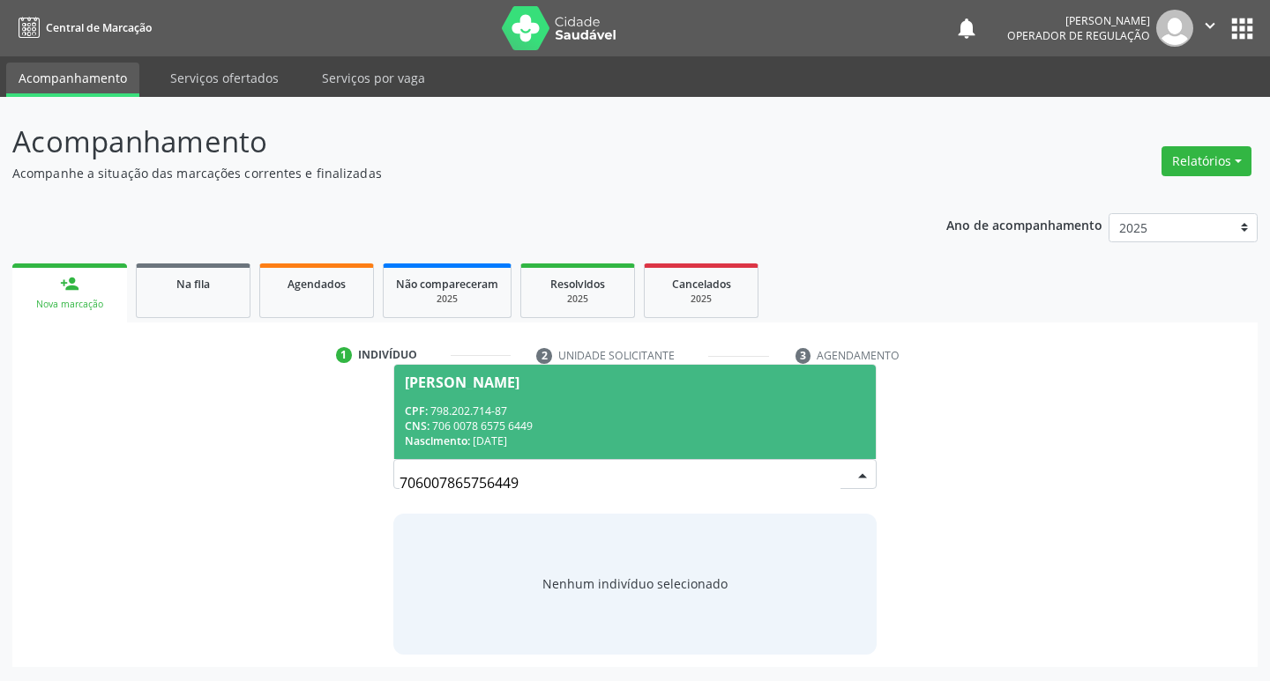
click at [522, 390] on span "Marilene Feitosa da Silva CPF: 798.202.714-87 CNS: 706 0078 6575 6449 Nasciment…" at bounding box center [635, 412] width 482 height 94
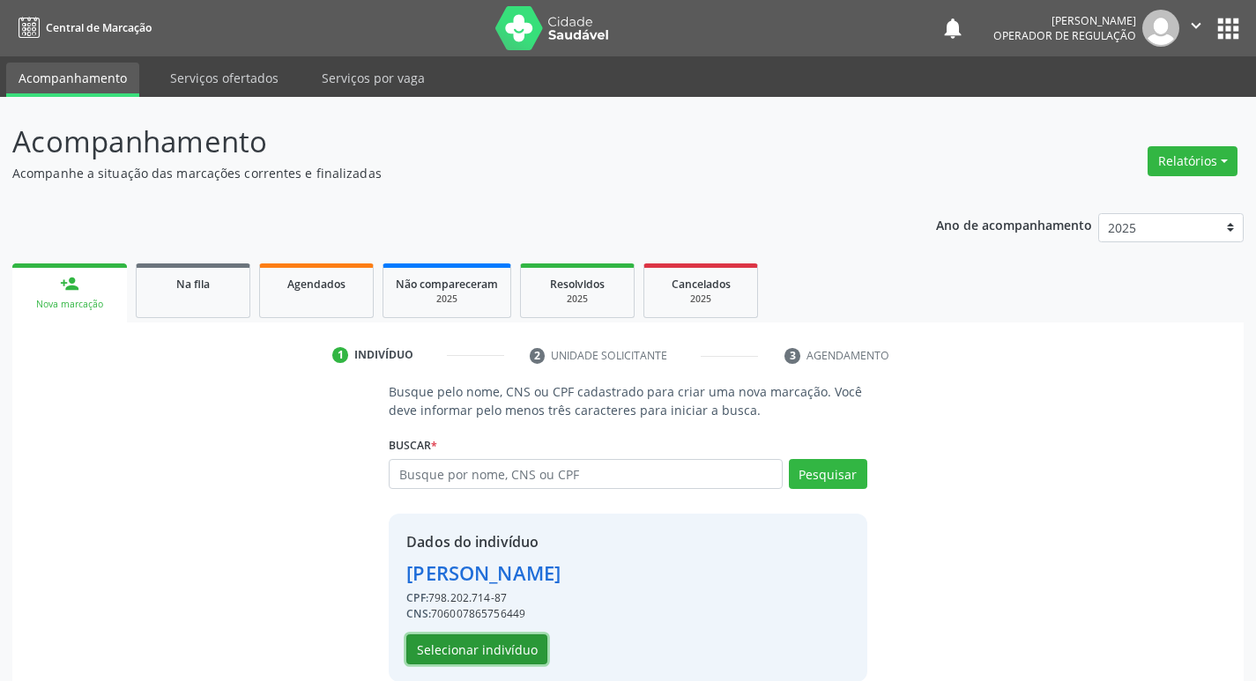
click at [505, 651] on button "Selecionar indivíduo" at bounding box center [476, 650] width 141 height 30
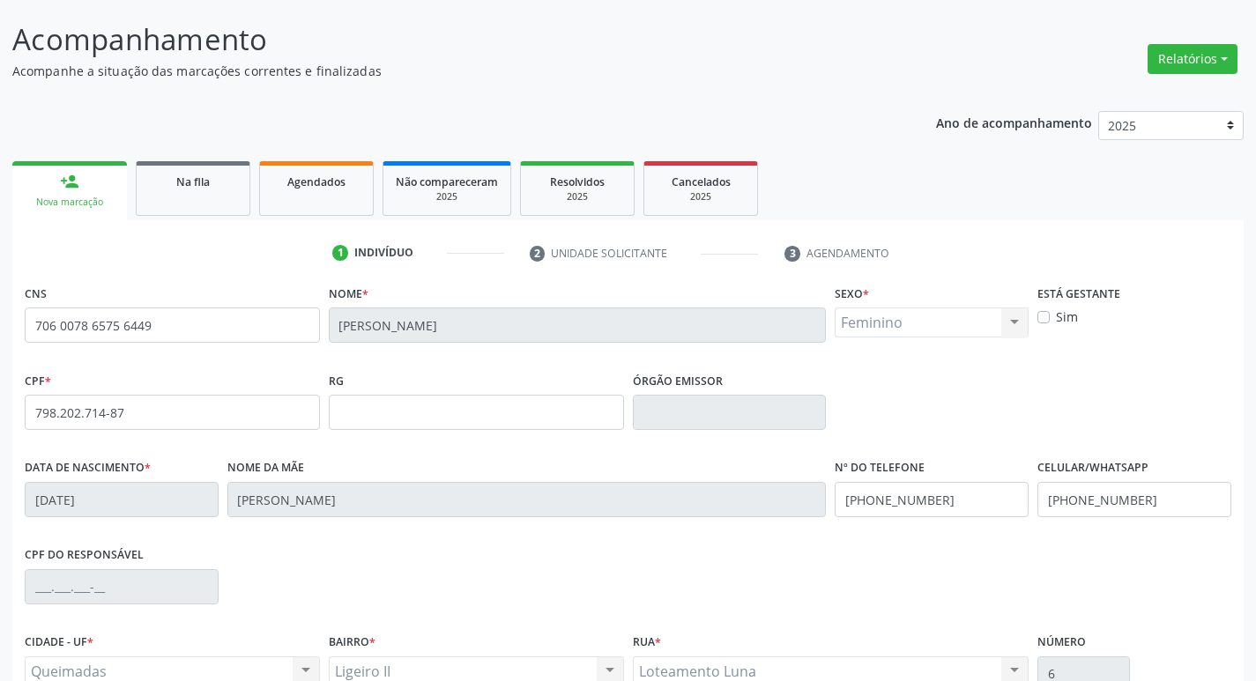
scroll to position [274, 0]
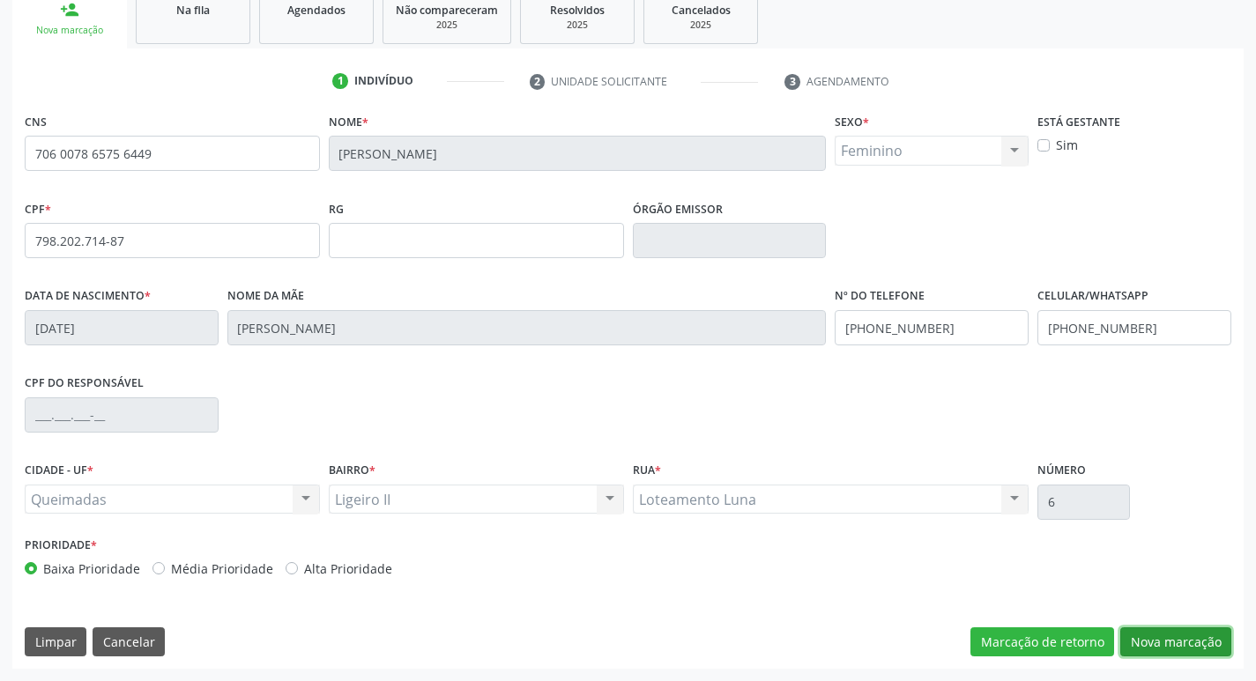
click at [1170, 652] on button "Nova marcação" at bounding box center [1176, 643] width 111 height 30
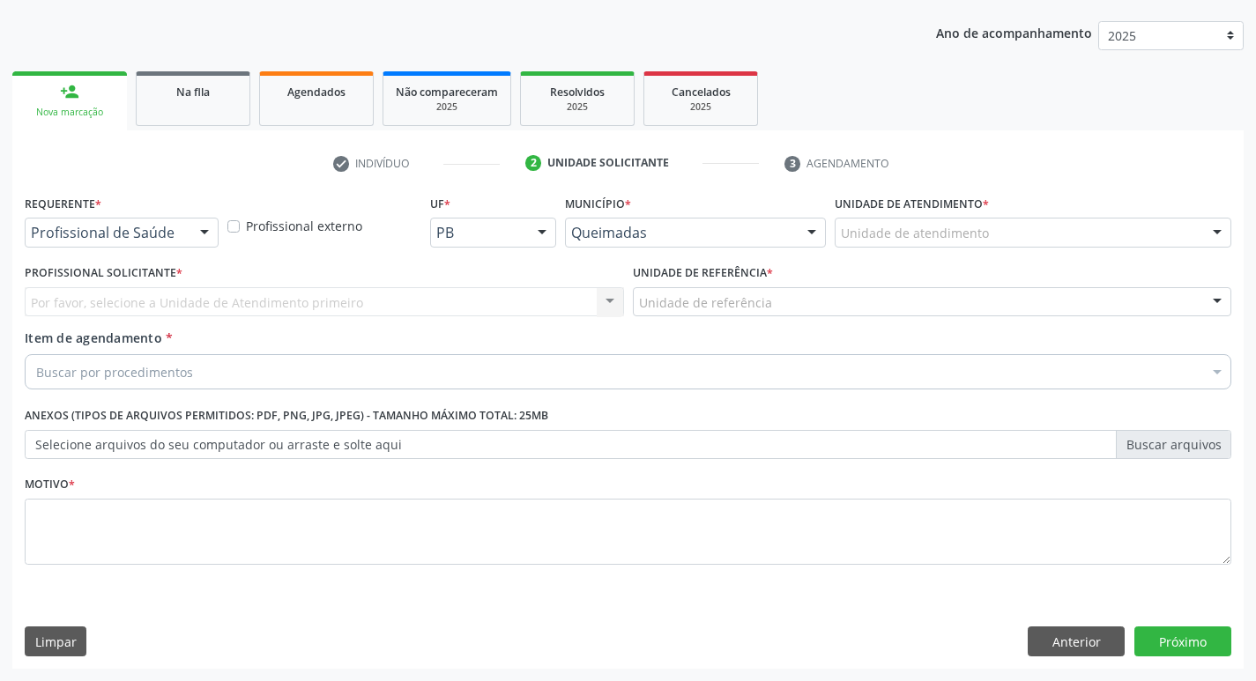
scroll to position [192, 0]
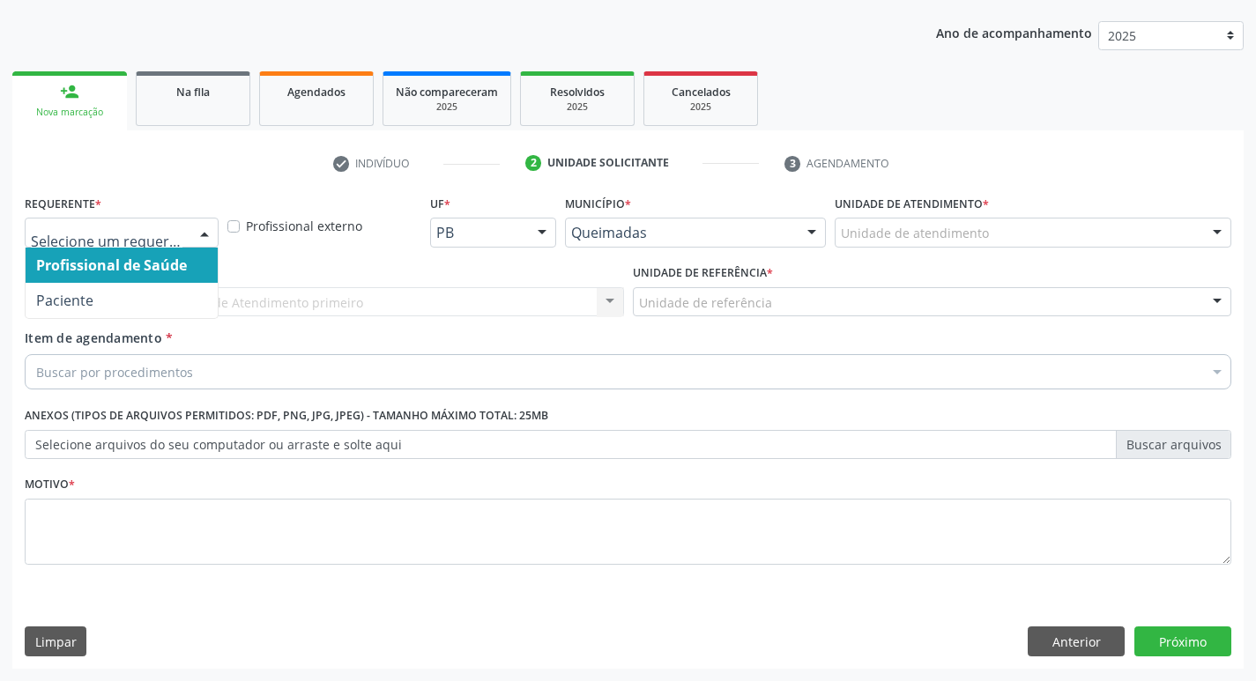
click at [201, 229] on div at bounding box center [204, 234] width 26 height 30
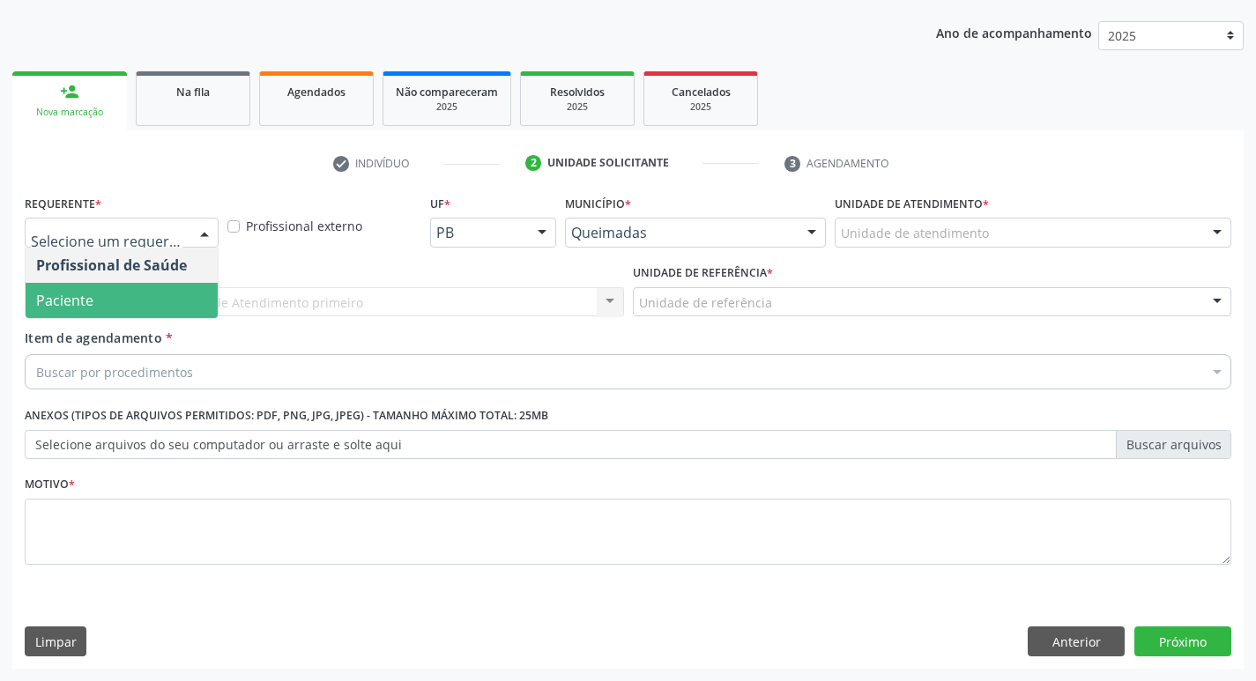
click at [140, 307] on span "Paciente" at bounding box center [122, 300] width 192 height 35
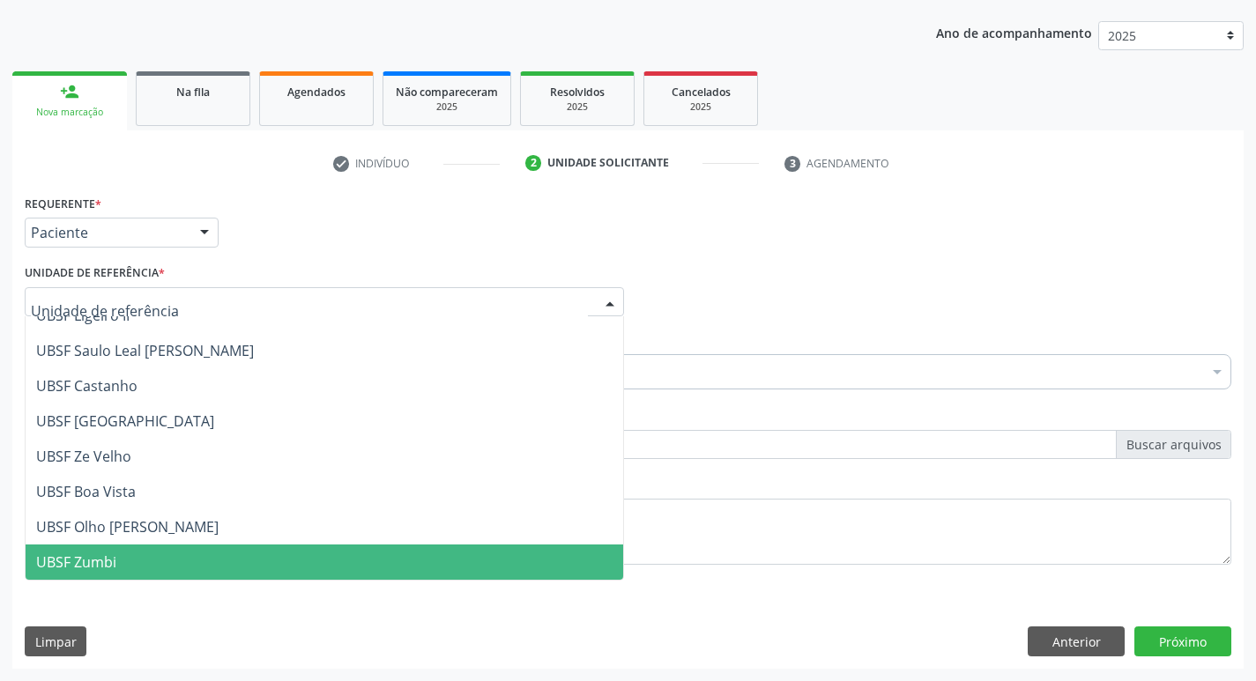
scroll to position [0, 0]
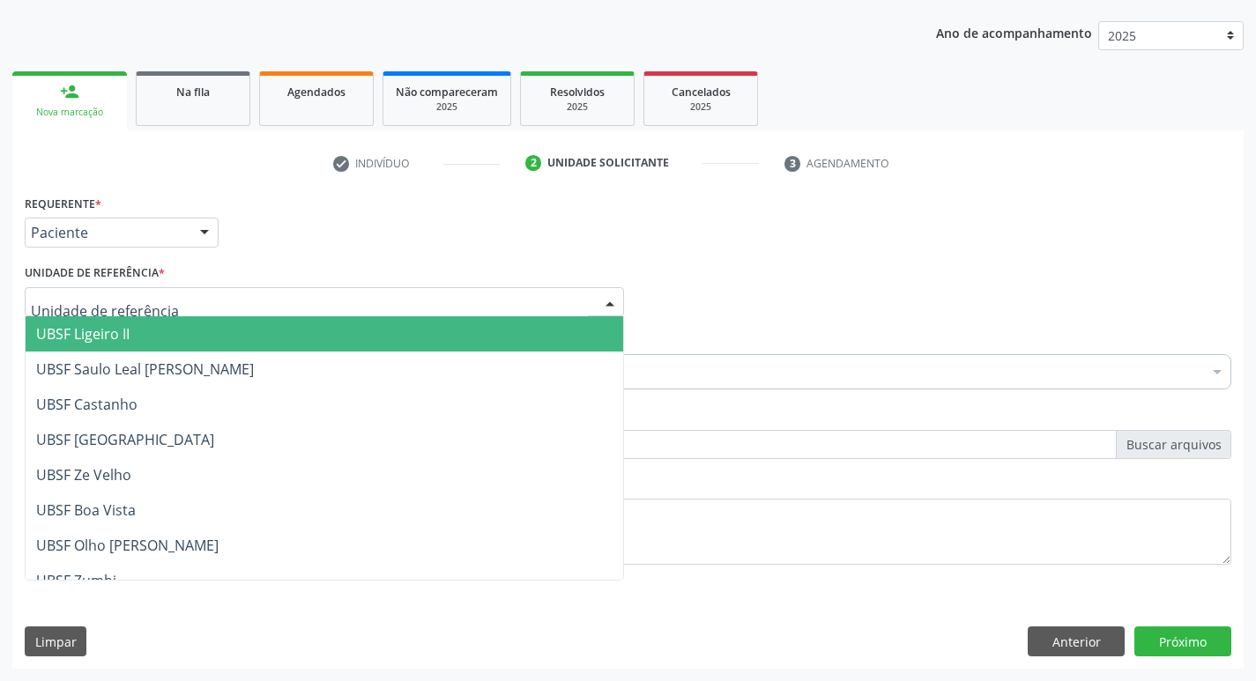
click at [176, 337] on span "UBSF Ligeiro II" at bounding box center [325, 333] width 598 height 35
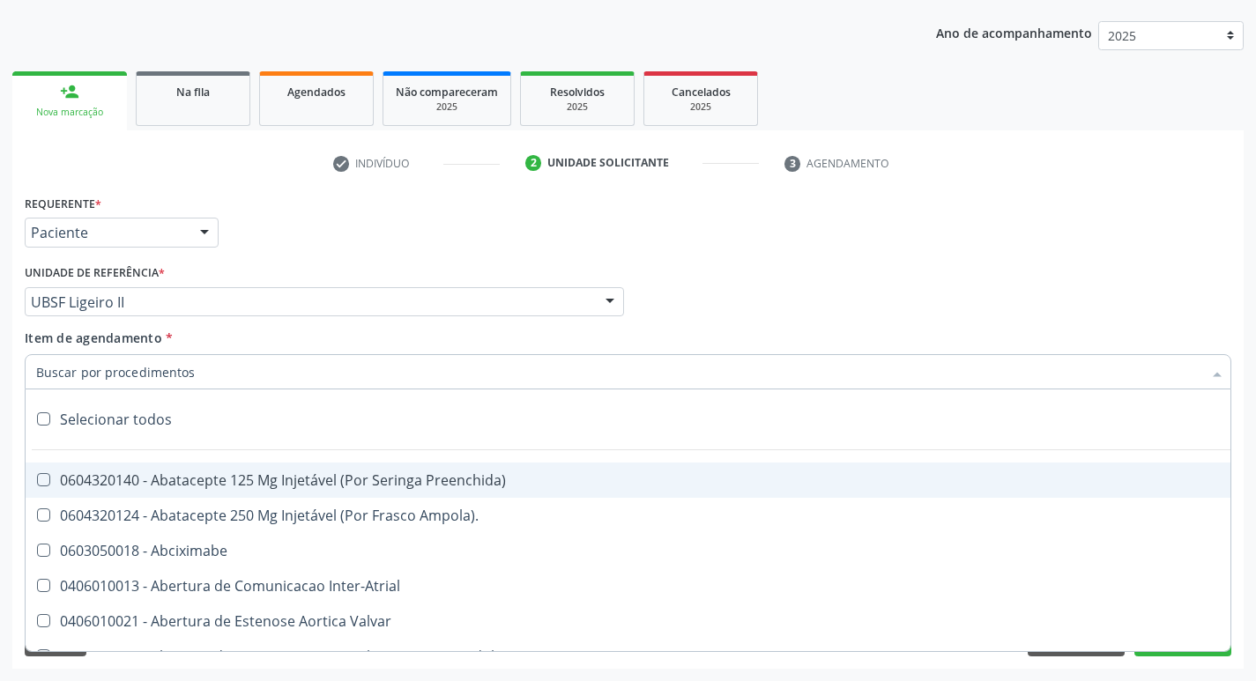
click at [160, 373] on input "Item de agendamento *" at bounding box center [619, 371] width 1166 height 35
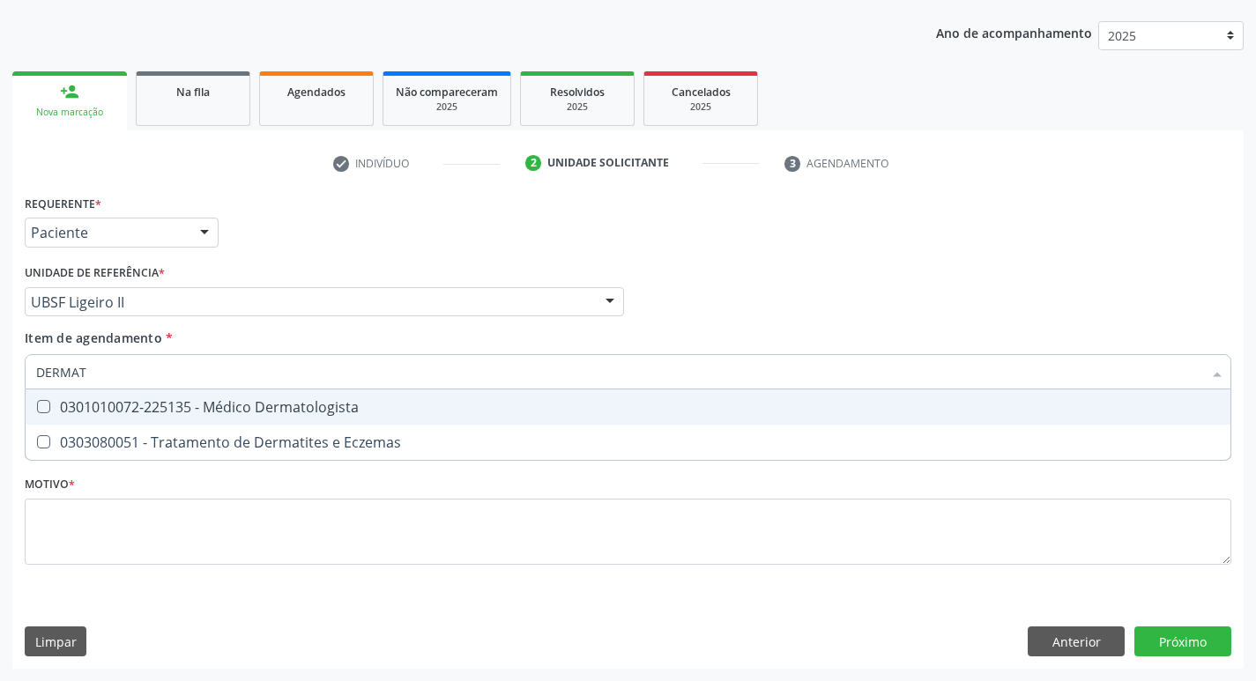
type input "DERMATO"
click at [43, 412] on Dermatologista at bounding box center [43, 406] width 13 height 13
click at [37, 412] on Dermatologista "checkbox" at bounding box center [31, 406] width 11 height 11
checkbox Dermatologista "true"
click at [888, 312] on div "Profissional Solicitante Por favor, selecione a Unidade de Atendimento primeiro…" at bounding box center [628, 294] width 1216 height 69
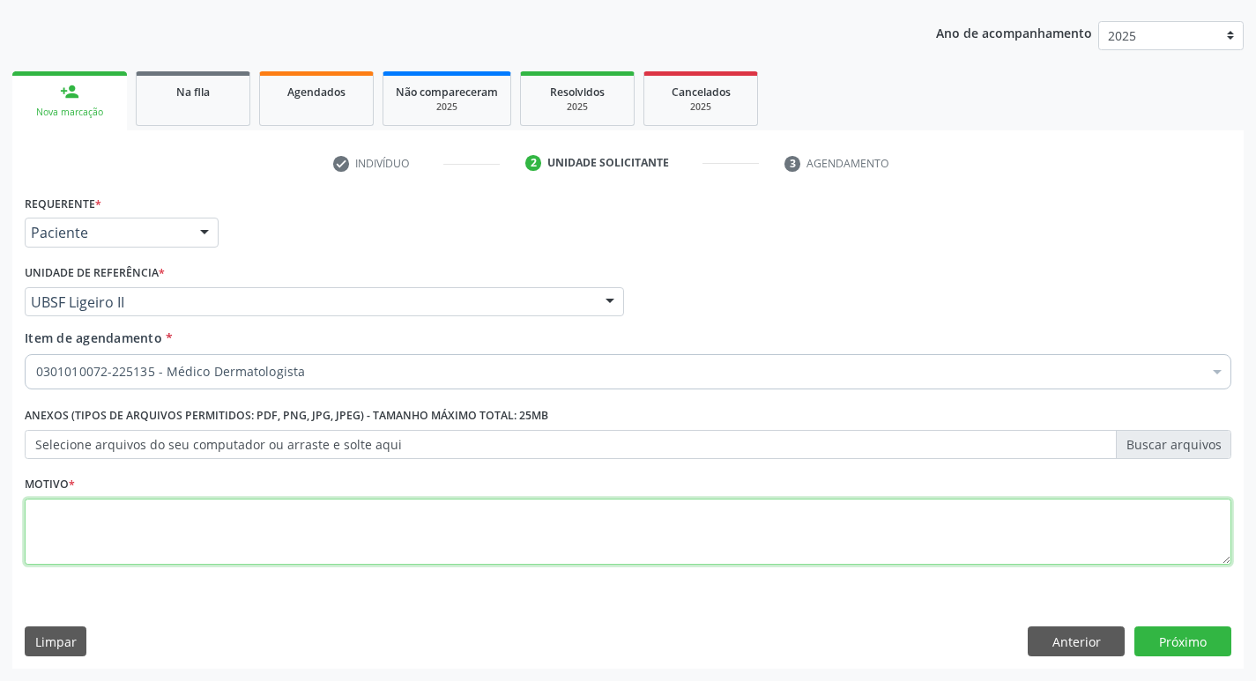
click at [108, 519] on textarea at bounding box center [628, 532] width 1207 height 67
type textarea "RETORNO MARCELA 12/2025"
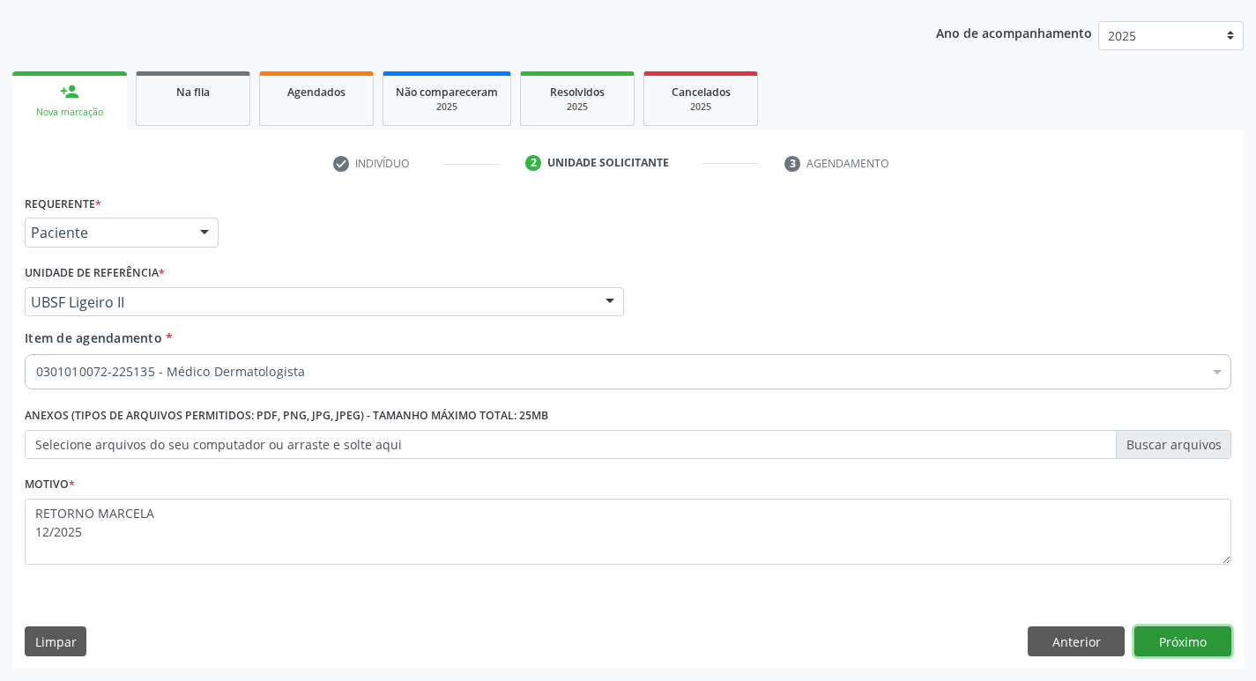
click at [1178, 643] on button "Próximo" at bounding box center [1183, 642] width 97 height 30
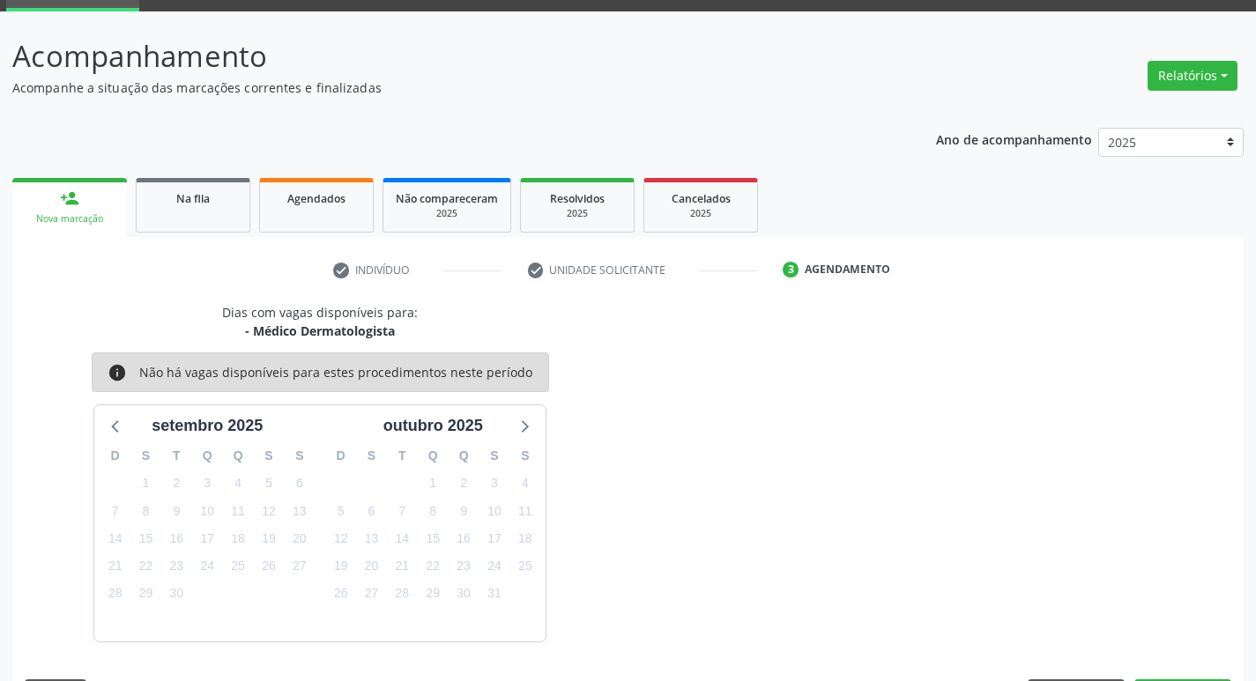
scroll to position [138, 0]
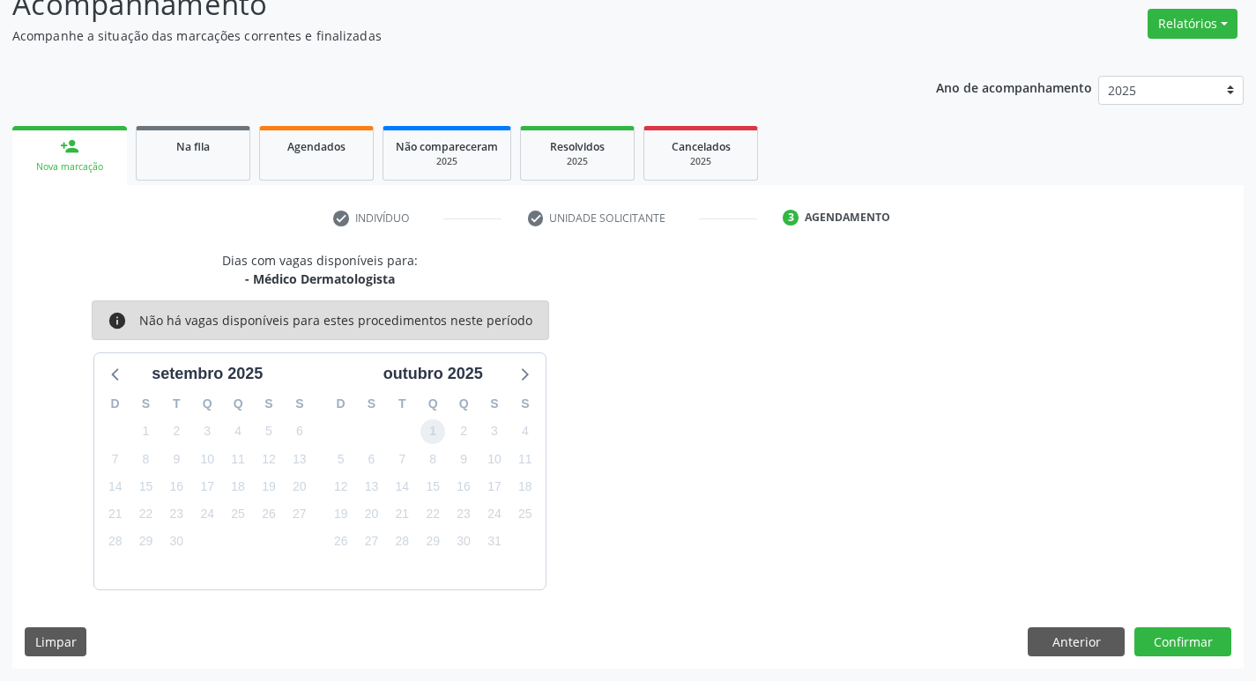
click at [436, 433] on span "1" at bounding box center [433, 432] width 25 height 25
click at [1192, 648] on button "Confirmar" at bounding box center [1183, 643] width 97 height 30
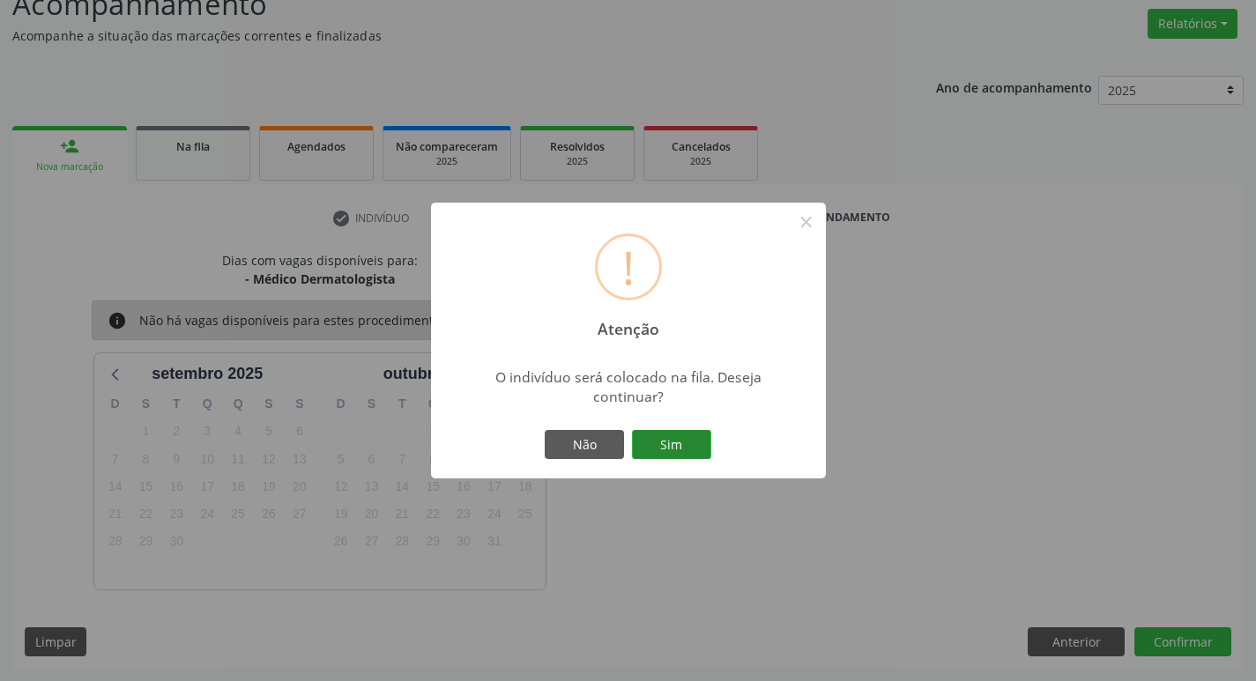
click at [691, 452] on button "Sim" at bounding box center [671, 445] width 79 height 30
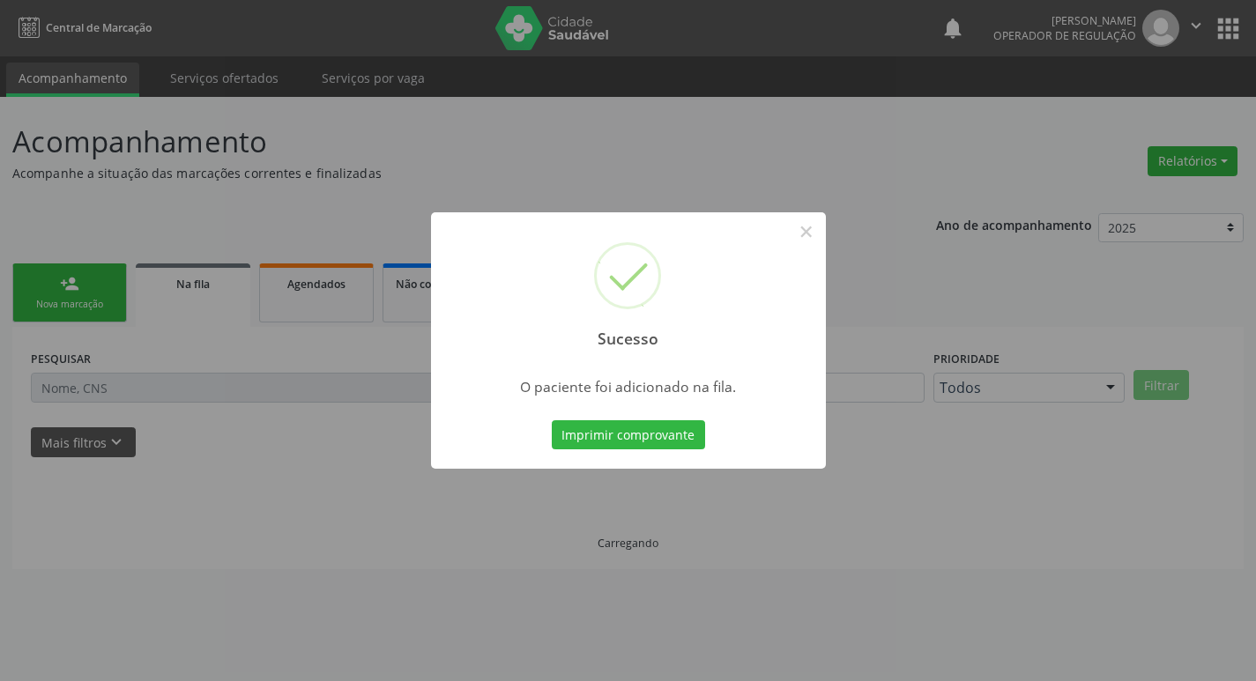
scroll to position [0, 0]
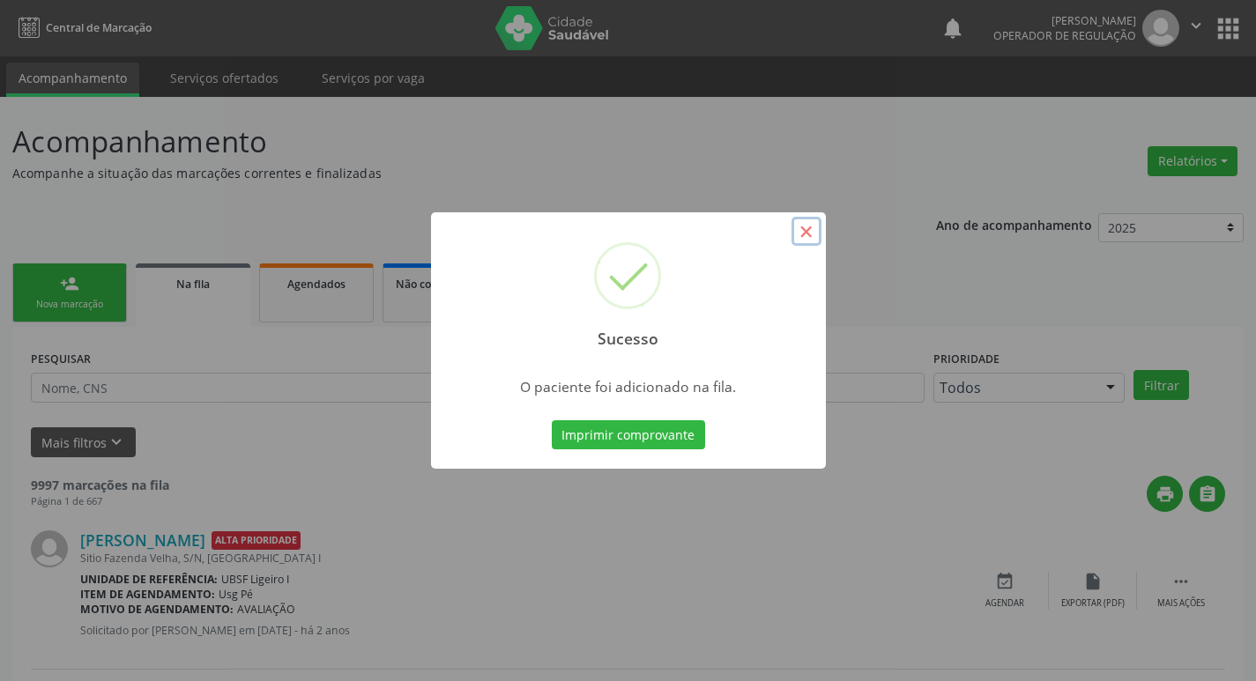
click at [798, 228] on button "×" at bounding box center [807, 232] width 30 height 30
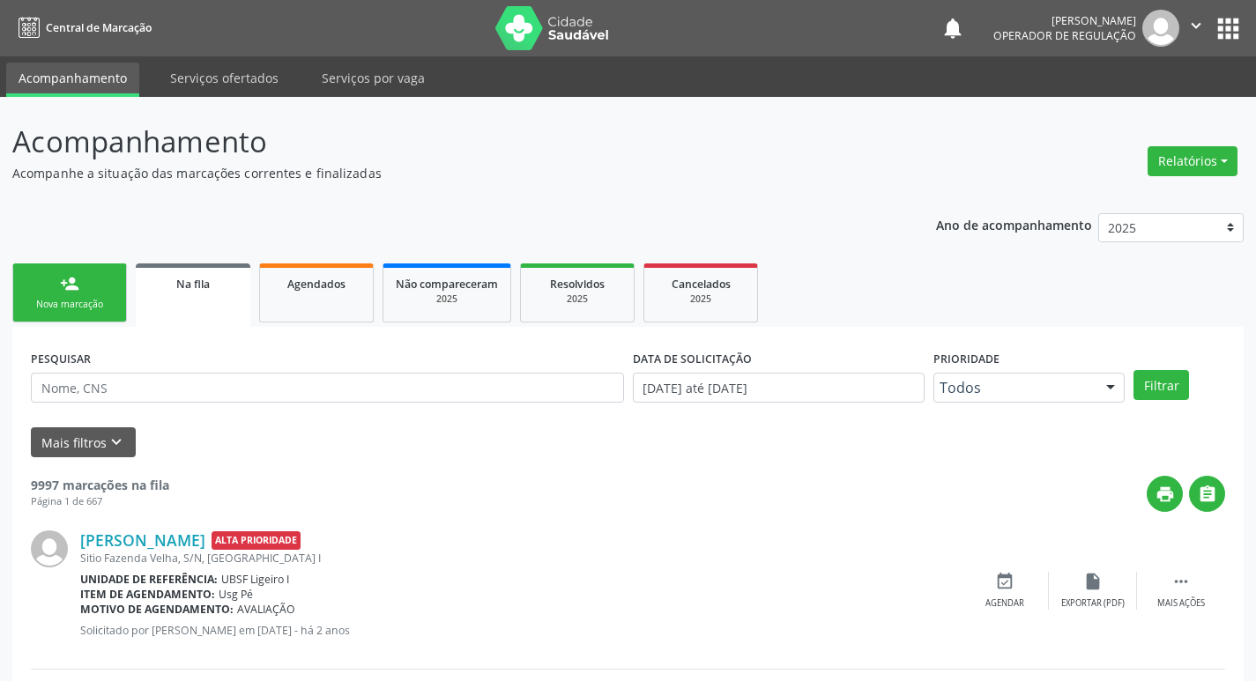
click at [71, 305] on div "Nova marcação" at bounding box center [70, 304] width 88 height 13
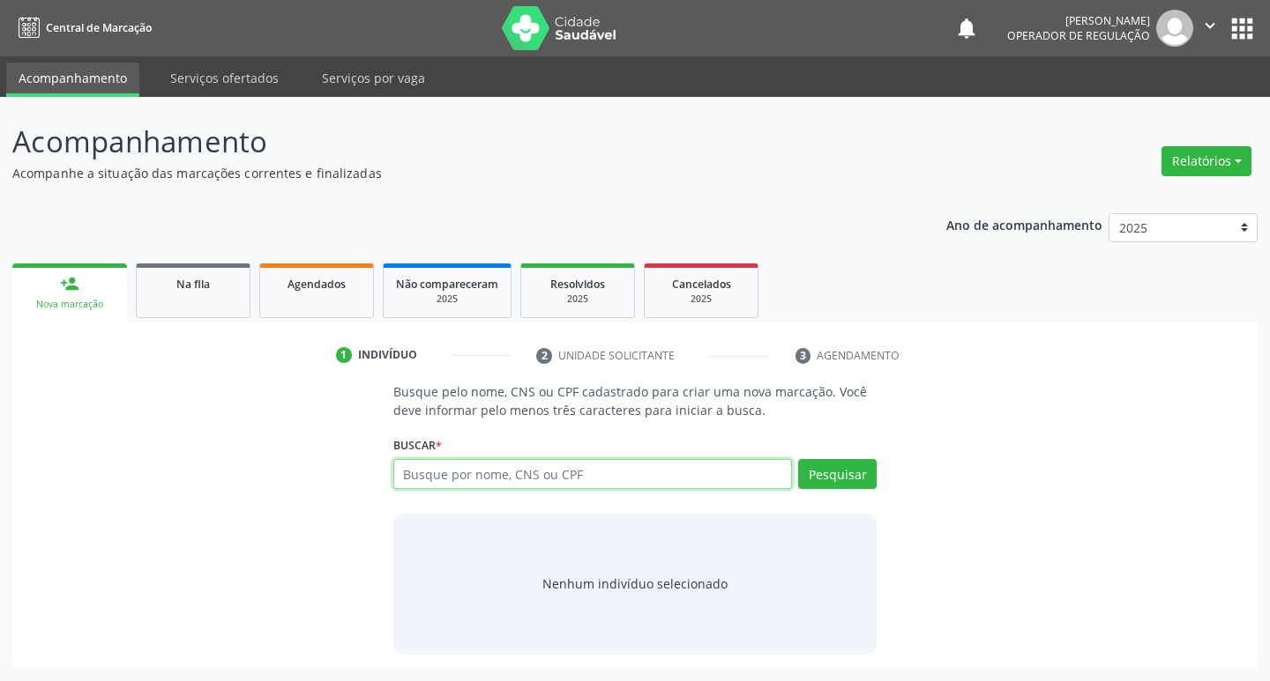
click at [572, 473] on input "text" at bounding box center [592, 474] width 399 height 30
click at [529, 472] on input "text" at bounding box center [592, 474] width 399 height 30
type input "701402637399731"
click at [848, 475] on button "Pesquisar" at bounding box center [837, 474] width 78 height 30
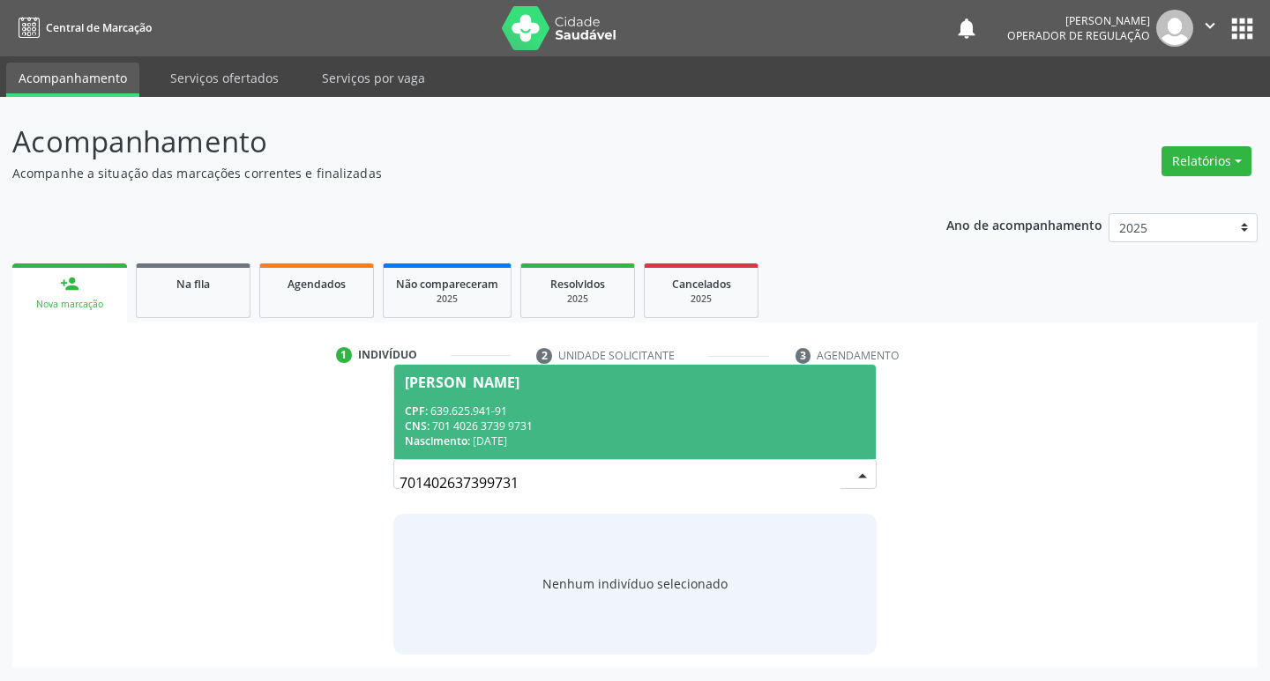
click at [510, 382] on div "Rosane Rodrigues da Costa" at bounding box center [462, 383] width 115 height 14
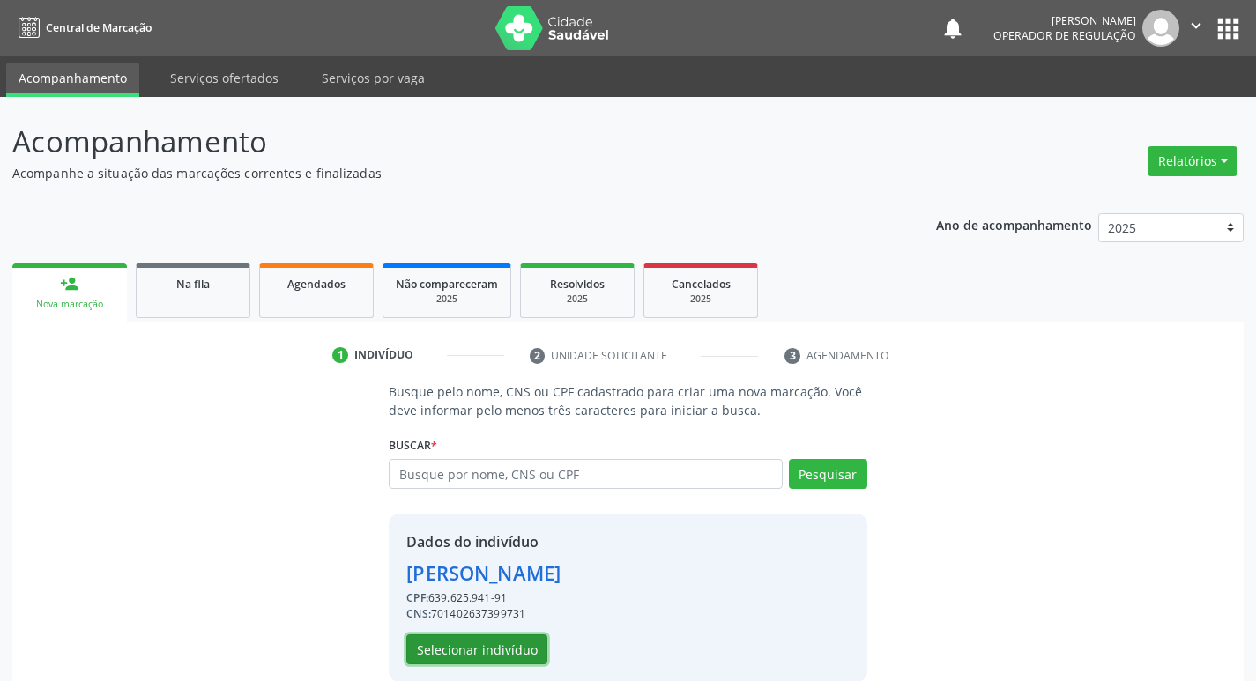
click at [457, 649] on button "Selecionar indivíduo" at bounding box center [476, 650] width 141 height 30
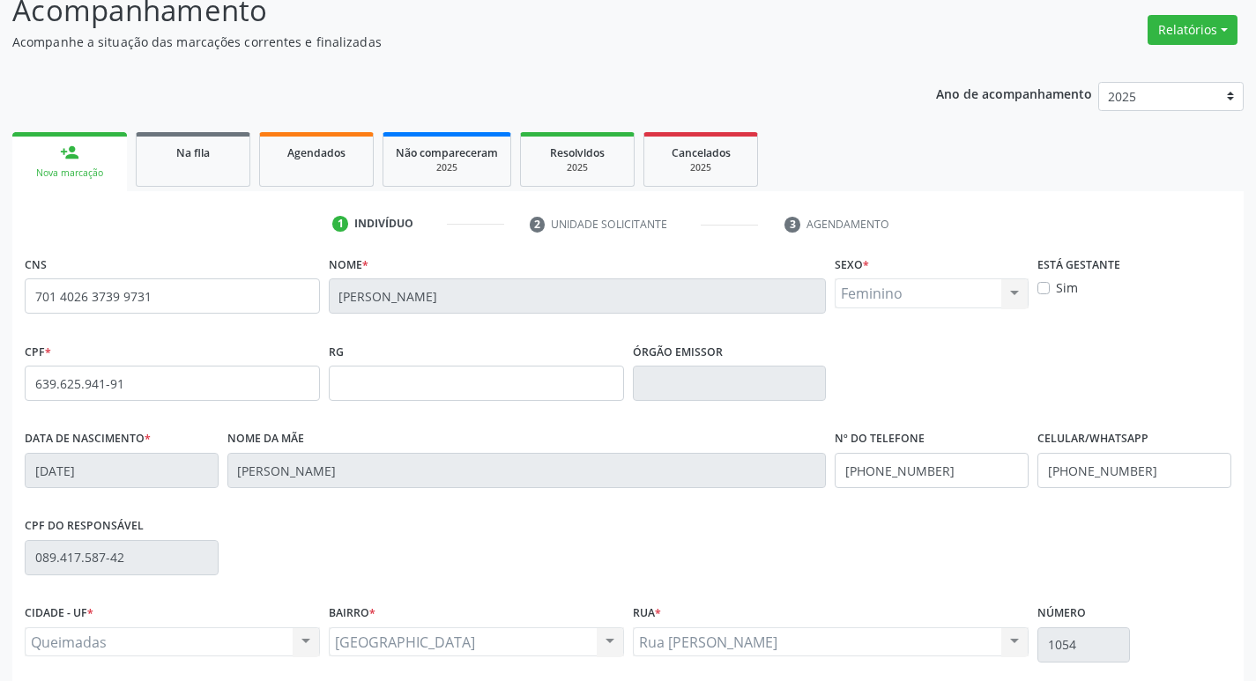
scroll to position [274, 0]
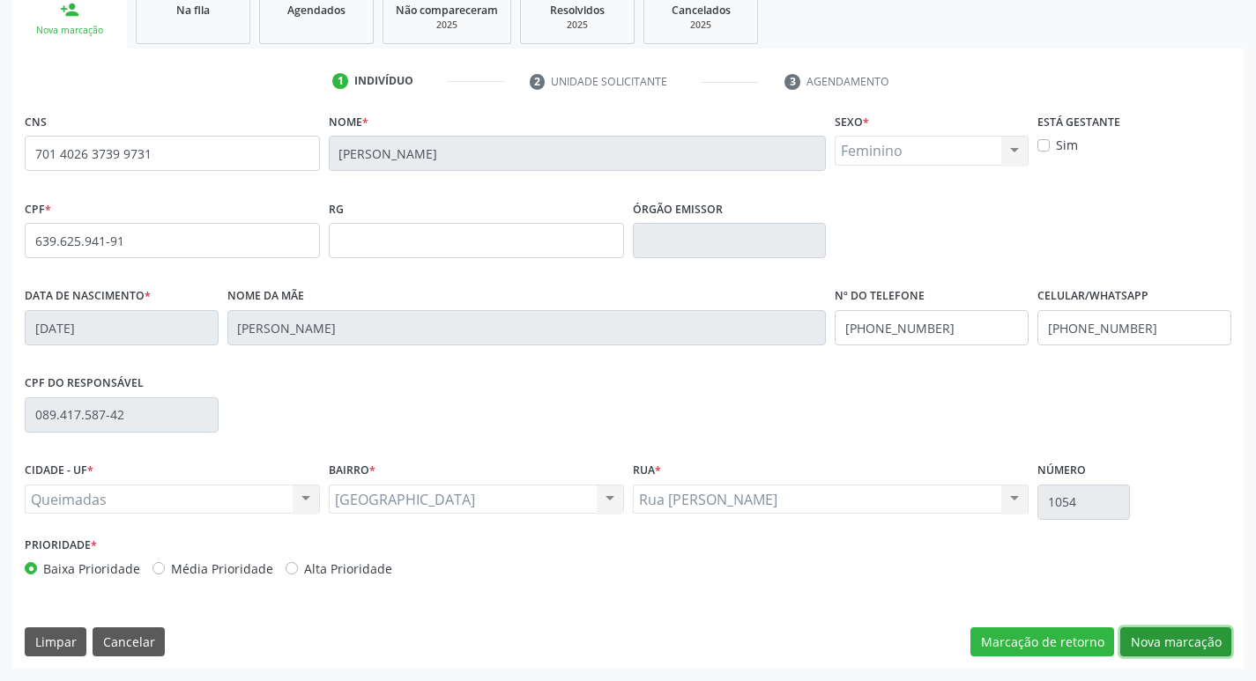
click at [1168, 632] on button "Nova marcação" at bounding box center [1176, 643] width 111 height 30
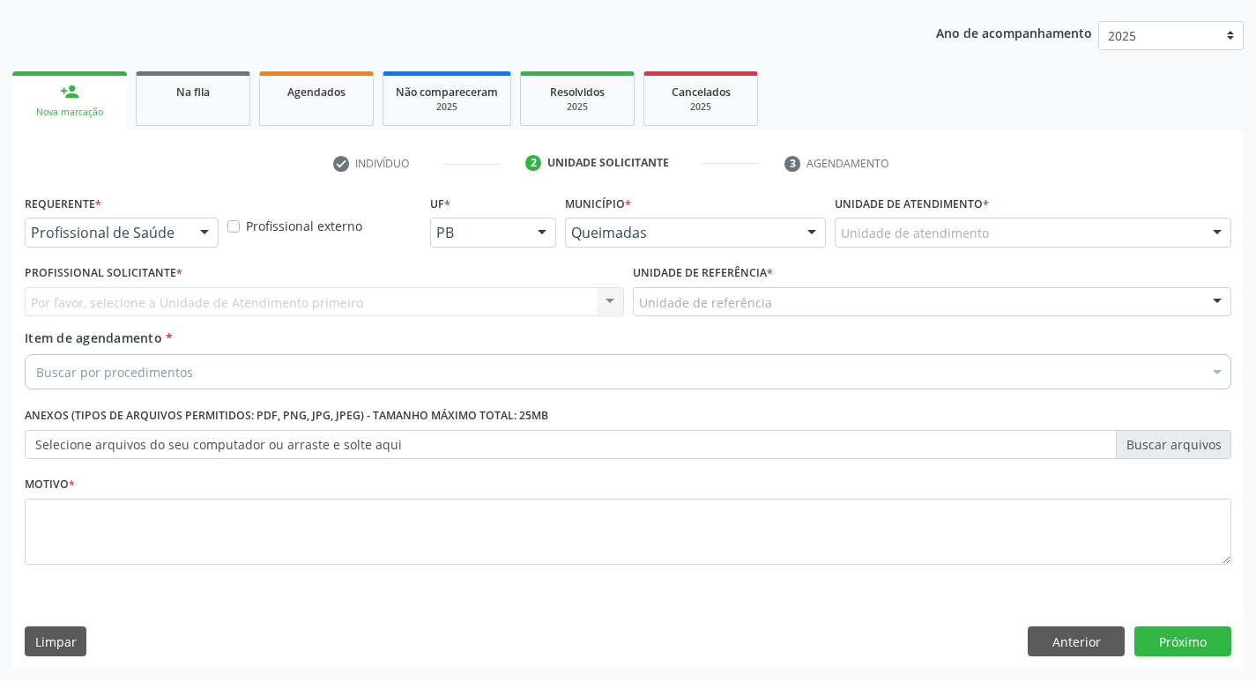
scroll to position [192, 0]
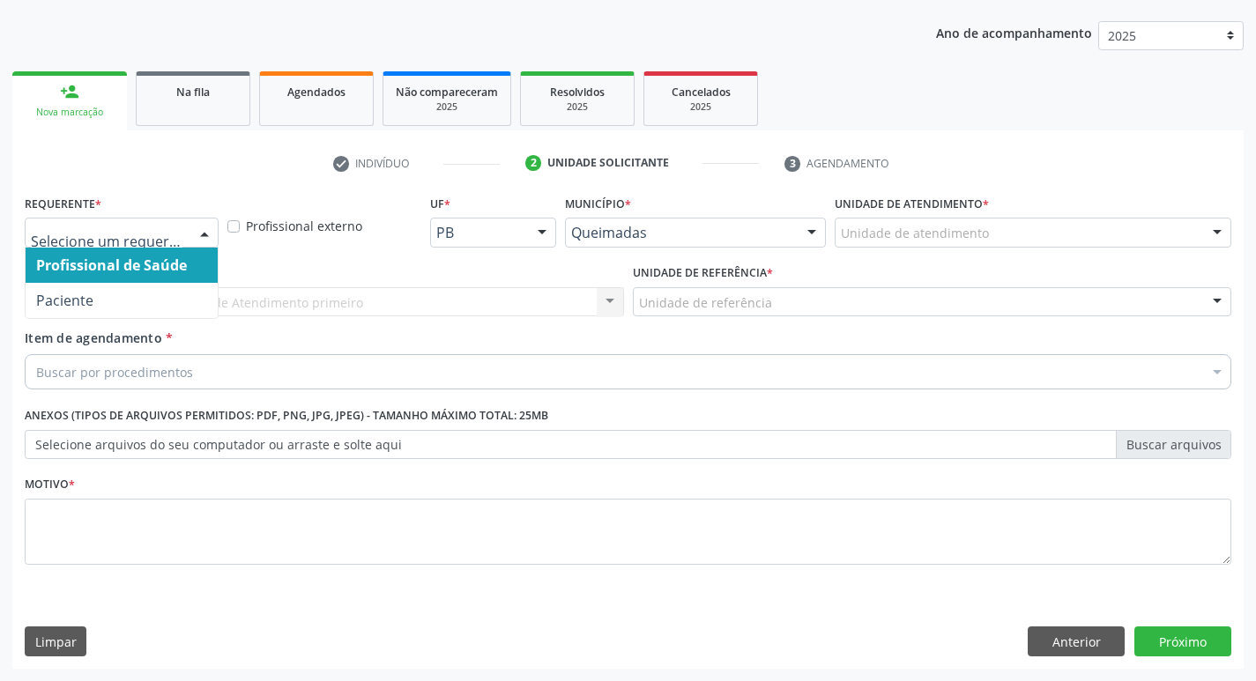
click at [202, 230] on div at bounding box center [204, 234] width 26 height 30
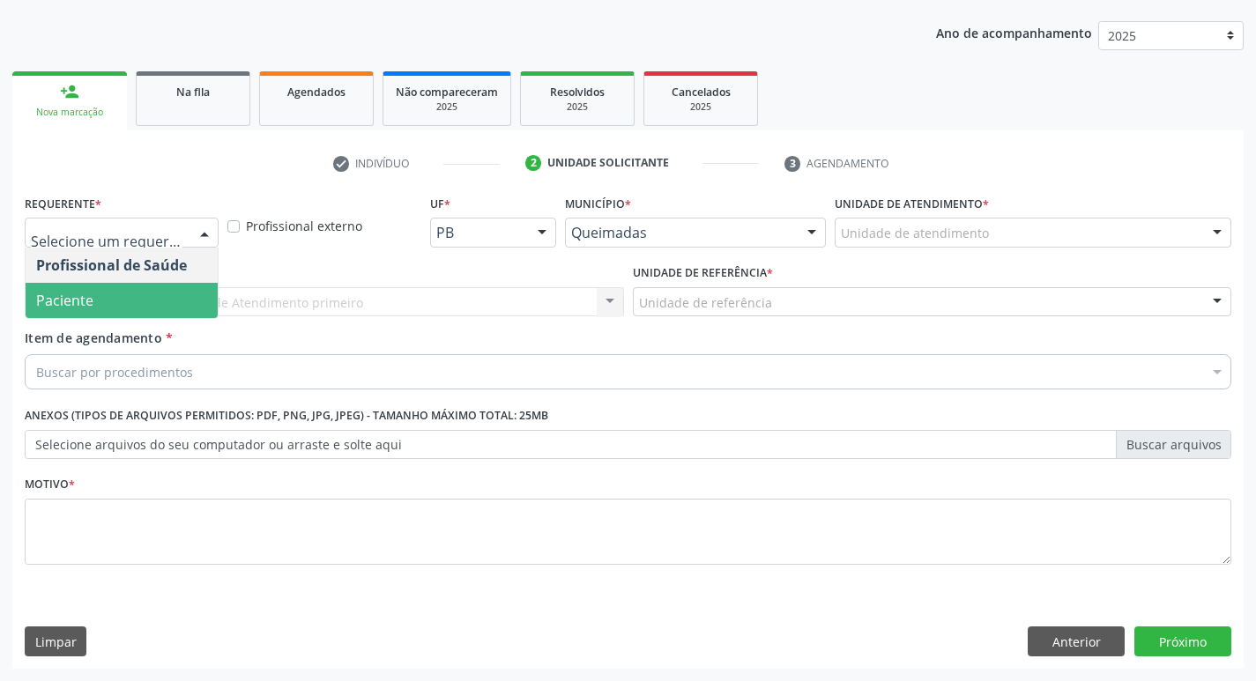
click at [116, 309] on span "Paciente" at bounding box center [122, 300] width 192 height 35
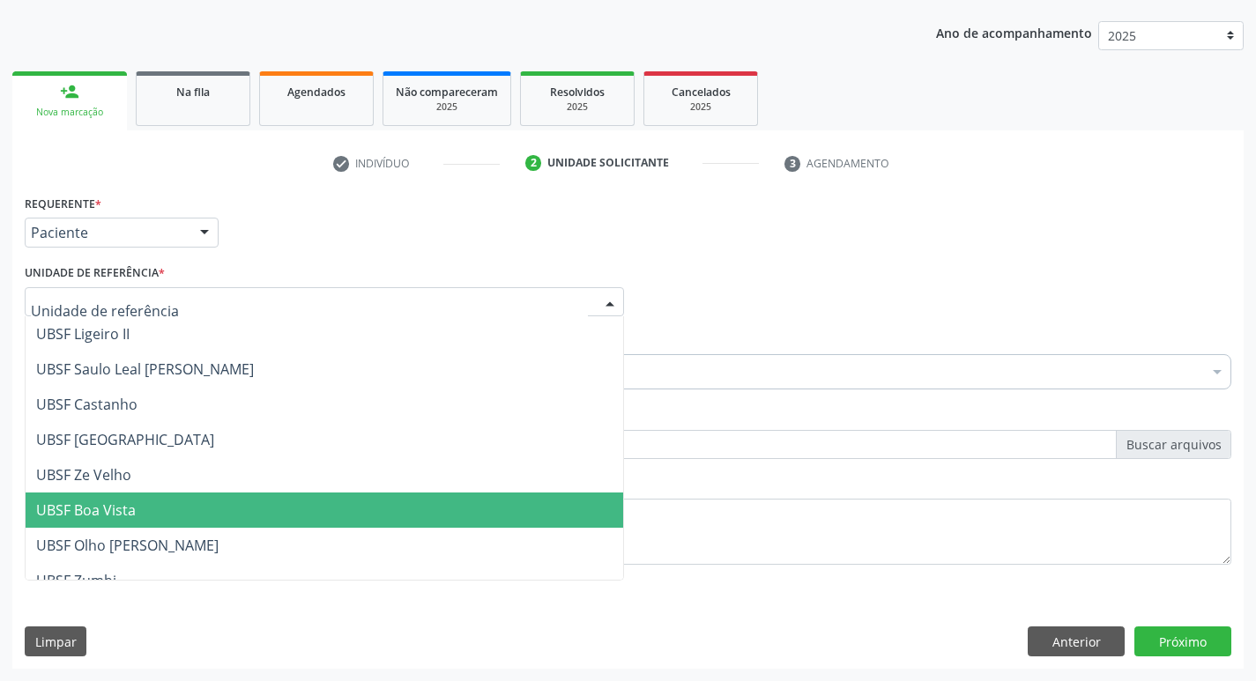
click at [144, 503] on span "UBSF Boa Vista" at bounding box center [325, 510] width 598 height 35
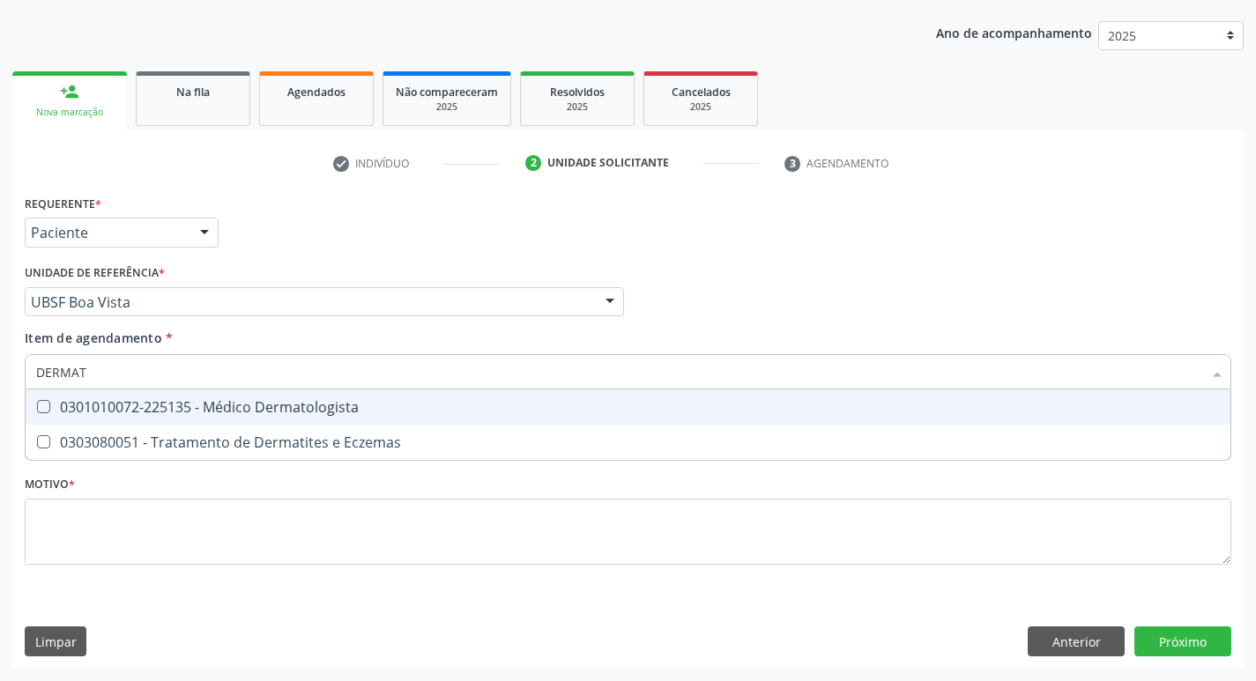
type input "DERMATO"
click at [42, 410] on Dermatologista at bounding box center [43, 406] width 13 height 13
click at [37, 410] on Dermatologista "checkbox" at bounding box center [31, 406] width 11 height 11
checkbox Dermatologista "true"
click at [782, 324] on div "Profissional Solicitante Por favor, selecione a Unidade de Atendimento primeiro…" at bounding box center [628, 294] width 1216 height 69
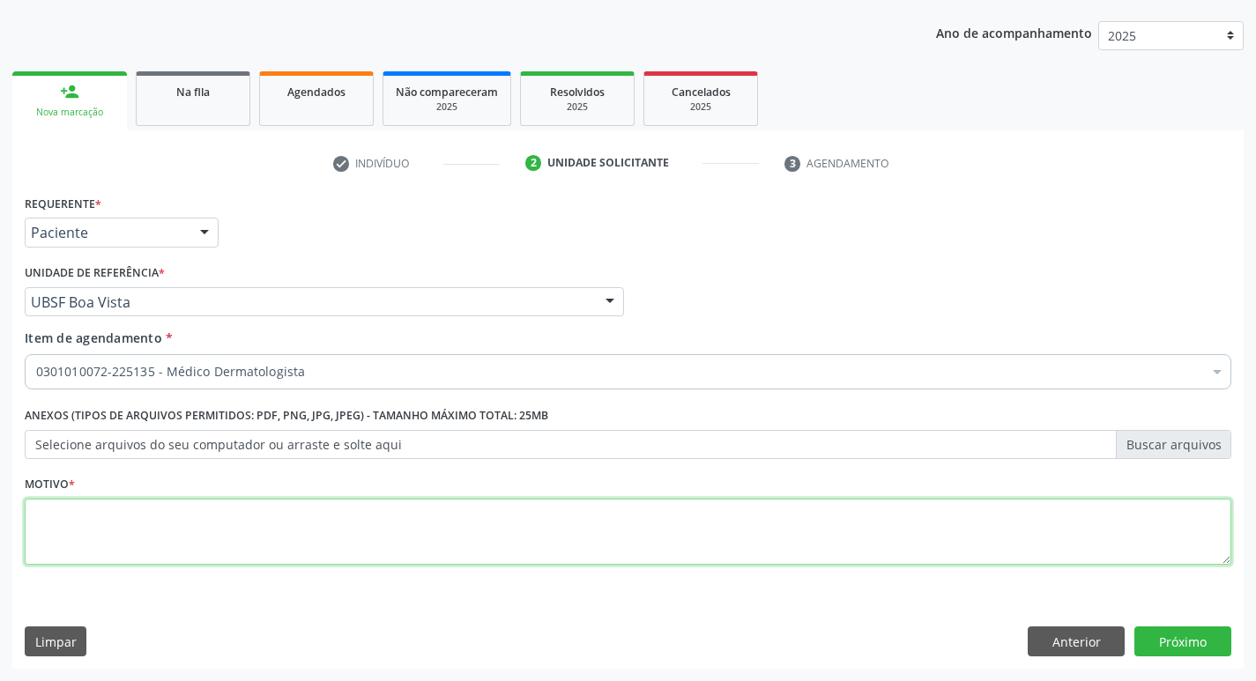
click at [77, 506] on textarea at bounding box center [628, 532] width 1207 height 67
click at [73, 507] on textarea at bounding box center [628, 532] width 1207 height 67
type textarea "RETORNO MARCELA 12/2025"
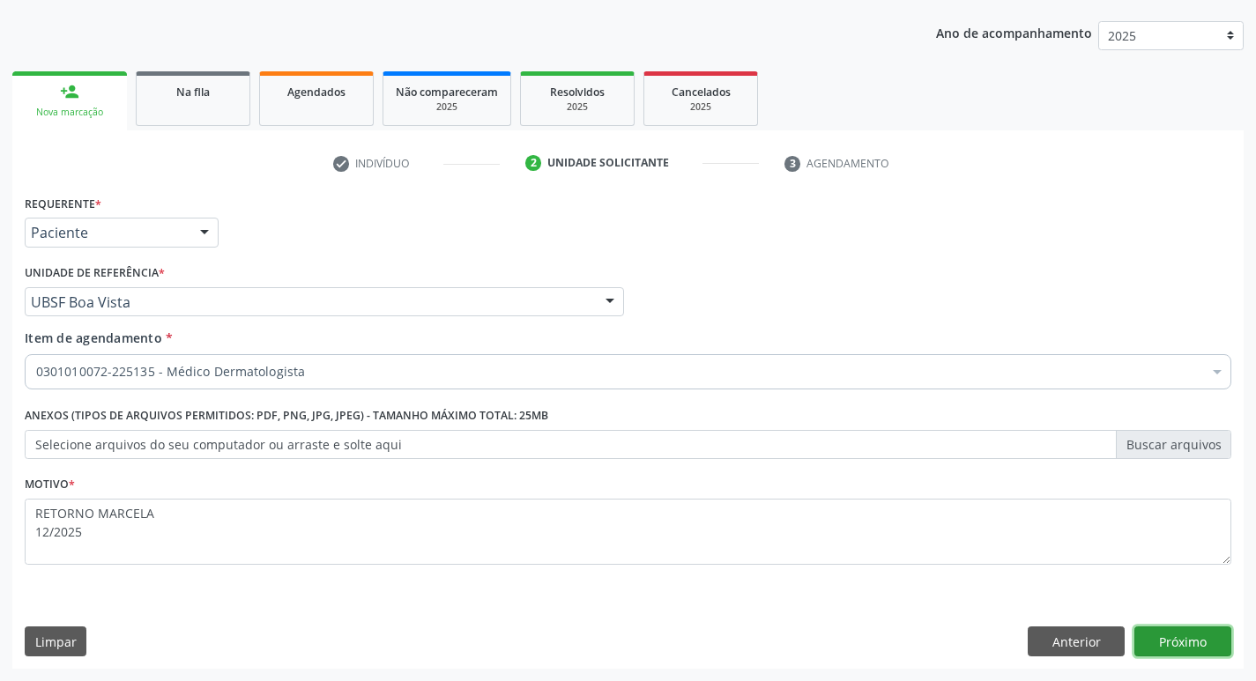
click at [1173, 645] on button "Próximo" at bounding box center [1183, 642] width 97 height 30
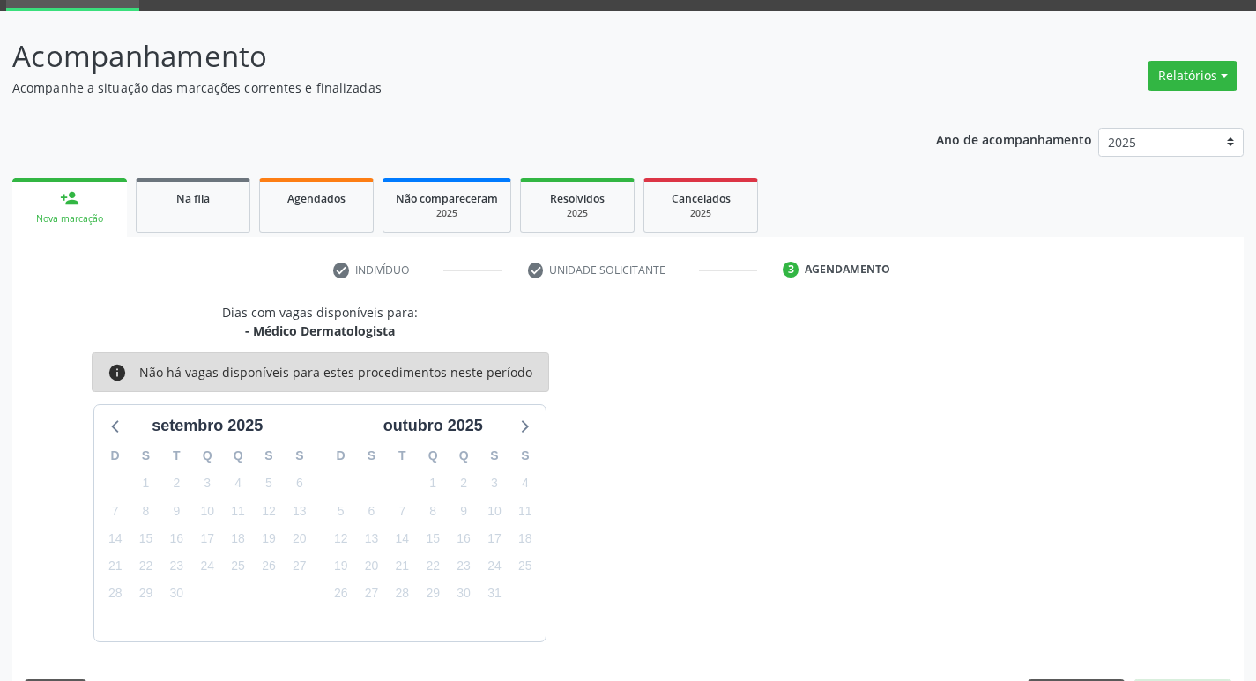
scroll to position [138, 0]
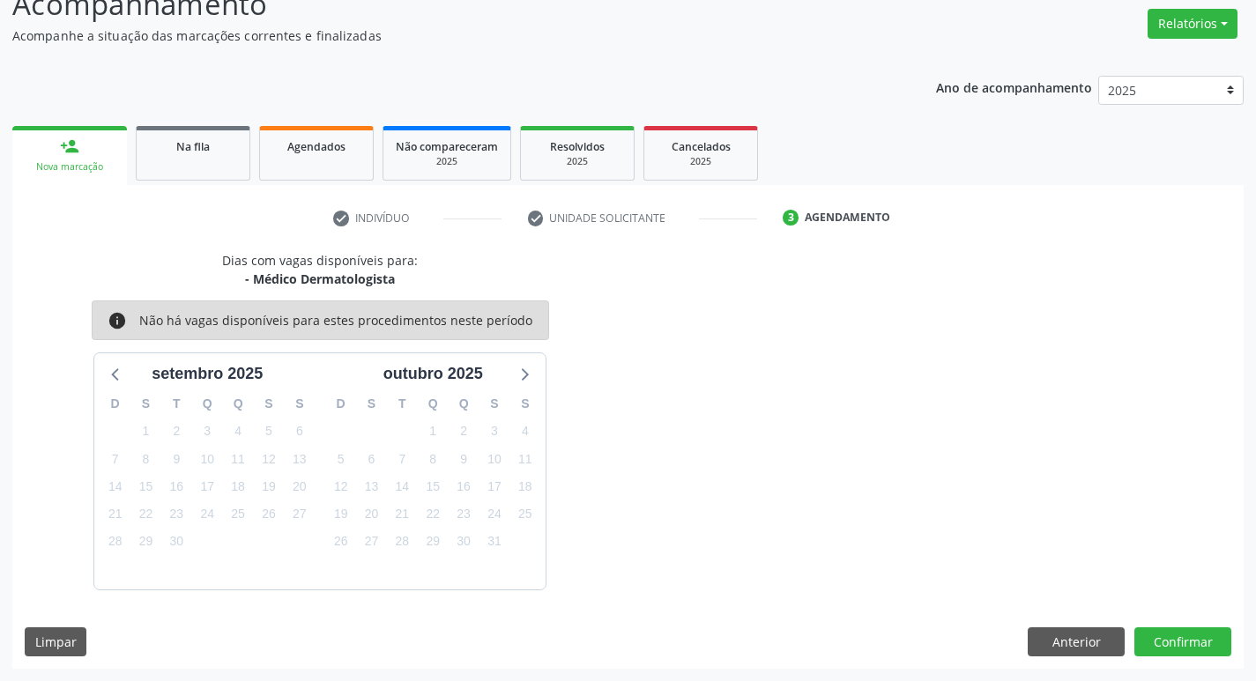
click at [504, 442] on div "3" at bounding box center [494, 431] width 25 height 27
click at [501, 434] on span "3" at bounding box center [494, 432] width 25 height 25
click at [1190, 646] on button "Confirmar" at bounding box center [1183, 643] width 97 height 30
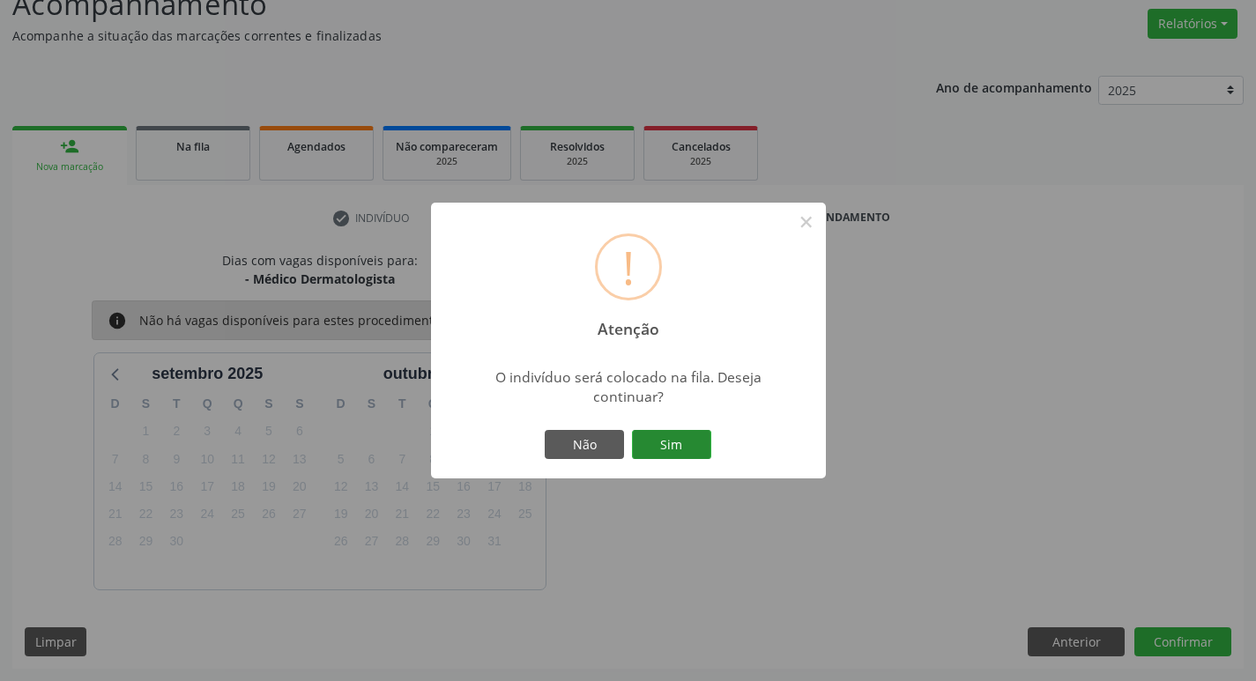
click at [661, 446] on button "Sim" at bounding box center [671, 445] width 79 height 30
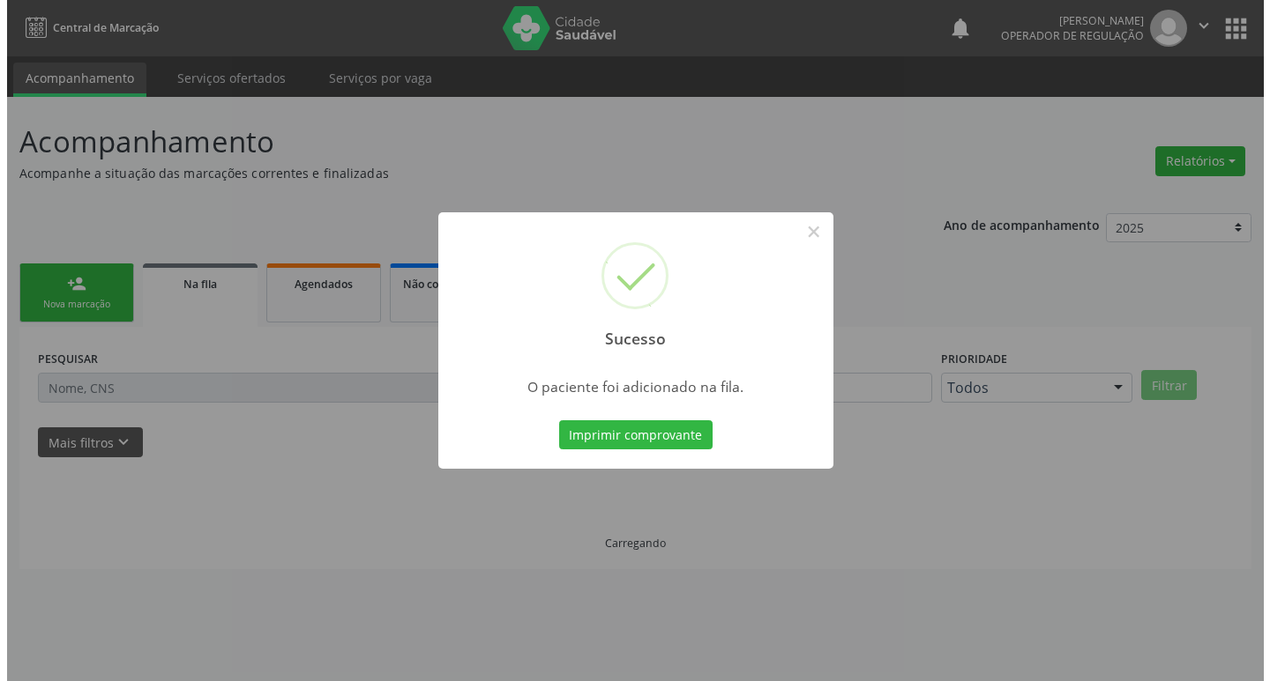
scroll to position [0, 0]
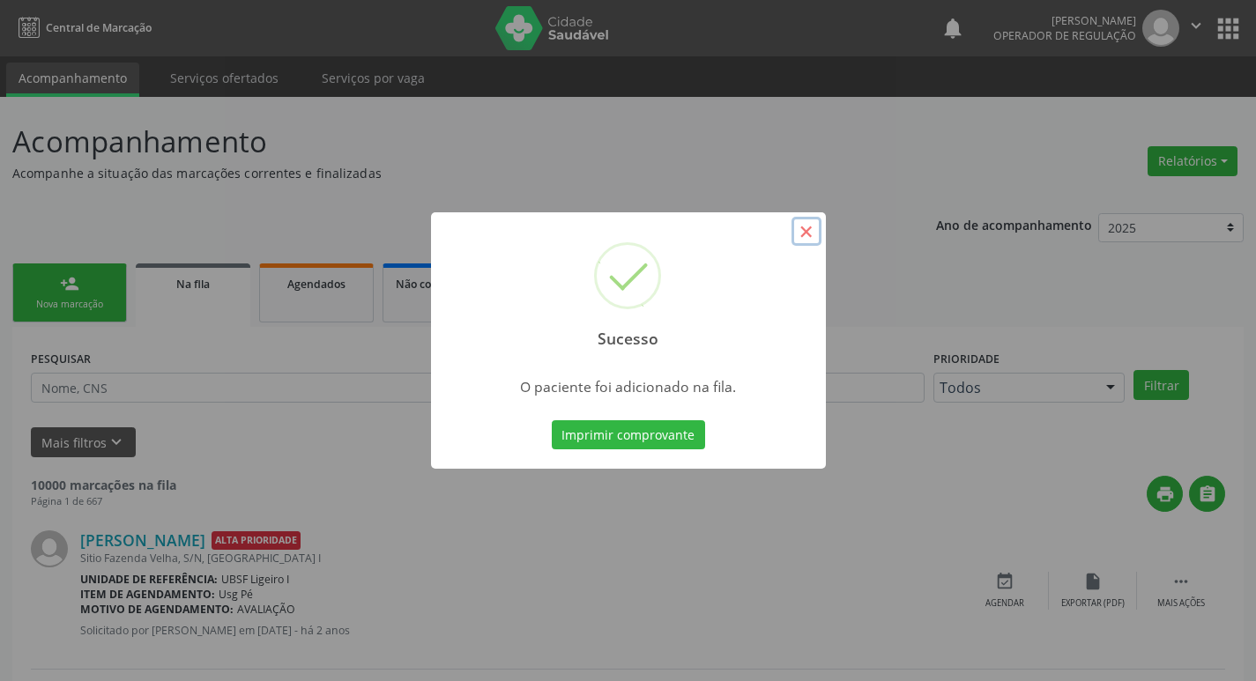
click at [814, 239] on button "×" at bounding box center [807, 232] width 30 height 30
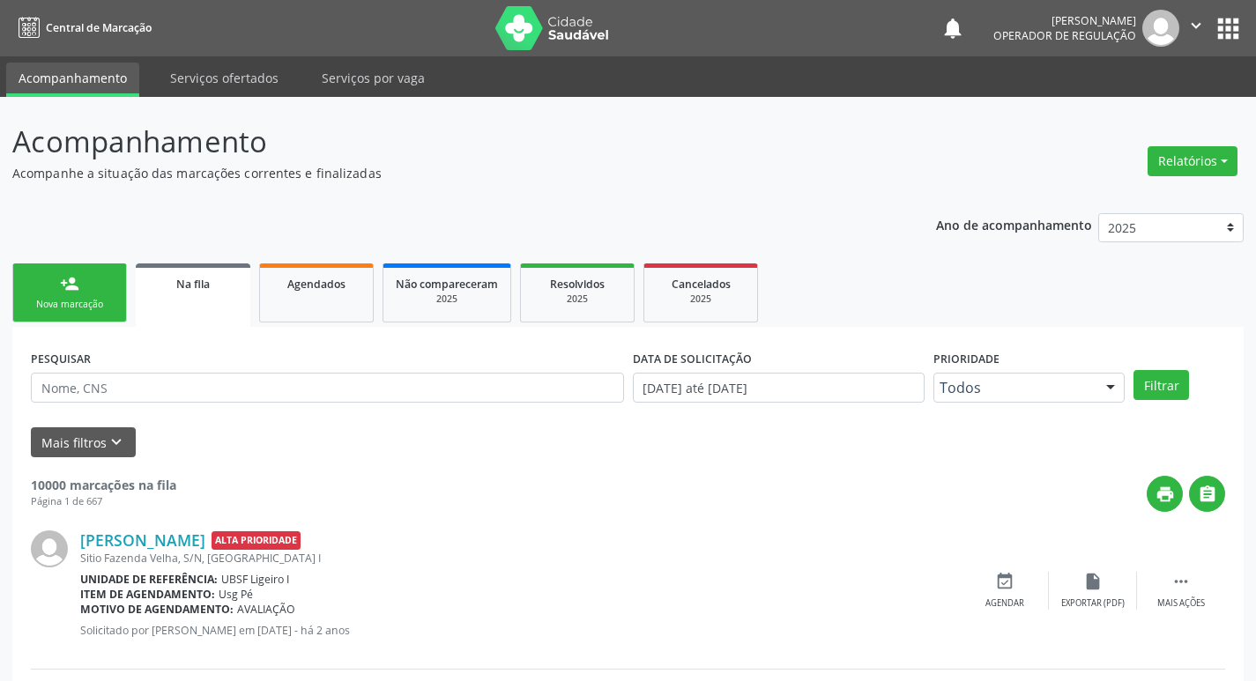
click at [108, 297] on link "person_add Nova marcação" at bounding box center [69, 293] width 115 height 59
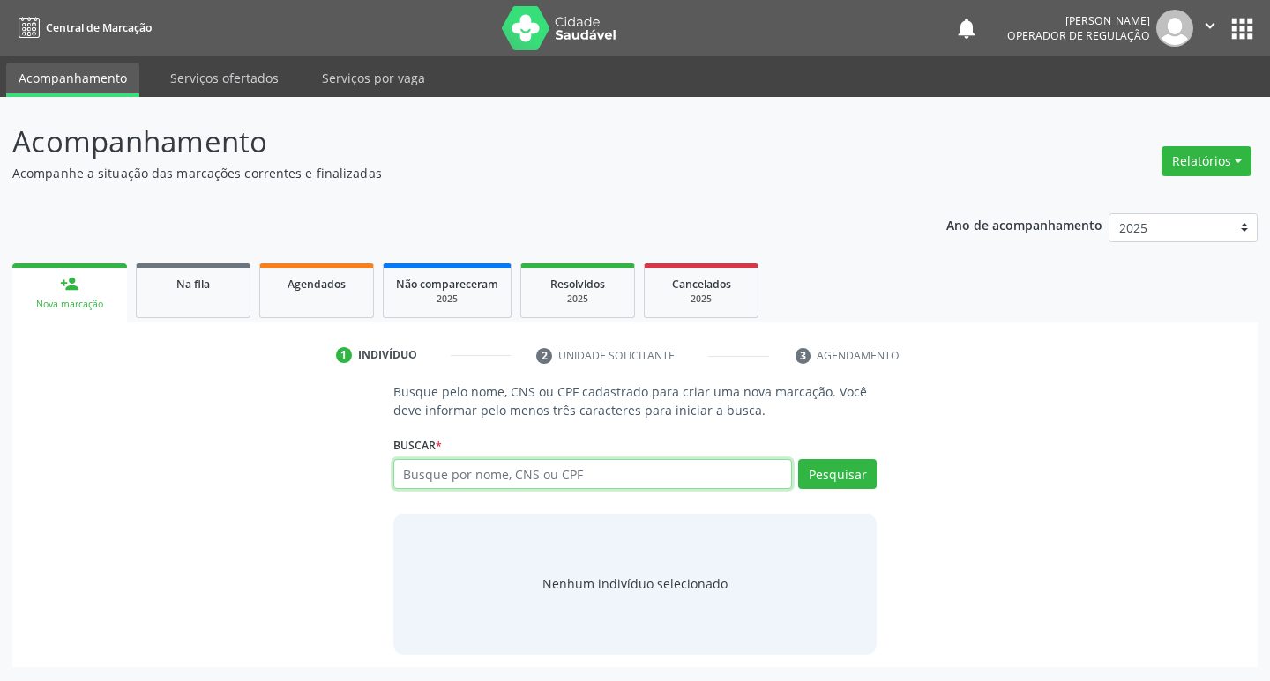
click at [484, 470] on input "text" at bounding box center [592, 474] width 399 height 30
type input "7"
